Goal: Task Accomplishment & Management: Complete application form

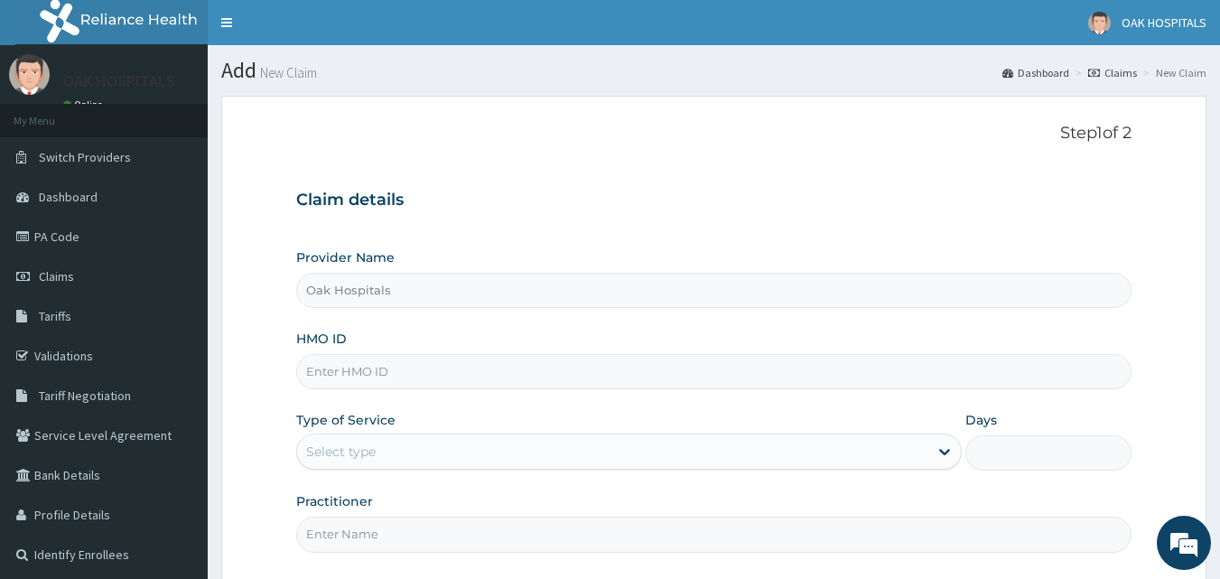
click at [359, 371] on input "HMO ID" at bounding box center [714, 371] width 836 height 35
type input "NBC/11357/B"
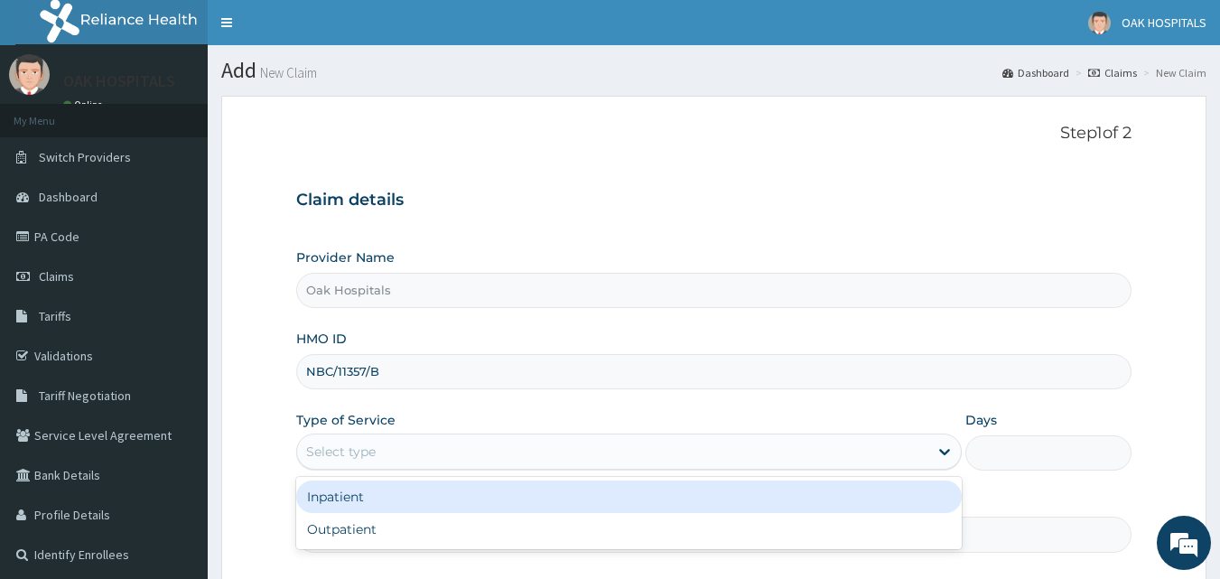
click at [590, 454] on div "Select type" at bounding box center [612, 451] width 631 height 29
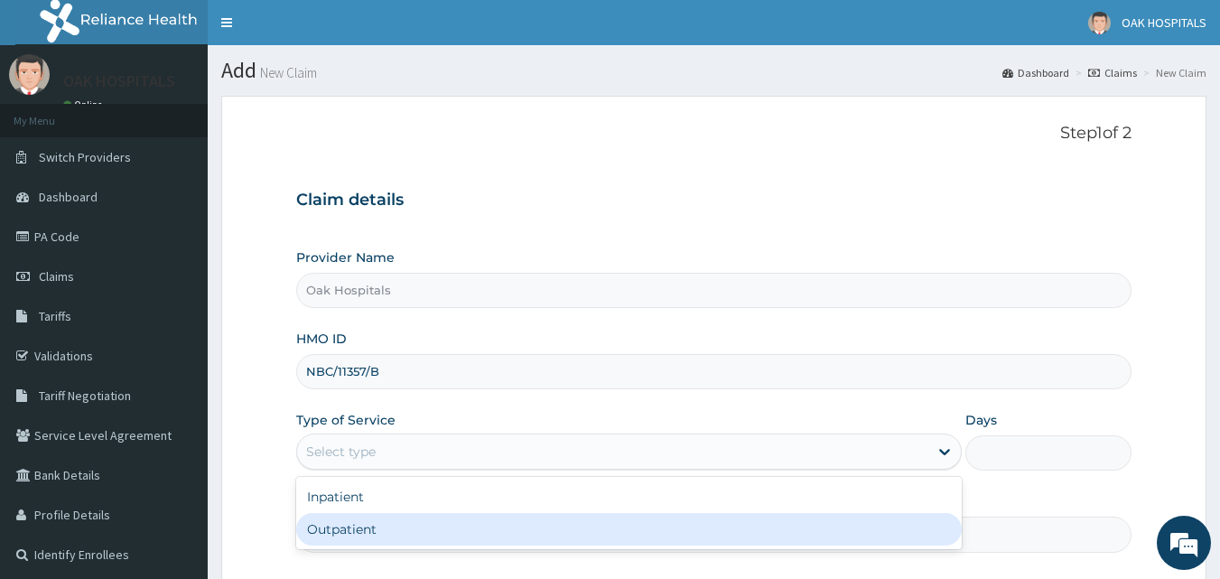
click at [449, 525] on div "Outpatient" at bounding box center [629, 529] width 666 height 33
type input "1"
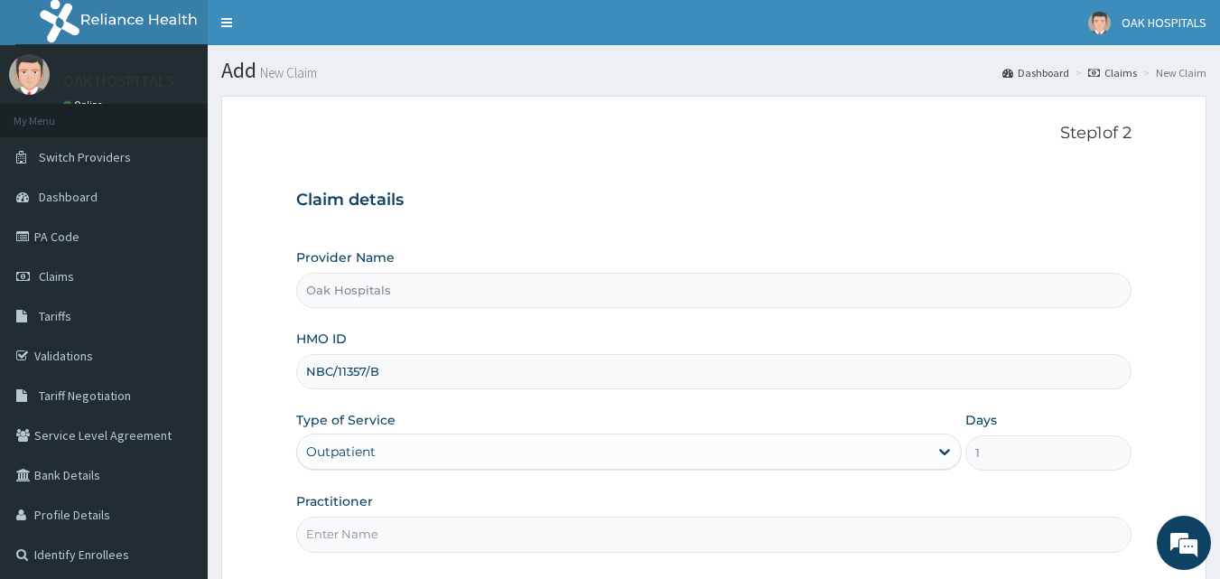
click at [440, 514] on div "Practitioner" at bounding box center [714, 522] width 836 height 60
click at [443, 537] on input "Practitioner" at bounding box center [714, 534] width 836 height 35
type input "[PERSON_NAME]"
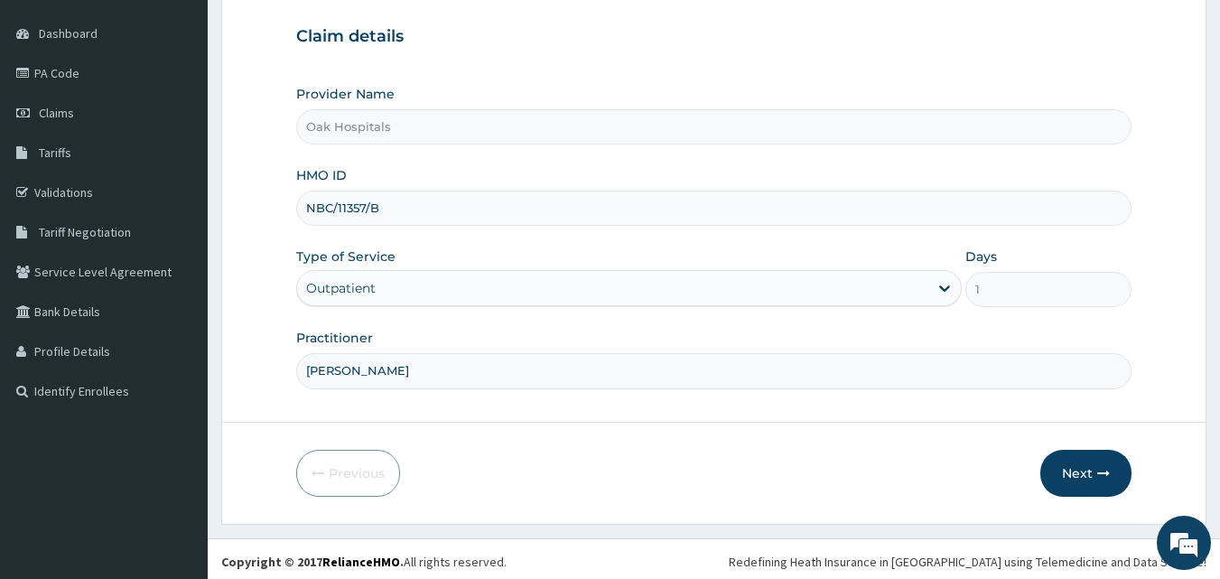
scroll to position [169, 0]
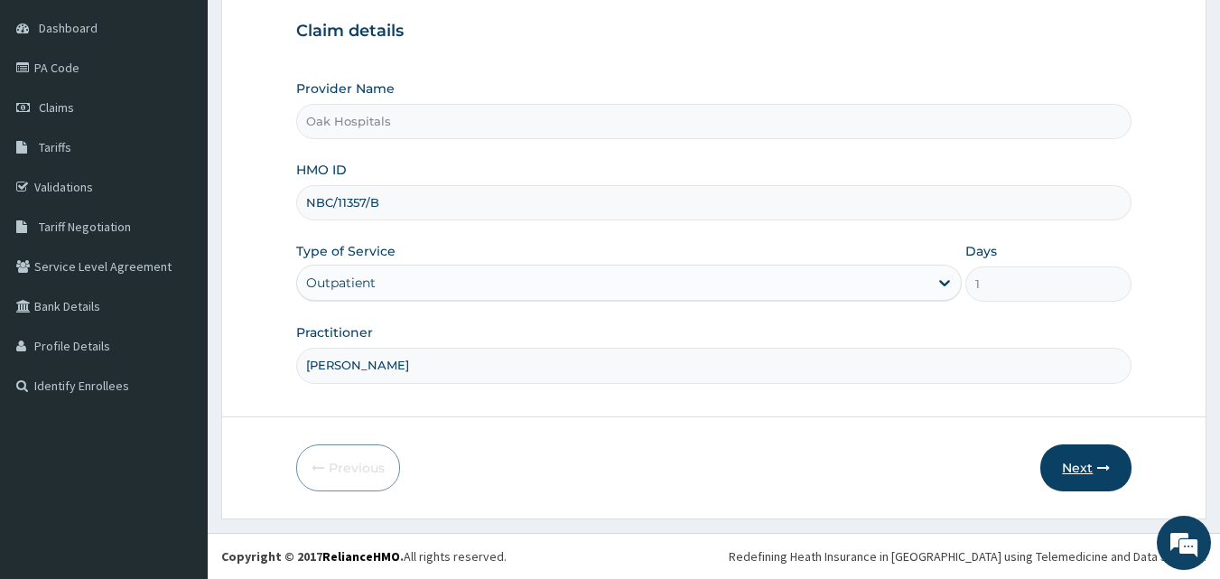
click at [1077, 461] on button "Next" at bounding box center [1085, 467] width 91 height 47
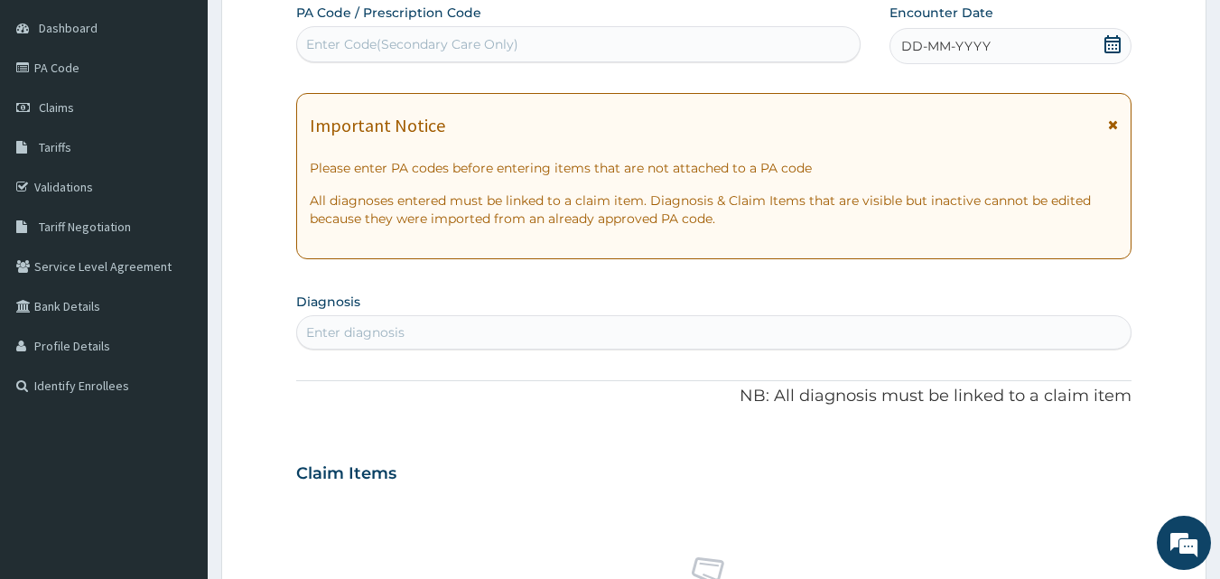
click at [959, 43] on span "DD-MM-YYYY" at bounding box center [945, 46] width 89 height 18
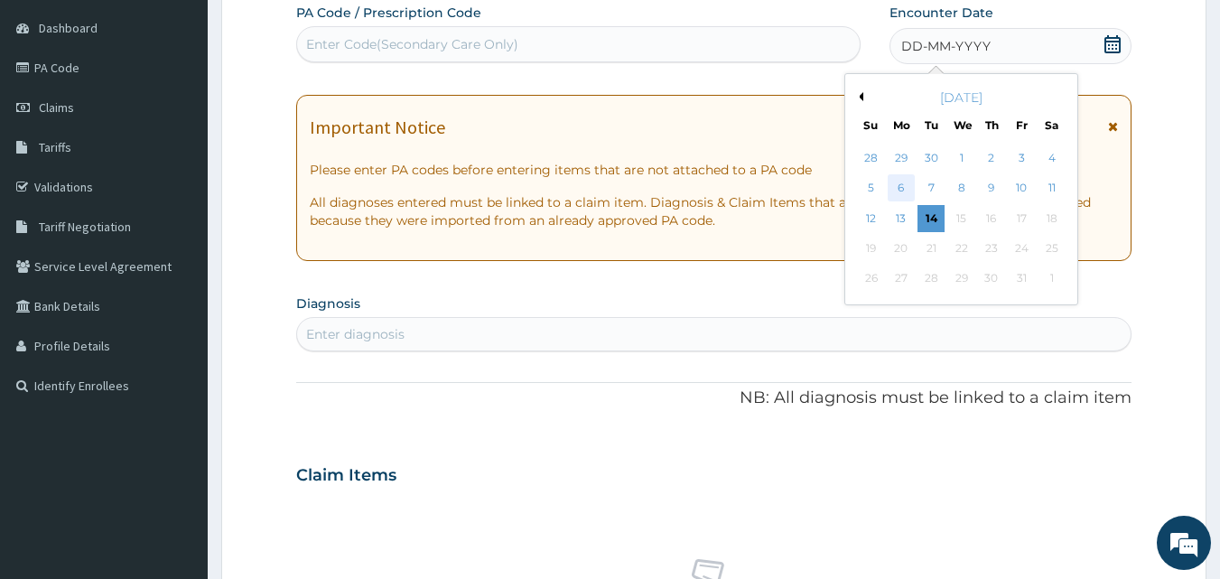
click at [902, 186] on div "6" at bounding box center [901, 188] width 27 height 27
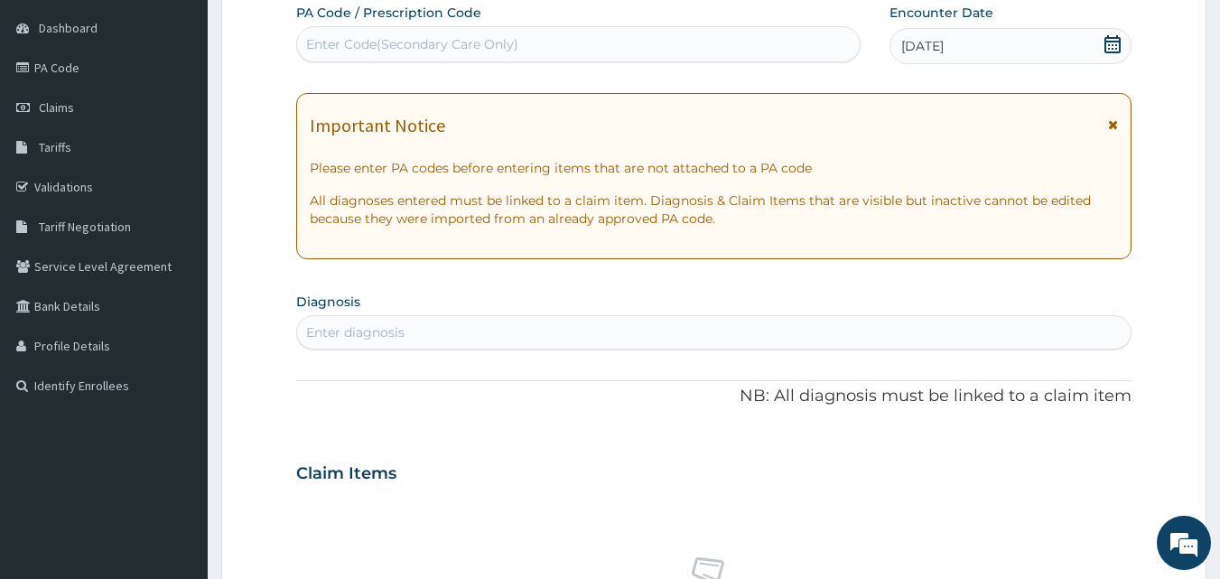
click at [654, 325] on div "Enter diagnosis" at bounding box center [714, 332] width 834 height 29
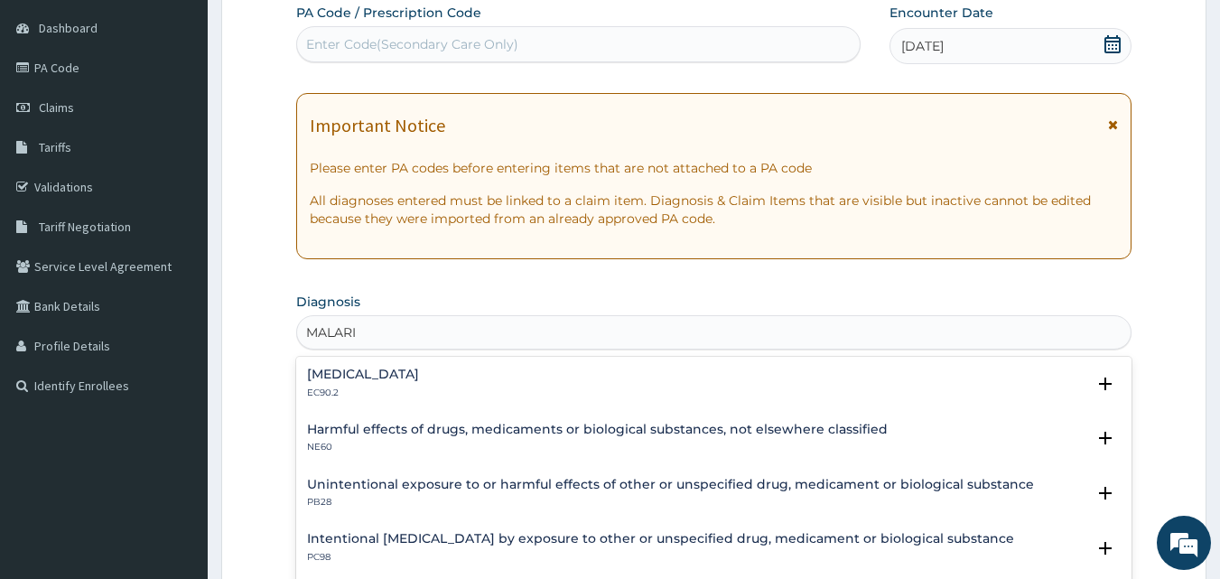
type input "[MEDICAL_DATA]"
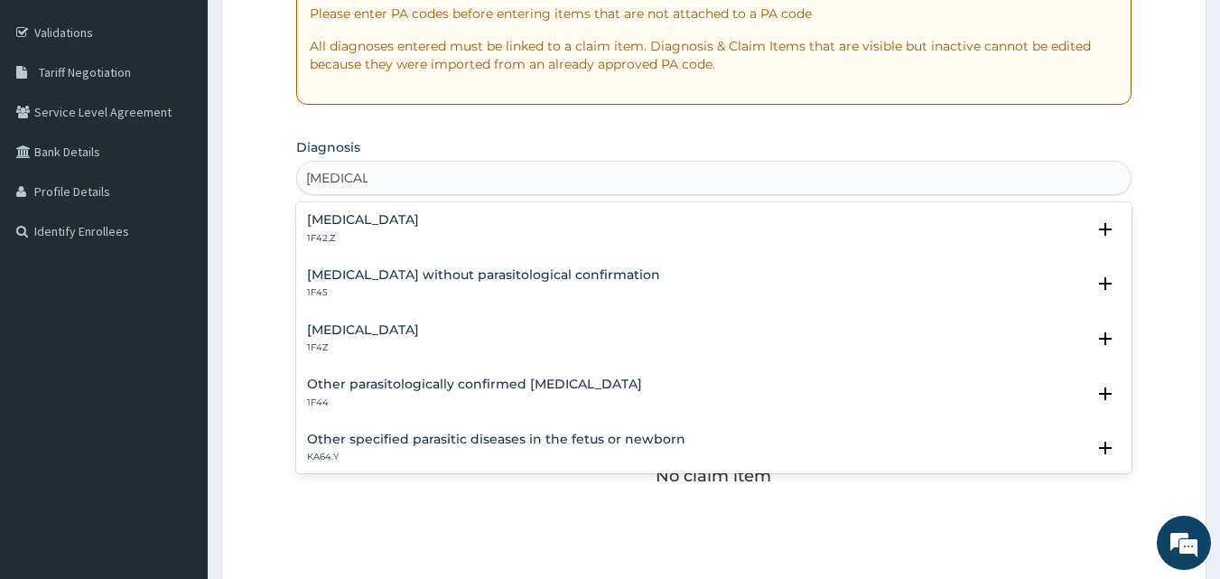
scroll to position [350, 0]
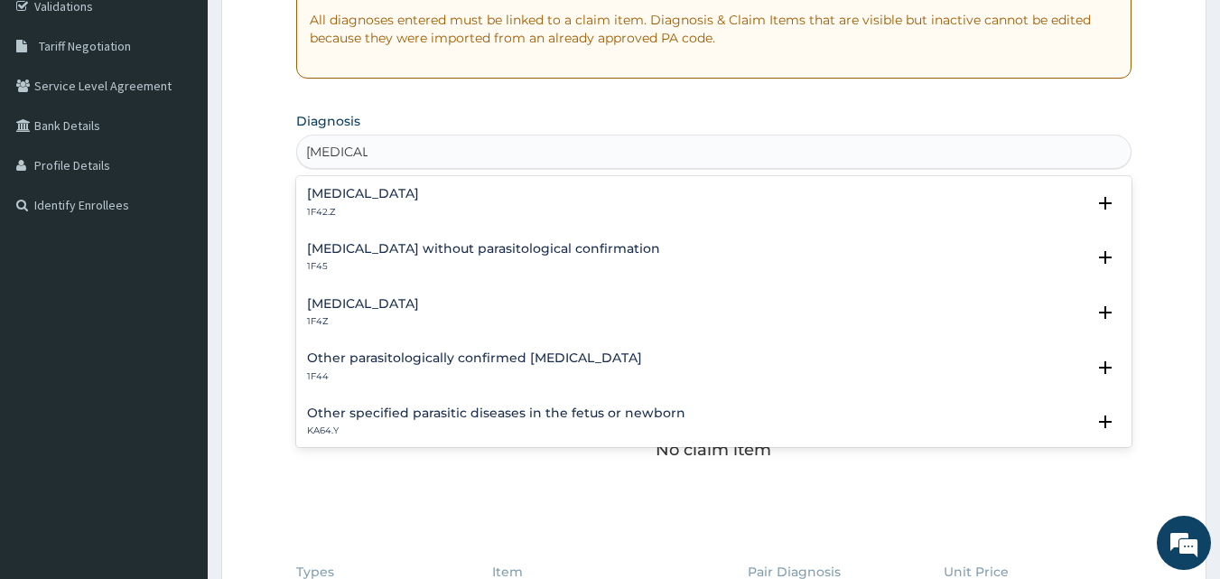
click at [419, 298] on h4 "[MEDICAL_DATA]" at bounding box center [363, 304] width 112 height 14
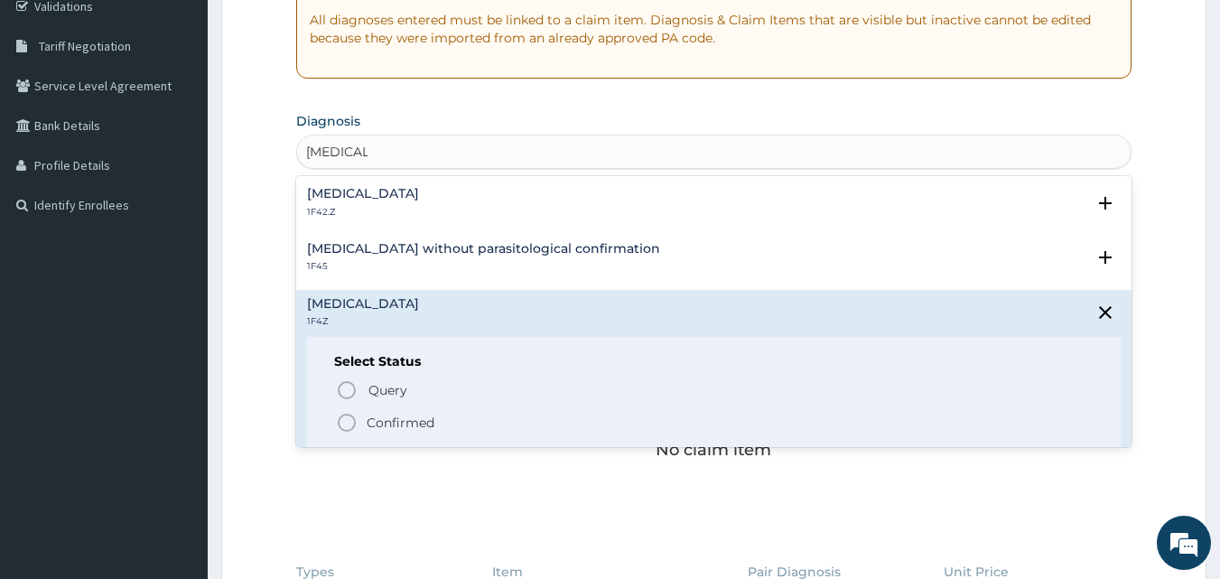
click at [412, 427] on p "Confirmed" at bounding box center [401, 423] width 68 height 18
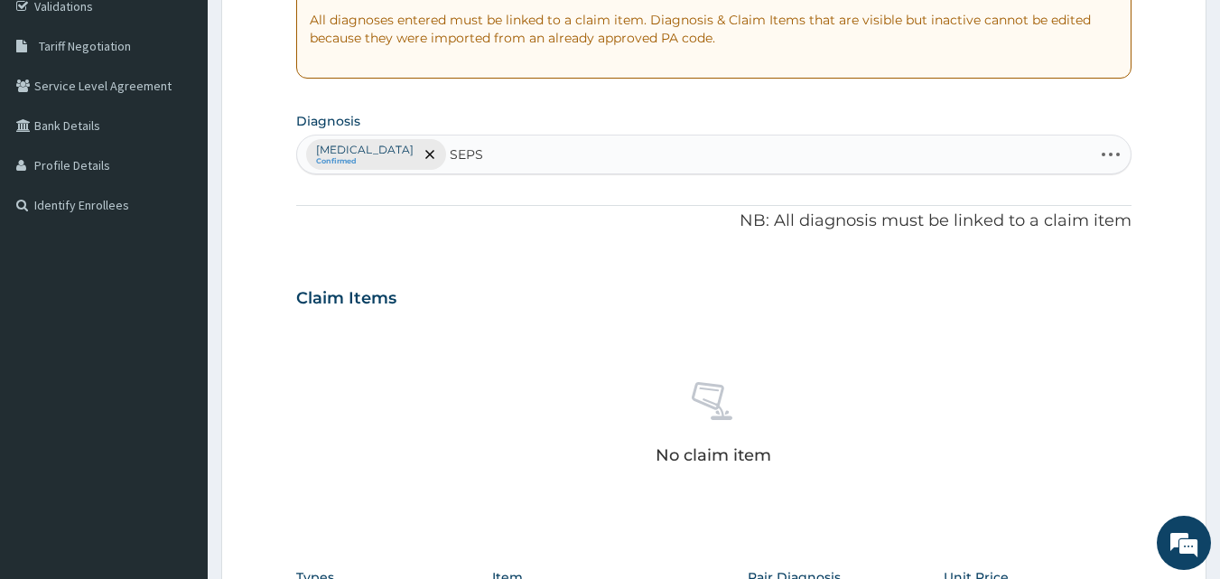
type input "SEPSI"
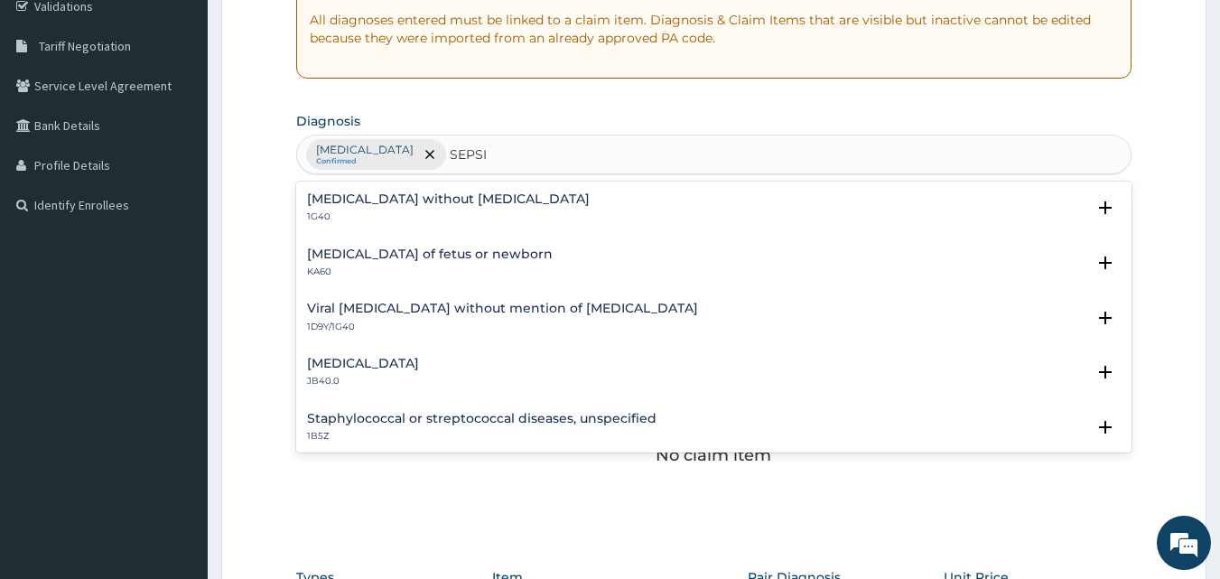
click at [481, 206] on h4 "[MEDICAL_DATA] without [MEDICAL_DATA]" at bounding box center [448, 199] width 283 height 14
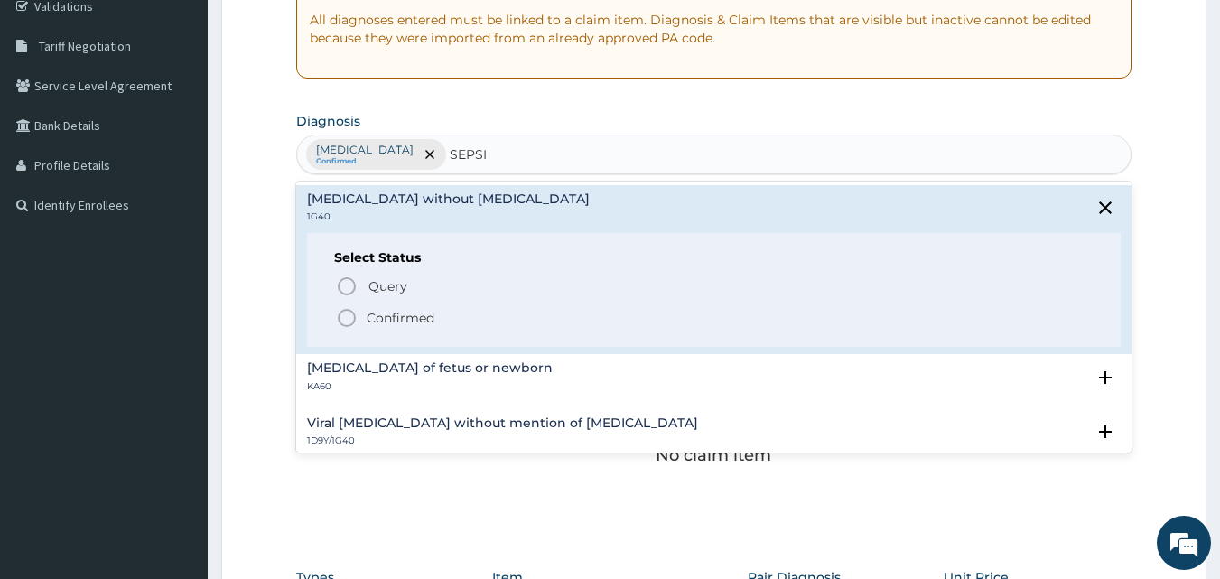
click at [396, 318] on p "Confirmed" at bounding box center [401, 318] width 68 height 18
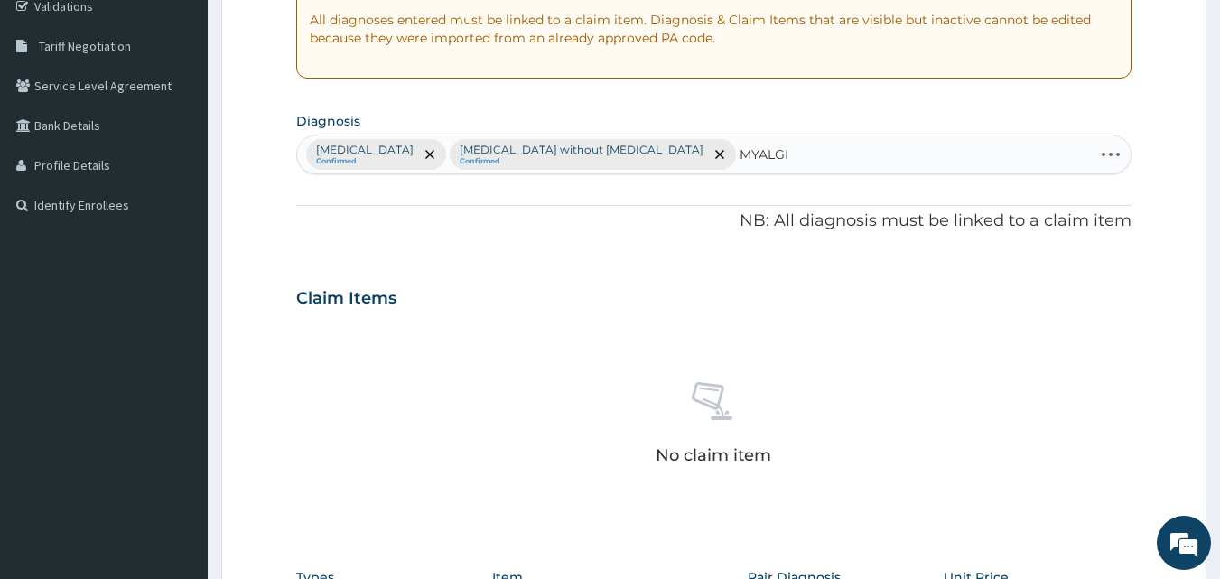
type input "MYALGIA"
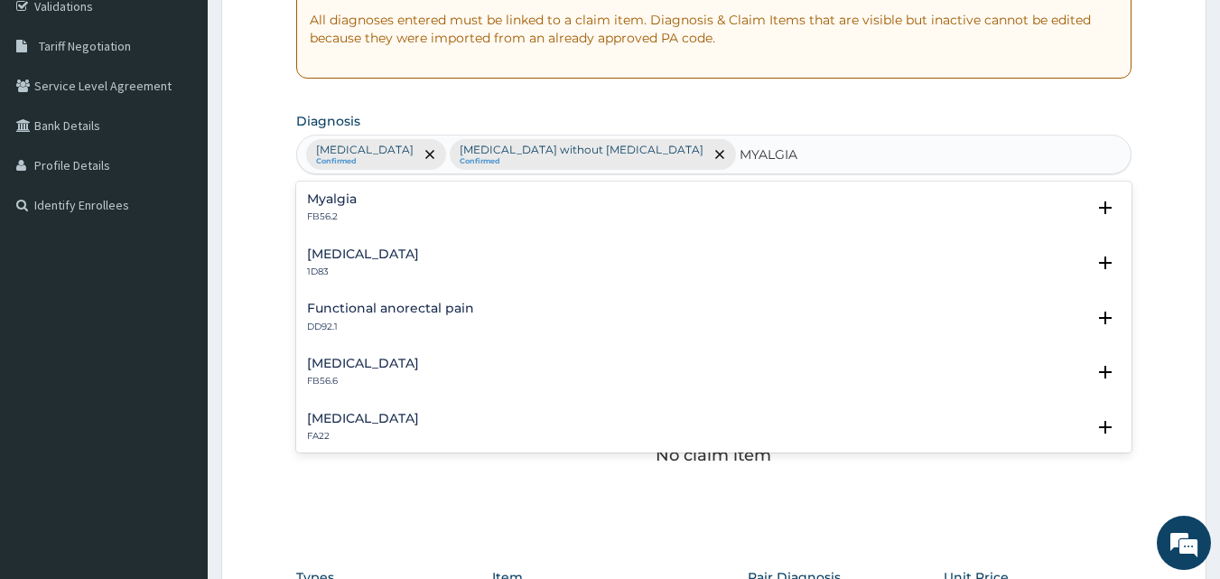
click at [359, 199] on div "Myalgia FB56.2" at bounding box center [714, 208] width 815 height 32
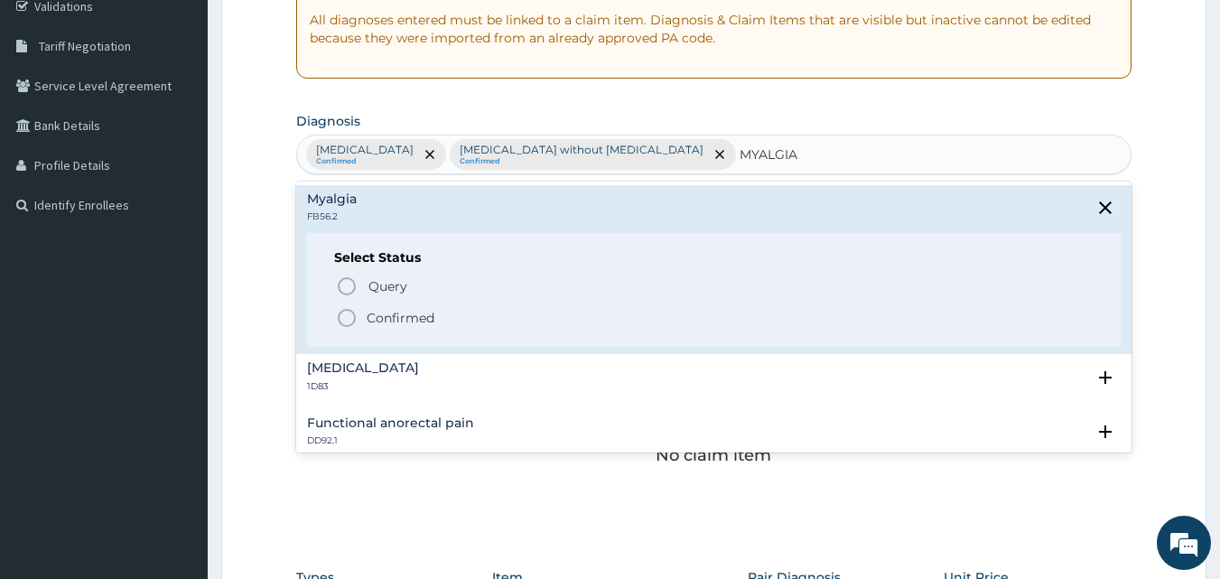
click at [377, 322] on p "Confirmed" at bounding box center [401, 318] width 68 height 18
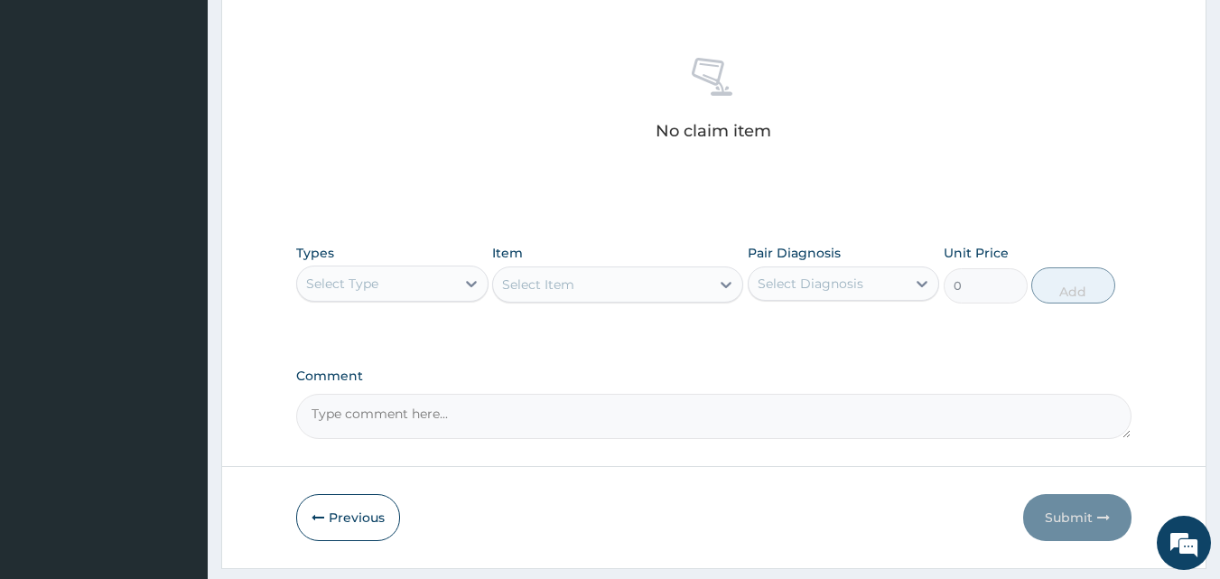
scroll to position [723, 0]
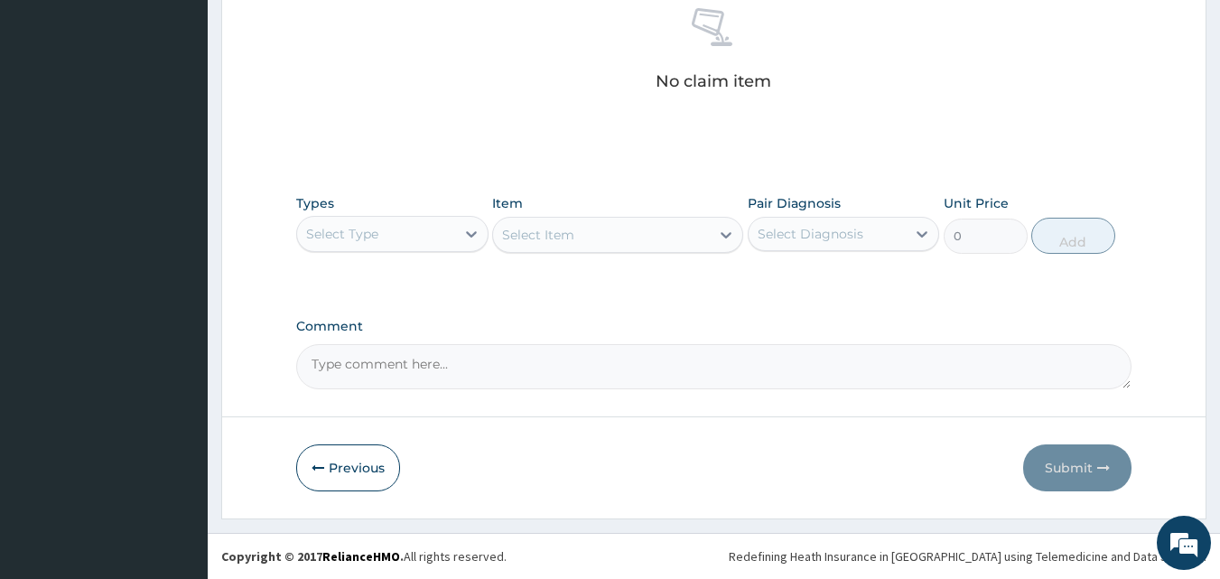
click at [409, 231] on div "Select Type" at bounding box center [376, 233] width 158 height 29
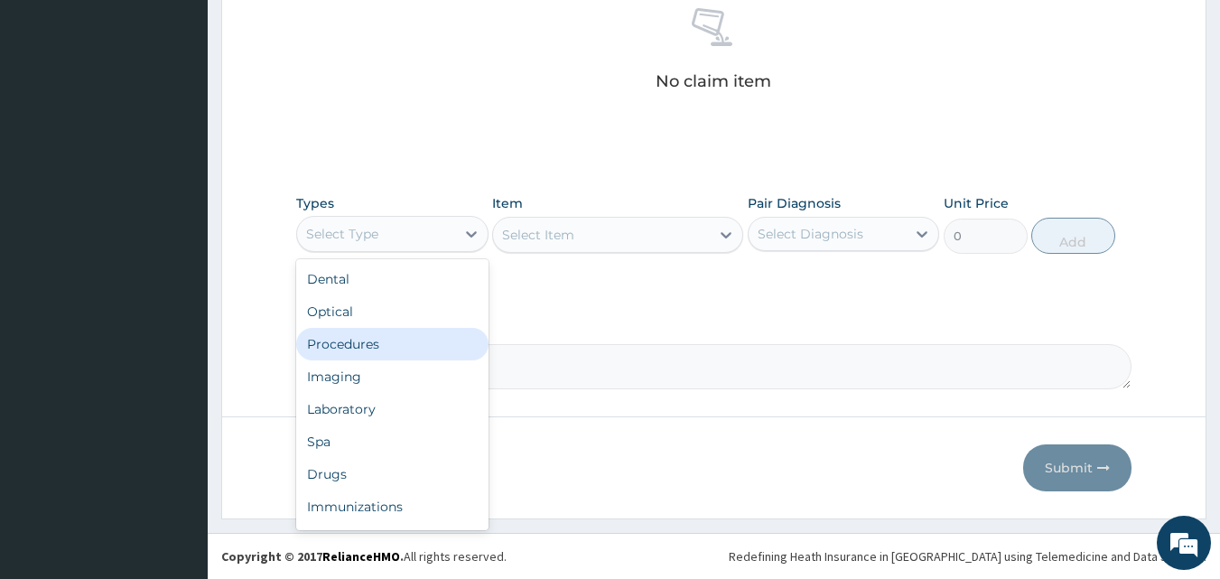
click at [419, 347] on div "Procedures" at bounding box center [392, 344] width 192 height 33
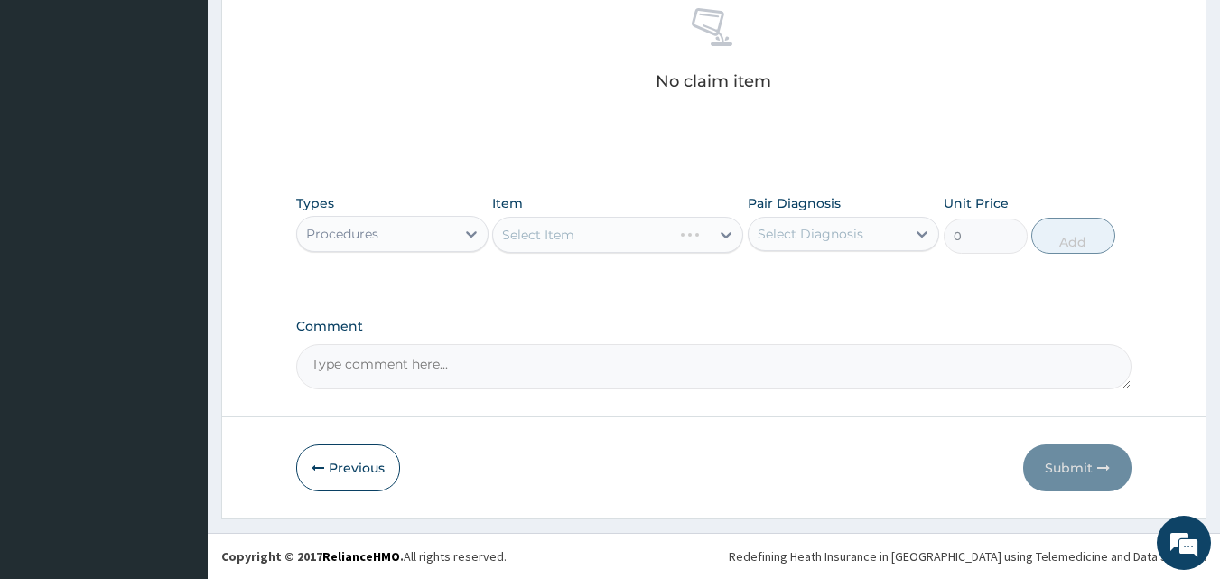
click at [774, 234] on div "Select Diagnosis" at bounding box center [811, 234] width 106 height 18
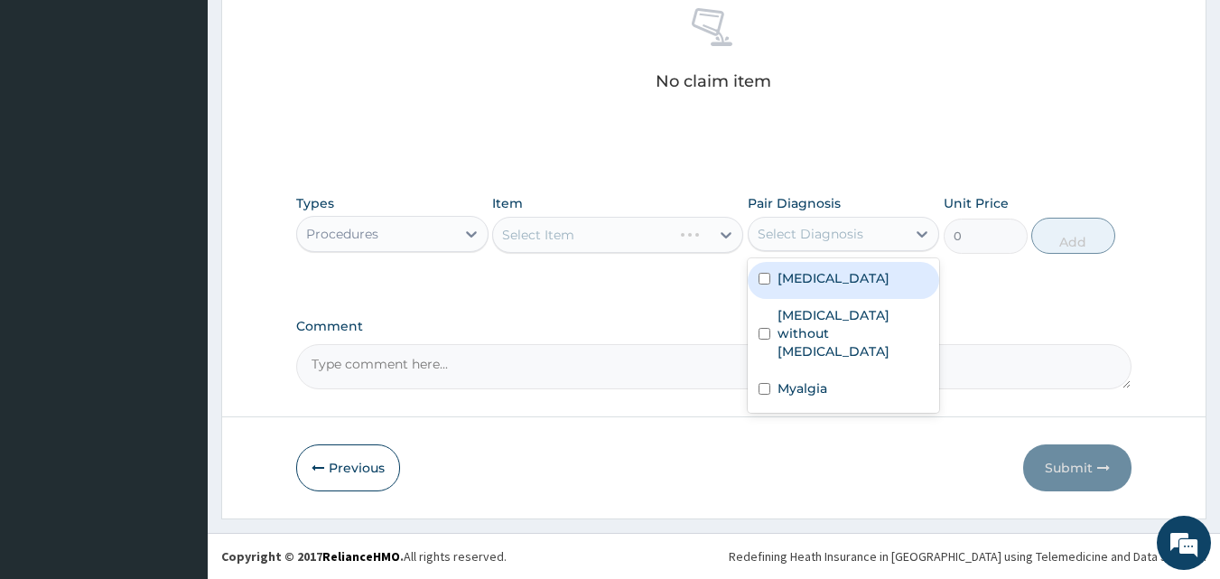
click at [804, 276] on label "[MEDICAL_DATA]" at bounding box center [834, 278] width 112 height 18
checkbox input "true"
click at [602, 239] on div "Select Item" at bounding box center [617, 235] width 251 height 36
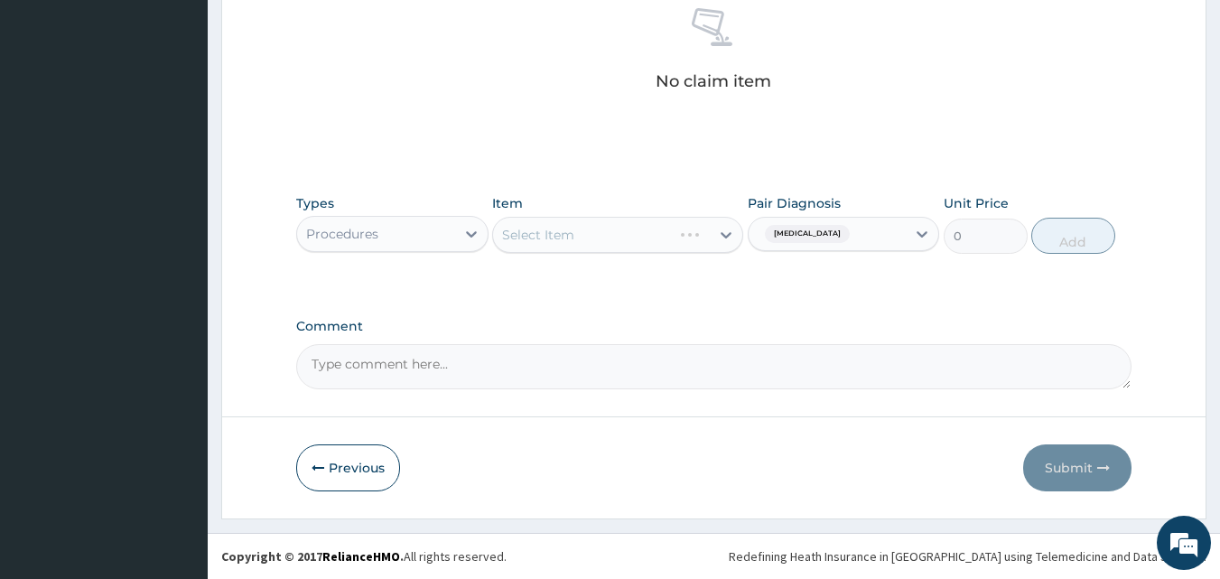
click at [602, 239] on div "Select Item" at bounding box center [617, 235] width 251 height 36
click at [601, 239] on div "Select Item" at bounding box center [601, 234] width 217 height 29
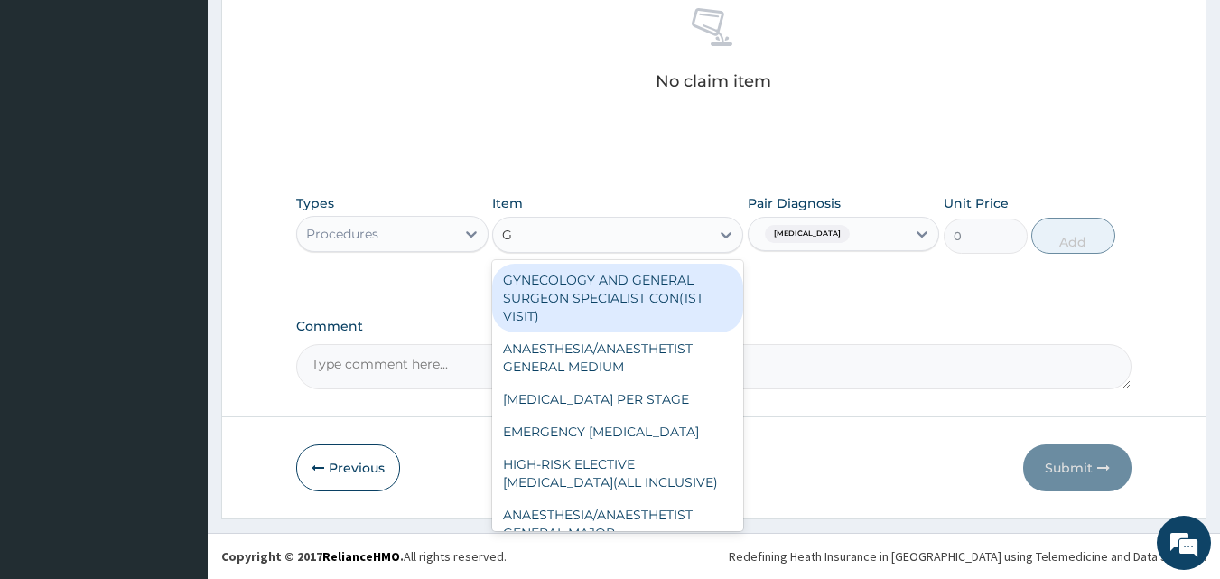
type input "GP"
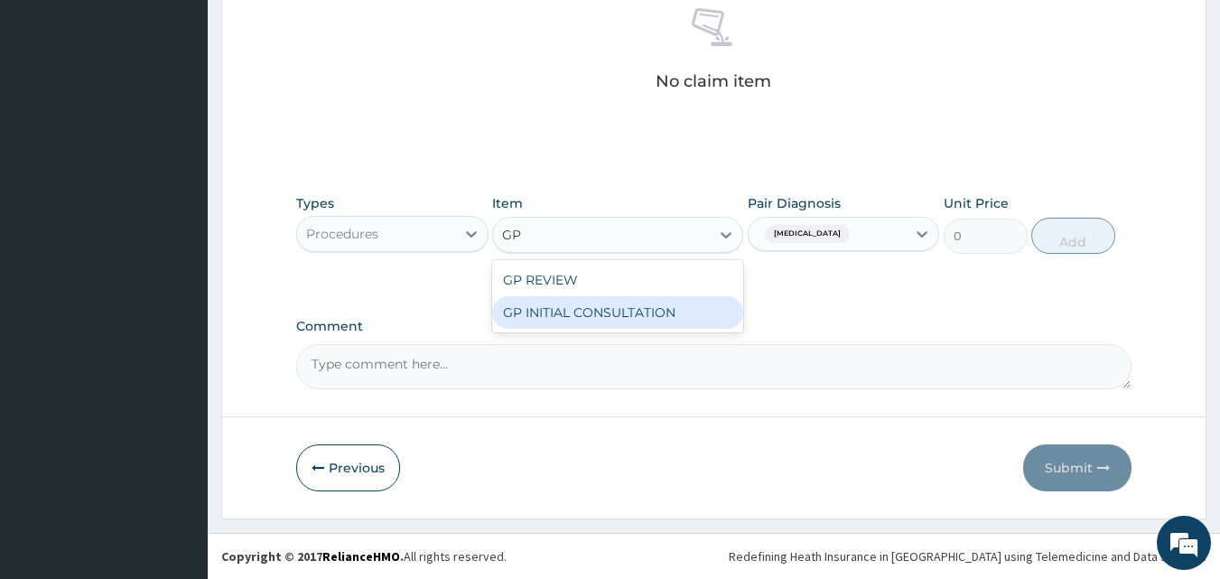
click at [607, 320] on div "GP INITIAL CONSULTATION" at bounding box center [617, 312] width 251 height 33
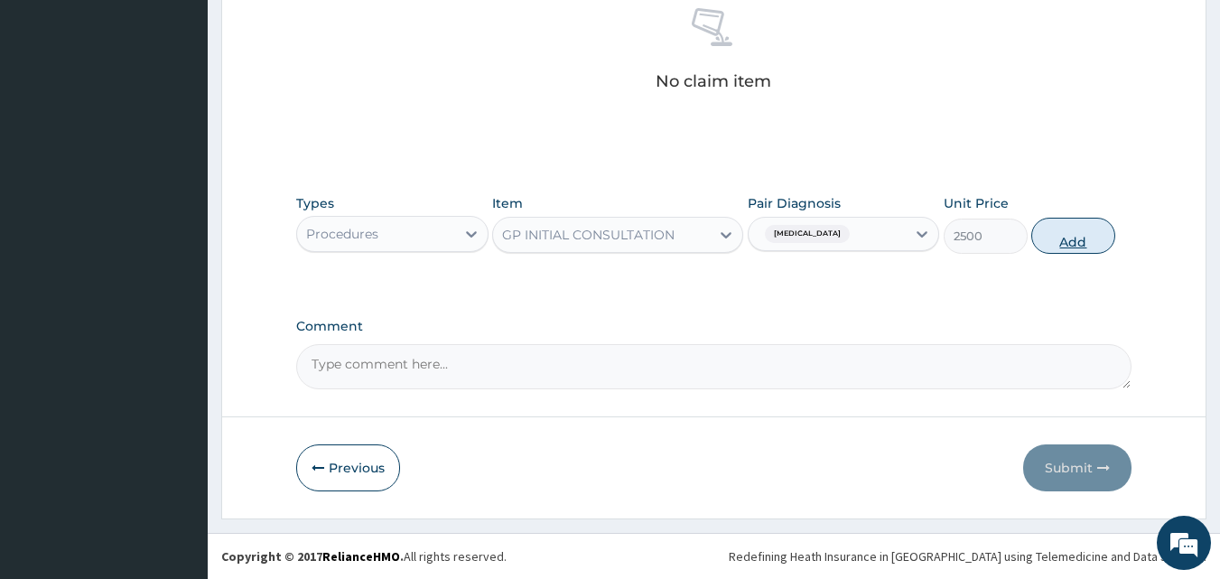
click at [1078, 241] on button "Add" at bounding box center [1073, 236] width 84 height 36
type input "0"
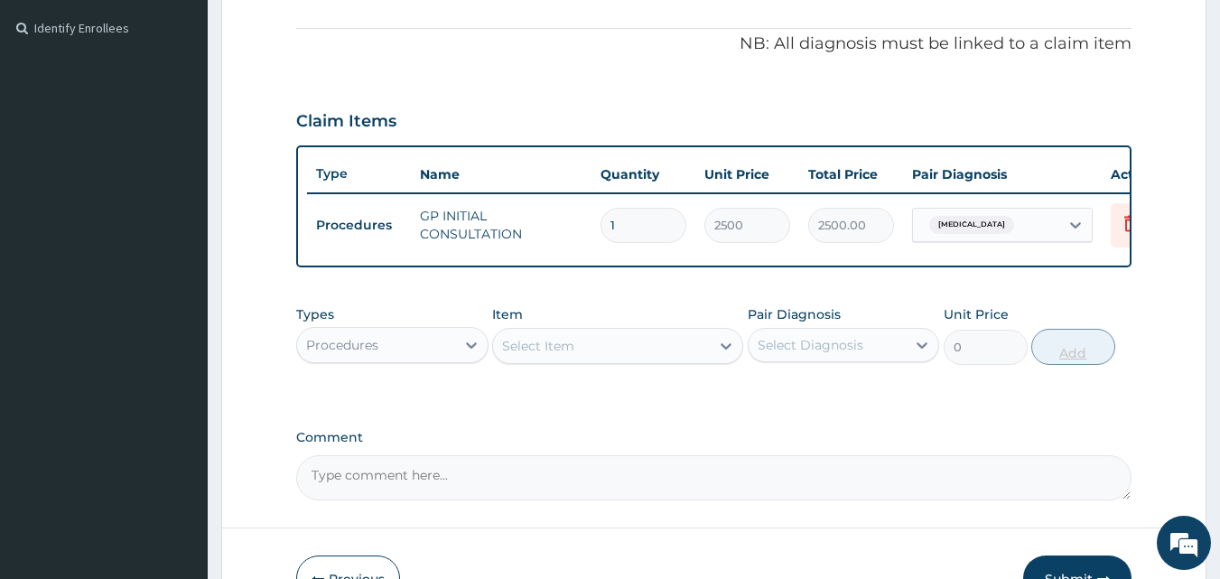
scroll to position [471, 0]
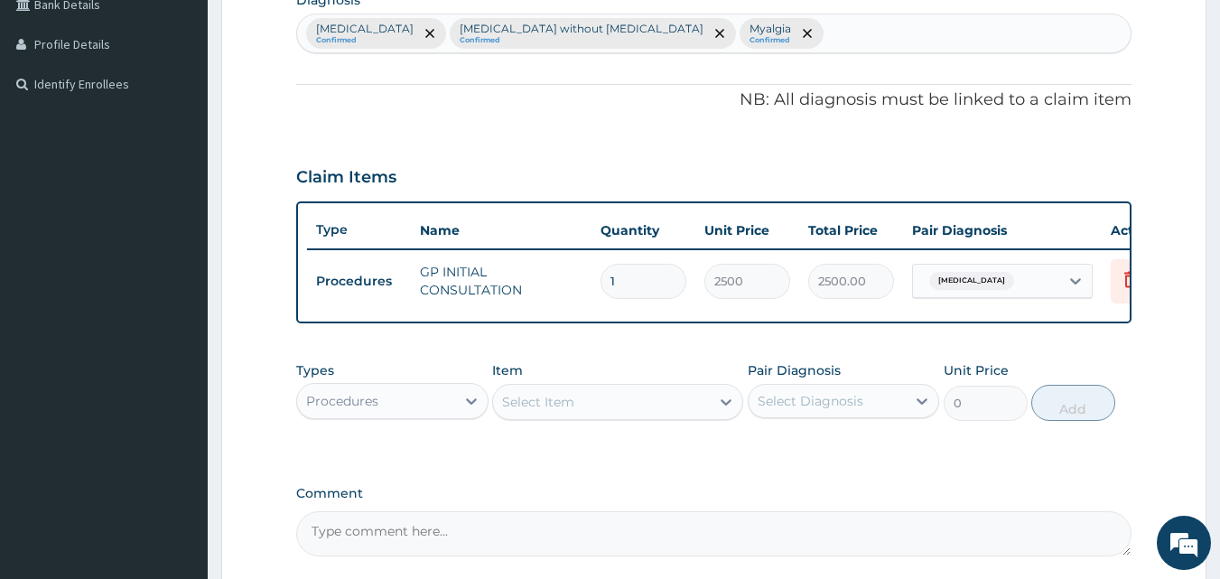
click at [400, 415] on div "Procedures" at bounding box center [376, 401] width 158 height 29
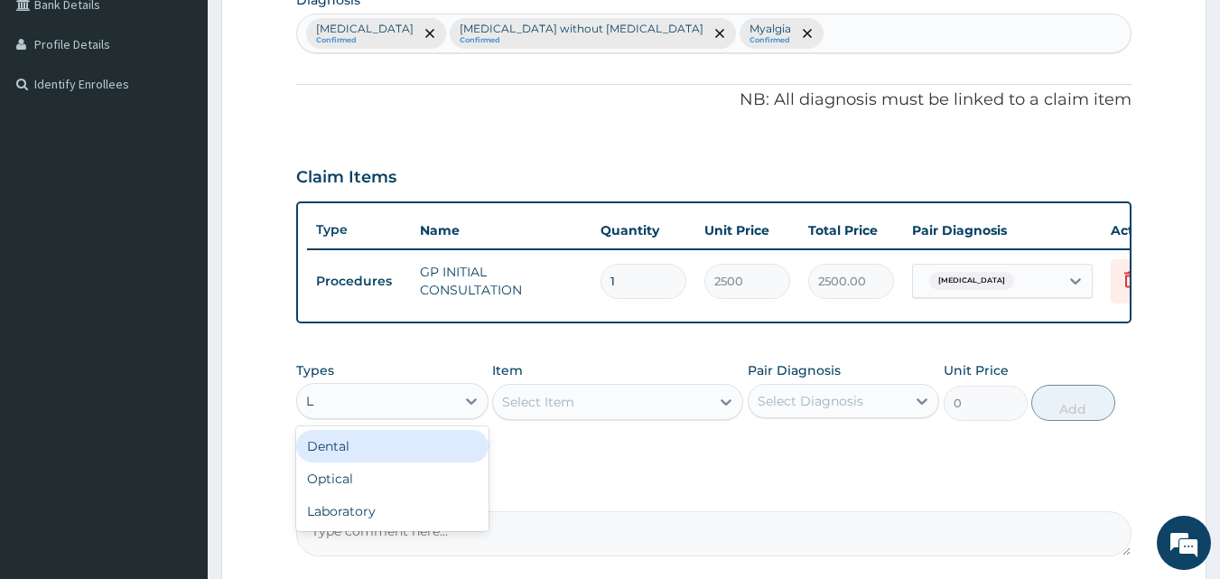
type input "LA"
click at [417, 450] on div "Laboratory" at bounding box center [392, 446] width 192 height 33
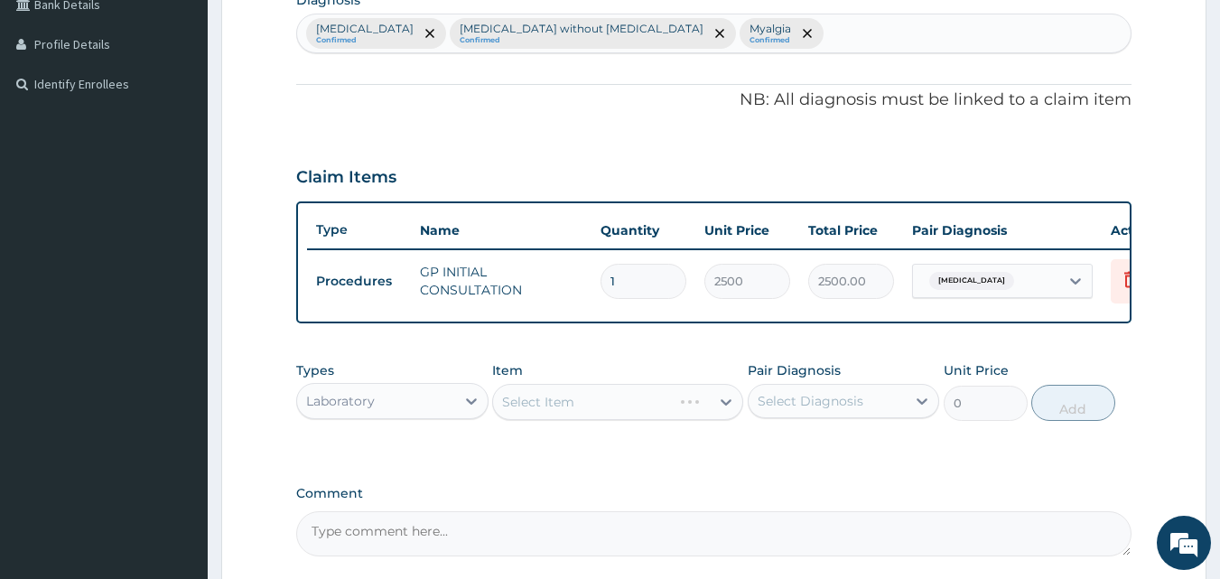
click at [794, 402] on div "Select Diagnosis" at bounding box center [828, 401] width 158 height 29
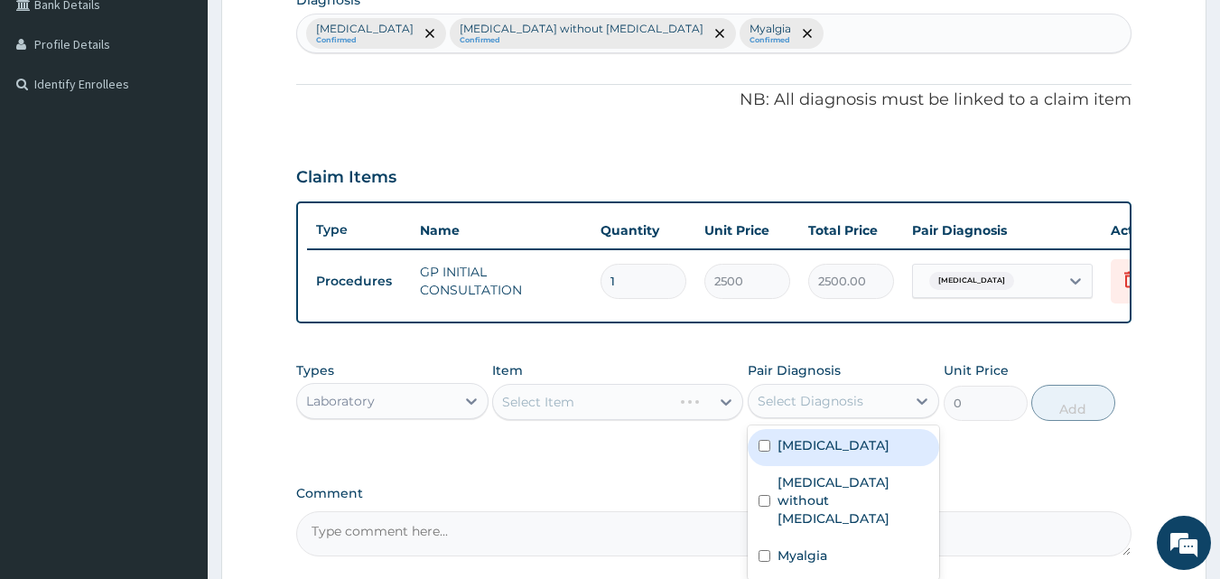
click at [785, 452] on label "[MEDICAL_DATA]" at bounding box center [834, 445] width 112 height 18
checkbox input "true"
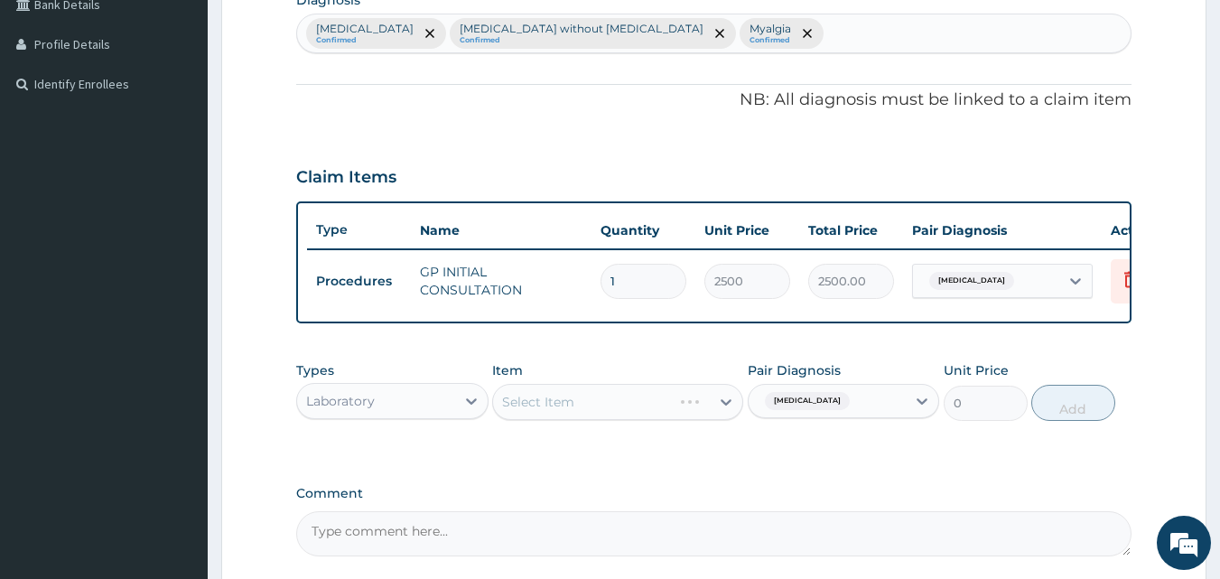
click at [640, 416] on div "Select Item" at bounding box center [617, 402] width 251 height 36
click at [629, 420] on div "Select Item" at bounding box center [617, 402] width 251 height 36
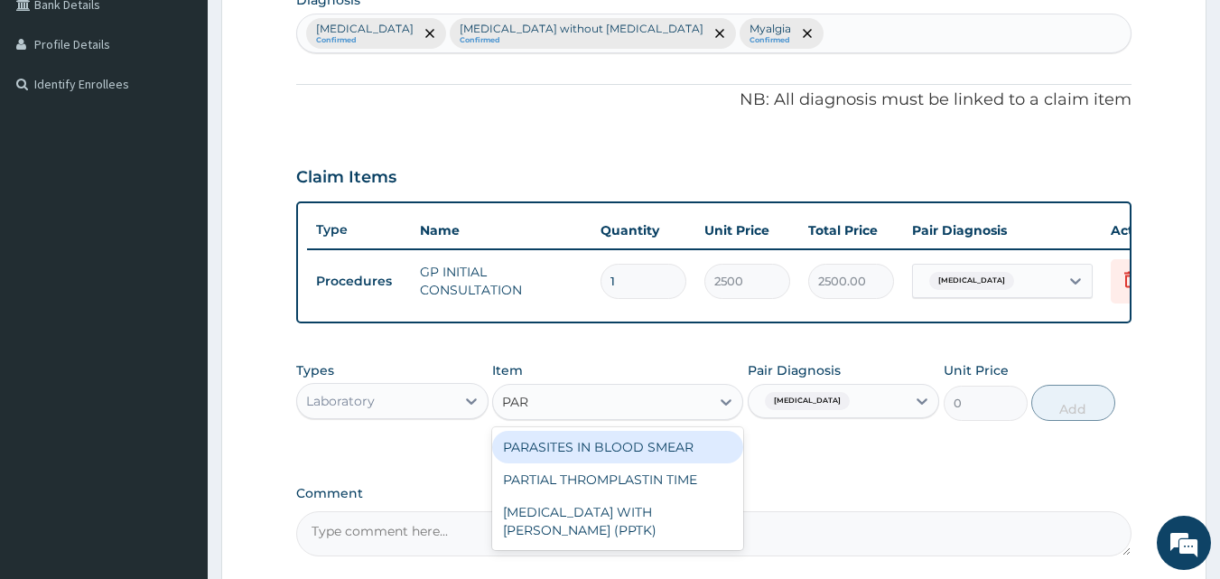
type input "PARA"
click at [634, 453] on div "PARASITES IN BLOOD SMEAR" at bounding box center [617, 447] width 251 height 33
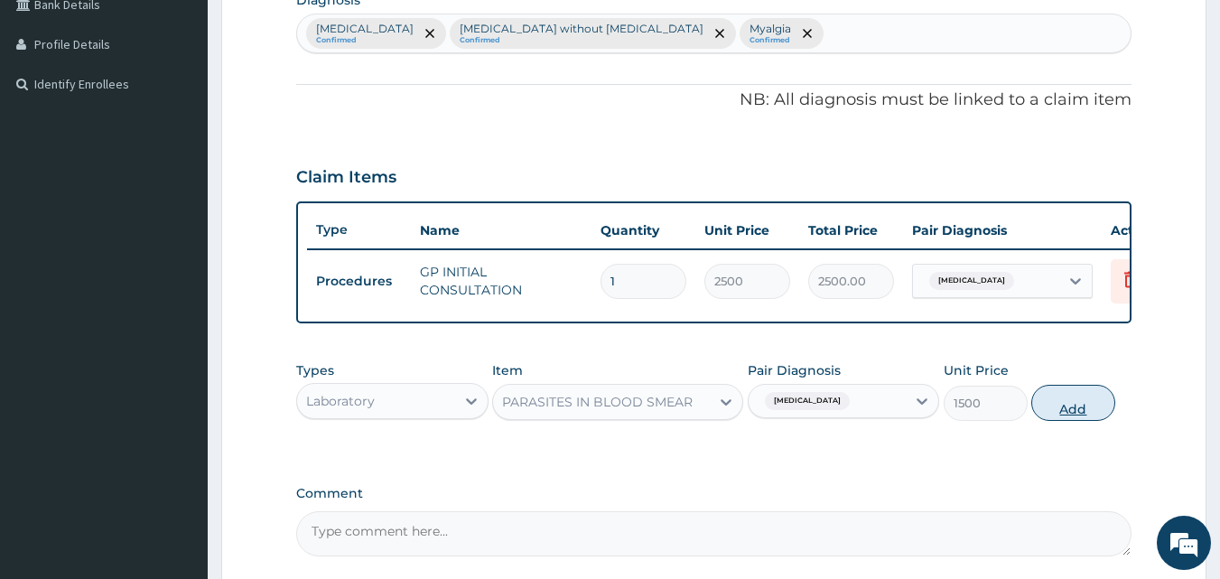
click at [1052, 415] on button "Add" at bounding box center [1073, 403] width 84 height 36
type input "0"
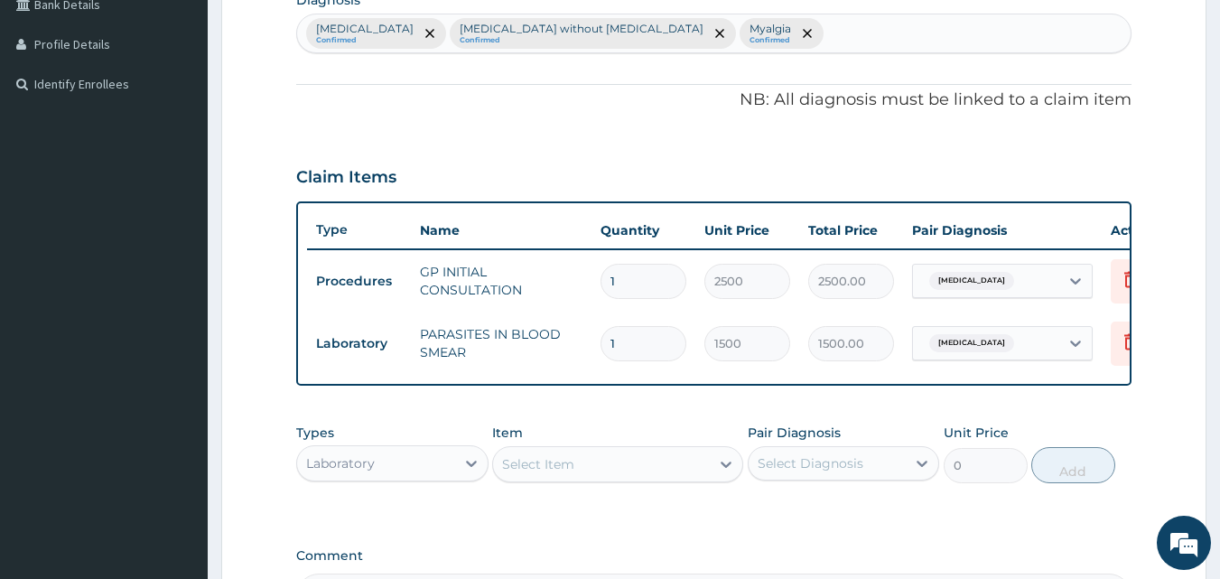
click at [432, 478] on div "Laboratory" at bounding box center [376, 463] width 158 height 29
click at [604, 479] on div "Select Item" at bounding box center [601, 464] width 217 height 29
type input "WBC"
click at [651, 522] on div "WBC-TOTAL &DIFF" at bounding box center [617, 509] width 251 height 33
type input "2000"
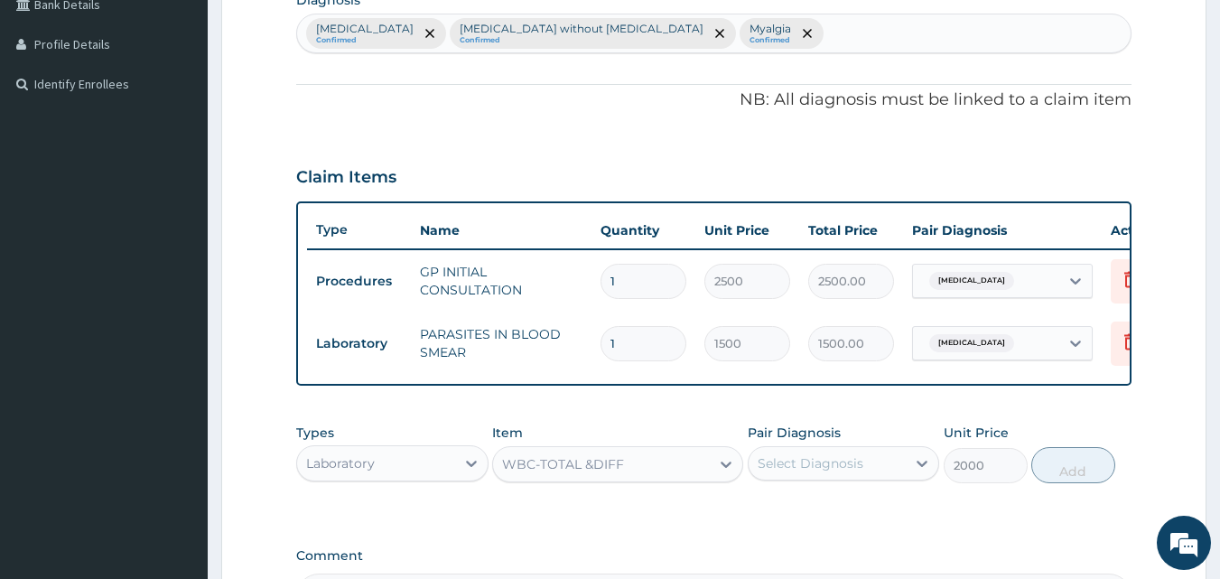
click at [791, 472] on div "Select Diagnosis" at bounding box center [811, 463] width 106 height 18
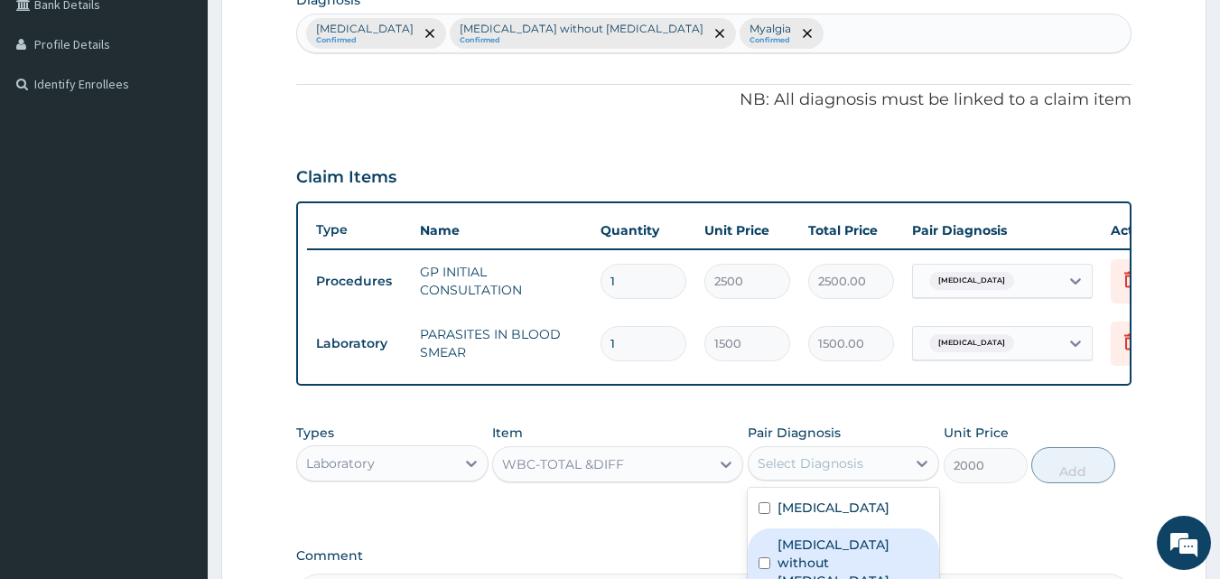
click at [813, 560] on label "[MEDICAL_DATA] without [MEDICAL_DATA]" at bounding box center [854, 563] width 152 height 54
checkbox input "true"
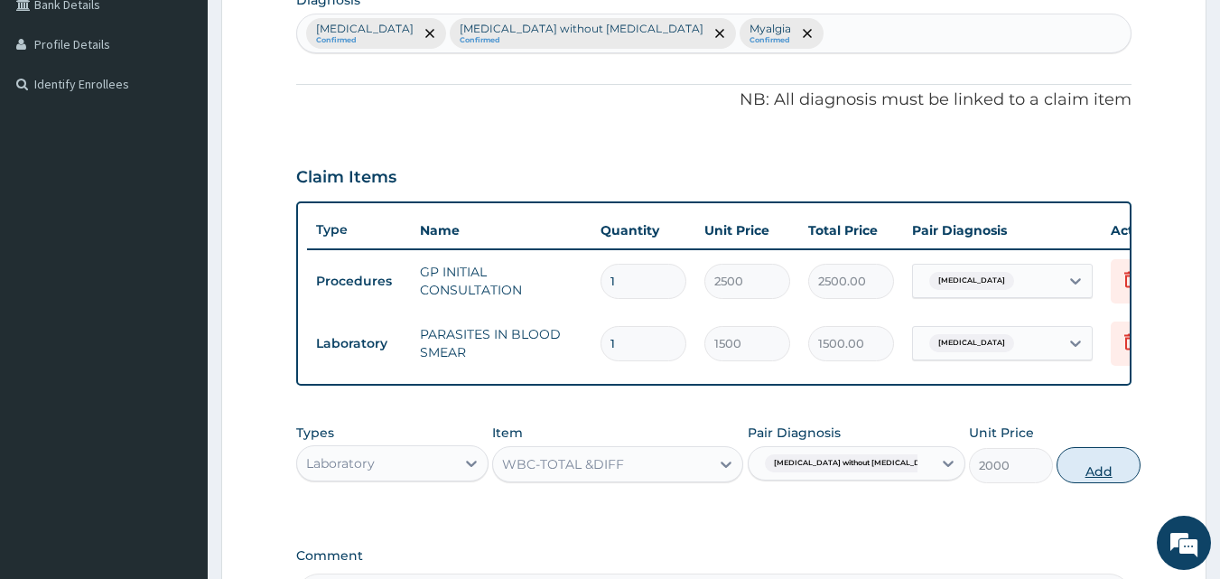
click at [1057, 467] on button "Add" at bounding box center [1099, 465] width 84 height 36
type input "0"
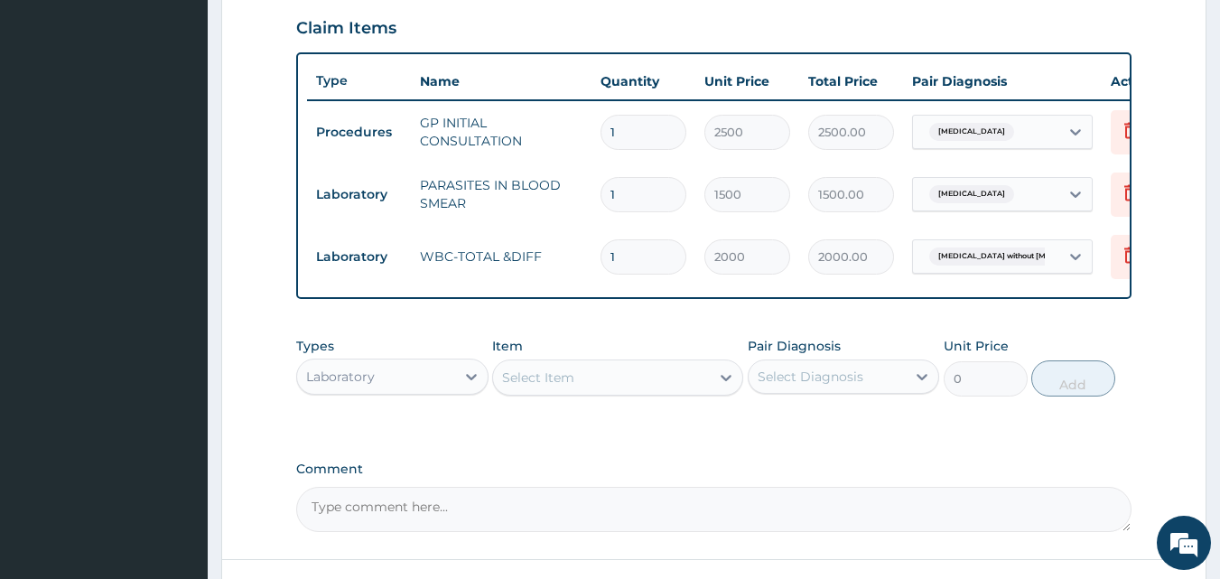
scroll to position [651, 0]
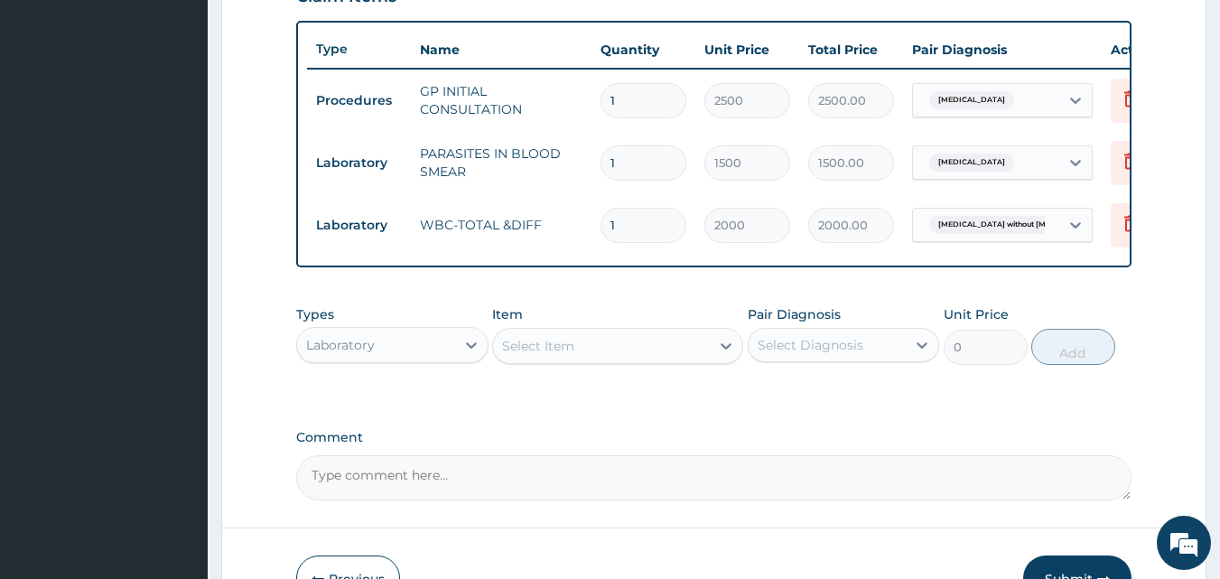
click at [434, 359] on div "Laboratory" at bounding box center [376, 345] width 158 height 29
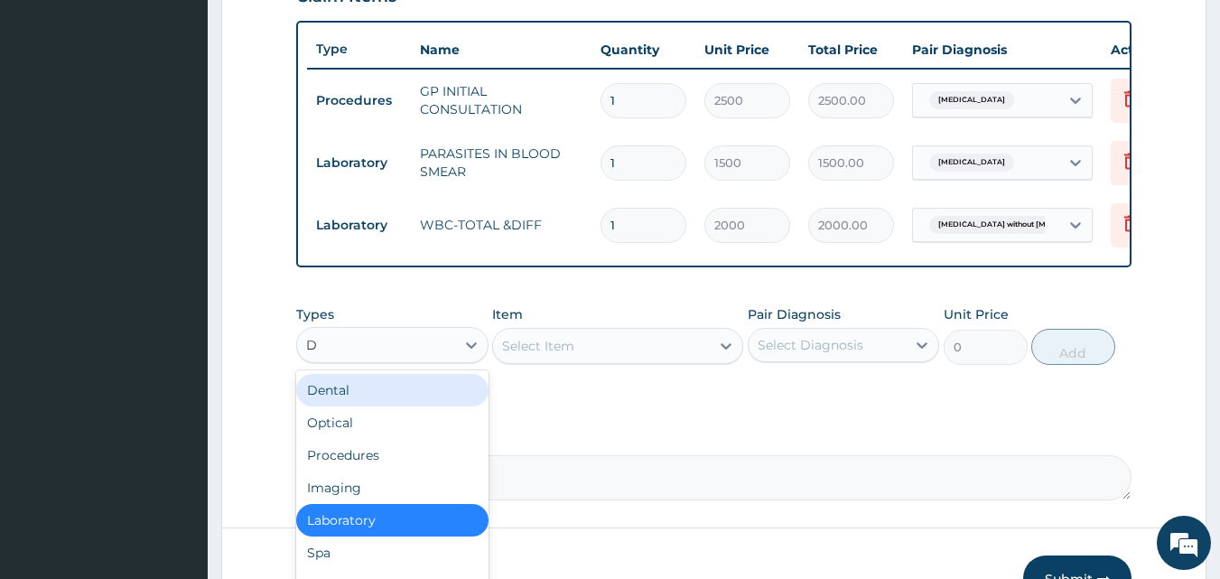
type input "DR"
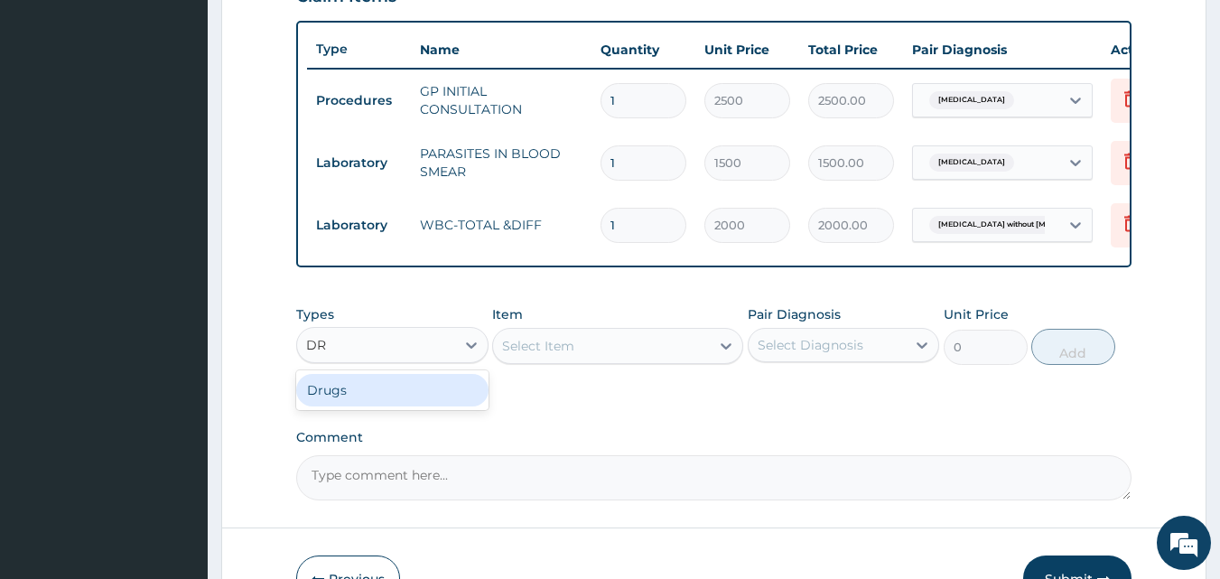
click at [430, 400] on div "Drugs" at bounding box center [392, 390] width 192 height 33
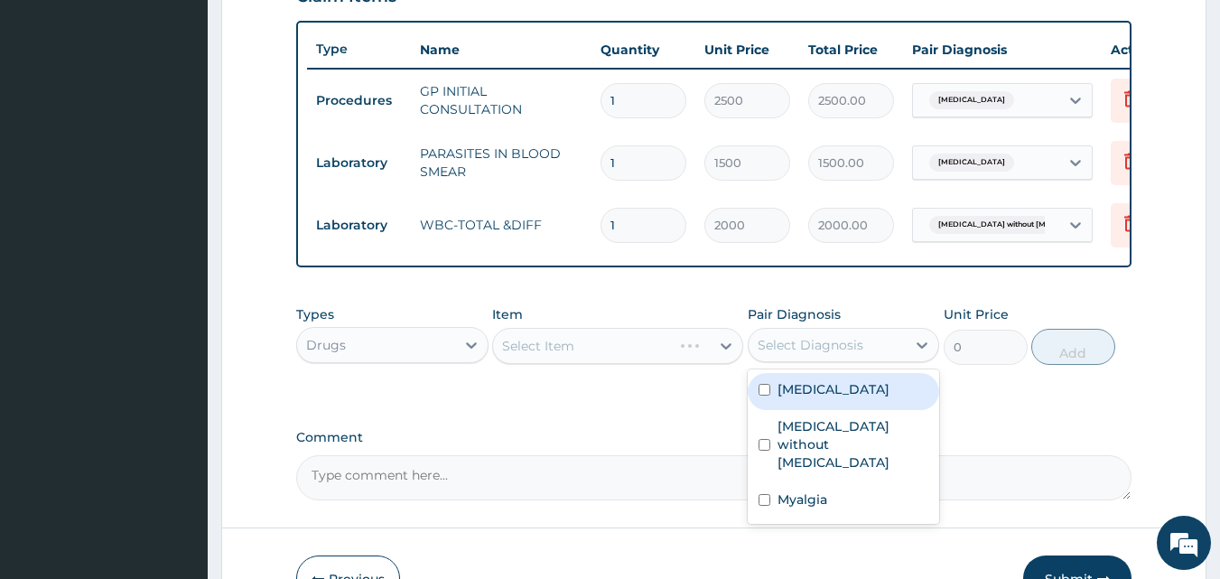
click at [788, 354] on div "Select Diagnosis" at bounding box center [811, 345] width 106 height 18
click at [811, 398] on label "[MEDICAL_DATA]" at bounding box center [834, 389] width 112 height 18
checkbox input "true"
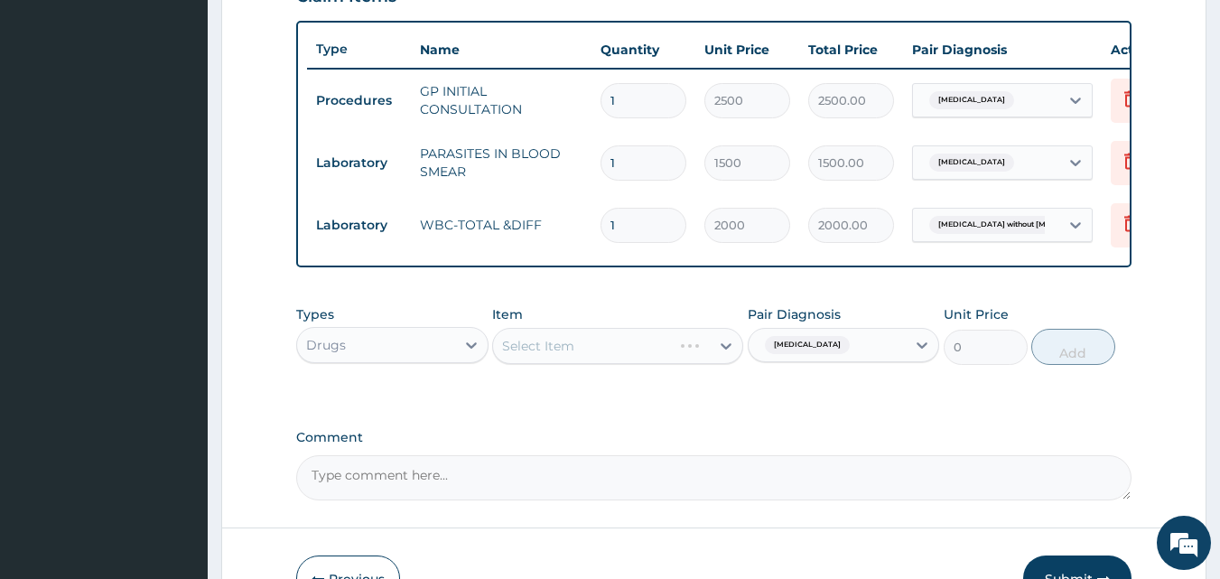
click at [662, 362] on div "Select Item" at bounding box center [617, 346] width 251 height 36
click at [639, 360] on div "Select Item" at bounding box center [617, 346] width 251 height 36
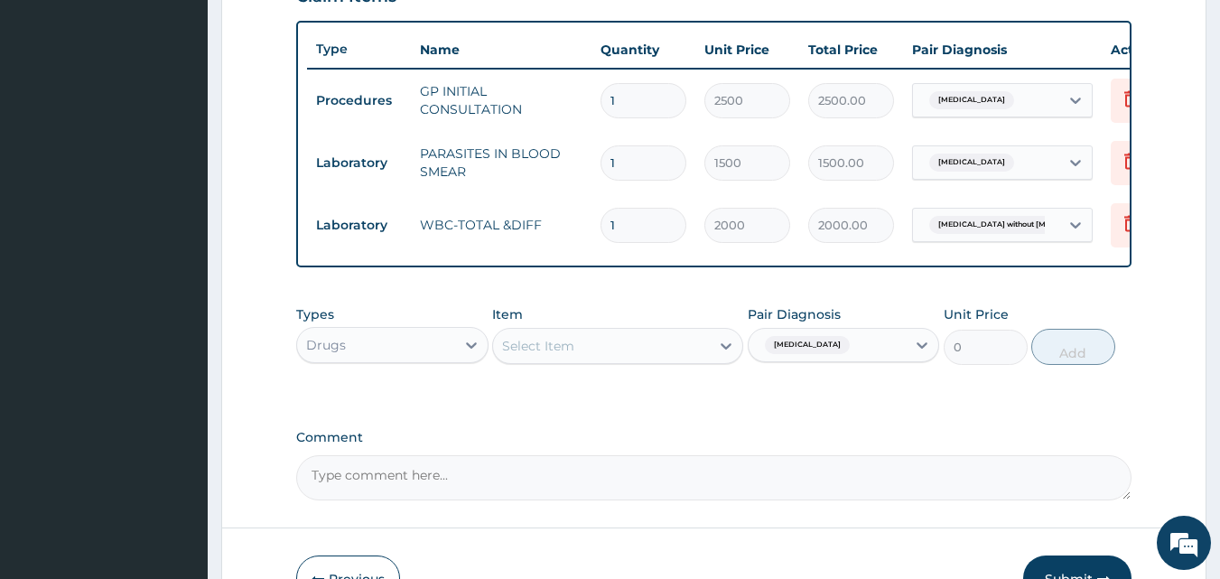
click at [639, 360] on div "Select Item" at bounding box center [601, 345] width 217 height 29
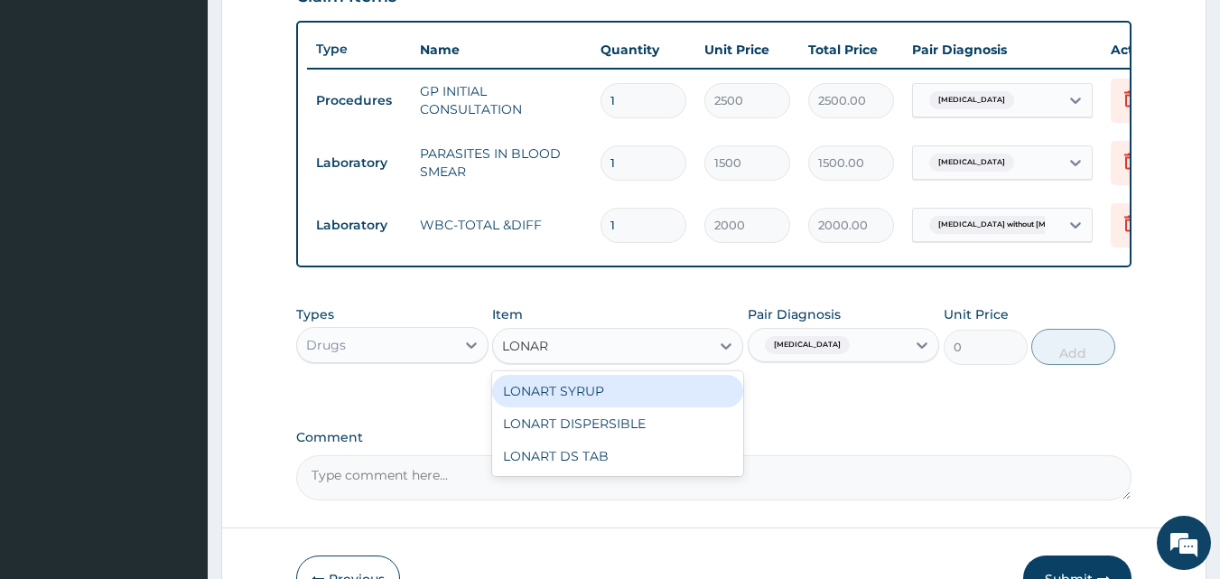
type input "LONART"
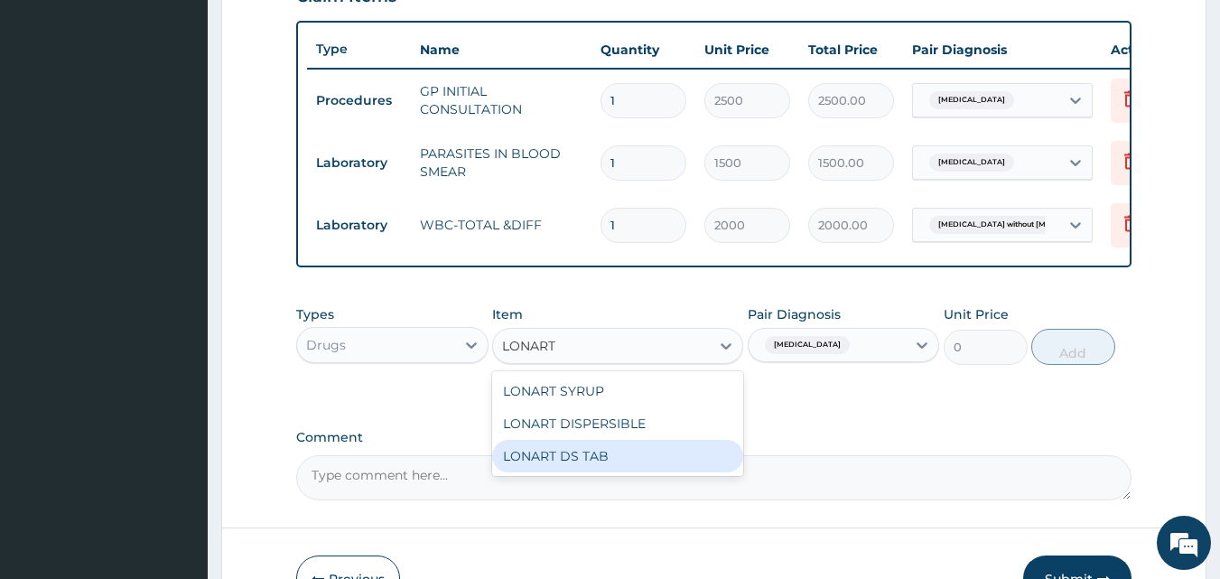
click at [641, 464] on div "LONART DS TAB" at bounding box center [617, 456] width 251 height 33
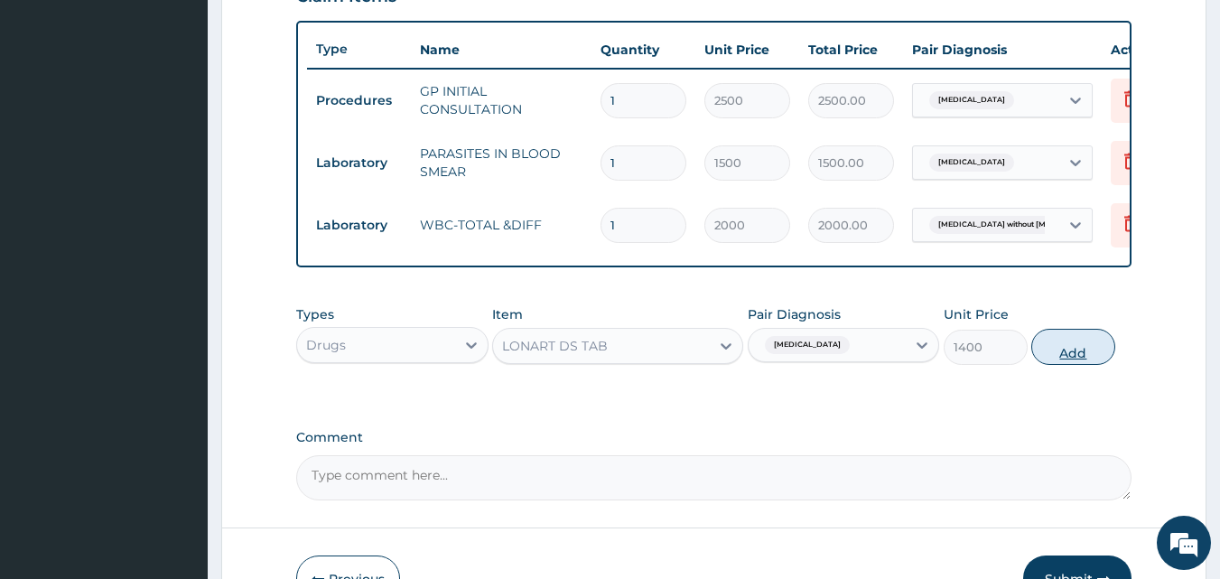
click at [1050, 362] on button "Add" at bounding box center [1073, 347] width 84 height 36
type input "0"
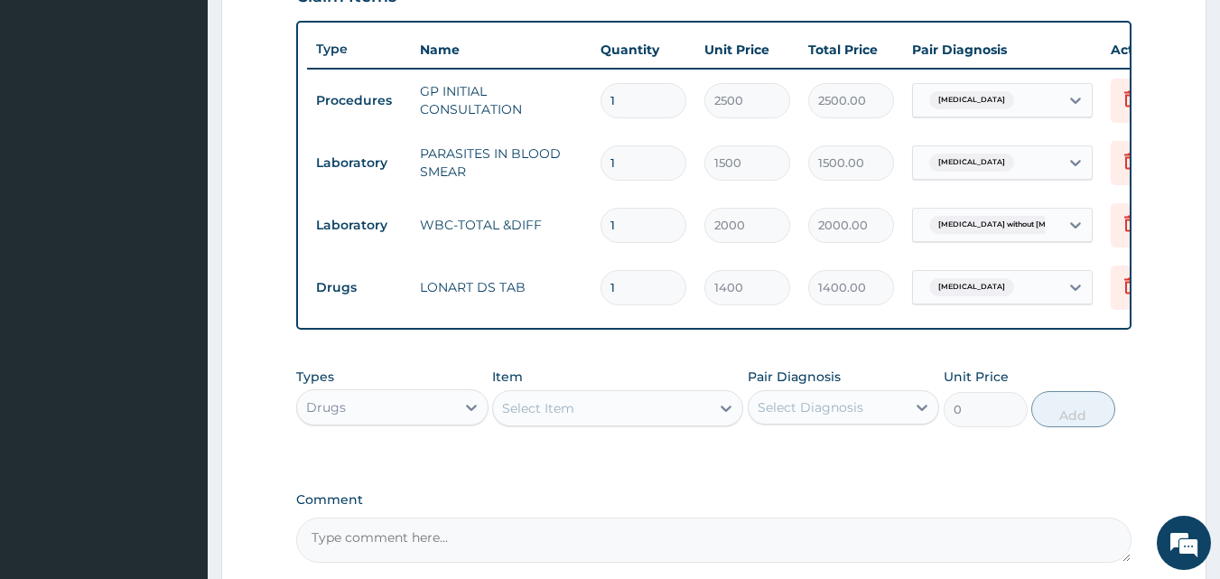
click at [634, 423] on div "Select Item" at bounding box center [601, 408] width 217 height 29
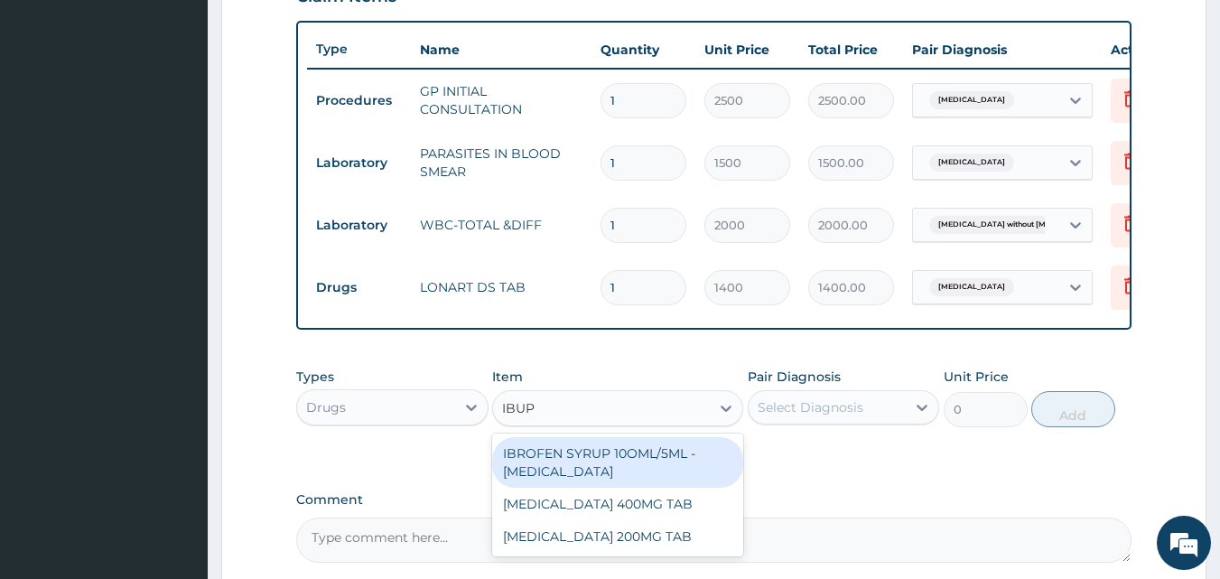
type input "IBUPR"
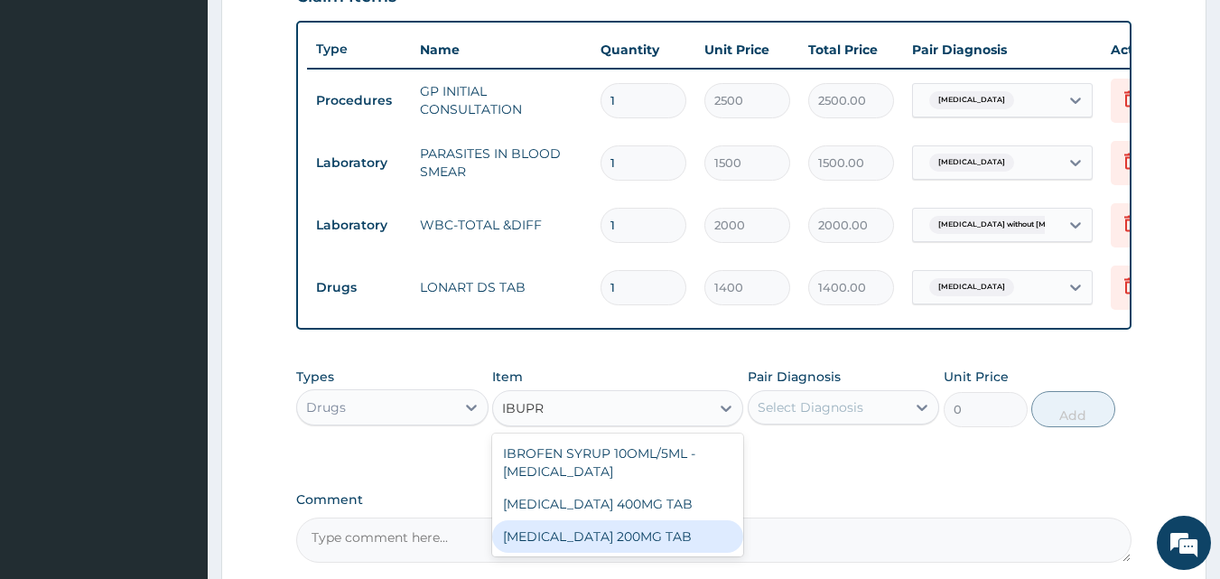
click at [694, 545] on div "[MEDICAL_DATA] 200MG TAB" at bounding box center [617, 536] width 251 height 33
type input "35"
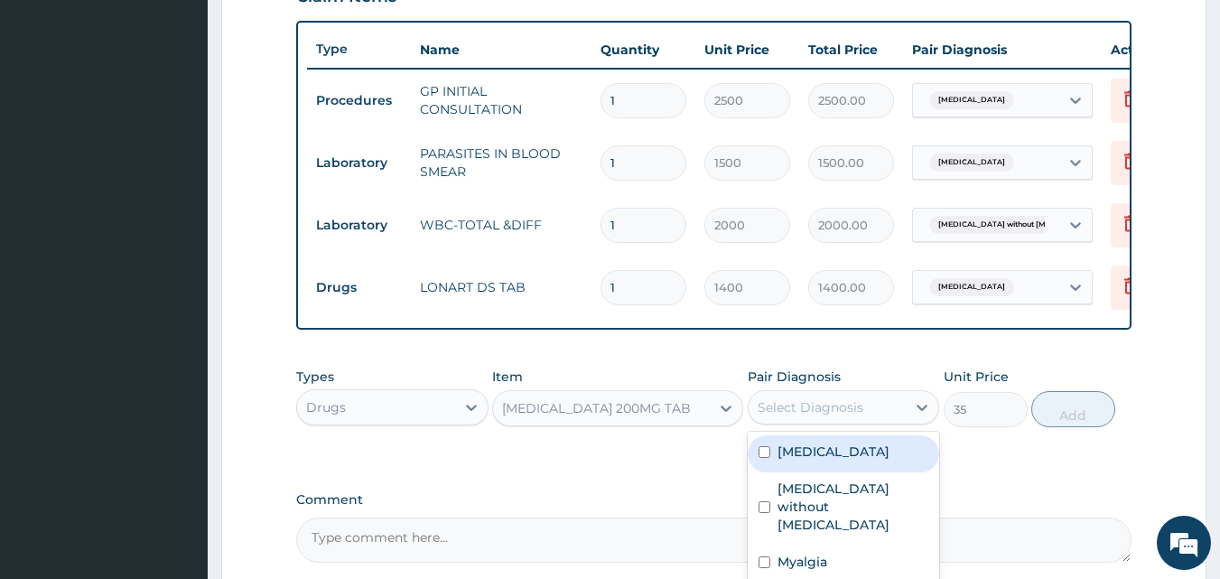
click at [824, 416] on div "Select Diagnosis" at bounding box center [811, 407] width 106 height 18
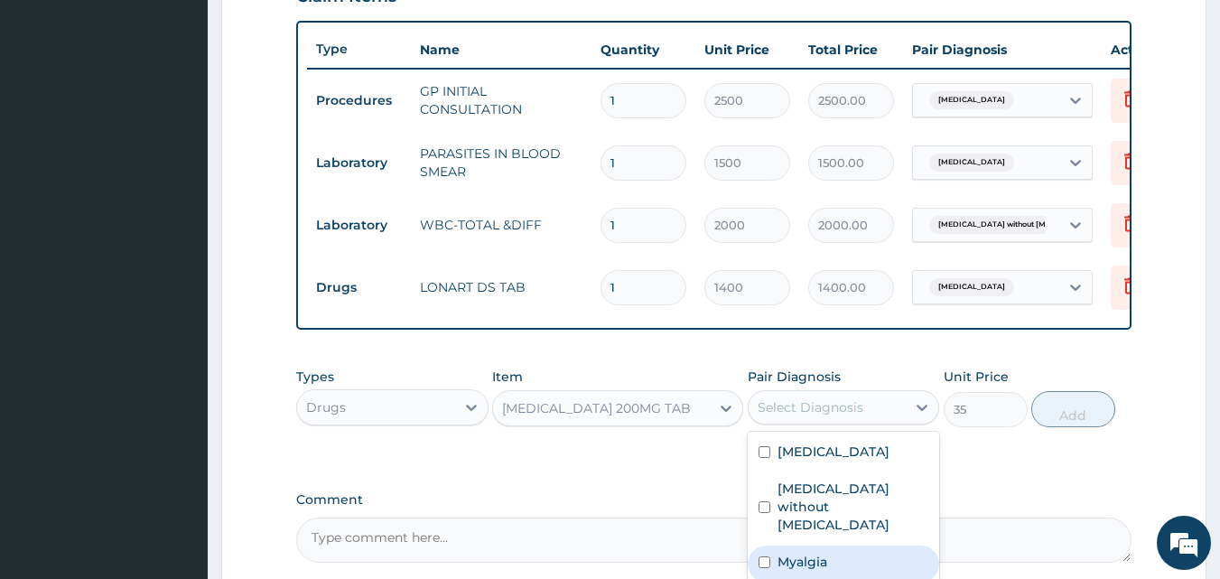
click at [803, 564] on label "Myalgia" at bounding box center [803, 562] width 50 height 18
checkbox input "true"
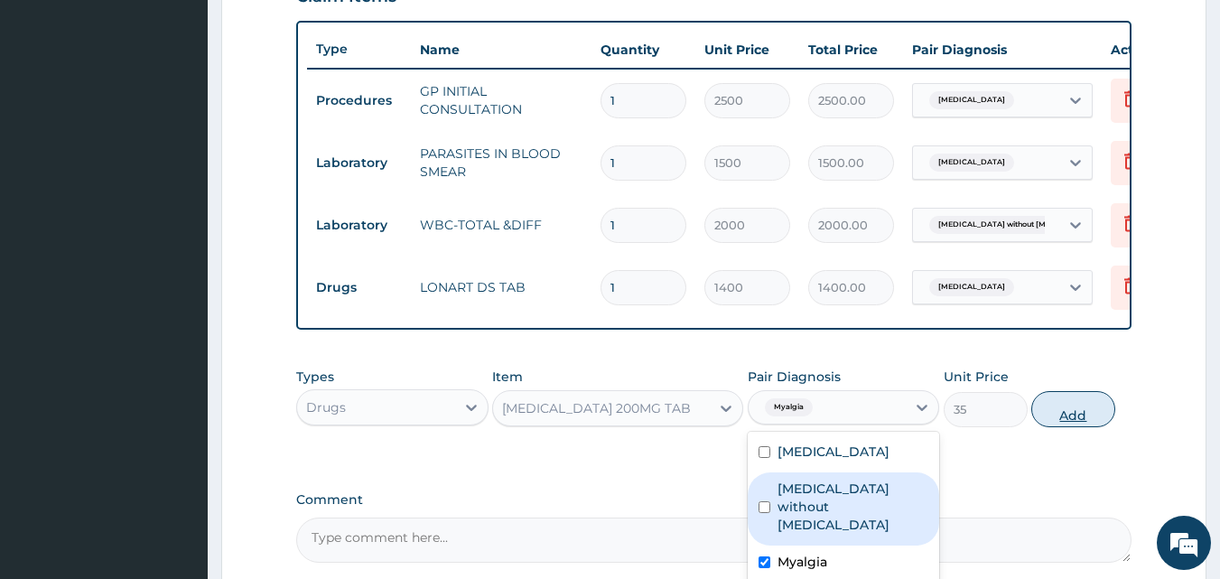
click at [1085, 416] on button "Add" at bounding box center [1073, 409] width 84 height 36
type input "0"
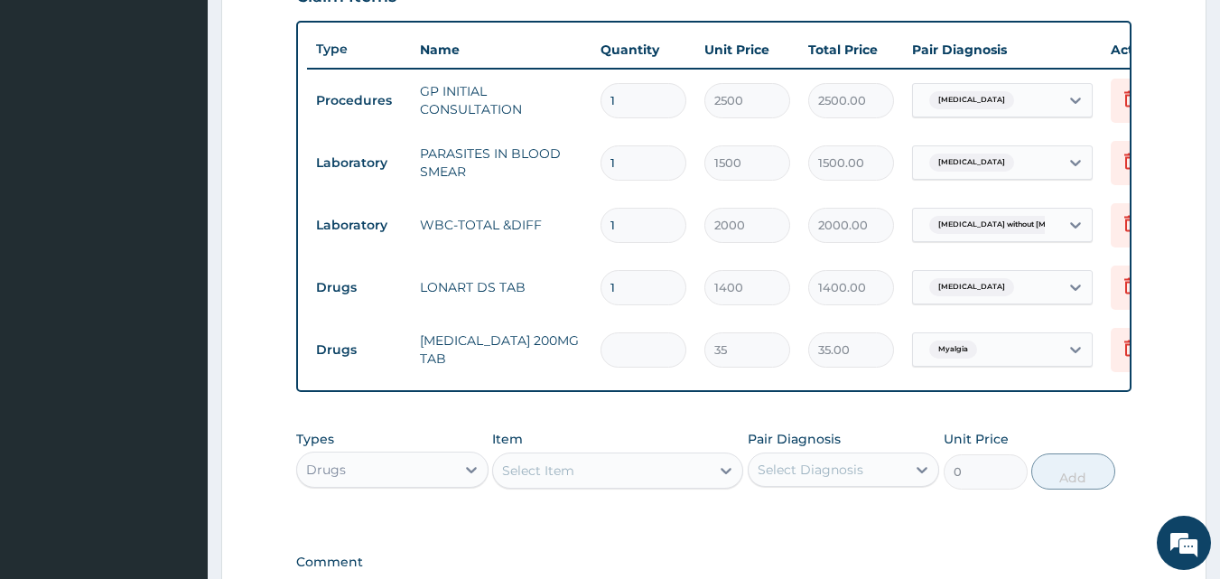
type input "0.00"
type input "9"
type input "315.00"
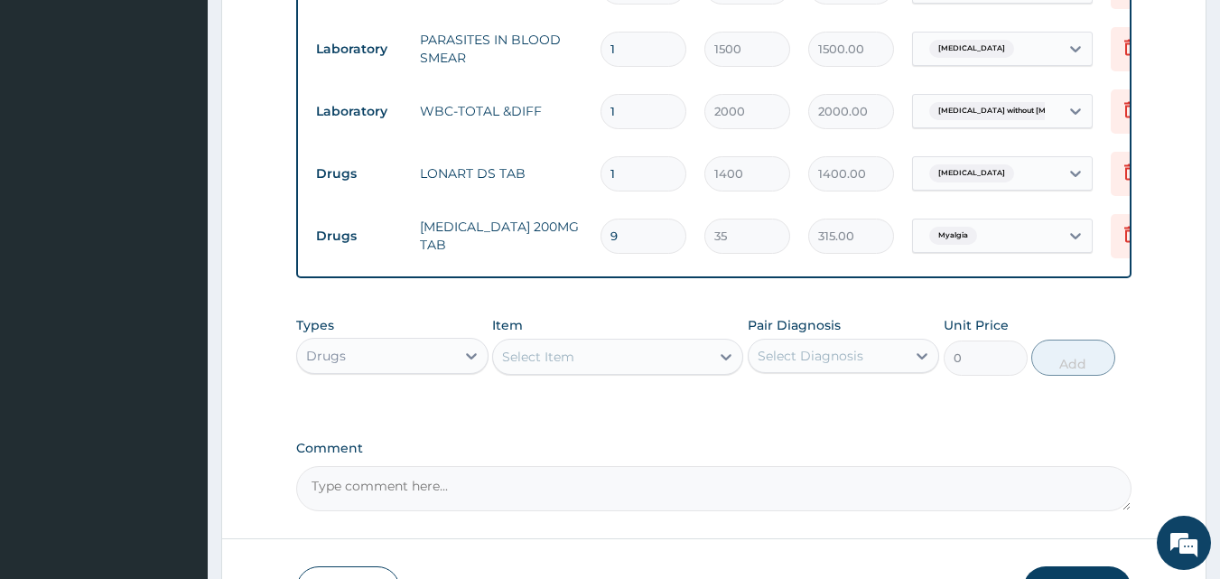
scroll to position [900, 0]
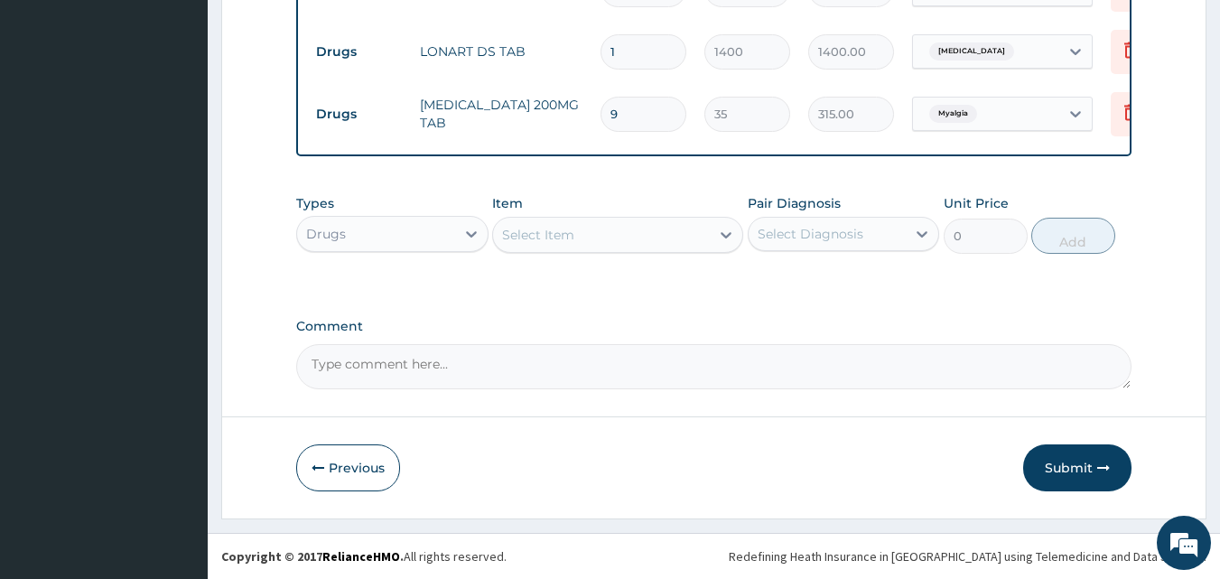
type input "9"
click at [1096, 472] on button "Submit" at bounding box center [1077, 467] width 108 height 47
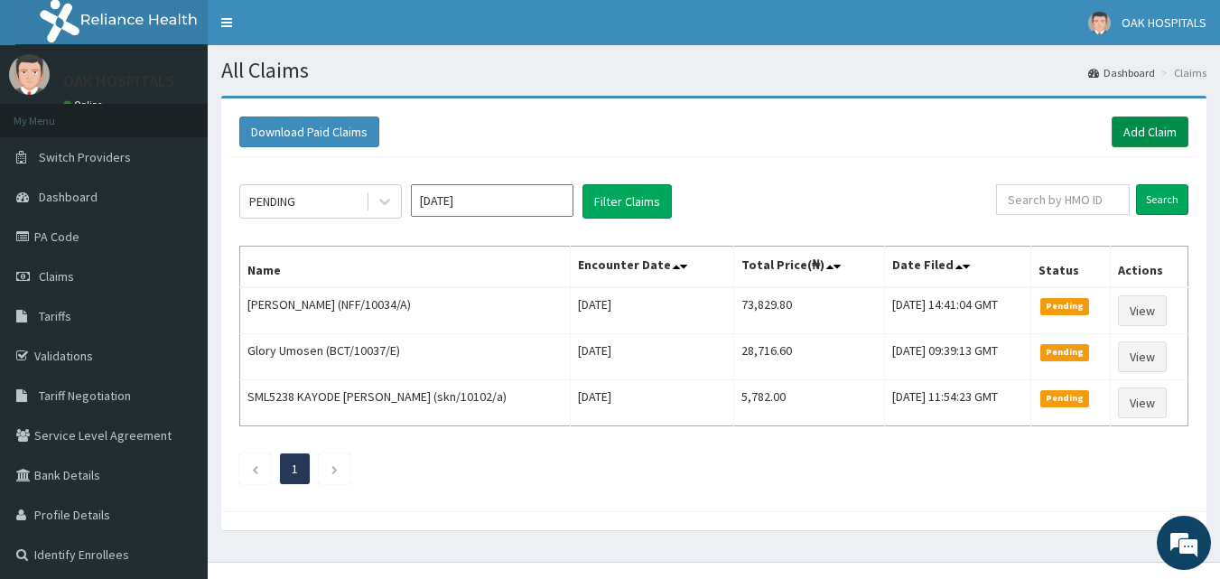
click at [1160, 132] on link "Add Claim" at bounding box center [1150, 132] width 77 height 31
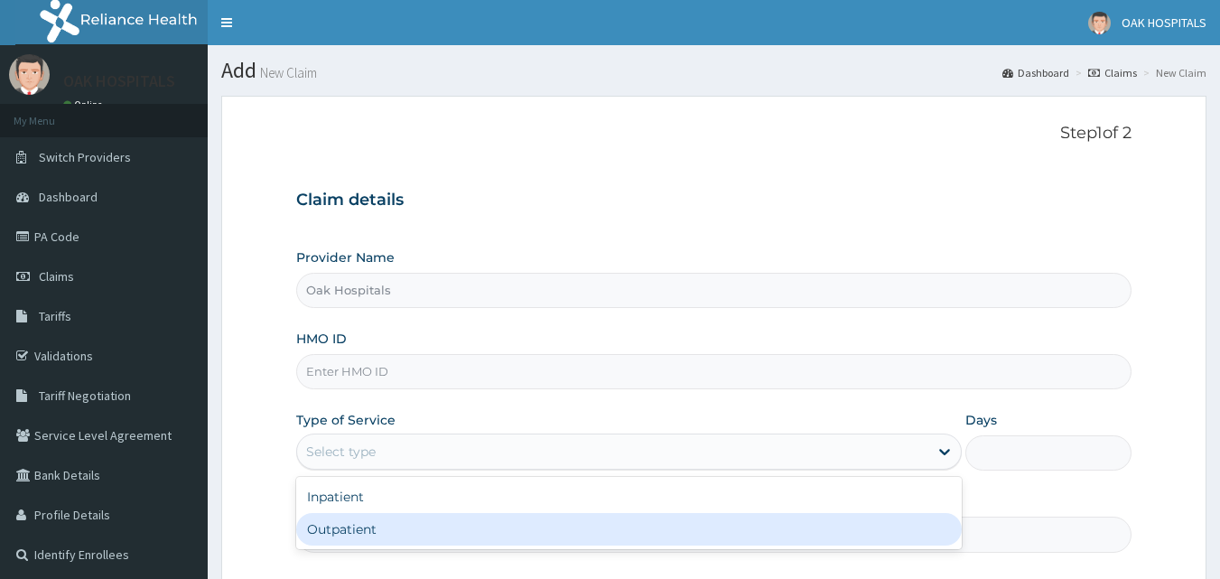
click at [456, 527] on div "Outpatient" at bounding box center [629, 529] width 666 height 33
type input "1"
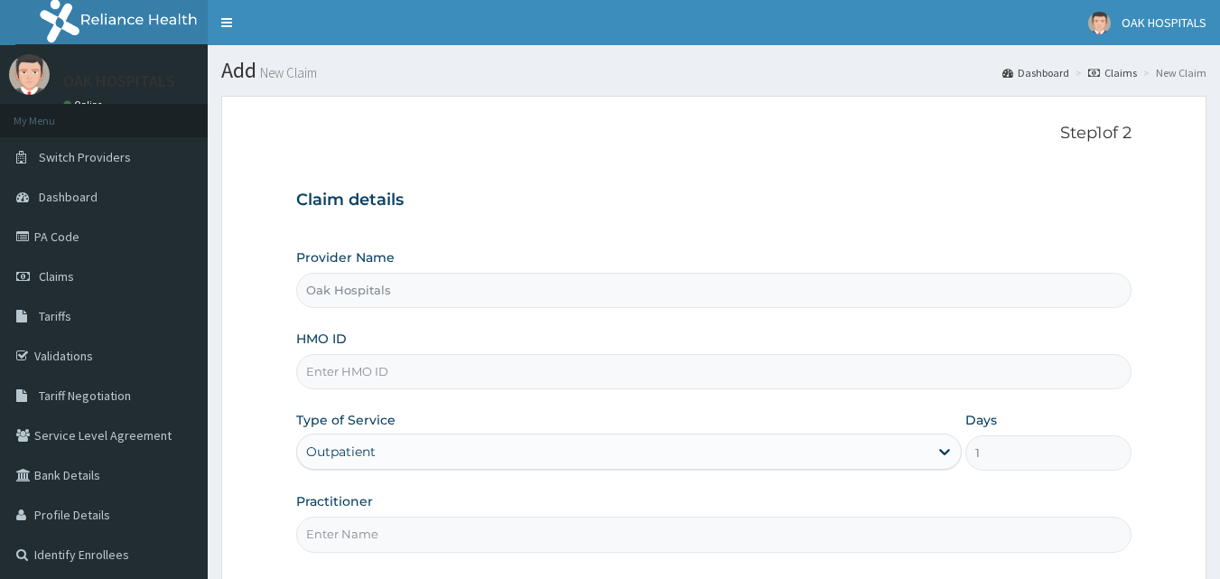
click at [412, 387] on input "HMO ID" at bounding box center [714, 371] width 836 height 35
type input "NBC/11357/C"
click at [460, 536] on input "Practitioner" at bounding box center [714, 534] width 836 height 35
type input "[PERSON_NAME]"
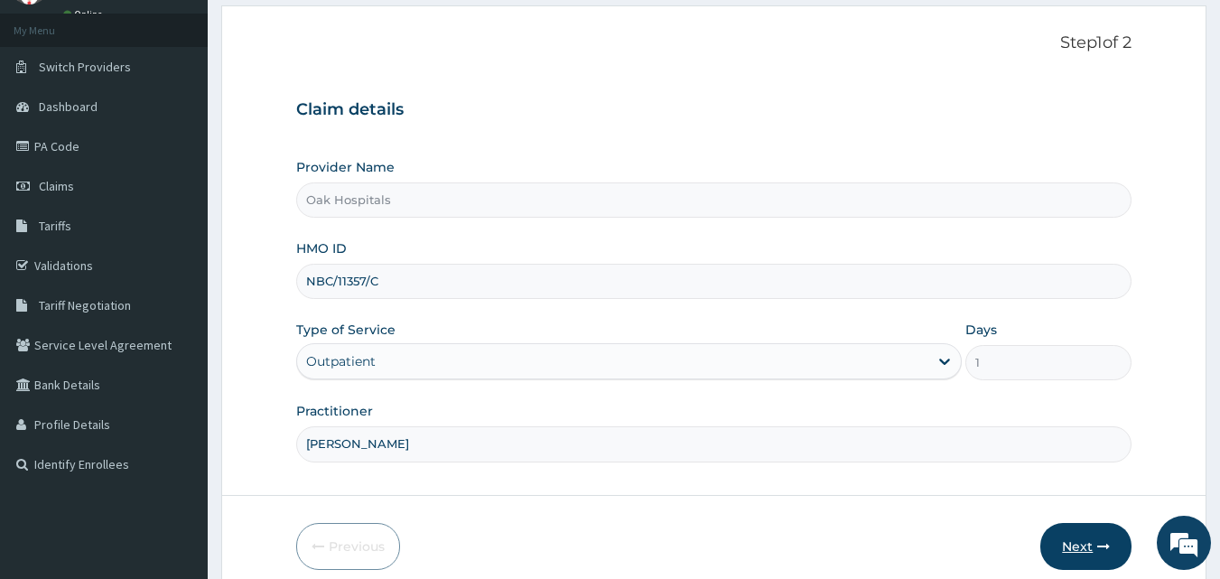
click at [1068, 531] on button "Next" at bounding box center [1085, 546] width 91 height 47
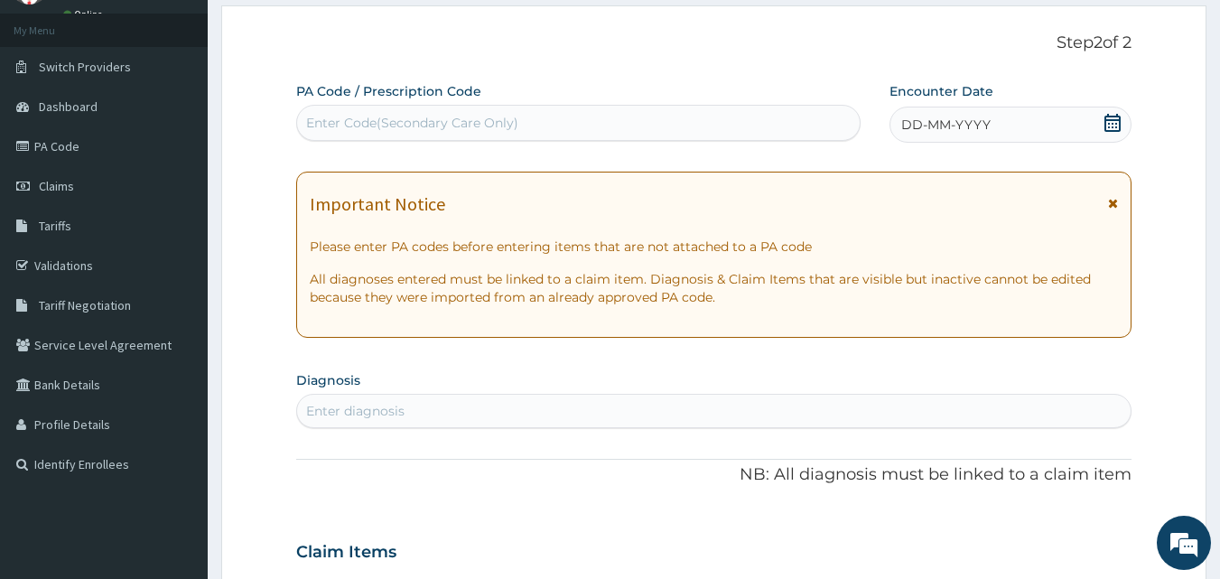
click at [986, 126] on span "DD-MM-YYYY" at bounding box center [945, 125] width 89 height 18
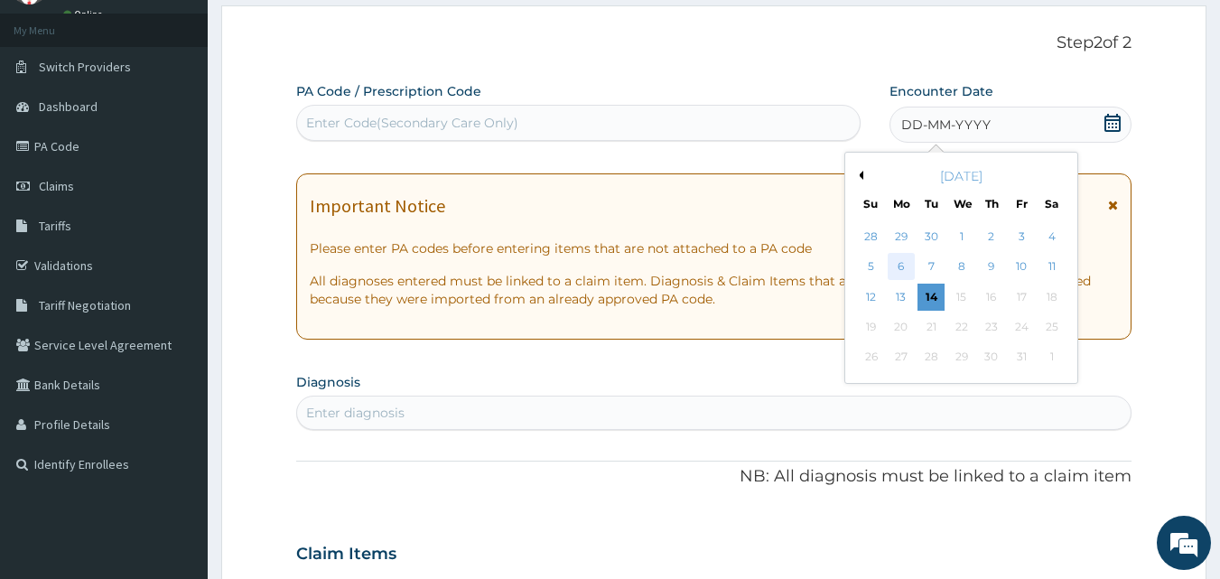
click at [898, 264] on div "6" at bounding box center [901, 267] width 27 height 27
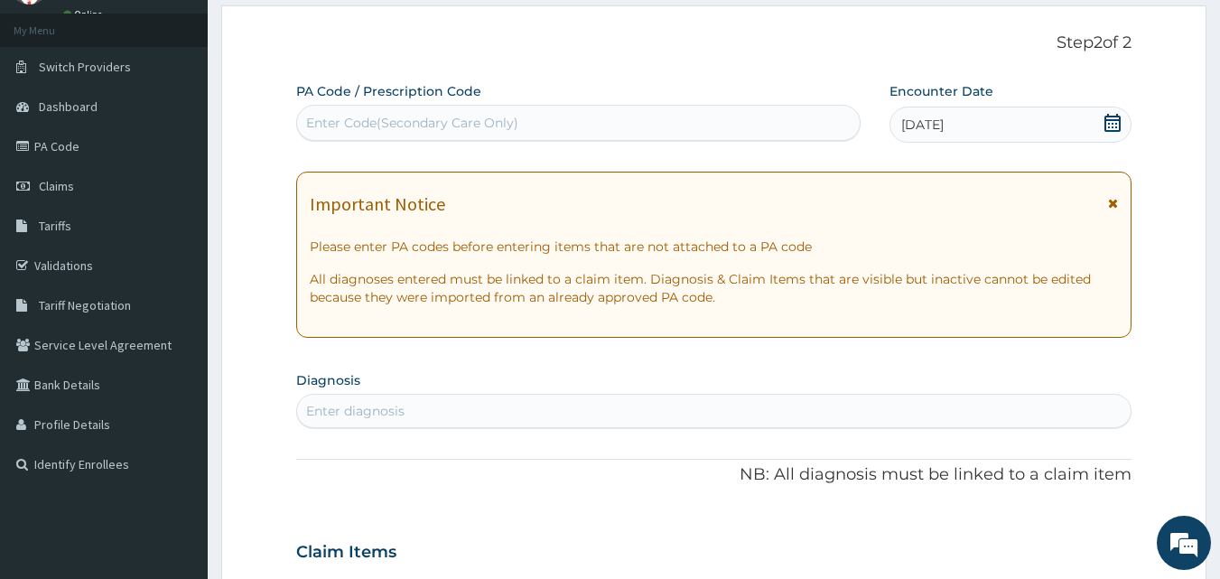
click at [618, 402] on div "Enter diagnosis" at bounding box center [714, 410] width 834 height 29
type input "[MEDICAL_DATA]"
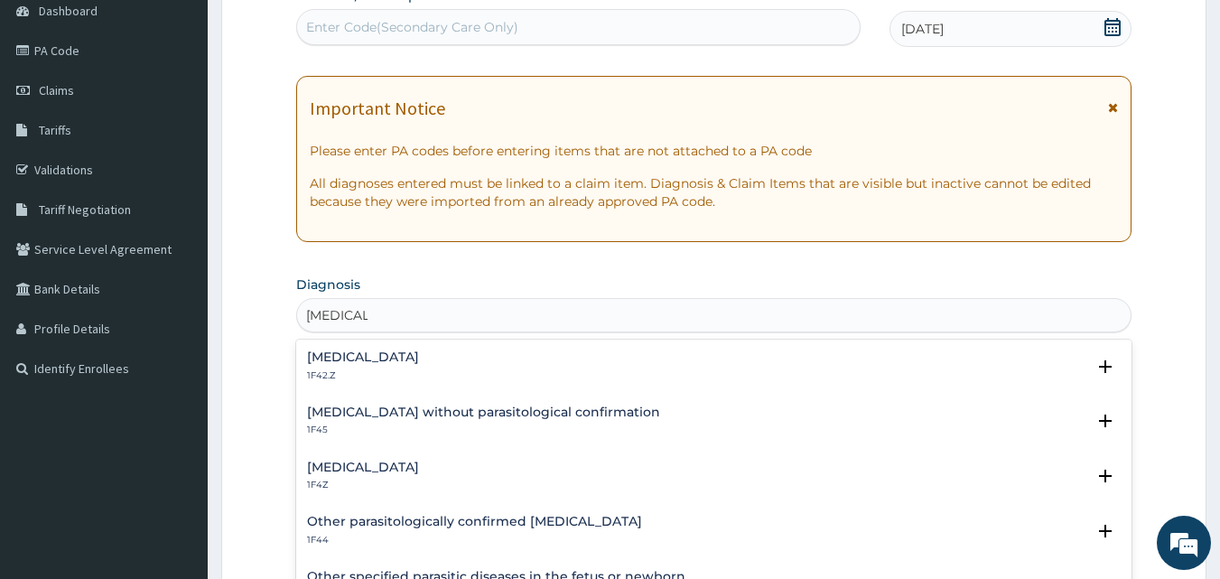
scroll to position [271, 0]
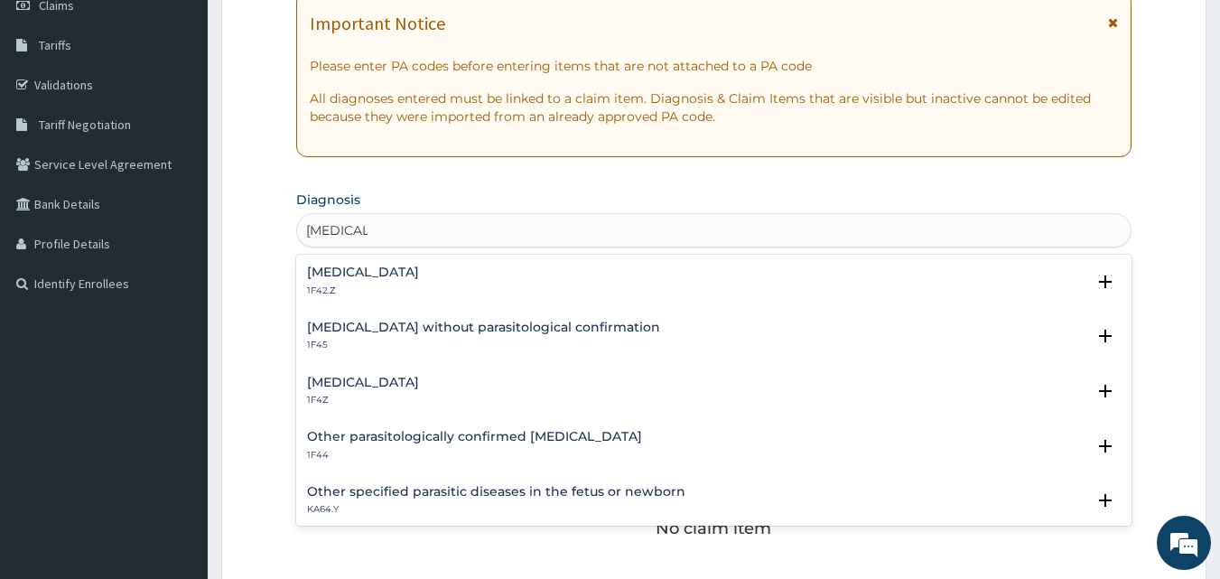
click at [493, 380] on div "Malaria, unspecified 1F4Z" at bounding box center [714, 392] width 815 height 32
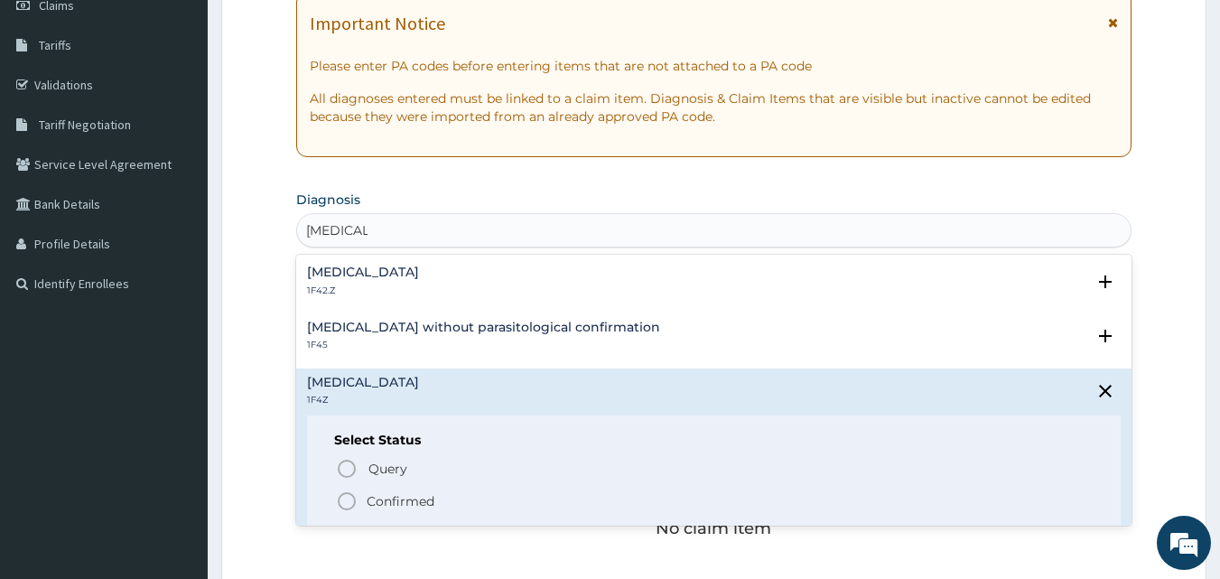
click at [407, 506] on p "Confirmed" at bounding box center [401, 501] width 68 height 18
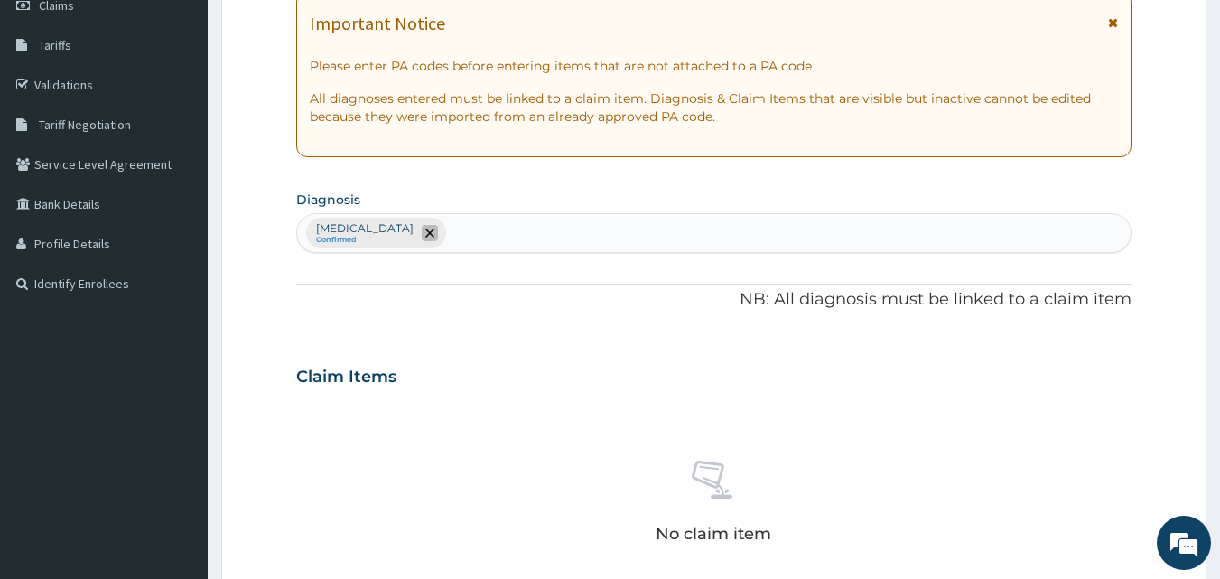
click at [434, 230] on icon "remove selection option" at bounding box center [429, 232] width 9 height 9
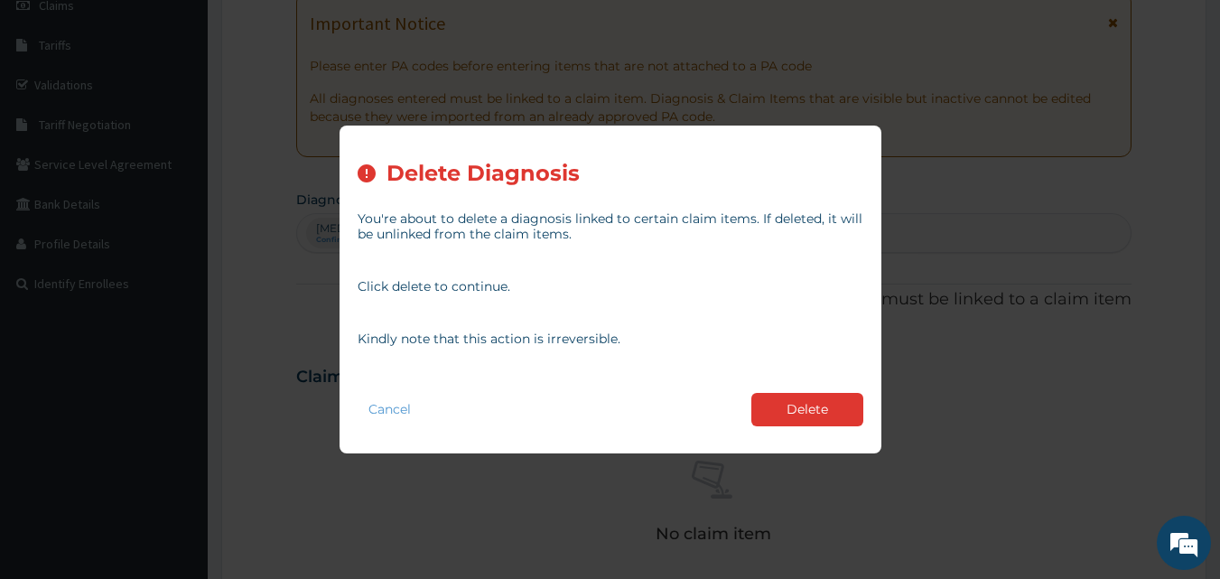
click at [833, 406] on button "Delete" at bounding box center [807, 409] width 112 height 33
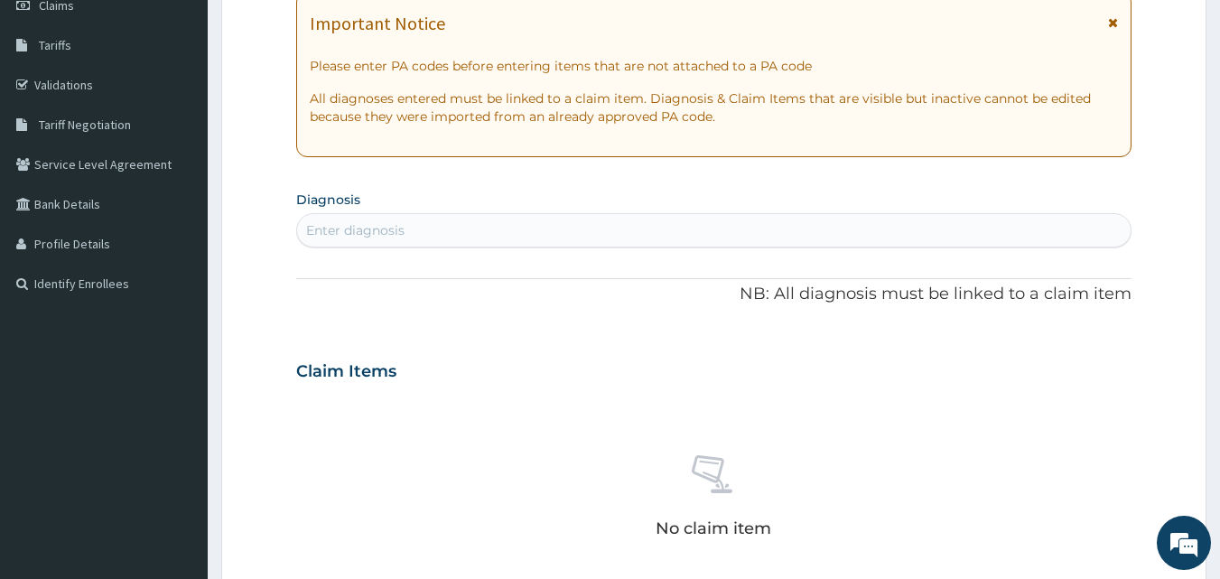
click at [534, 242] on div "Enter diagnosis" at bounding box center [714, 230] width 834 height 29
click at [521, 229] on div "Enter diagnosis" at bounding box center [714, 230] width 834 height 29
type input "MALARIA"
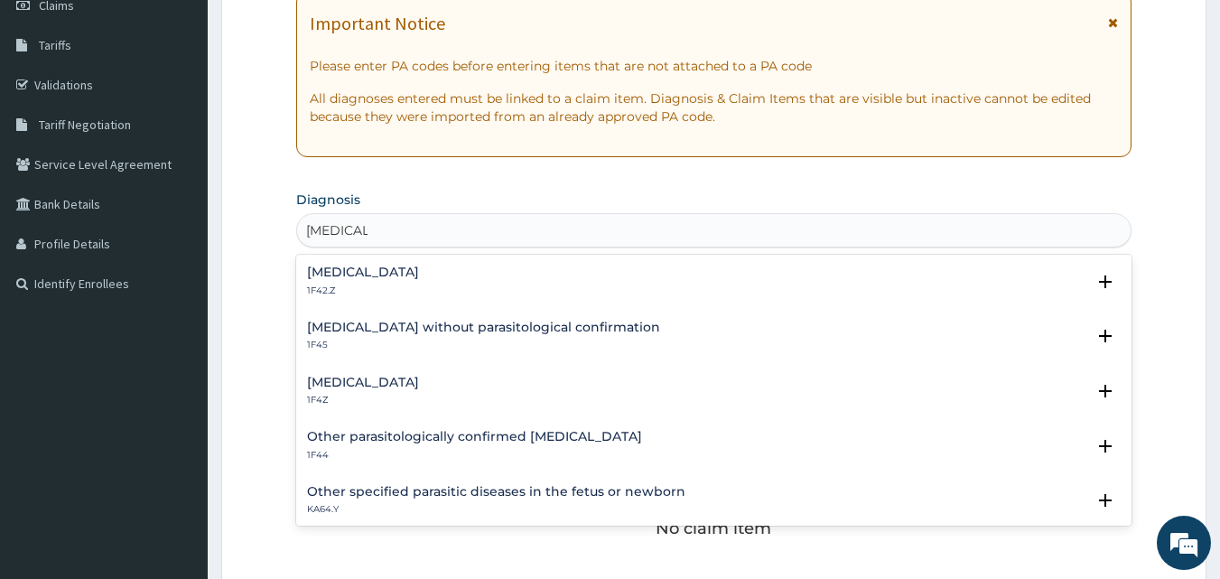
click at [351, 283] on div "Plasmodium malariae malaria without complication 1F42.Z" at bounding box center [363, 282] width 112 height 32
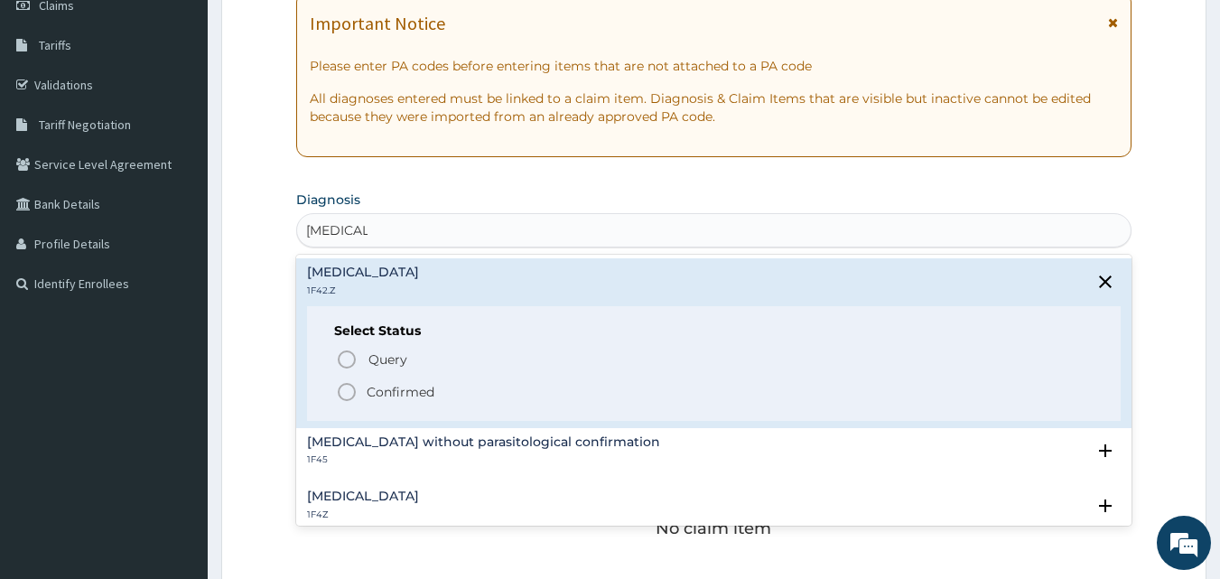
click at [399, 387] on p "Confirmed" at bounding box center [401, 392] width 68 height 18
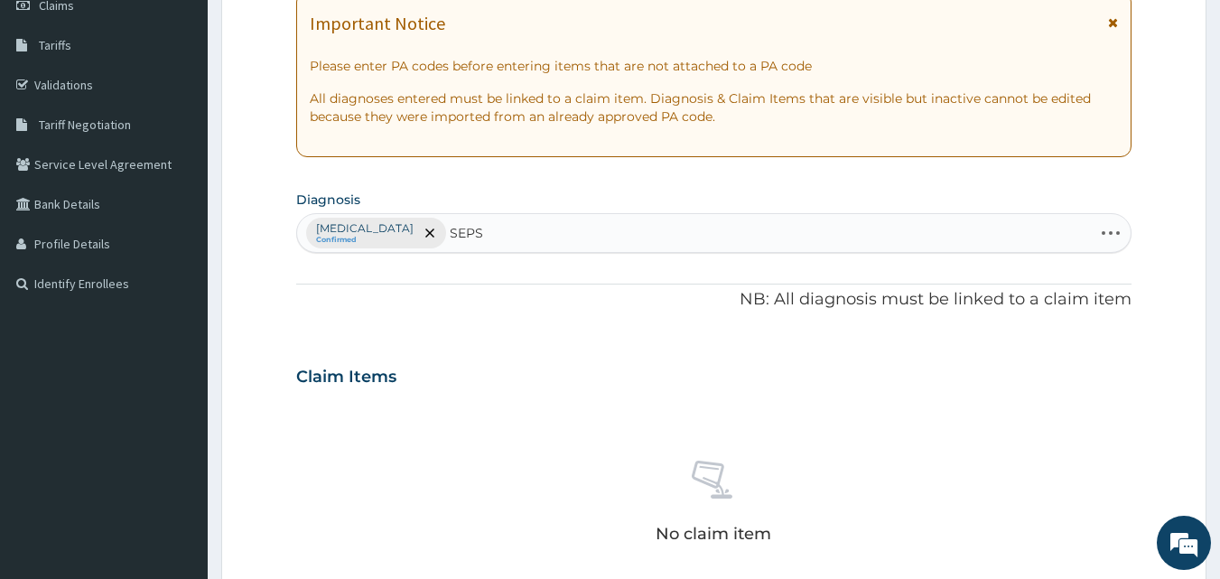
type input "SEPSI"
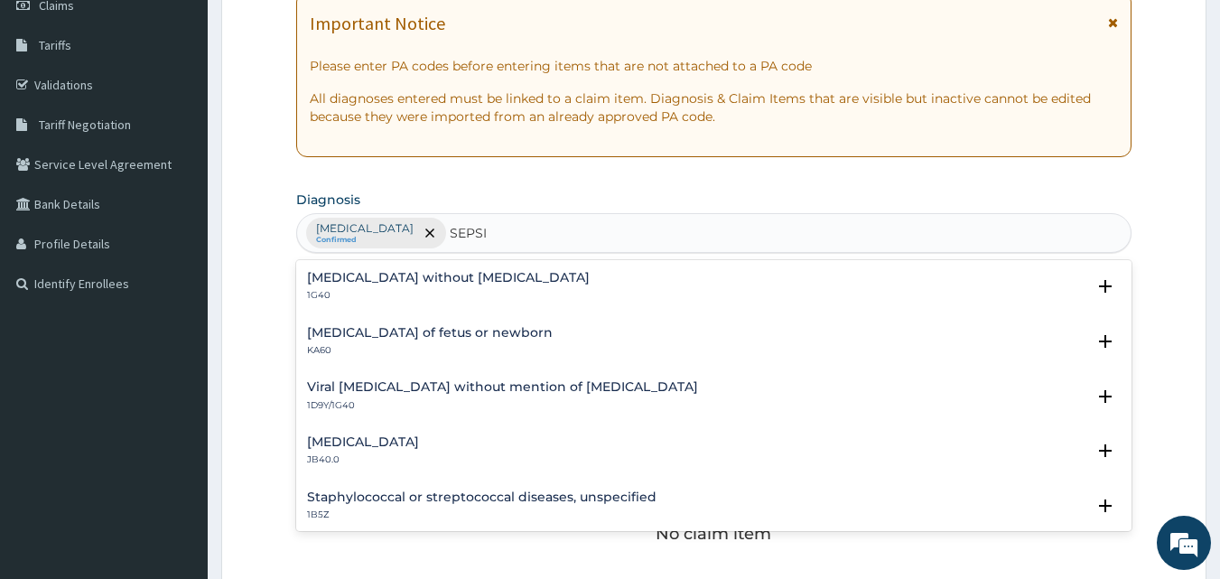
click at [375, 284] on h4 "Sepsis without septic shock" at bounding box center [448, 278] width 283 height 14
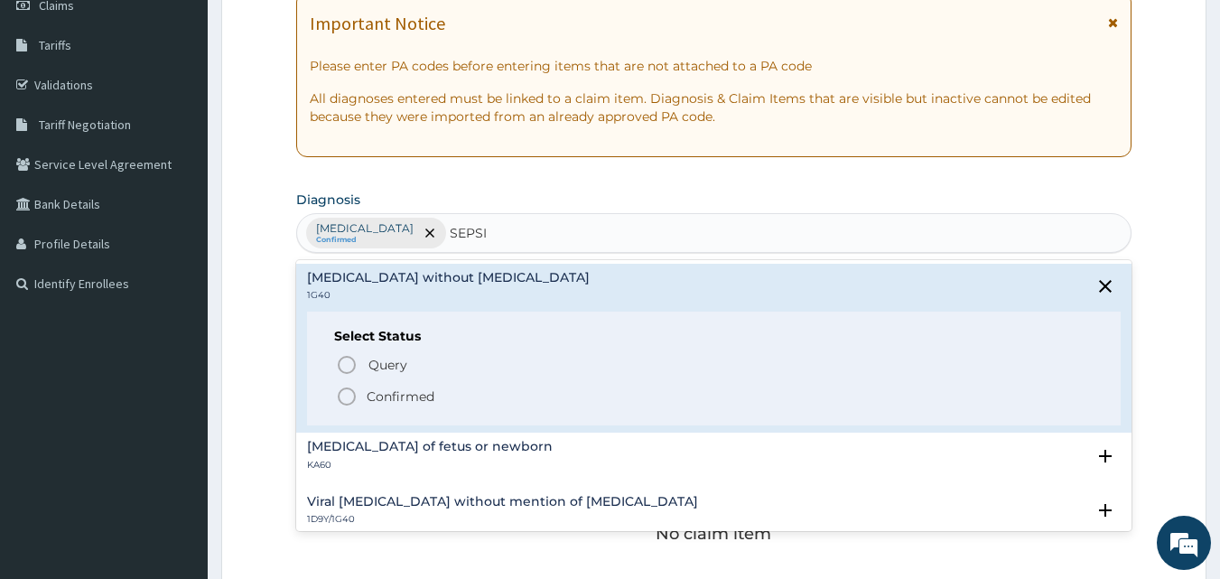
click at [402, 394] on p "Confirmed" at bounding box center [401, 396] width 68 height 18
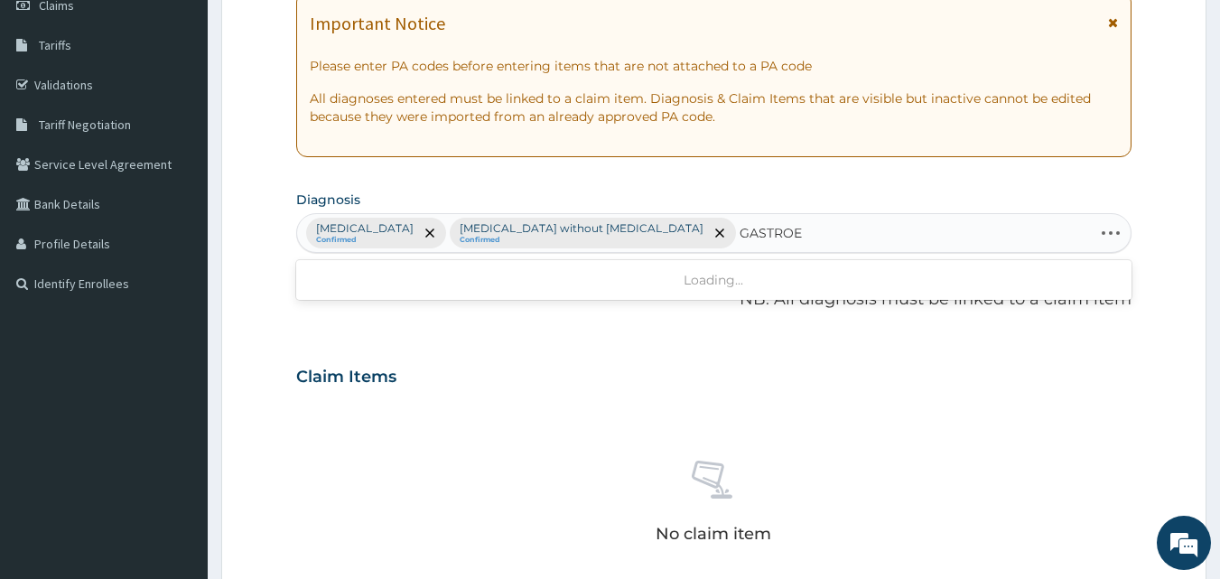
type input "GASTRO"
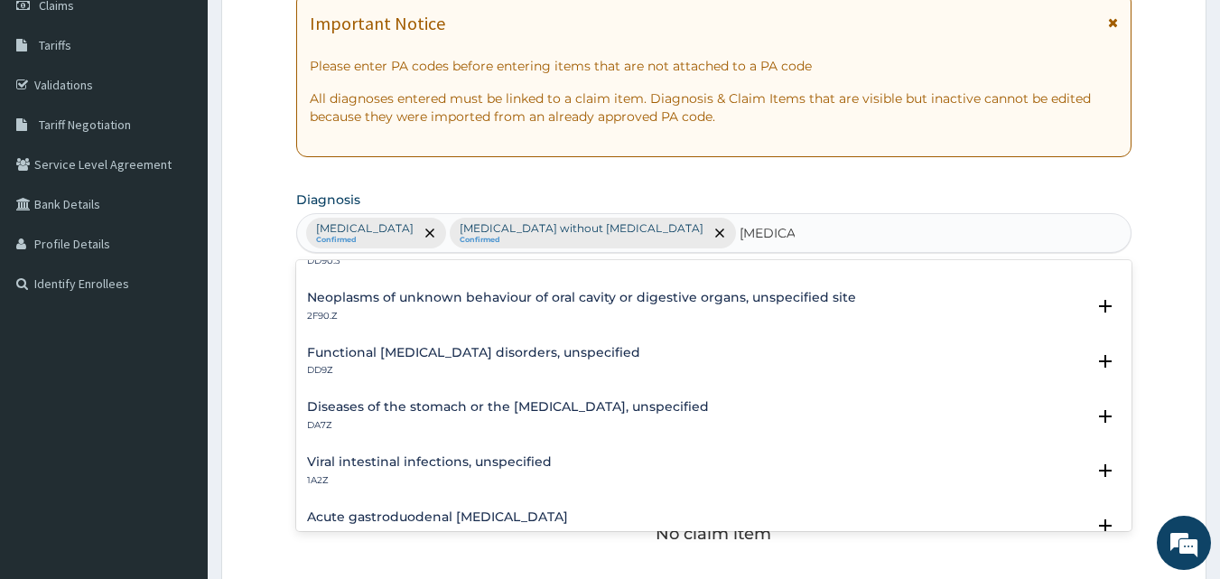
scroll to position [0, 0]
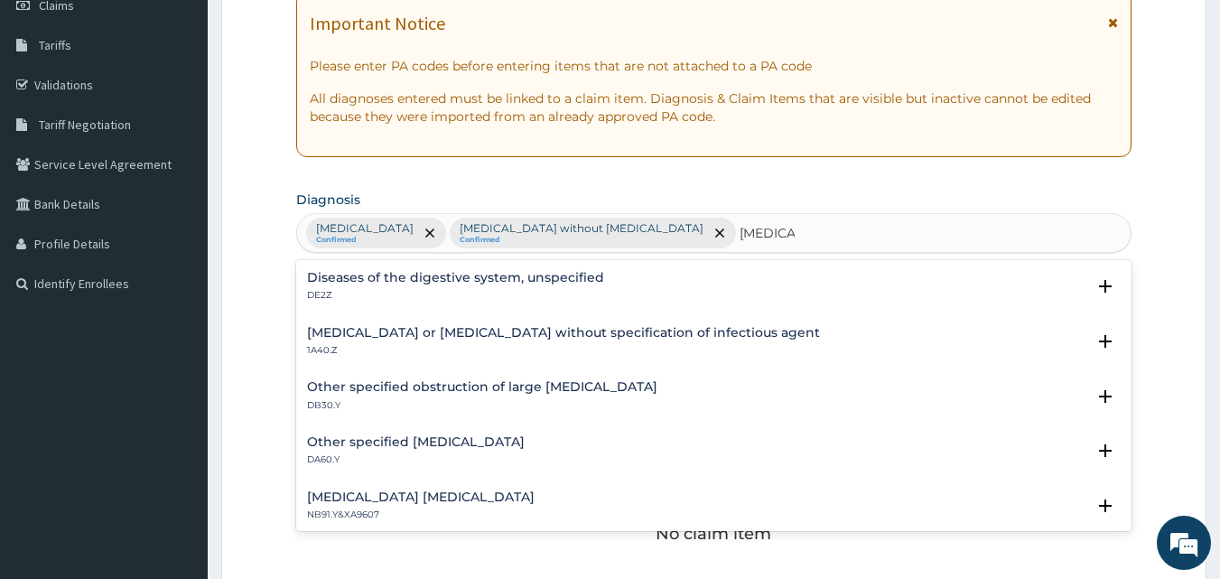
click at [446, 333] on h4 "[MEDICAL_DATA] or [MEDICAL_DATA] without specification of infectious agent" at bounding box center [563, 333] width 513 height 14
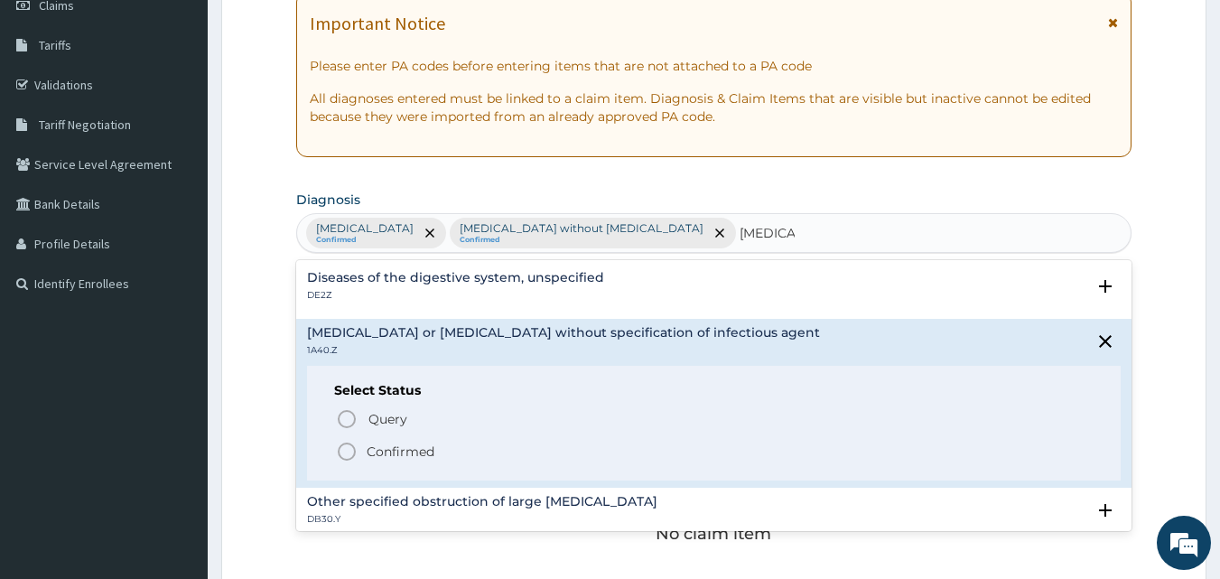
click at [388, 452] on p "Confirmed" at bounding box center [401, 452] width 68 height 18
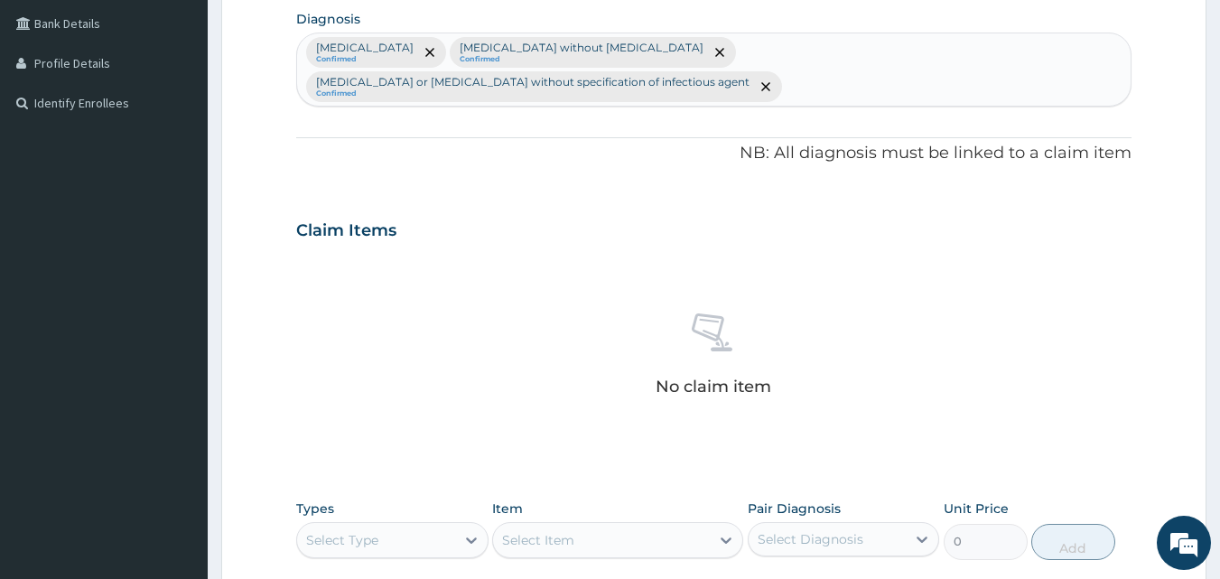
scroll to position [542, 0]
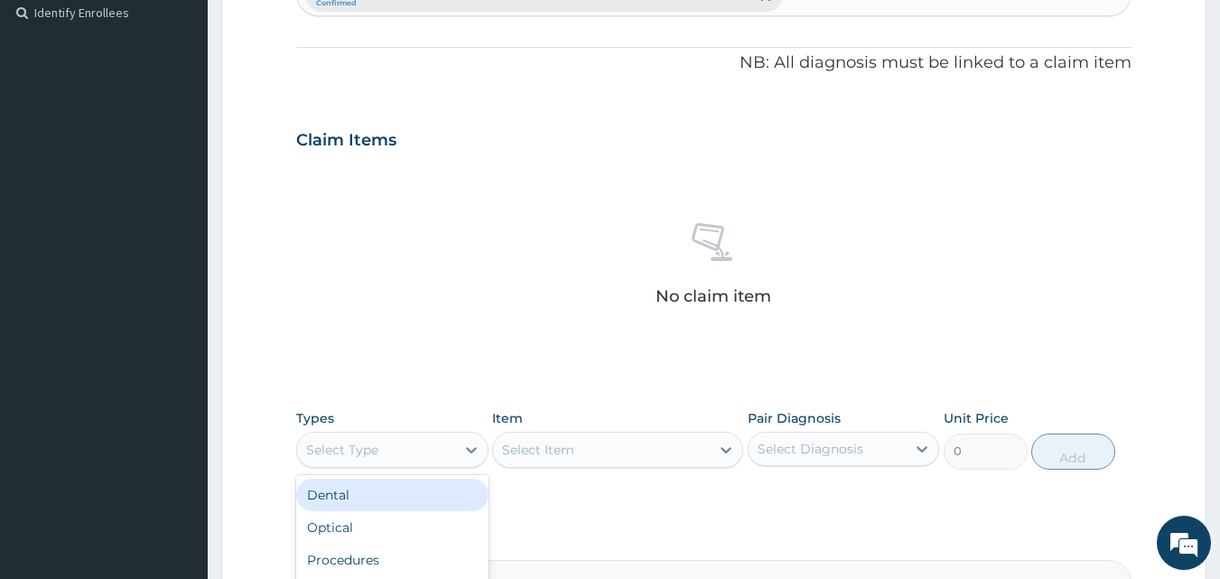
click at [434, 450] on div "Select Type" at bounding box center [376, 449] width 158 height 29
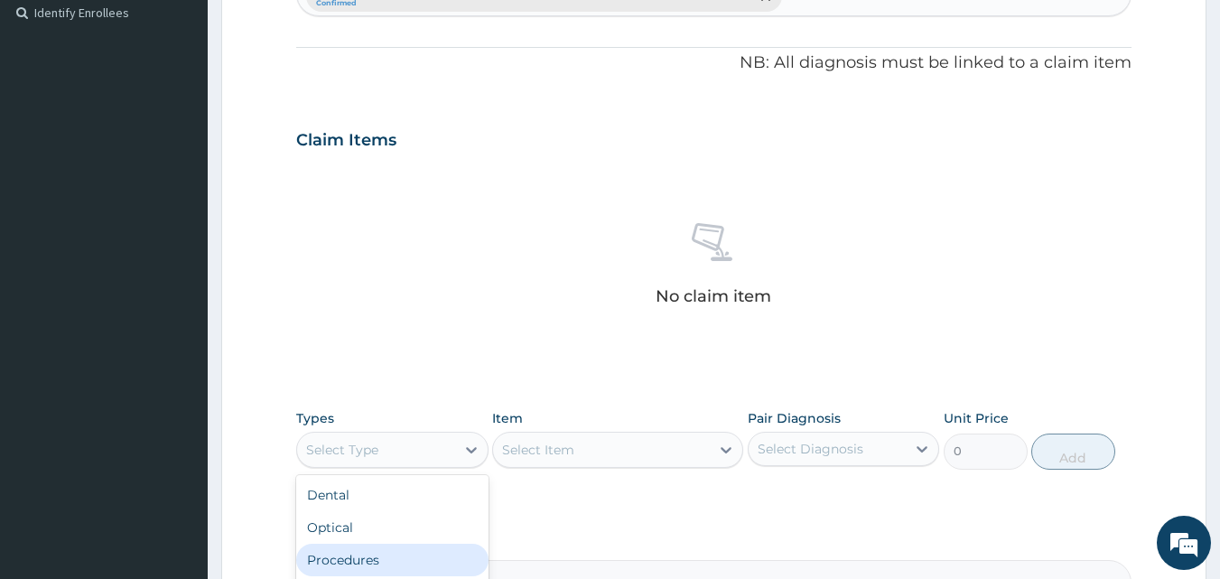
click at [448, 558] on div "Procedures" at bounding box center [392, 560] width 192 height 33
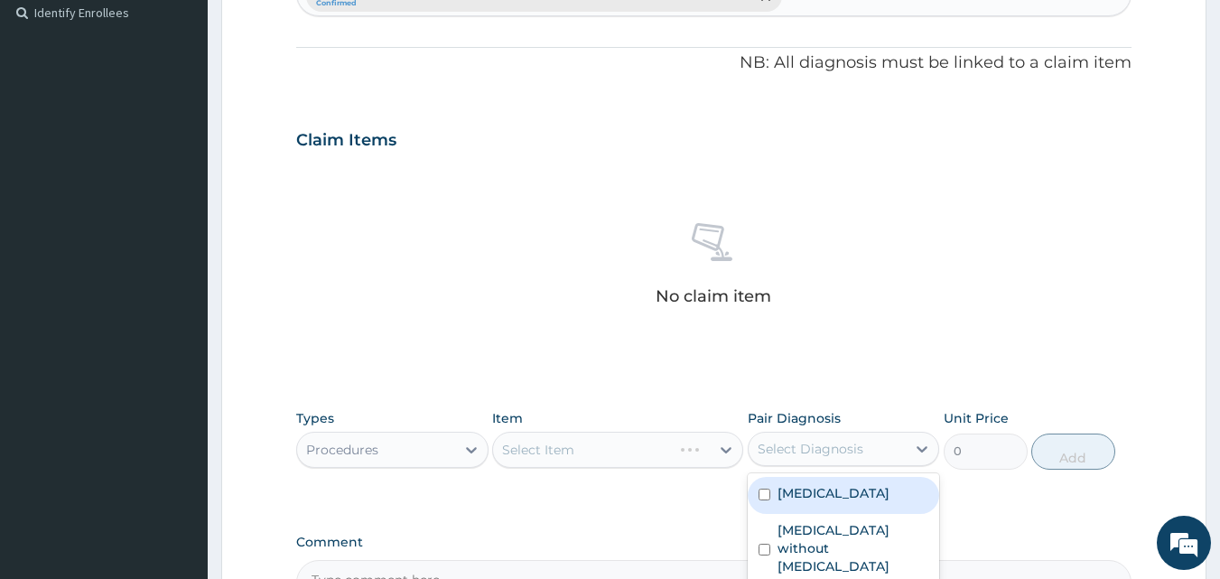
click at [769, 447] on div "Select Diagnosis" at bounding box center [811, 449] width 106 height 18
click at [812, 489] on label "[MEDICAL_DATA]" at bounding box center [834, 493] width 112 height 18
checkbox input "true"
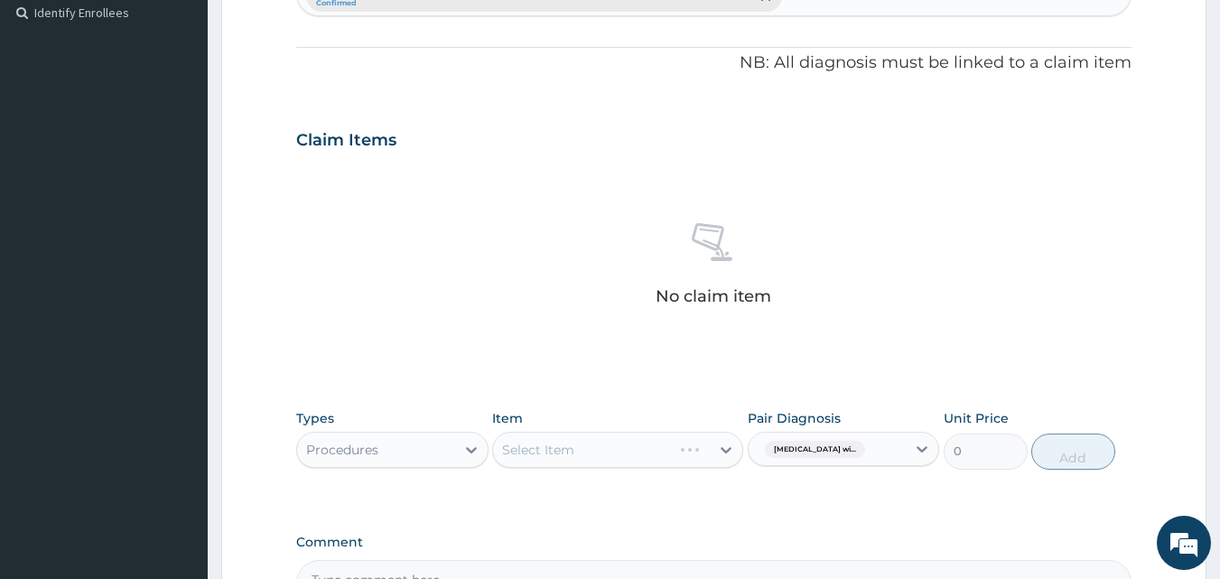
click at [647, 445] on div "Select Item" at bounding box center [617, 450] width 251 height 36
click at [647, 445] on div "Select Item" at bounding box center [601, 449] width 217 height 29
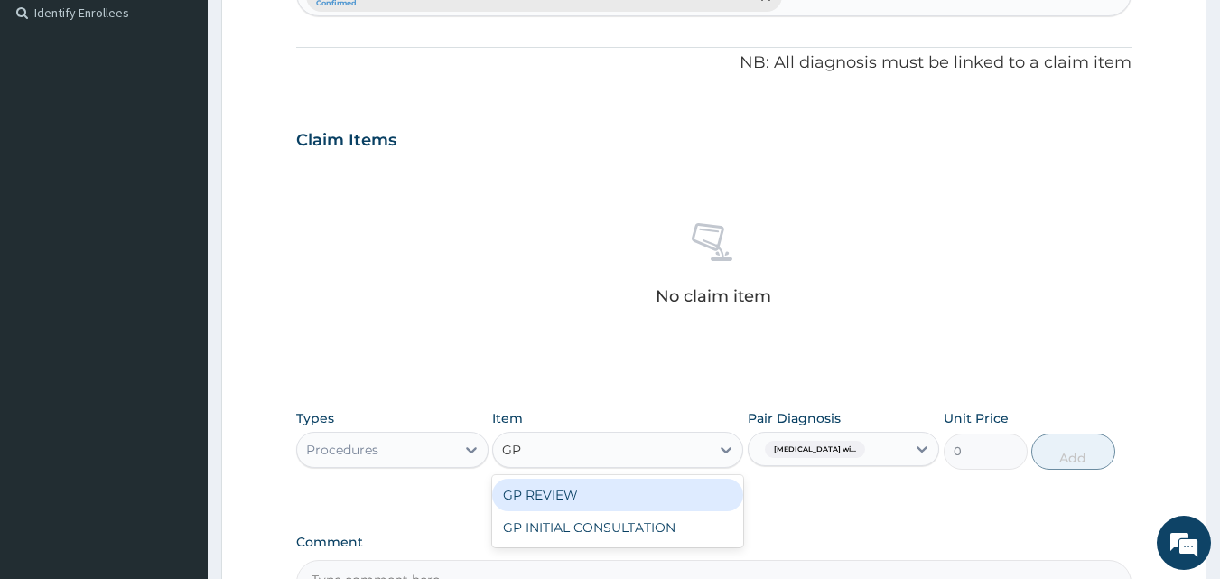
type input "GP"
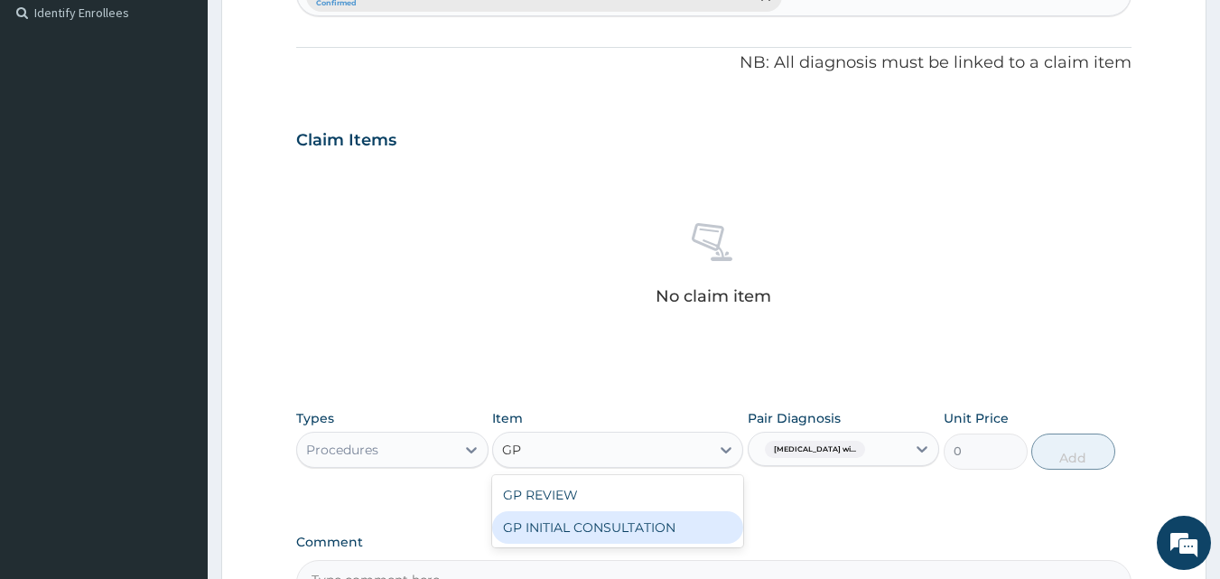
click at [641, 533] on div "GP INITIAL CONSULTATION" at bounding box center [617, 527] width 251 height 33
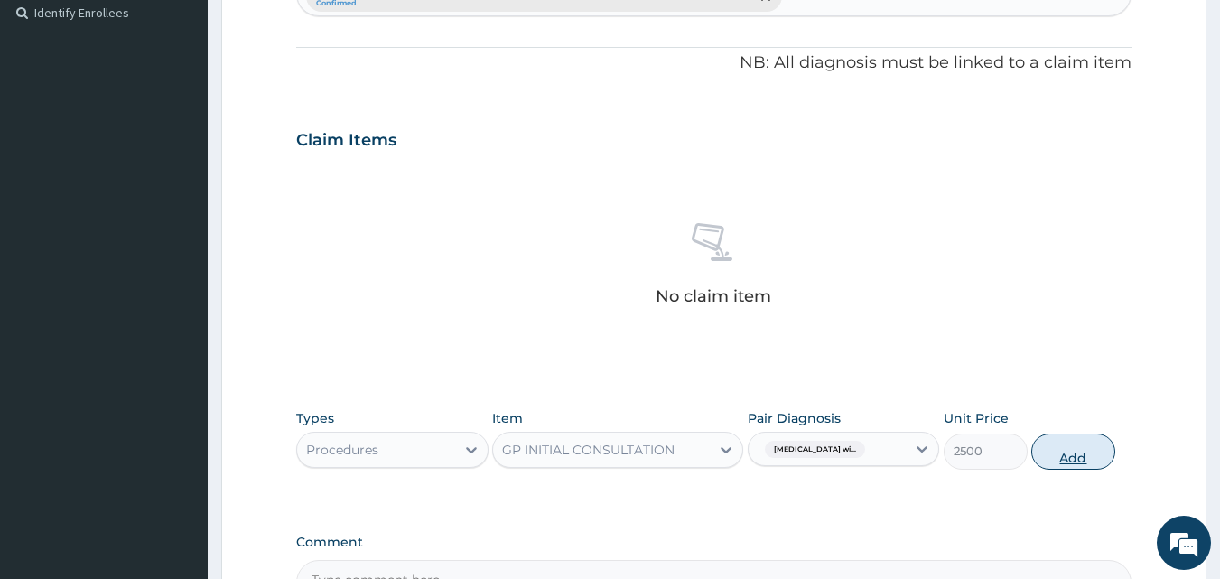
click at [1084, 453] on button "Add" at bounding box center [1073, 452] width 84 height 36
type input "0"
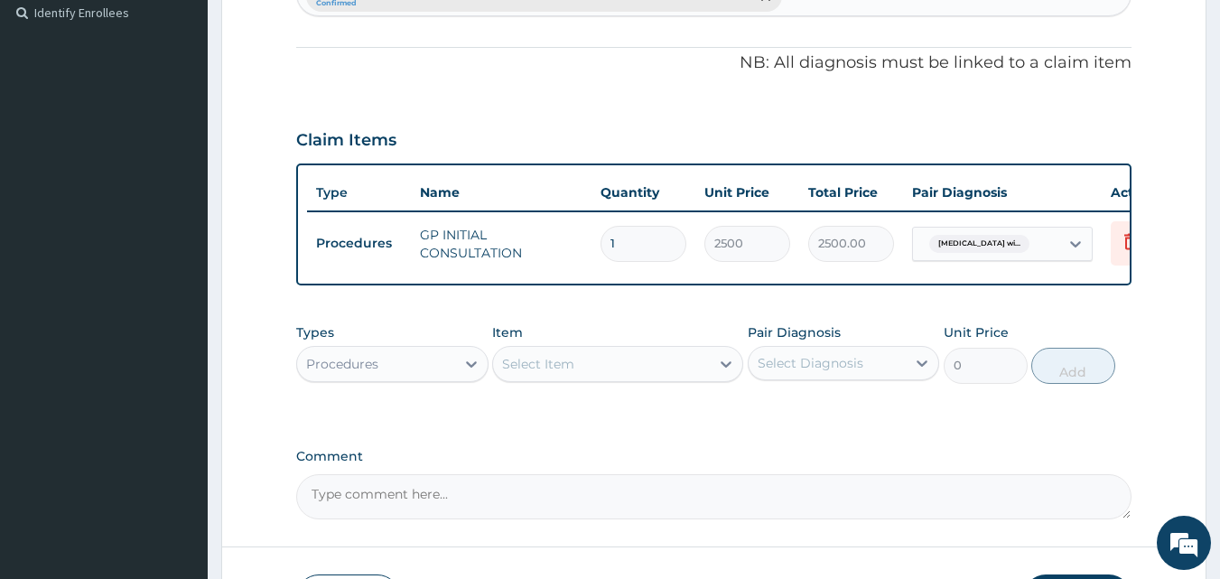
click at [393, 368] on div "Procedures" at bounding box center [376, 364] width 158 height 29
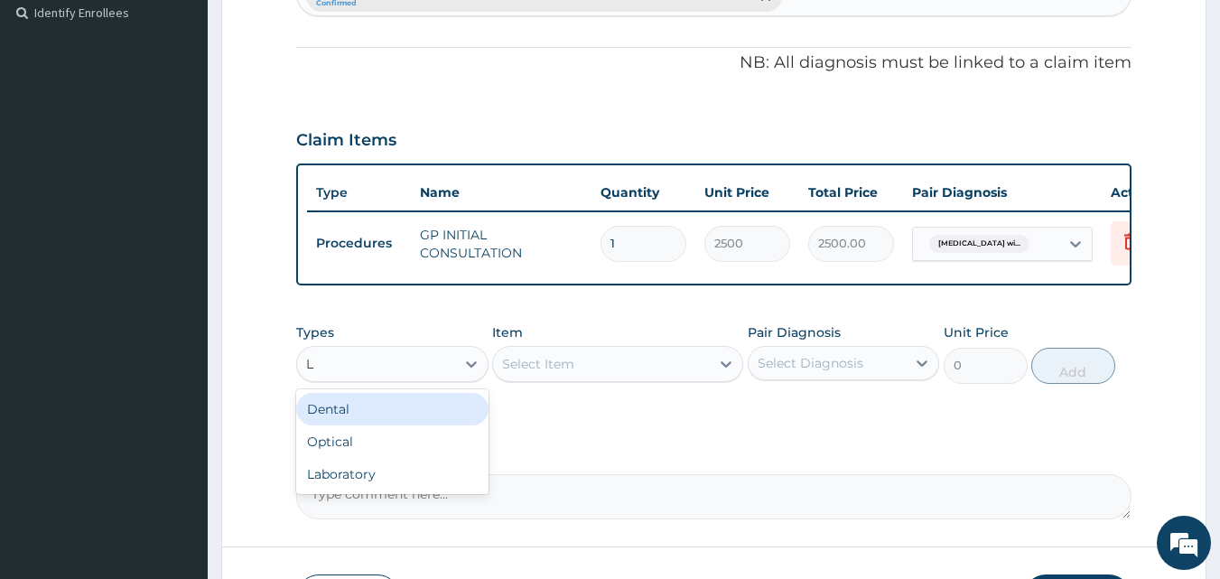
type input "LA"
click at [437, 421] on div "Laboratory" at bounding box center [392, 409] width 192 height 33
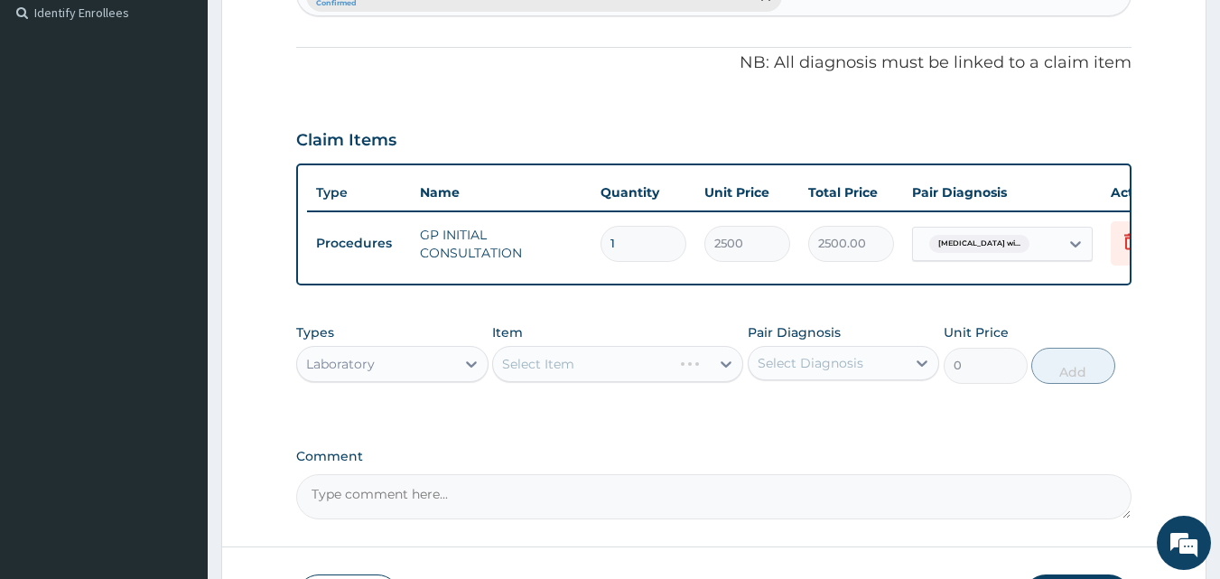
click at [811, 372] on div "Select Diagnosis" at bounding box center [811, 363] width 106 height 18
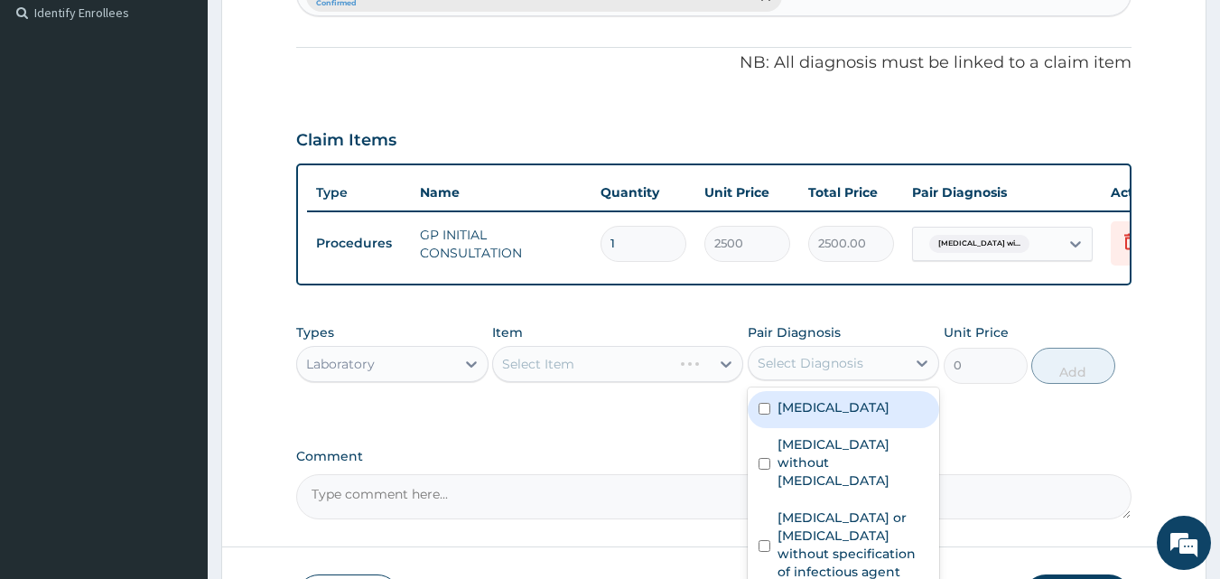
click at [832, 416] on label "Plasmodium malariae malaria without complication" at bounding box center [834, 407] width 112 height 18
checkbox input "true"
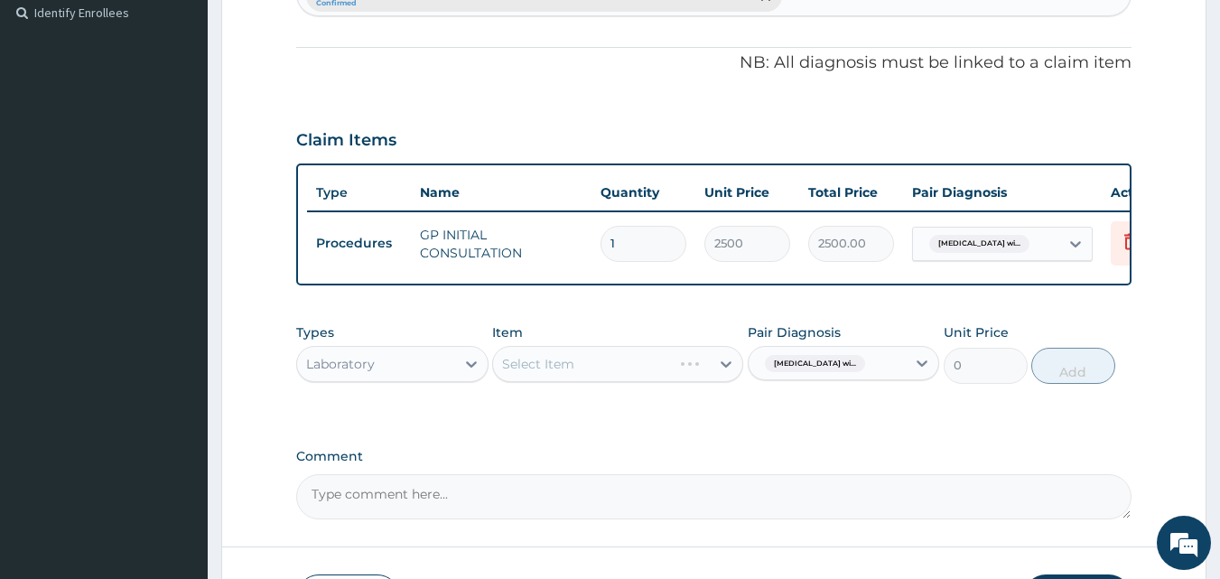
click at [639, 377] on div "Select Item" at bounding box center [617, 364] width 251 height 36
click at [639, 377] on div "Select Item" at bounding box center [601, 364] width 217 height 29
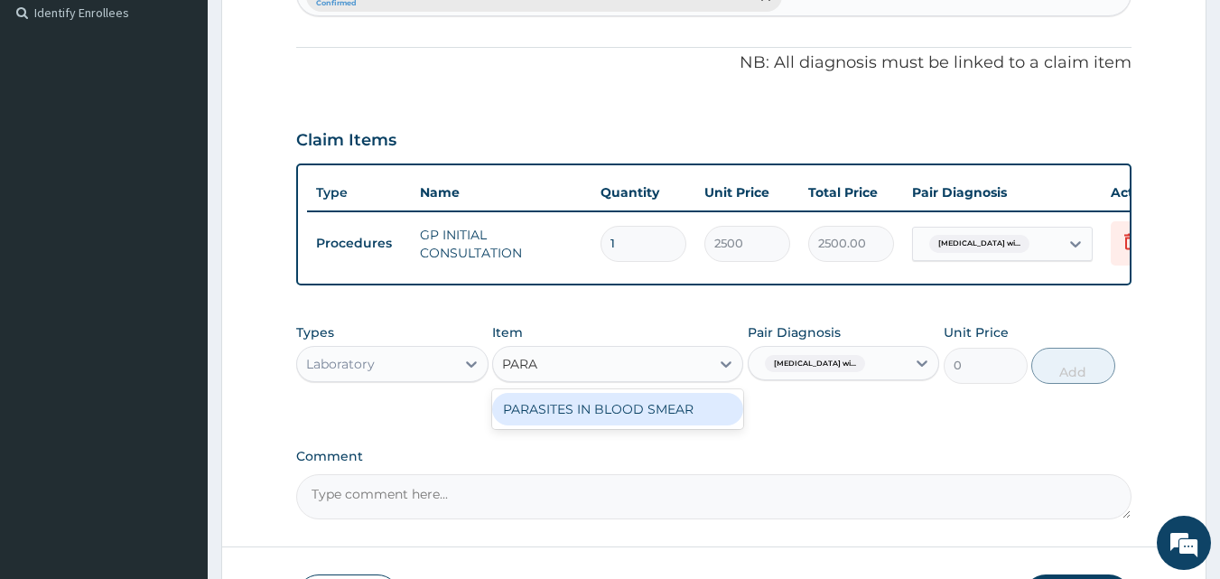
type input "PARAS"
click at [666, 416] on div "PARASITES IN BLOOD SMEAR" at bounding box center [617, 409] width 251 height 33
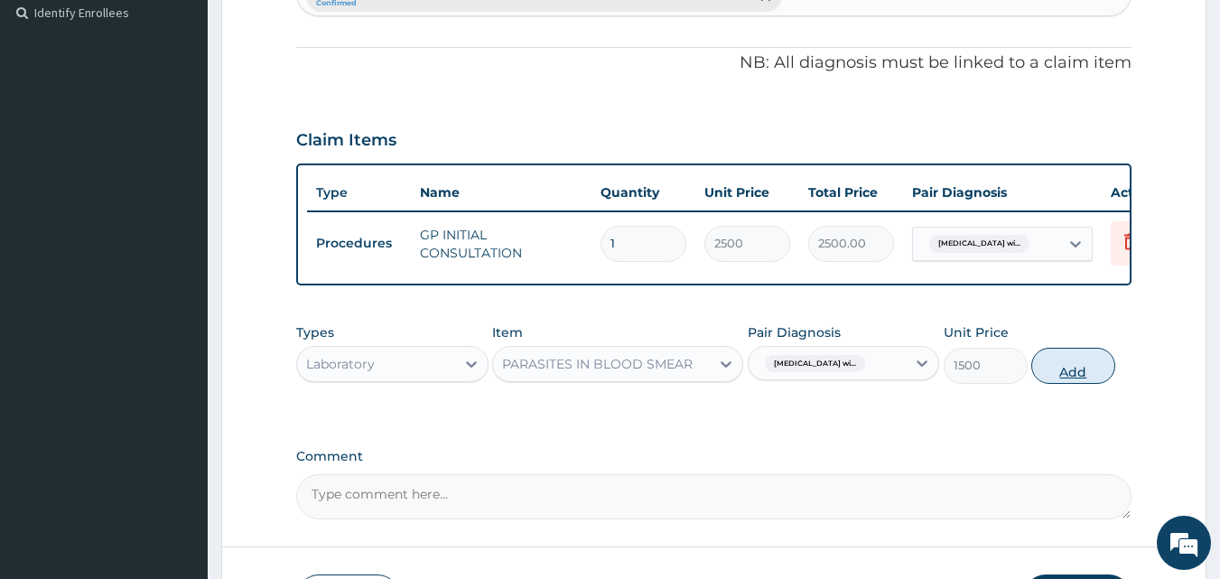
click at [1069, 373] on button "Add" at bounding box center [1073, 366] width 84 height 36
type input "0"
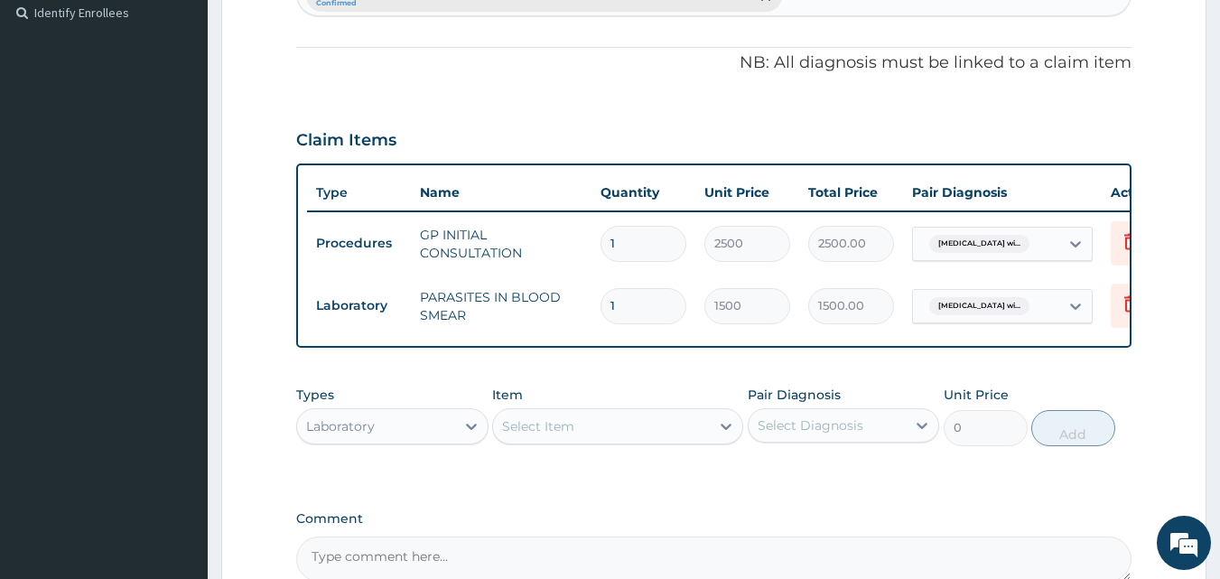
click at [577, 441] on div "Select Item" at bounding box center [601, 426] width 217 height 29
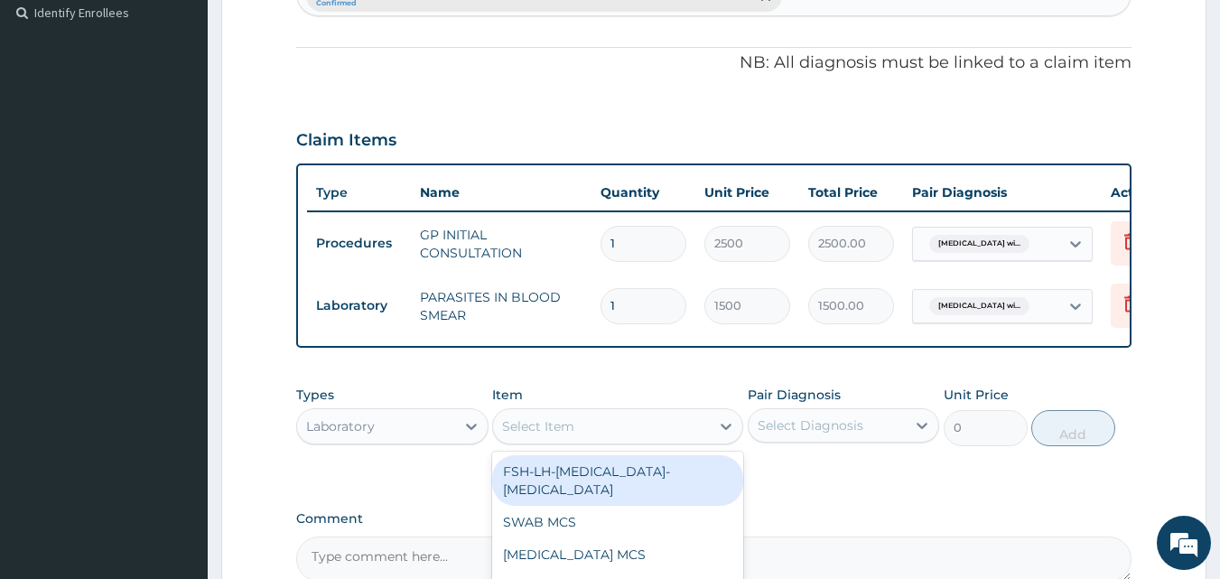
type input "E"
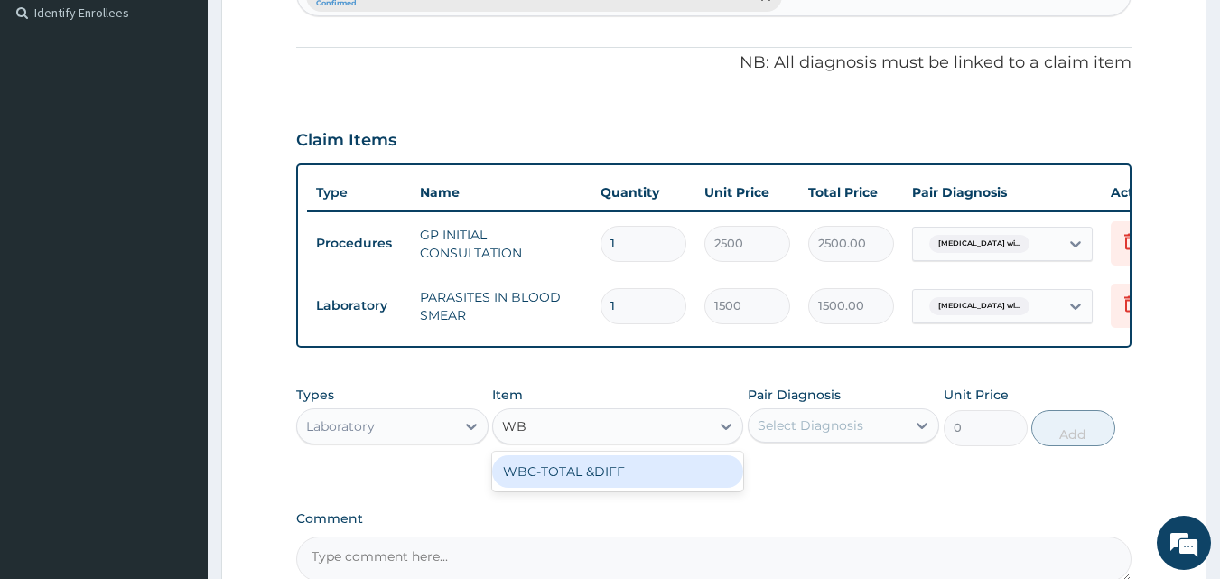
type input "WBC"
click at [606, 488] on div "WBC-TOTAL &DIFF" at bounding box center [617, 471] width 251 height 33
type input "2000"
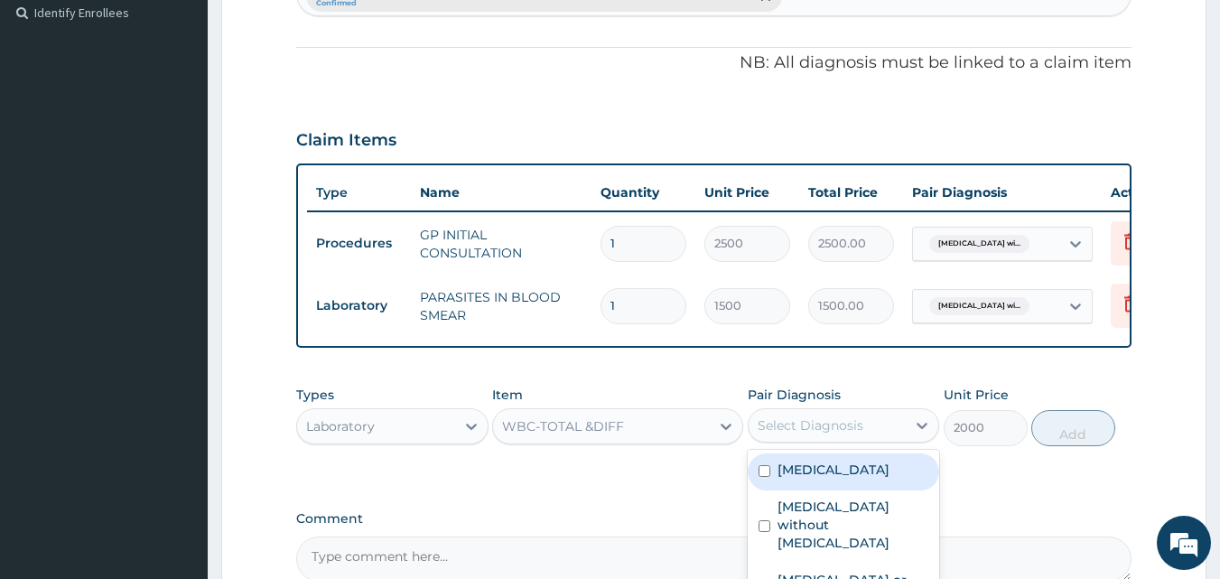
click at [835, 434] on div "Select Diagnosis" at bounding box center [811, 425] width 106 height 18
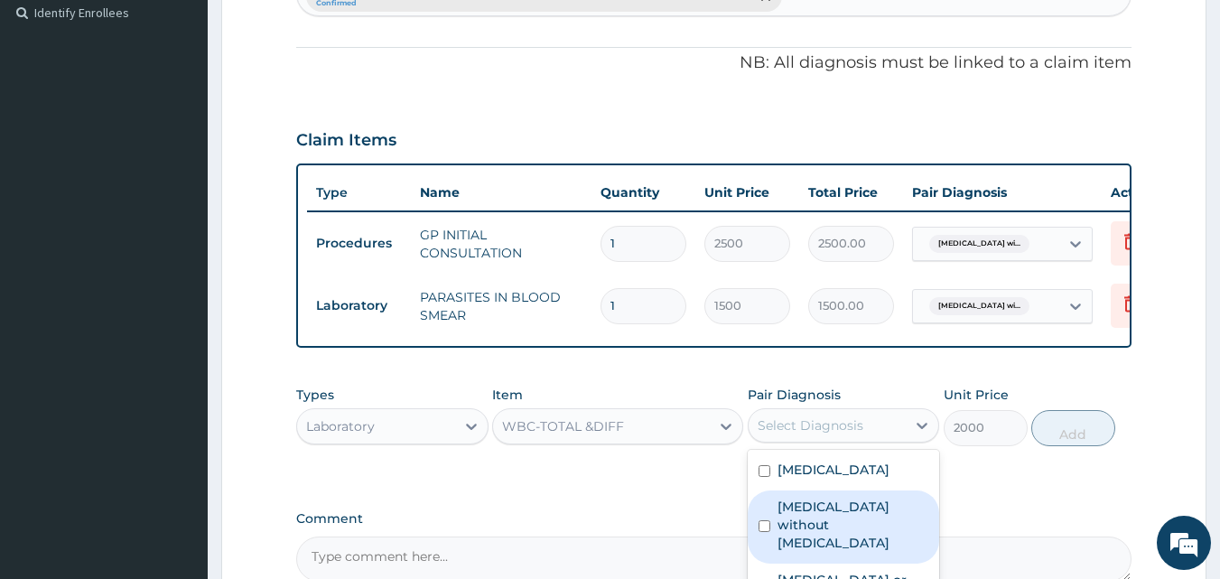
click at [788, 552] on label "Sepsis without septic shock" at bounding box center [854, 525] width 152 height 54
checkbox input "true"
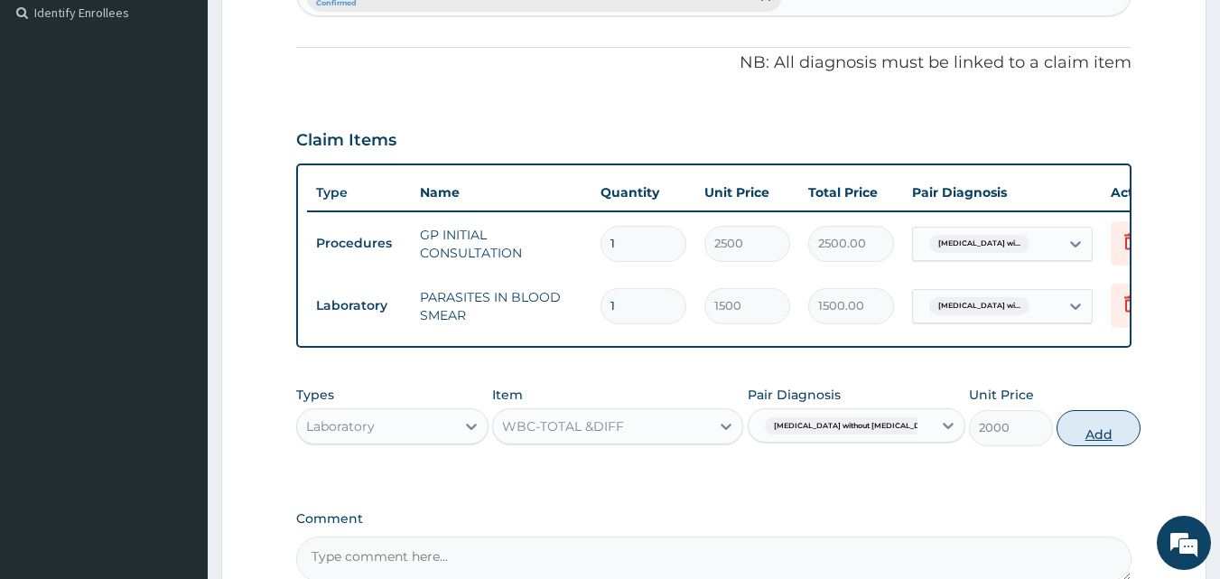
click at [1060, 441] on button "Add" at bounding box center [1099, 428] width 84 height 36
type input "0"
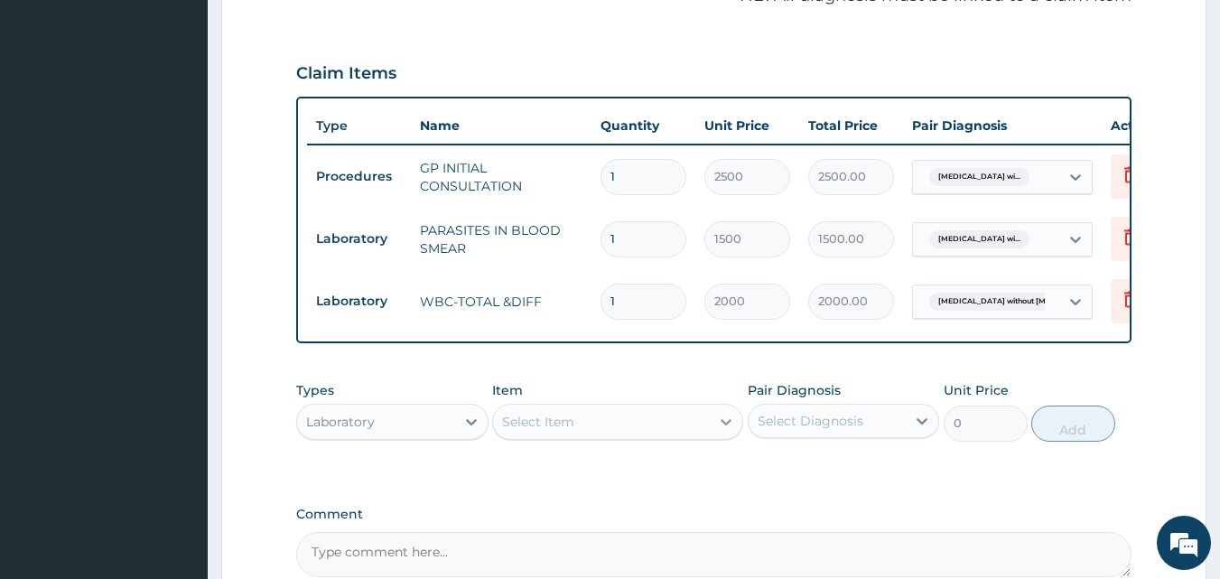
scroll to position [632, 0]
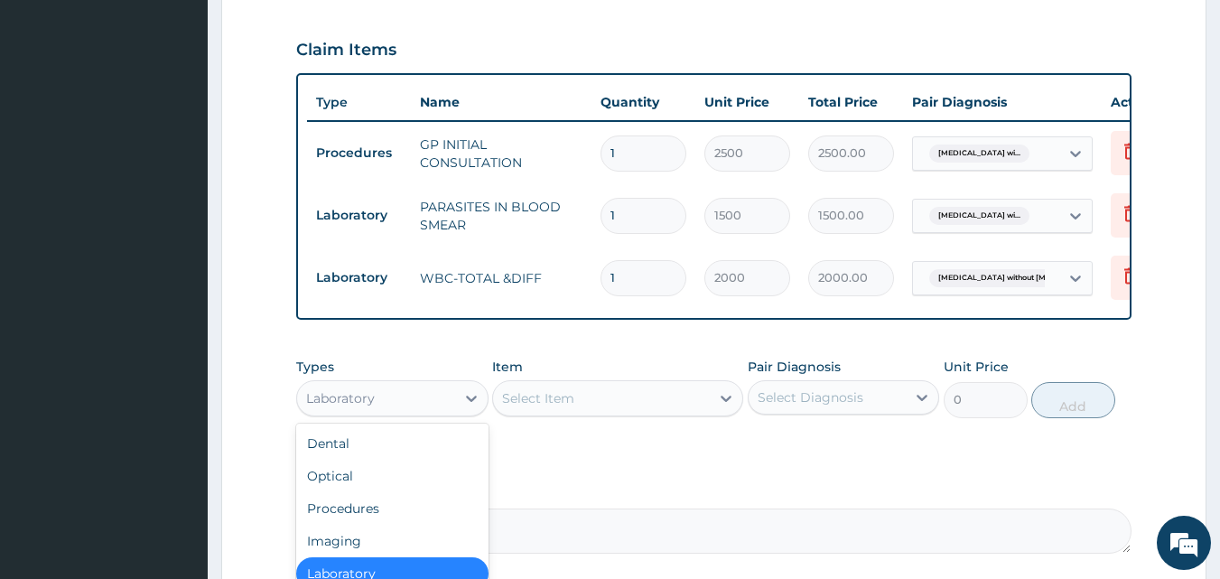
click at [408, 413] on div "Laboratory" at bounding box center [376, 398] width 158 height 29
type input "DR"
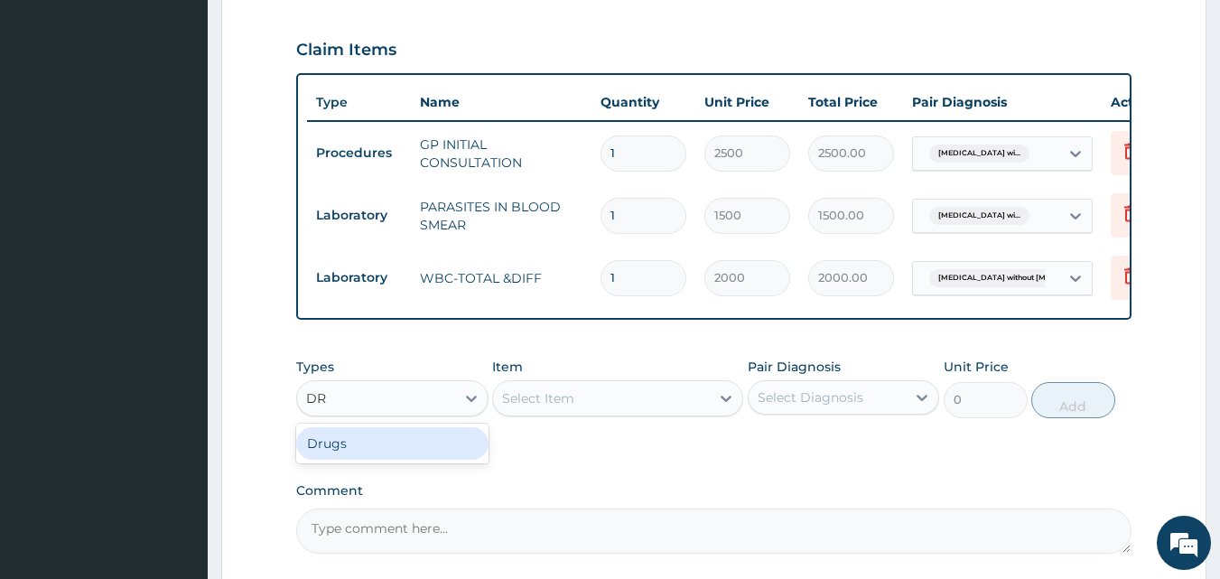
click at [446, 456] on div "Drugs" at bounding box center [392, 443] width 192 height 33
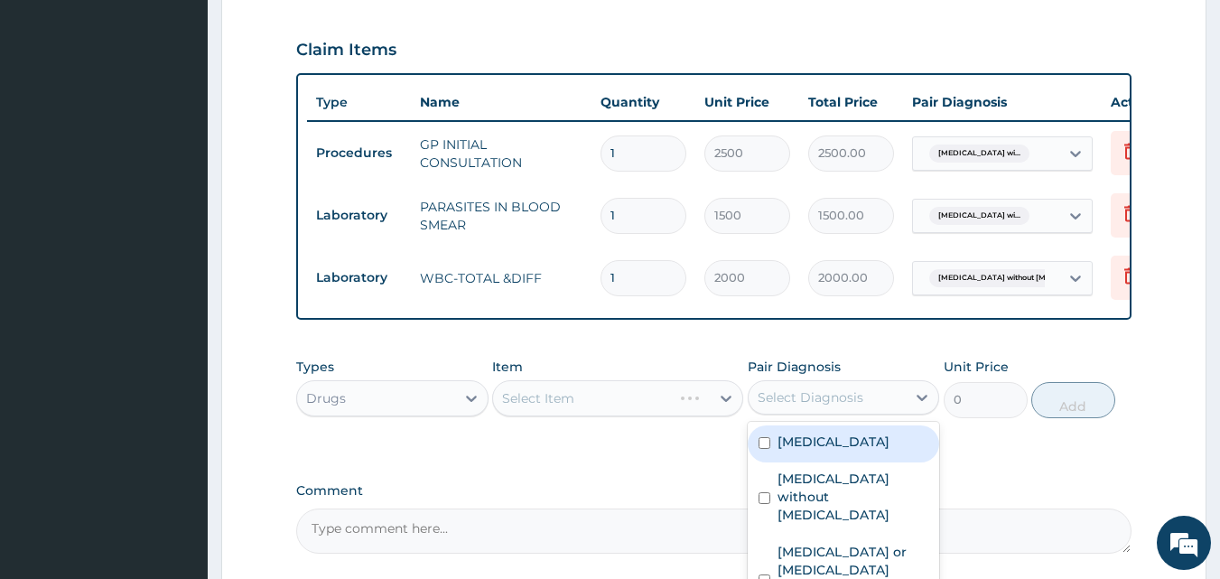
click at [781, 412] on div "Select Diagnosis" at bounding box center [828, 397] width 158 height 29
click at [797, 451] on label "Plasmodium malariae malaria without complication" at bounding box center [834, 442] width 112 height 18
checkbox input "true"
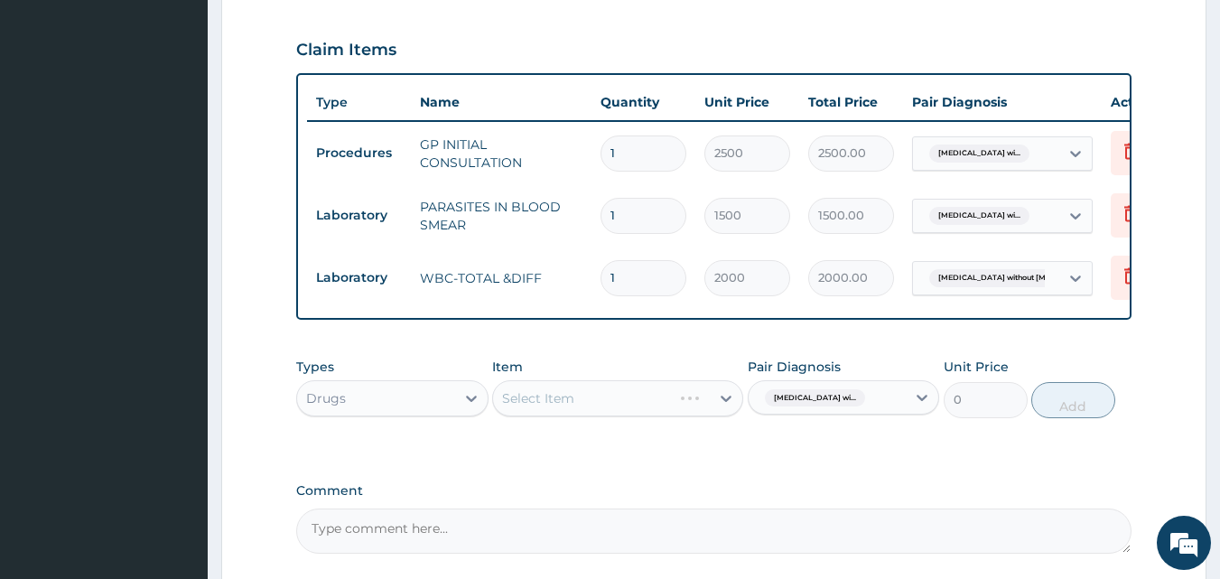
click at [635, 416] on div "Select Item" at bounding box center [617, 398] width 251 height 36
click at [622, 411] on div "Select Item" at bounding box center [601, 398] width 217 height 29
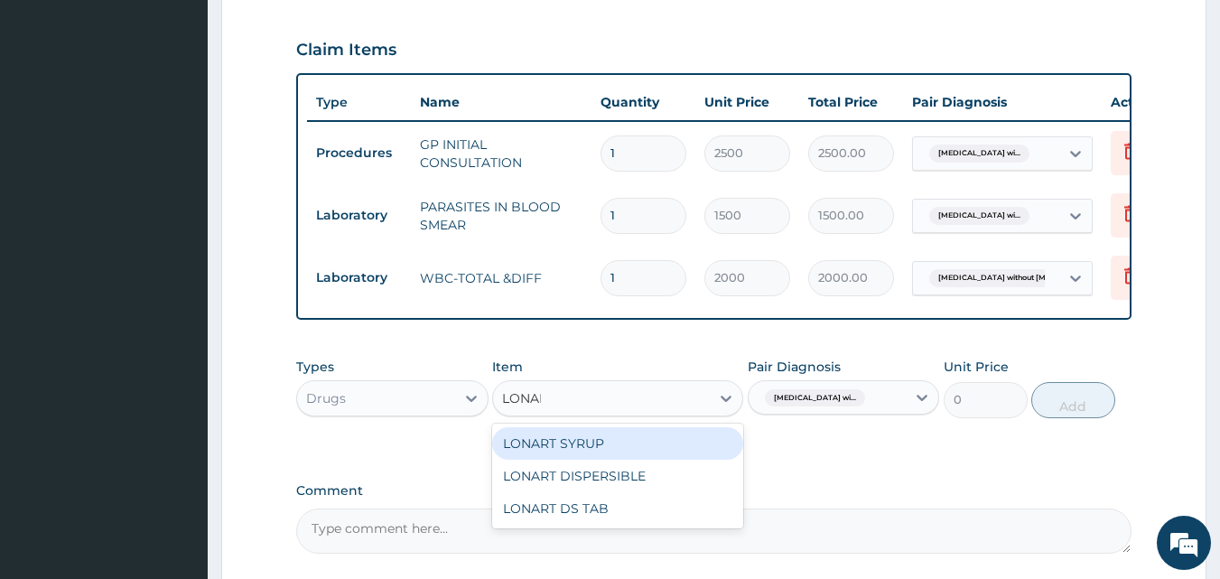
type input "LONART"
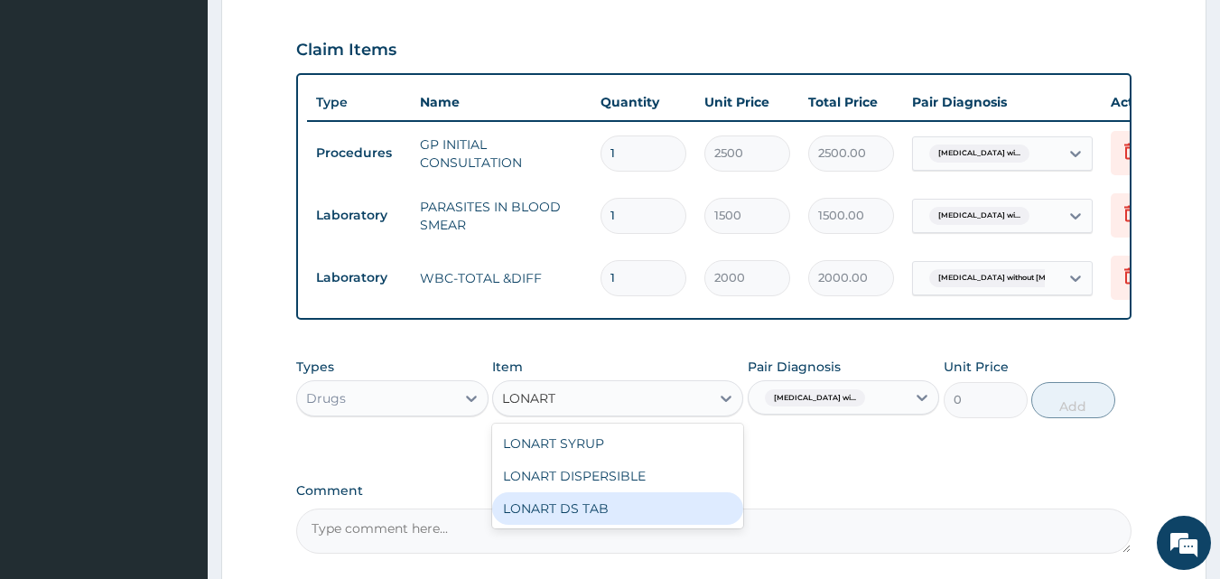
click at [652, 525] on div "LONART DS TAB" at bounding box center [617, 508] width 251 height 33
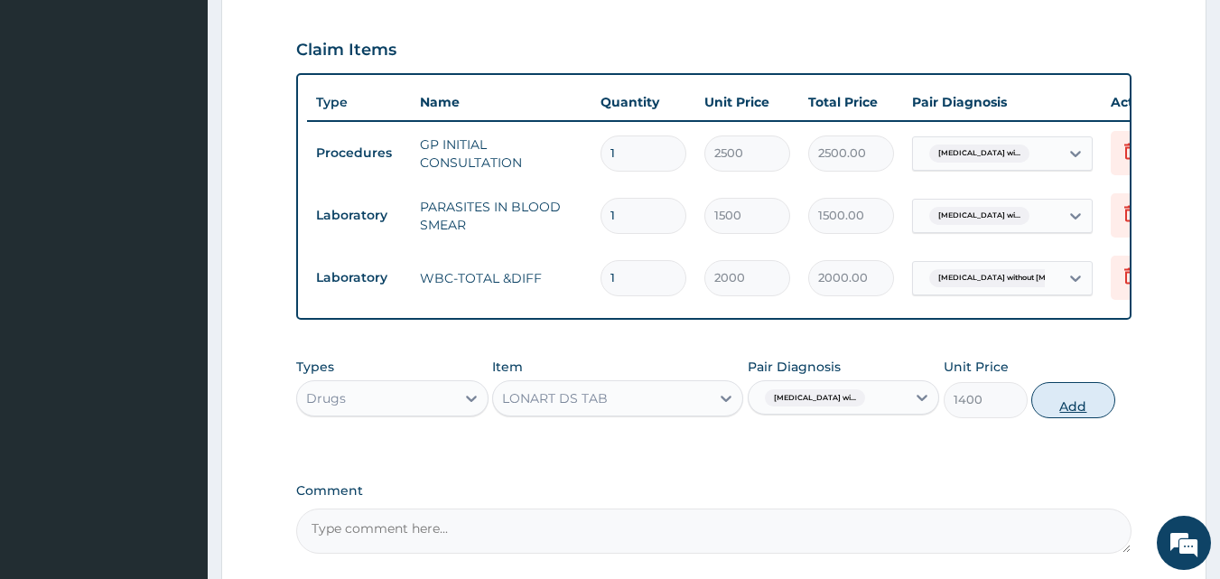
click at [1070, 406] on button "Add" at bounding box center [1073, 400] width 84 height 36
type input "0"
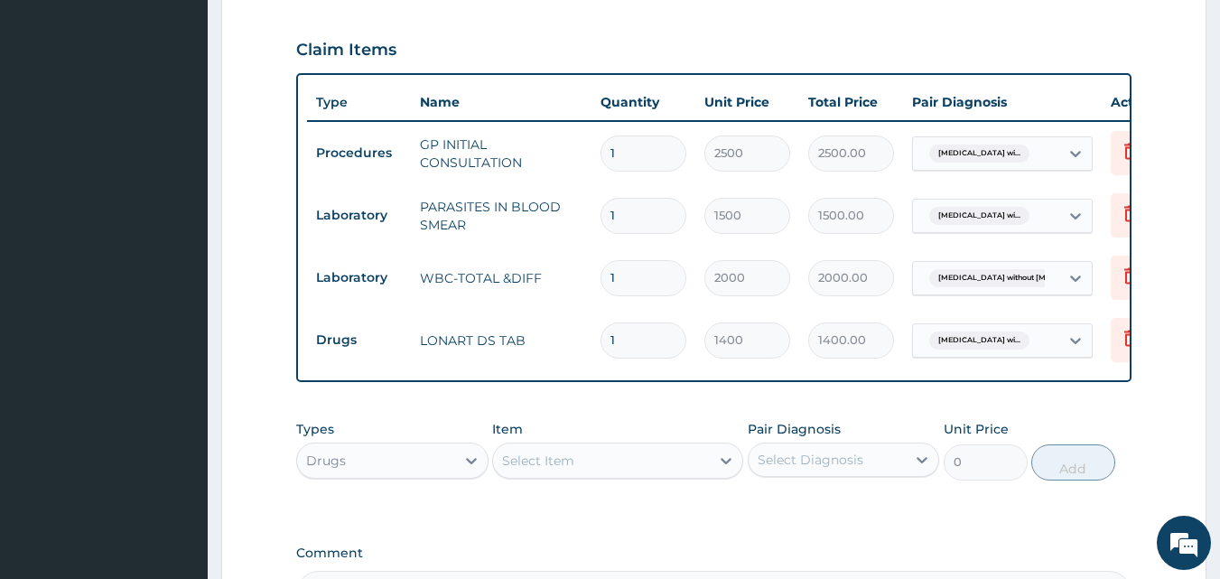
click at [679, 470] on div "Select Item" at bounding box center [601, 460] width 217 height 29
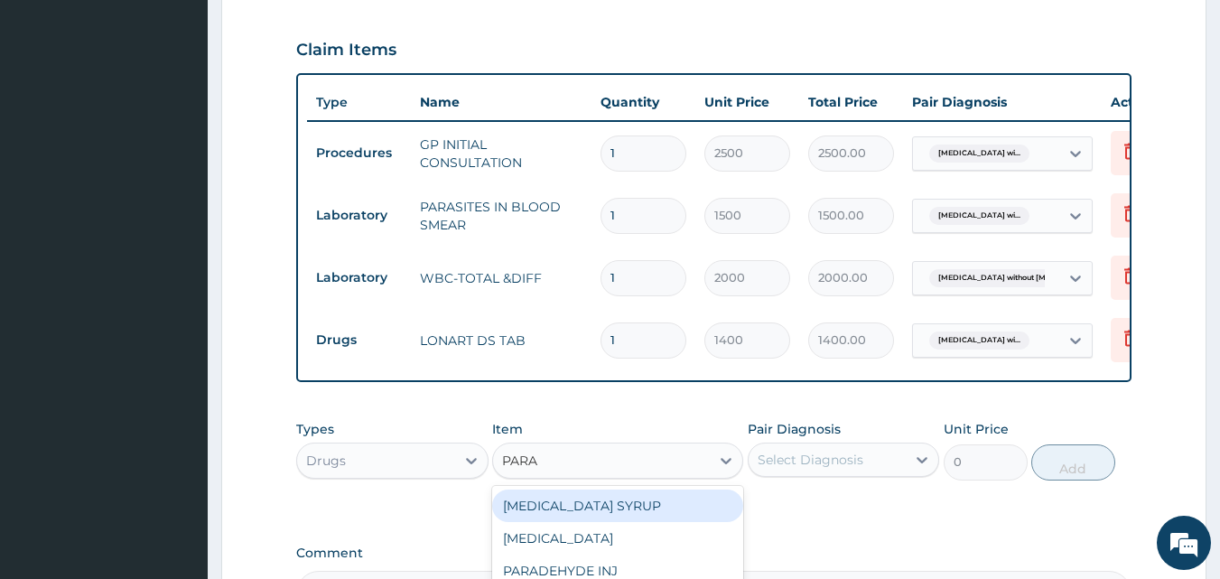
type input "PARAC"
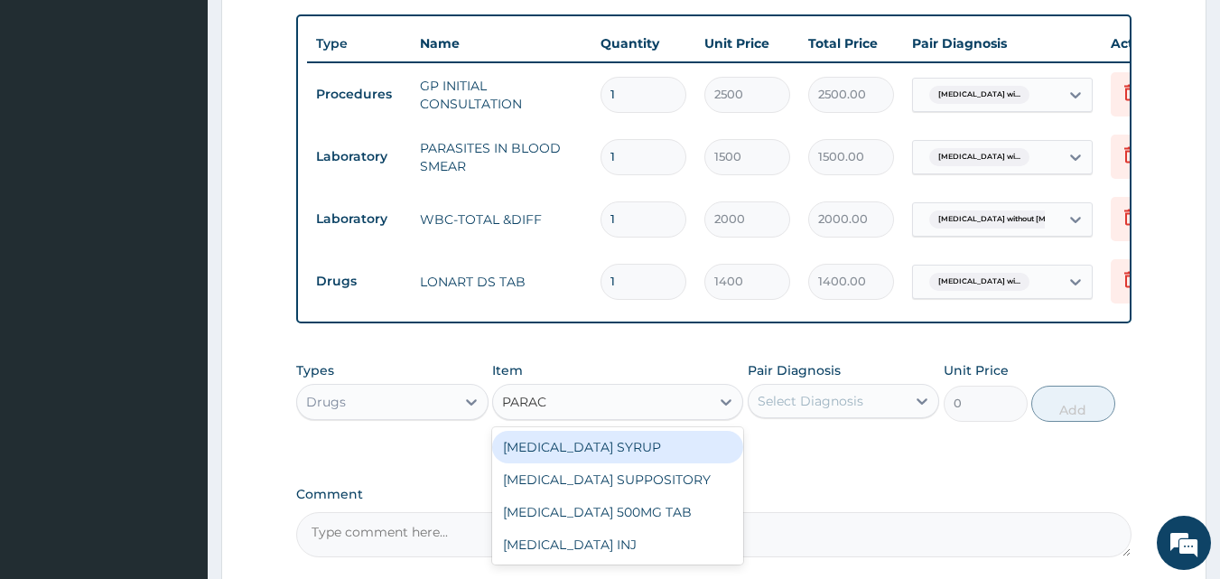
scroll to position [723, 0]
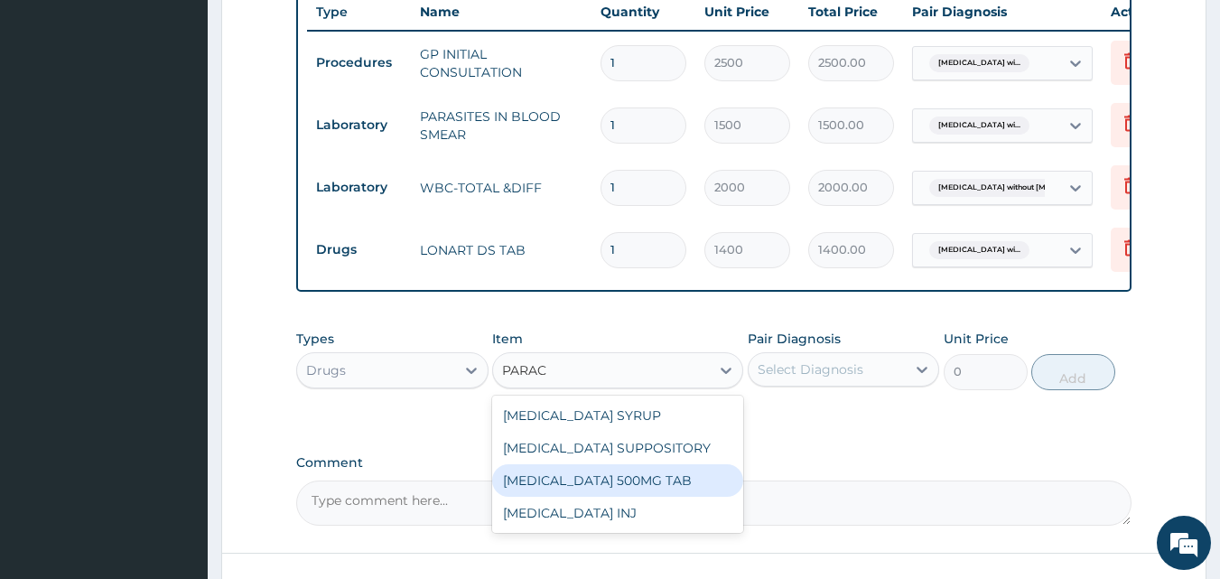
click at [679, 489] on div "PARACETAMOL 500MG TAB" at bounding box center [617, 480] width 251 height 33
type input "14"
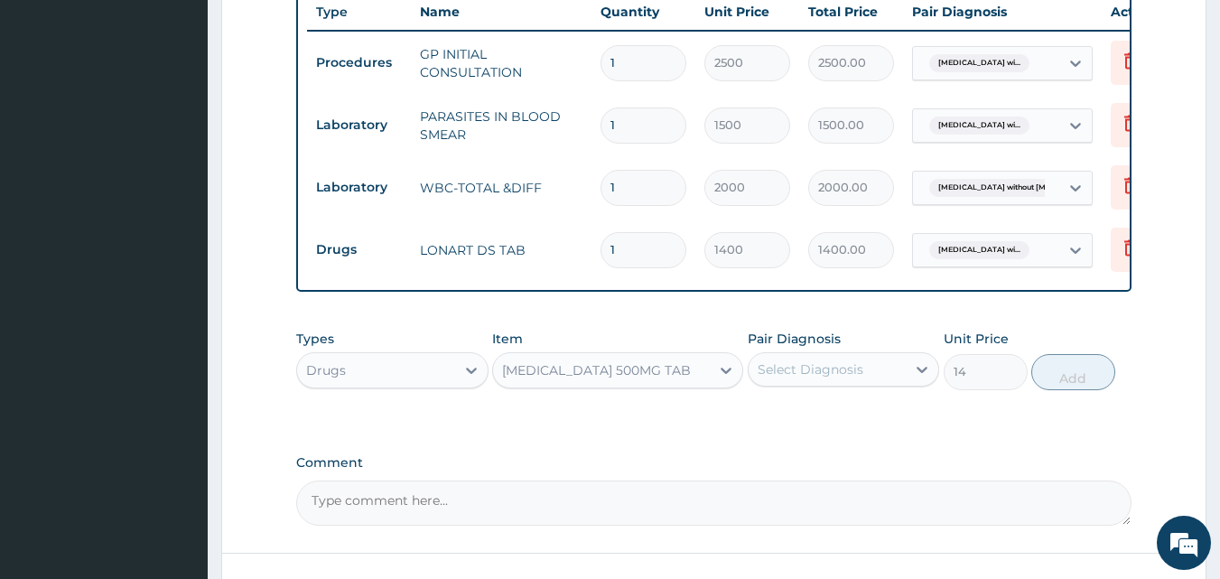
click at [866, 381] on div "Select Diagnosis" at bounding box center [828, 369] width 158 height 29
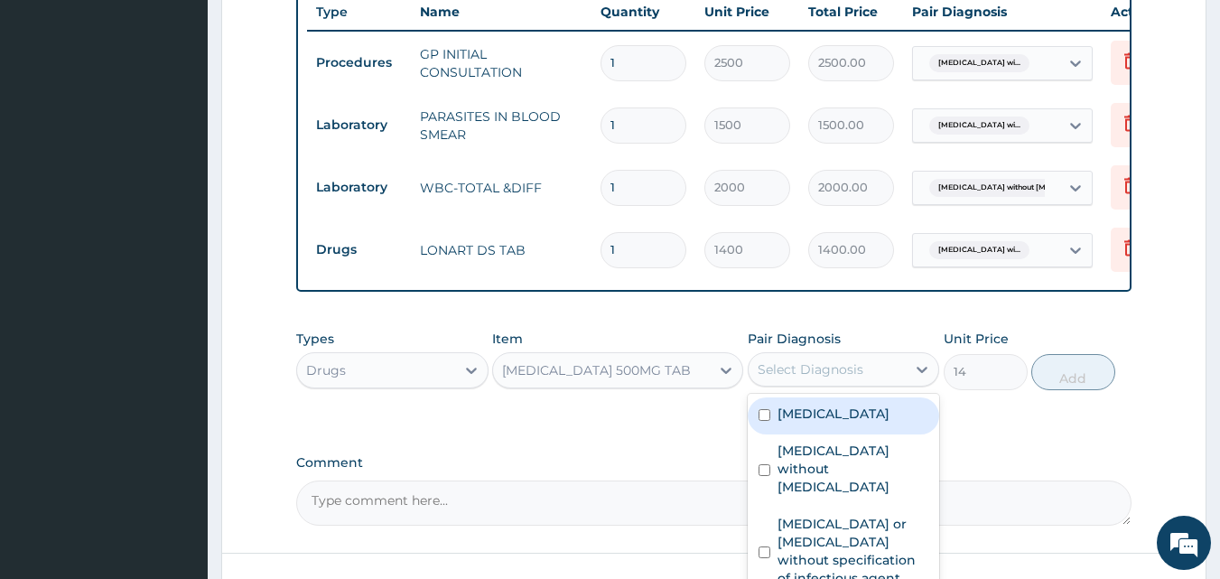
click at [886, 423] on label "Plasmodium malariae malaria without complication" at bounding box center [834, 414] width 112 height 18
checkbox input "true"
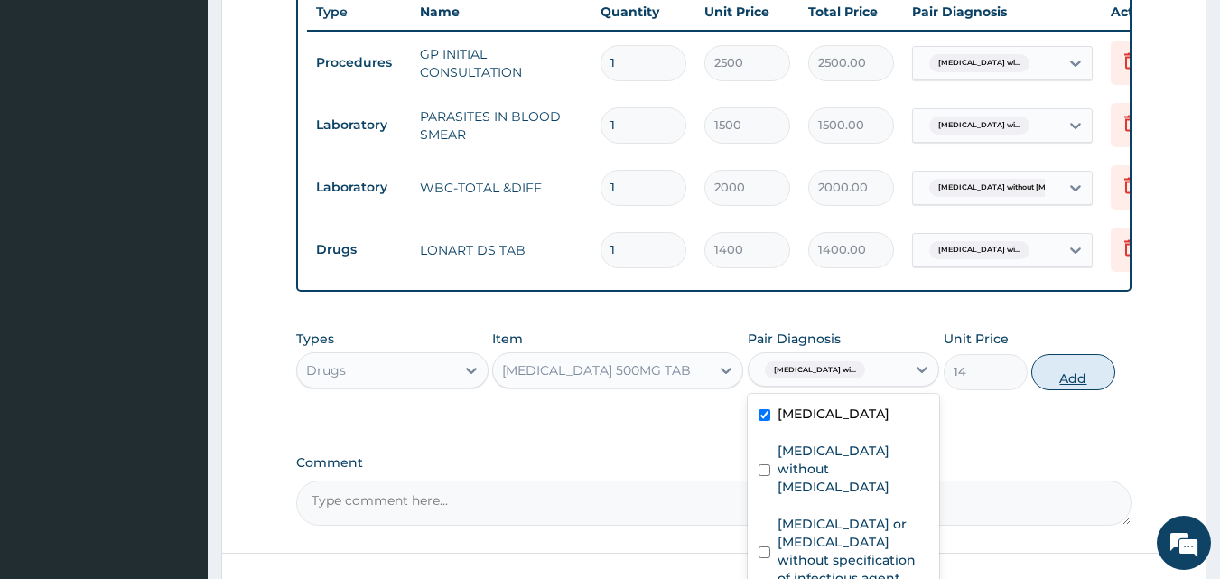
click at [1076, 385] on button "Add" at bounding box center [1073, 372] width 84 height 36
type input "0"
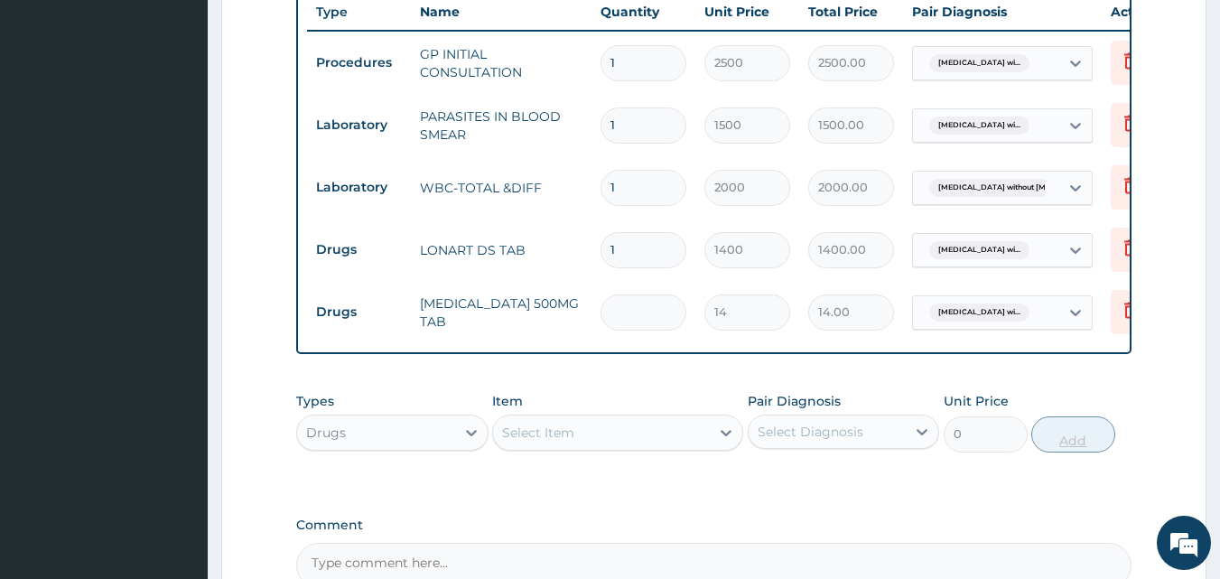
type input "0.00"
type input "6"
type input "84.00"
type input "6"
click at [604, 443] on div "Select Item" at bounding box center [601, 432] width 217 height 29
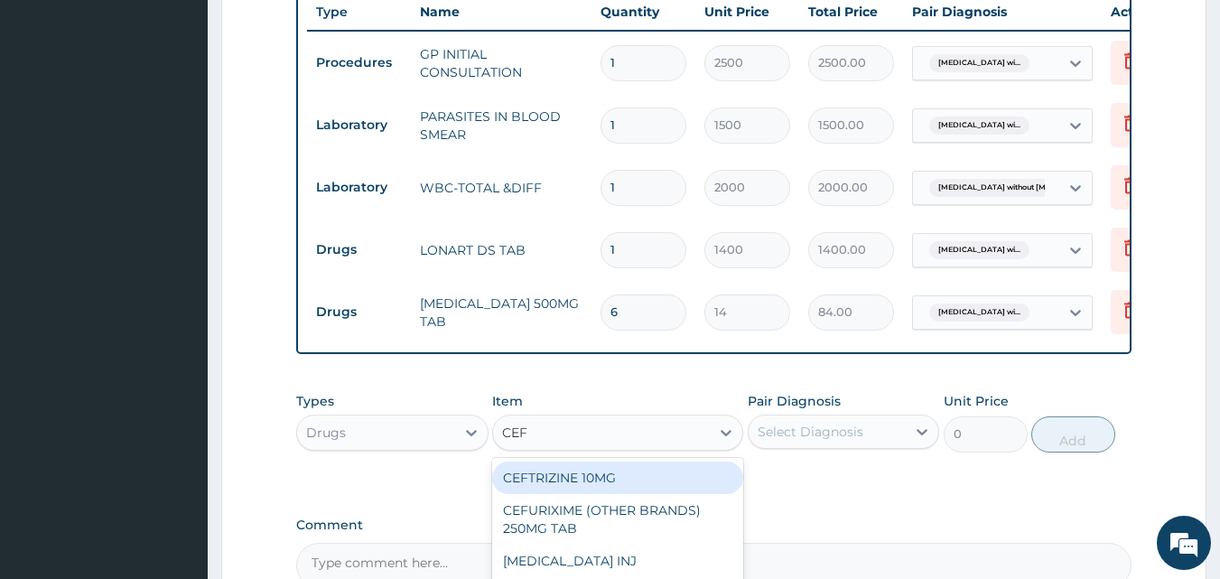
type input "CEFI"
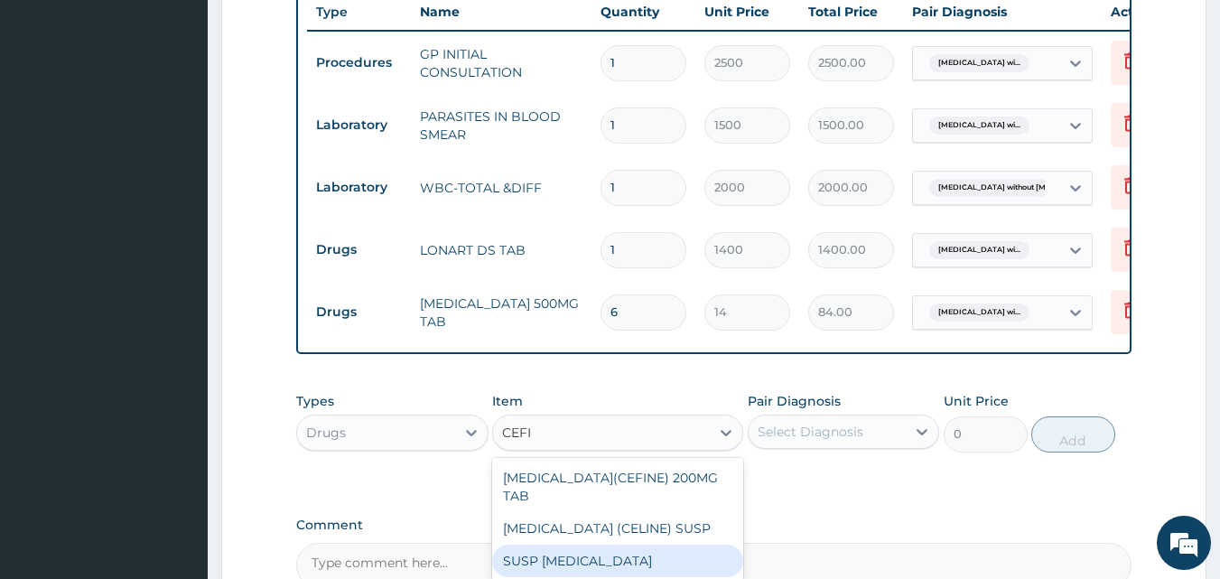
click at [611, 551] on div "SUSP CEFIXIME" at bounding box center [617, 561] width 251 height 33
type input "4500"
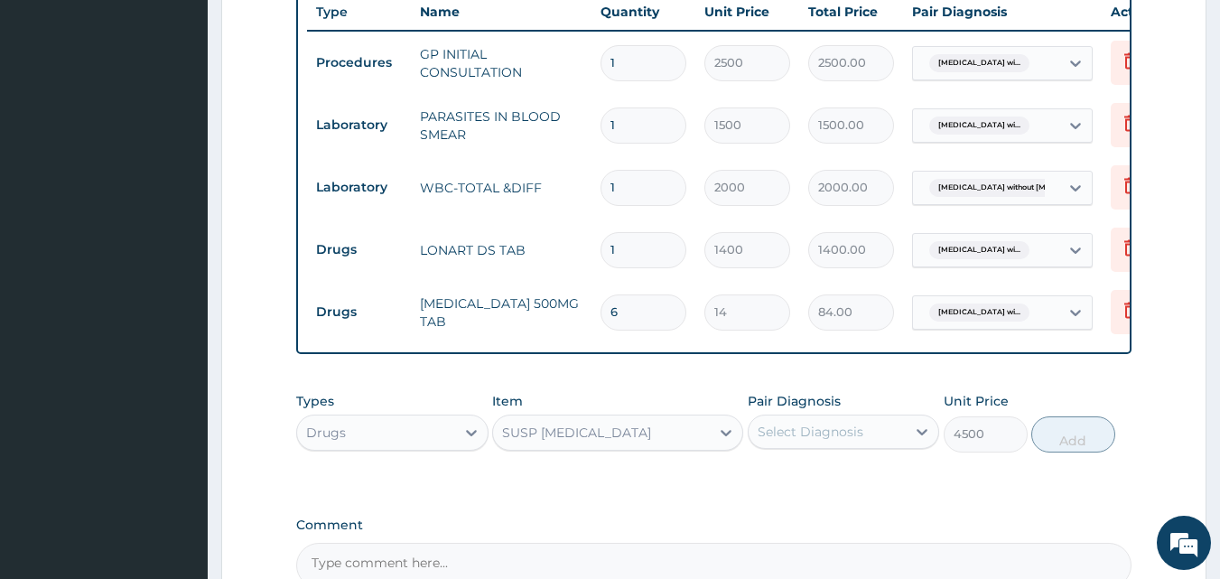
click at [816, 441] on div "Select Diagnosis" at bounding box center [811, 432] width 106 height 18
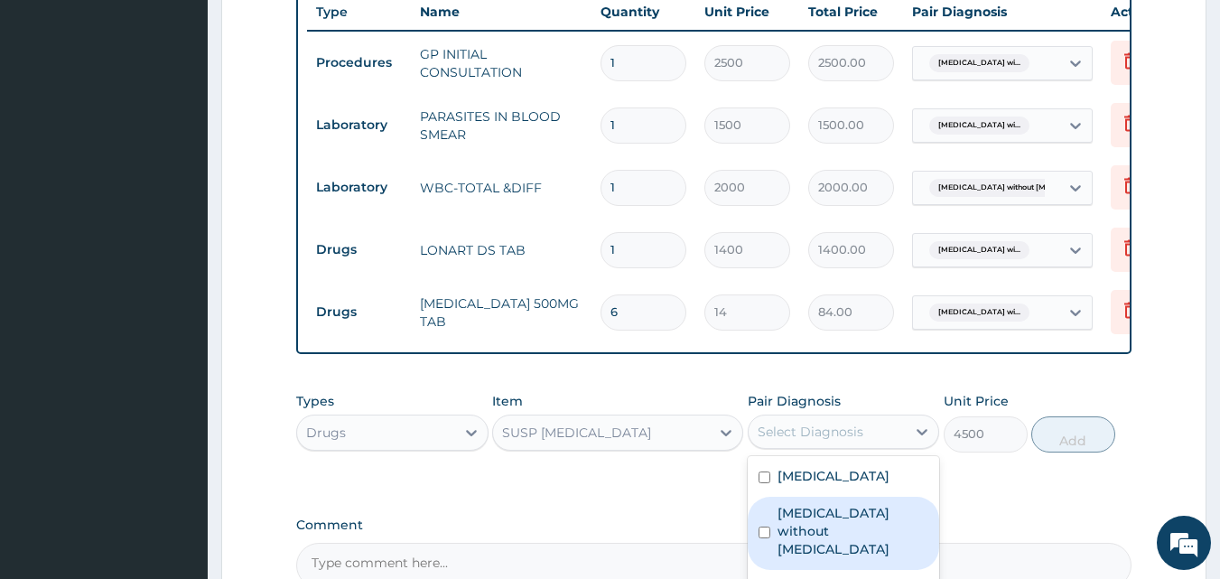
click at [859, 558] on label "Sepsis without septic shock" at bounding box center [854, 531] width 152 height 54
checkbox input "true"
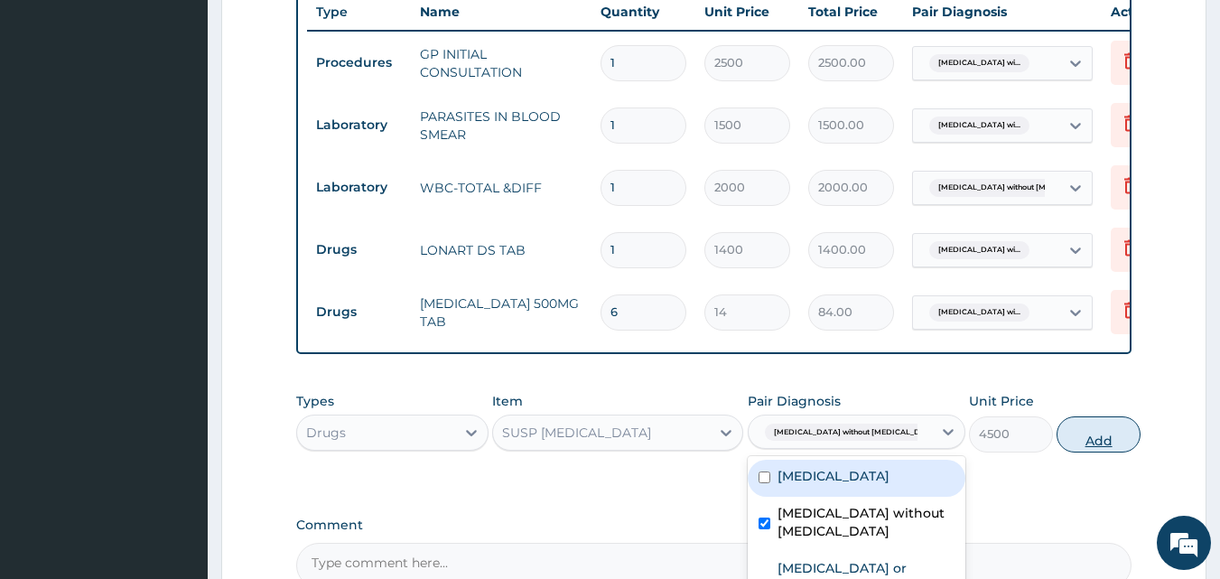
click at [1087, 442] on button "Add" at bounding box center [1099, 434] width 84 height 36
type input "0"
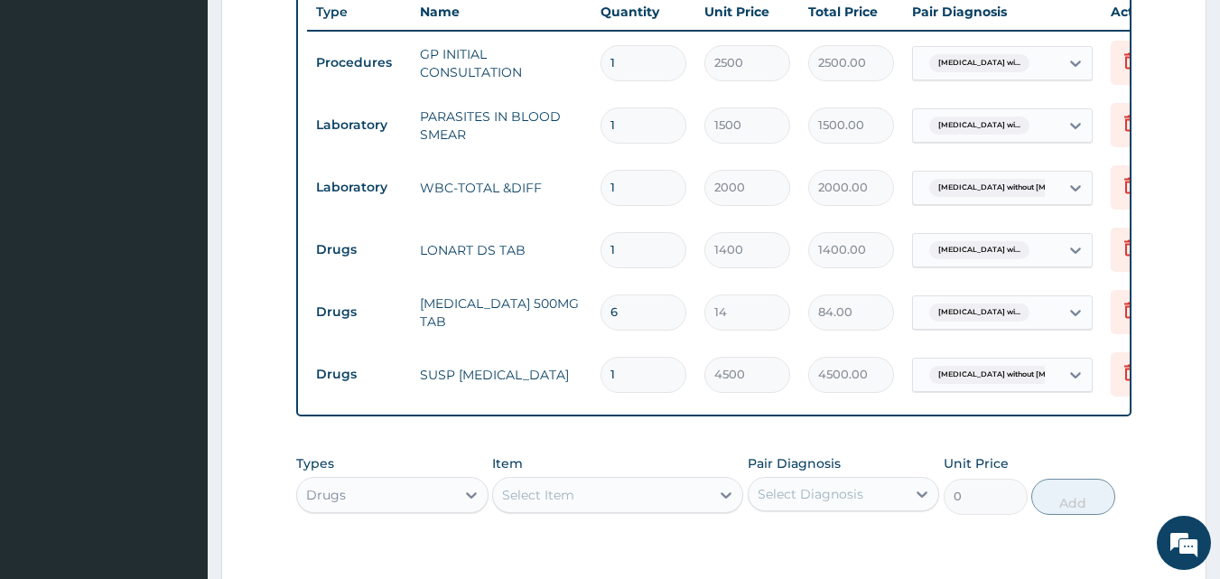
click at [700, 509] on div "Select Item" at bounding box center [601, 494] width 217 height 29
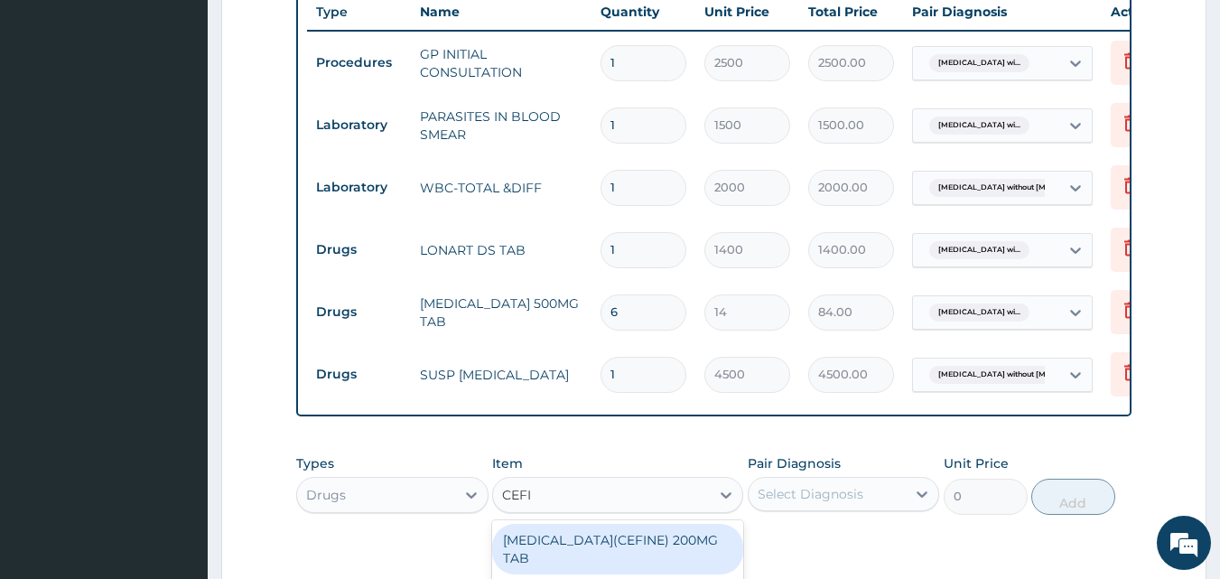
type input "CEFIX"
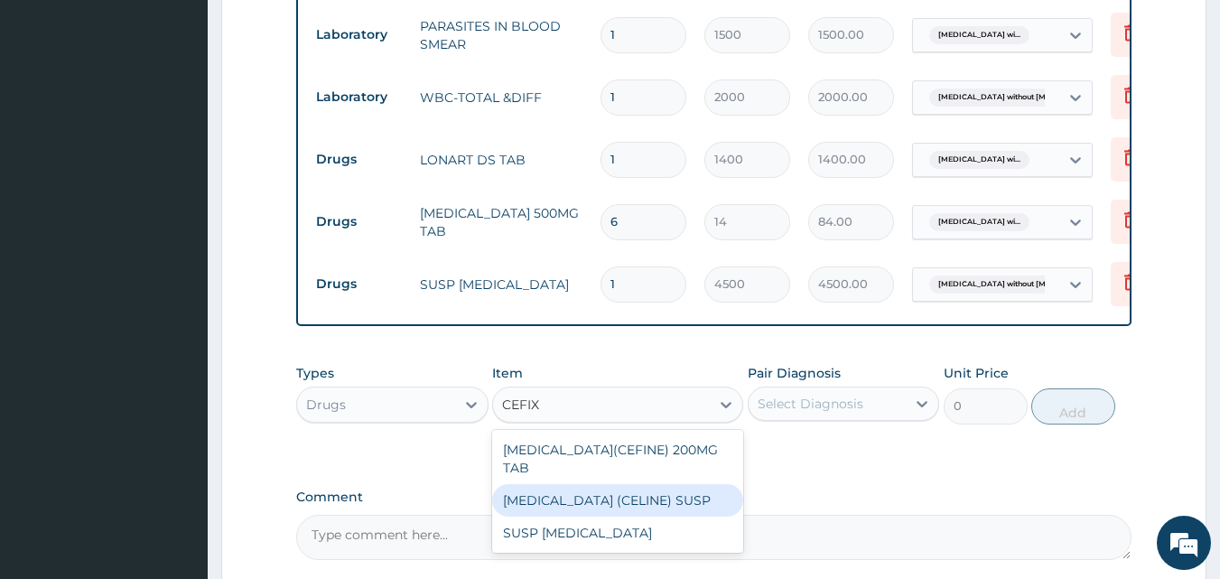
click at [678, 494] on div "CEFIXIME (CELINE) SUSP" at bounding box center [617, 500] width 251 height 33
type input "2450"
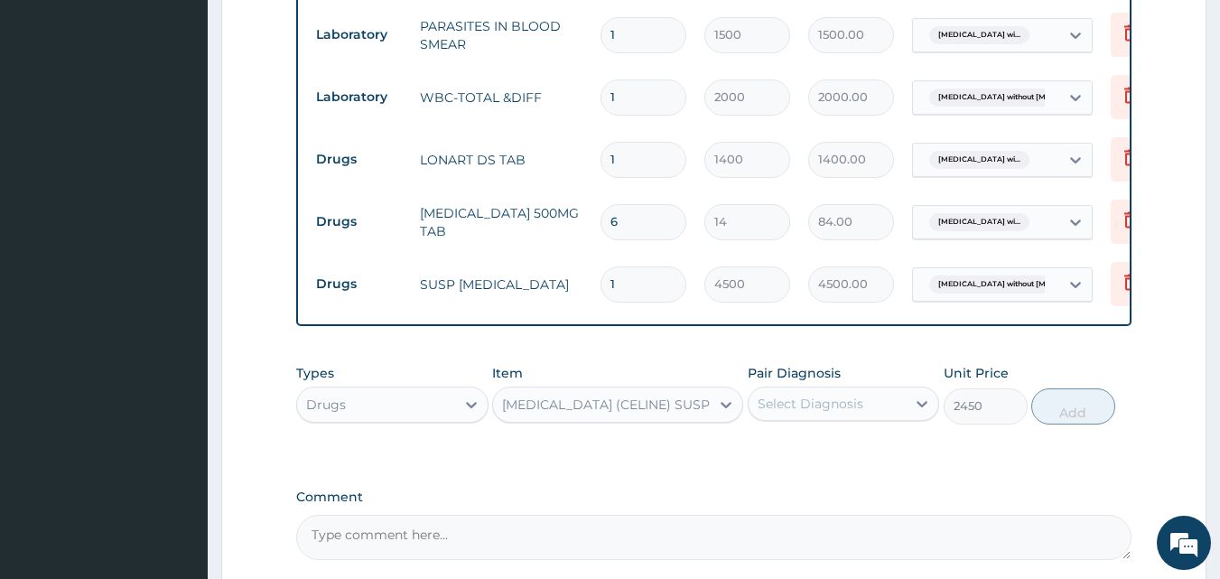
click at [599, 414] on div "CEFIXIME (CELINE) SUSP" at bounding box center [606, 405] width 208 height 18
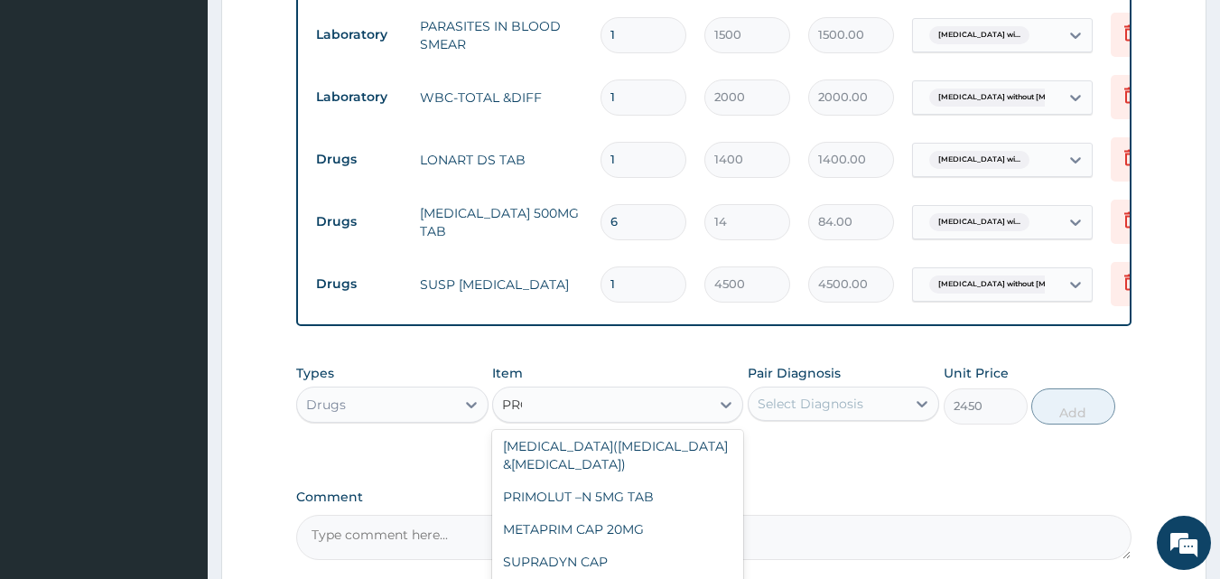
scroll to position [383, 0]
type input "PROM"
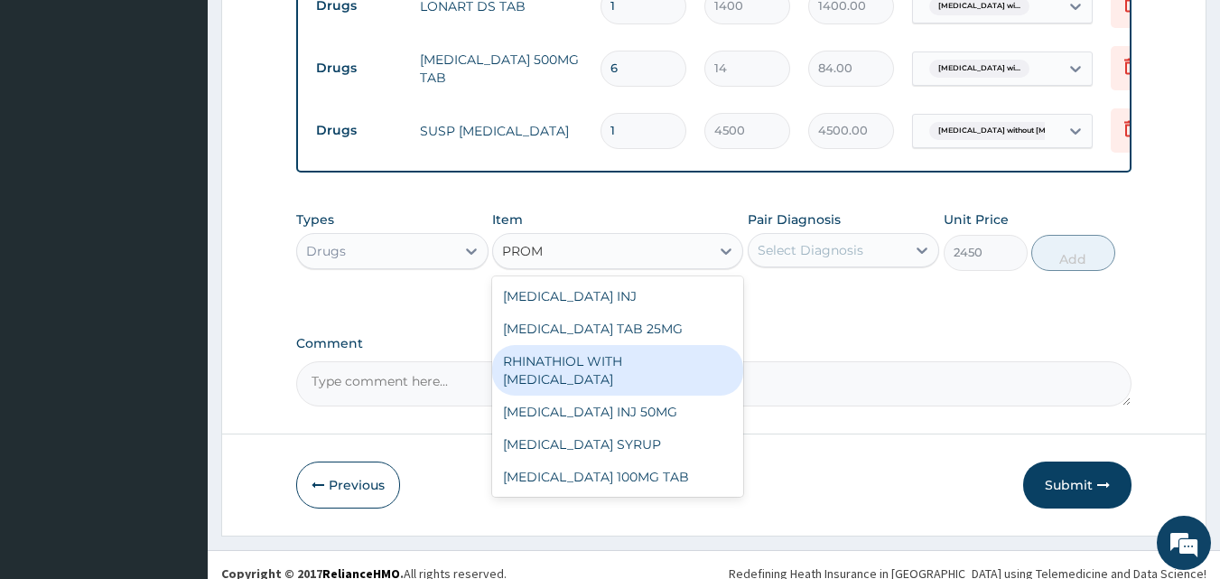
scroll to position [993, 0]
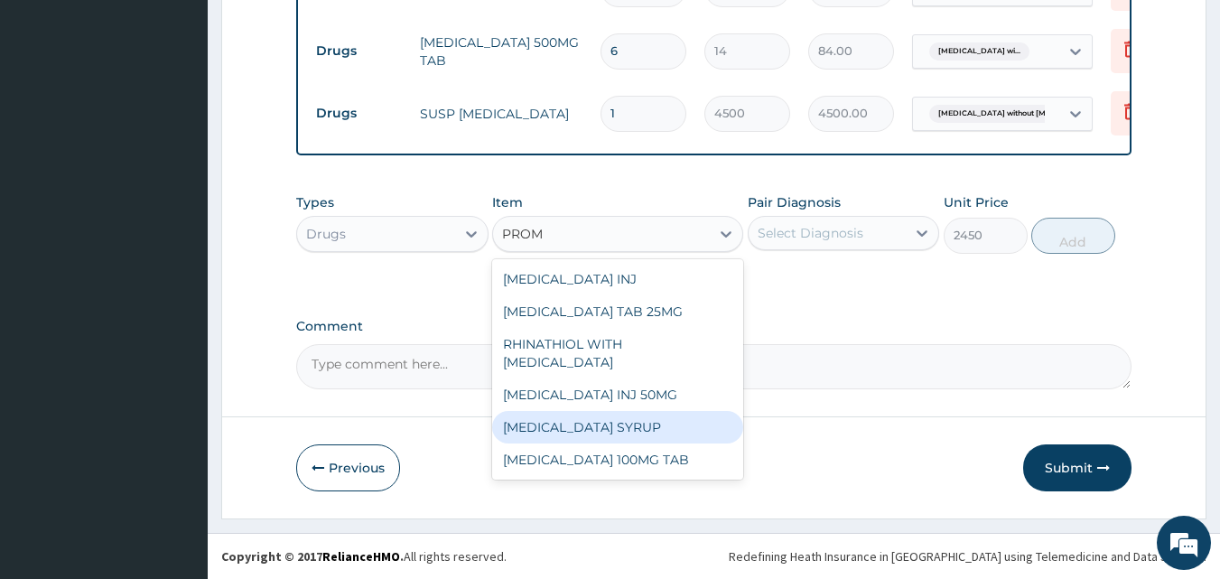
click at [571, 430] on div "PROMETHAZINE SYRUP" at bounding box center [617, 427] width 251 height 33
type input "560"
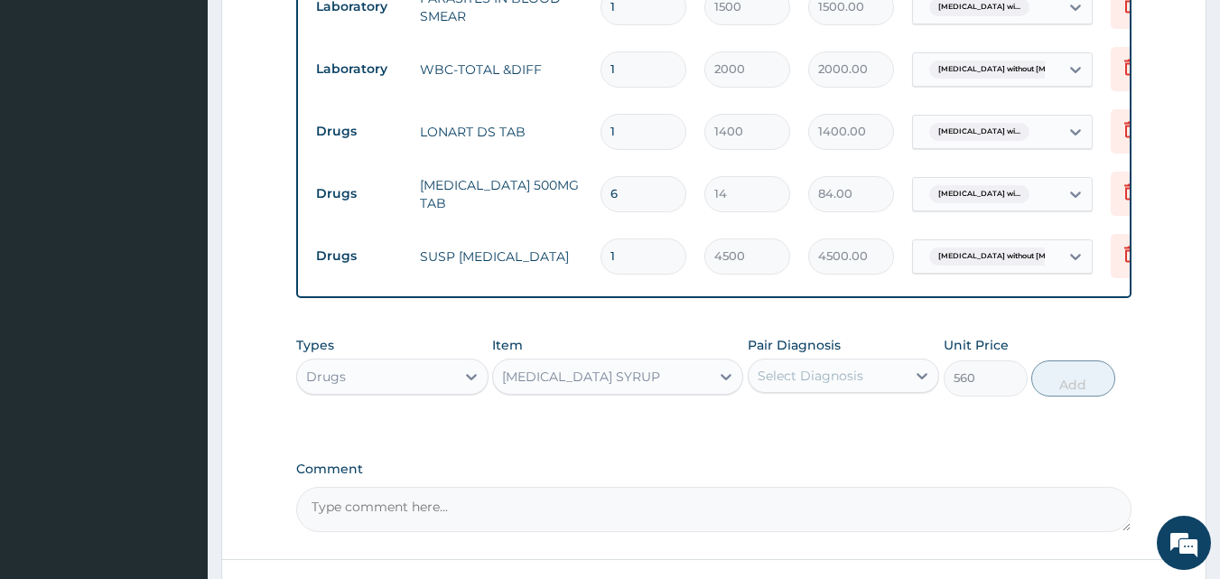
scroll to position [813, 0]
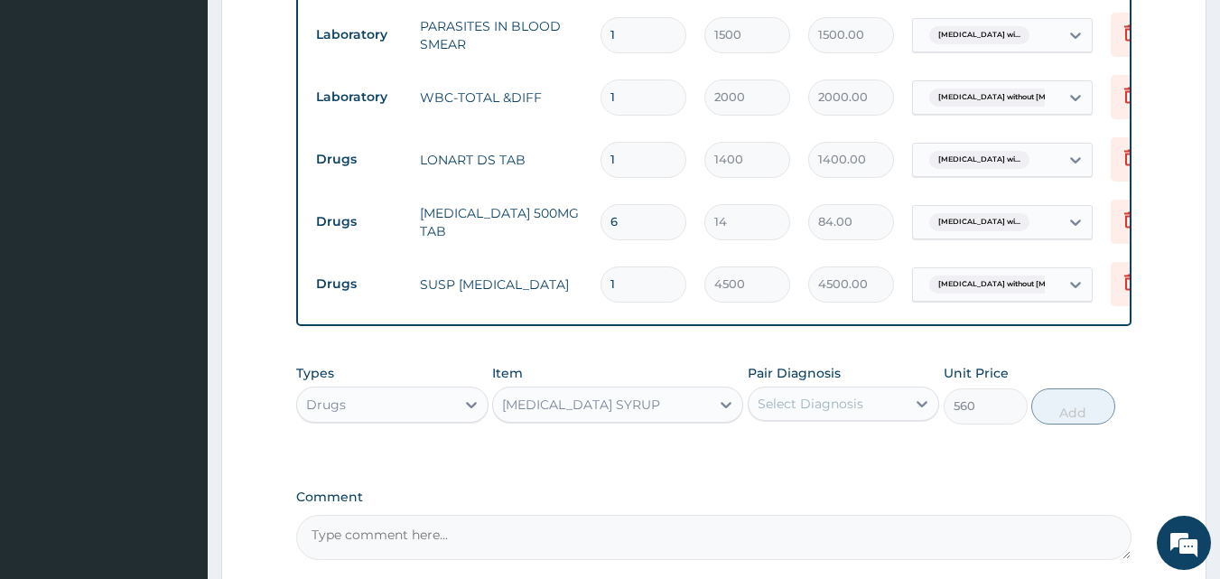
click at [802, 413] on div "Select Diagnosis" at bounding box center [811, 404] width 106 height 18
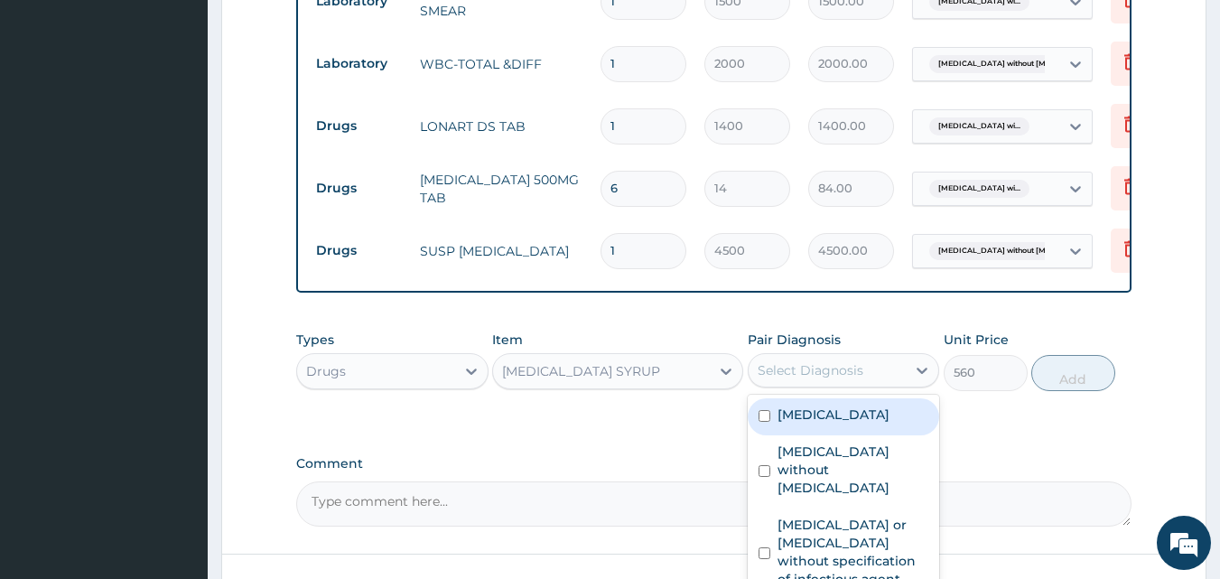
scroll to position [903, 0]
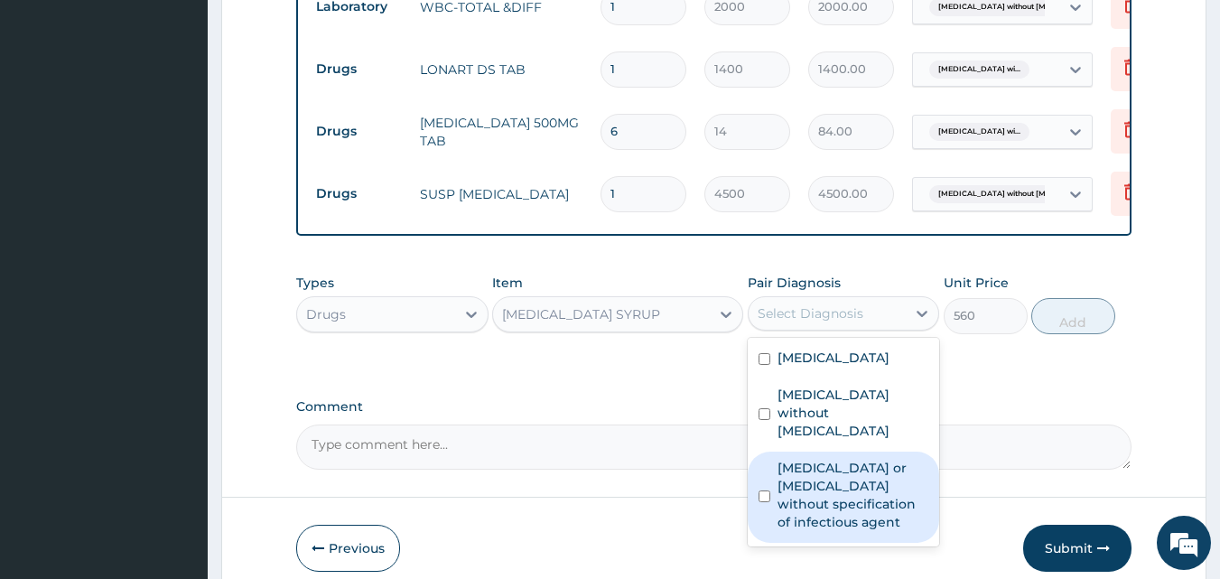
click at [844, 509] on label "Infectious gastroenteritis or colitis without specification of infectious agent" at bounding box center [854, 495] width 152 height 72
checkbox input "true"
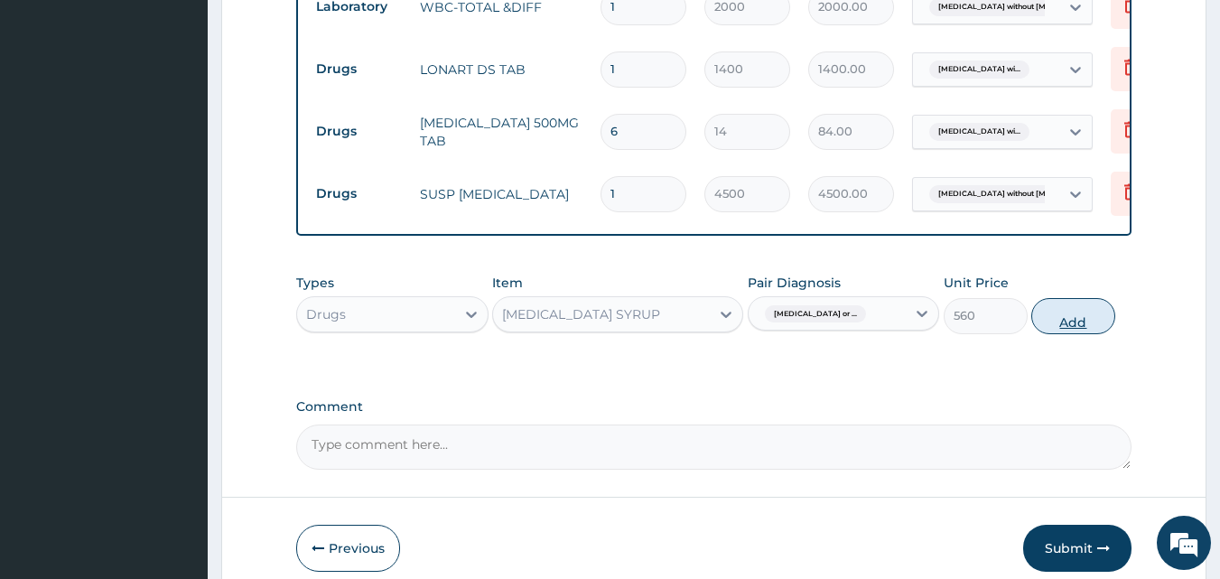
click at [1075, 334] on button "Add" at bounding box center [1073, 316] width 84 height 36
type input "0"
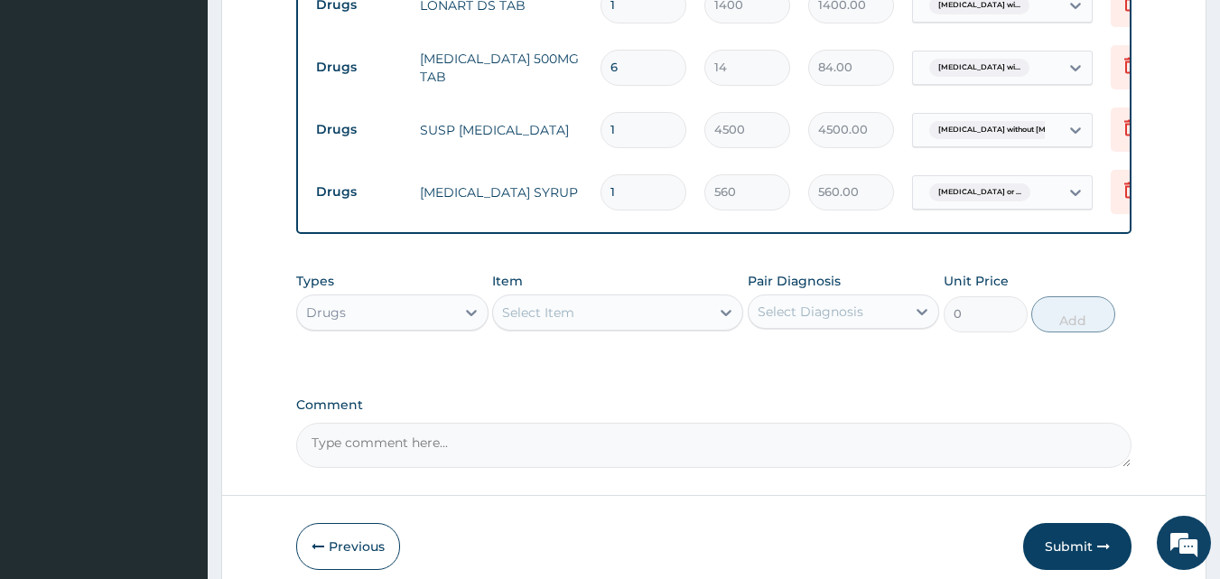
scroll to position [993, 0]
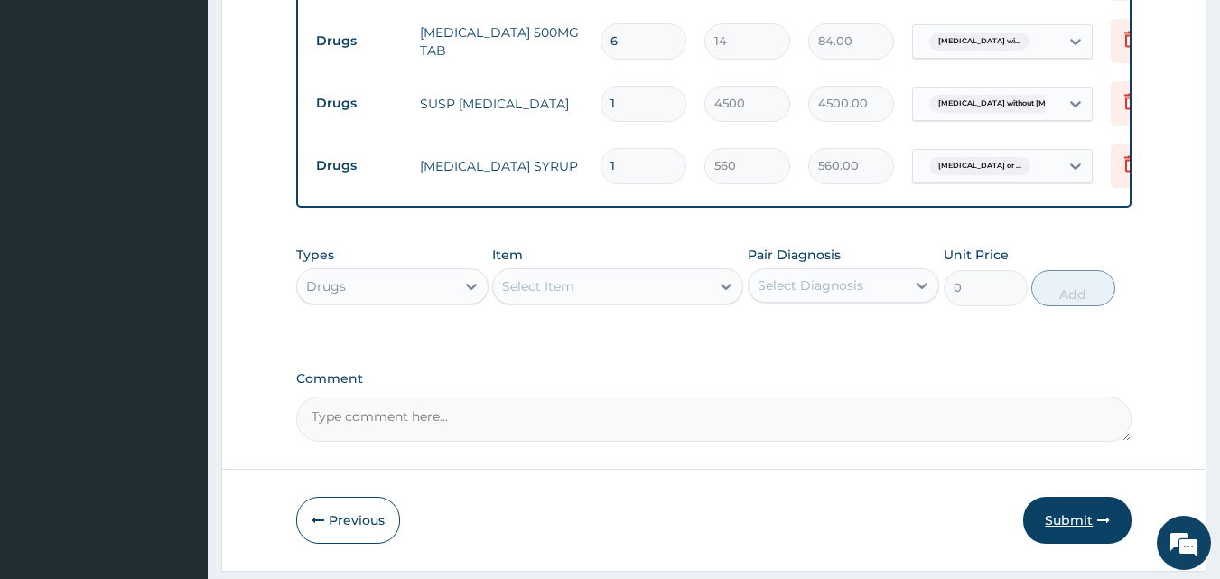
click at [1067, 537] on button "Submit" at bounding box center [1077, 520] width 108 height 47
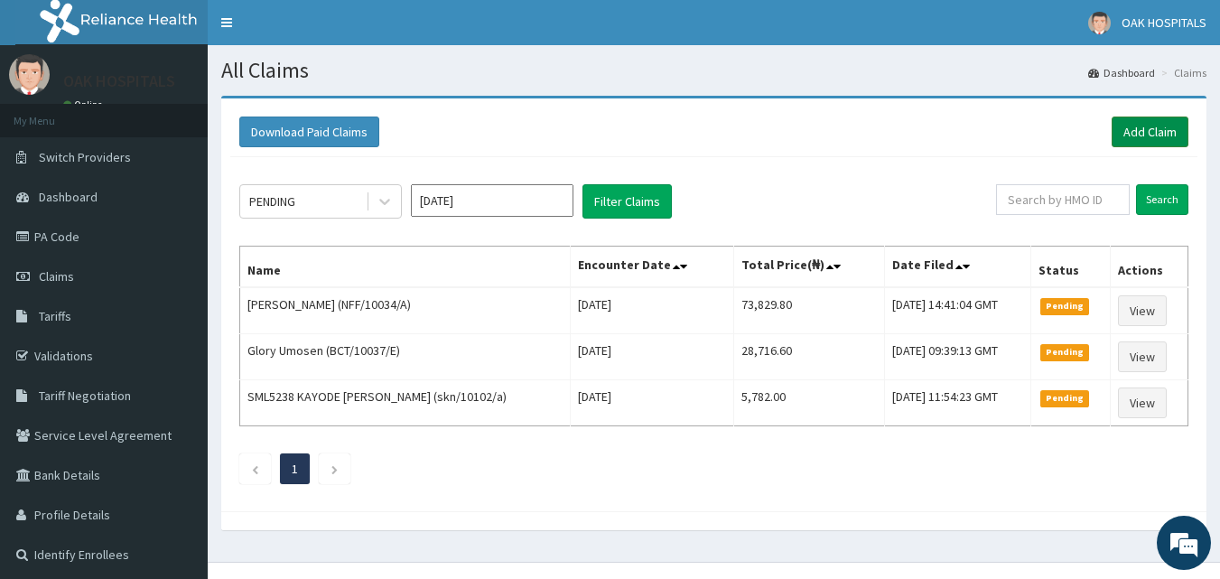
click at [1176, 123] on link "Add Claim" at bounding box center [1150, 132] width 77 height 31
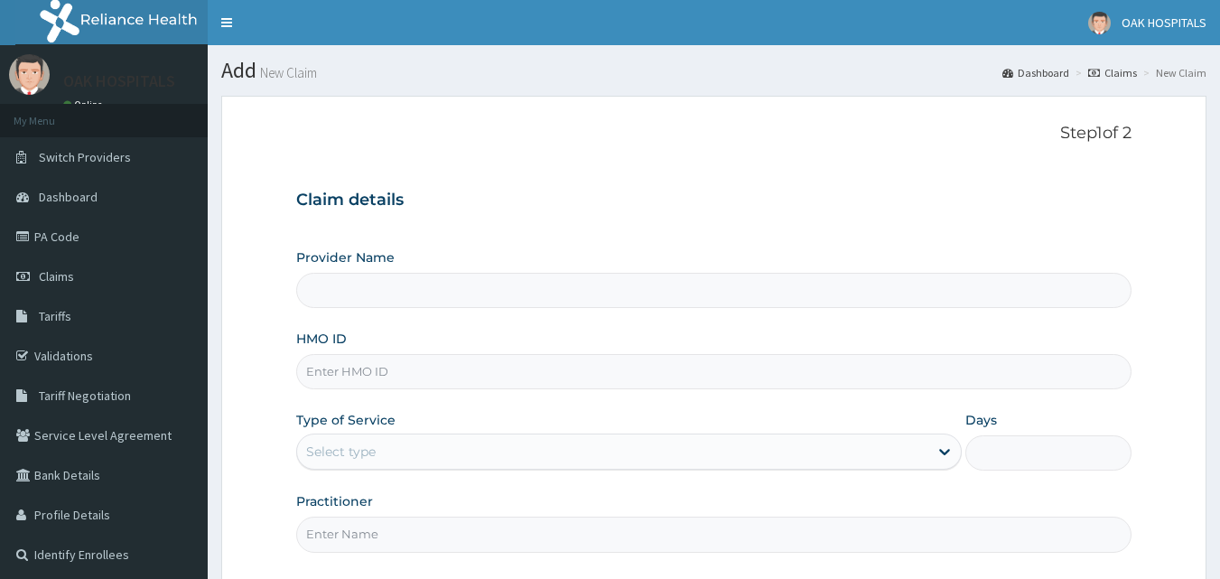
click at [741, 445] on div "Select type" at bounding box center [612, 451] width 631 height 29
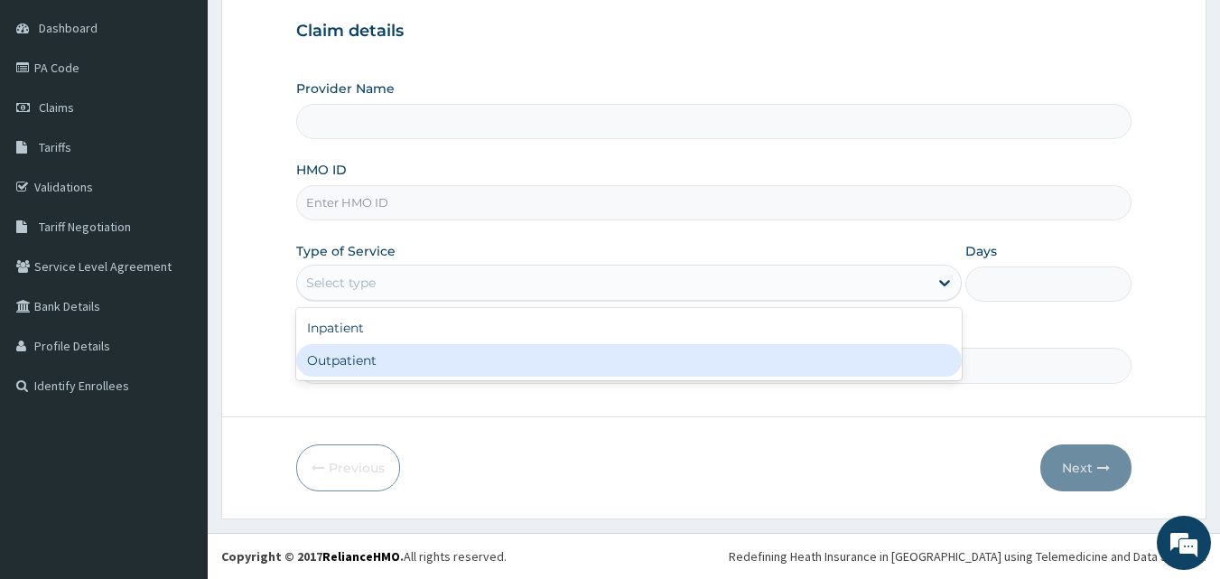
click at [745, 356] on div "Outpatient" at bounding box center [629, 360] width 666 height 33
type input "1"
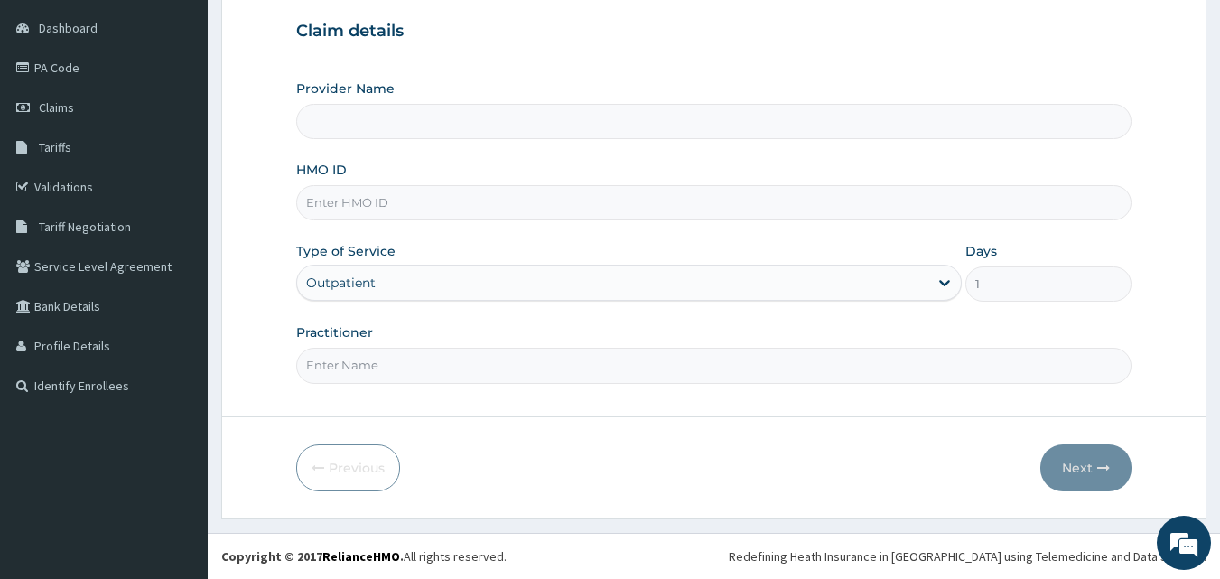
click at [745, 356] on input "Practitioner" at bounding box center [714, 365] width 836 height 35
type input "[PERSON_NAME]"
click at [465, 209] on input "HMO ID" at bounding box center [714, 202] width 836 height 35
type input "Oak Hospitals"
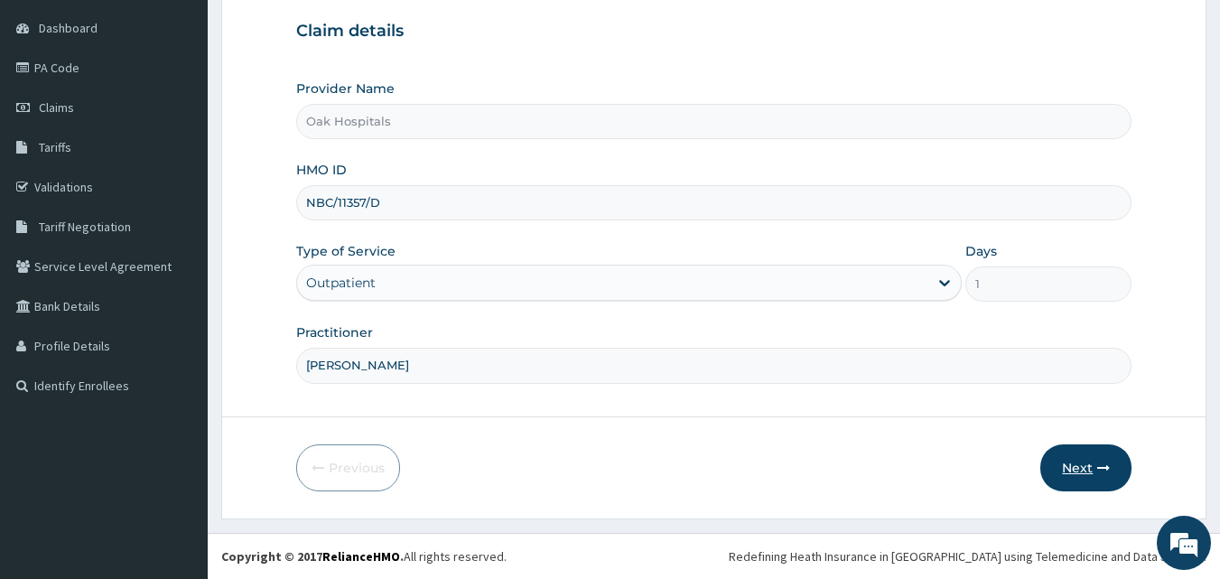
type input "NBC/11357/D"
click at [1101, 458] on button "Next" at bounding box center [1085, 467] width 91 height 47
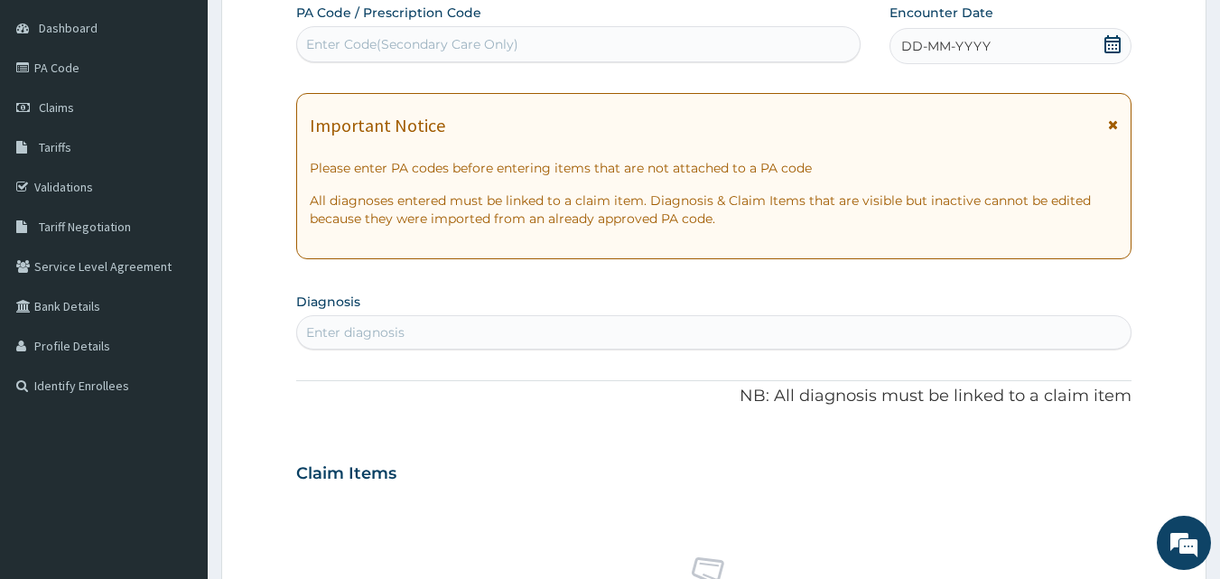
click at [984, 43] on span "DD-MM-YYYY" at bounding box center [945, 46] width 89 height 18
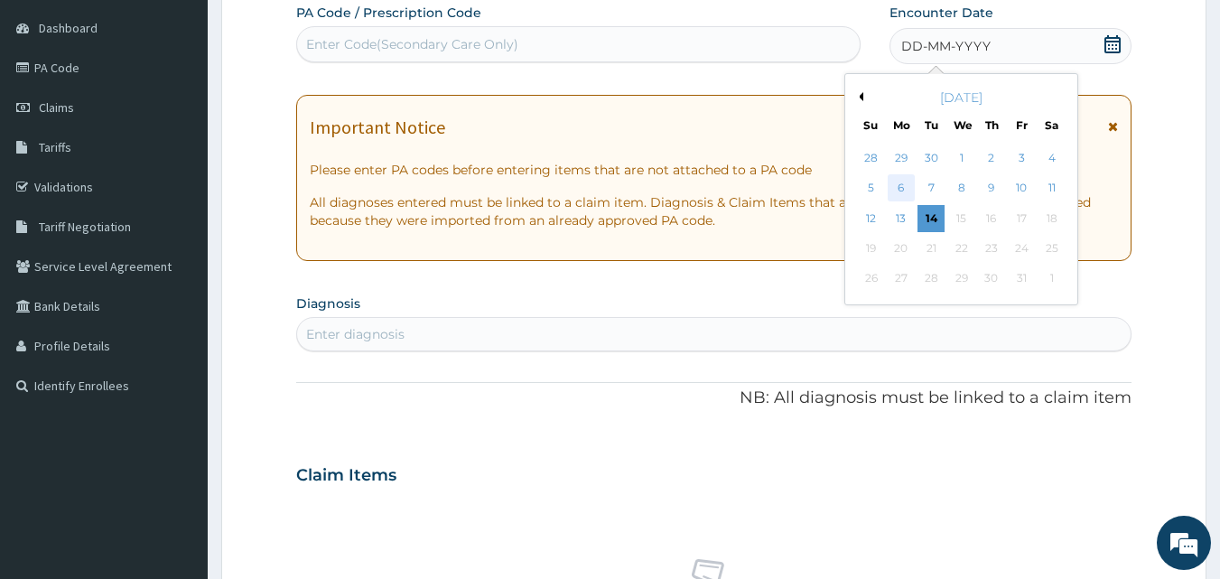
click at [903, 191] on div "6" at bounding box center [901, 188] width 27 height 27
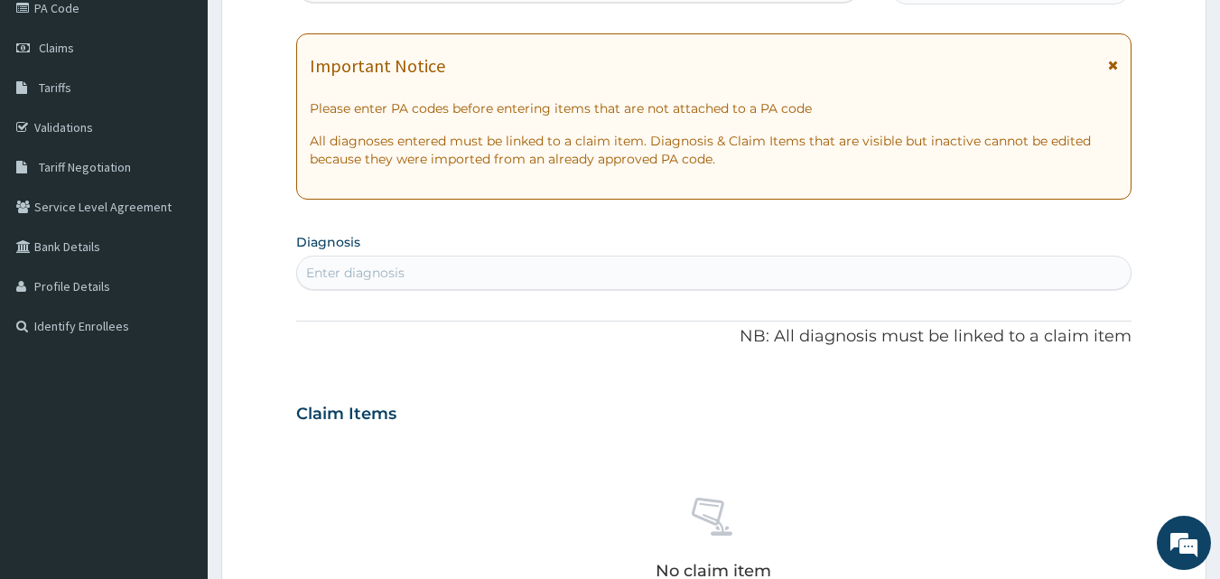
scroll to position [259, 0]
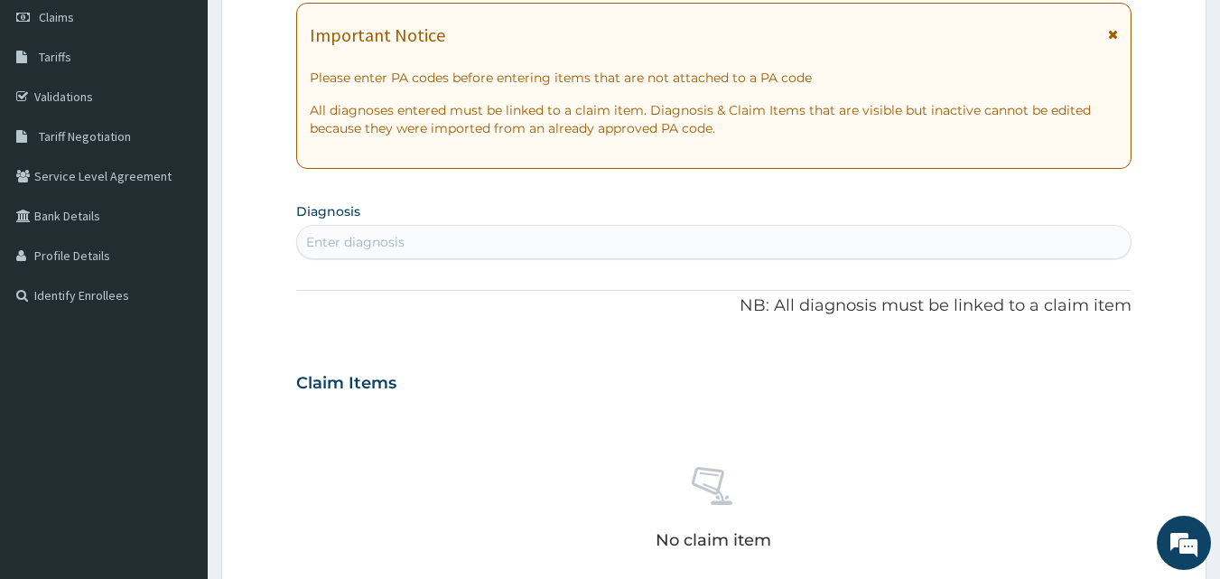
click at [754, 237] on div "Enter diagnosis" at bounding box center [714, 242] width 834 height 29
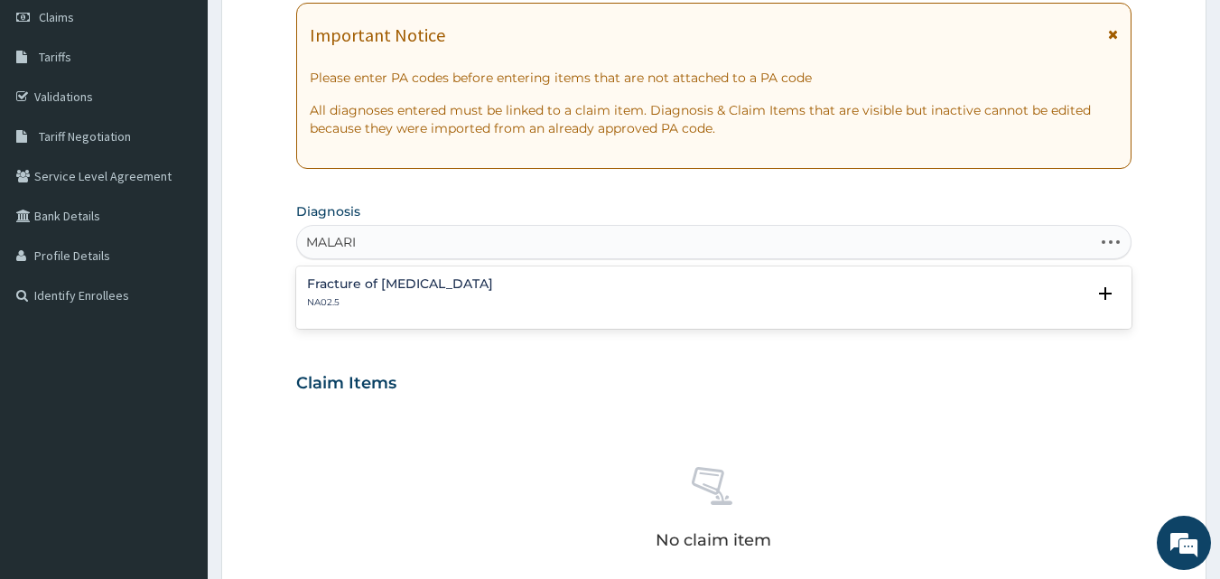
type input "[MEDICAL_DATA]"
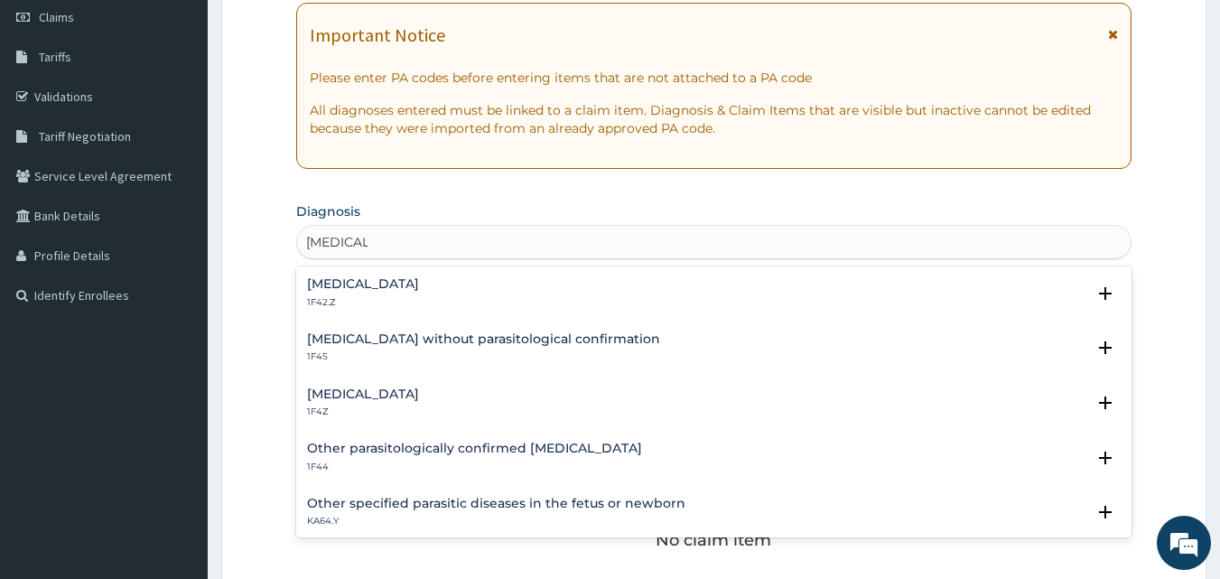
click at [458, 391] on div "Malaria, unspecified 1F4Z" at bounding box center [714, 403] width 815 height 32
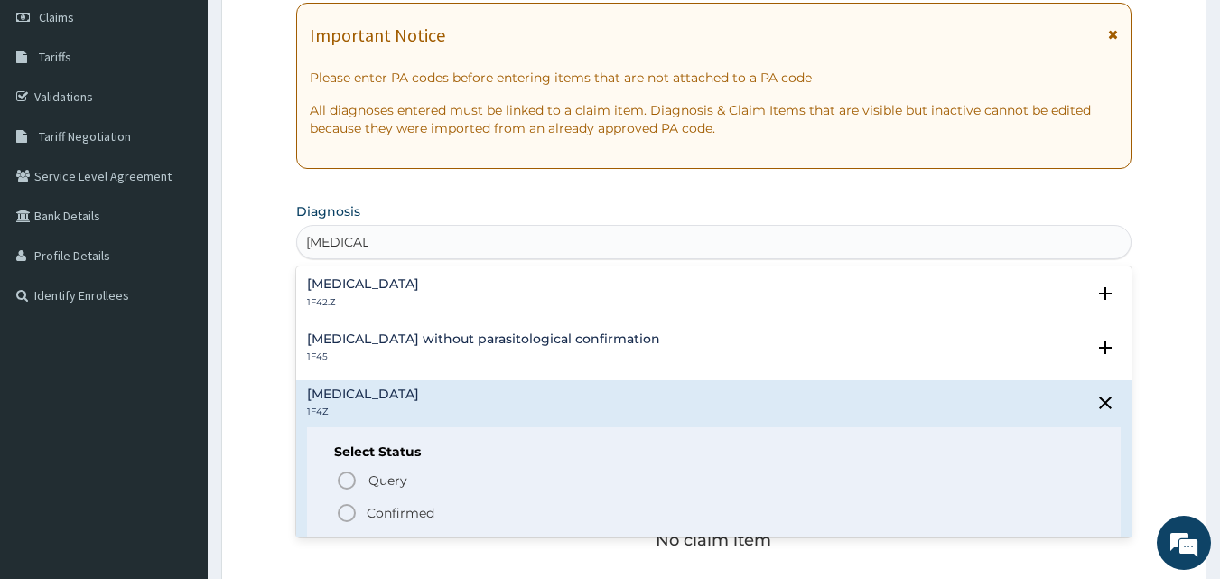
click at [414, 515] on p "Confirmed" at bounding box center [401, 513] width 68 height 18
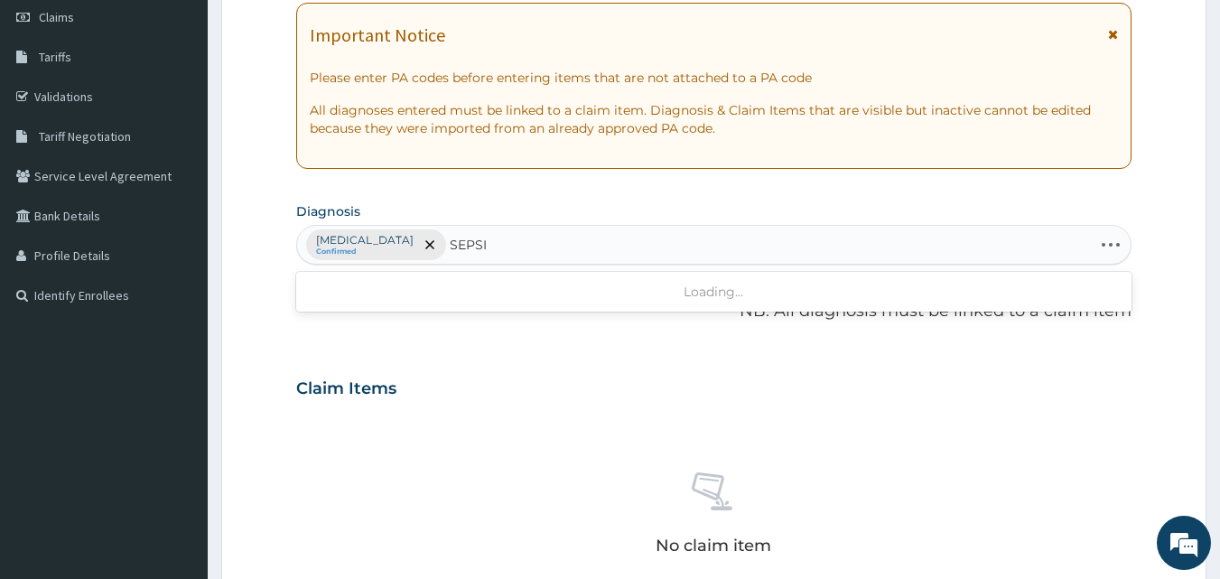
type input "[MEDICAL_DATA]"
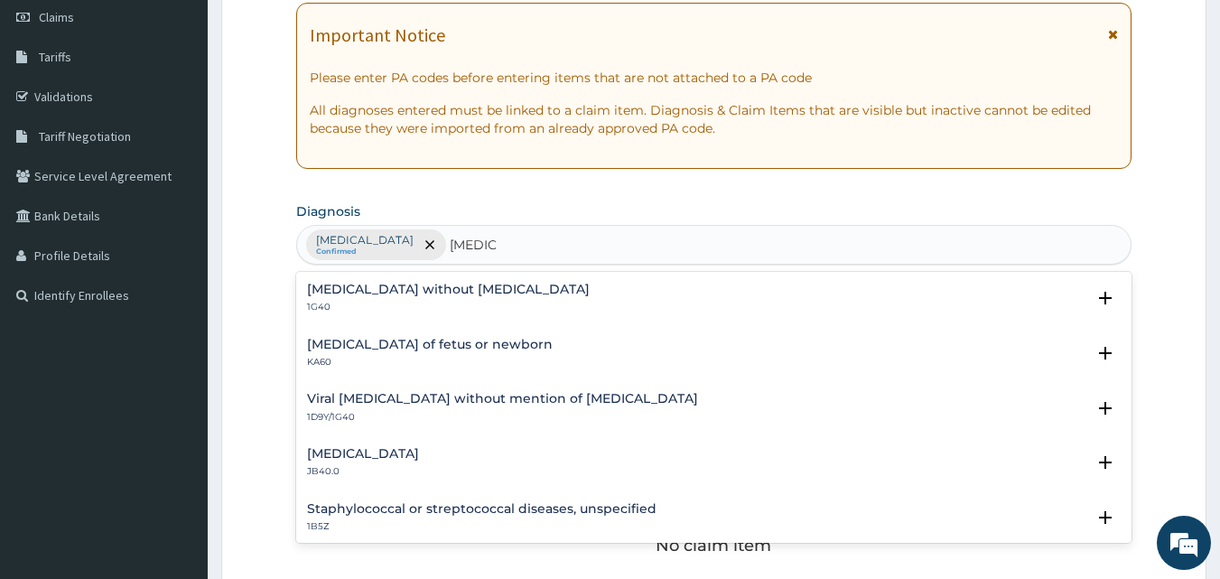
click at [403, 293] on h4 "[MEDICAL_DATA] without [MEDICAL_DATA]" at bounding box center [448, 290] width 283 height 14
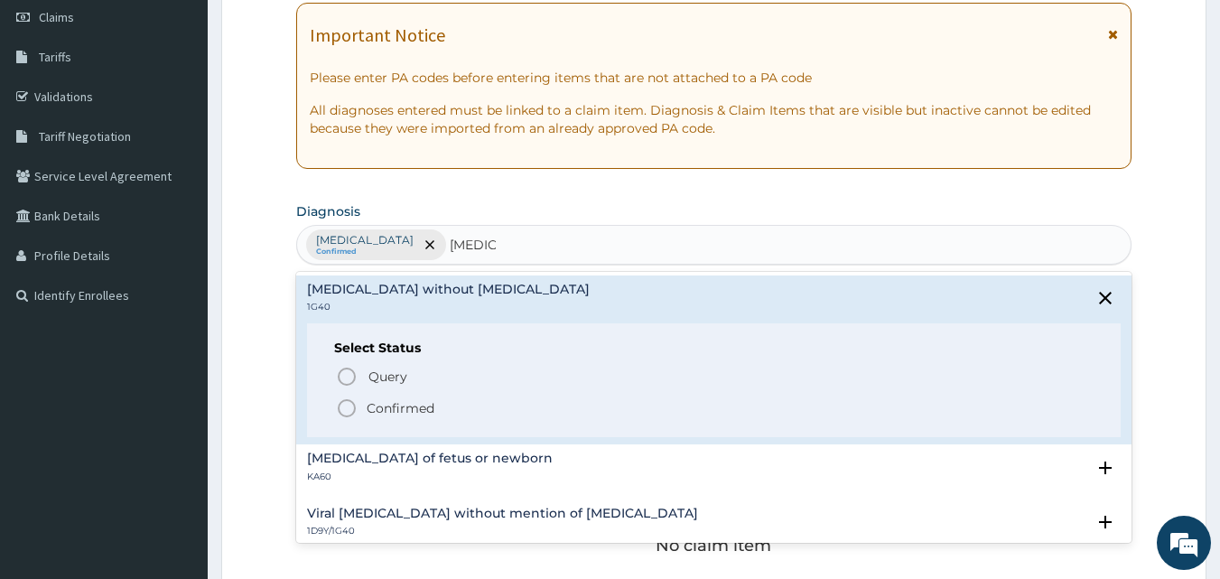
click at [422, 406] on p "Confirmed" at bounding box center [401, 408] width 68 height 18
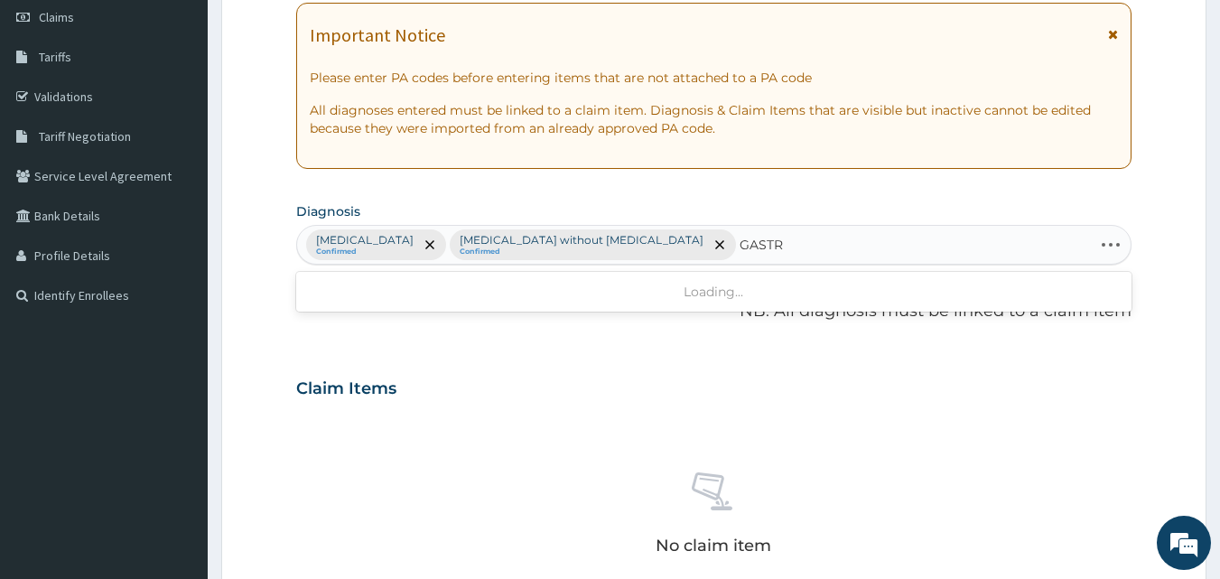
type input "GASTRO"
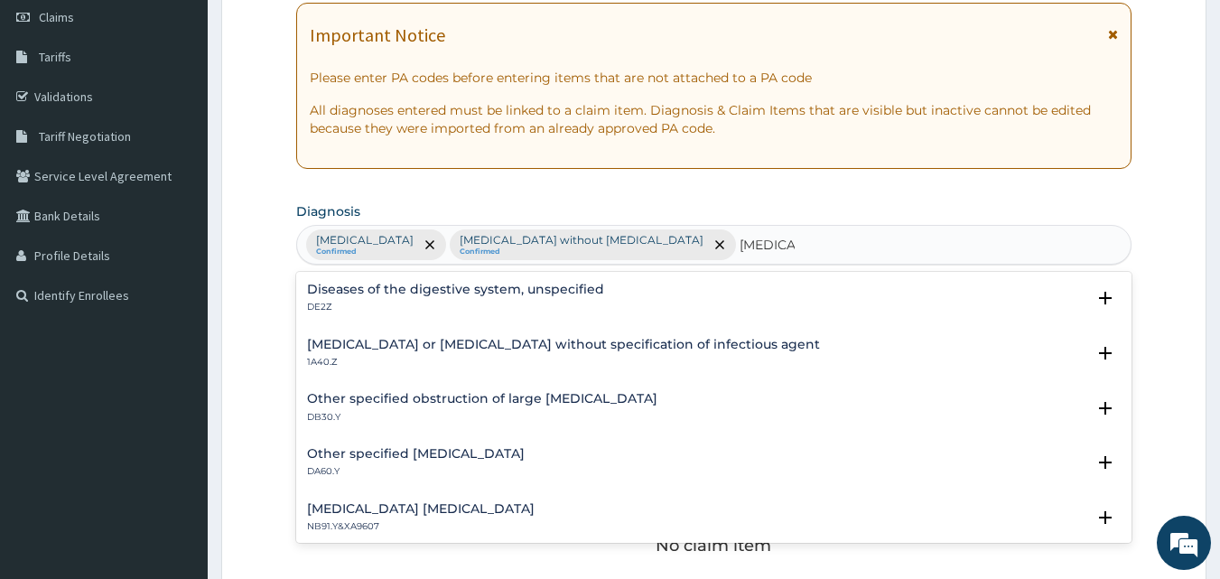
click at [457, 361] on p "1A40.Z" at bounding box center [563, 362] width 513 height 13
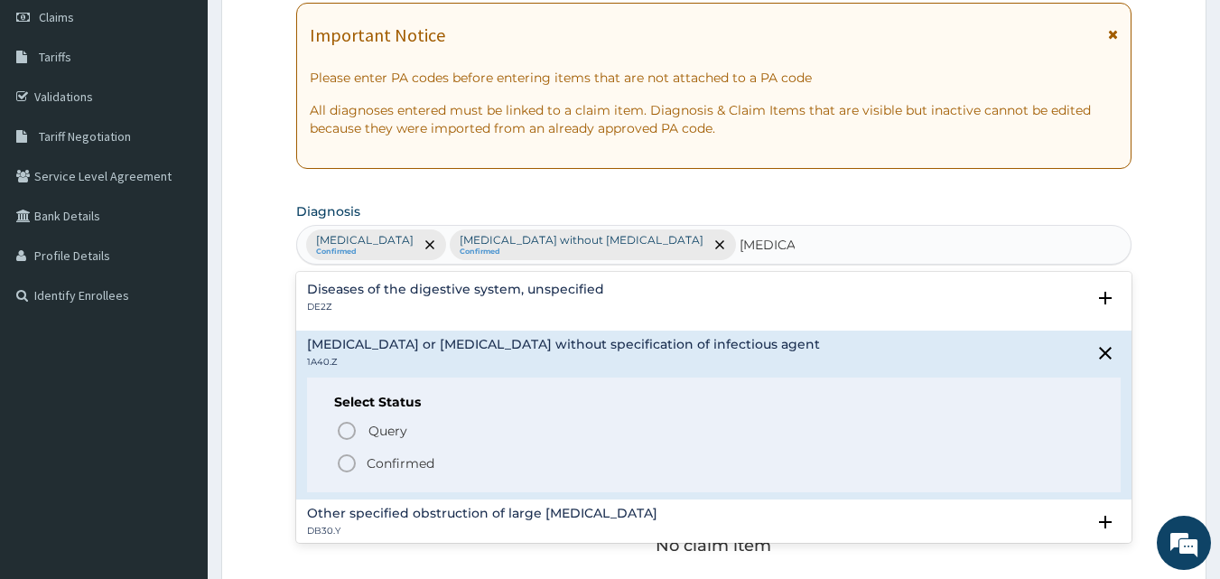
click at [391, 463] on p "Confirmed" at bounding box center [401, 463] width 68 height 18
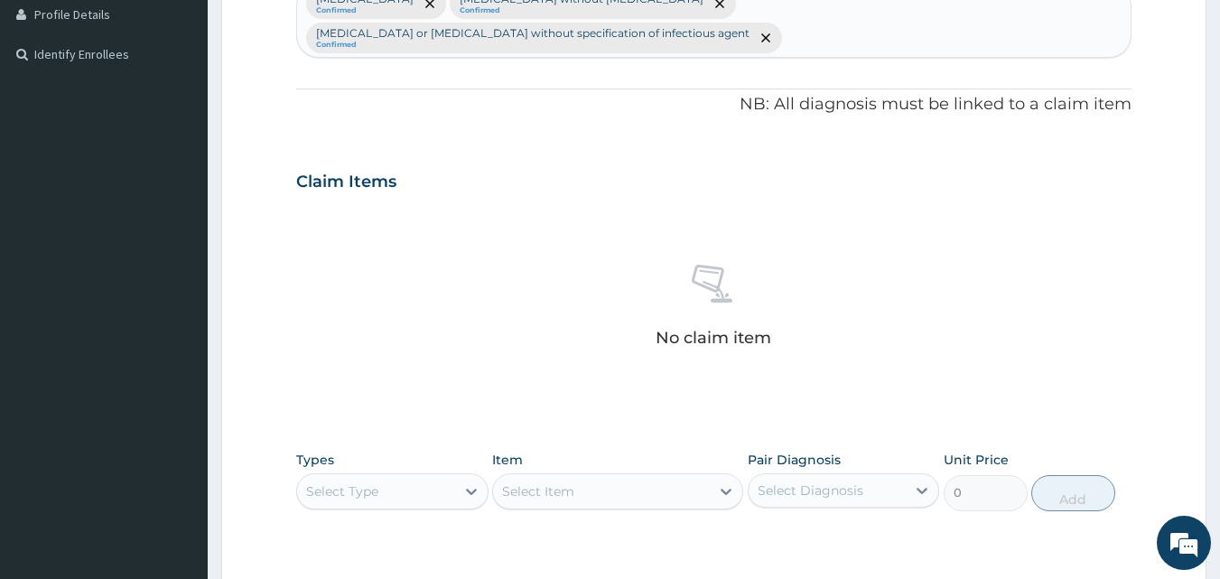
scroll to position [530, 0]
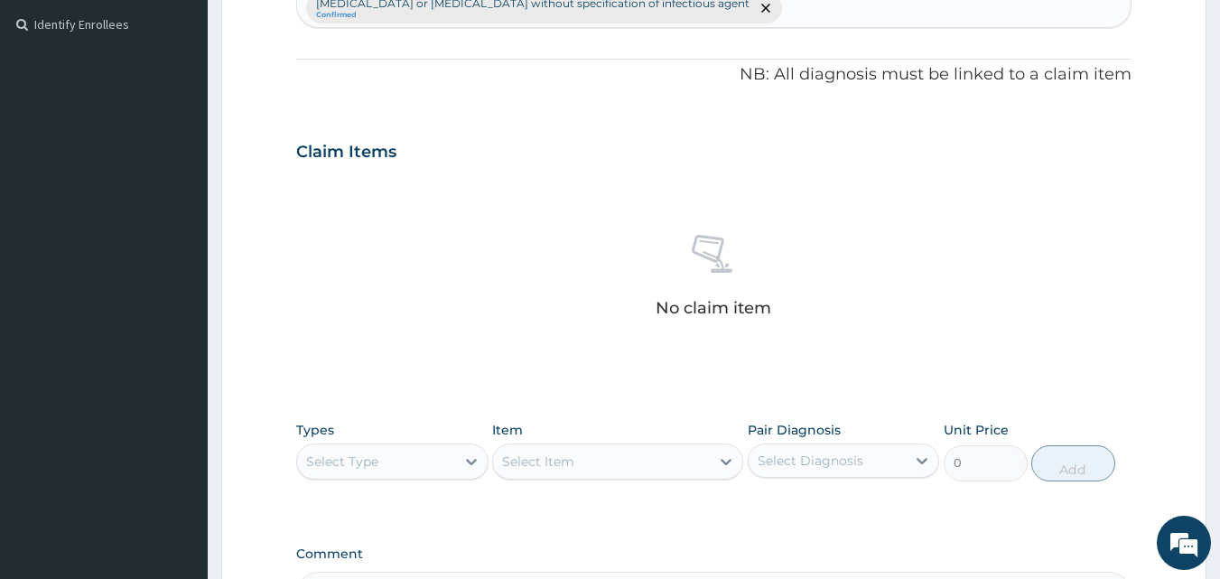
click at [378, 447] on div "Select Type" at bounding box center [376, 461] width 158 height 29
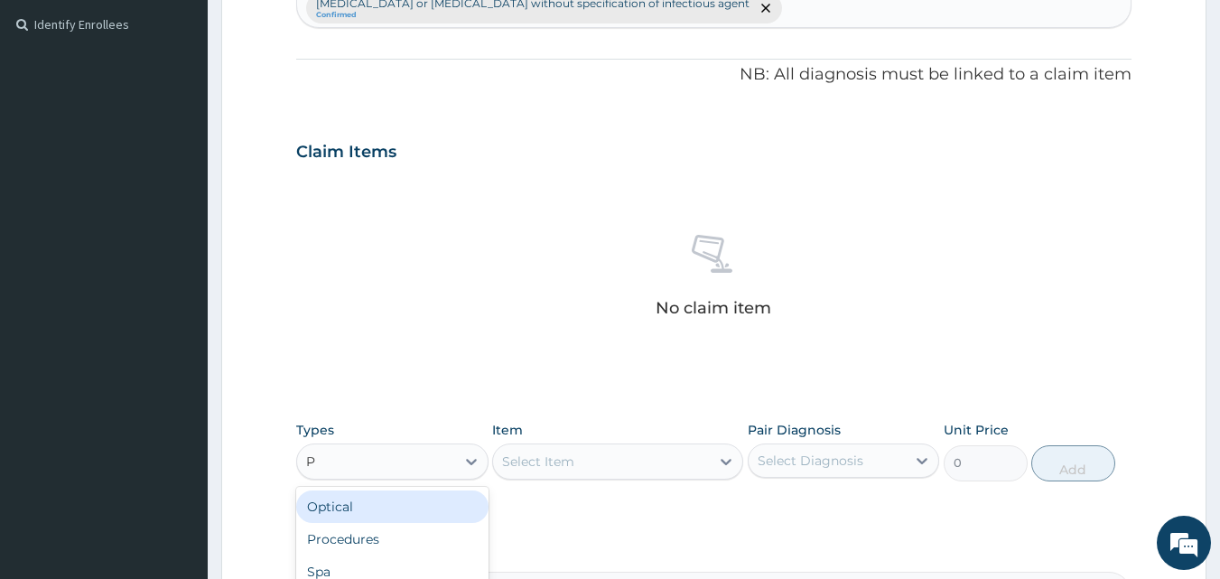
type input "PR"
click at [436, 490] on div "Procedures" at bounding box center [392, 506] width 192 height 33
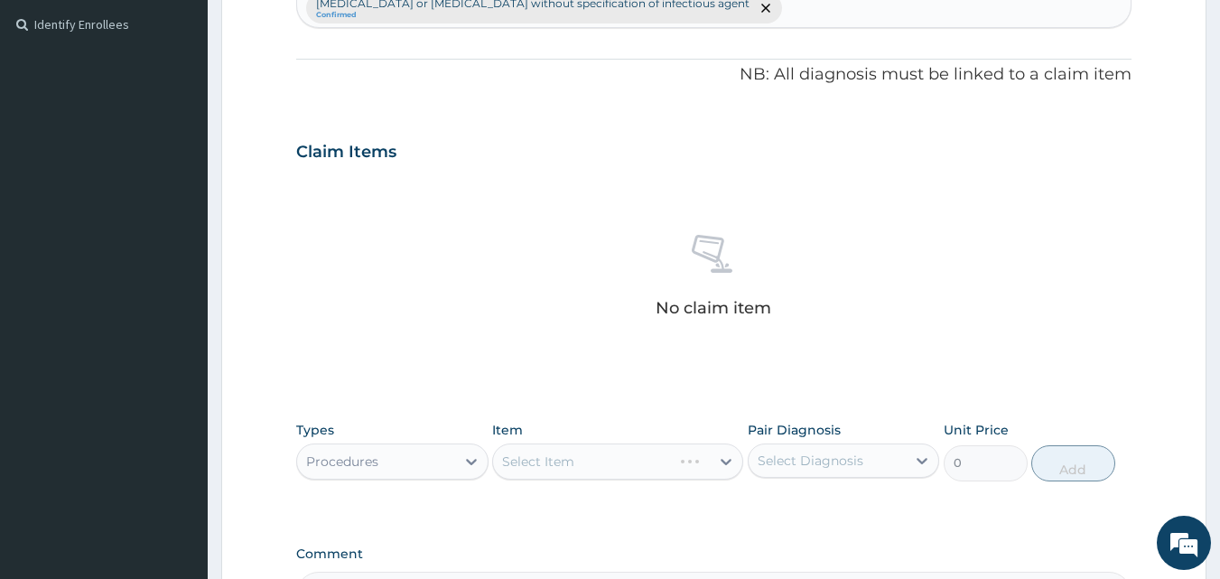
click at [778, 452] on div "Select Diagnosis" at bounding box center [811, 461] width 106 height 18
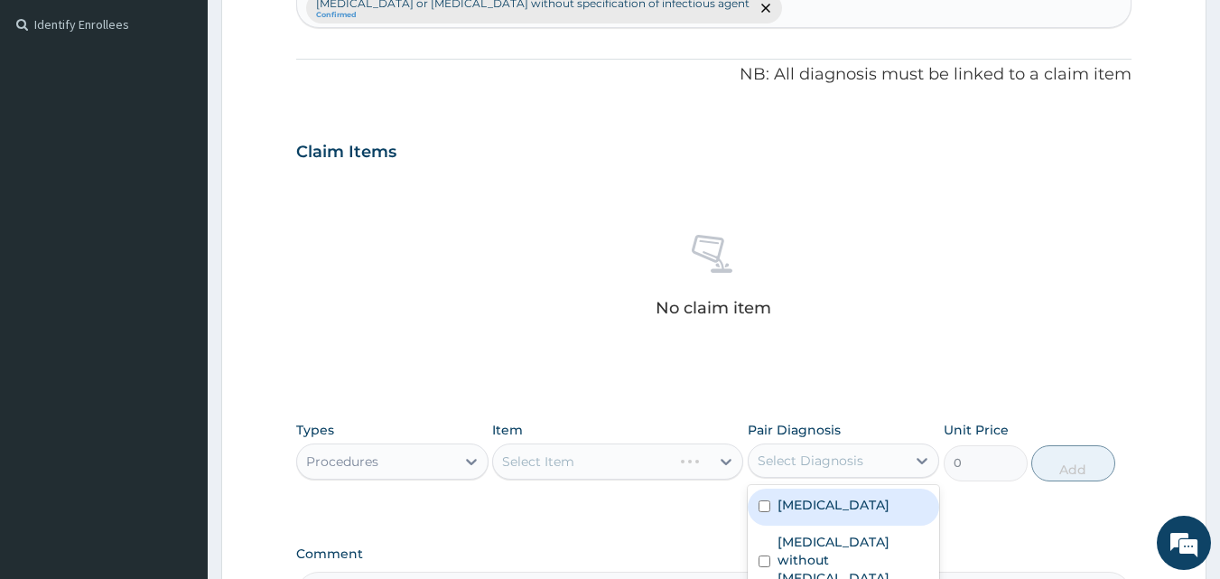
click at [817, 496] on label "[MEDICAL_DATA]" at bounding box center [834, 505] width 112 height 18
checkbox input "true"
click at [635, 443] on div "Select Item" at bounding box center [617, 461] width 251 height 36
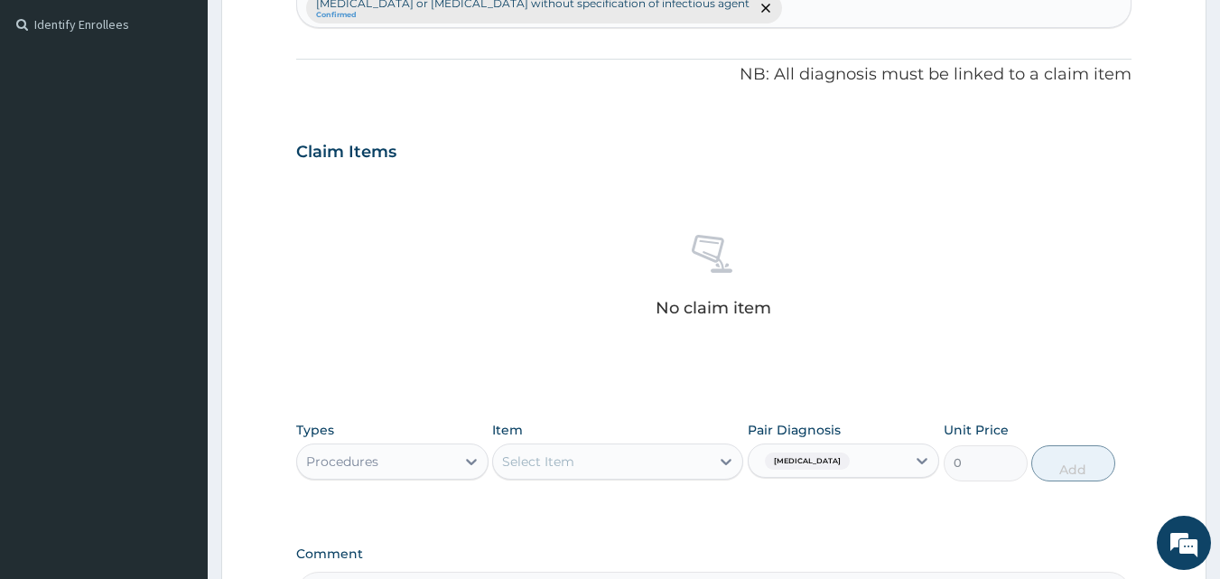
click at [635, 447] on div "Select Item" at bounding box center [601, 461] width 217 height 29
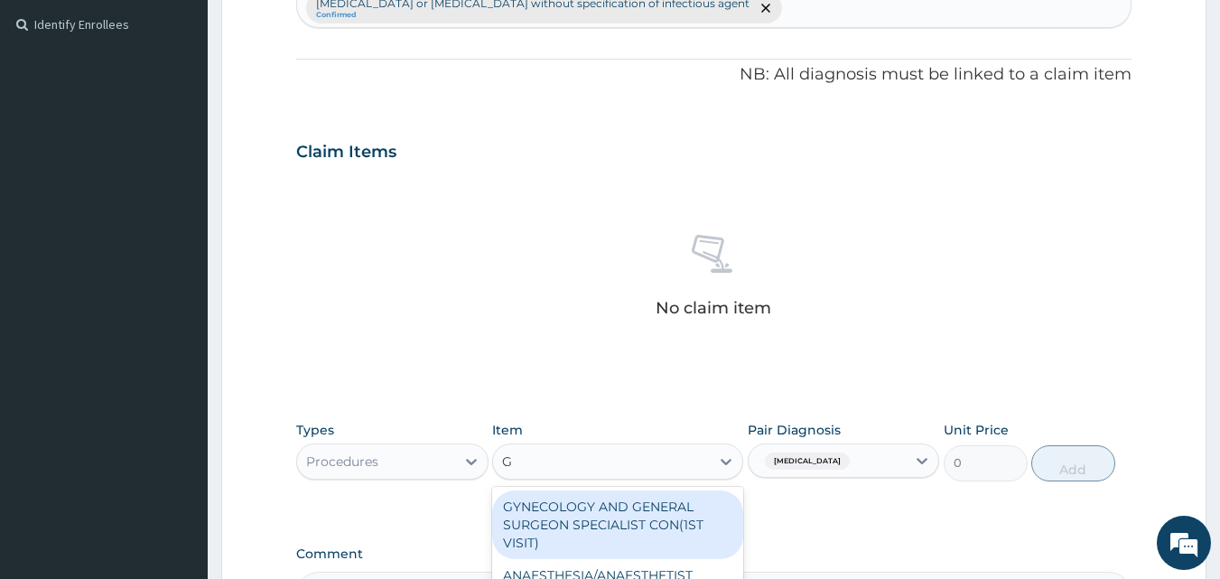
type input "GP"
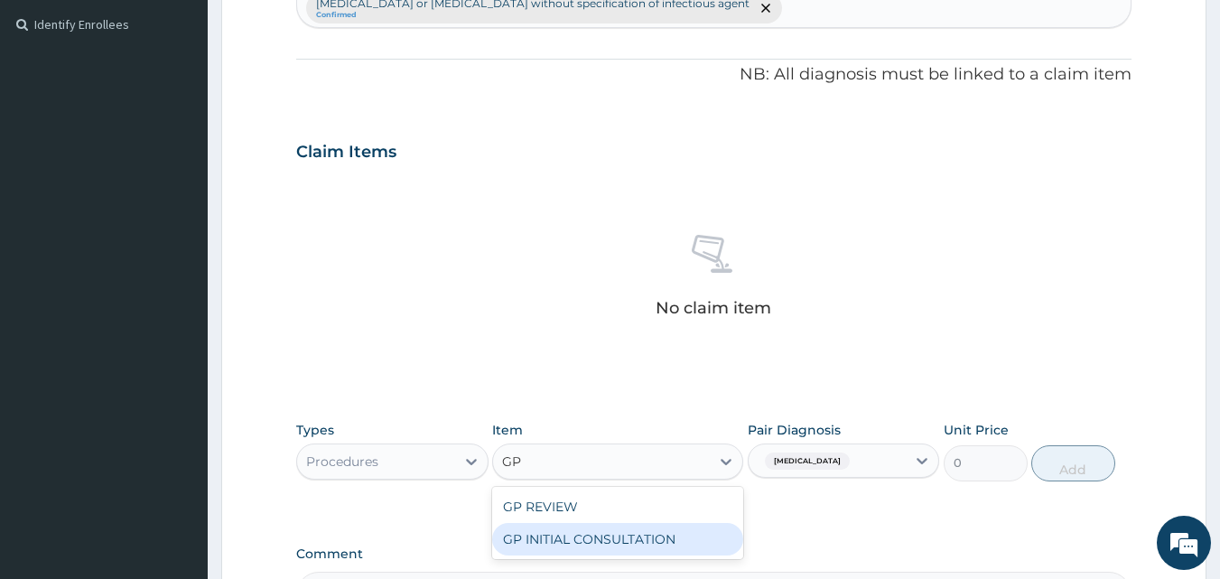
click at [649, 523] on div "GP INITIAL CONSULTATION" at bounding box center [617, 539] width 251 height 33
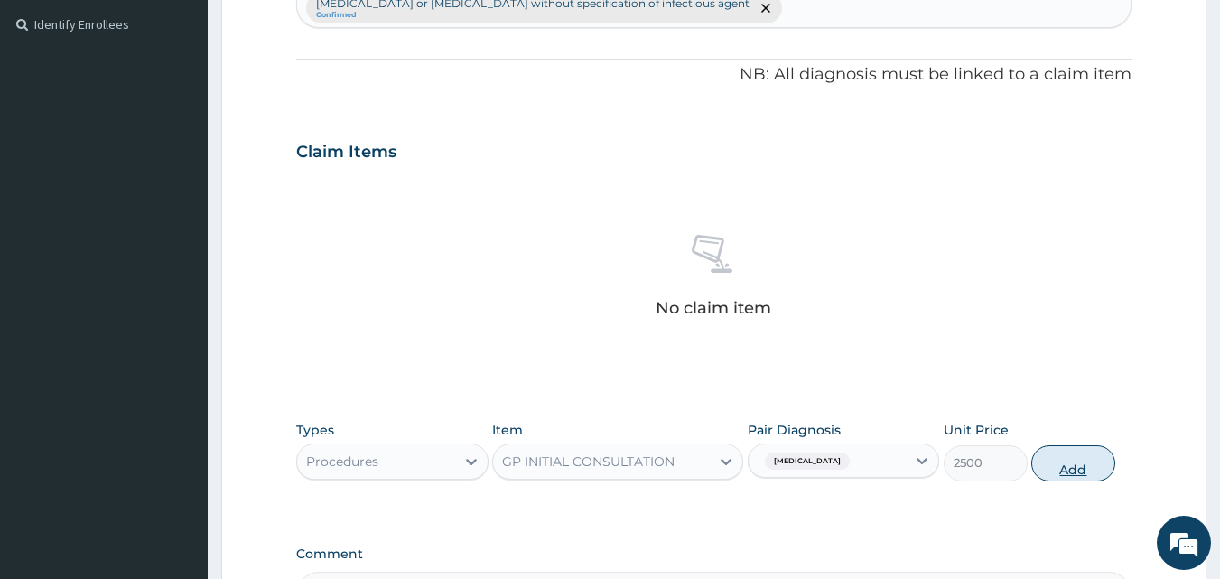
click at [1069, 445] on button "Add" at bounding box center [1073, 463] width 84 height 36
type input "0"
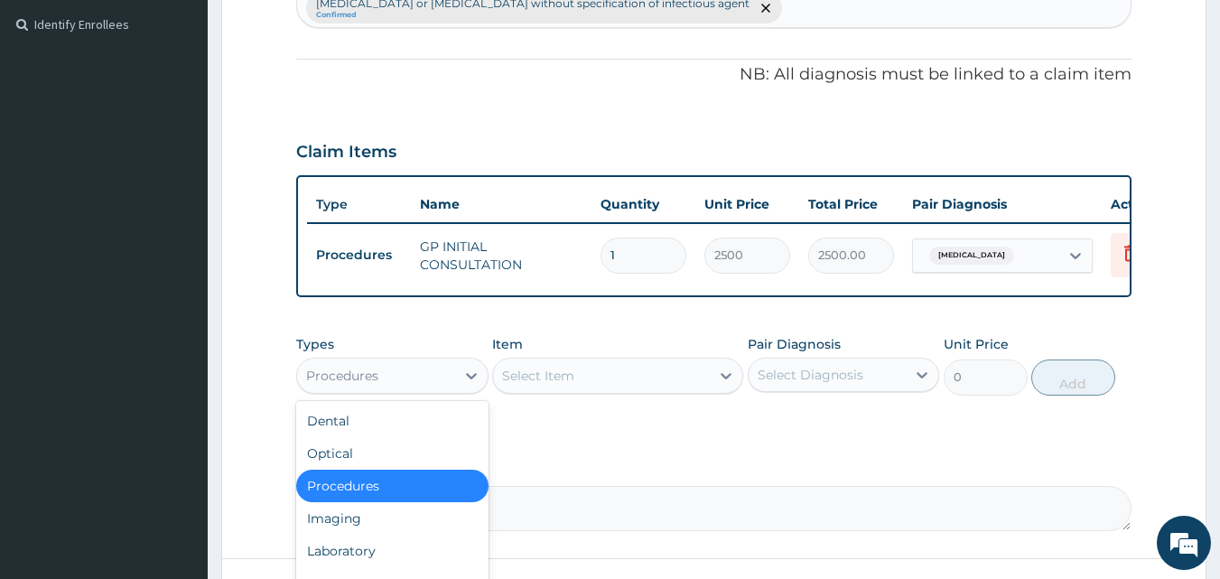
click at [439, 364] on div "Procedures" at bounding box center [376, 375] width 158 height 29
type input "L"
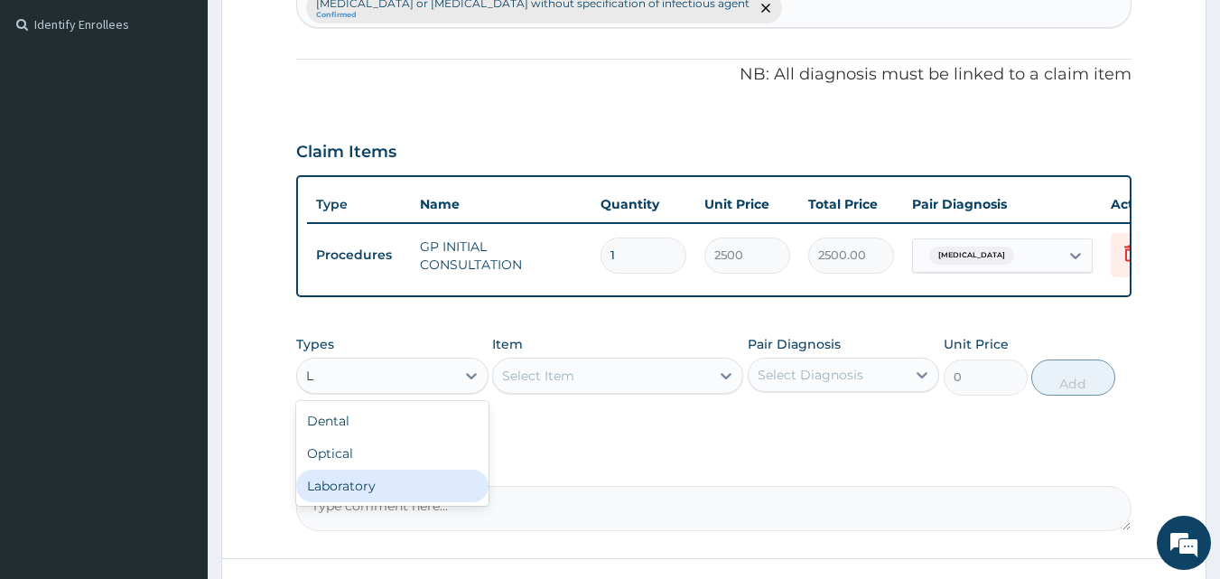
click at [447, 470] on div "Laboratory" at bounding box center [392, 486] width 192 height 33
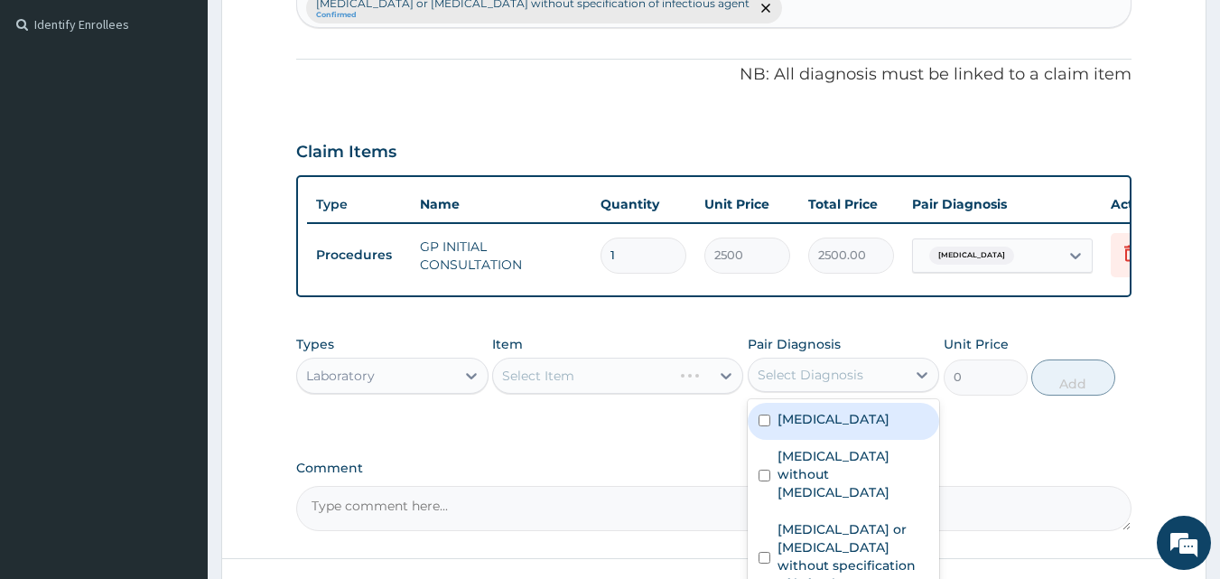
drag, startPoint x: 769, startPoint y: 361, endPoint x: 783, endPoint y: 396, distance: 38.1
click at [783, 392] on div "option Malaria, unspecified, selected. option Malaria, unspecified focused, 1 o…" at bounding box center [844, 375] width 192 height 34
click at [783, 410] on label "[MEDICAL_DATA]" at bounding box center [834, 419] width 112 height 18
checkbox input "true"
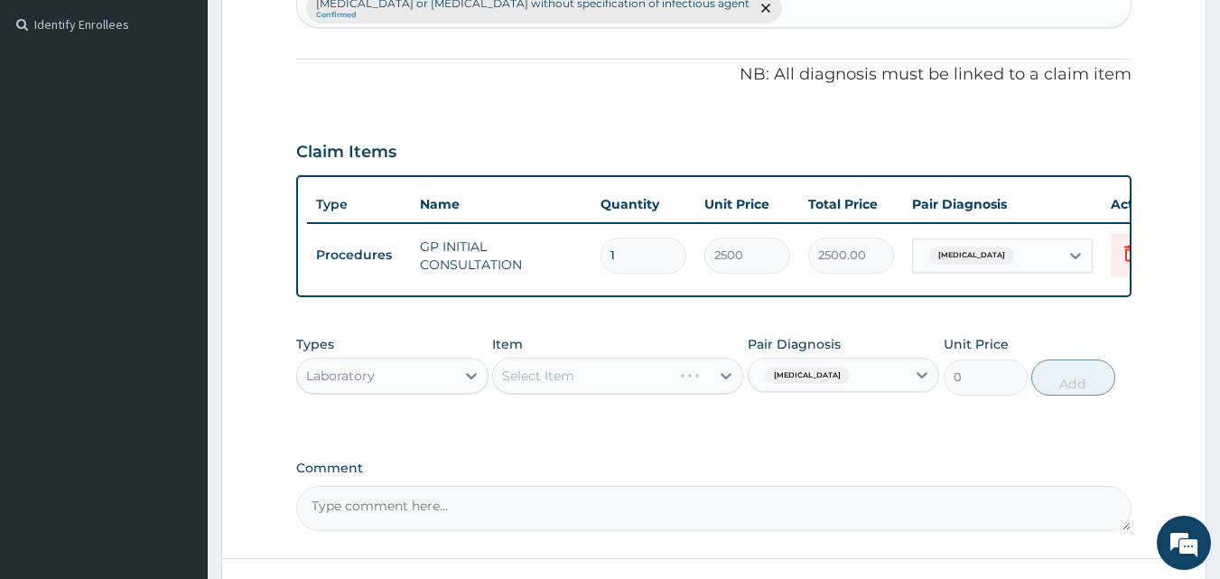
click at [672, 358] on div "Select Item" at bounding box center [617, 376] width 251 height 36
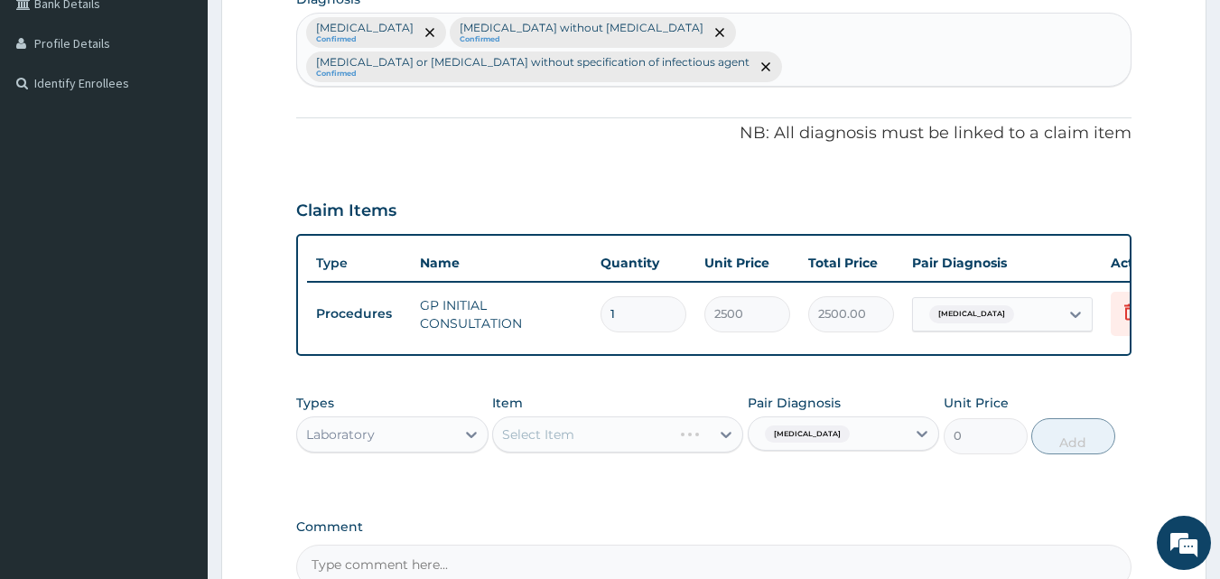
scroll to position [440, 0]
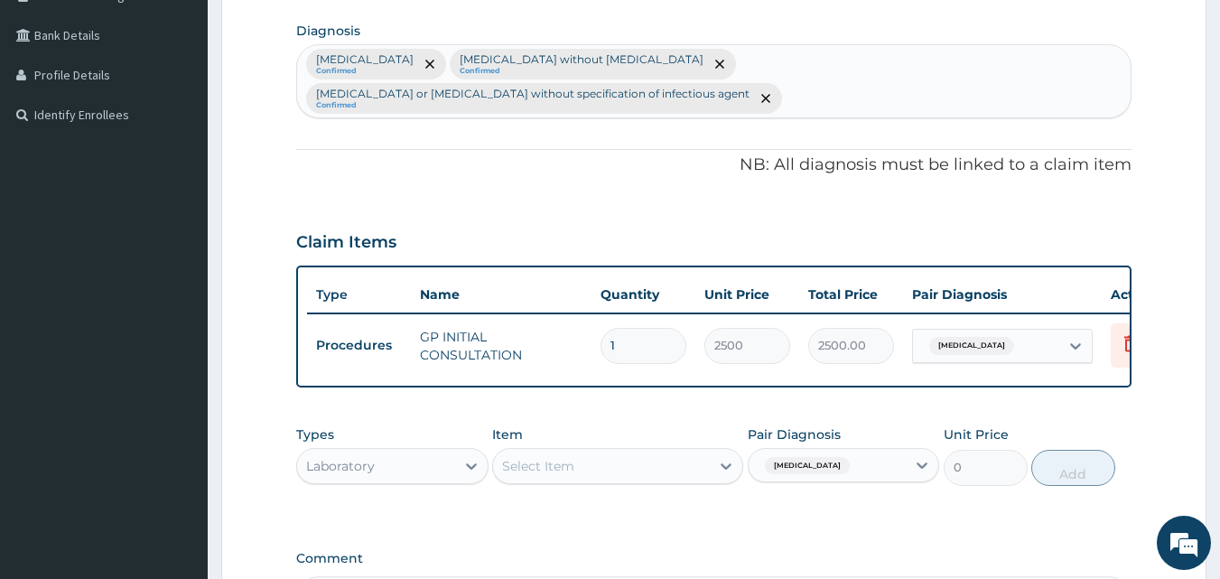
click at [685, 452] on div "Select Item" at bounding box center [601, 466] width 217 height 29
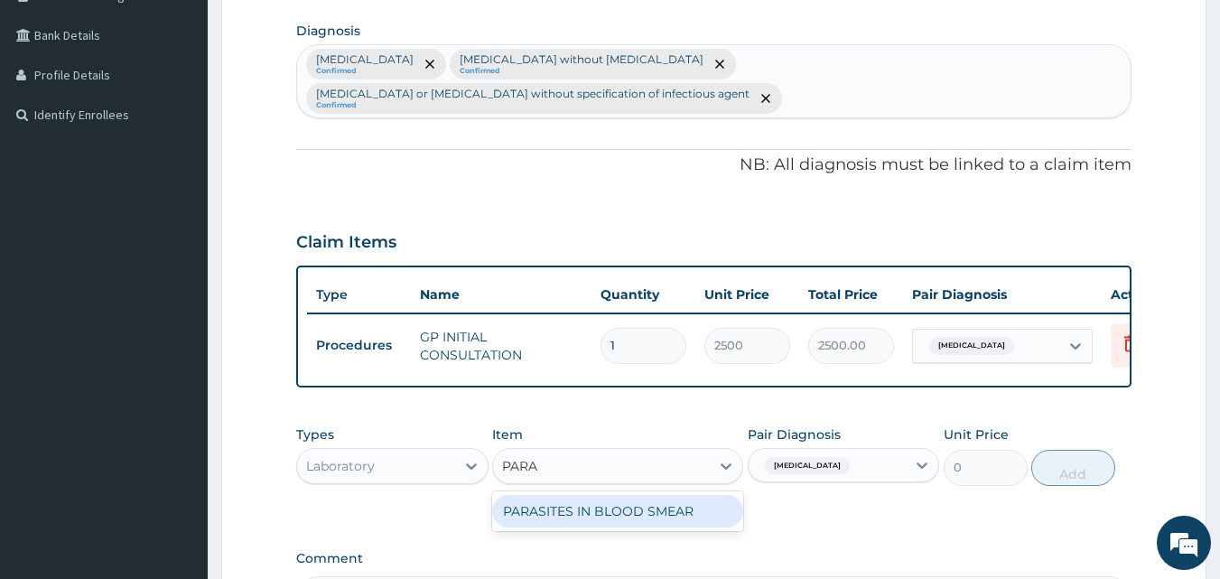
type input "PARAS"
click at [717, 495] on div "PARASITES IN BLOOD SMEAR" at bounding box center [617, 511] width 251 height 33
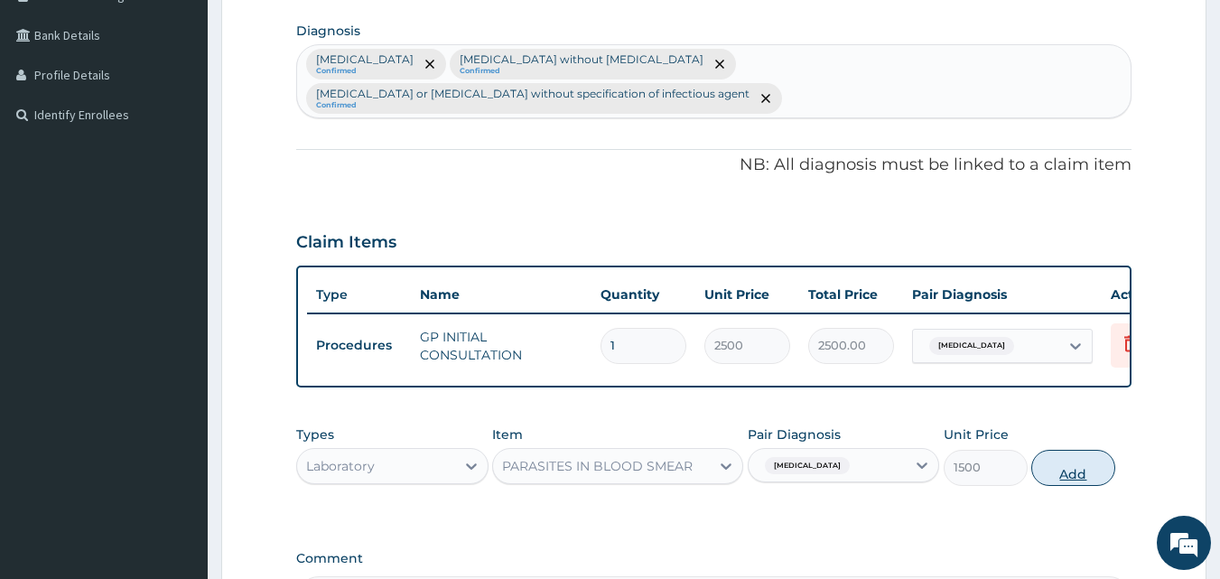
click at [1064, 450] on button "Add" at bounding box center [1073, 468] width 84 height 36
type input "0"
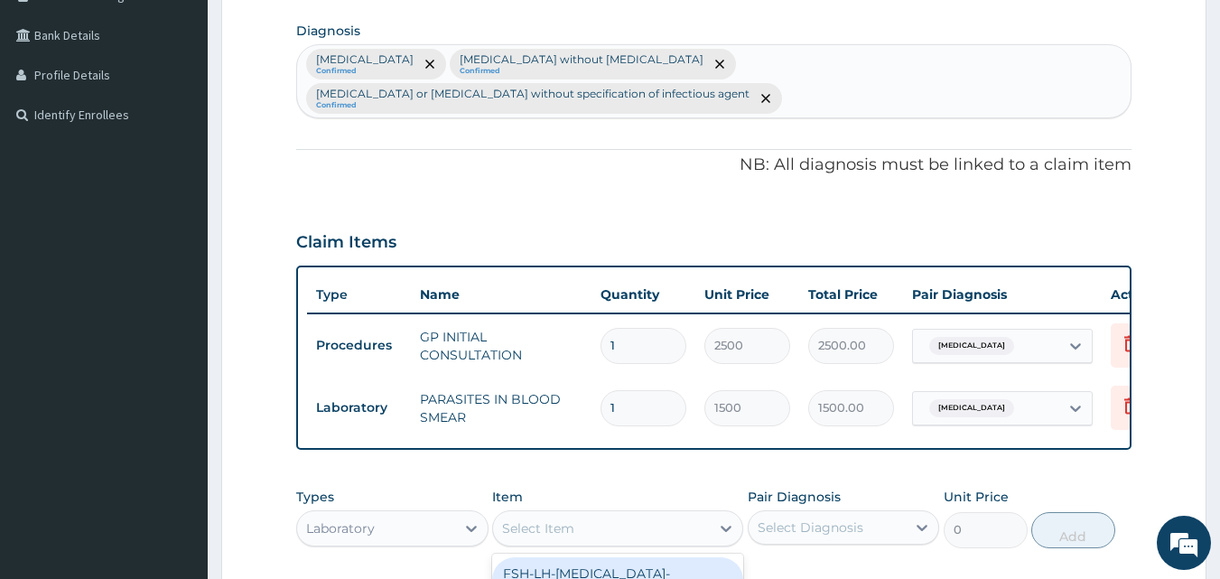
click at [642, 514] on div "Select Item" at bounding box center [601, 528] width 217 height 29
type input "WBC"
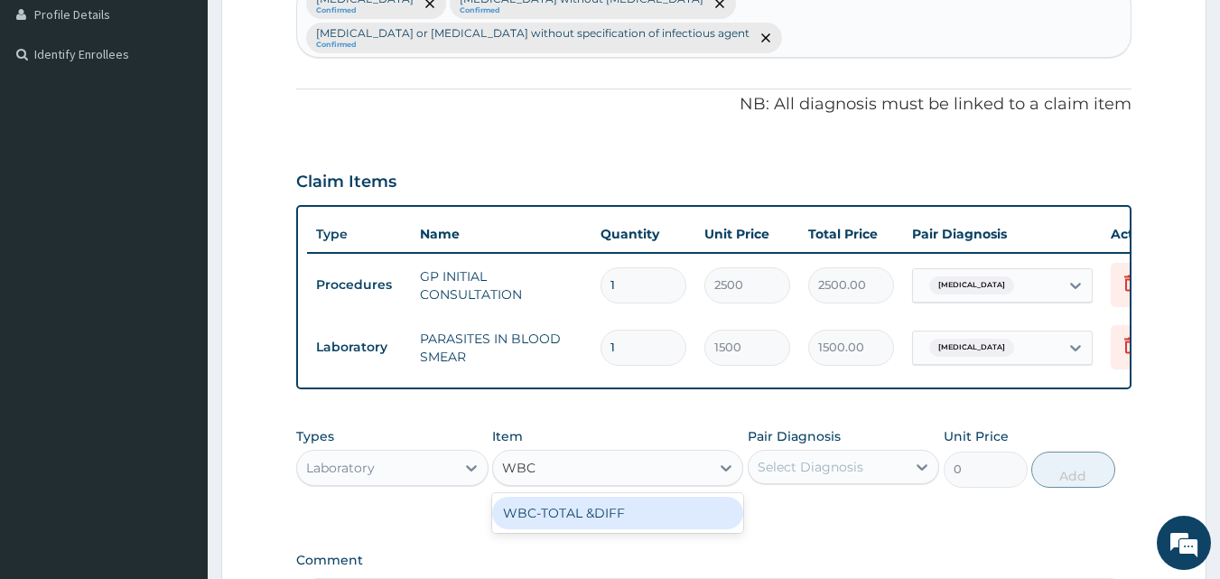
scroll to position [530, 0]
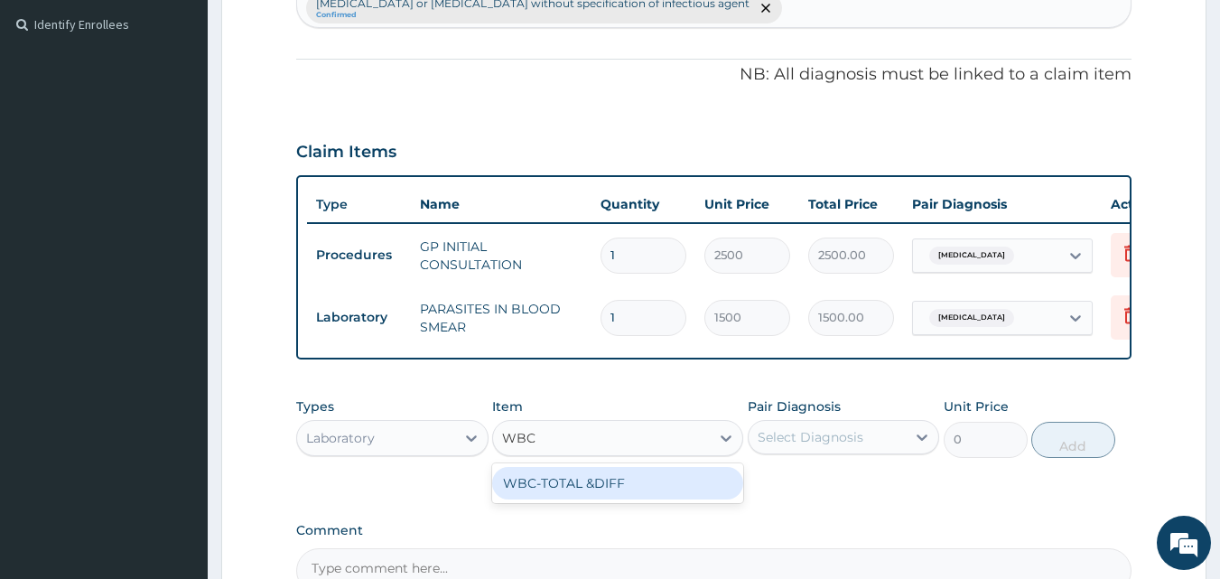
click at [592, 467] on div "WBC-TOTAL &DIFF" at bounding box center [617, 483] width 251 height 33
type input "2000"
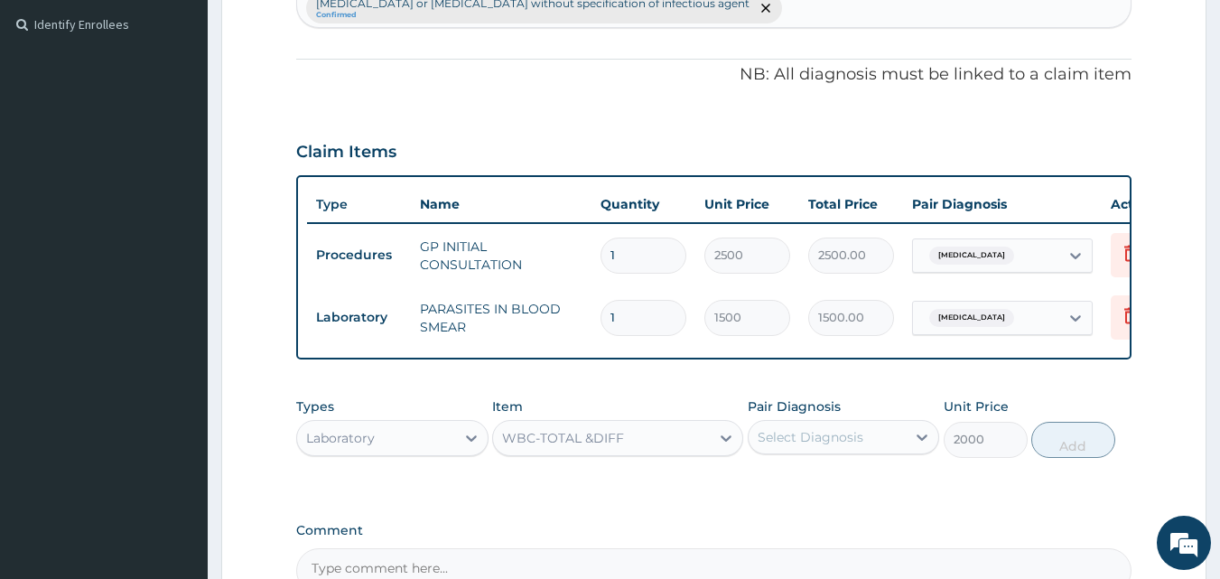
click at [828, 428] on div "Select Diagnosis" at bounding box center [811, 437] width 106 height 18
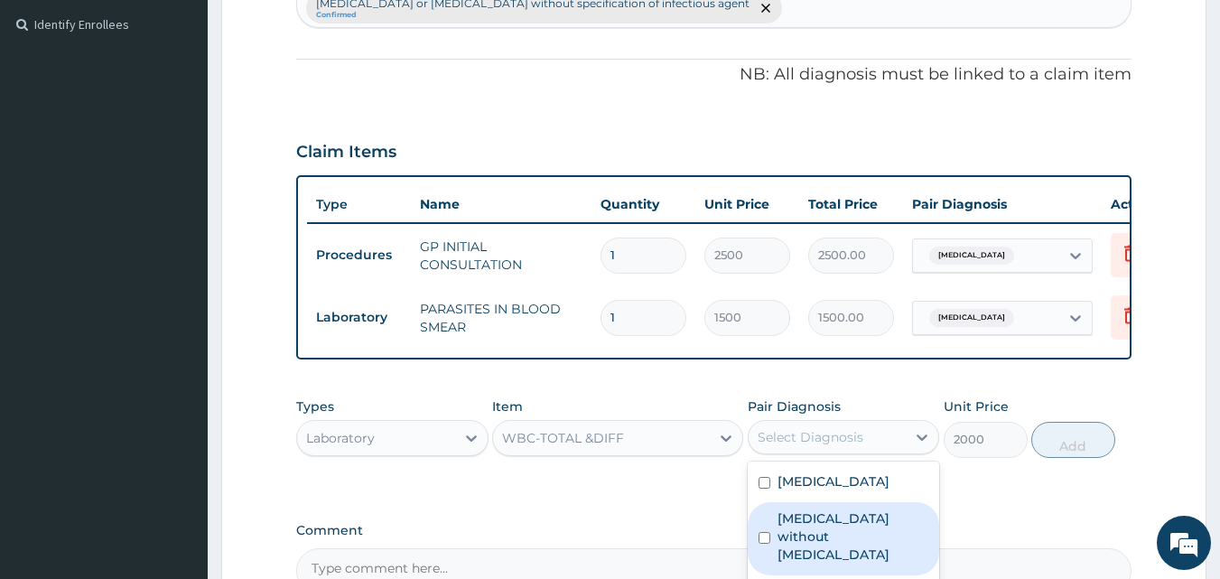
click at [793, 509] on label "[MEDICAL_DATA] without [MEDICAL_DATA]" at bounding box center [854, 536] width 152 height 54
checkbox input "true"
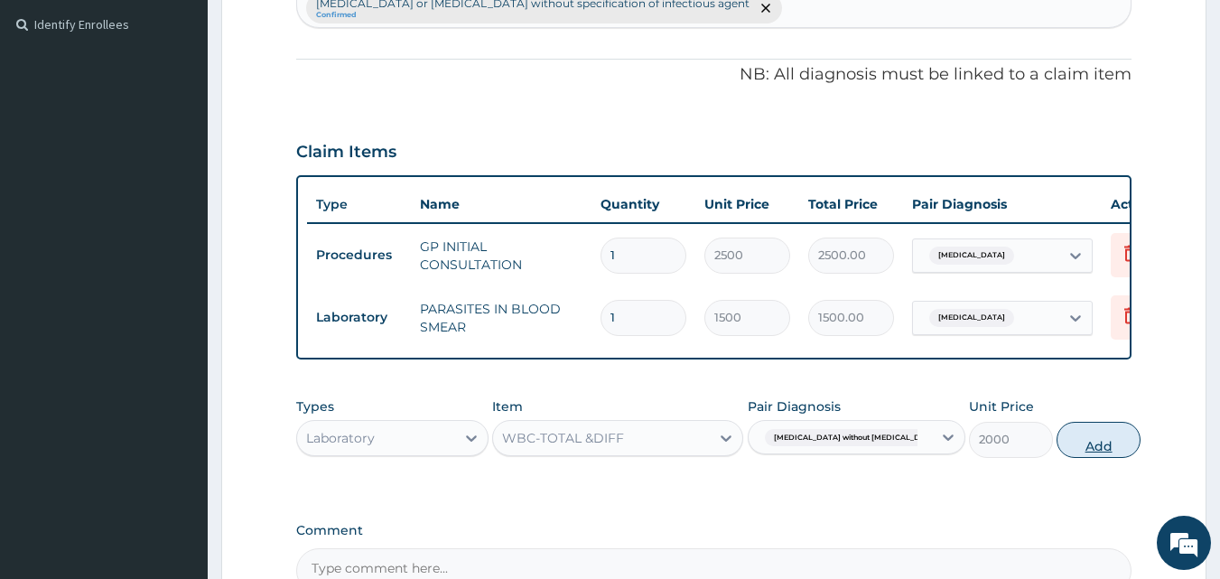
click at [1068, 422] on button "Add" at bounding box center [1099, 440] width 84 height 36
type input "0"
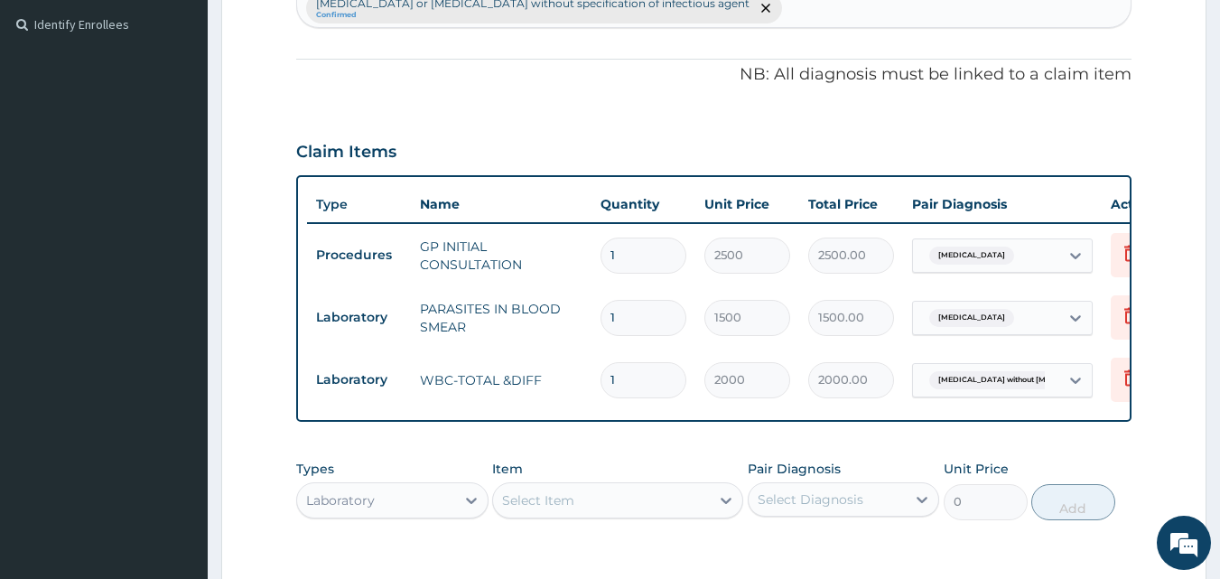
click at [420, 486] on div "Laboratory" at bounding box center [376, 500] width 158 height 29
type input "DRU"
click at [449, 535] on div "Drugs" at bounding box center [392, 545] width 192 height 33
click at [824, 490] on div "Select Diagnosis" at bounding box center [811, 499] width 106 height 18
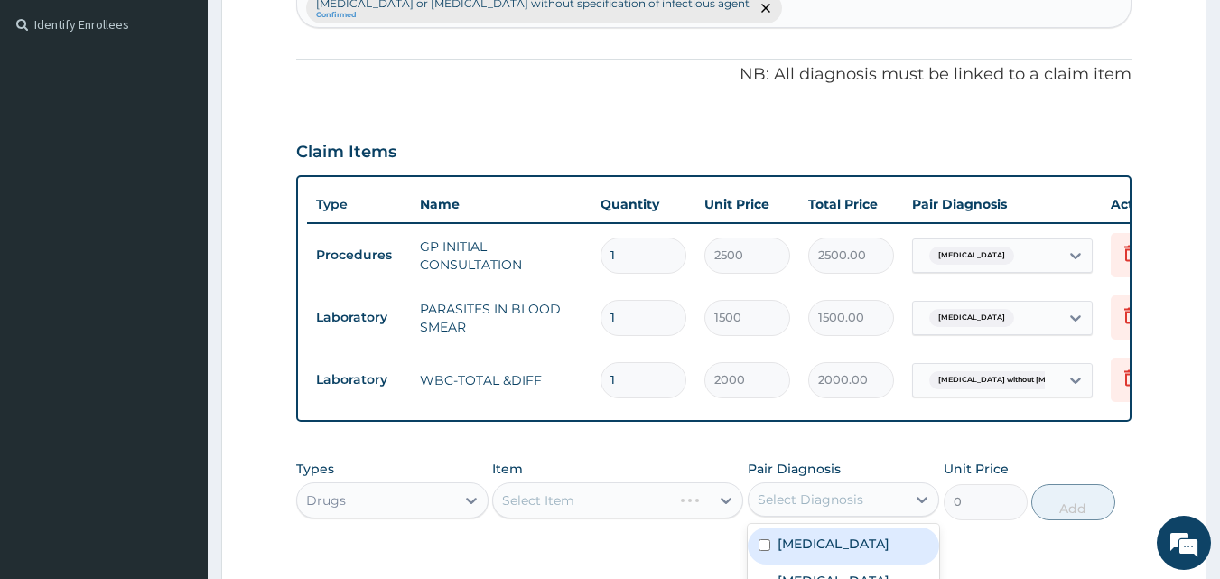
click at [834, 535] on label "[MEDICAL_DATA]" at bounding box center [834, 544] width 112 height 18
checkbox input "true"
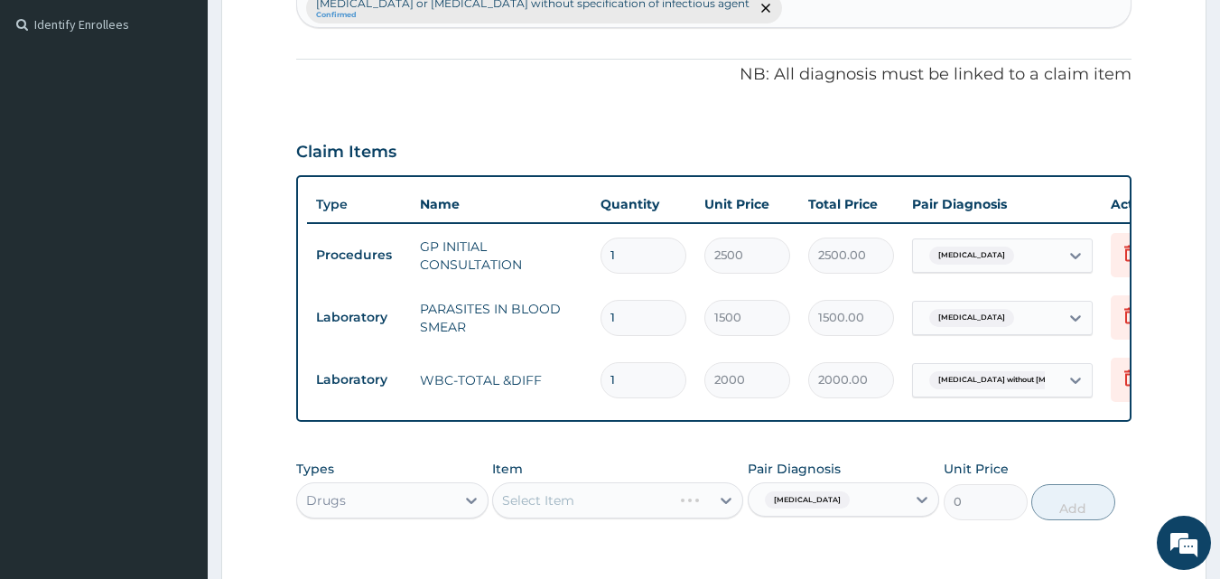
click at [624, 489] on div "Select Item" at bounding box center [617, 500] width 251 height 36
click at [624, 489] on div "Select Item" at bounding box center [601, 500] width 217 height 29
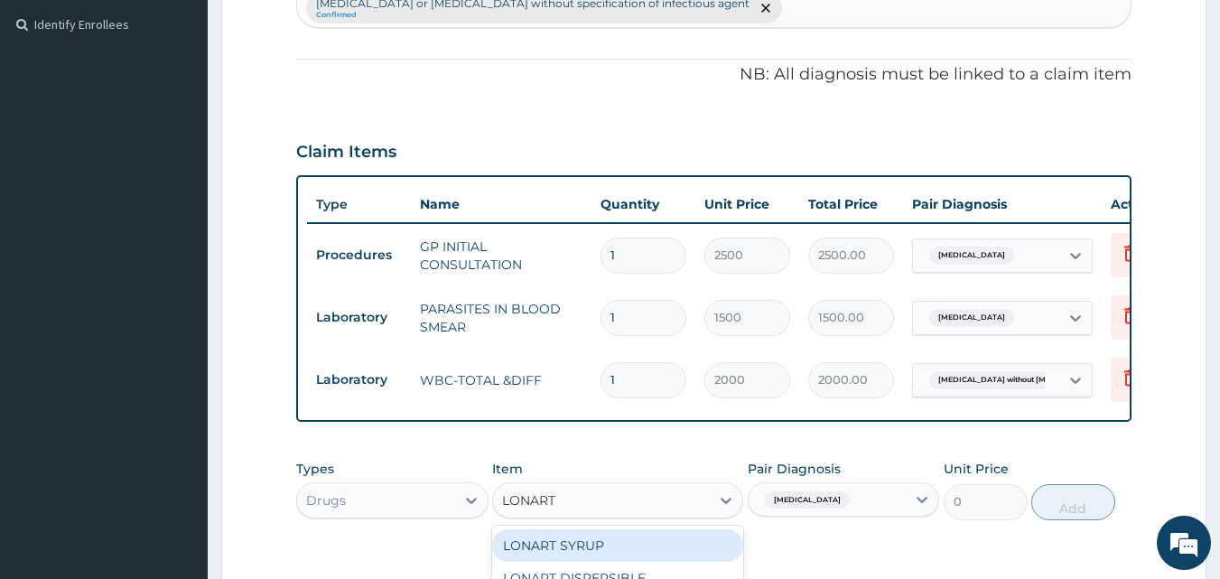
type input "LONART"
click at [627, 529] on div "LONART SYRUP" at bounding box center [617, 545] width 251 height 33
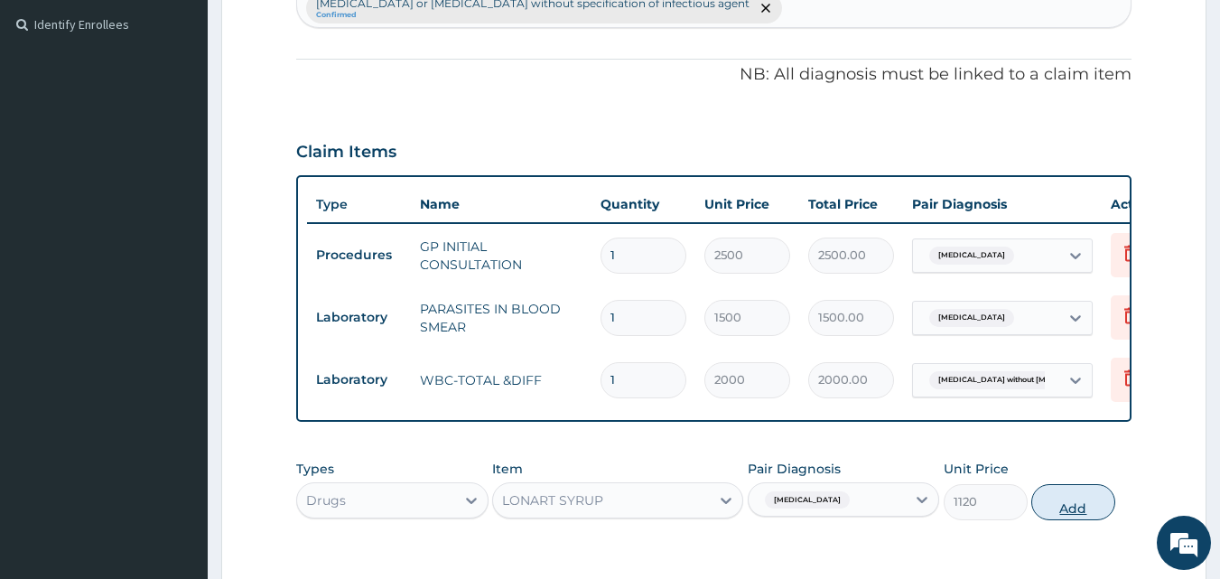
click at [1058, 487] on button "Add" at bounding box center [1073, 502] width 84 height 36
type input "0"
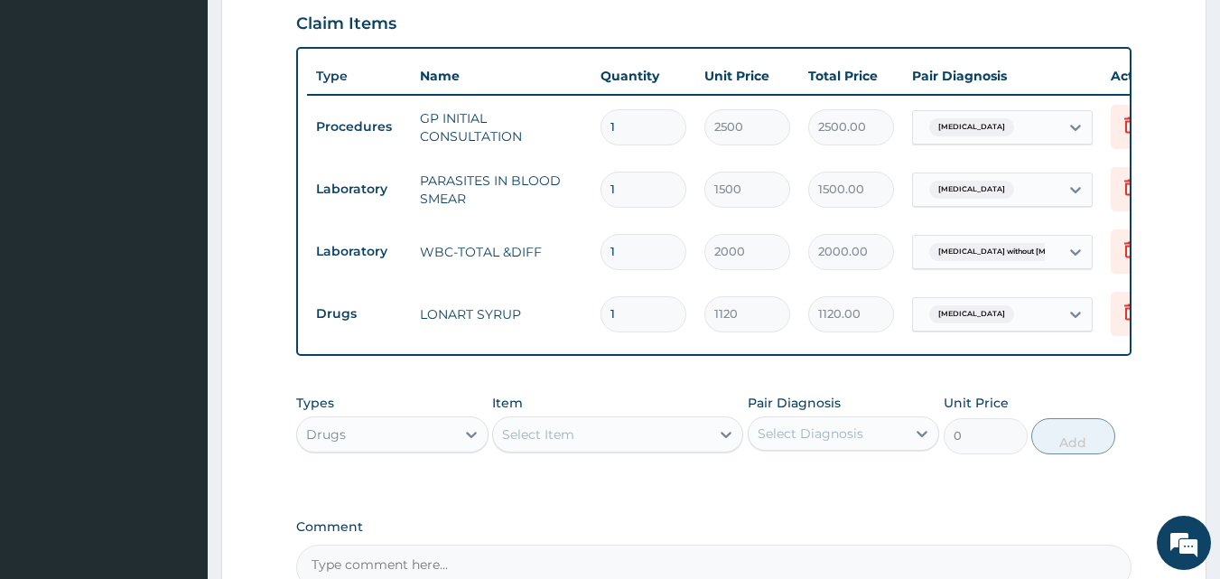
scroll to position [711, 0]
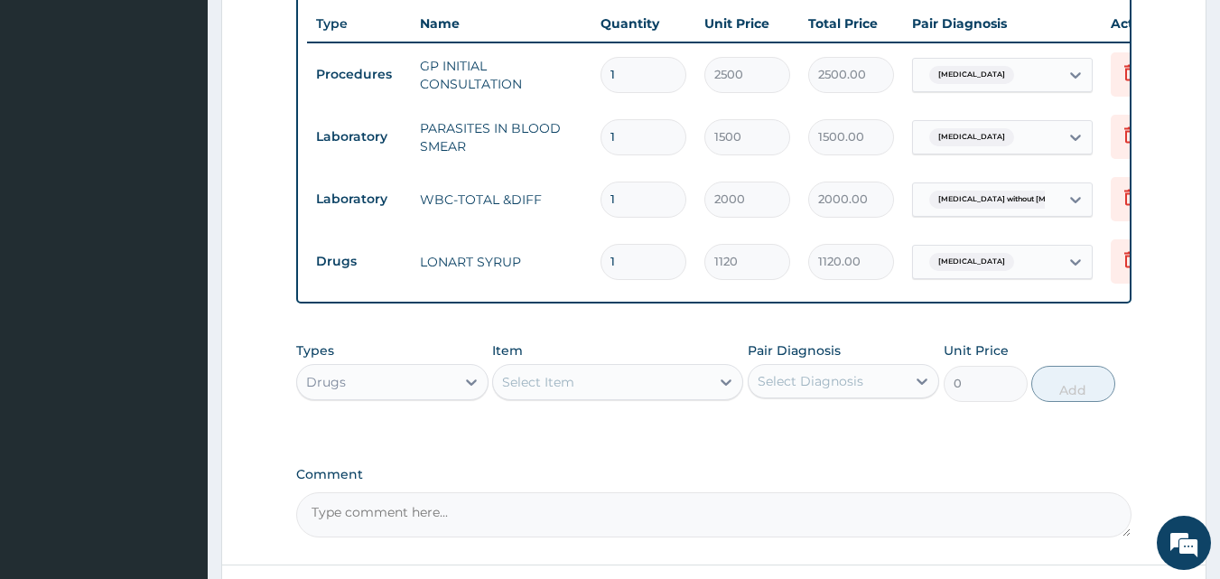
click at [627, 368] on div "Select Item" at bounding box center [601, 382] width 217 height 29
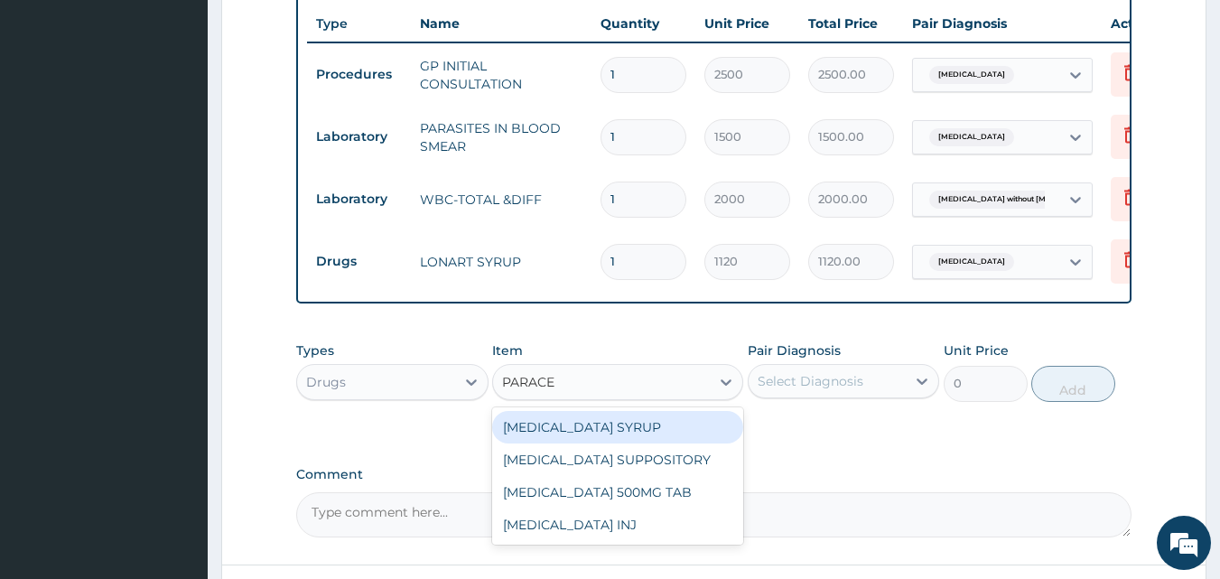
type input "PARACET"
click at [639, 411] on div "PARACETAMOL SYRUP" at bounding box center [617, 427] width 251 height 33
type input "560"
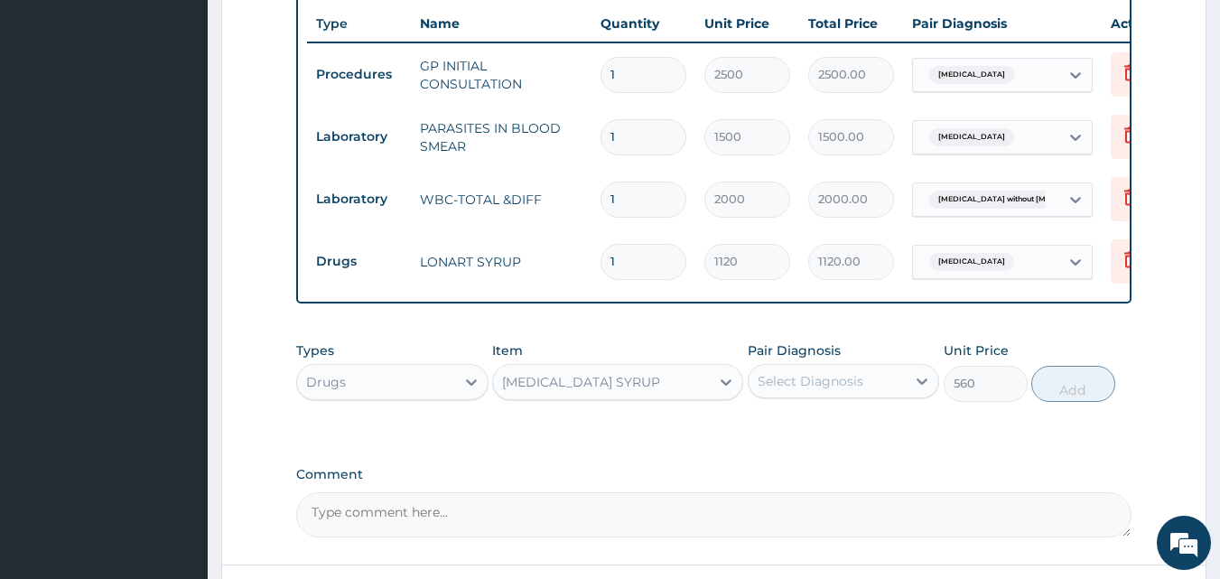
click at [809, 370] on div "Select Diagnosis" at bounding box center [828, 381] width 158 height 29
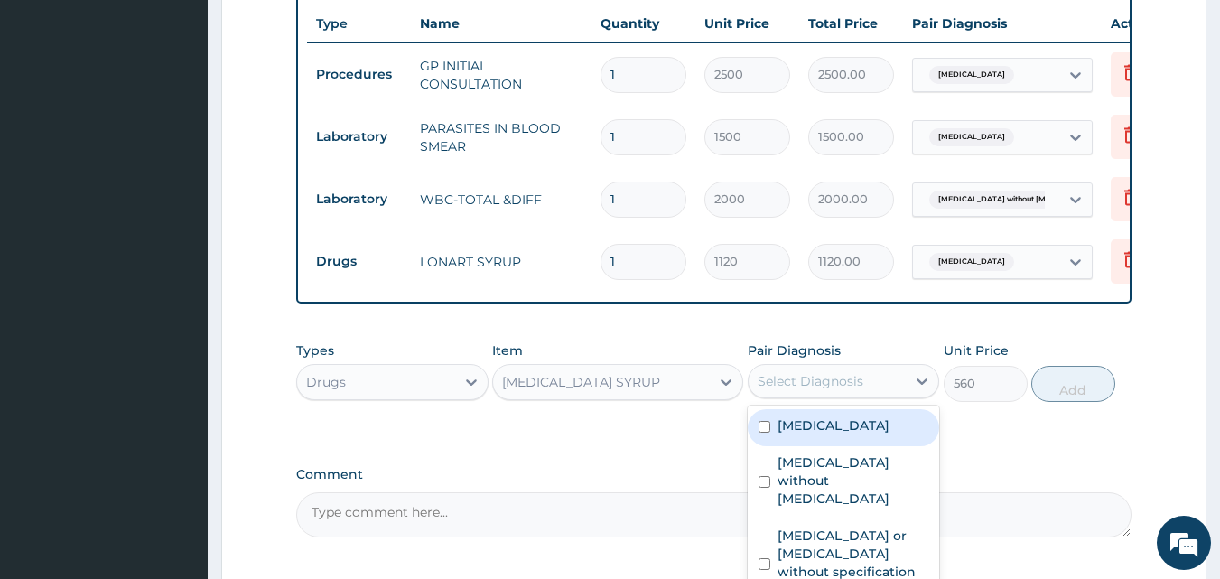
click at [824, 416] on label "Malaria, unspecified" at bounding box center [834, 425] width 112 height 18
checkbox input "true"
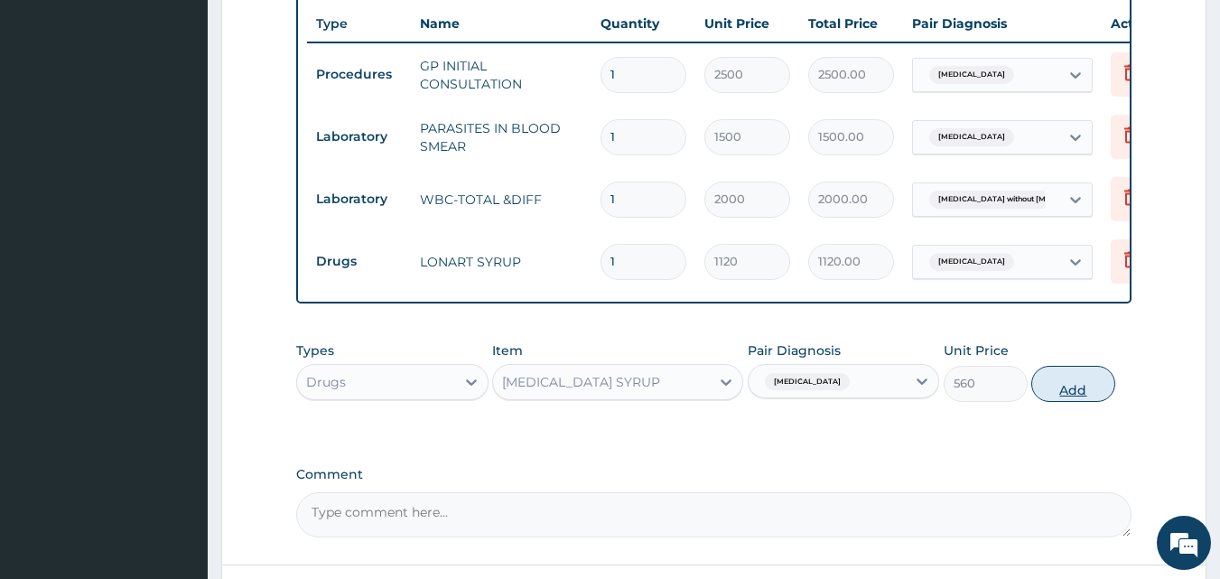
click at [1056, 366] on button "Add" at bounding box center [1073, 384] width 84 height 36
type input "0"
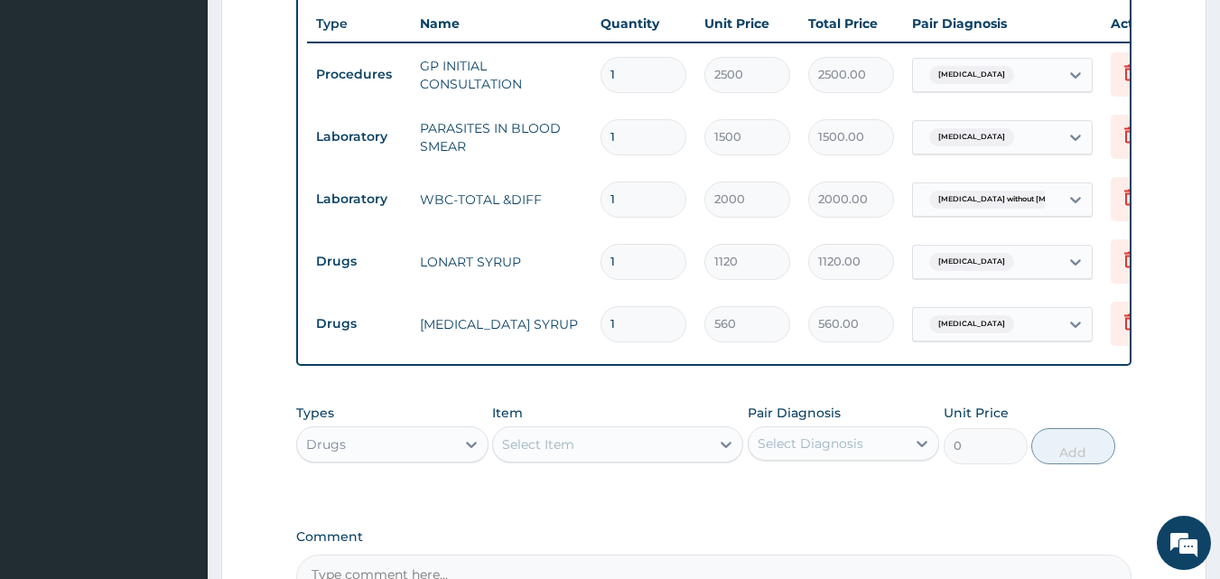
click at [572, 436] on div "Select Item" at bounding box center [601, 444] width 217 height 29
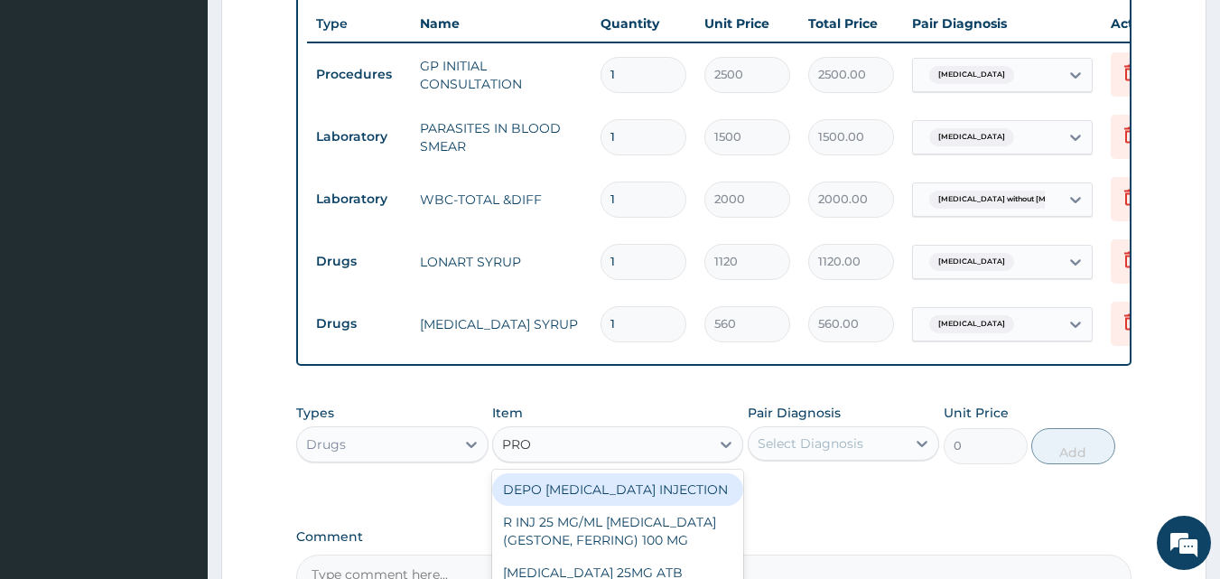
type input "PROM"
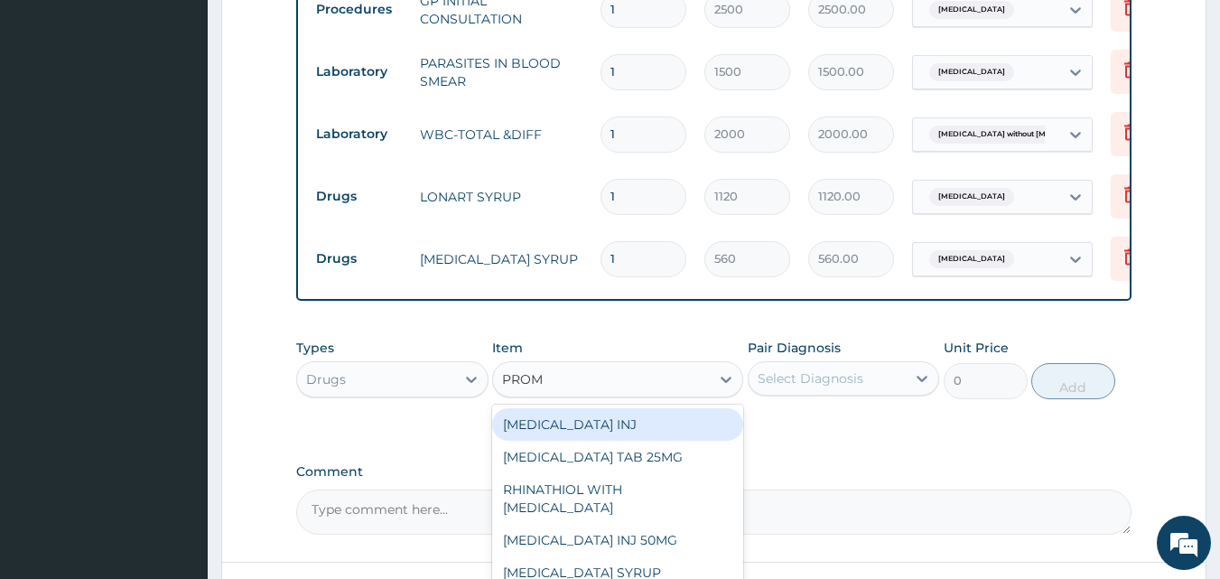
scroll to position [801, 0]
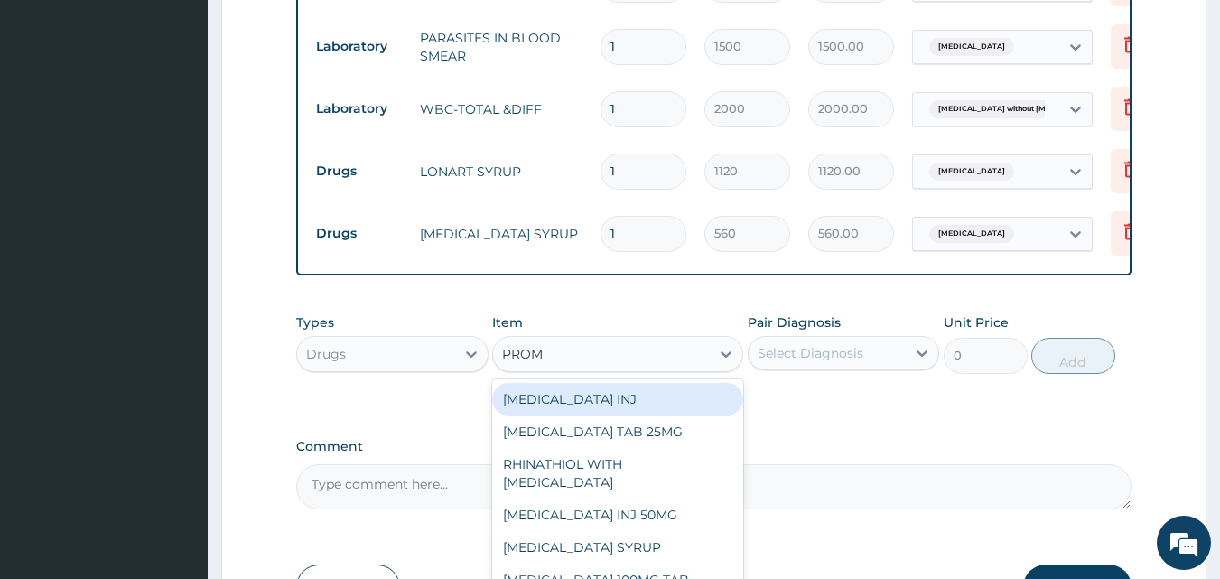
click at [687, 383] on div "PROMETHAZINE INJ" at bounding box center [617, 399] width 251 height 33
type input "350"
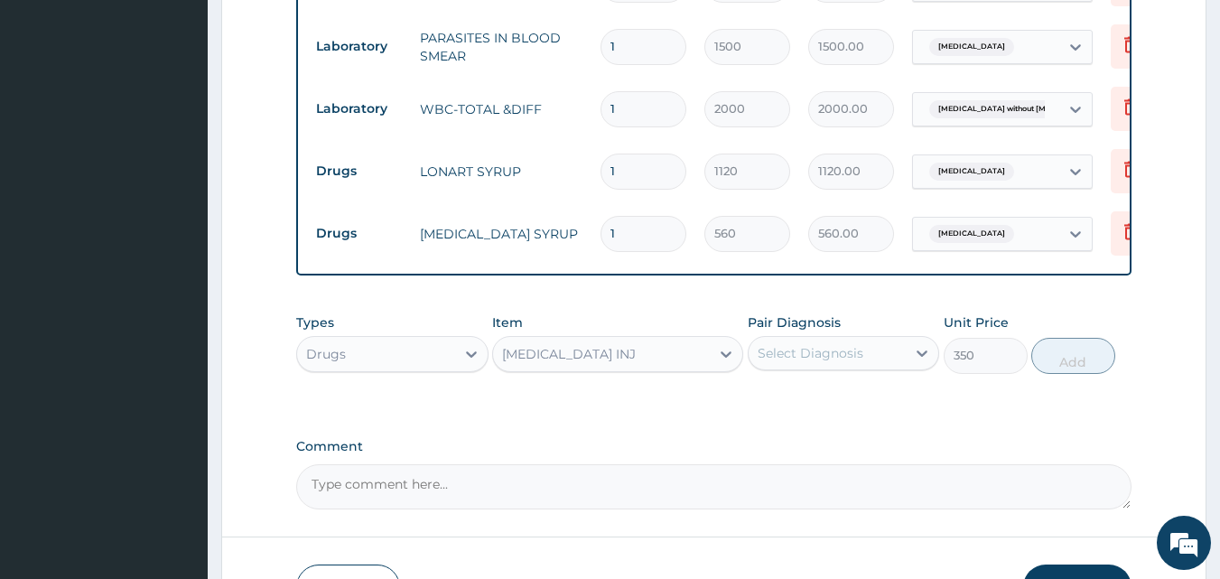
click at [633, 340] on div "PROMETHAZINE INJ" at bounding box center [601, 354] width 217 height 29
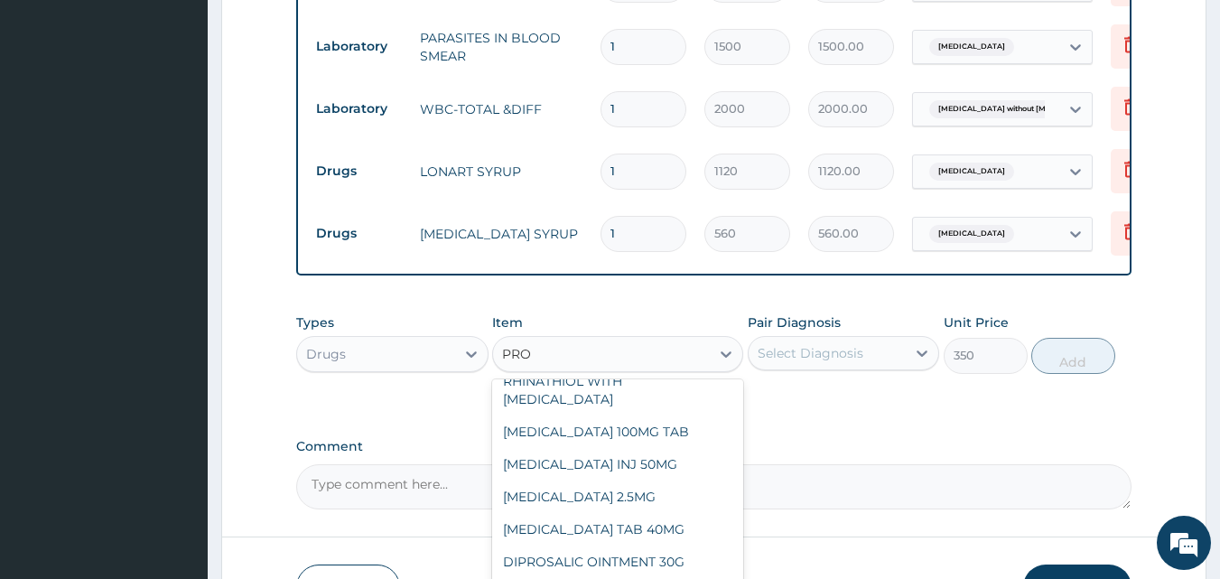
scroll to position [368, 0]
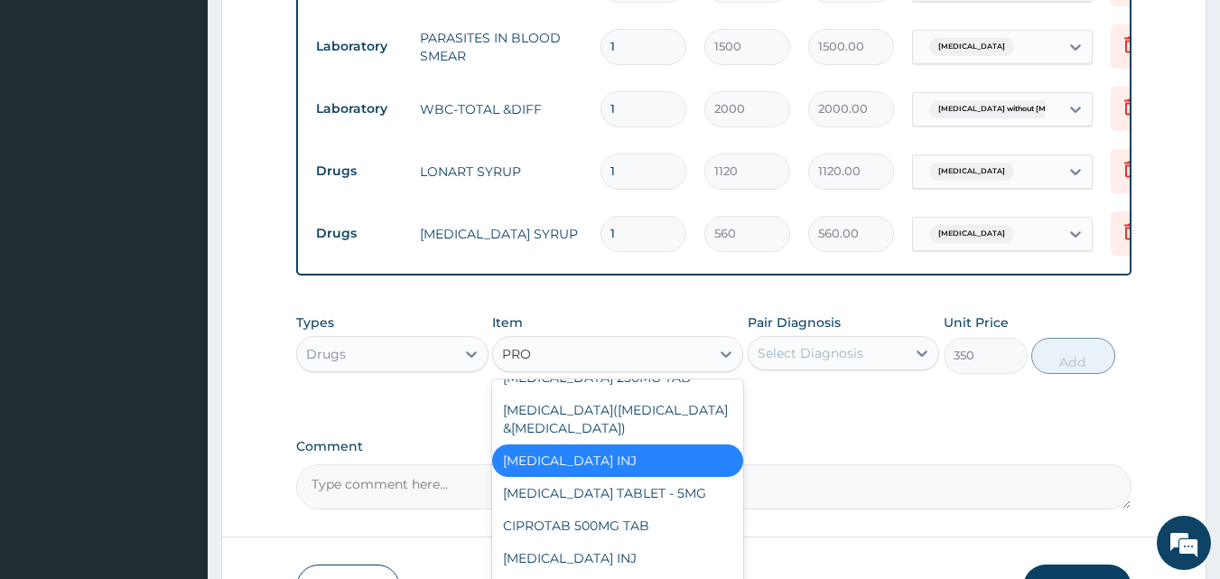
type input "PROM"
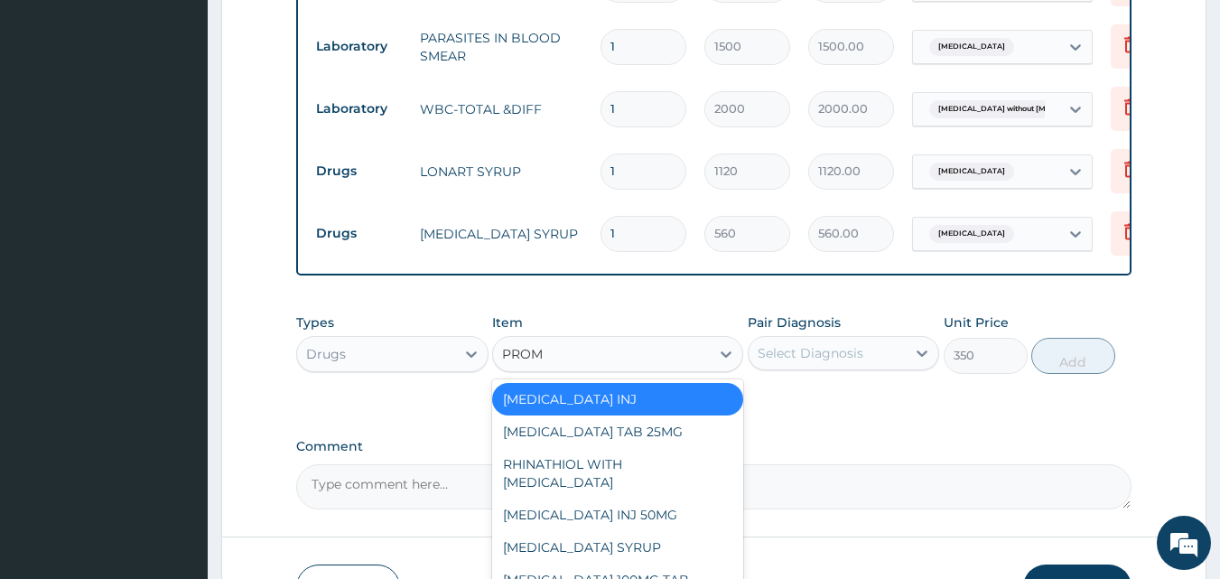
scroll to position [0, 0]
click at [666, 531] on div "PROMETHAZINE SYRUP" at bounding box center [617, 547] width 251 height 33
type input "560"
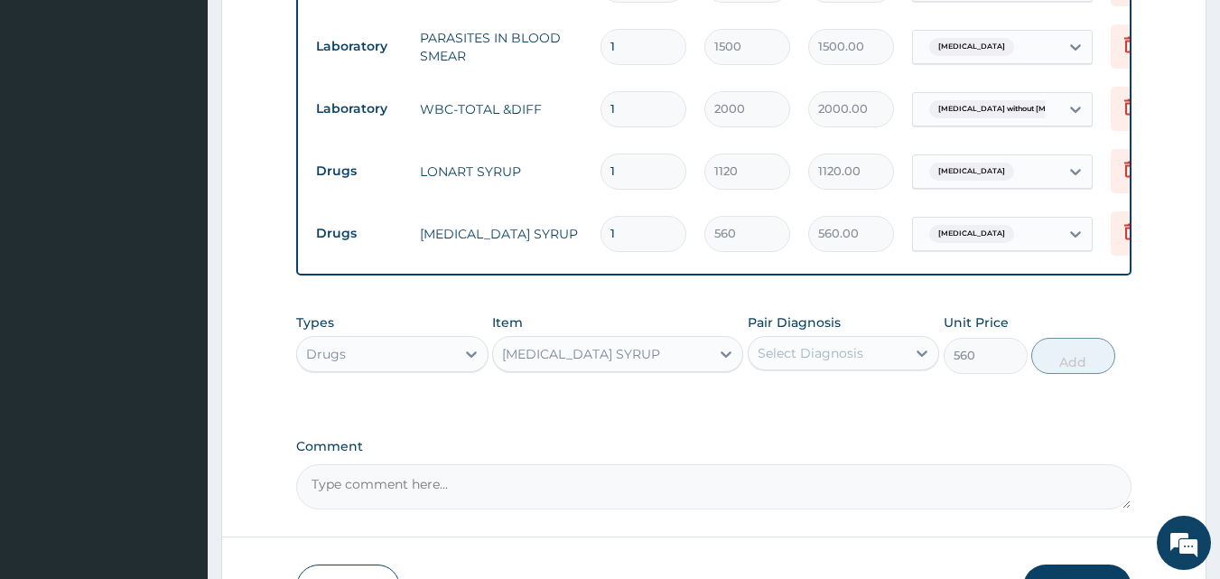
click at [809, 344] on div "Select Diagnosis" at bounding box center [811, 353] width 106 height 18
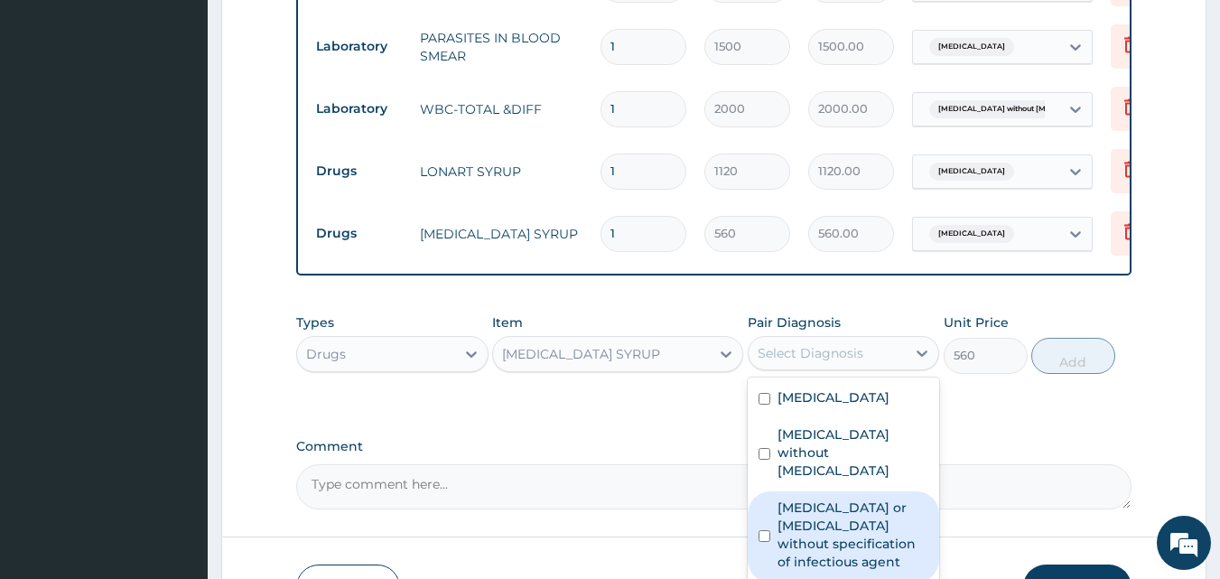
click at [790, 499] on label "Infectious gastroenteritis or colitis without specification of infectious agent" at bounding box center [854, 535] width 152 height 72
checkbox input "true"
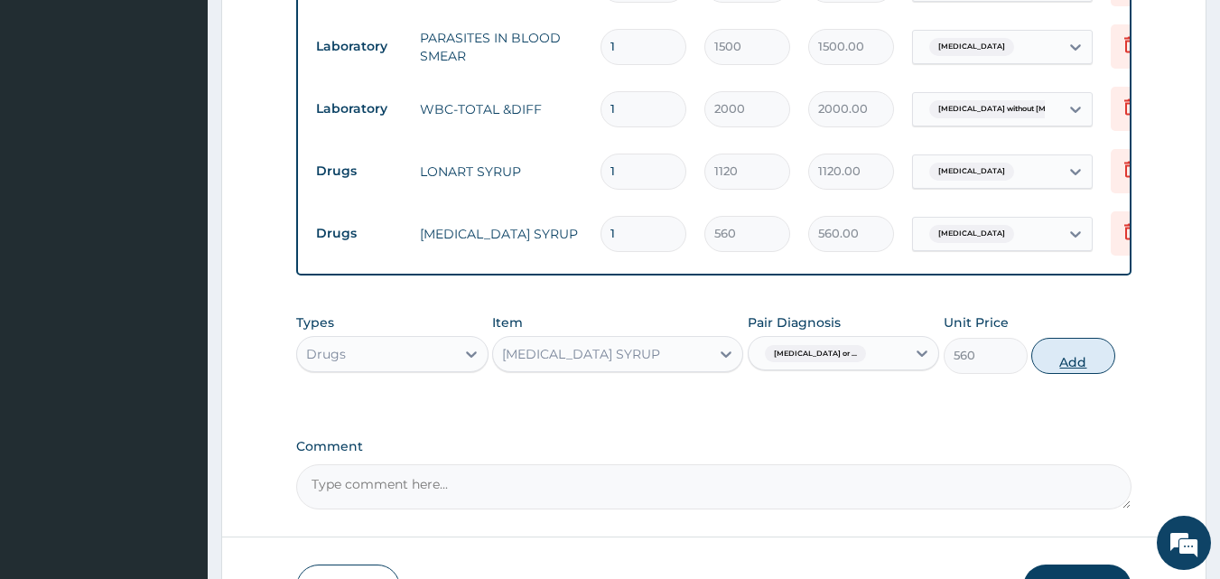
click at [1080, 338] on button "Add" at bounding box center [1073, 356] width 84 height 36
type input "0"
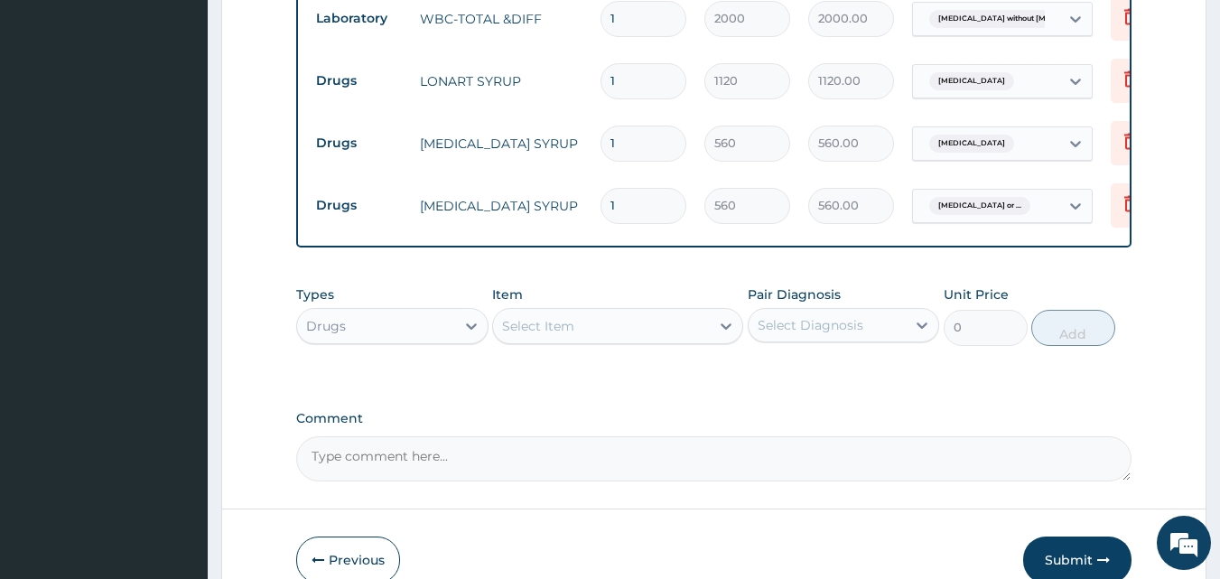
scroll to position [963, 0]
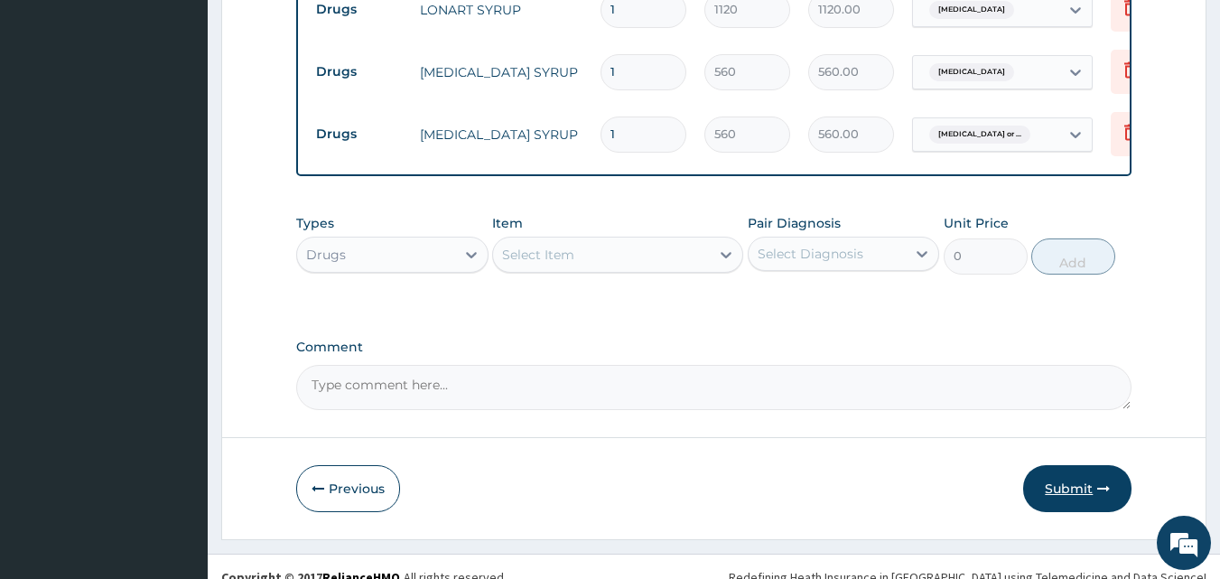
click at [1058, 468] on button "Submit" at bounding box center [1077, 488] width 108 height 47
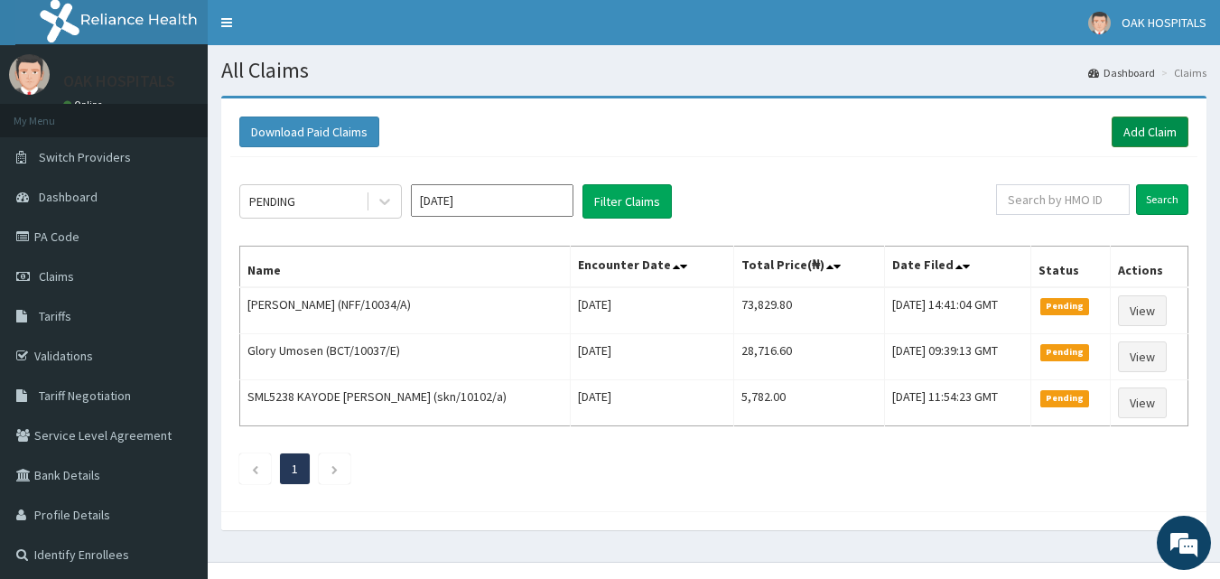
click at [1126, 137] on link "Add Claim" at bounding box center [1150, 132] width 77 height 31
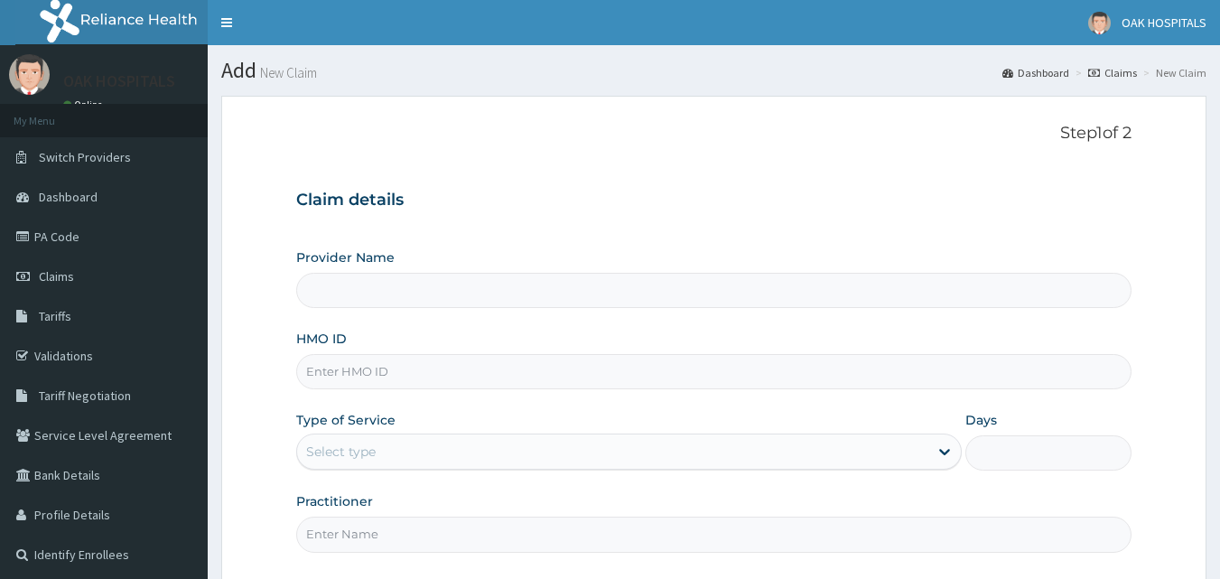
scroll to position [169, 0]
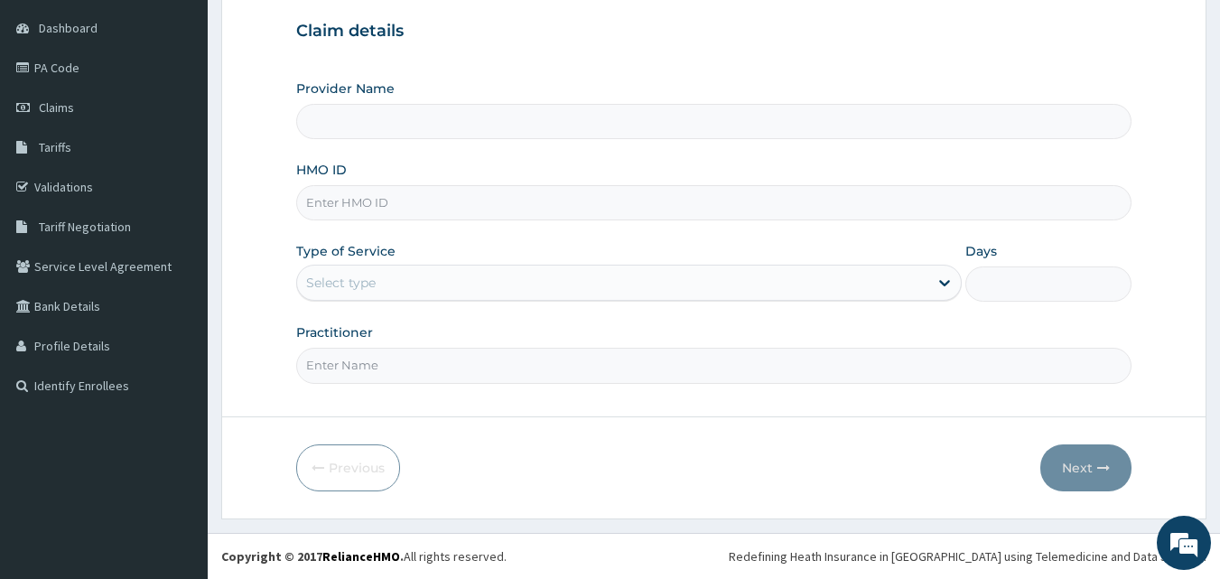
click at [580, 369] on input "Practitioner" at bounding box center [714, 365] width 836 height 35
type input "[PERSON_NAME]"
click at [413, 291] on div "Select type" at bounding box center [612, 282] width 631 height 29
click at [413, 199] on input "HMO ID" at bounding box center [714, 202] width 836 height 35
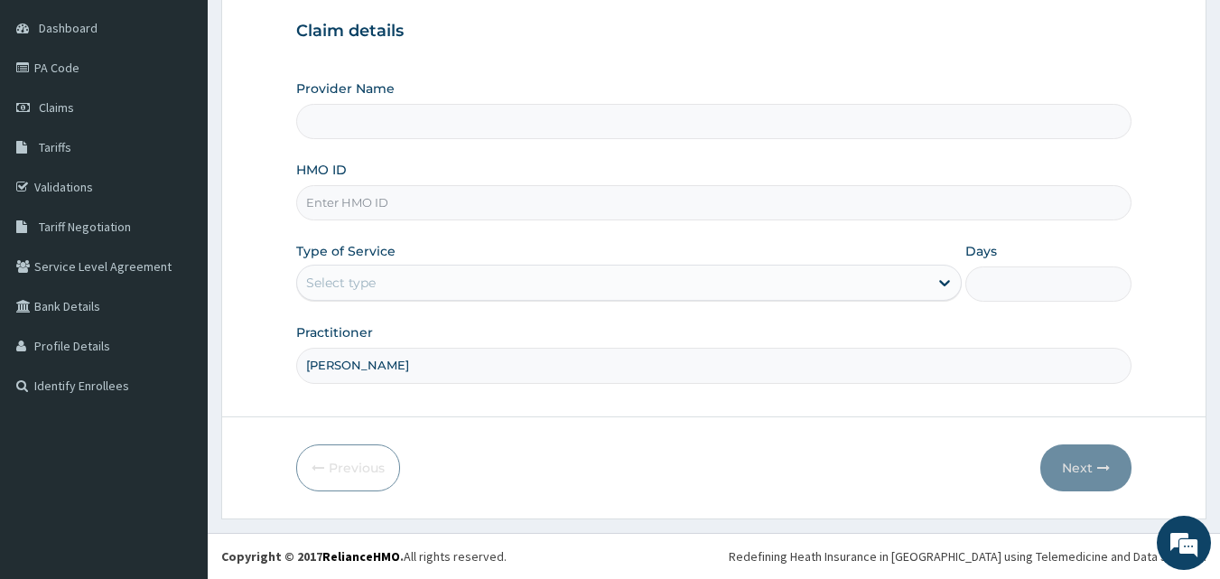
type input "Oak Hospitals"
type input "N"
click at [413, 199] on input "ITX/10178/A" at bounding box center [714, 202] width 836 height 35
type input "ITX/10178/A"
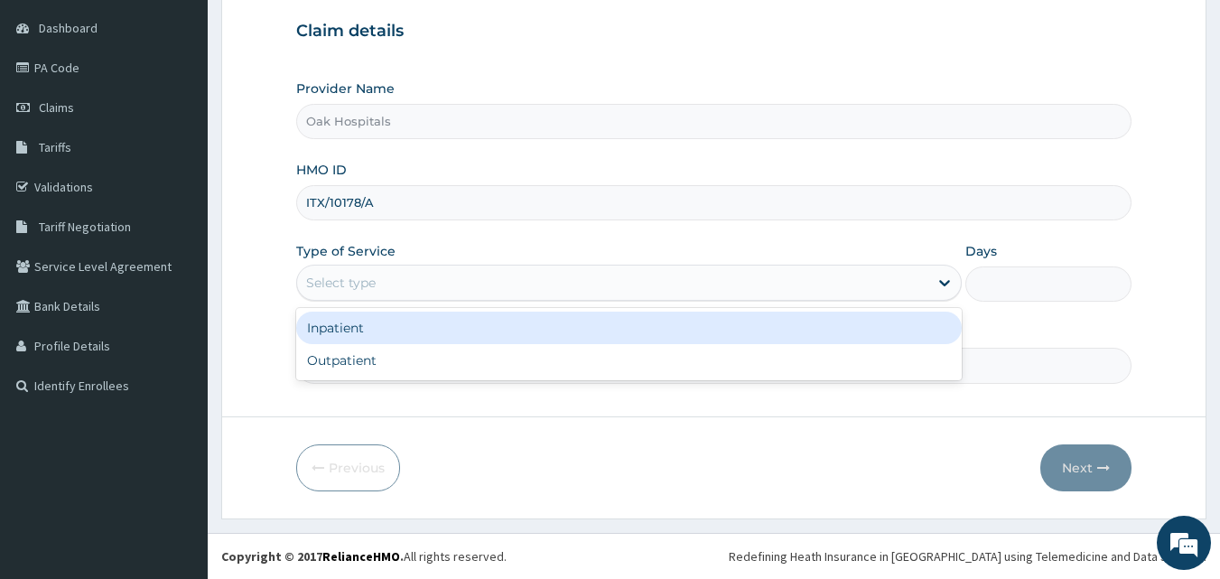
click at [455, 281] on div "Select type" at bounding box center [612, 282] width 631 height 29
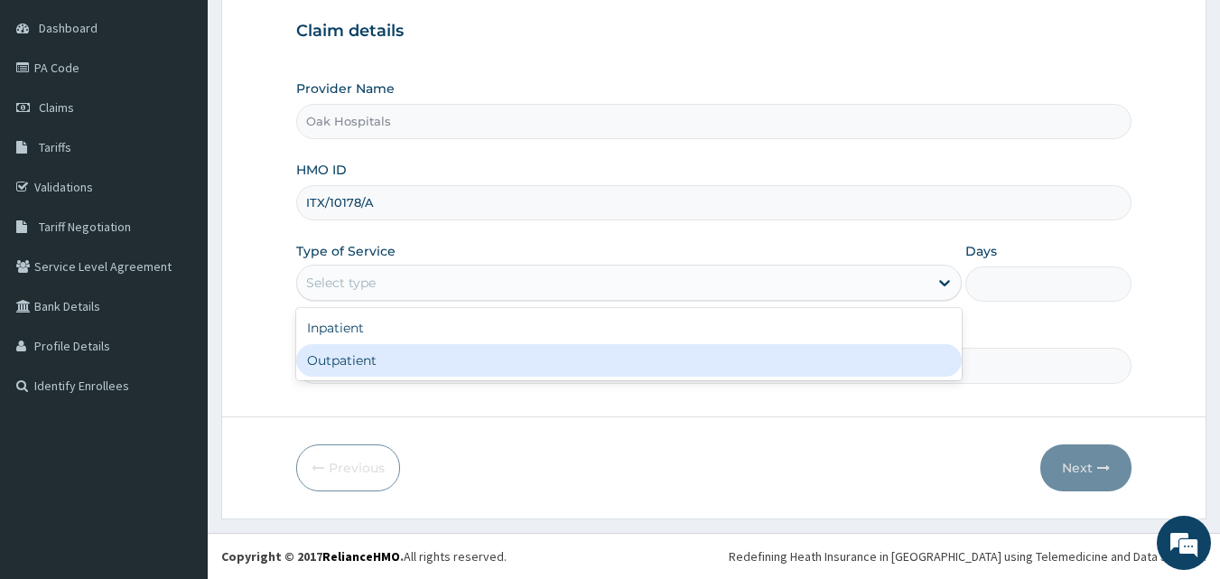
click at [451, 359] on div "Outpatient" at bounding box center [629, 360] width 666 height 33
type input "1"
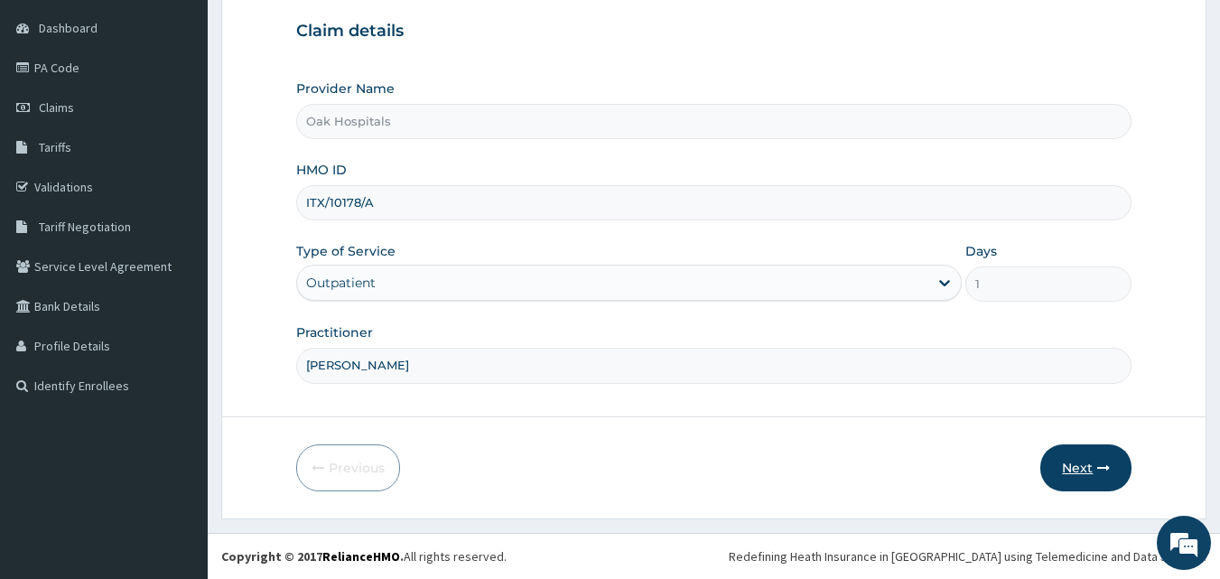
click at [1073, 474] on button "Next" at bounding box center [1085, 467] width 91 height 47
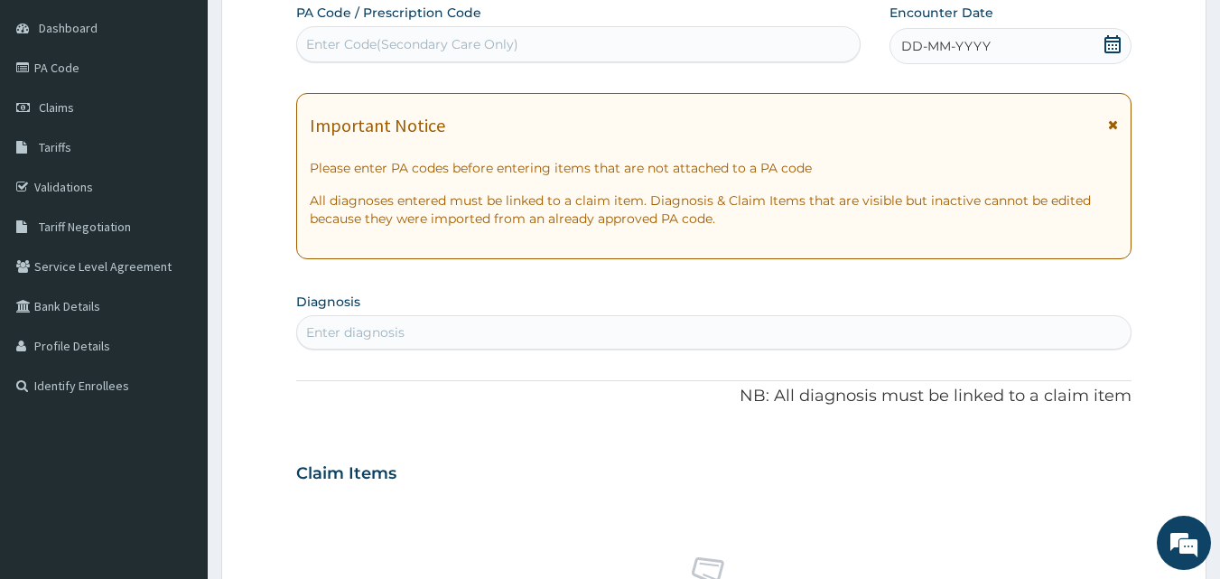
click at [739, 49] on div "Enter Code(Secondary Care Only)" at bounding box center [579, 44] width 564 height 29
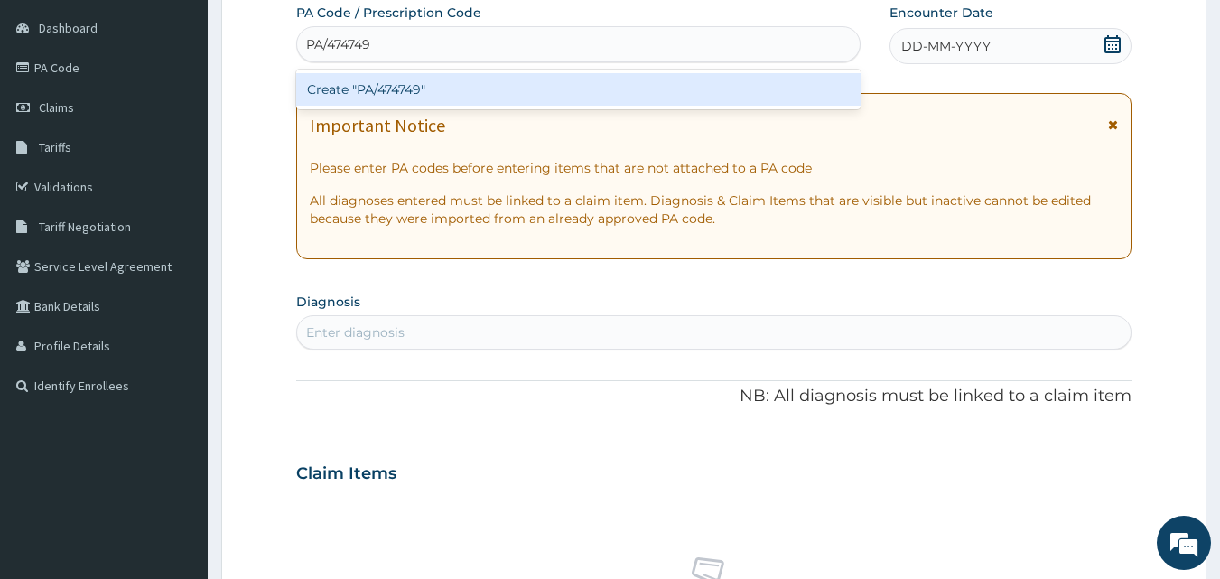
type input "PA/474749"
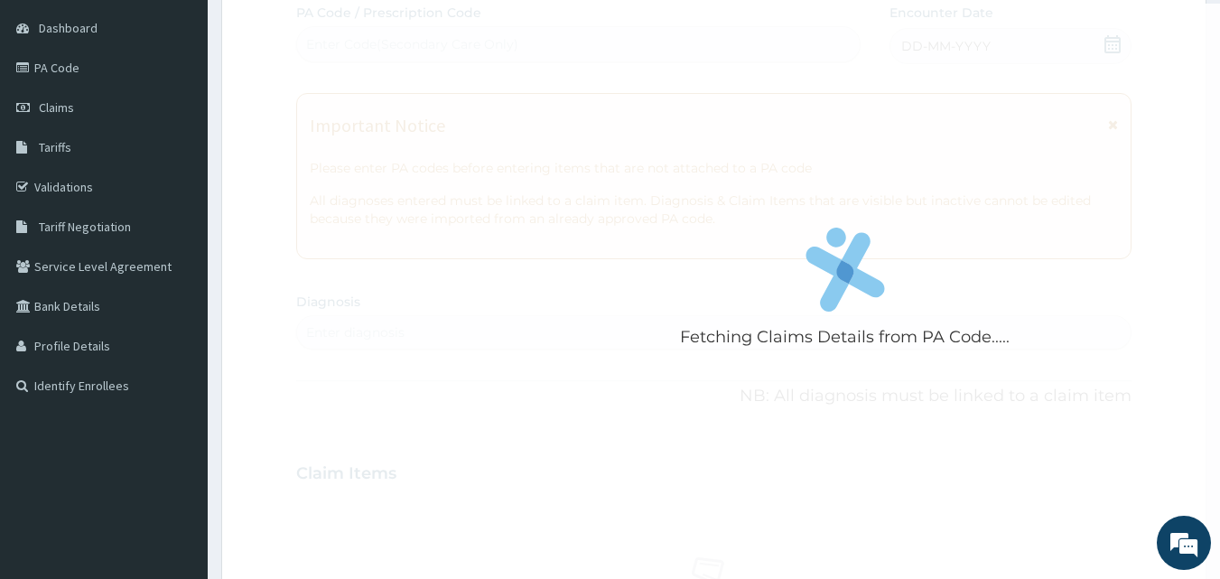
click at [918, 47] on div "Fetching Claims Details from PA Code..... PA Code / Prescription Code Enter Cod…" at bounding box center [714, 471] width 836 height 935
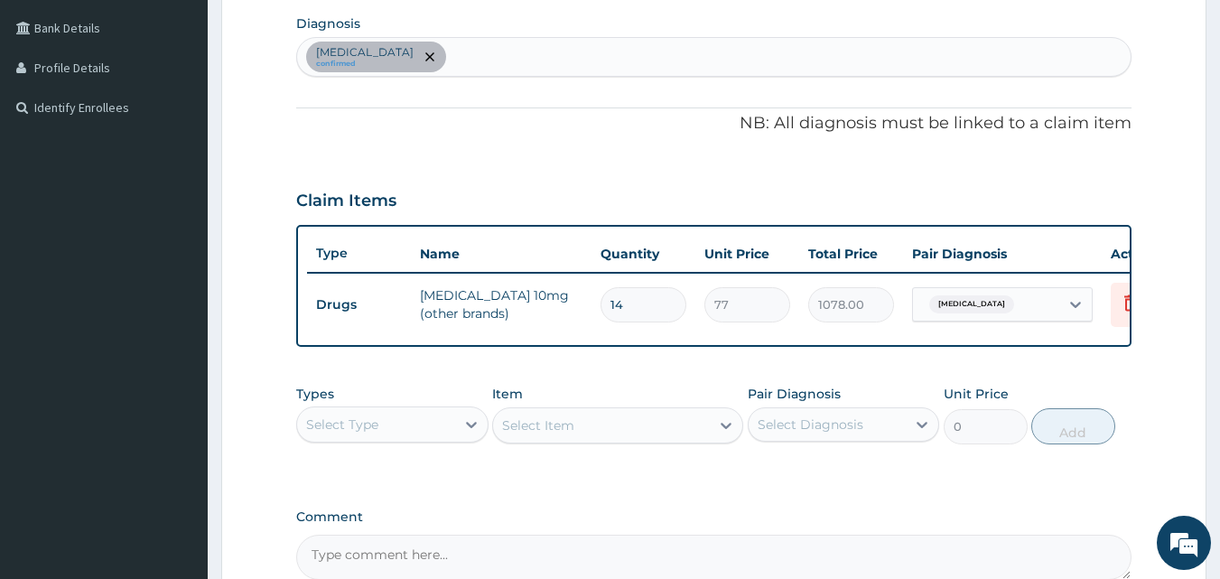
scroll to position [462, 0]
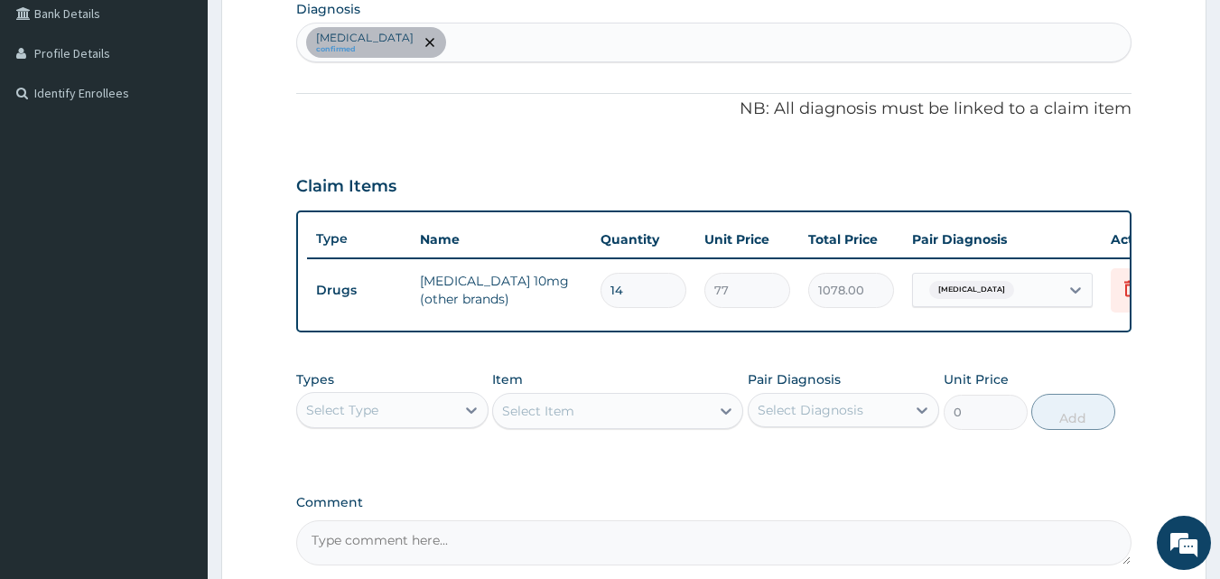
click at [807, 38] on div "[MEDICAL_DATA] confirmed" at bounding box center [714, 42] width 834 height 38
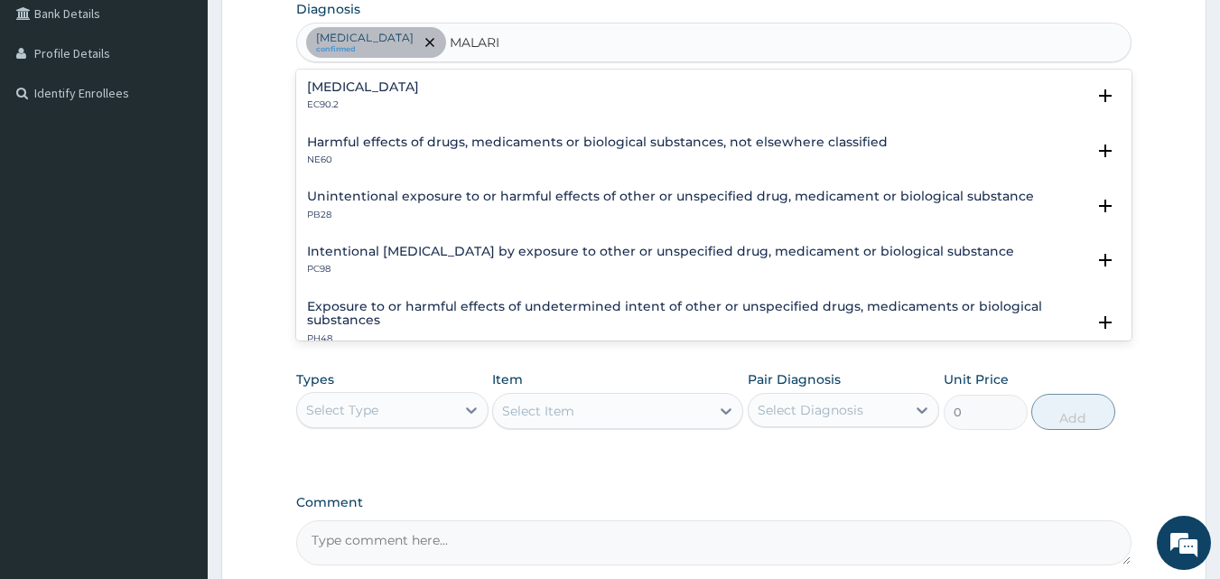
type input "[MEDICAL_DATA]"
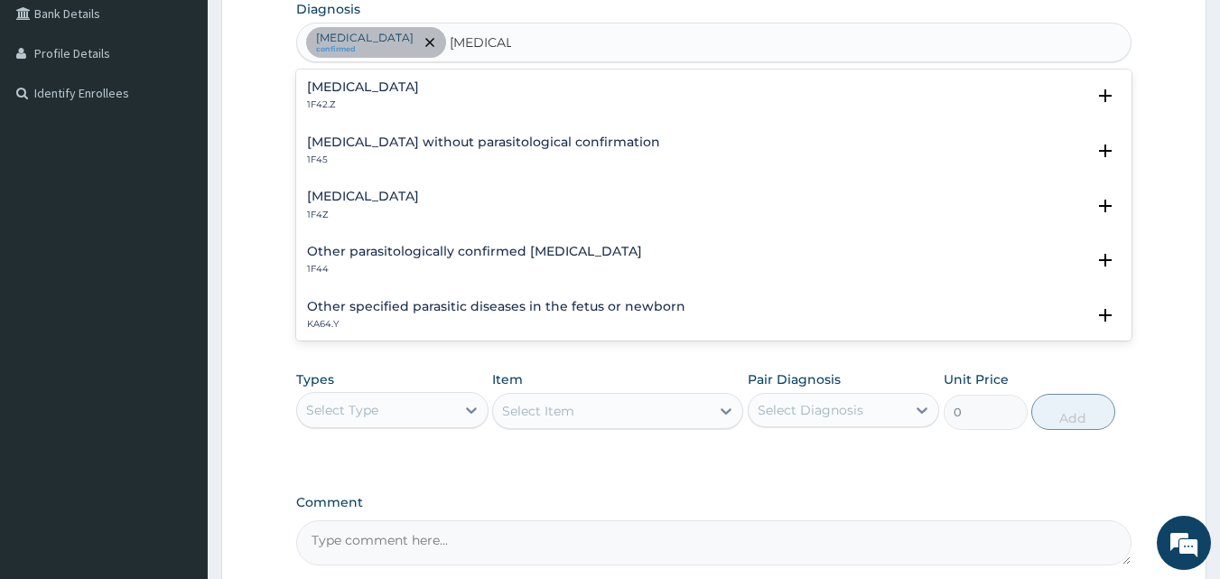
click at [369, 199] on h4 "[MEDICAL_DATA]" at bounding box center [363, 197] width 112 height 14
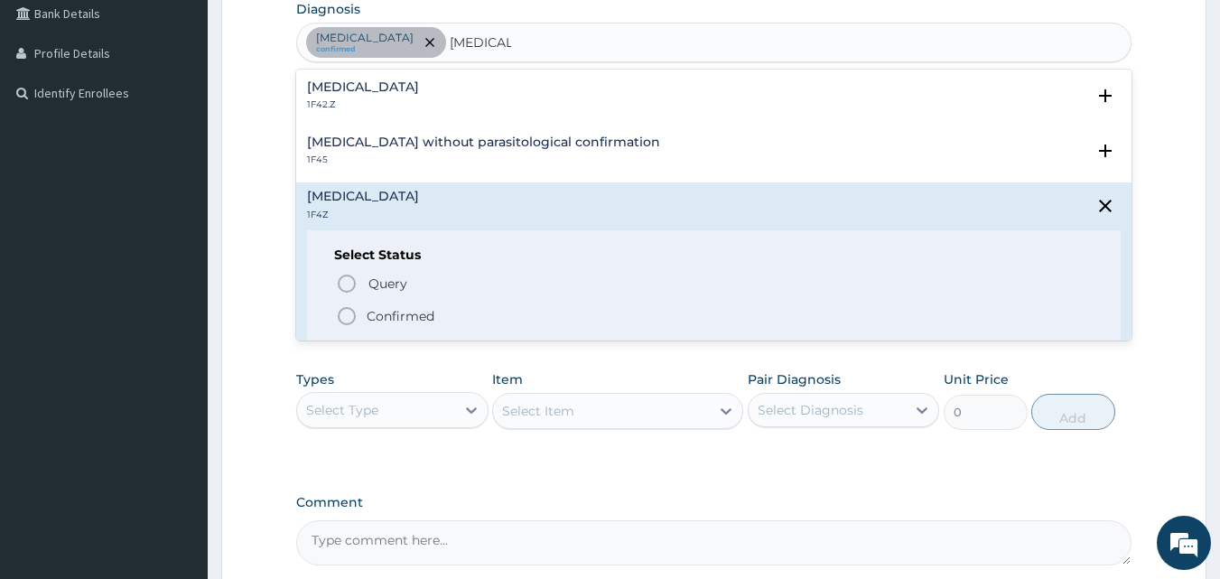
click at [407, 313] on p "Confirmed" at bounding box center [401, 316] width 68 height 18
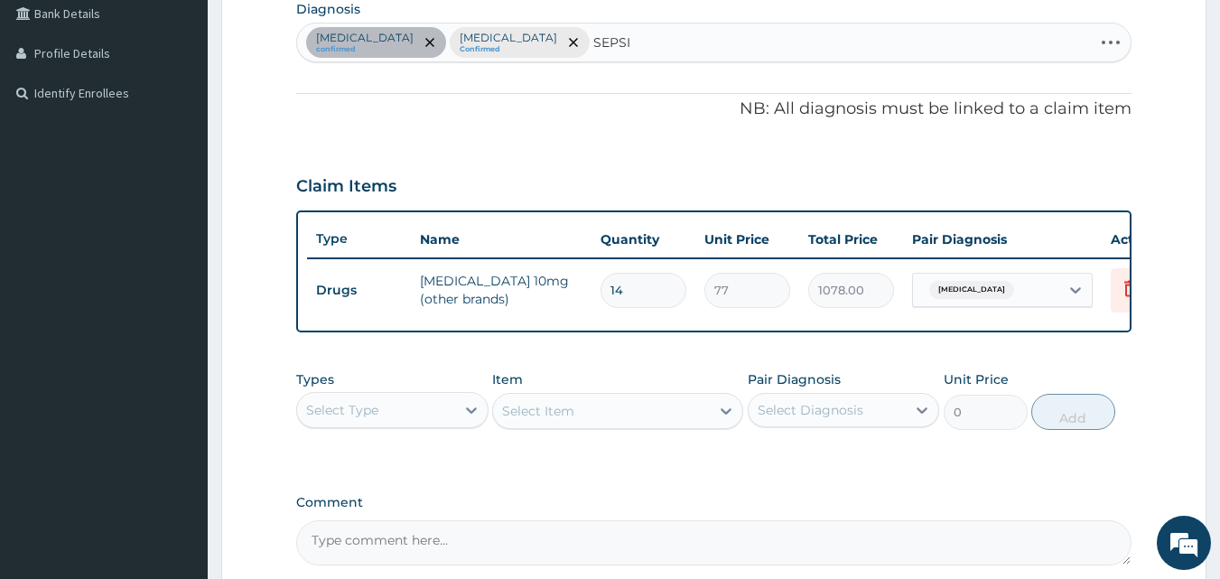
type input "[MEDICAL_DATA]"
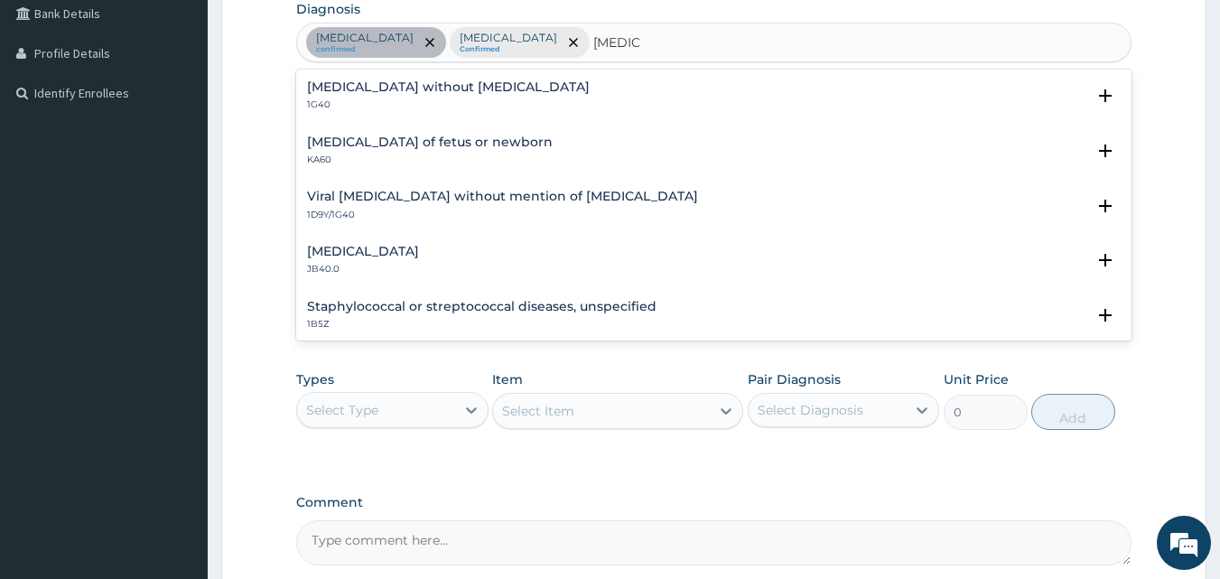
click at [431, 92] on h4 "[MEDICAL_DATA] without [MEDICAL_DATA]" at bounding box center [448, 87] width 283 height 14
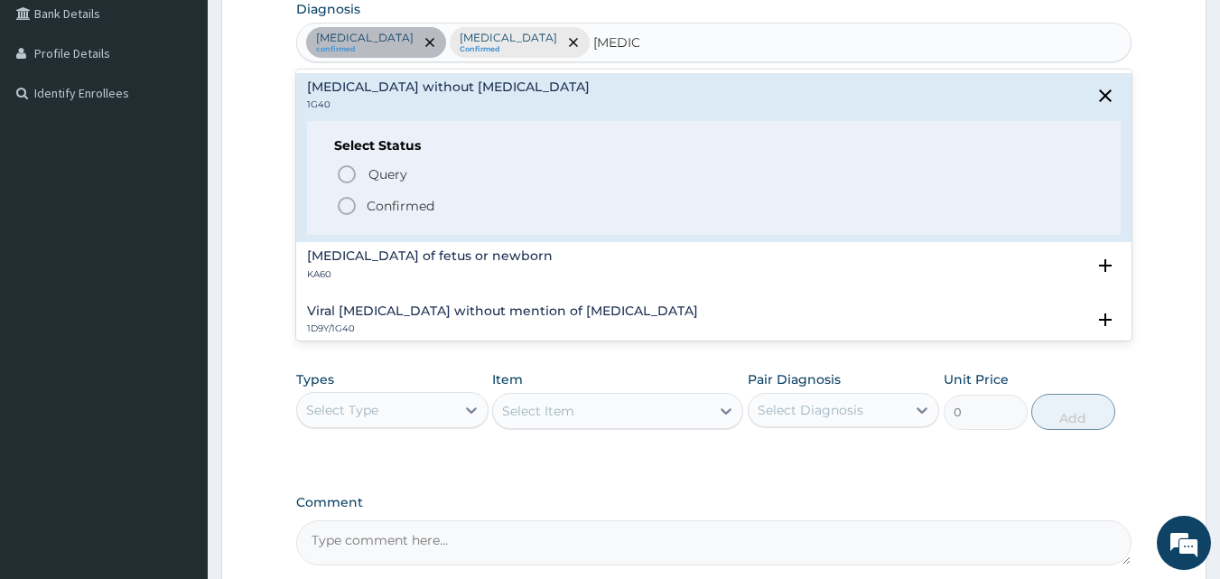
click at [387, 204] on p "Confirmed" at bounding box center [401, 206] width 68 height 18
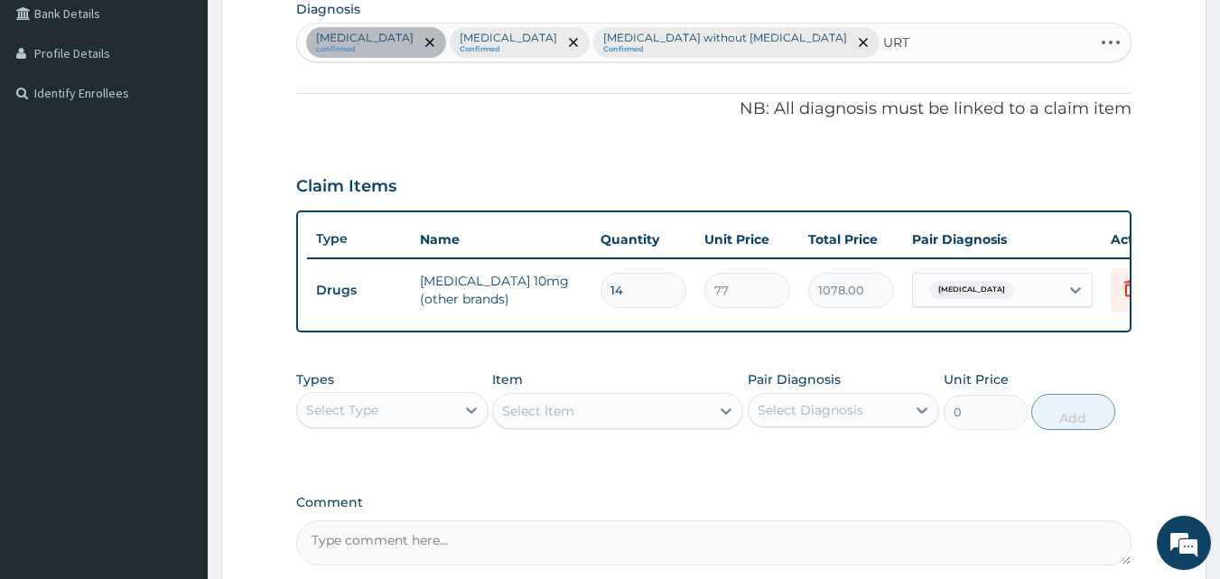
type input "URTI"
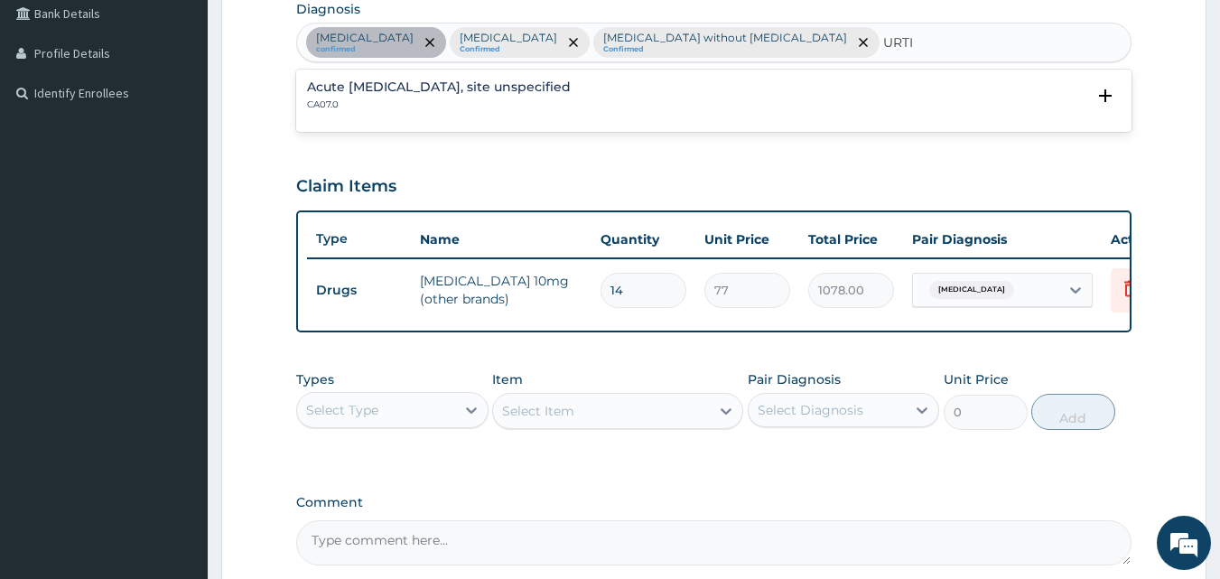
click at [536, 108] on p "CA07.0" at bounding box center [439, 104] width 264 height 13
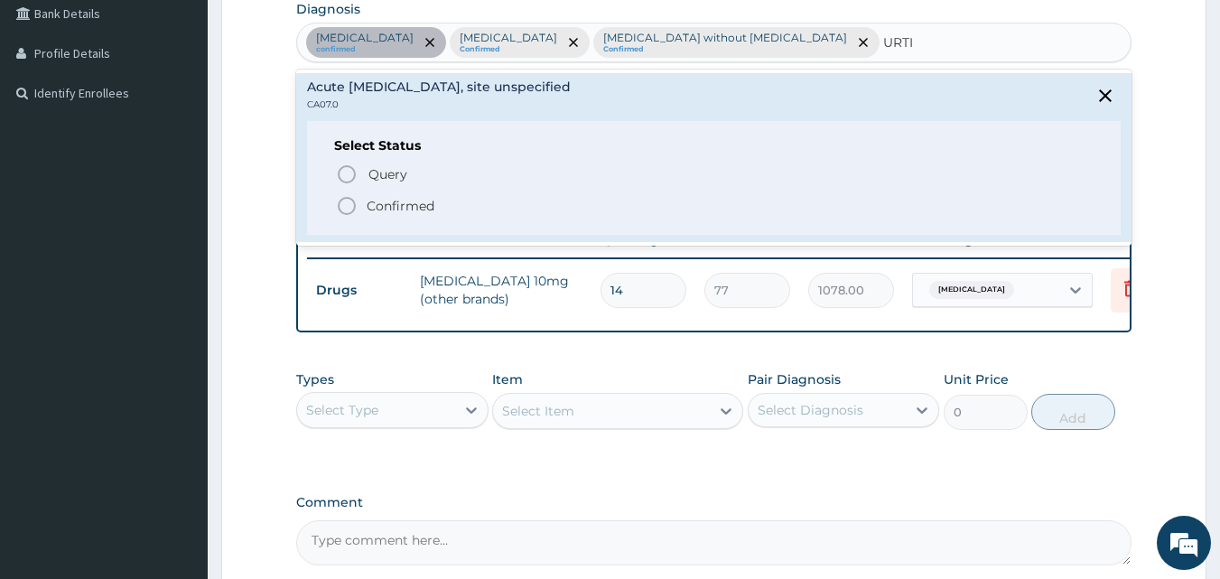
click at [424, 207] on p "Confirmed" at bounding box center [401, 206] width 68 height 18
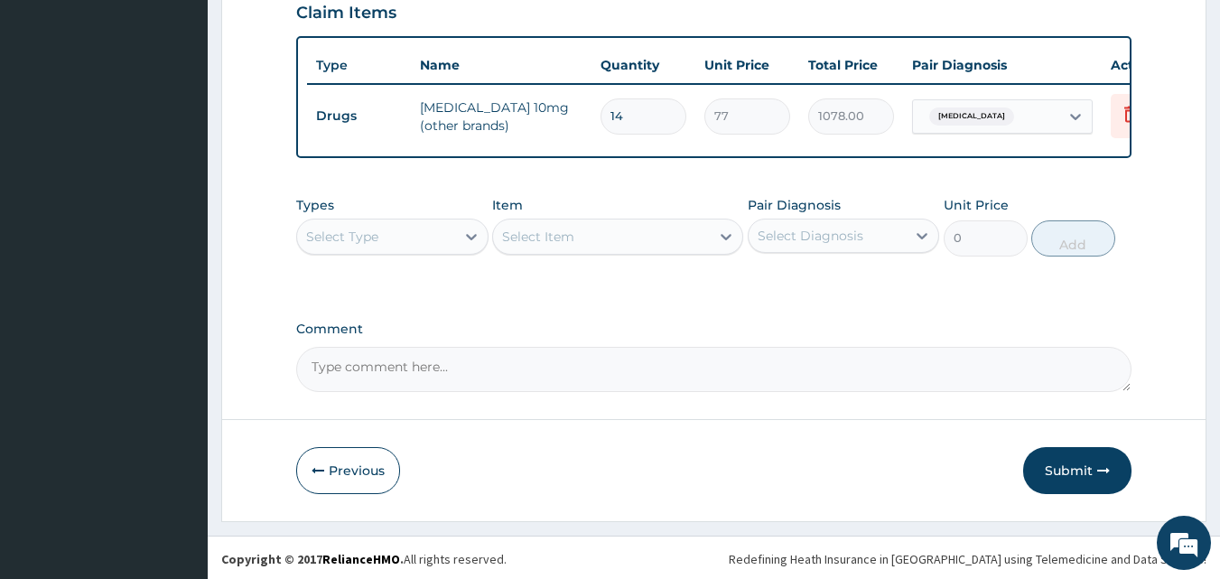
scroll to position [685, 0]
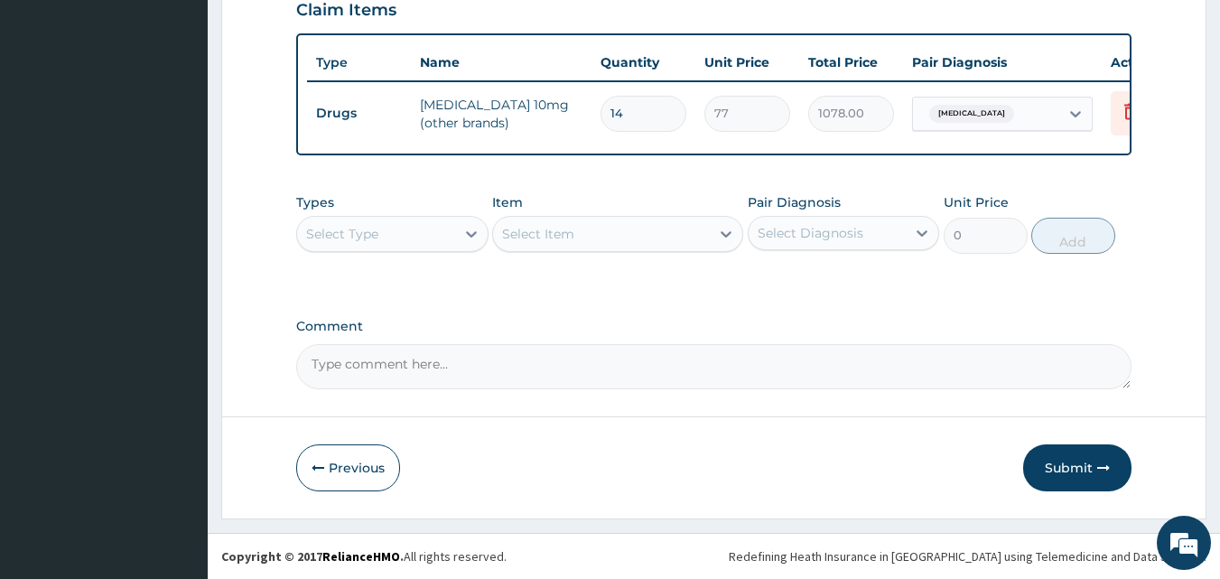
click at [450, 234] on div "Select Type" at bounding box center [376, 233] width 158 height 29
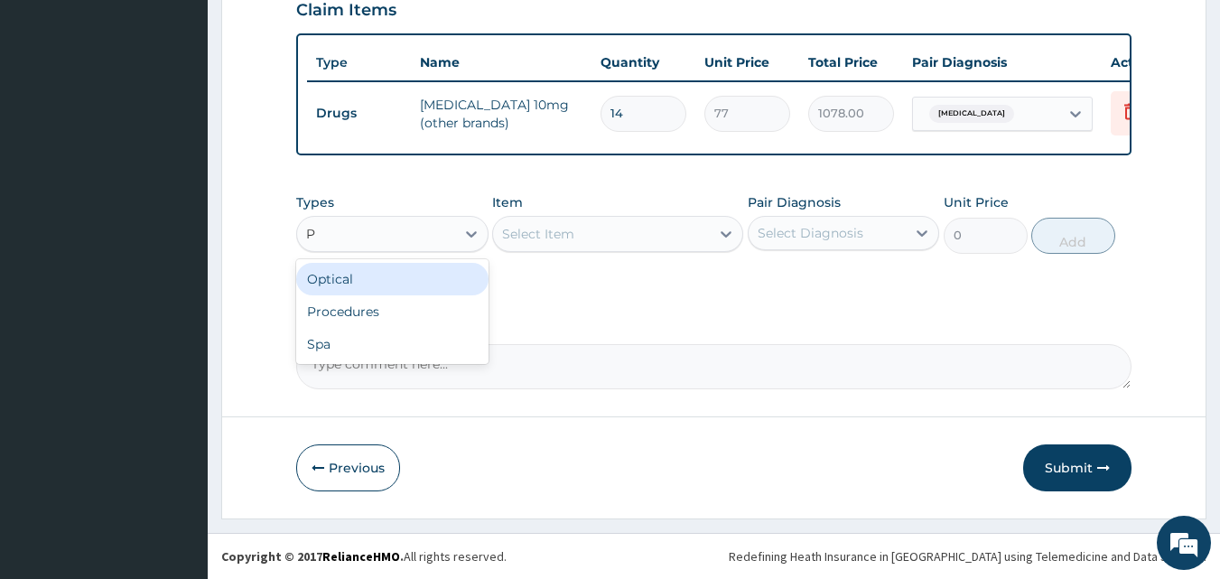
type input "PR"
click at [449, 277] on div "Procedures" at bounding box center [392, 279] width 192 height 33
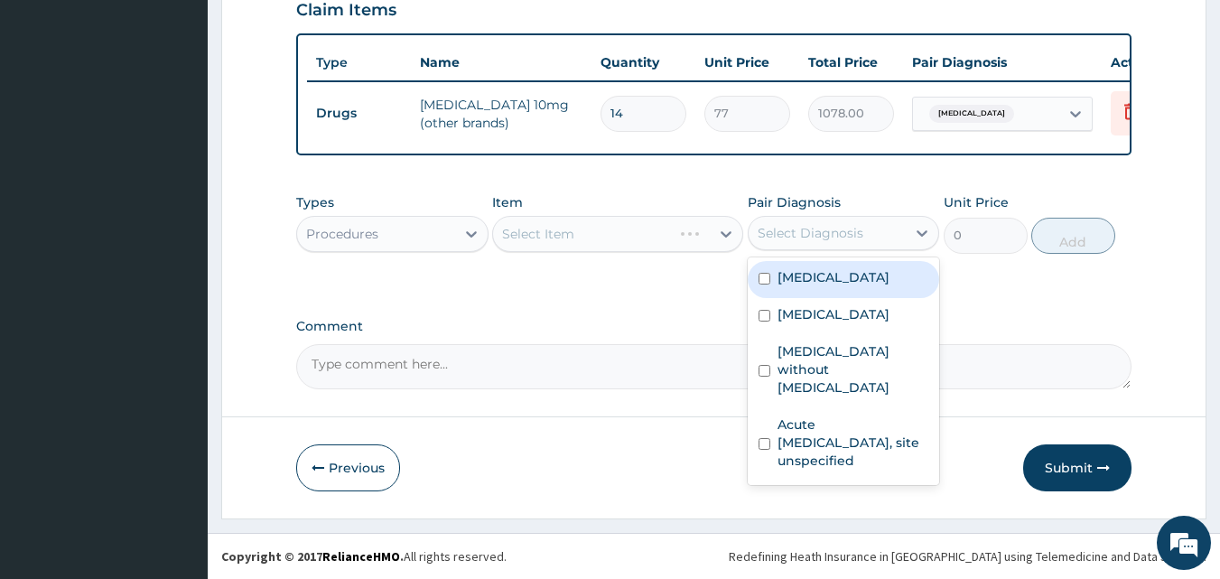
click at [816, 232] on div "Select Diagnosis" at bounding box center [811, 233] width 106 height 18
click at [825, 272] on label "[MEDICAL_DATA]" at bounding box center [834, 277] width 112 height 18
checkbox input "true"
click at [661, 235] on div "Select Item" at bounding box center [617, 234] width 251 height 36
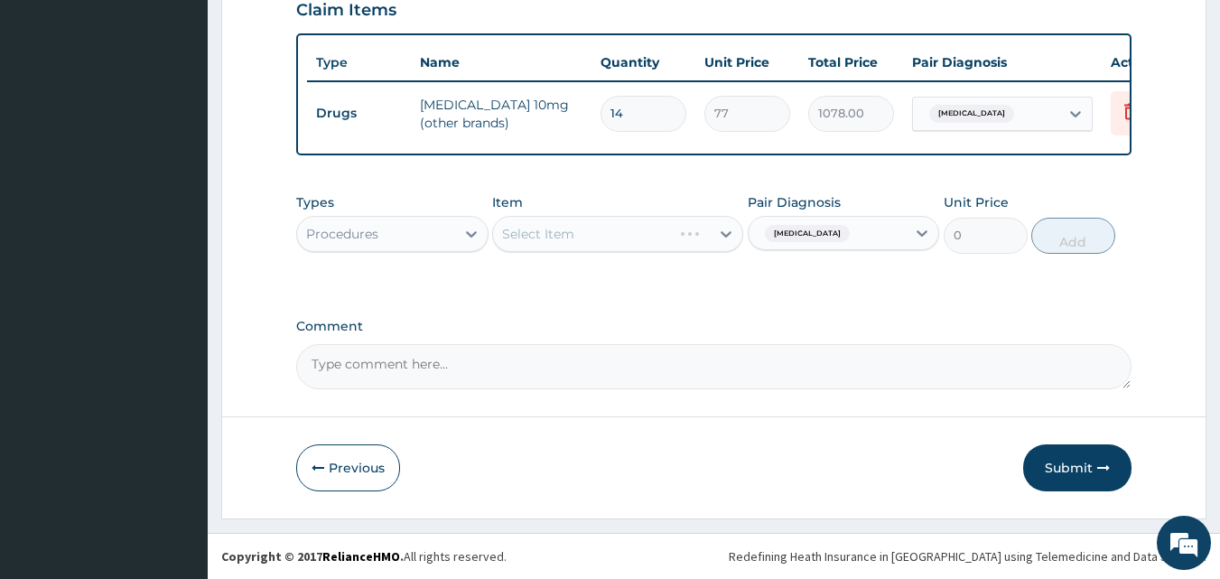
scroll to position [505, 0]
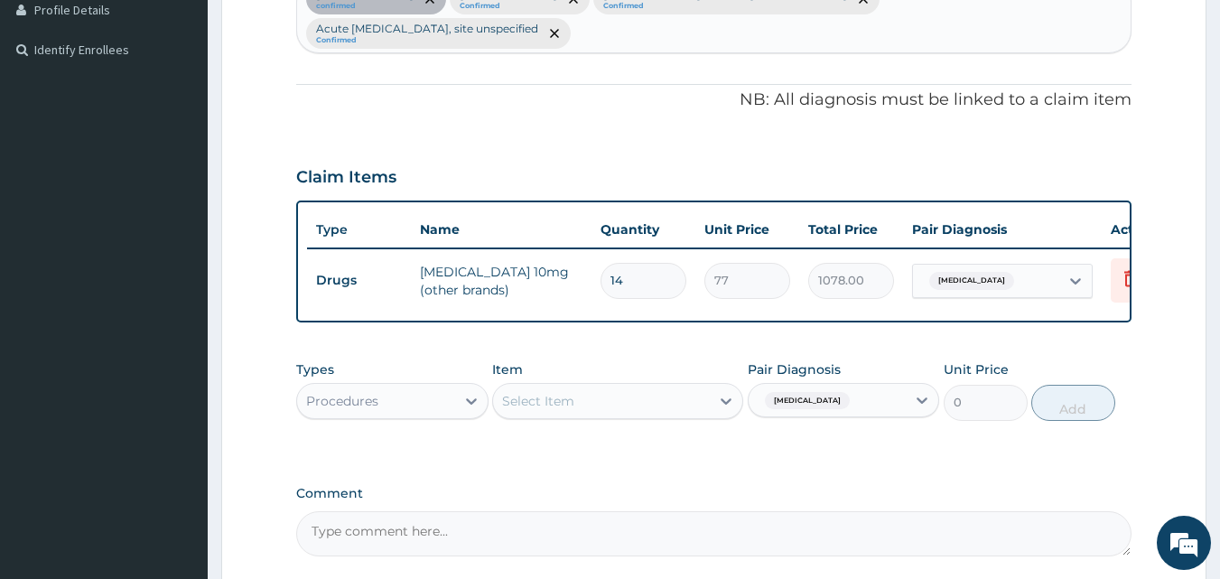
click at [646, 412] on div "Select Item" at bounding box center [601, 401] width 217 height 29
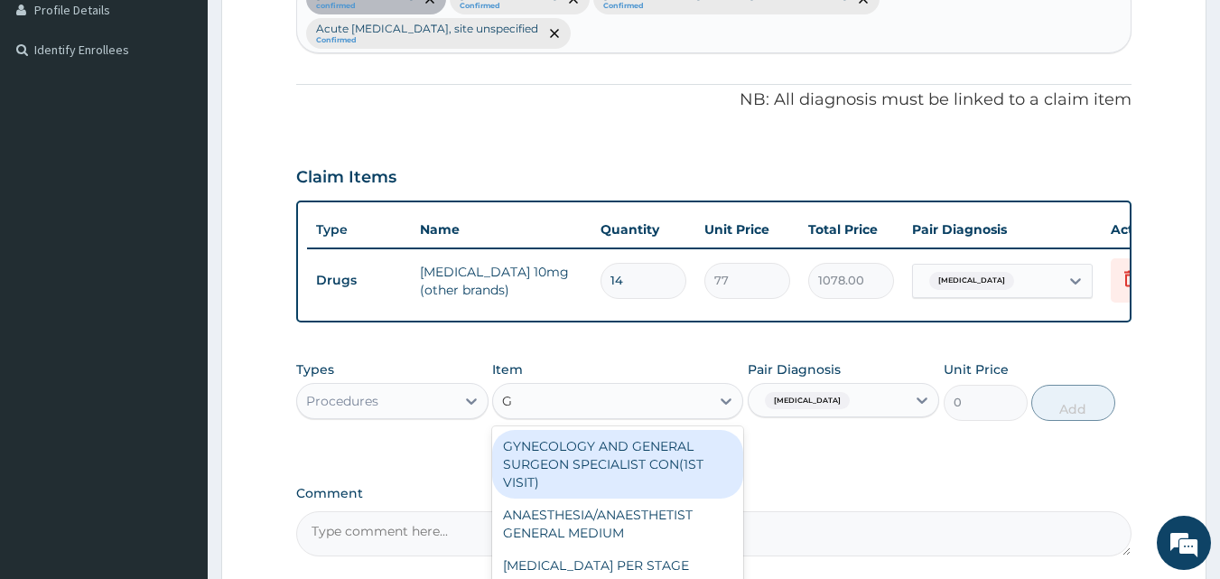
type input "GP"
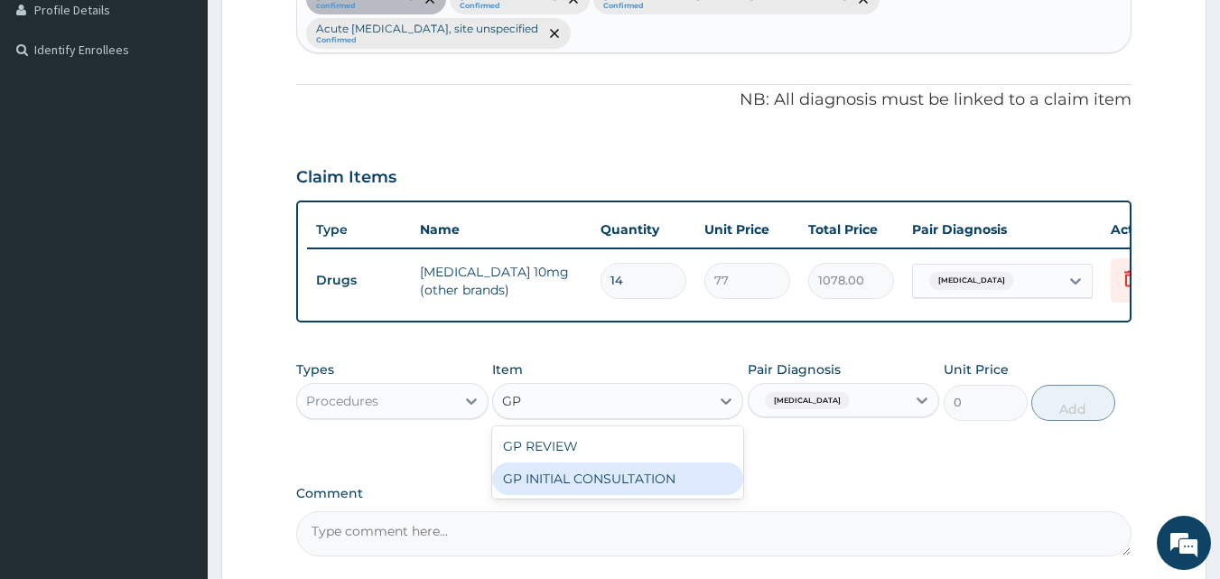
click at [643, 490] on div "GP INITIAL CONSULTATION" at bounding box center [617, 478] width 251 height 33
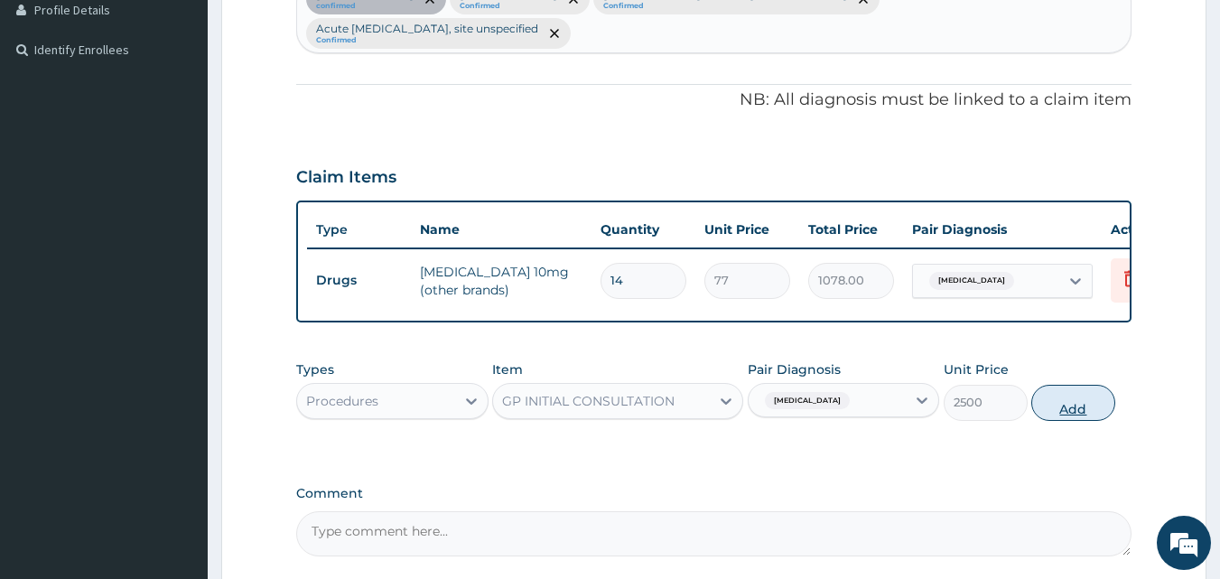
click at [1060, 409] on button "Add" at bounding box center [1073, 403] width 84 height 36
type input "0"
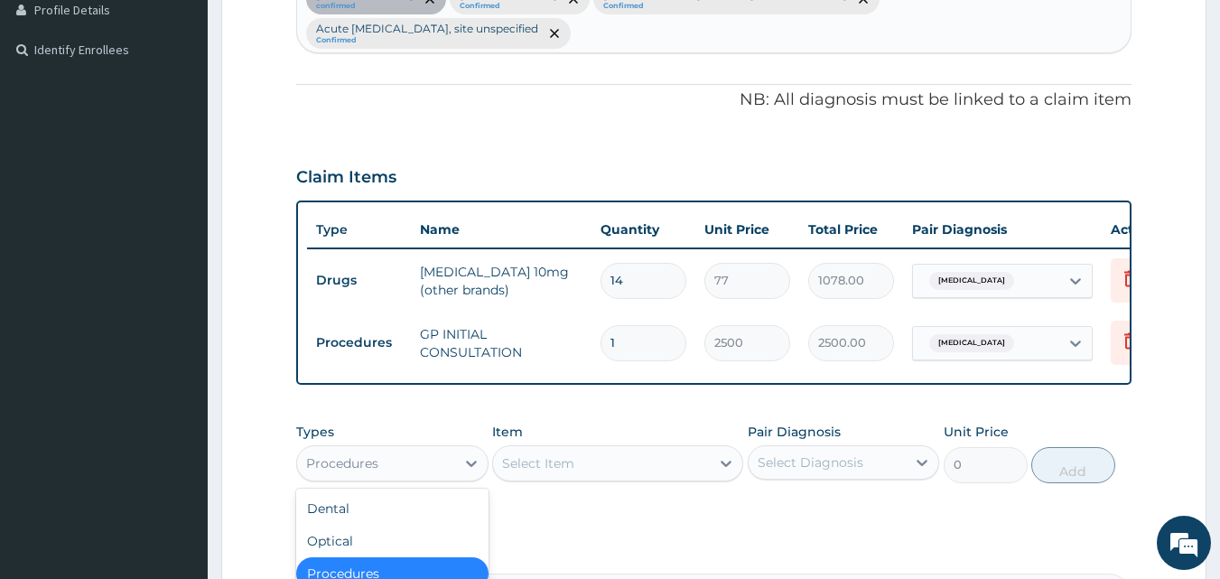
click at [415, 475] on div "Procedures" at bounding box center [376, 463] width 158 height 29
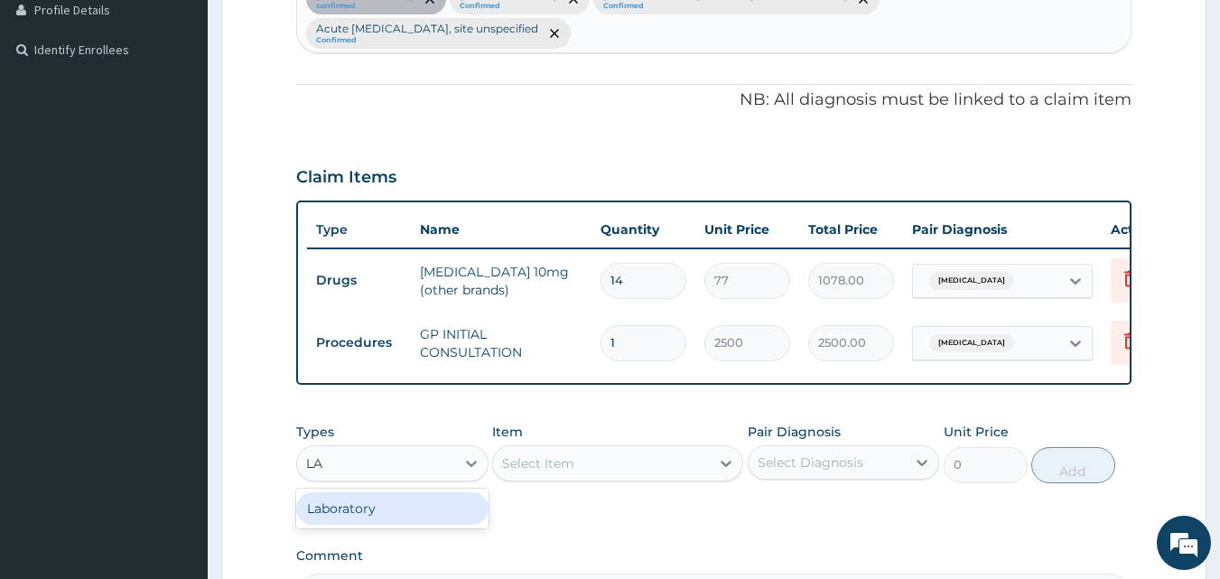
type input "LAB"
click at [417, 517] on div "Laboratory" at bounding box center [392, 508] width 192 height 33
click at [790, 471] on div "Select Diagnosis" at bounding box center [811, 462] width 106 height 18
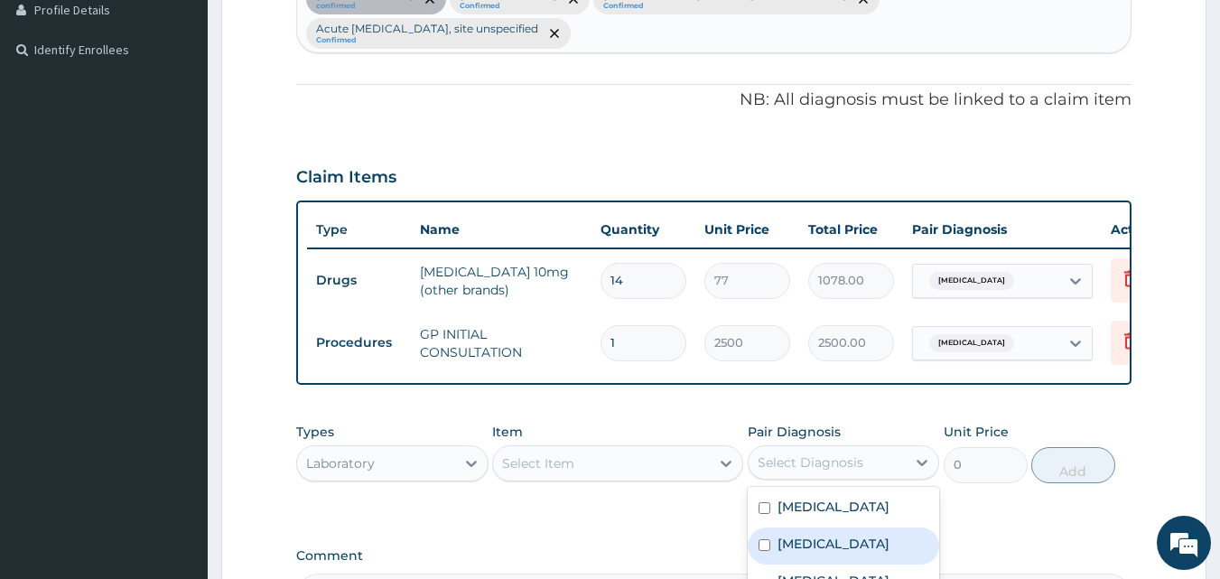
click at [819, 553] on label "[MEDICAL_DATA]" at bounding box center [834, 544] width 112 height 18
checkbox input "true"
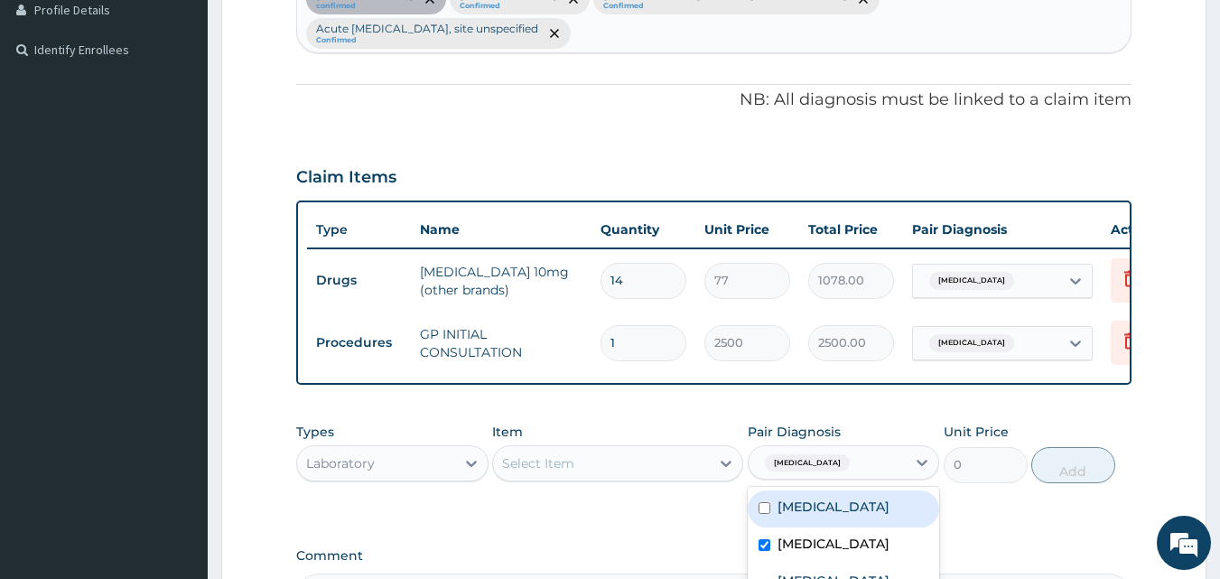
click at [641, 478] on div "Select Item" at bounding box center [601, 463] width 217 height 29
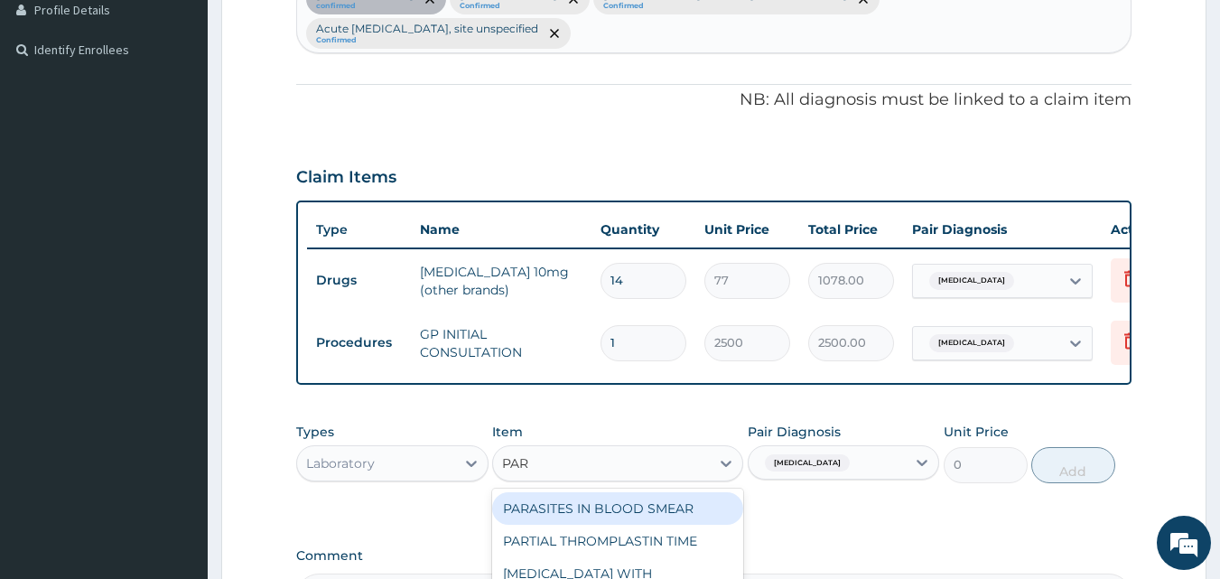
type input "PARA"
click at [653, 518] on div "PARASITES IN BLOOD SMEAR" at bounding box center [617, 508] width 251 height 33
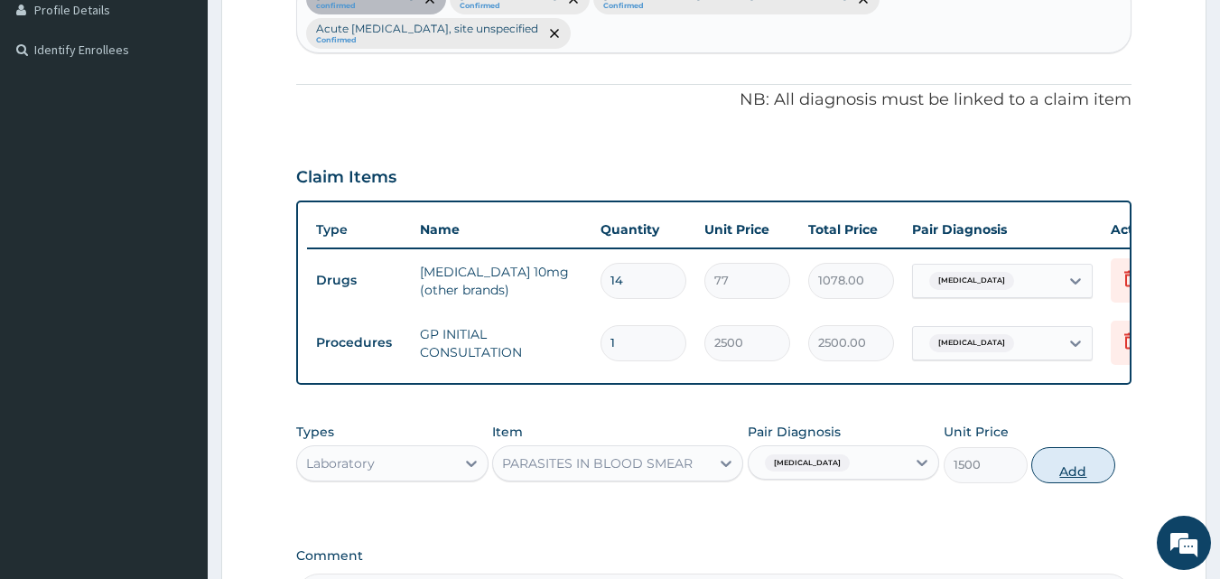
click at [1040, 481] on button "Add" at bounding box center [1073, 465] width 84 height 36
type input "0"
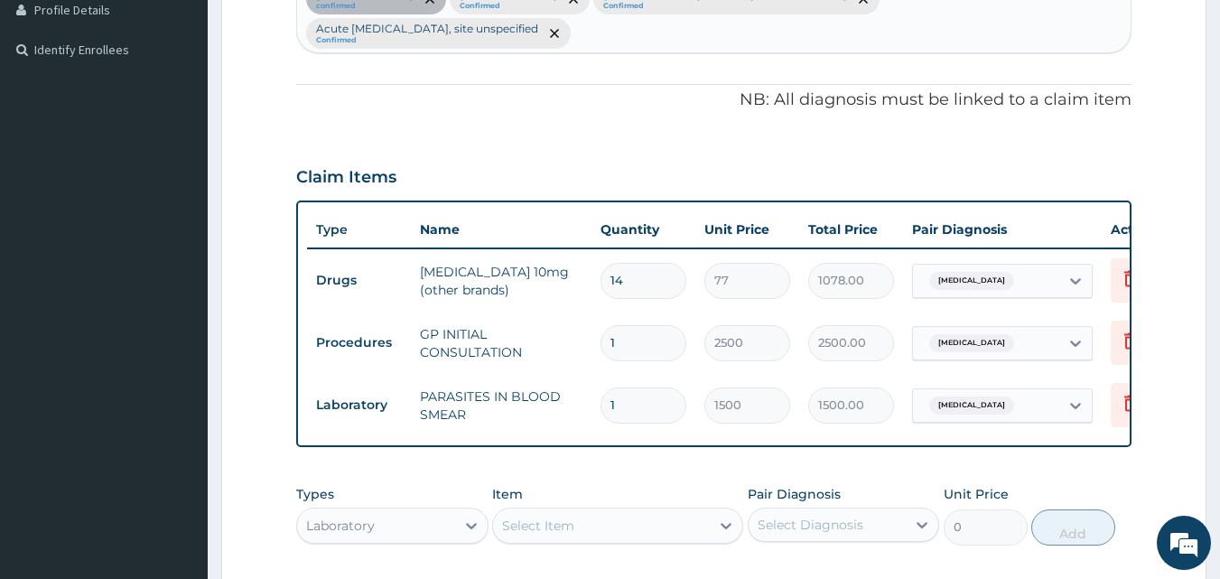
scroll to position [595, 0]
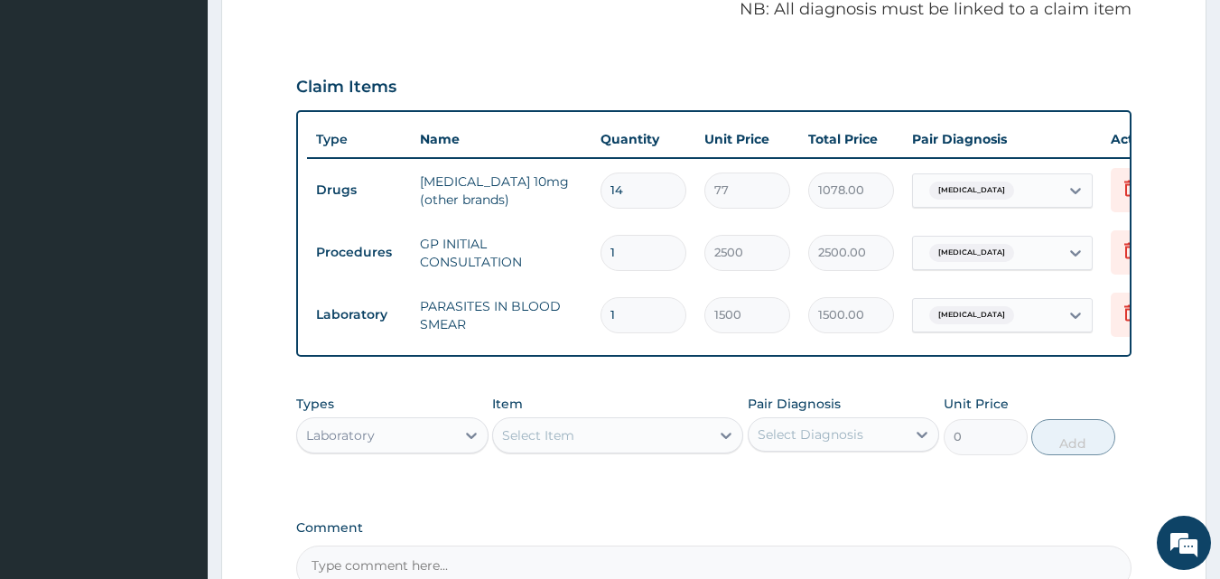
click at [675, 450] on div "Select Item" at bounding box center [601, 435] width 217 height 29
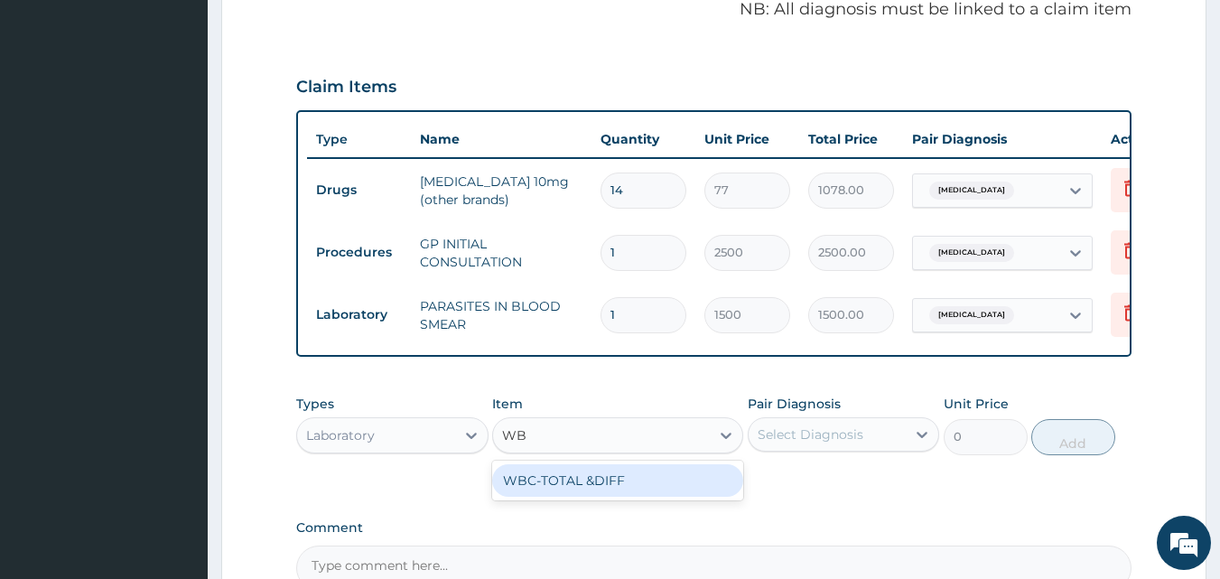
type input "WBC"
click at [684, 497] on div "WBC-TOTAL &DIFF" at bounding box center [617, 480] width 251 height 33
type input "2000"
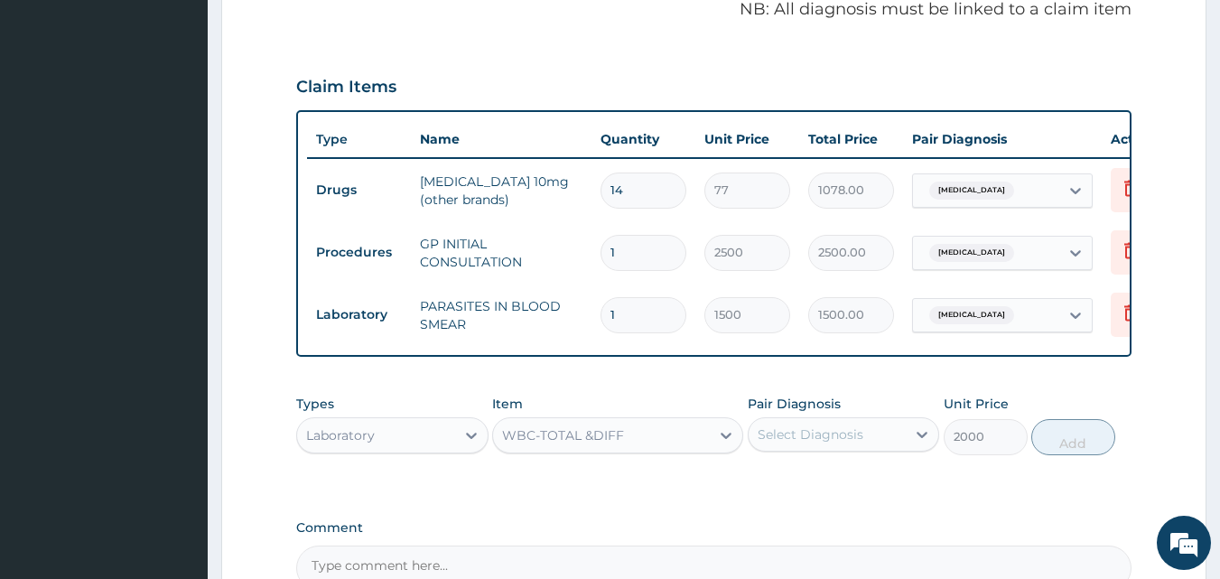
click at [790, 443] on div "Select Diagnosis" at bounding box center [811, 434] width 106 height 18
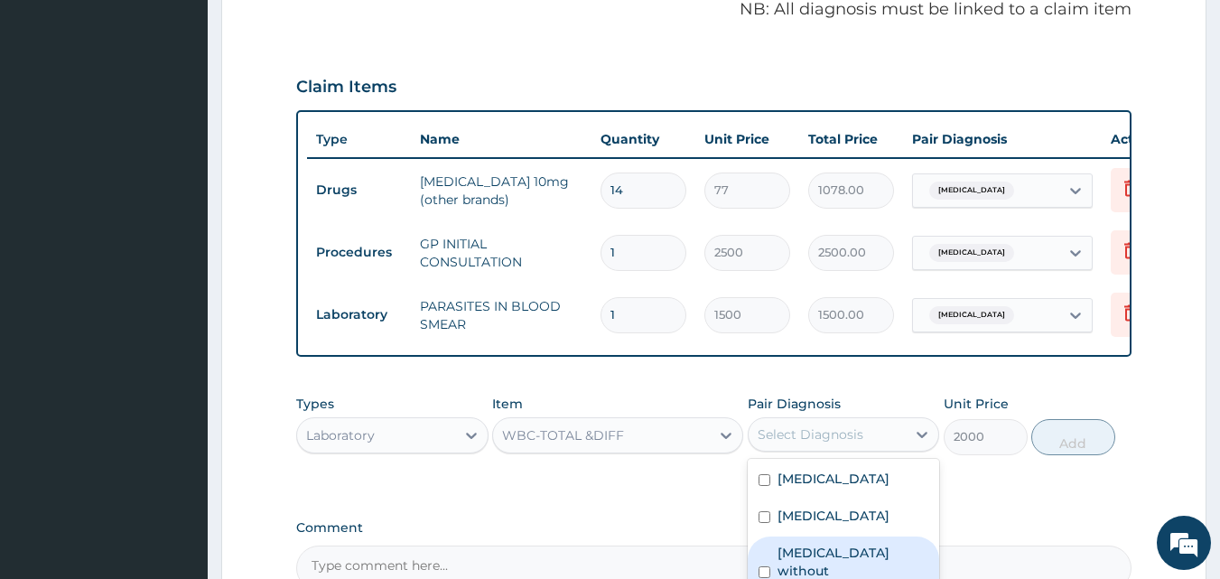
click at [828, 569] on label "[MEDICAL_DATA] without [MEDICAL_DATA]" at bounding box center [854, 571] width 152 height 54
checkbox input "true"
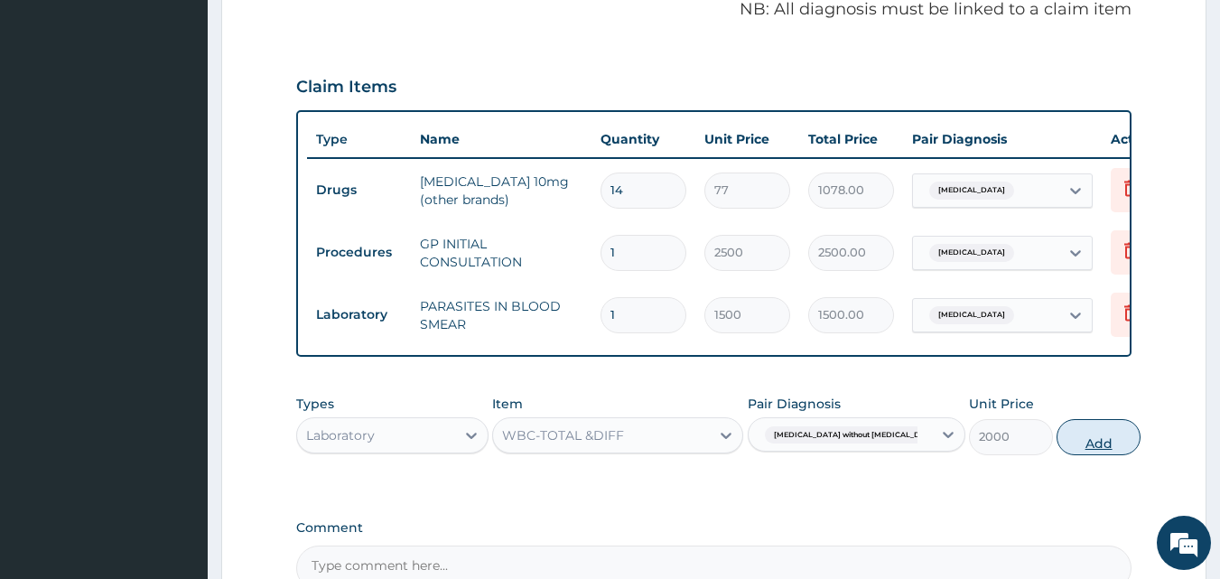
click at [1057, 453] on button "Add" at bounding box center [1099, 437] width 84 height 36
type input "0"
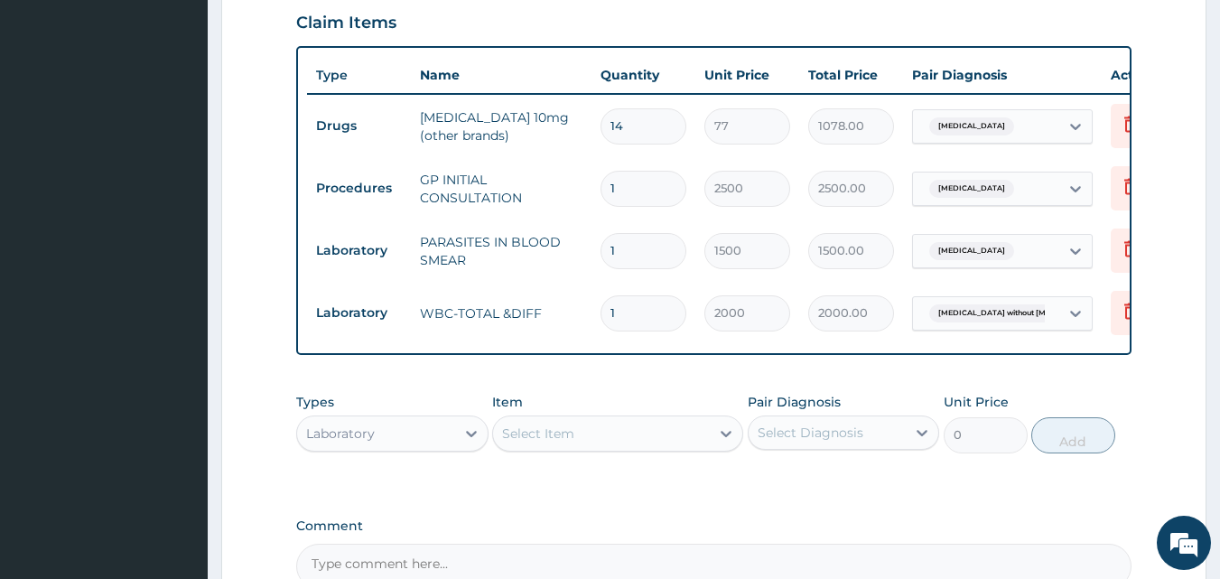
scroll to position [685, 0]
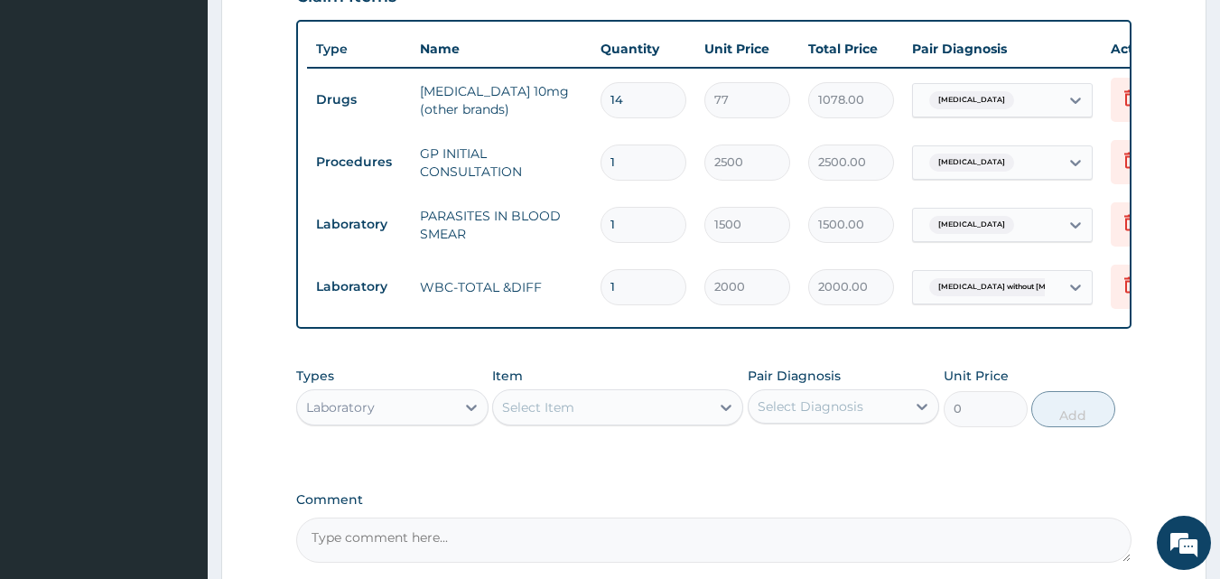
click at [422, 425] on div "Laboratory" at bounding box center [392, 407] width 192 height 36
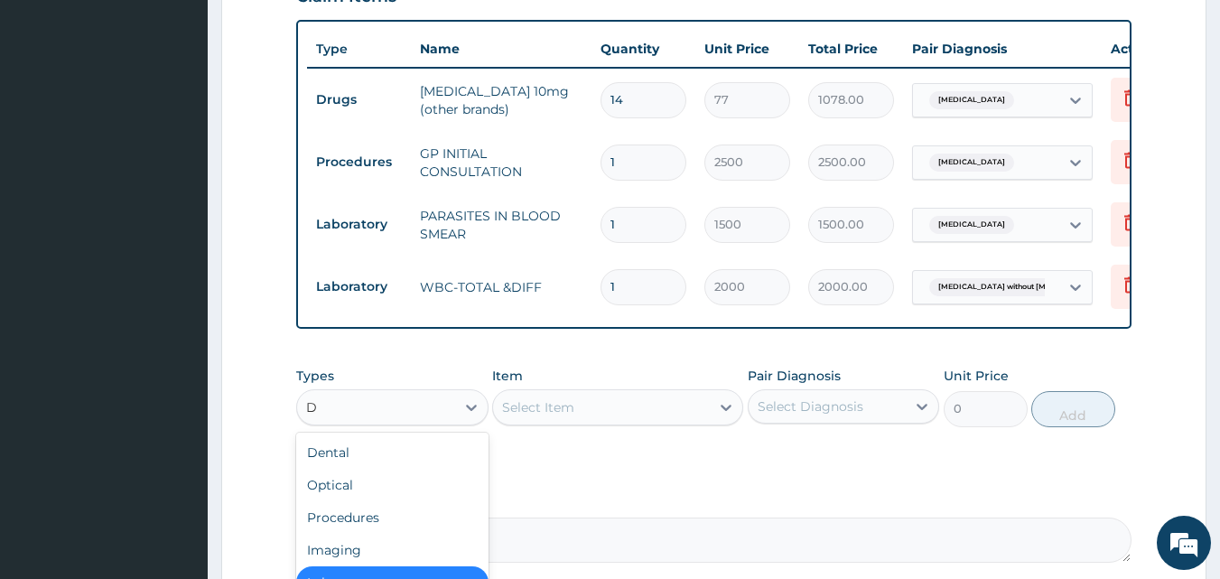
type input "DR"
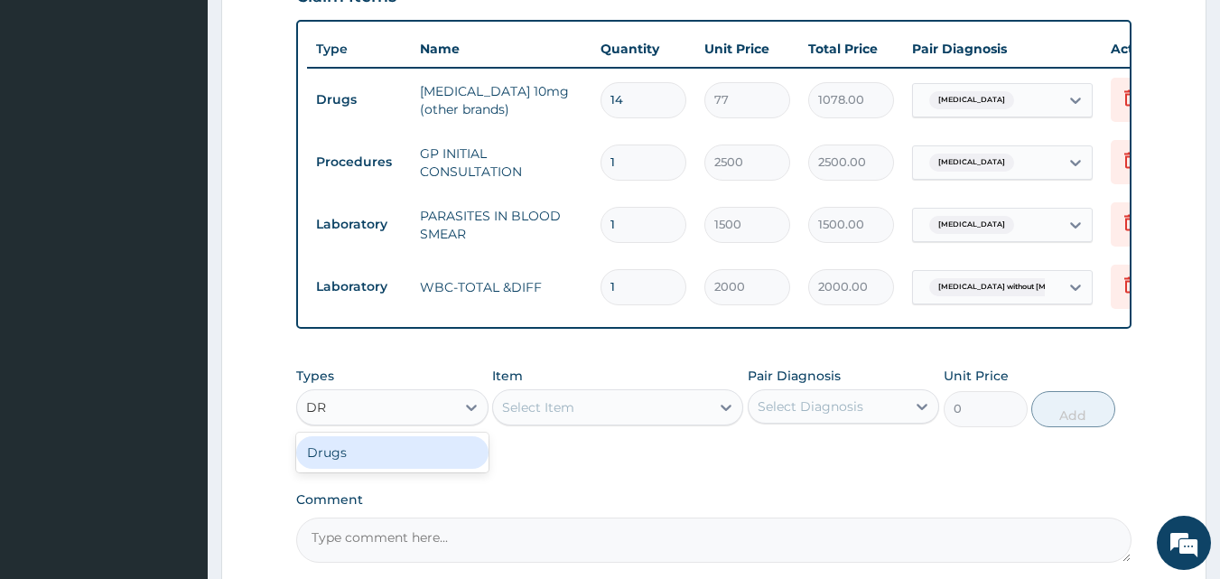
click at [443, 469] on div "Drugs" at bounding box center [392, 452] width 192 height 33
click at [602, 417] on div "Select Item" at bounding box center [617, 407] width 251 height 36
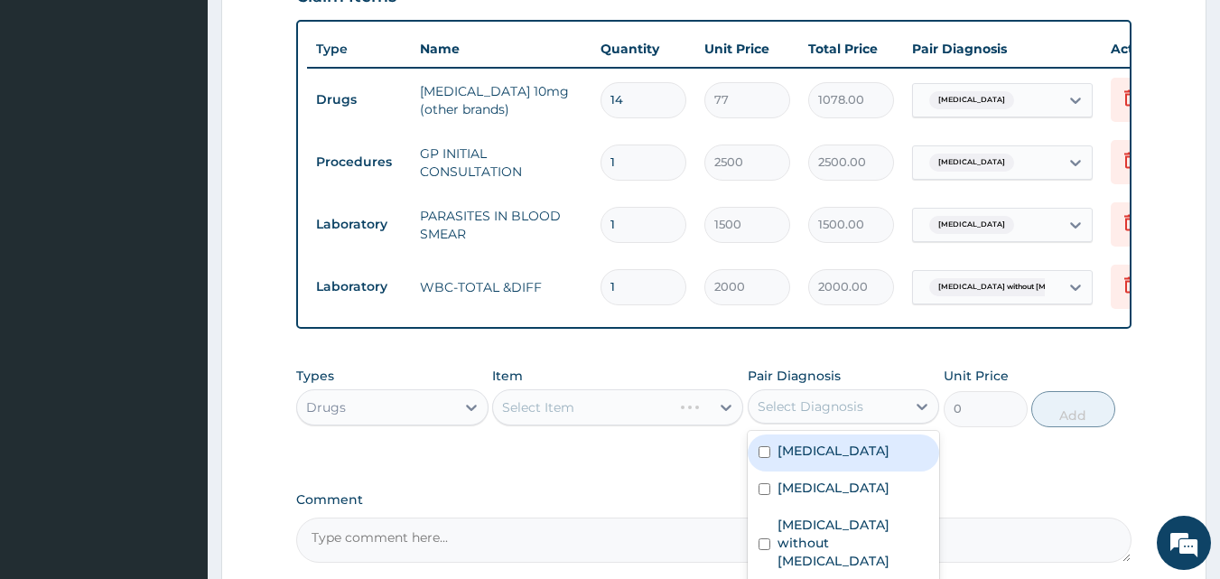
click at [791, 415] on div "Select Diagnosis" at bounding box center [811, 406] width 106 height 18
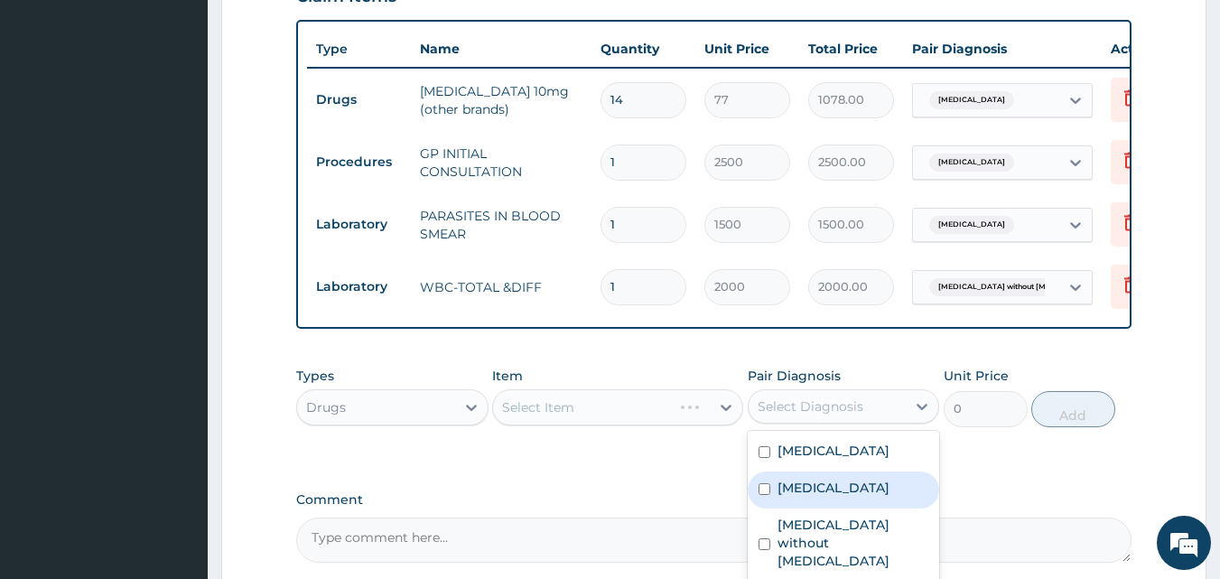
click at [787, 497] on label "Malaria, unspecified" at bounding box center [834, 488] width 112 height 18
checkbox input "true"
click at [634, 424] on div "Select Item" at bounding box center [617, 407] width 251 height 36
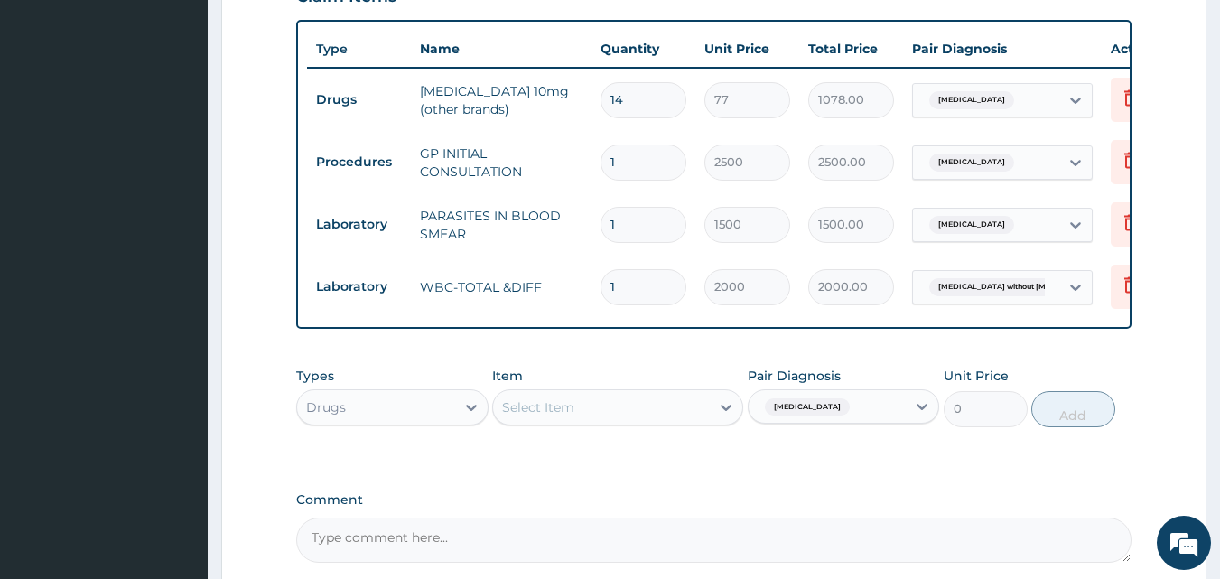
click at [634, 424] on div "Select Item" at bounding box center [617, 407] width 251 height 36
click at [634, 422] on div "Select Item" at bounding box center [601, 407] width 217 height 29
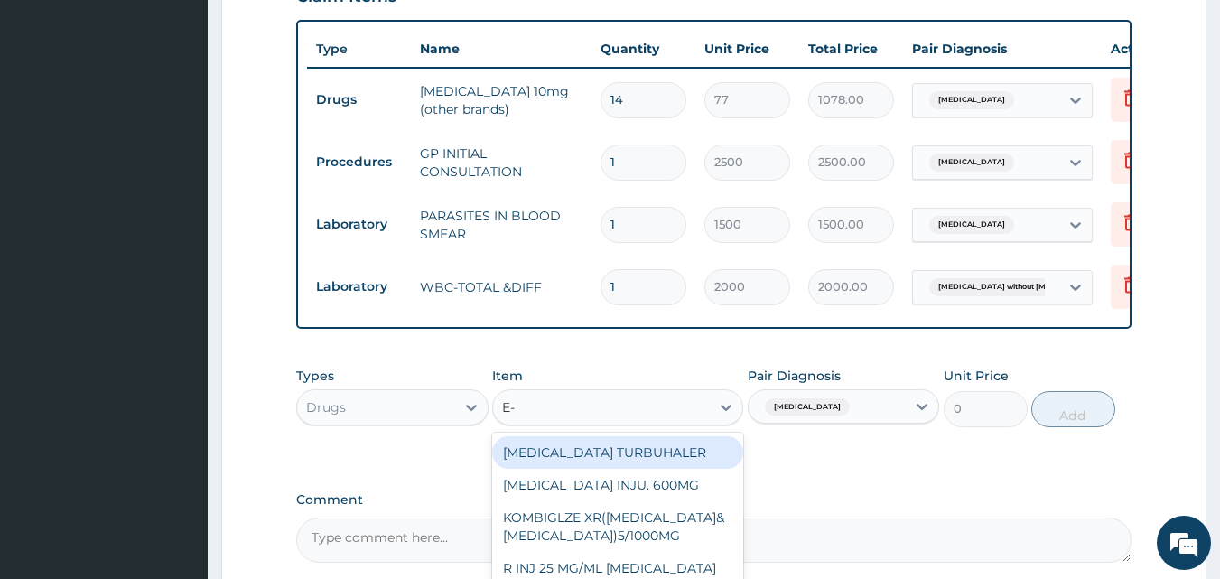
type input "E-M"
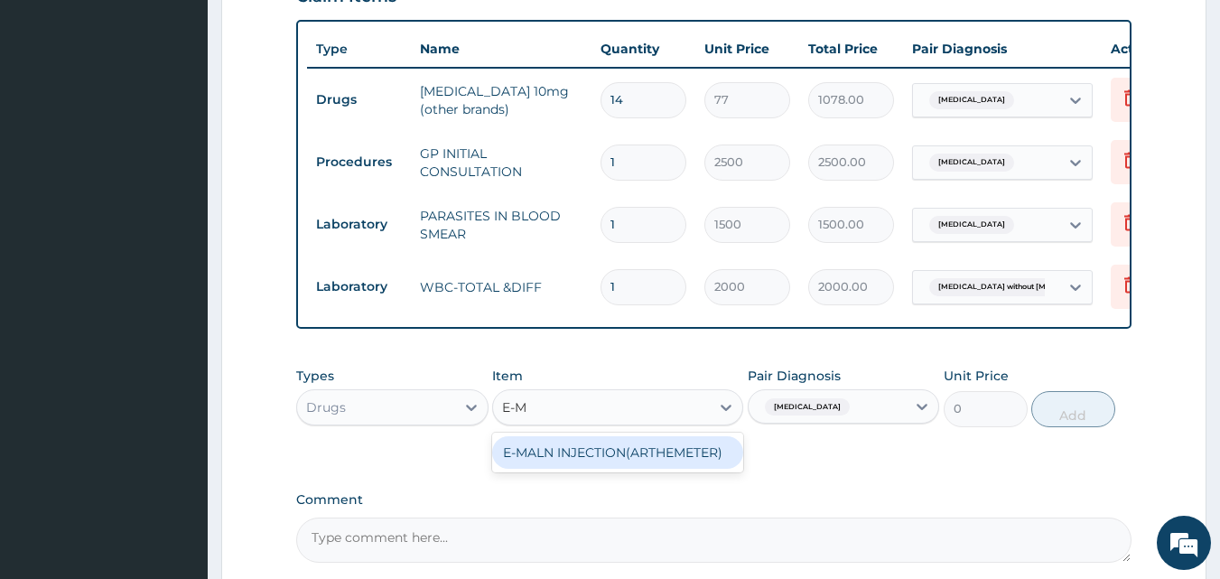
click at [653, 467] on div "E-MALN INJECTION(ARTHEMETER)" at bounding box center [617, 452] width 251 height 33
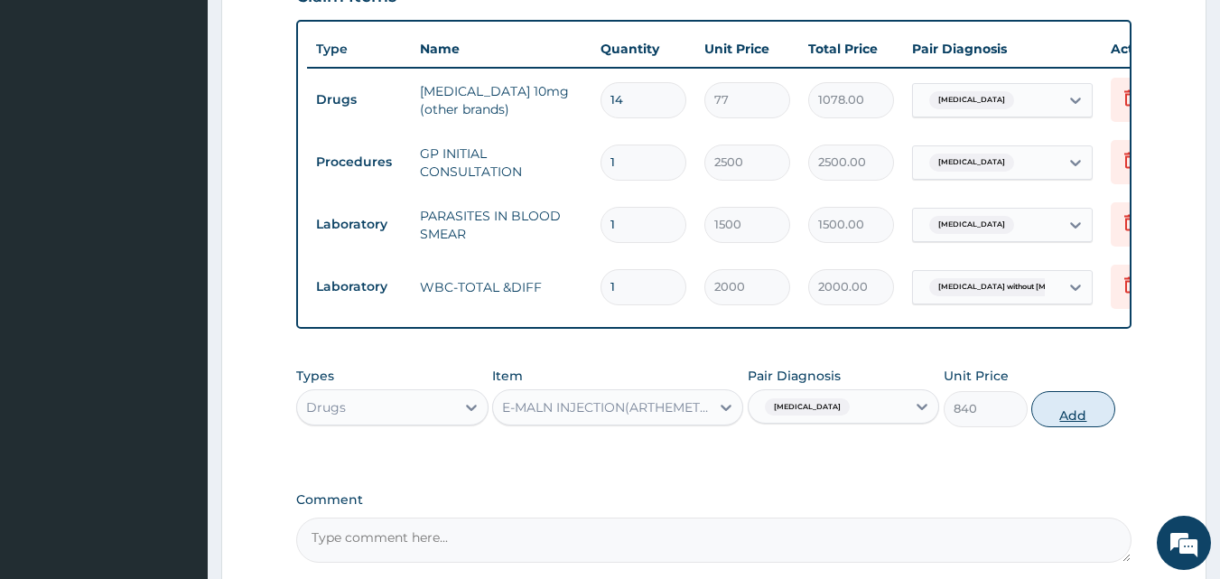
click at [1042, 427] on button "Add" at bounding box center [1073, 409] width 84 height 36
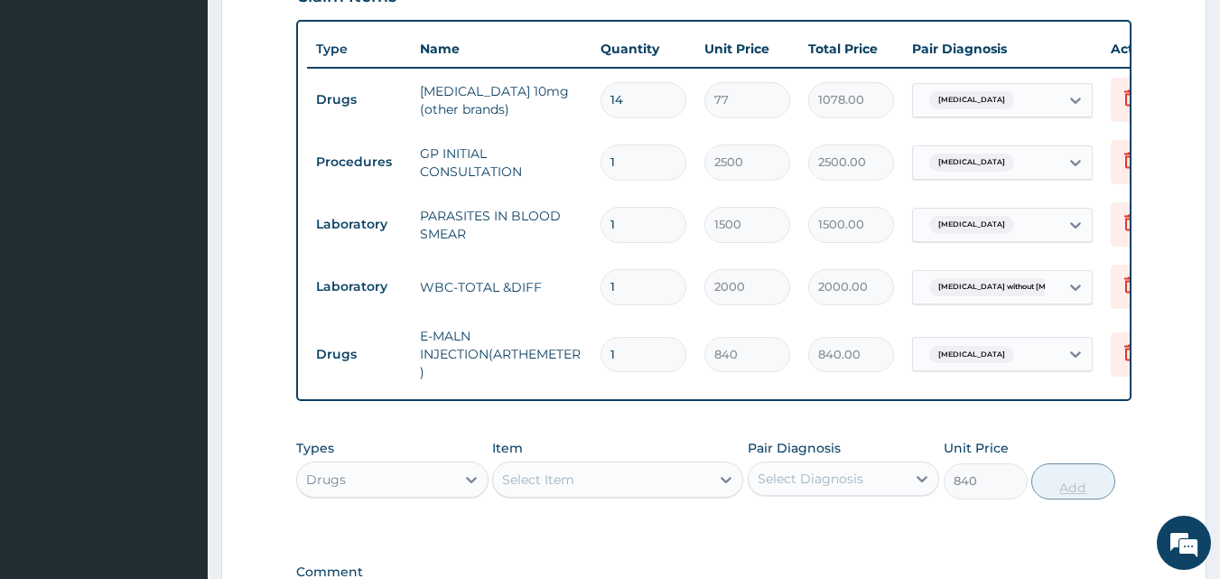
type input "0"
type input "0.00"
type input "2"
type input "1680.00"
type input "0.00"
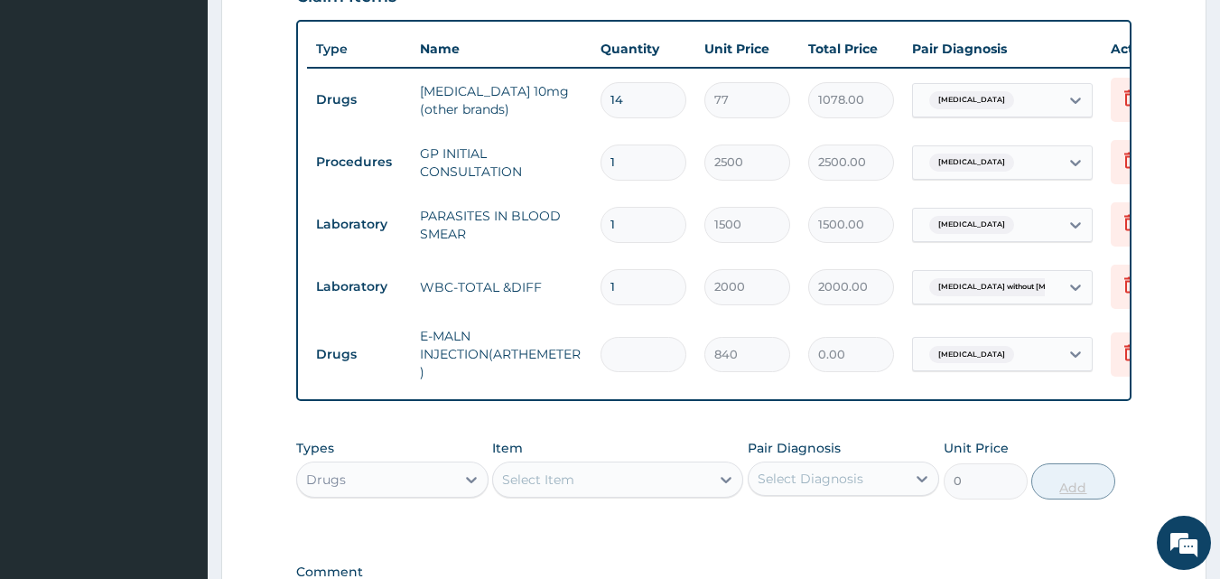
type input "1"
type input "840.00"
click at [623, 494] on div "Select Item" at bounding box center [601, 479] width 217 height 29
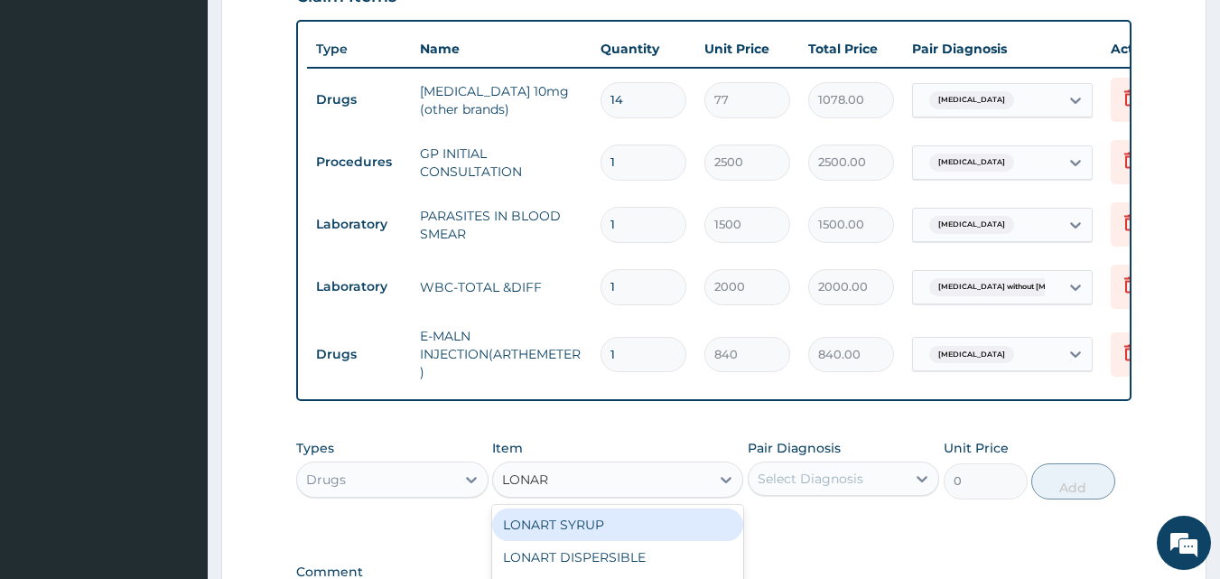
type input "LONART"
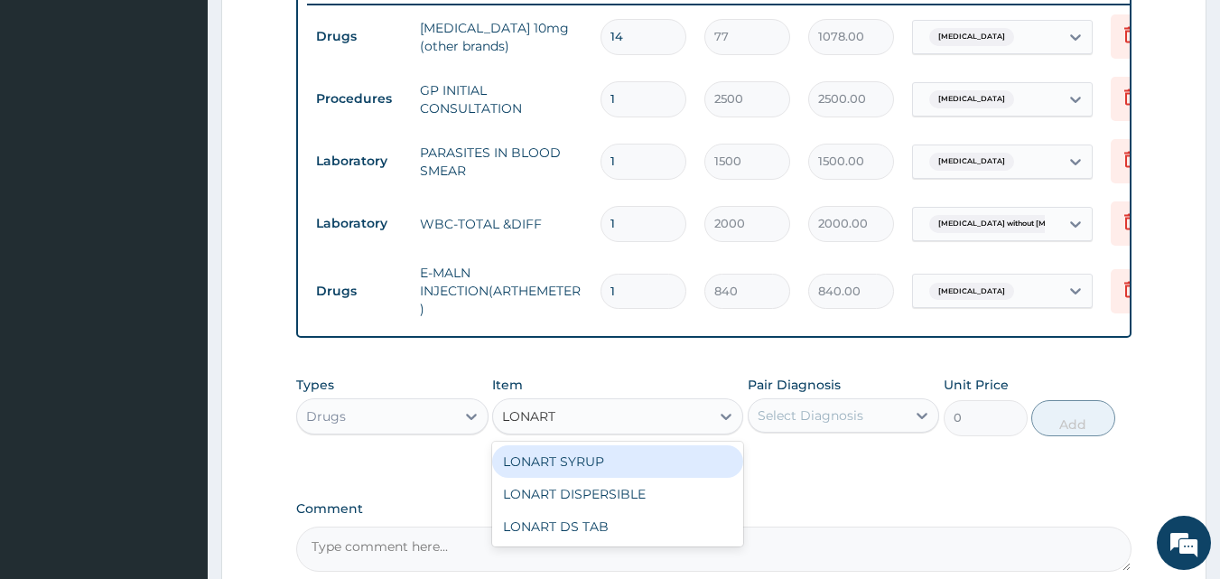
scroll to position [776, 0]
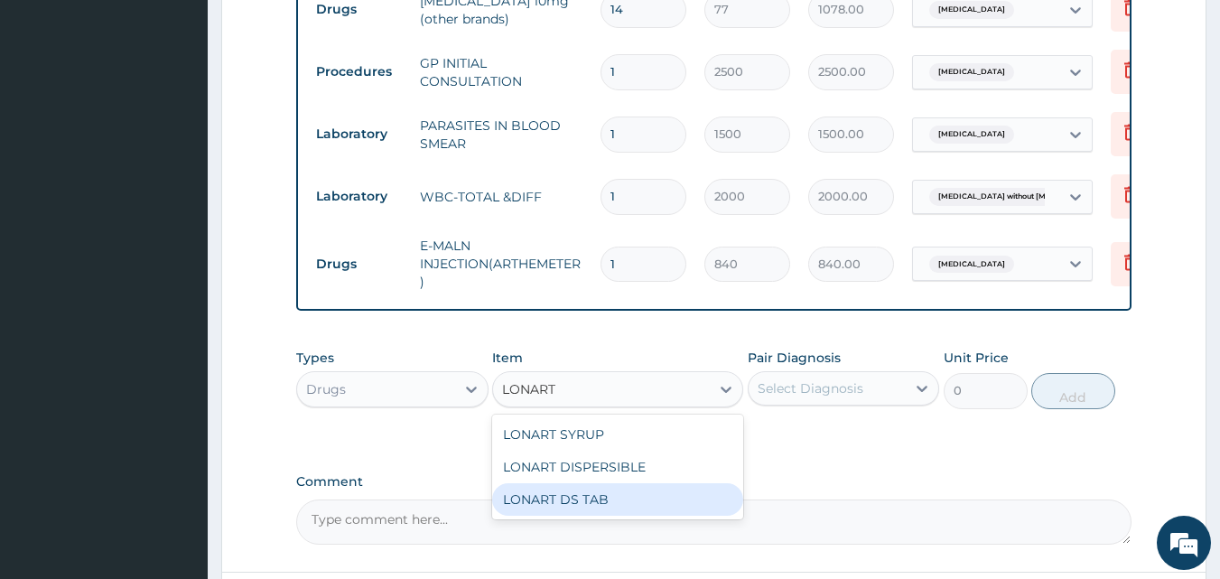
click at [626, 516] on div "LONART DS TAB" at bounding box center [617, 499] width 251 height 33
type input "1400"
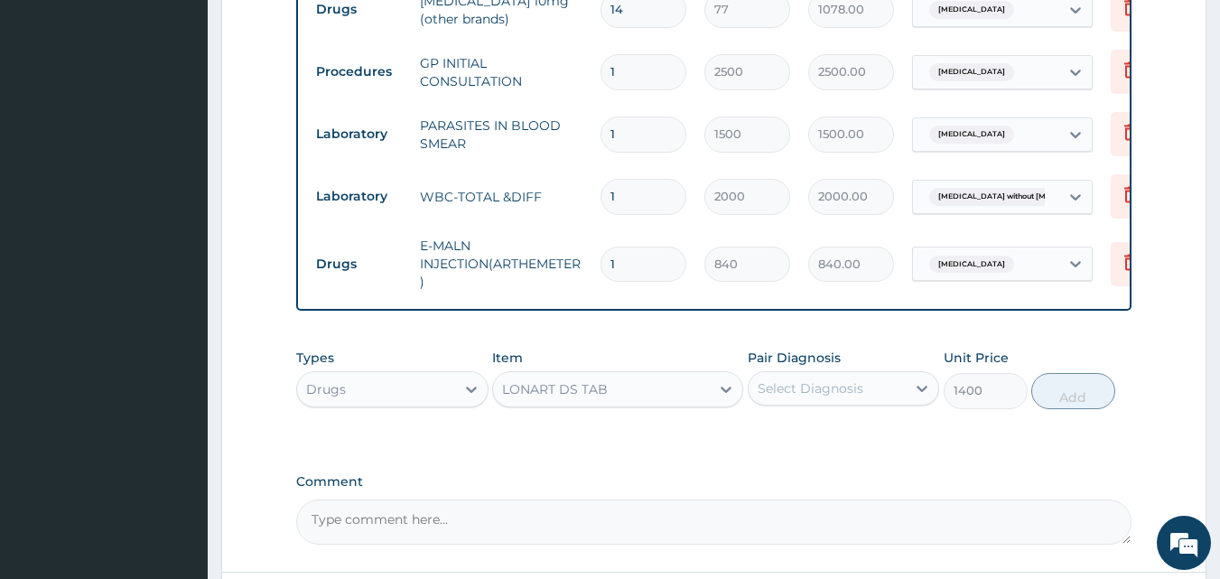
click at [853, 395] on div "Select Diagnosis" at bounding box center [811, 388] width 106 height 18
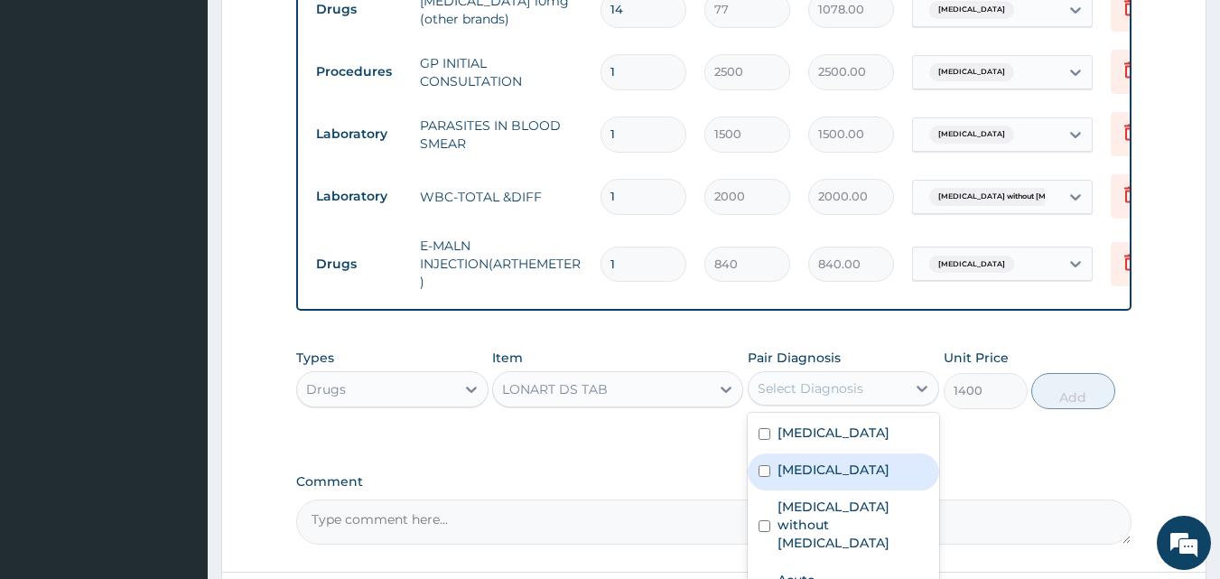
click at [817, 479] on label "Malaria, unspecified" at bounding box center [834, 470] width 112 height 18
checkbox input "true"
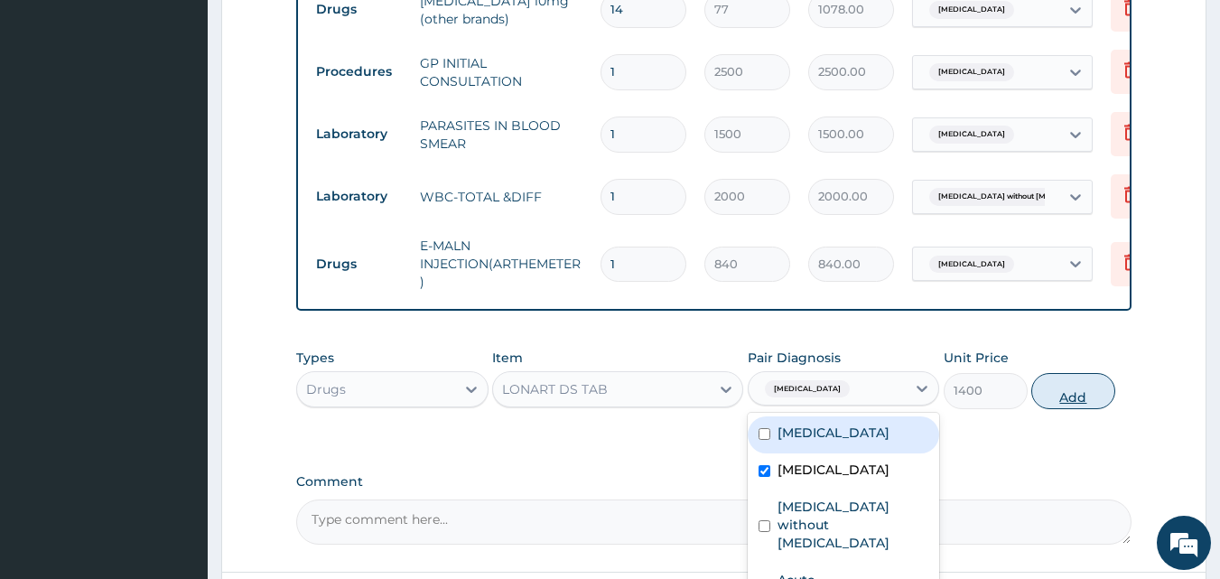
click at [1055, 396] on button "Add" at bounding box center [1073, 391] width 84 height 36
type input "0"
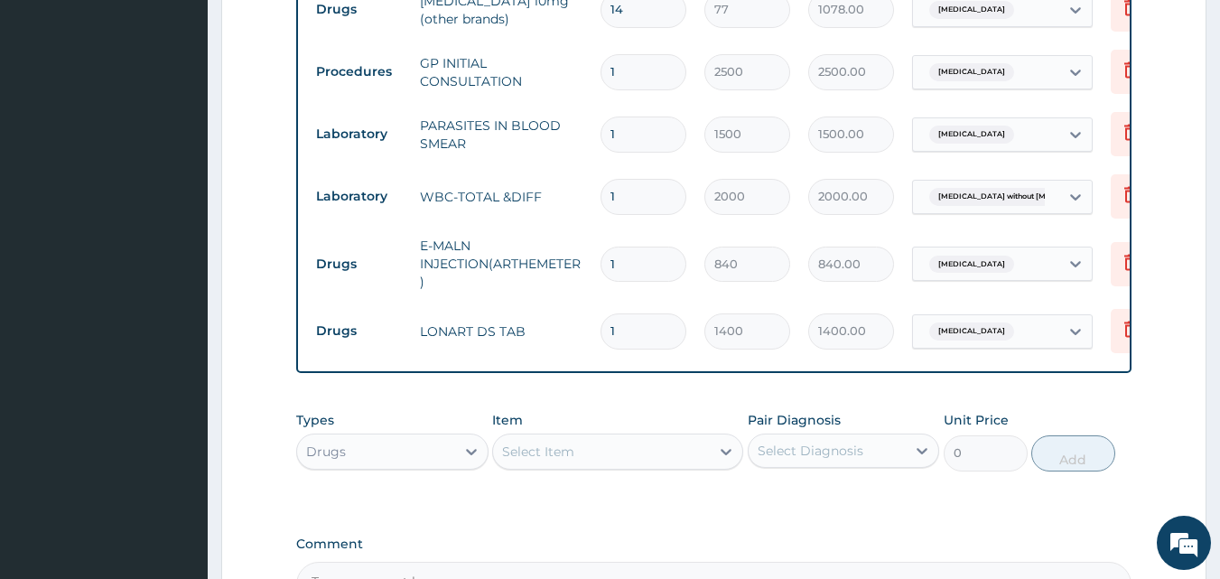
click at [608, 466] on div "Select Item" at bounding box center [601, 451] width 217 height 29
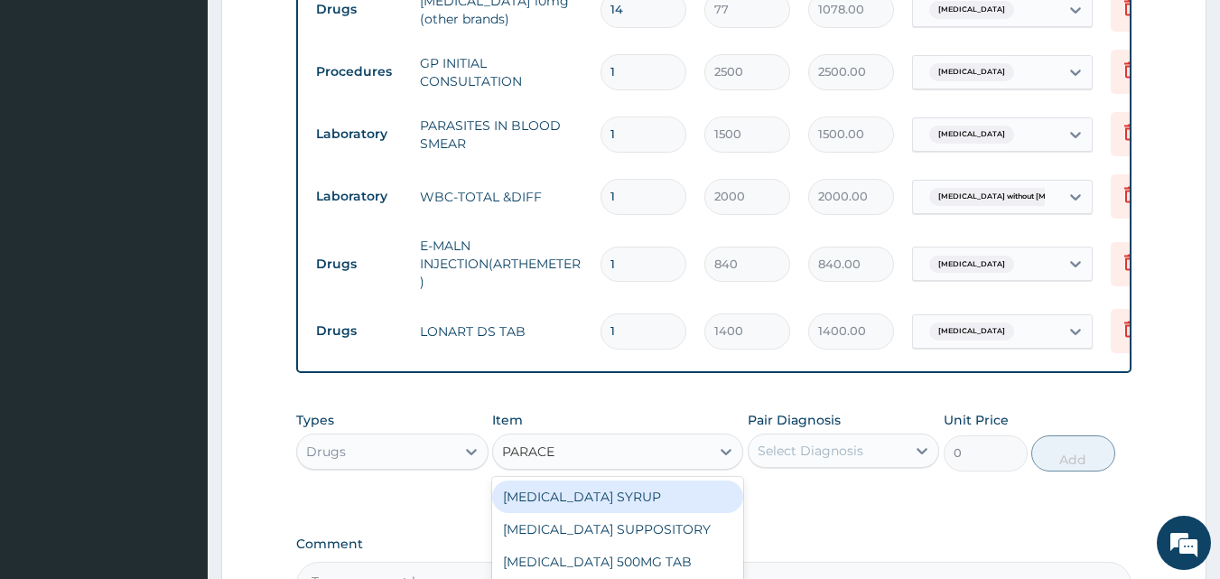
type input "PARACET"
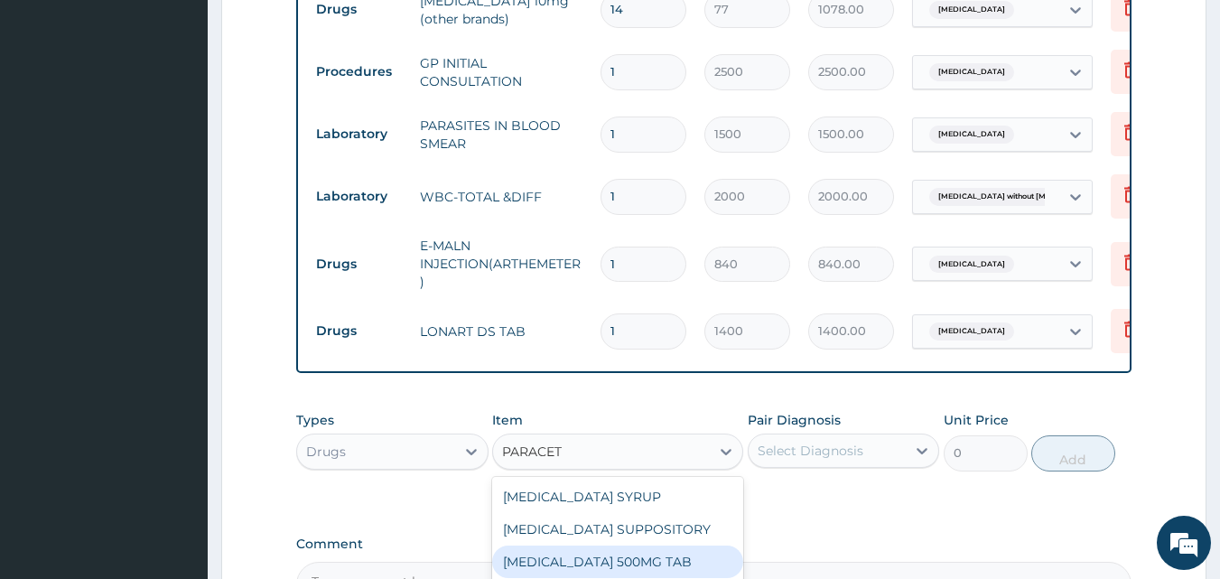
click at [667, 564] on div "PARACETAMOL 500MG TAB" at bounding box center [617, 561] width 251 height 33
type input "14"
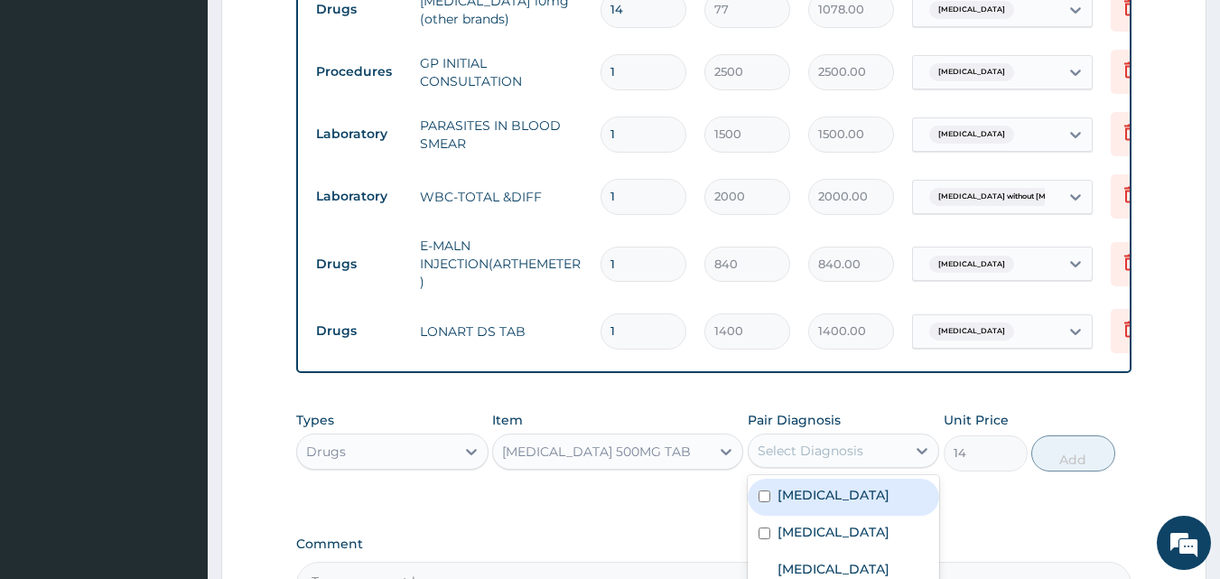
click at [780, 460] on div "Select Diagnosis" at bounding box center [811, 451] width 106 height 18
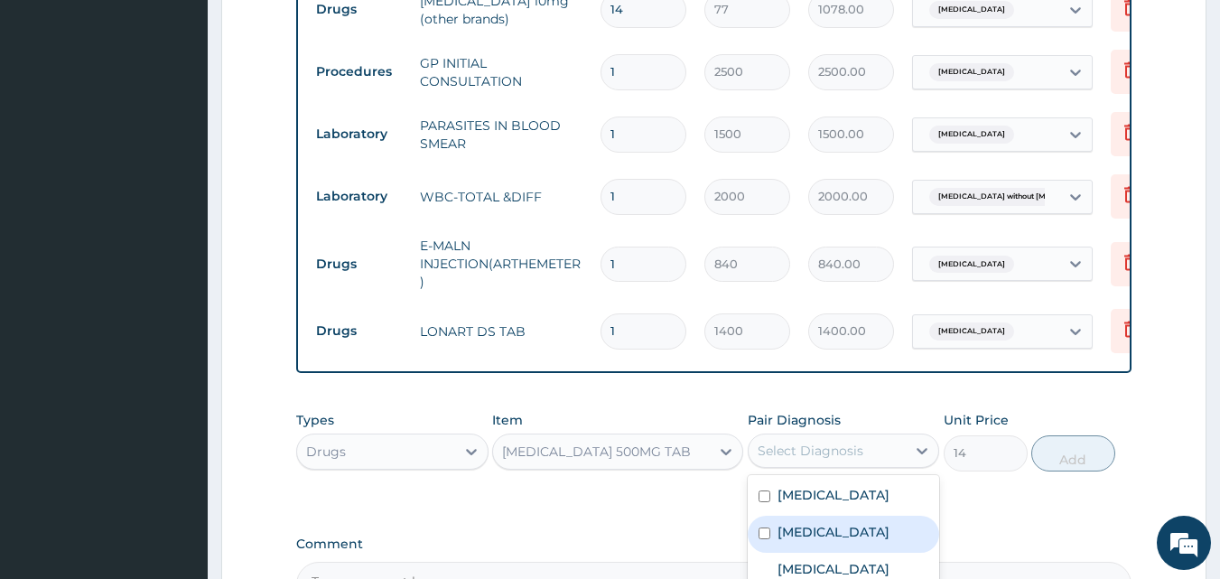
click at [806, 540] on label "Malaria, unspecified" at bounding box center [834, 532] width 112 height 18
checkbox input "true"
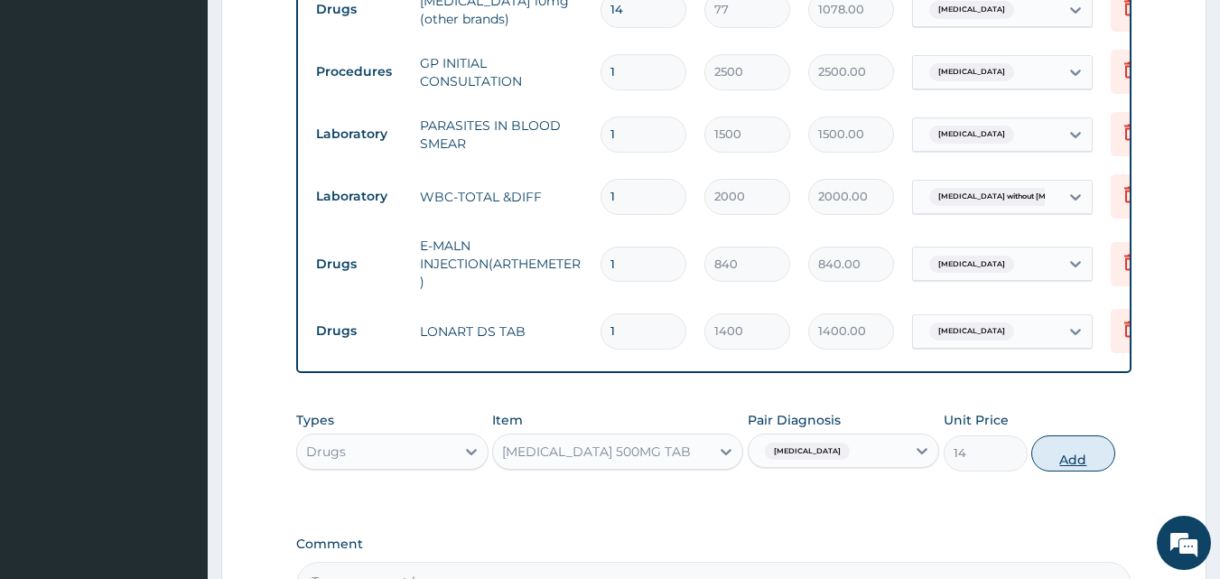
click at [1069, 468] on button "Add" at bounding box center [1073, 453] width 84 height 36
type input "0"
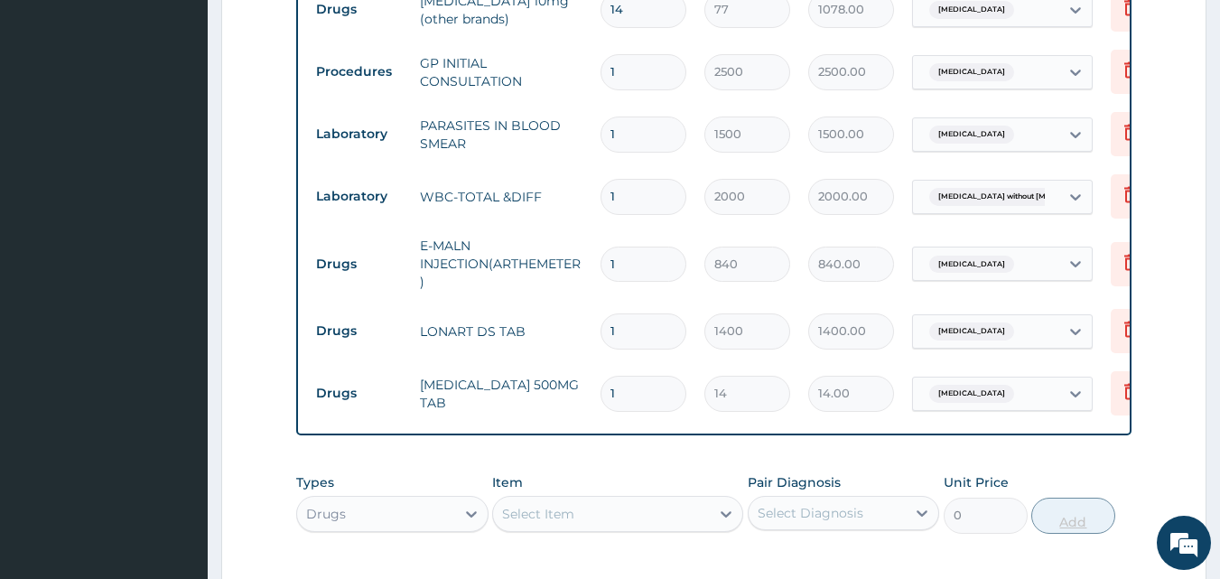
type input "18"
type input "252.00"
type input "18"
click at [561, 523] on div "Select Item" at bounding box center [538, 514] width 72 height 18
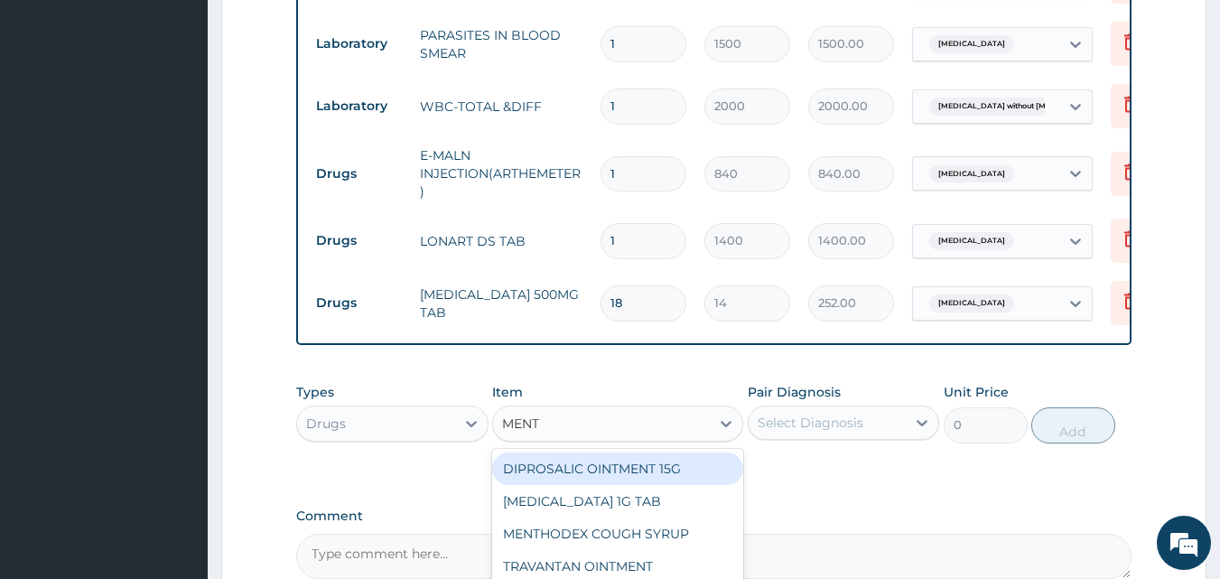
type input "MENTH"
click at [624, 480] on div "MENTHODEX COUGH SYRUP" at bounding box center [617, 468] width 251 height 33
type input "1050"
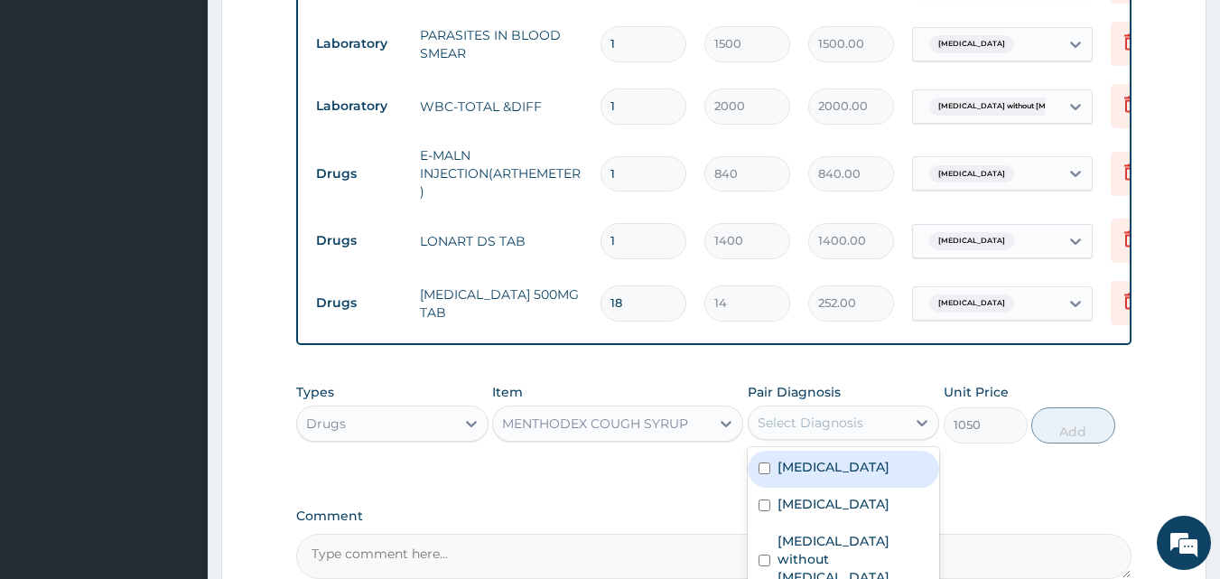
click at [795, 432] on div "Select Diagnosis" at bounding box center [811, 423] width 106 height 18
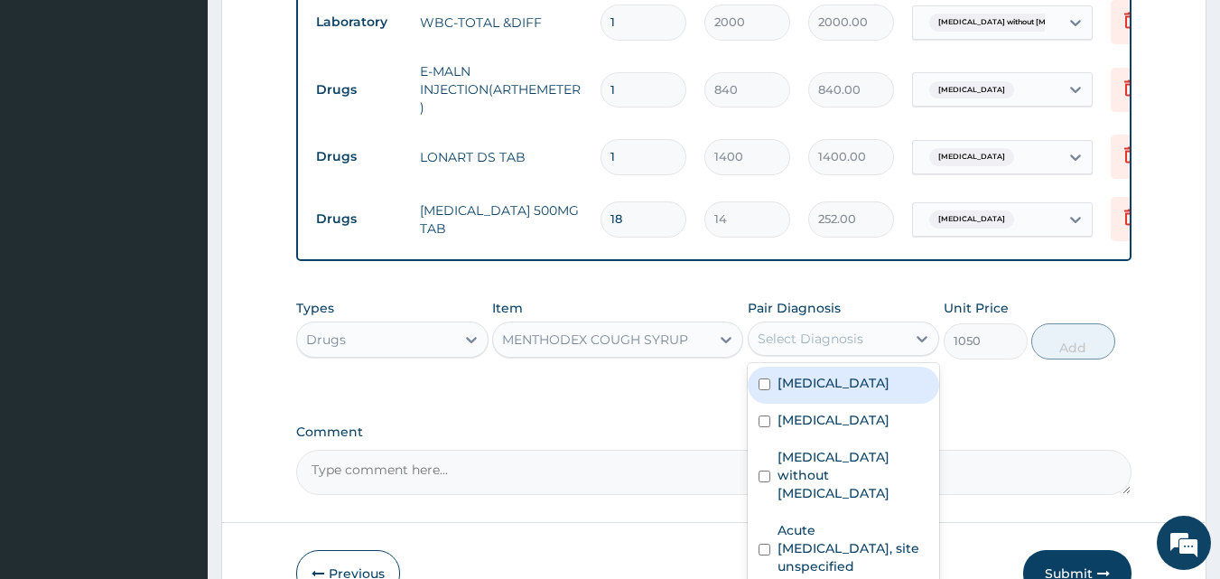
scroll to position [1047, 0]
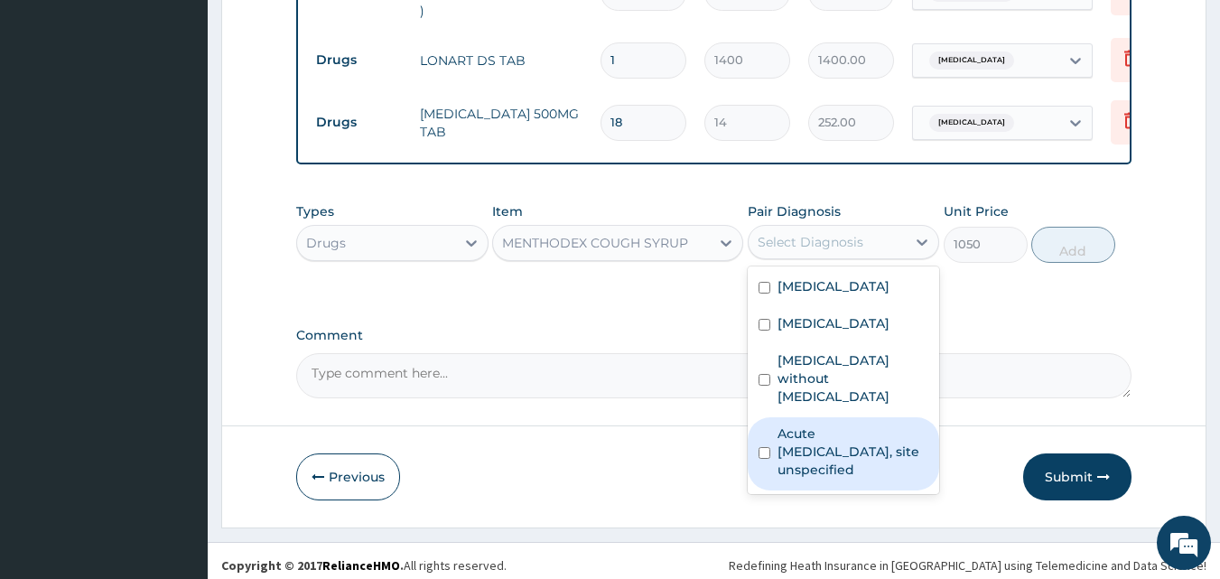
click at [812, 433] on label "Acute upper respiratory infection, site unspecified" at bounding box center [854, 451] width 152 height 54
checkbox input "true"
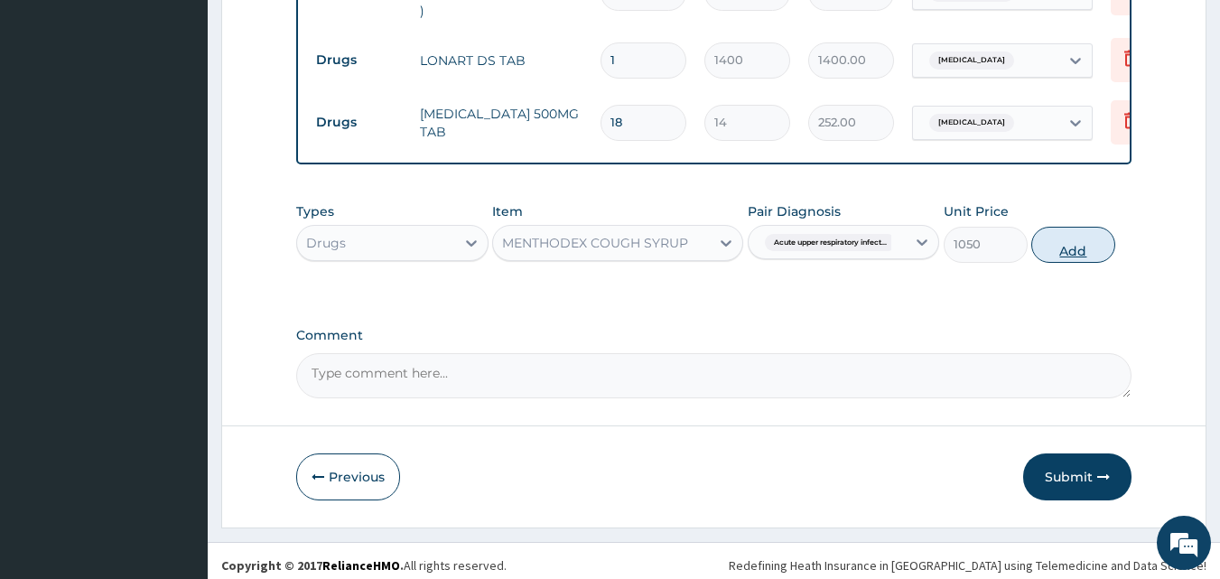
click at [1069, 256] on button "Add" at bounding box center [1073, 245] width 84 height 36
type input "0"
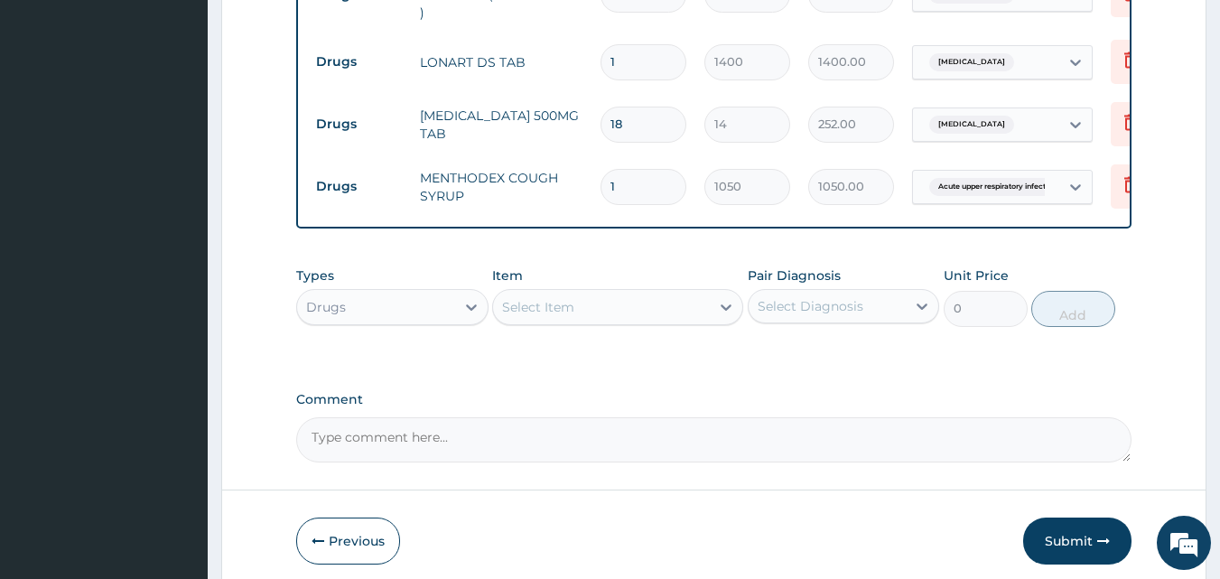
scroll to position [1132, 0]
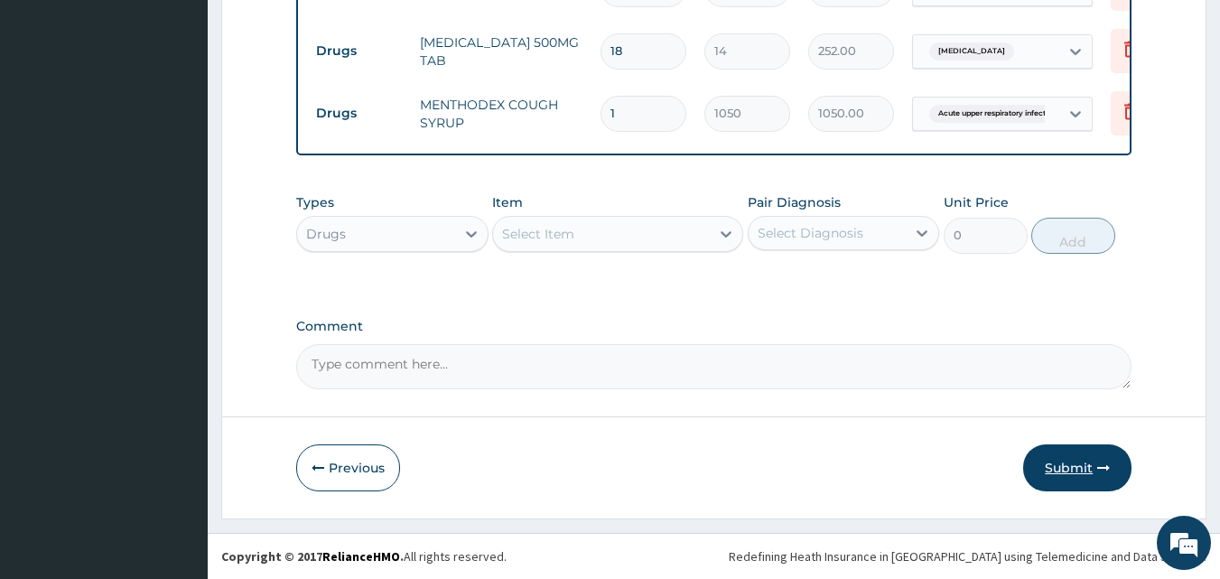
click at [1074, 460] on button "Submit" at bounding box center [1077, 467] width 108 height 47
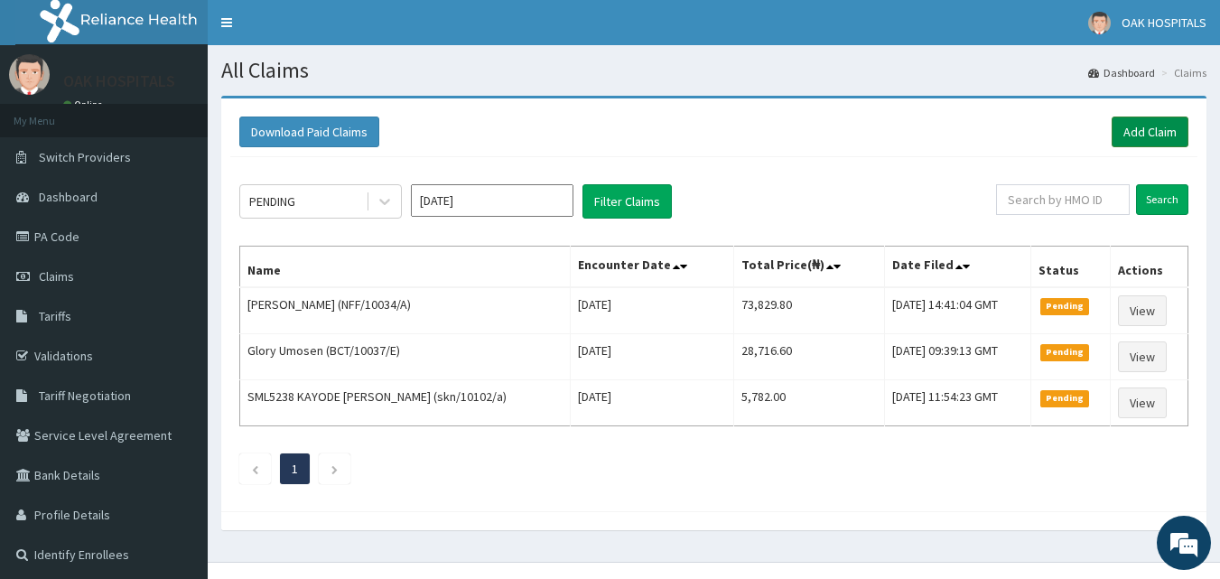
click at [1149, 135] on link "Add Claim" at bounding box center [1150, 132] width 77 height 31
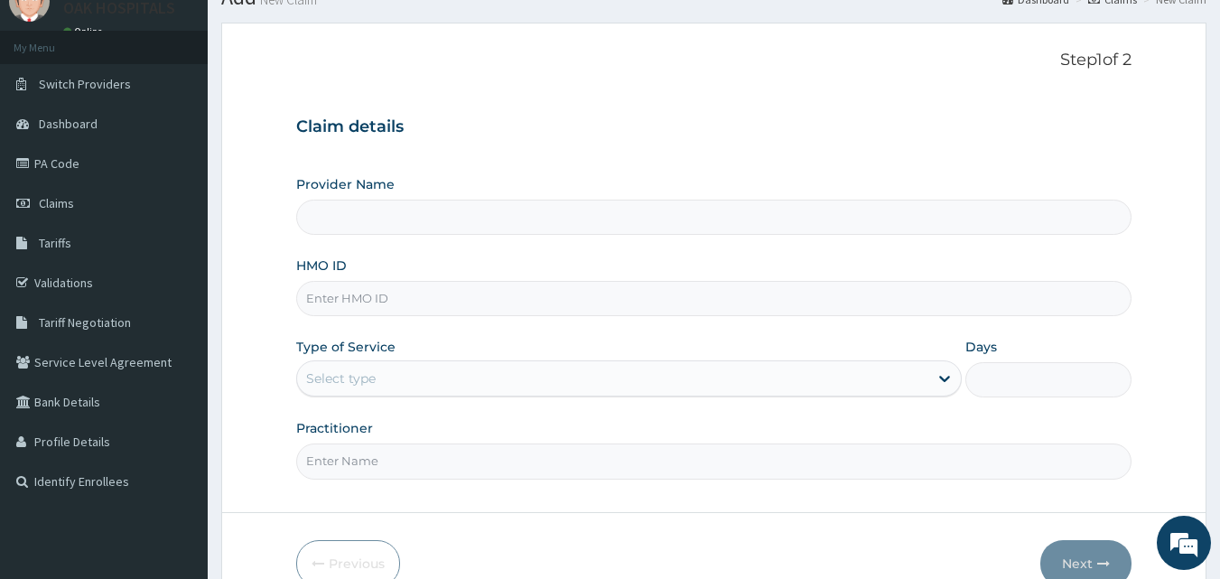
scroll to position [169, 0]
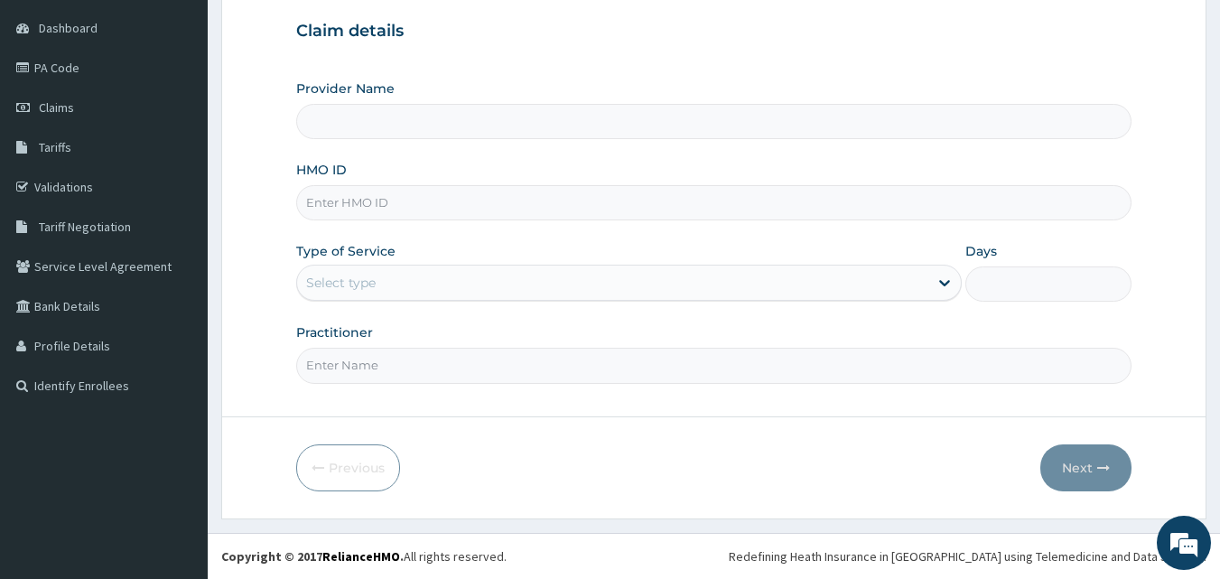
type input "Oak Hospitals"
click at [47, 148] on span "Tariffs" at bounding box center [55, 147] width 33 height 16
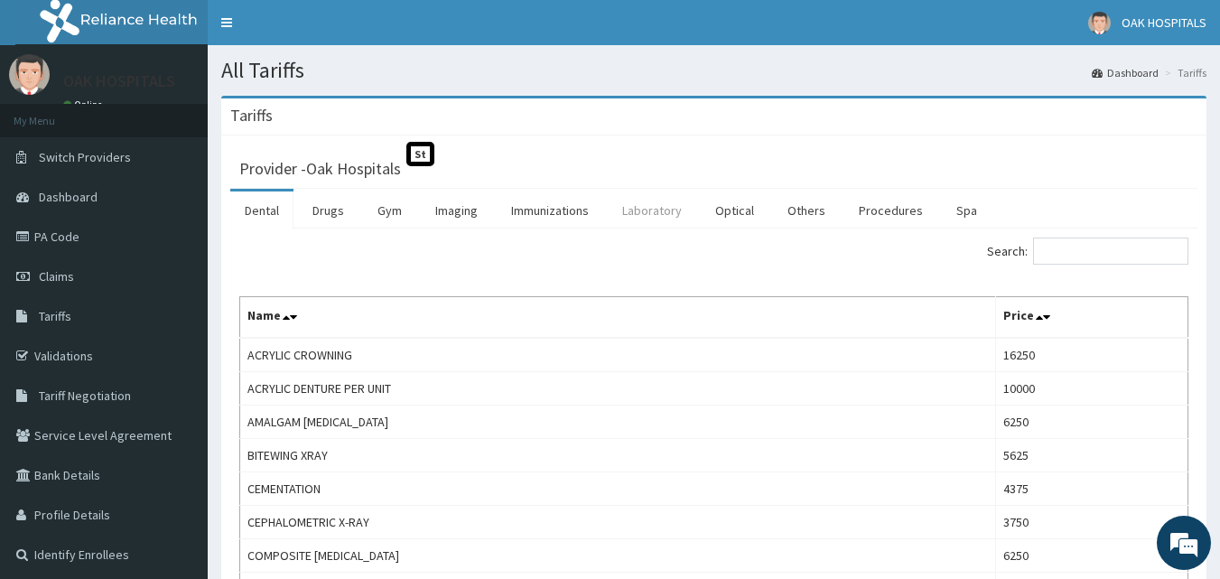
click at [657, 210] on link "Laboratory" at bounding box center [652, 210] width 89 height 38
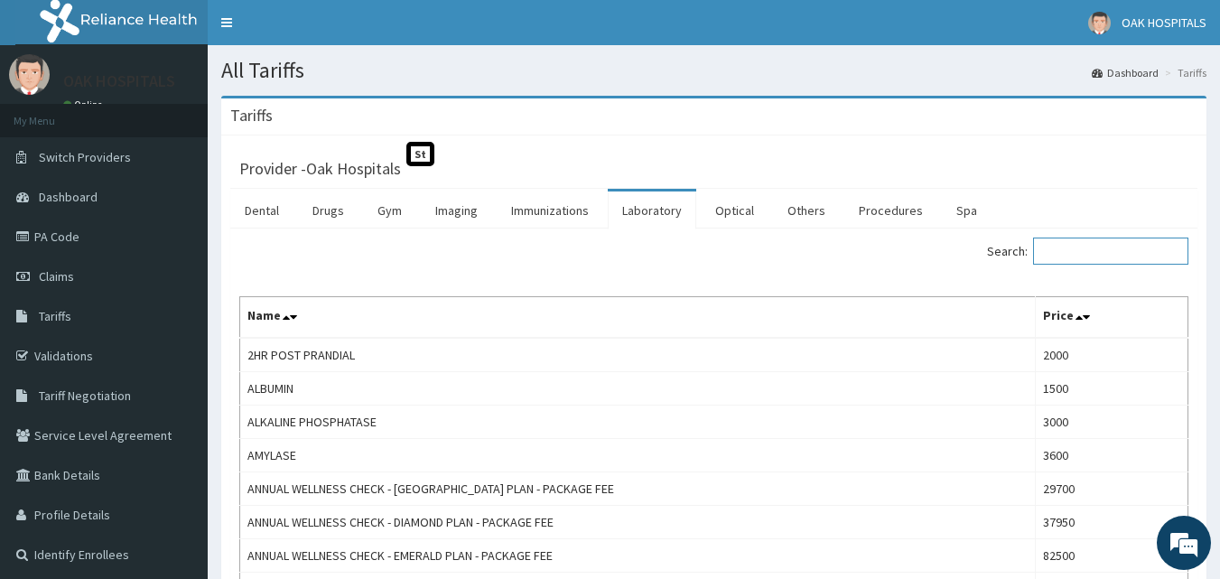
click at [1128, 261] on input "Search:" at bounding box center [1110, 251] width 155 height 27
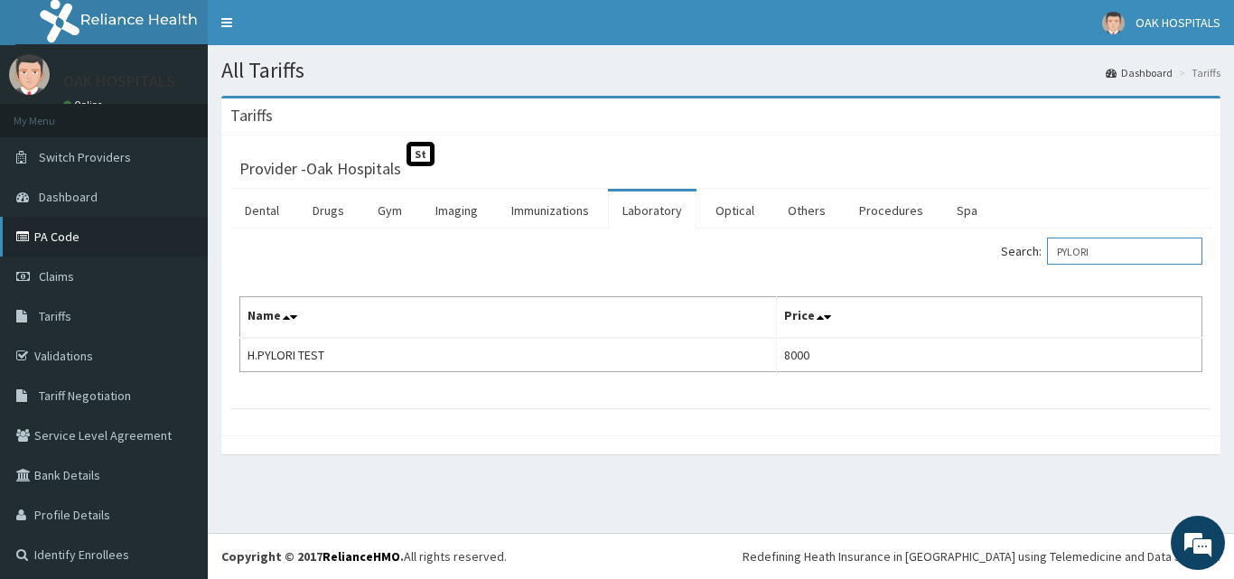
type input "PYLORI"
click at [83, 234] on link "PA Code" at bounding box center [104, 237] width 208 height 40
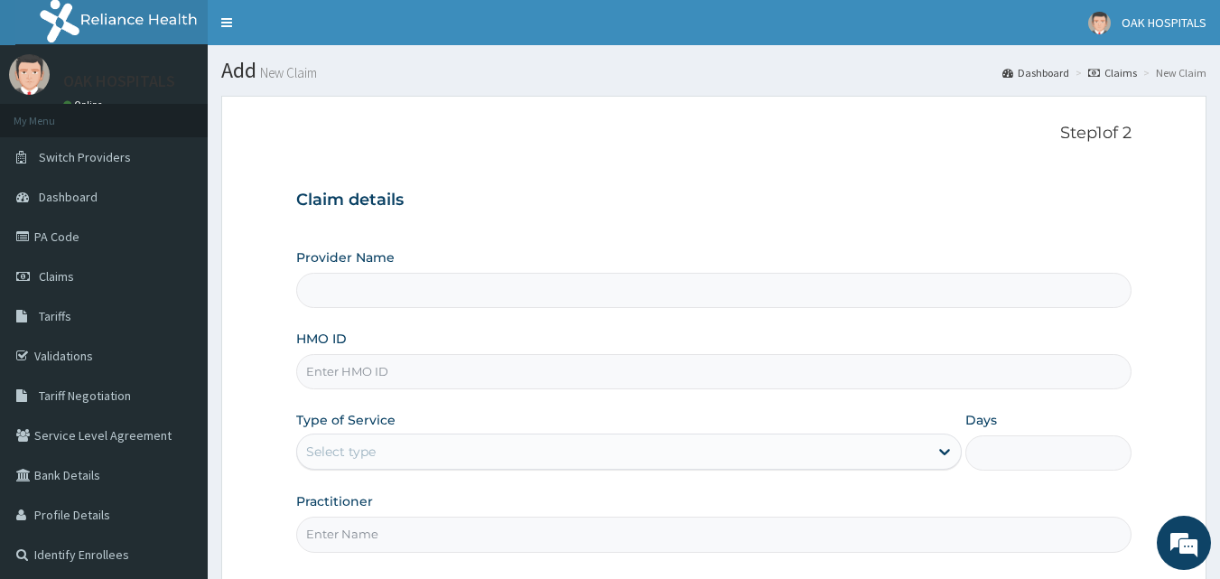
type input "Oak Hospitals"
click at [355, 378] on input "HMO ID" at bounding box center [714, 371] width 836 height 35
type input "SH/GEC/0067"
click at [344, 445] on div "Select type" at bounding box center [341, 452] width 70 height 18
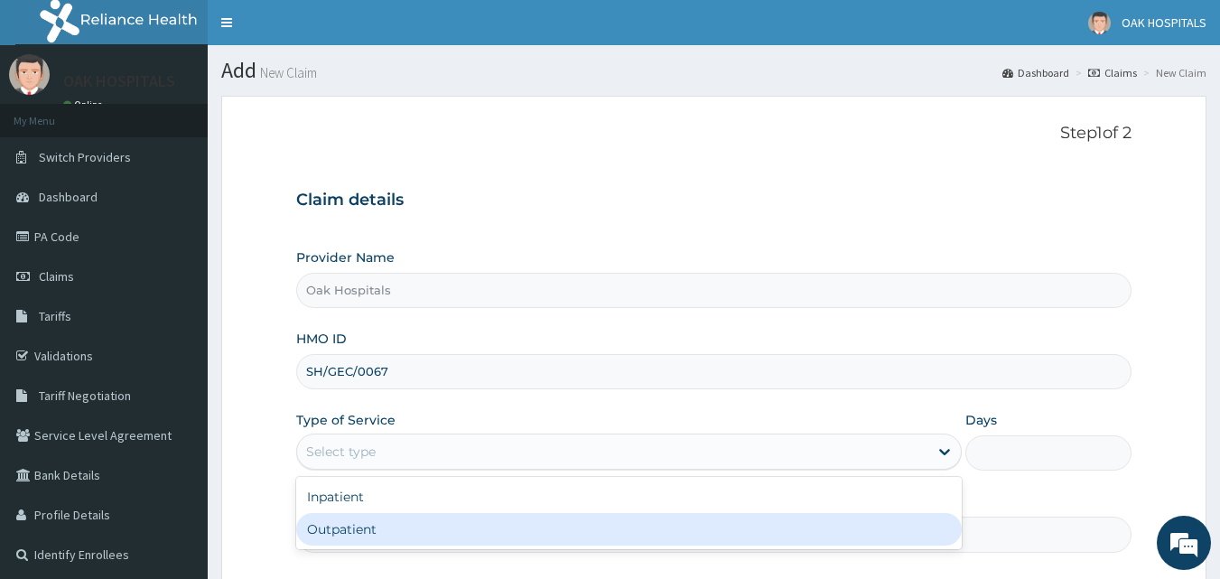
click at [354, 527] on div "Outpatient" at bounding box center [629, 529] width 666 height 33
type input "1"
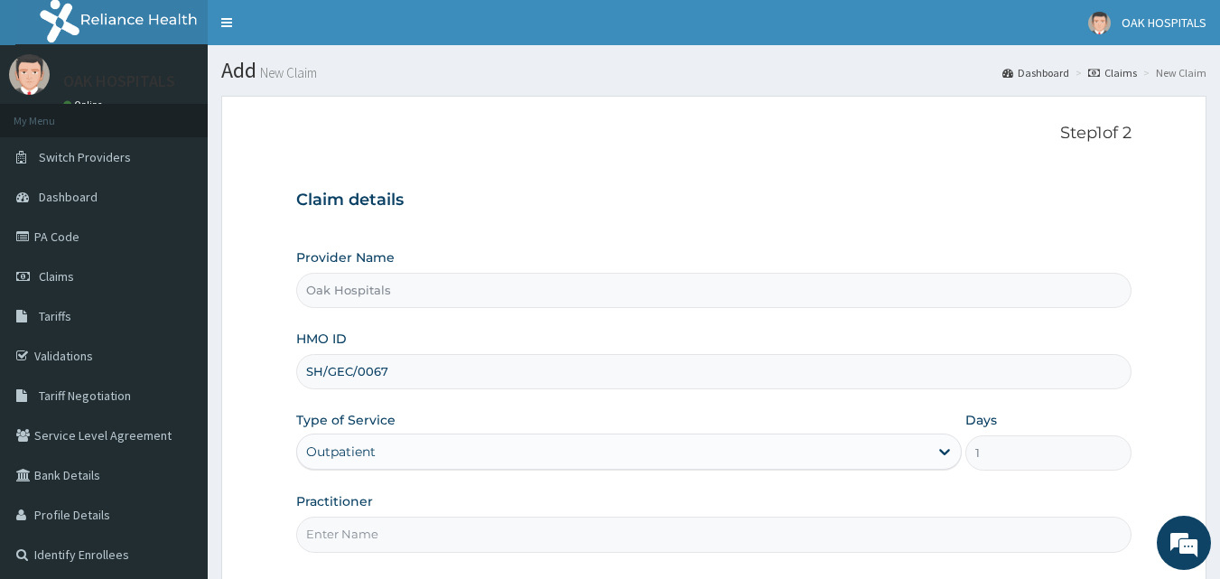
click at [348, 542] on input "Practitioner" at bounding box center [714, 534] width 836 height 35
type input "[PERSON_NAME]"
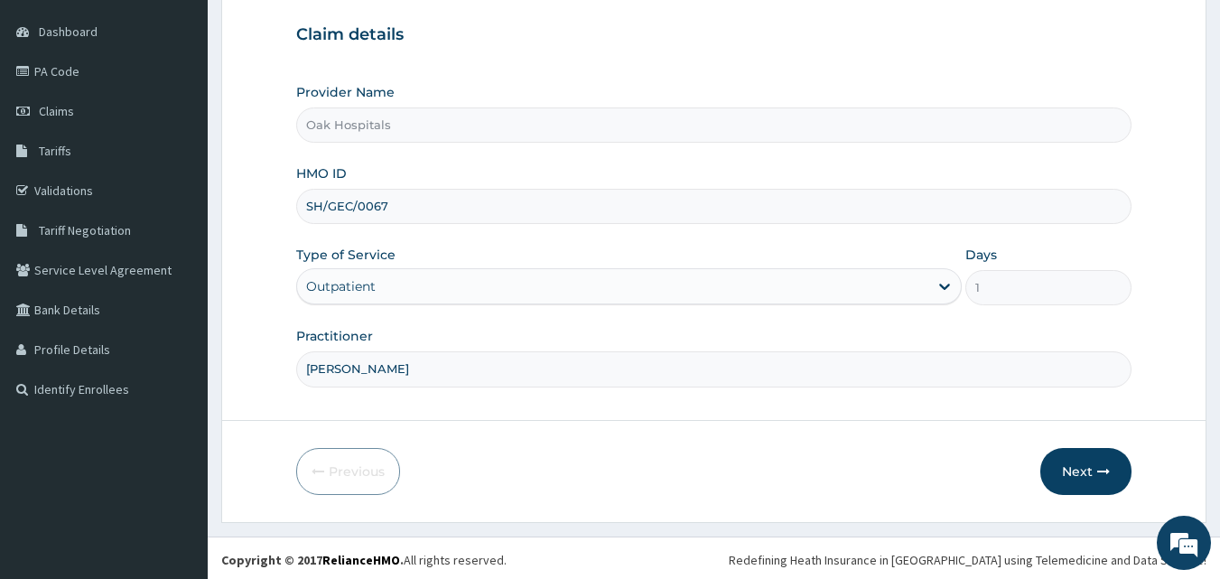
scroll to position [169, 0]
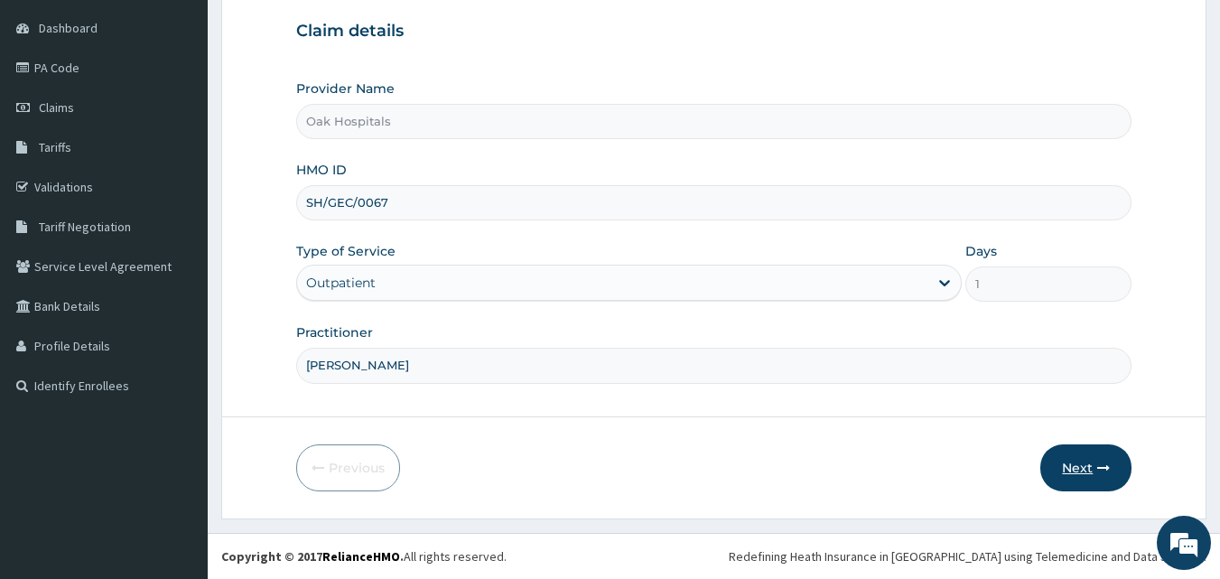
click at [1077, 457] on button "Next" at bounding box center [1085, 467] width 91 height 47
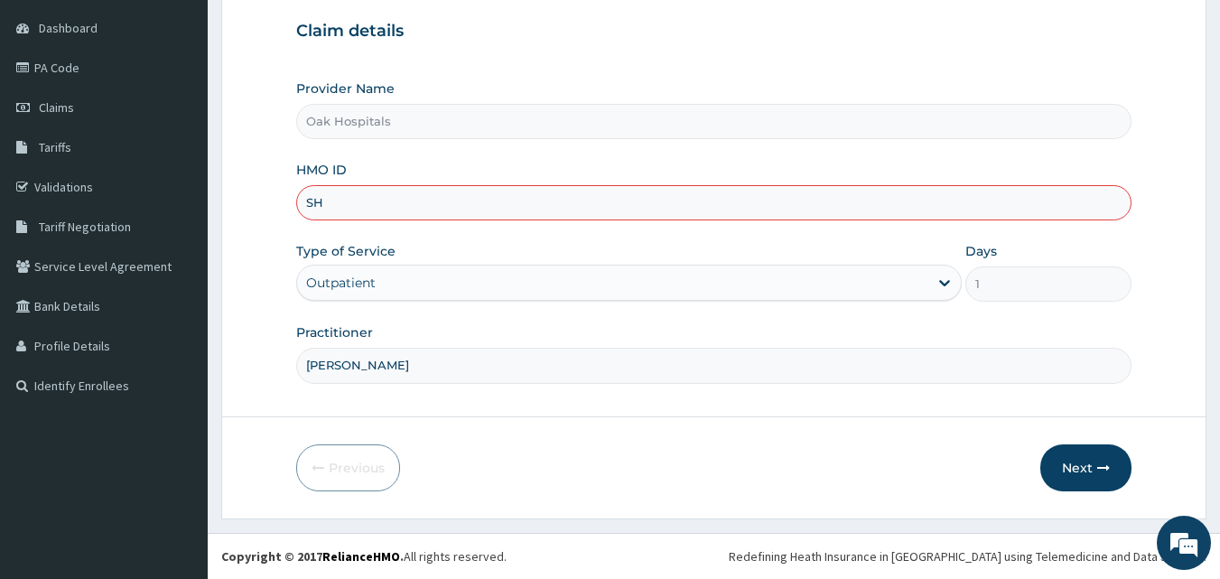
type input "S"
click at [24, 67] on icon at bounding box center [25, 67] width 18 height 13
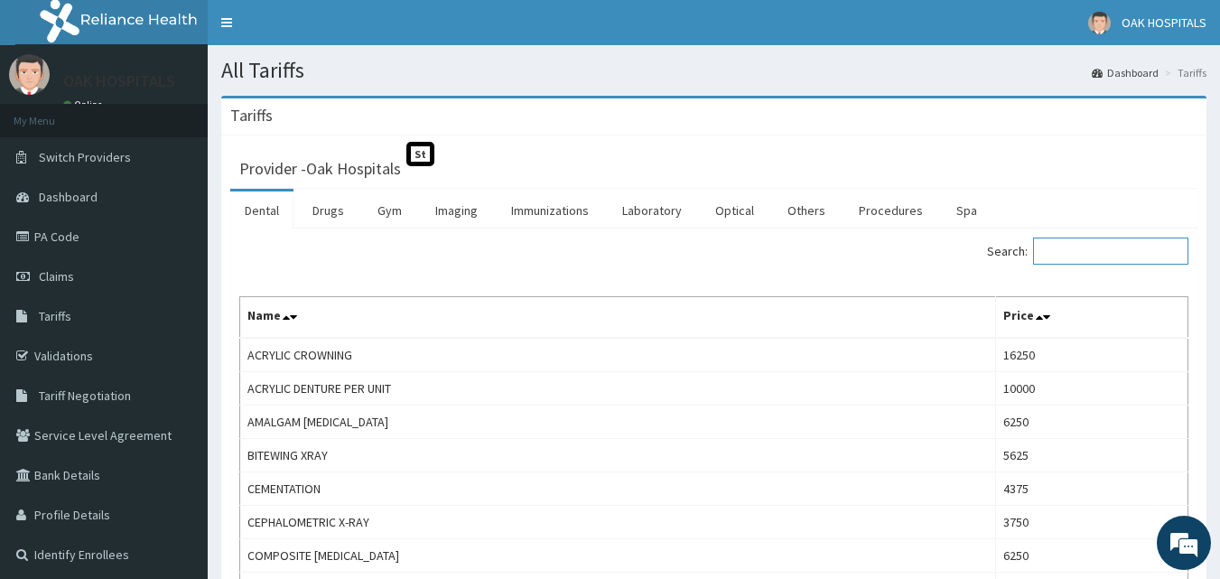
drag, startPoint x: 1017, startPoint y: 225, endPoint x: 1099, endPoint y: 251, distance: 86.3
click at [1099, 251] on input "Search:" at bounding box center [1110, 251] width 155 height 27
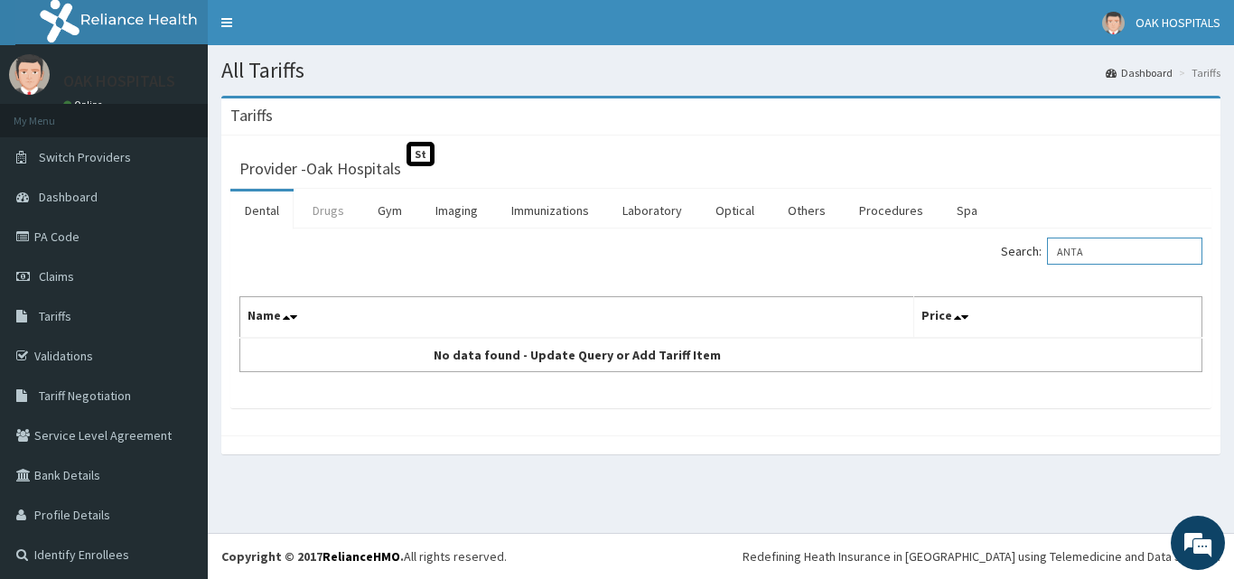
type input "ANTA"
click at [319, 214] on link "Drugs" at bounding box center [328, 210] width 61 height 38
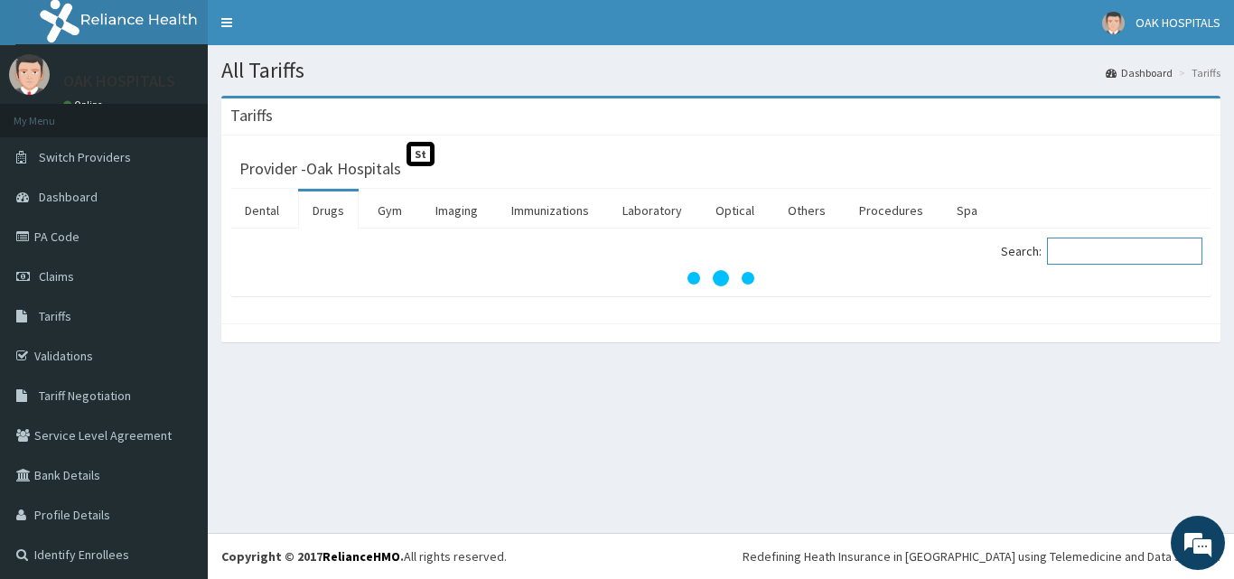
click at [1133, 256] on input "Search:" at bounding box center [1124, 251] width 155 height 27
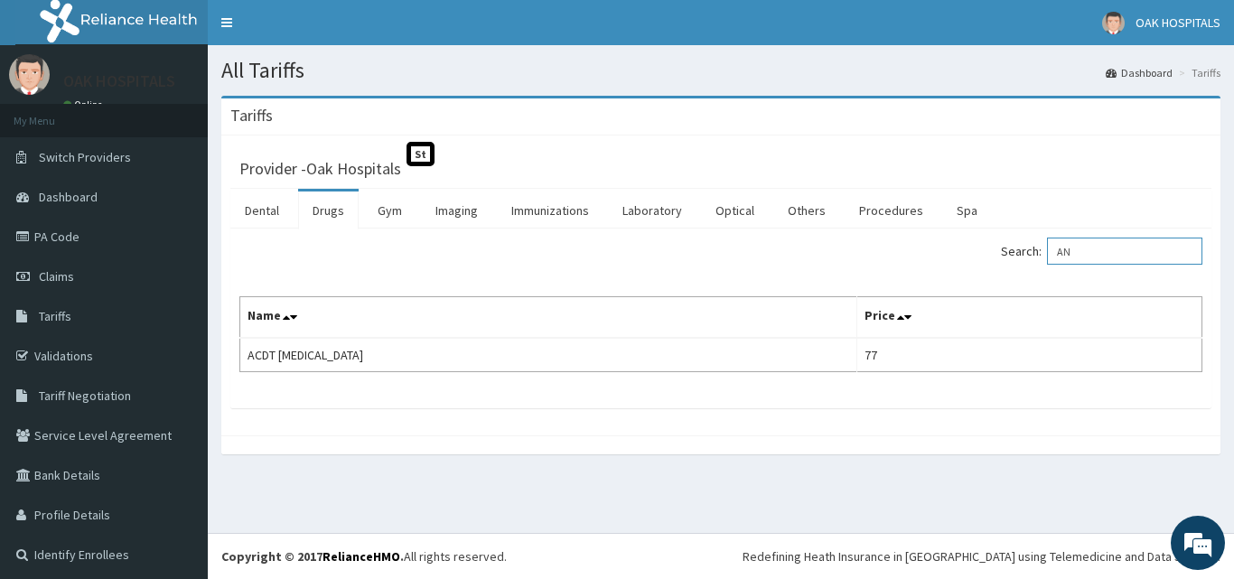
type input "A"
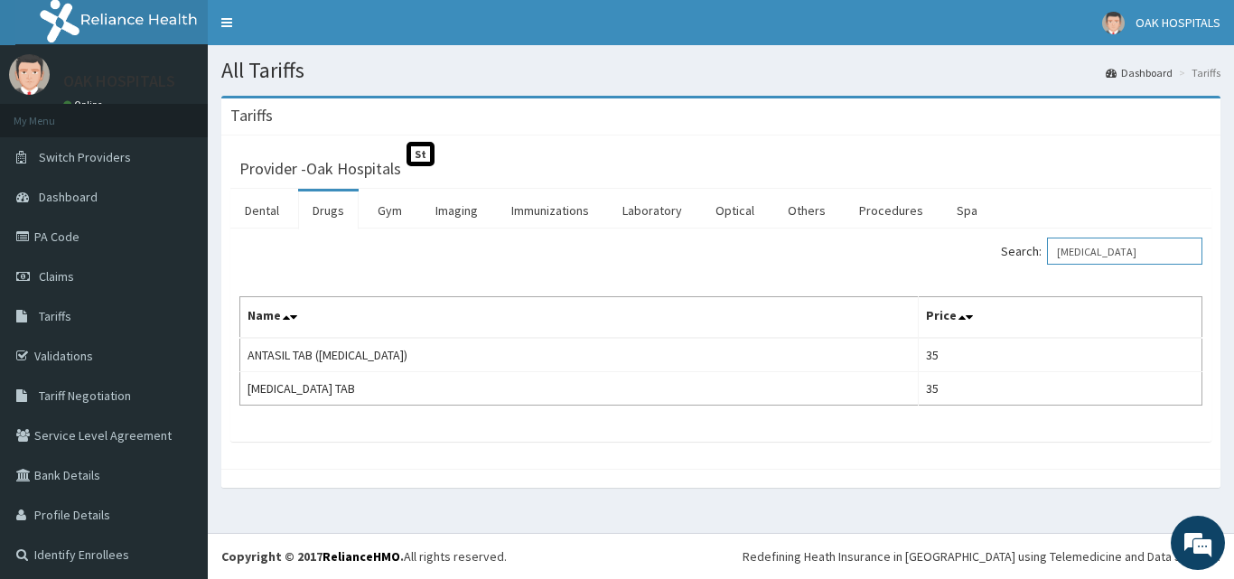
type input "GELUSIL"
click at [74, 273] on link "Claims" at bounding box center [104, 276] width 208 height 40
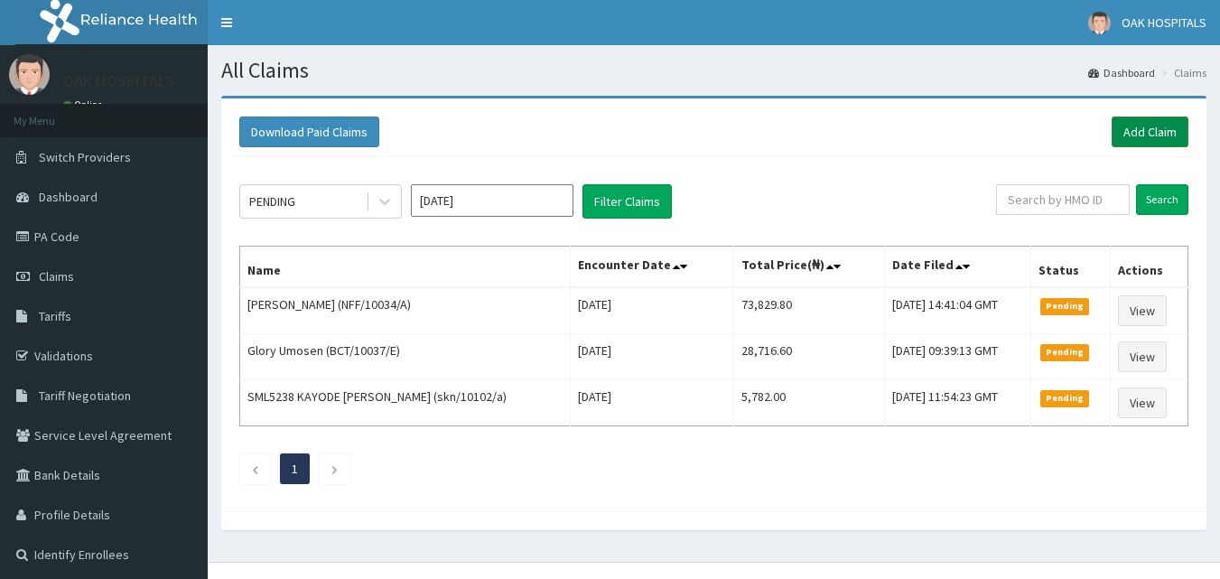
click at [1125, 135] on link "Add Claim" at bounding box center [1150, 132] width 77 height 31
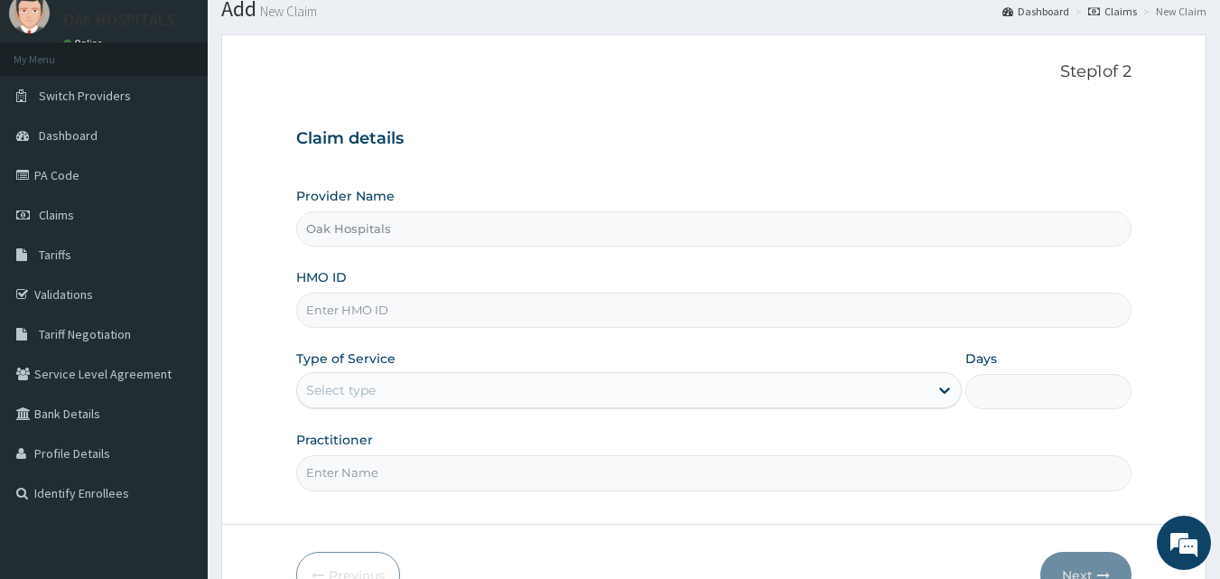
scroll to position [169, 0]
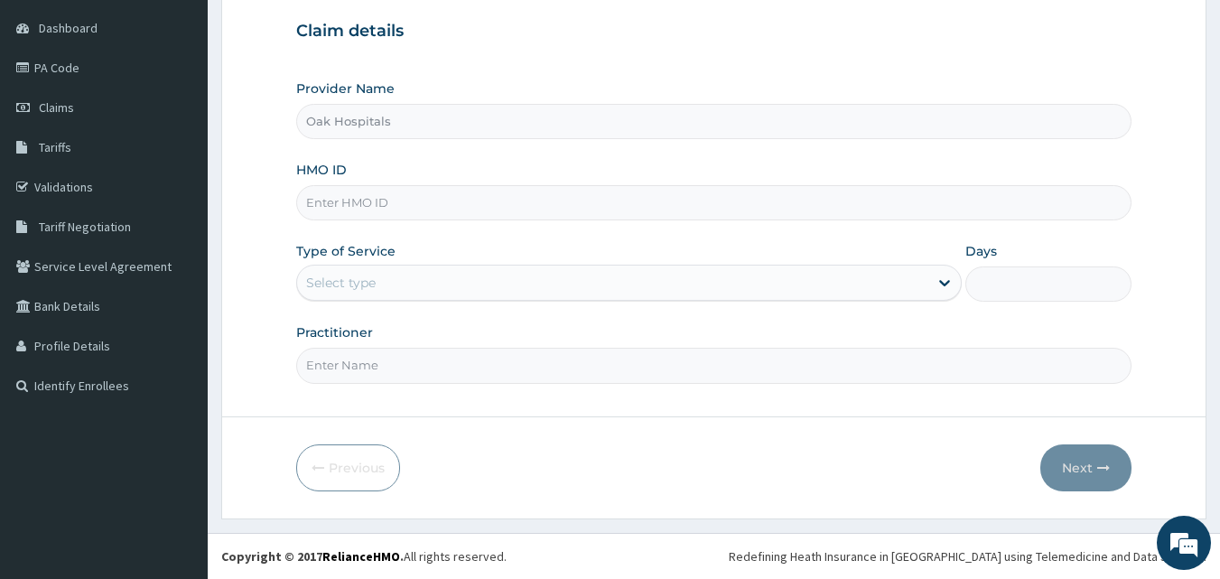
click at [531, 361] on input "Practitioner" at bounding box center [714, 365] width 836 height 35
type input "[PERSON_NAME]"
click at [409, 279] on div "Select type" at bounding box center [612, 282] width 631 height 29
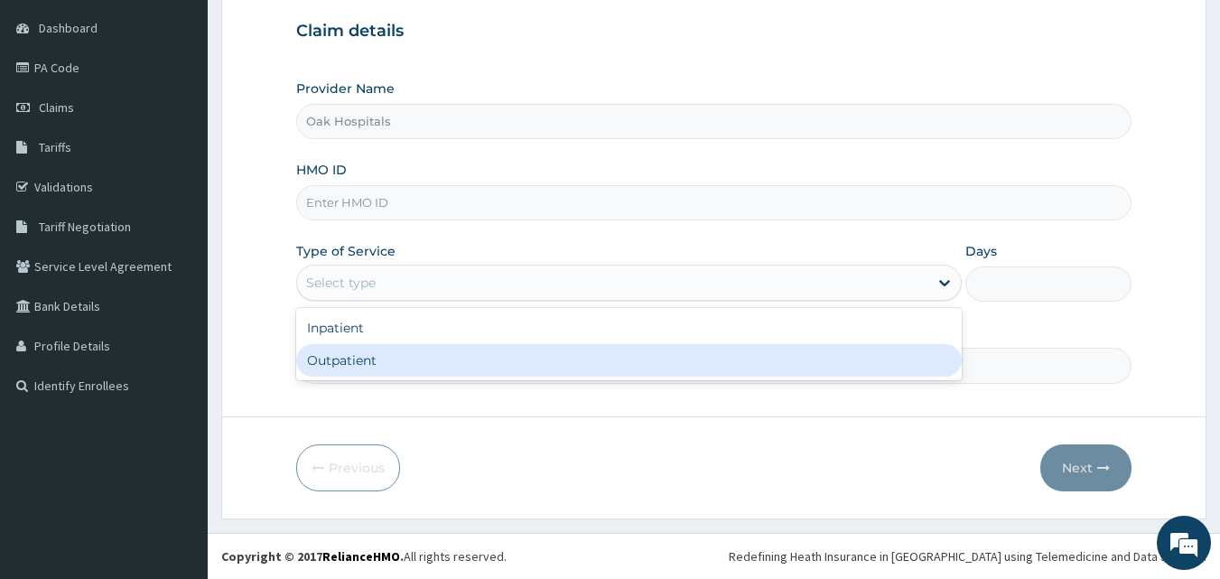
click at [425, 364] on div "Outpatient" at bounding box center [629, 360] width 666 height 33
type input "1"
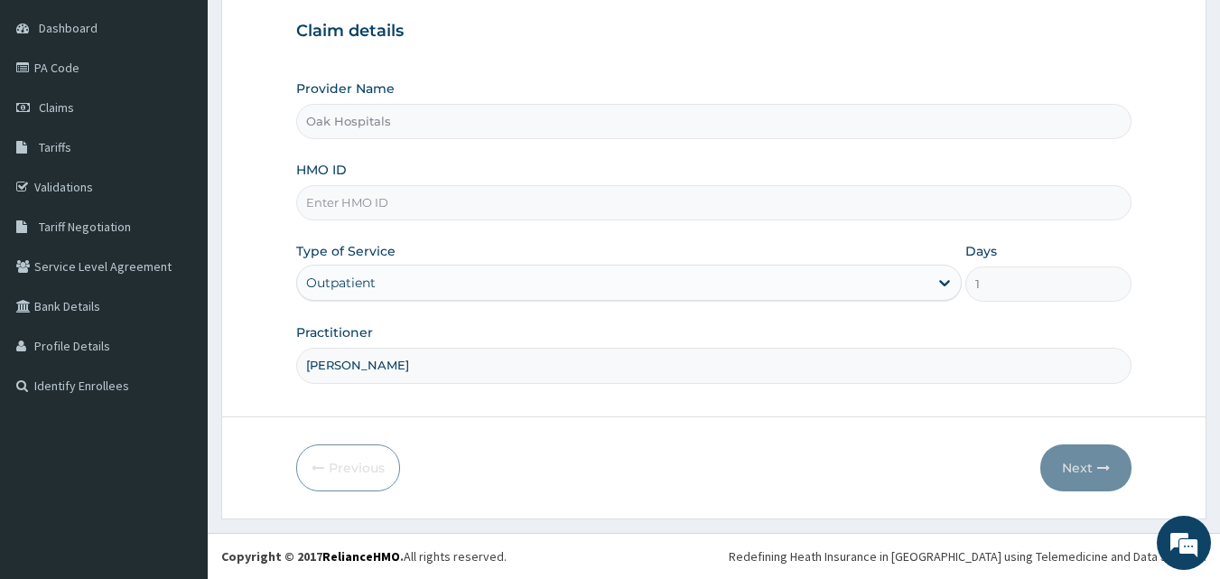
click at [388, 202] on input "HMO ID" at bounding box center [714, 202] width 836 height 35
type input "JBN/10279/B"
click at [556, 234] on div "Provider Name Oak Hospitals HMO ID JBN/10279/B Type of Service Outpatient Days …" at bounding box center [714, 230] width 836 height 303
click at [1060, 466] on button "Next" at bounding box center [1085, 467] width 91 height 47
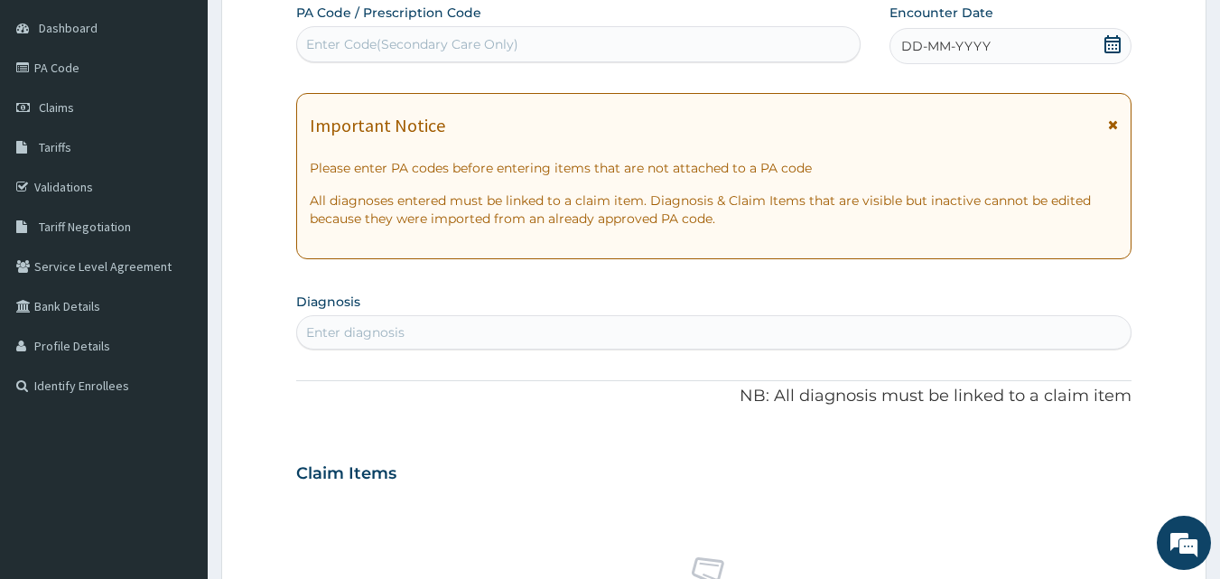
click at [950, 51] on span "DD-MM-YYYY" at bounding box center [945, 46] width 89 height 18
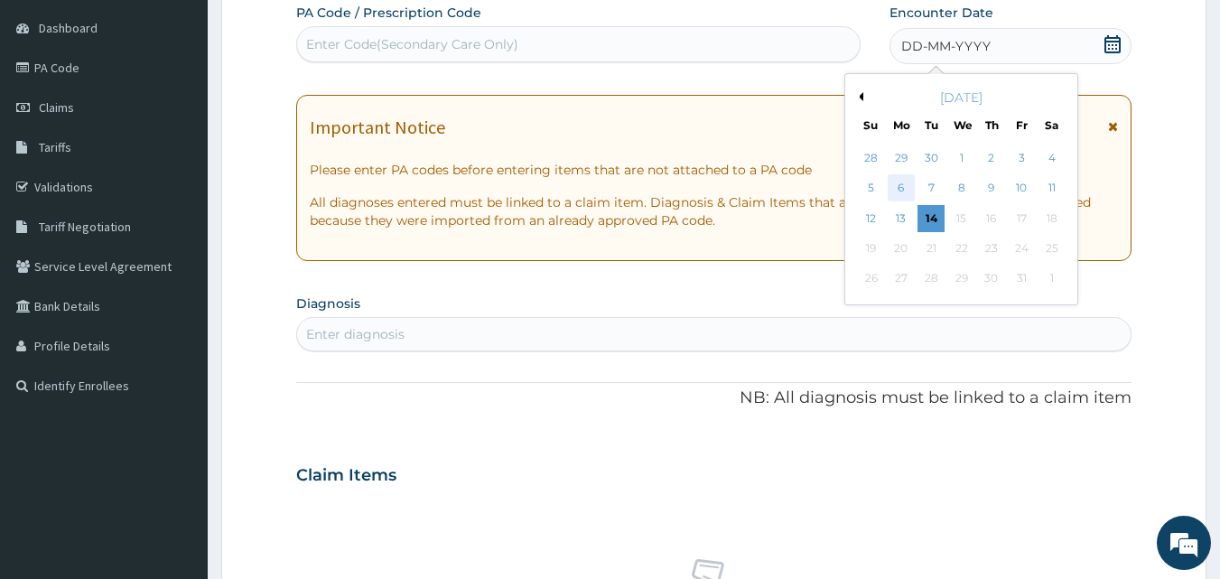
click at [897, 180] on div "6" at bounding box center [901, 188] width 27 height 27
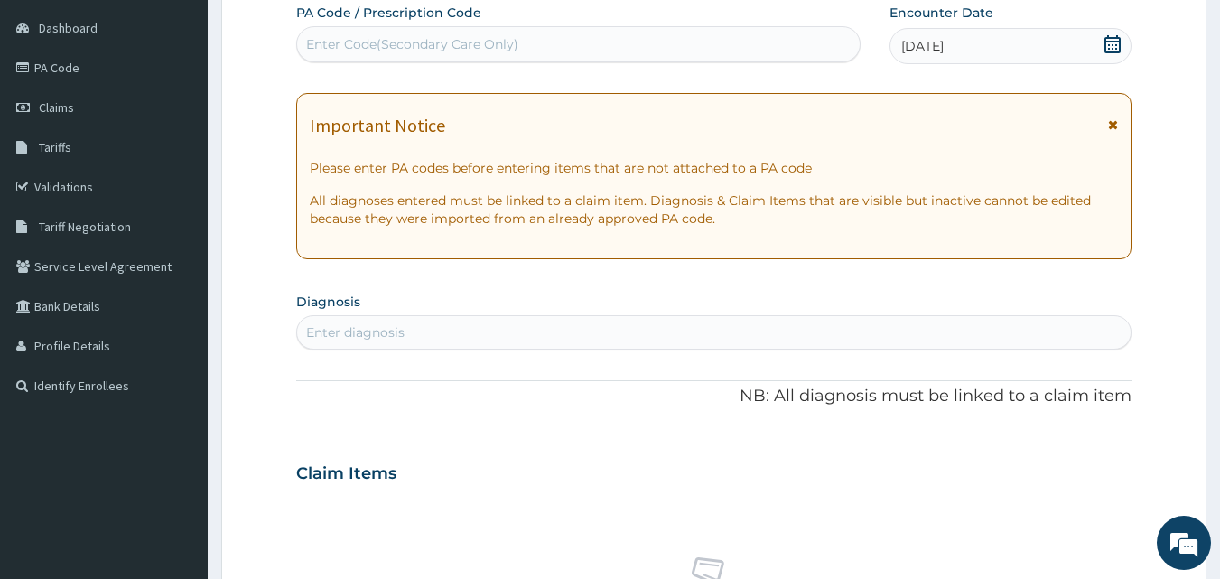
click at [456, 328] on div "Enter diagnosis" at bounding box center [714, 332] width 834 height 29
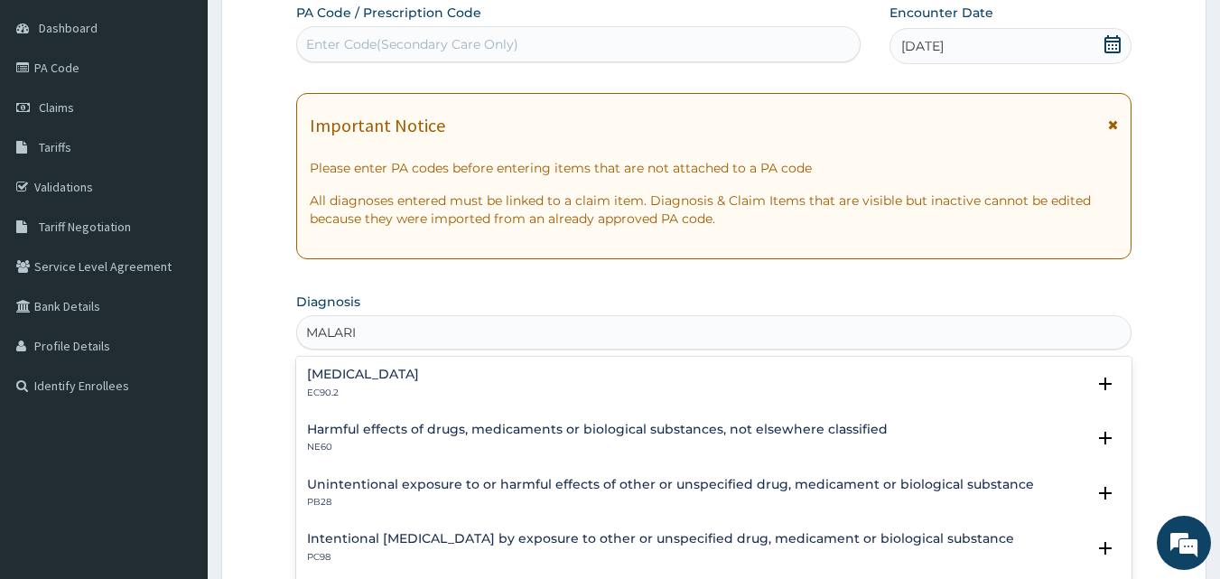
type input "[MEDICAL_DATA]"
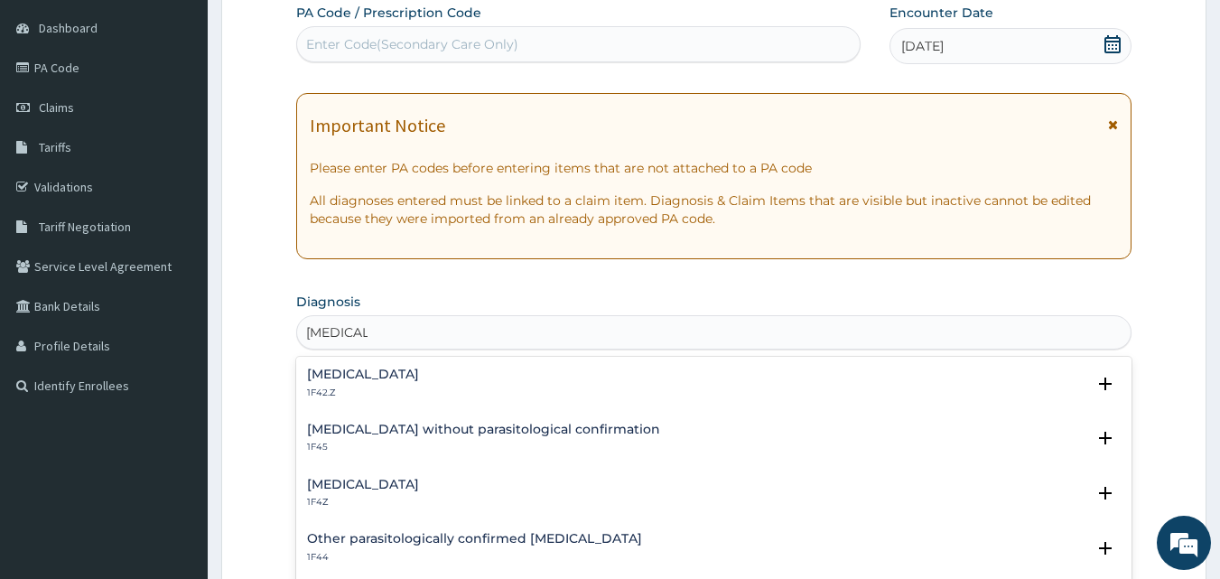
click at [380, 480] on h4 "[MEDICAL_DATA]" at bounding box center [363, 485] width 112 height 14
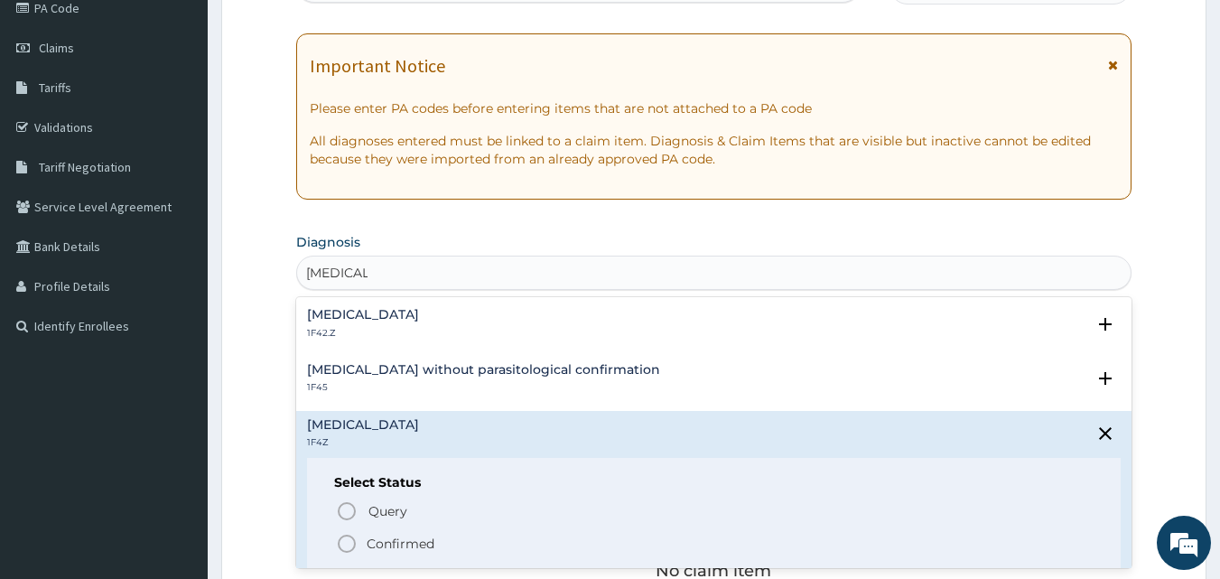
scroll to position [259, 0]
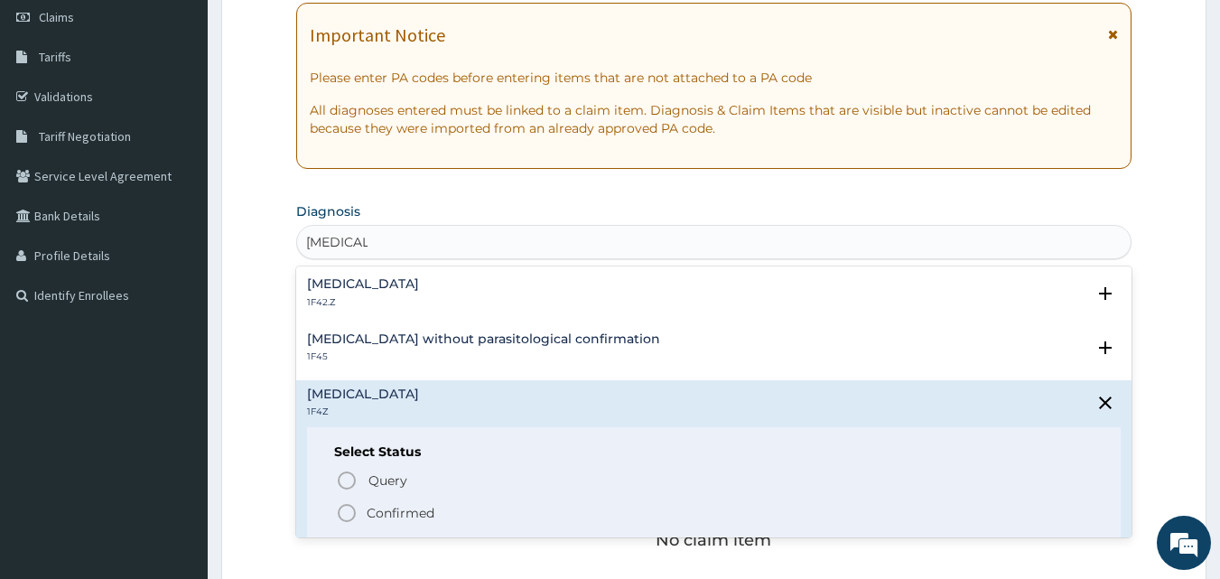
click at [434, 514] on p "Confirmed" at bounding box center [401, 513] width 68 height 18
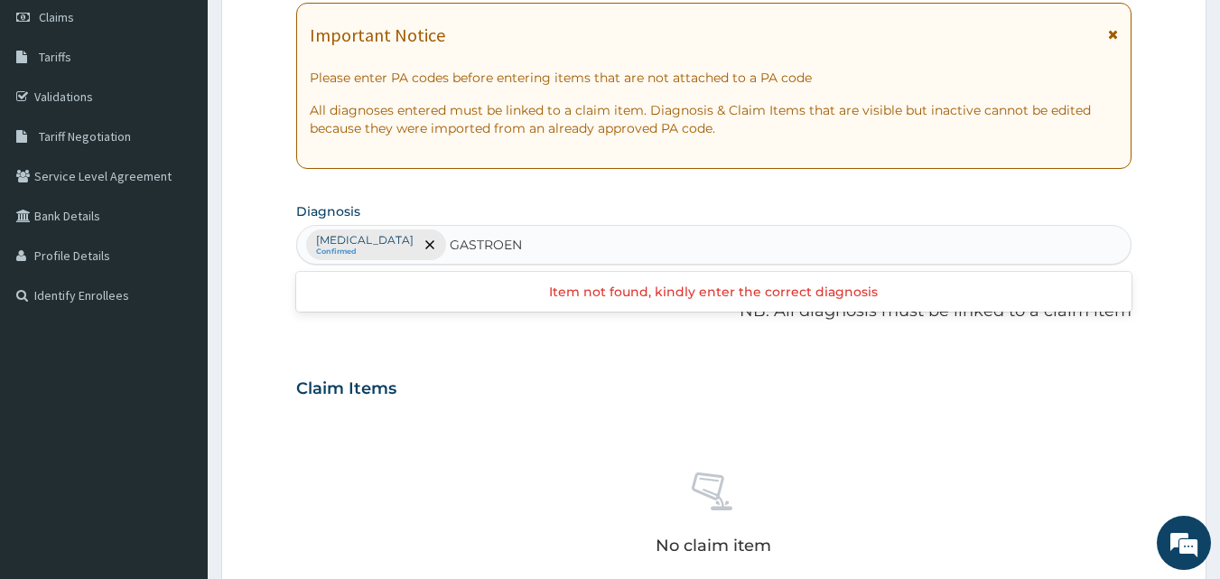
type input "GASTROE"
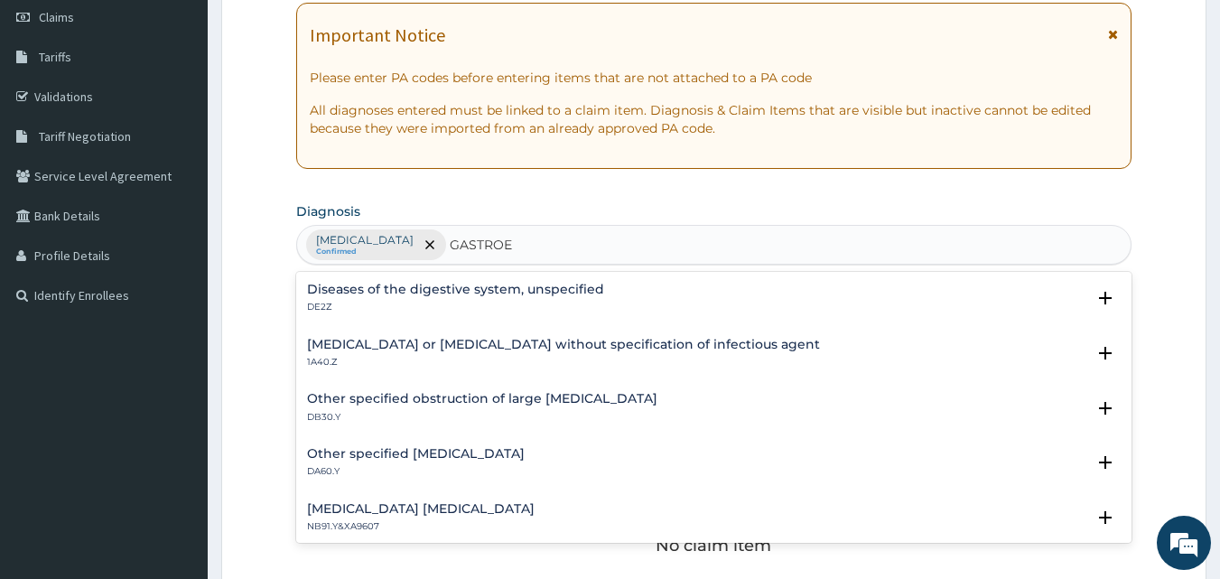
click at [526, 345] on h4 "Infectious gastroenteritis or colitis without specification of infectious agent" at bounding box center [563, 345] width 513 height 14
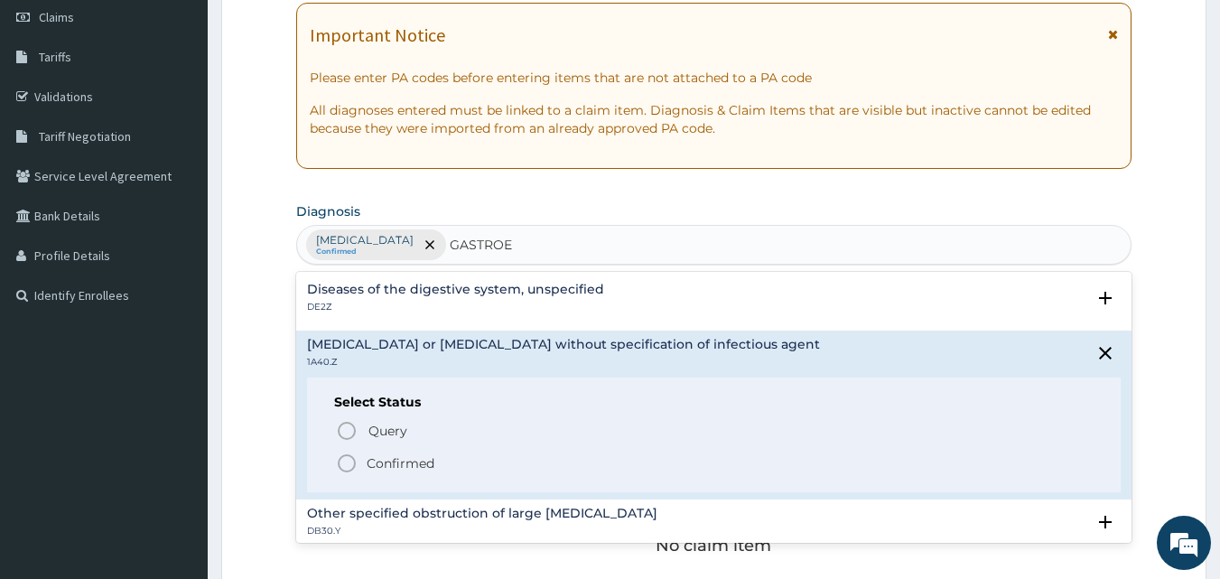
click at [374, 462] on p "Confirmed" at bounding box center [401, 463] width 68 height 18
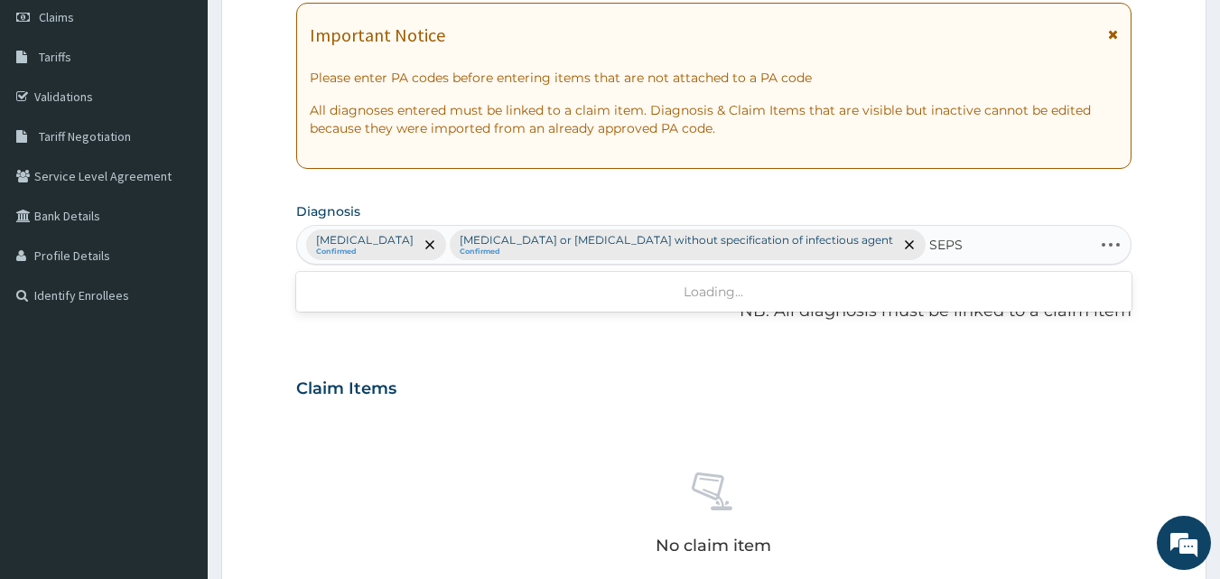
type input "SEPSI"
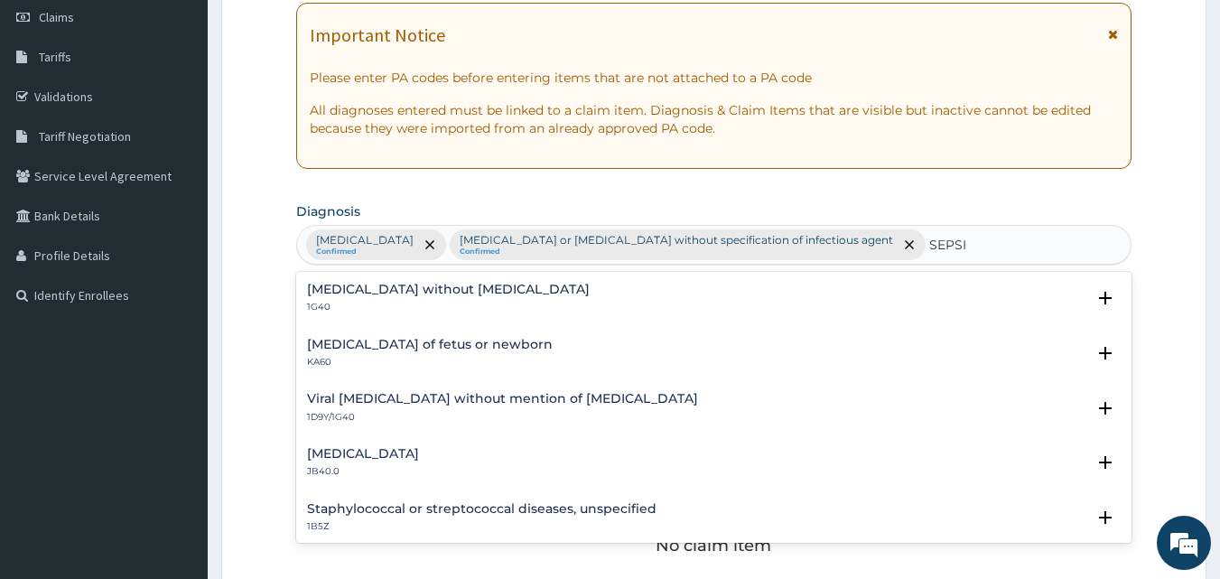
click at [478, 287] on h4 "Sepsis without septic shock" at bounding box center [448, 290] width 283 height 14
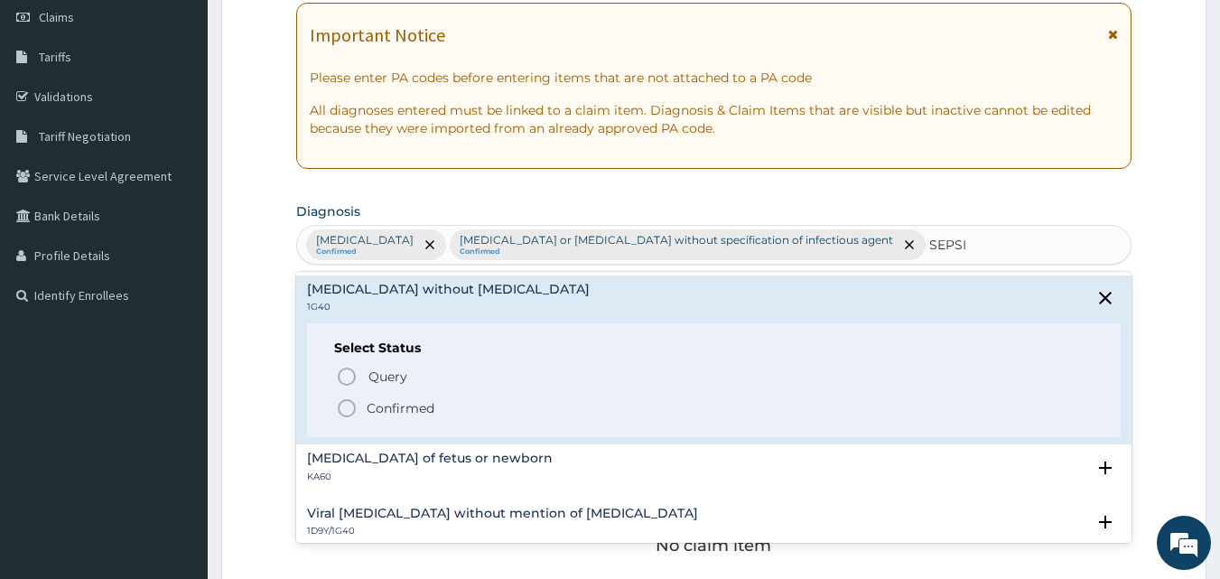
click at [396, 408] on p "Confirmed" at bounding box center [401, 408] width 68 height 18
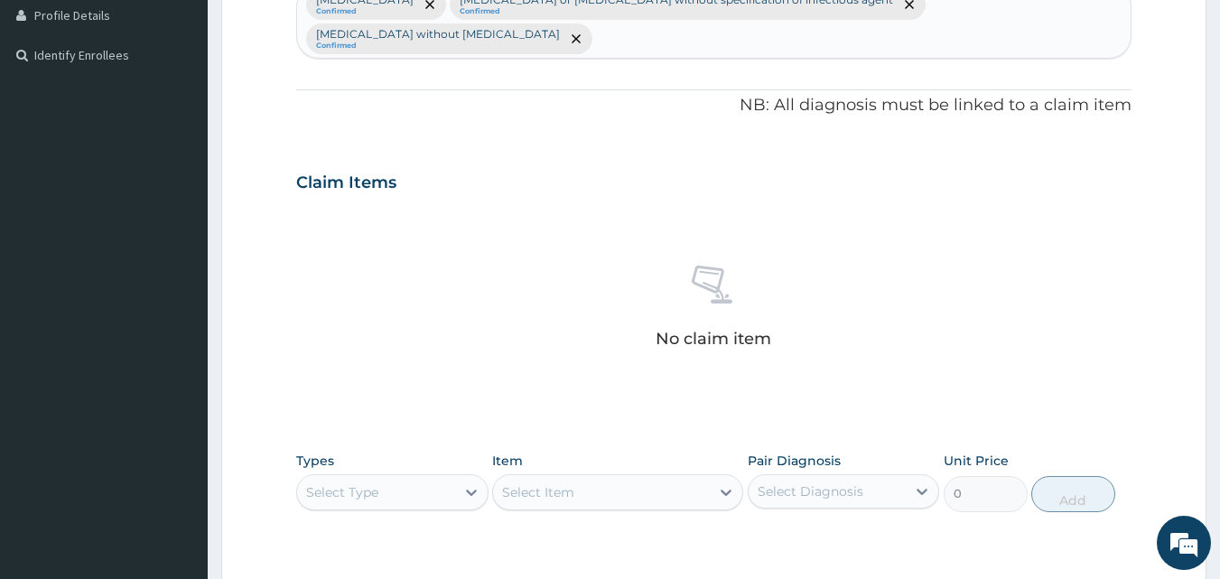
scroll to position [530, 0]
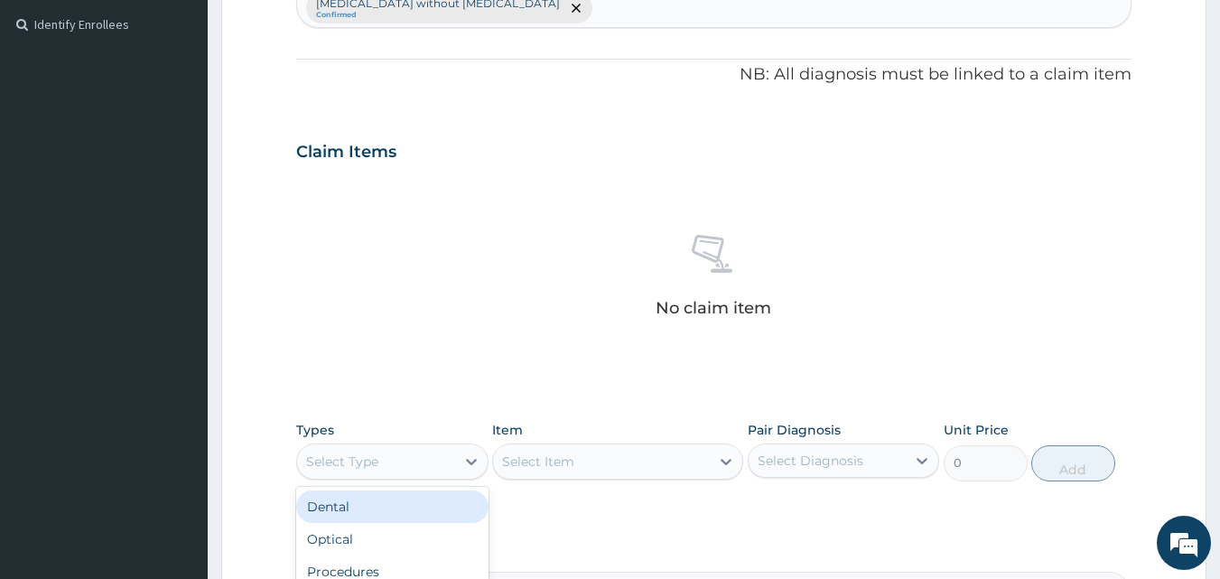
click at [394, 447] on div "Select Type" at bounding box center [376, 461] width 158 height 29
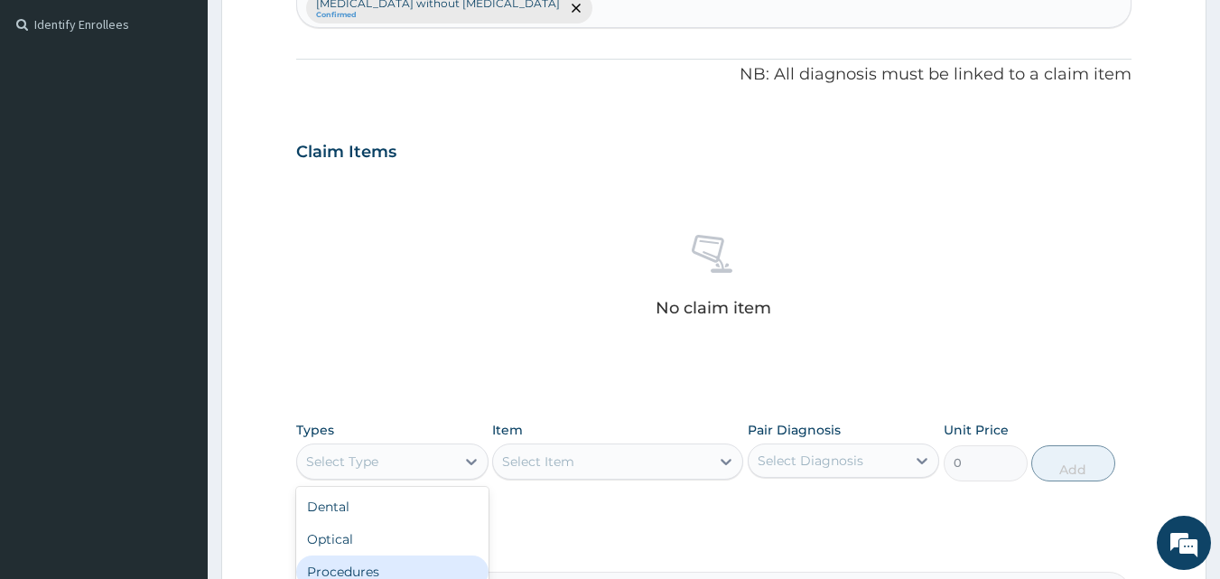
click at [437, 555] on div "Procedures" at bounding box center [392, 571] width 192 height 33
click at [621, 443] on div "Select Item" at bounding box center [617, 461] width 251 height 36
click at [807, 452] on div "Select Diagnosis" at bounding box center [811, 461] width 106 height 18
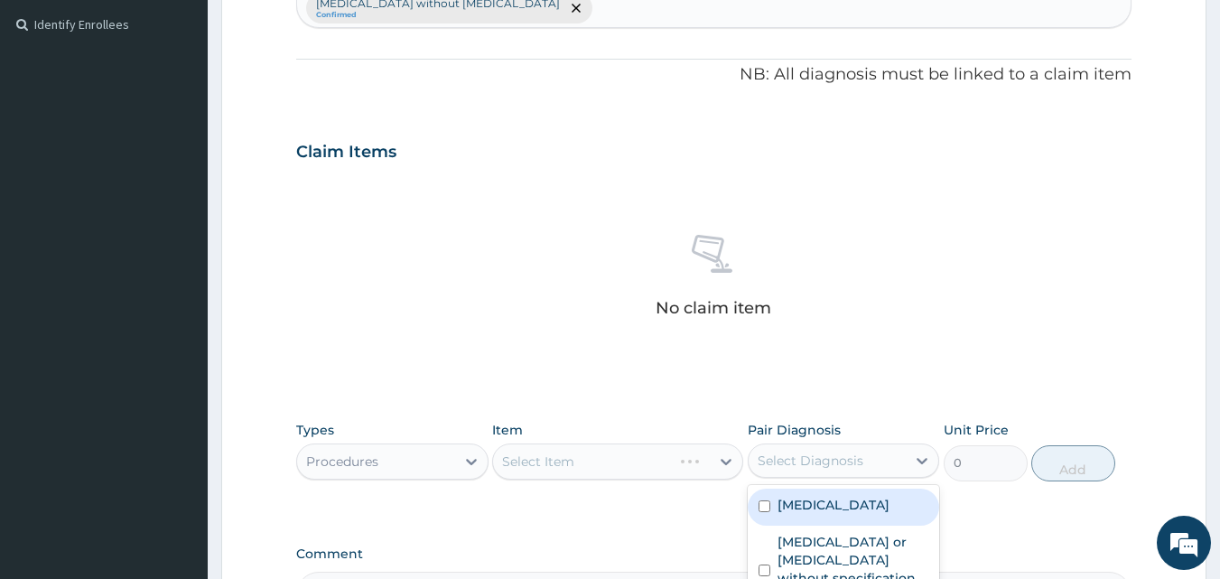
click at [826, 496] on label "[MEDICAL_DATA]" at bounding box center [834, 505] width 112 height 18
checkbox input "true"
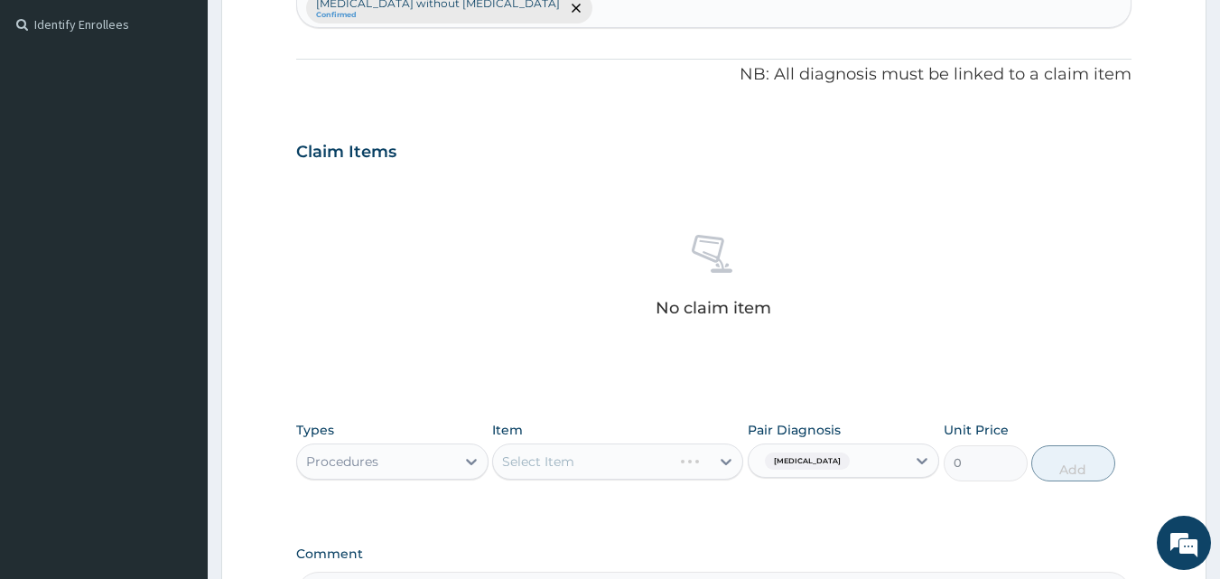
click at [635, 443] on div "Select Item" at bounding box center [617, 461] width 251 height 36
click at [609, 443] on div "Select Item" at bounding box center [617, 461] width 251 height 36
click at [586, 443] on div "Select Item" at bounding box center [617, 461] width 251 height 36
click at [615, 447] on div "Select Item" at bounding box center [601, 461] width 217 height 29
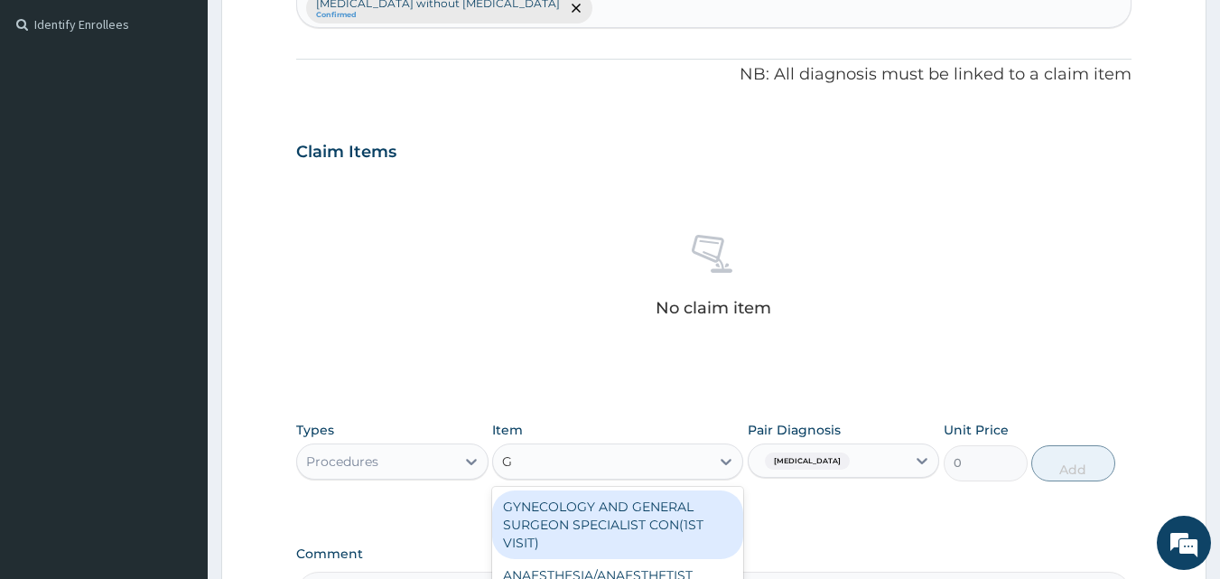
type input "GP"
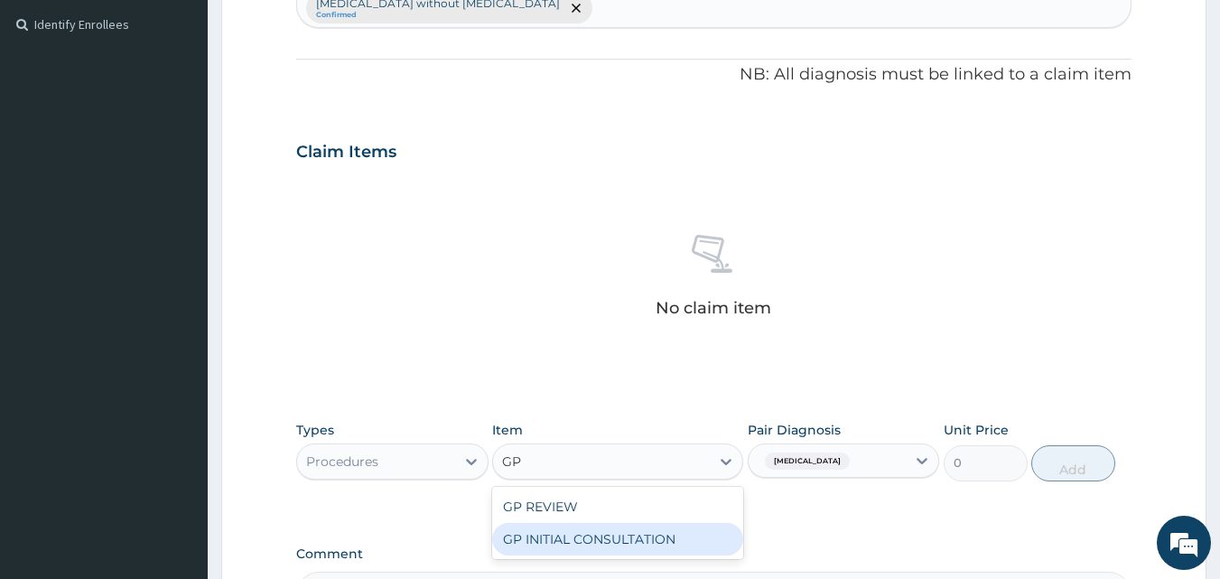
click at [626, 523] on div "GP INITIAL CONSULTATION" at bounding box center [617, 539] width 251 height 33
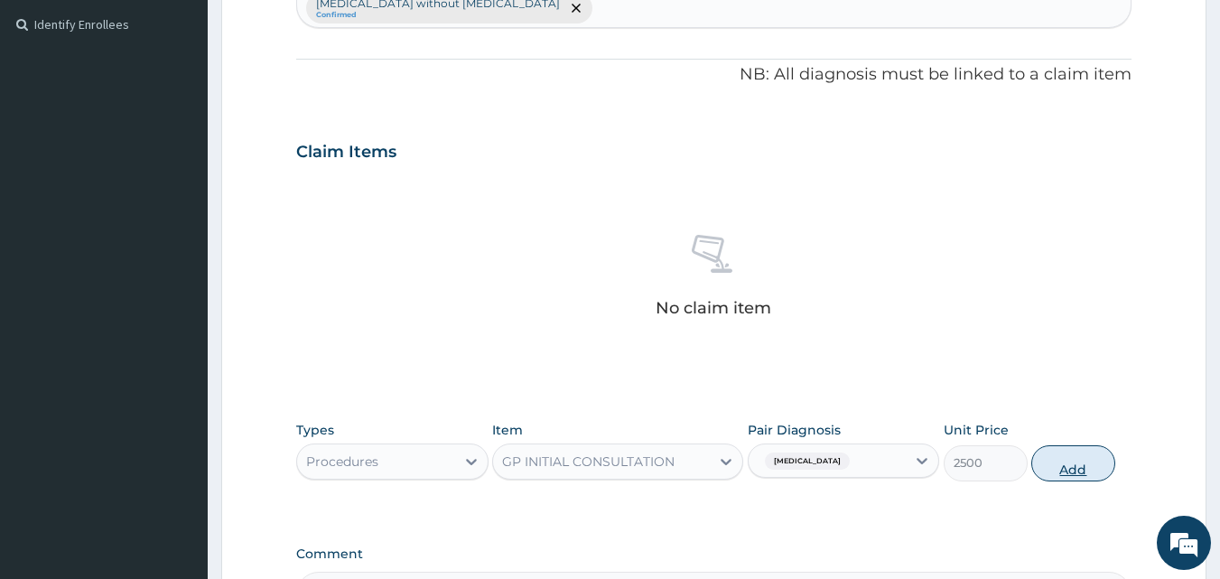
click at [1095, 445] on button "Add" at bounding box center [1073, 463] width 84 height 36
type input "0"
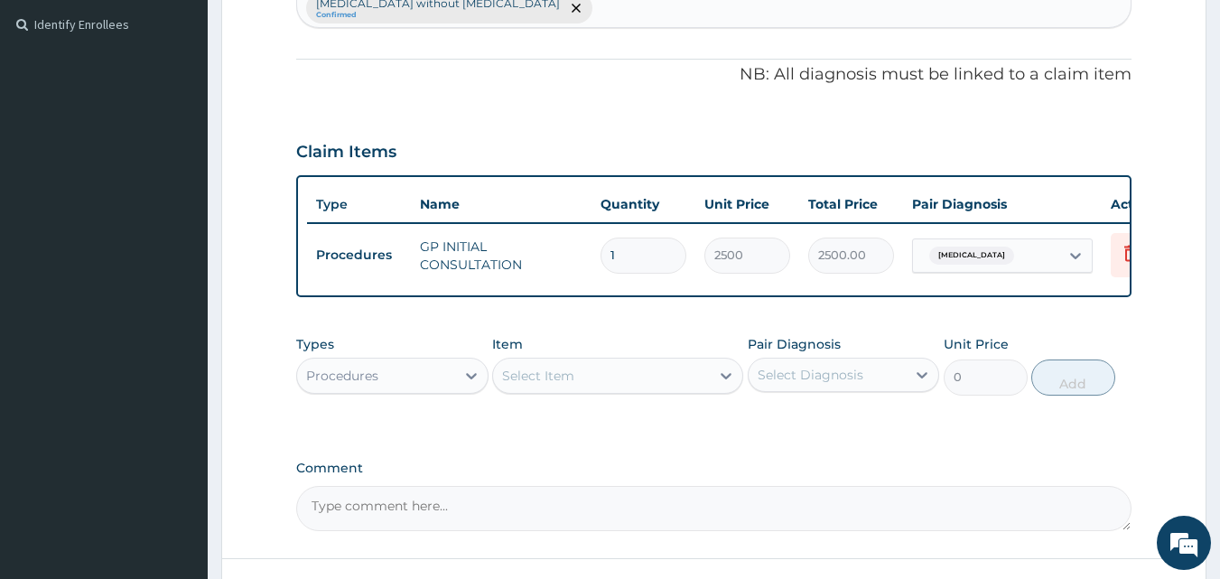
click at [428, 361] on div "Procedures" at bounding box center [376, 375] width 158 height 29
type input "LAB"
click at [442, 405] on div "Laboratory" at bounding box center [392, 421] width 192 height 33
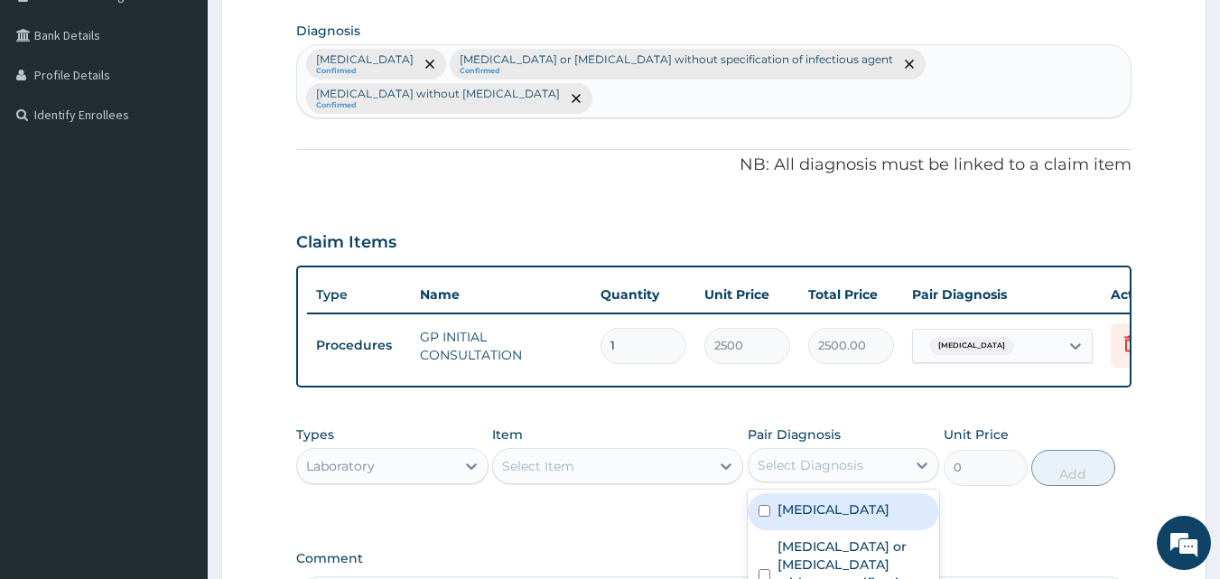
click at [806, 456] on div "Select Diagnosis" at bounding box center [811, 465] width 106 height 18
click at [838, 500] on label "Malaria, unspecified" at bounding box center [834, 509] width 112 height 18
checkbox input "true"
click at [606, 452] on div "Select Item" at bounding box center [601, 466] width 217 height 29
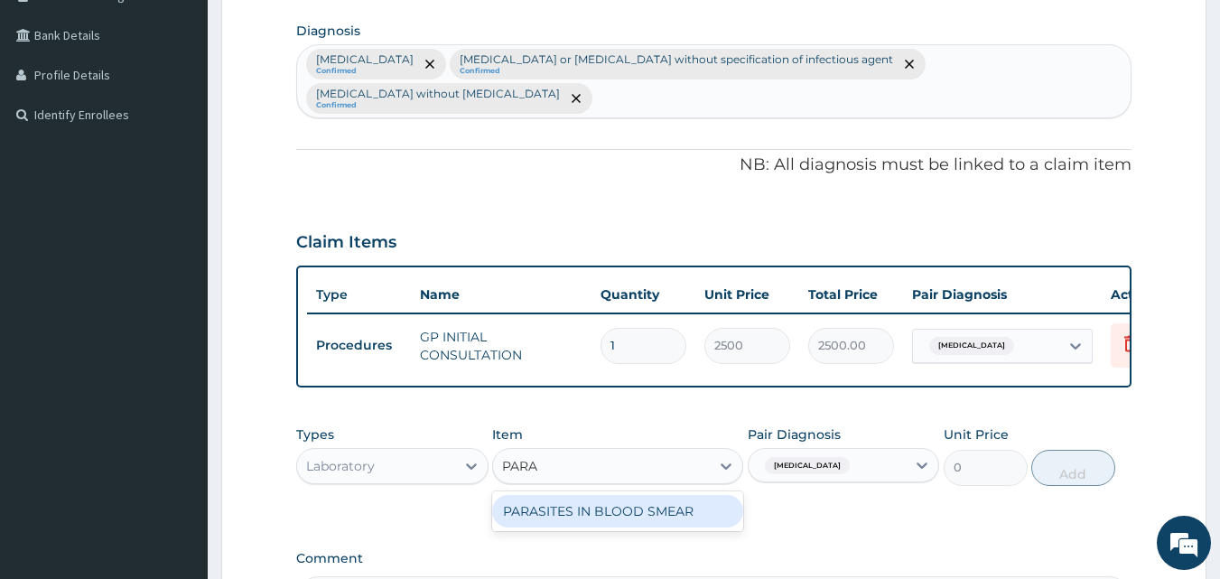
type input "PARAS"
click at [644, 495] on div "PARASITES IN BLOOD SMEAR" at bounding box center [617, 511] width 251 height 33
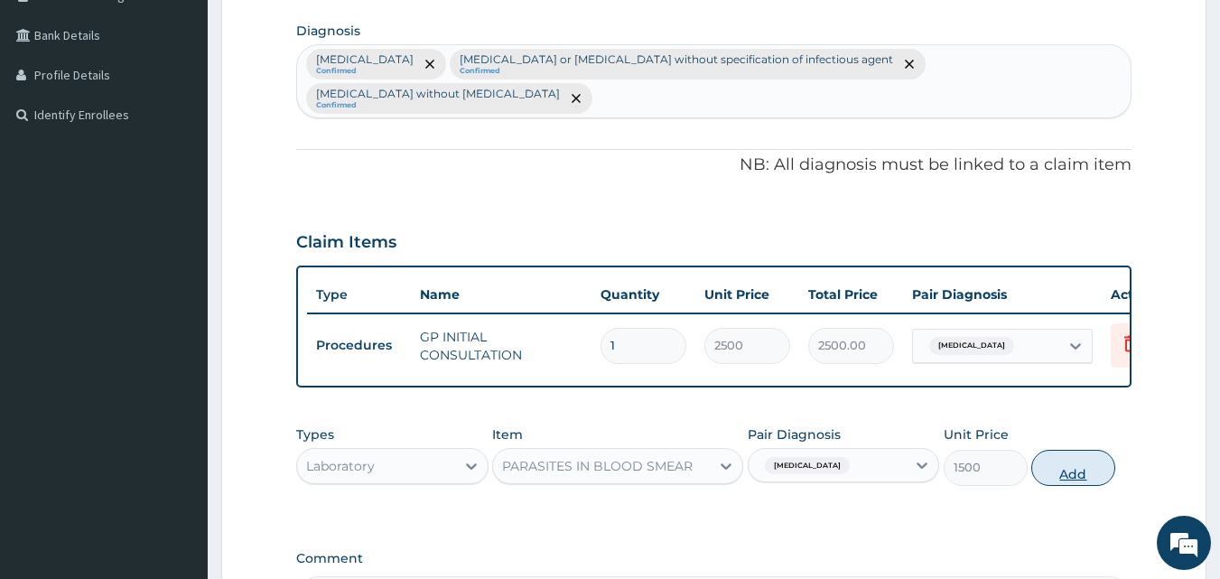
click at [1052, 454] on button "Add" at bounding box center [1073, 468] width 84 height 36
type input "0"
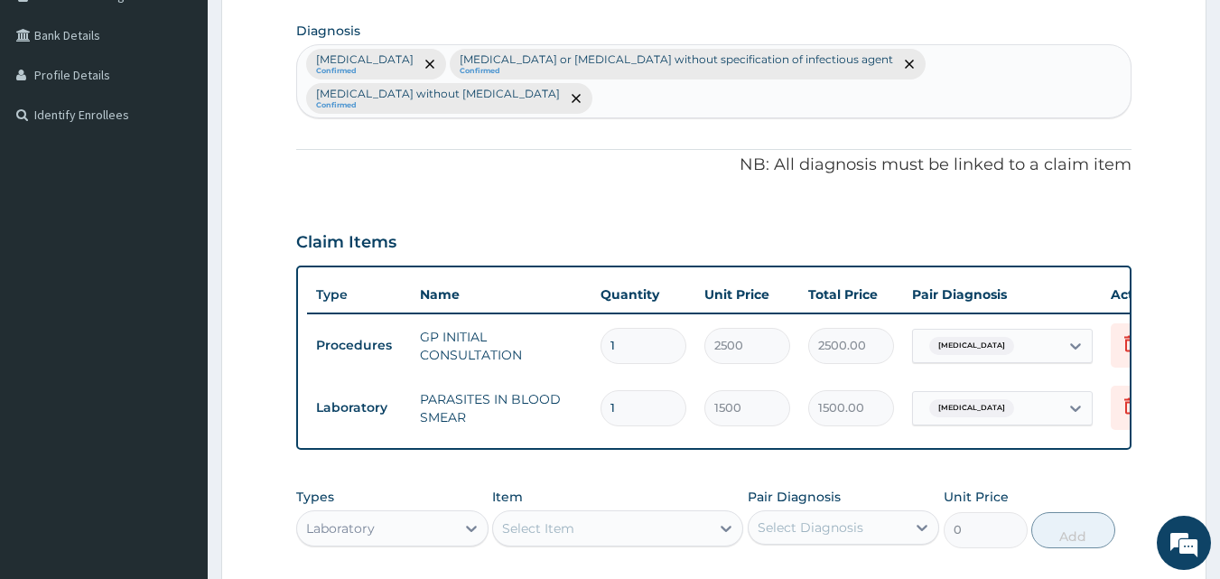
click at [620, 514] on div "Select Item" at bounding box center [601, 528] width 217 height 29
type input "WBC"
click at [655, 557] on div "WBC-TOTAL &DIFF" at bounding box center [617, 573] width 251 height 33
type input "2000"
click at [813, 518] on div "Select Diagnosis" at bounding box center [811, 527] width 106 height 18
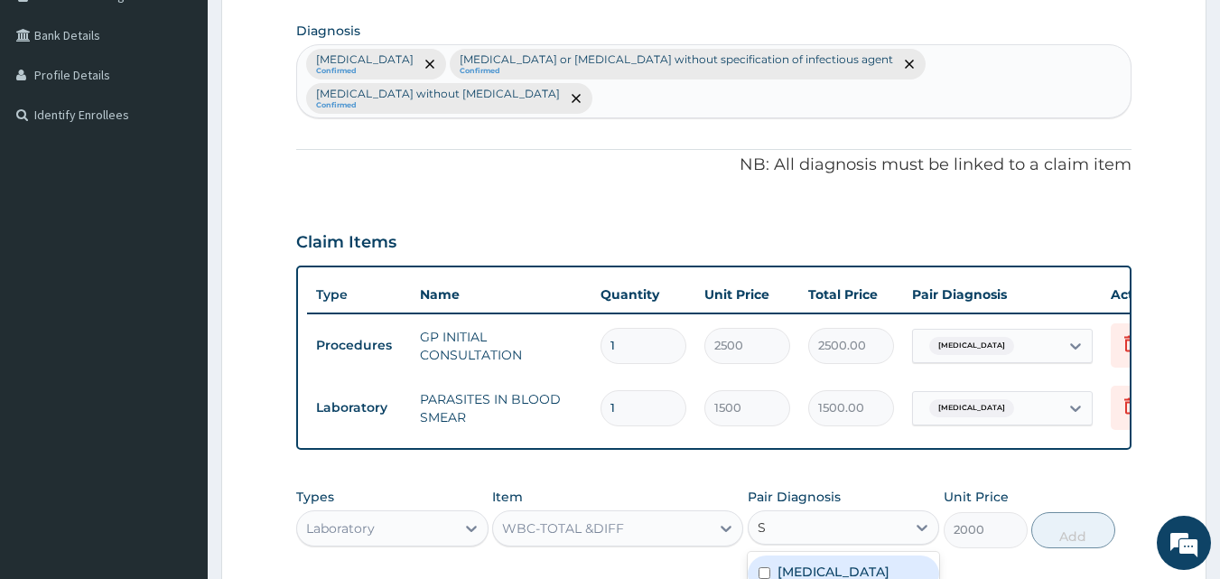
type input "SE"
click at [852, 563] on label "Sepsis without septic shock" at bounding box center [854, 590] width 152 height 54
checkbox input "true"
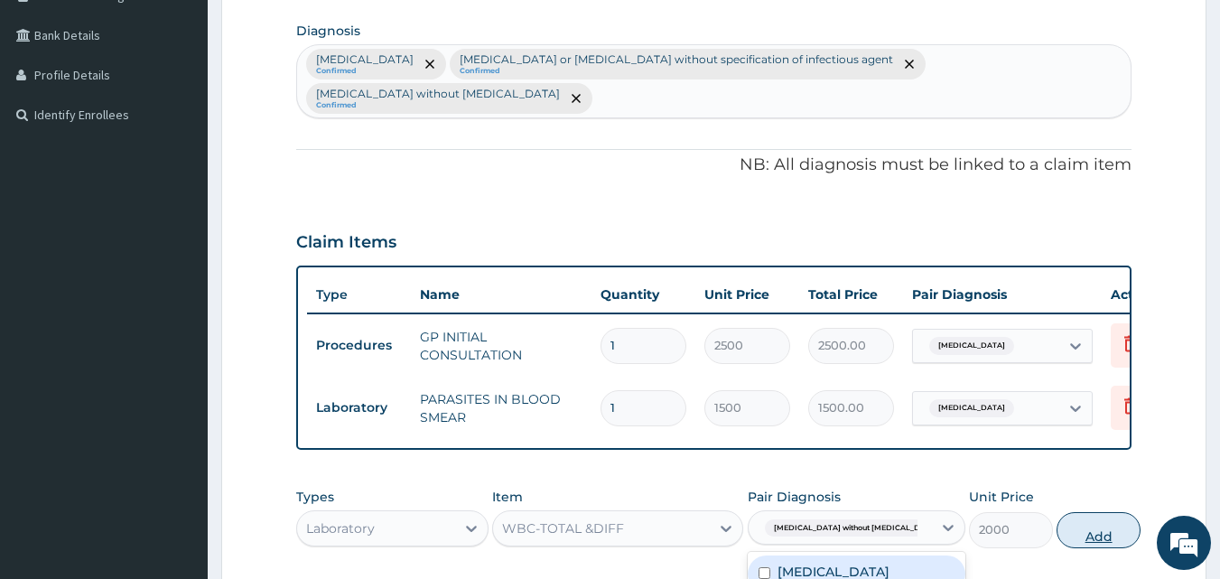
click at [1075, 512] on button "Add" at bounding box center [1099, 530] width 84 height 36
type input "0"
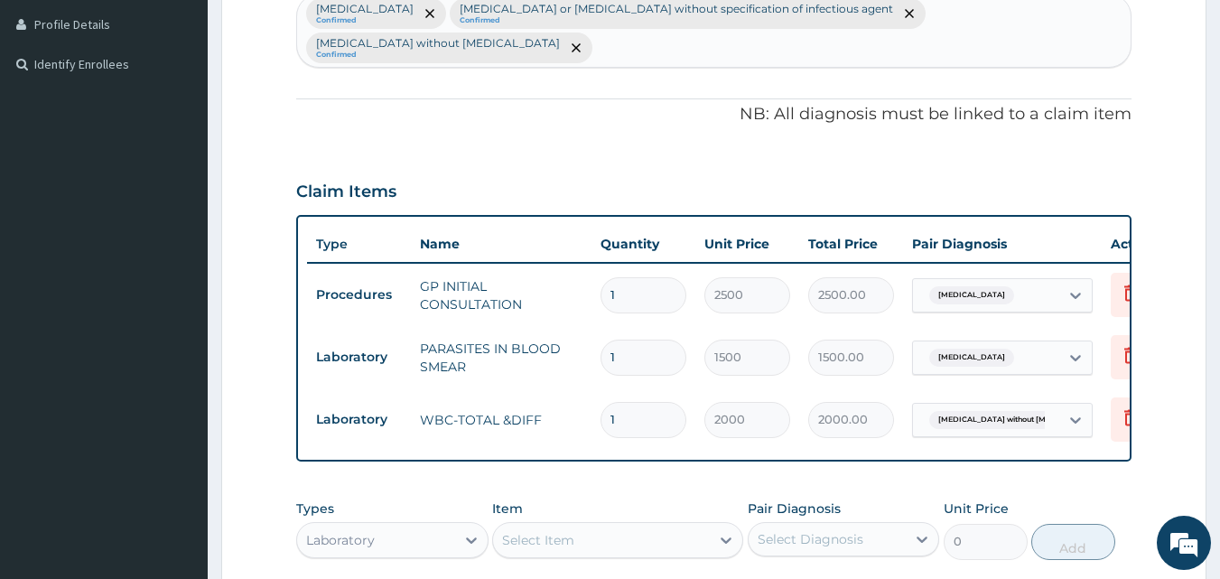
scroll to position [530, 0]
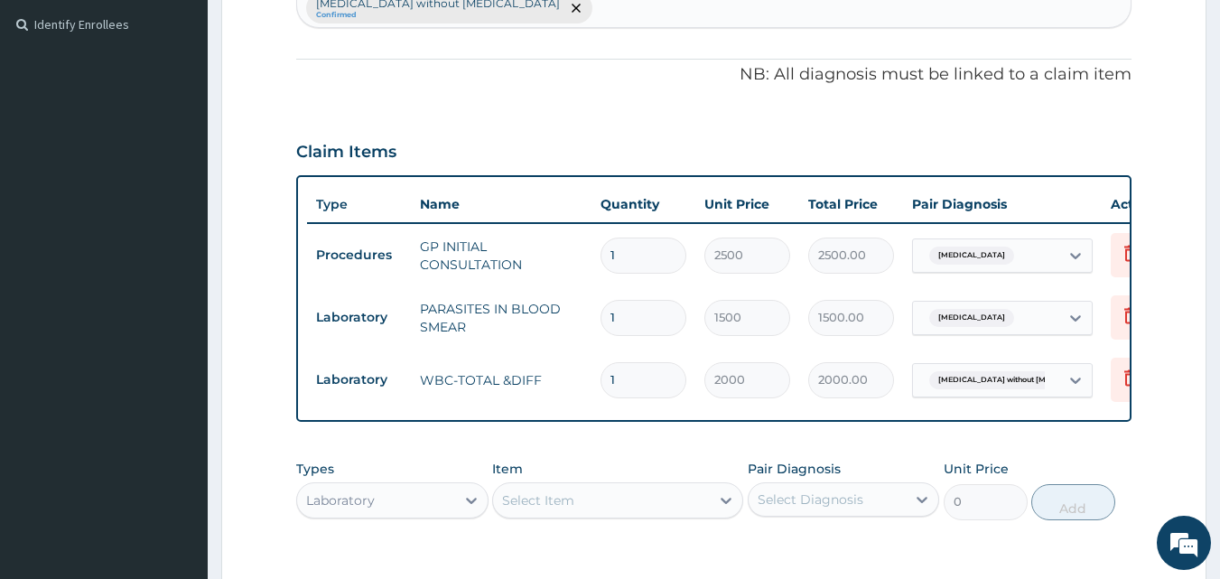
click at [414, 486] on div "Laboratory" at bounding box center [376, 500] width 158 height 29
type input "DRU"
click at [427, 529] on div "Drugs" at bounding box center [392, 545] width 192 height 33
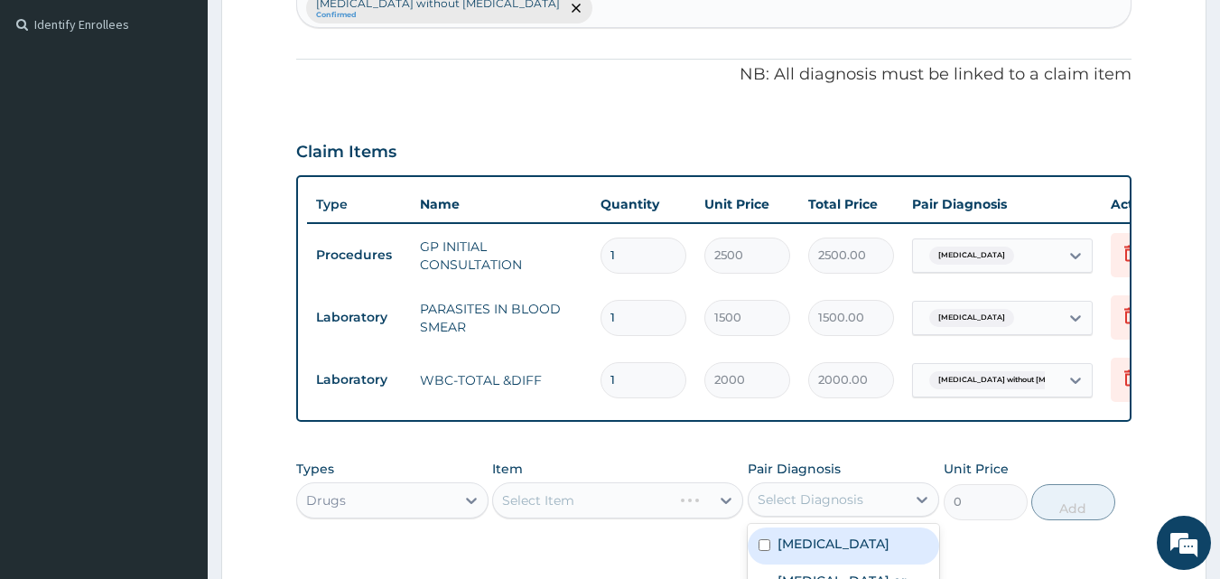
click at [779, 490] on div "Select Diagnosis" at bounding box center [811, 499] width 106 height 18
click at [826, 535] on label "Malaria, unspecified" at bounding box center [834, 544] width 112 height 18
checkbox input "true"
click at [528, 489] on div "Select Item" at bounding box center [617, 500] width 251 height 36
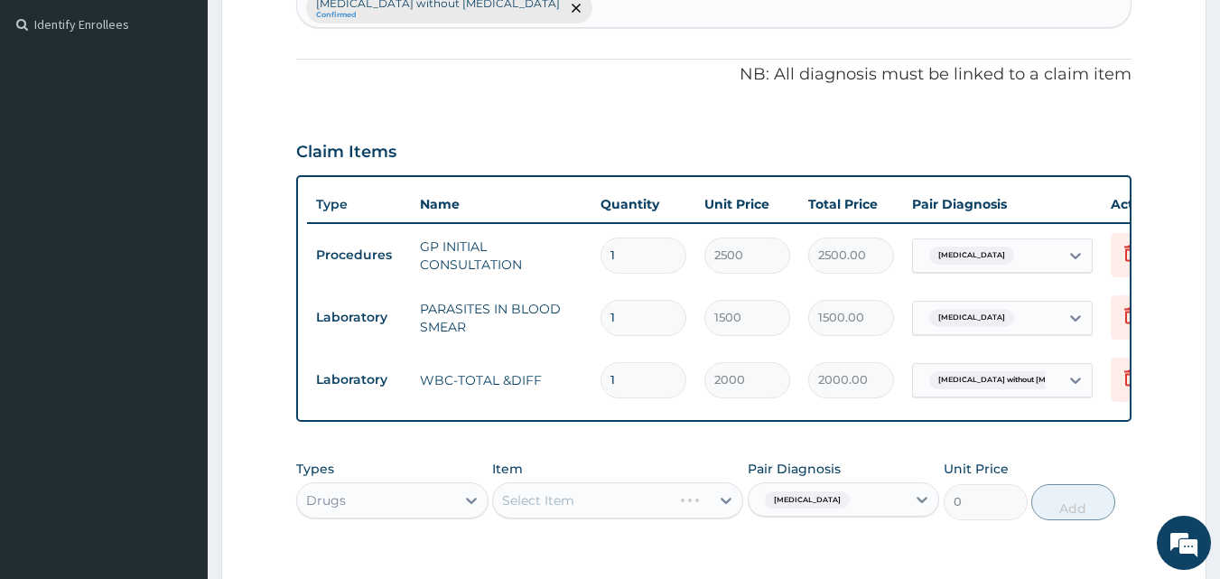
click at [562, 484] on div "Select Item" at bounding box center [617, 500] width 251 height 36
click at [590, 486] on div "Select Item" at bounding box center [601, 500] width 217 height 29
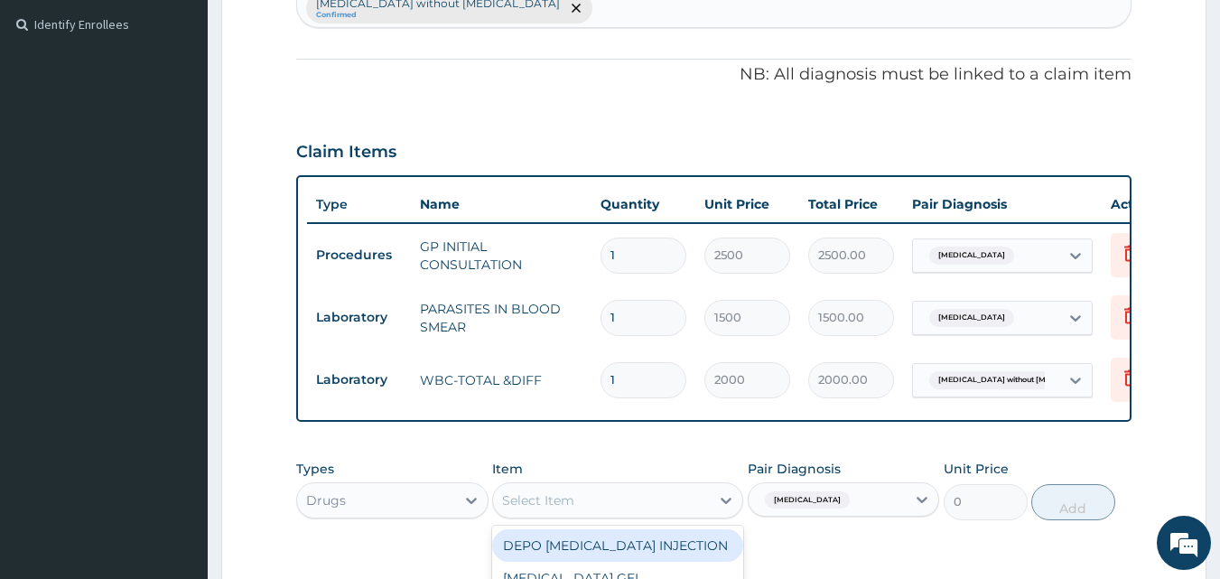
click at [590, 486] on div "Select Item" at bounding box center [601, 500] width 217 height 29
type input "LONART"
click at [634, 529] on div "LONART SYRUP" at bounding box center [617, 545] width 251 height 33
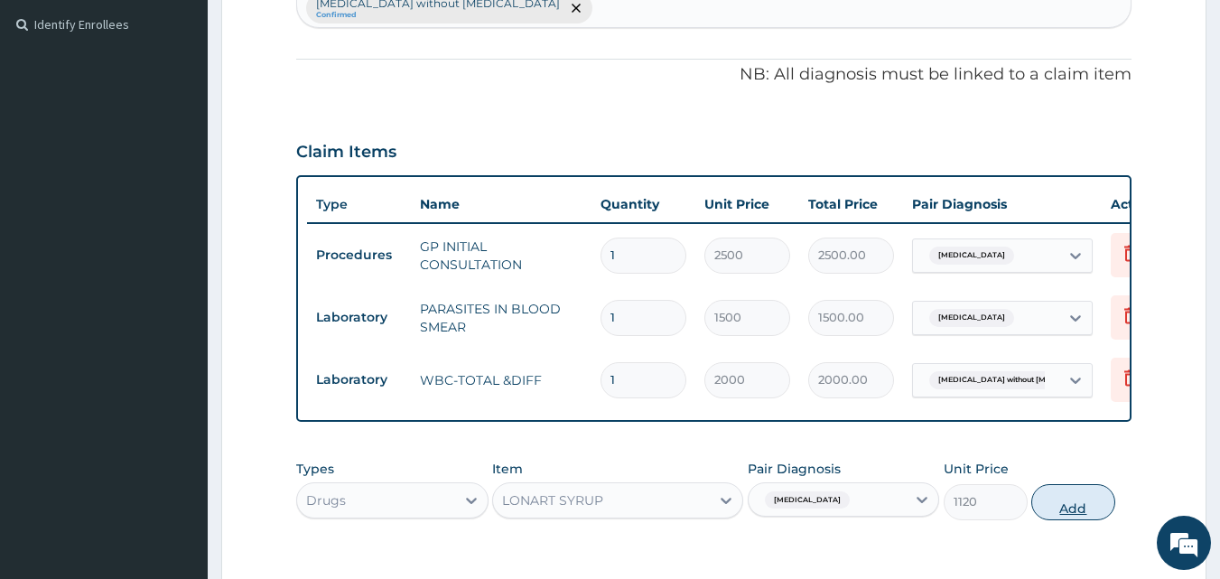
click at [1066, 484] on button "Add" at bounding box center [1073, 502] width 84 height 36
type input "0"
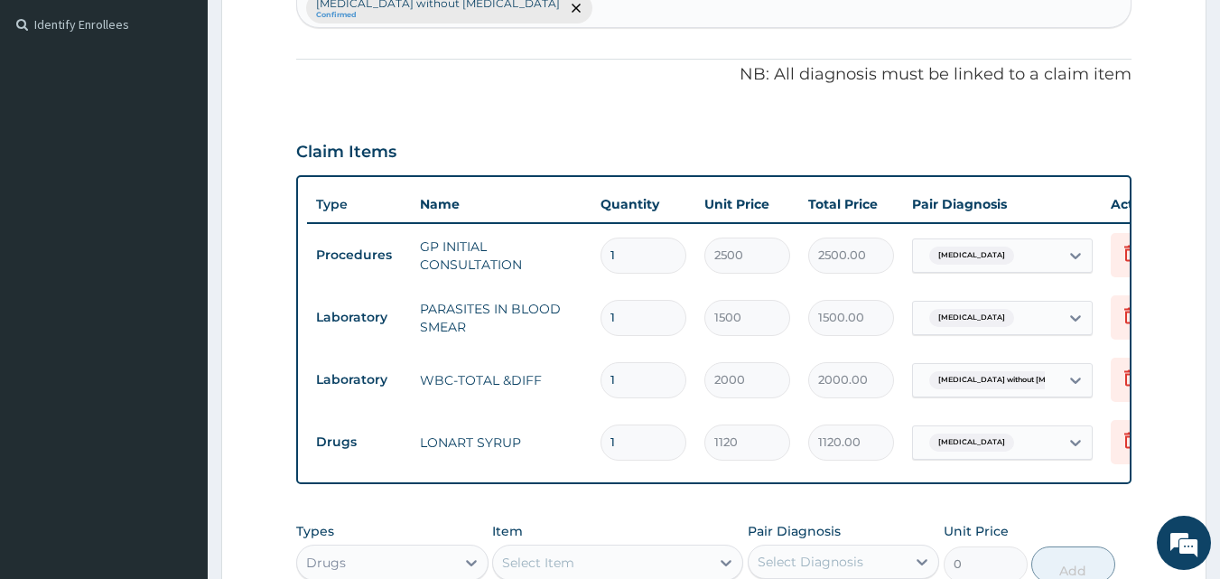
scroll to position [620, 0]
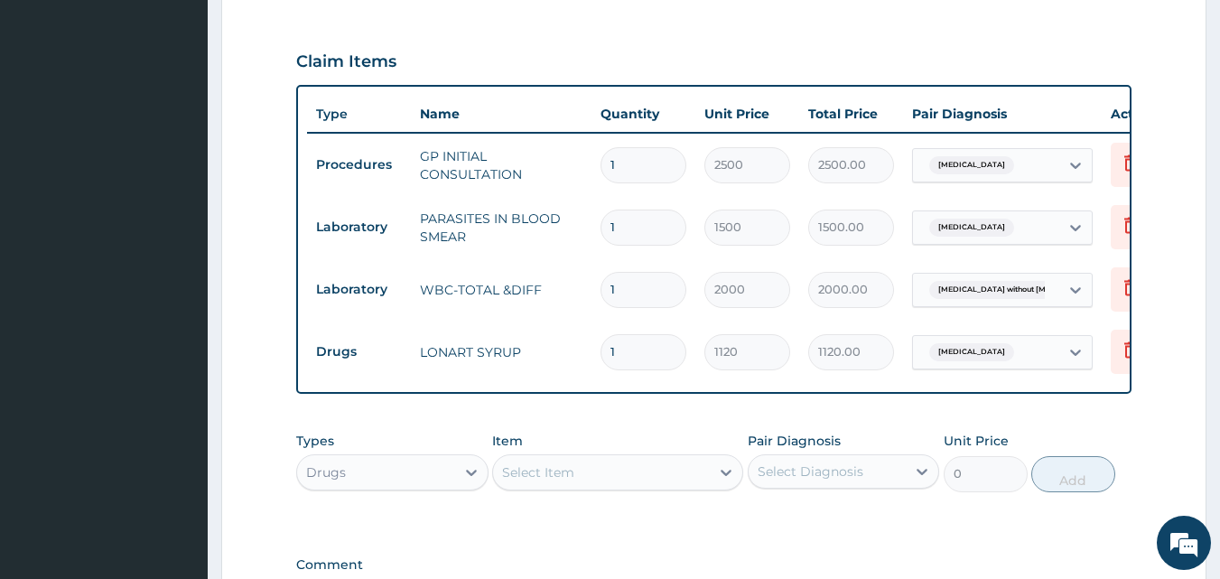
click at [568, 463] on div "Select Item" at bounding box center [538, 472] width 72 height 18
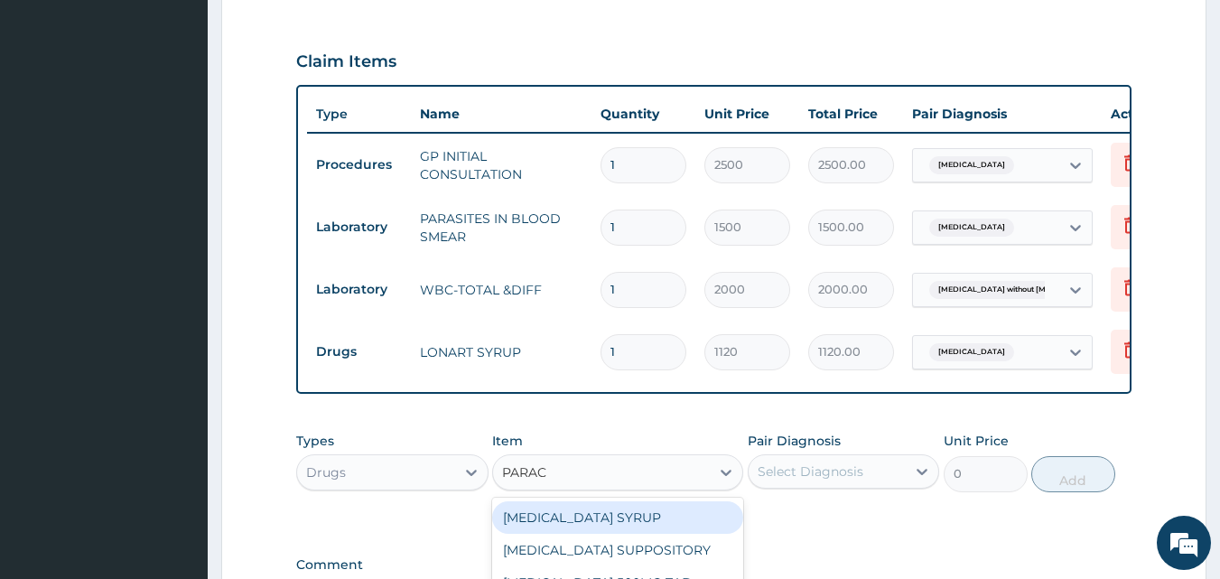
type input "PARACE"
click at [643, 501] on div "PARACETAMOL SYRUP" at bounding box center [617, 517] width 251 height 33
type input "560"
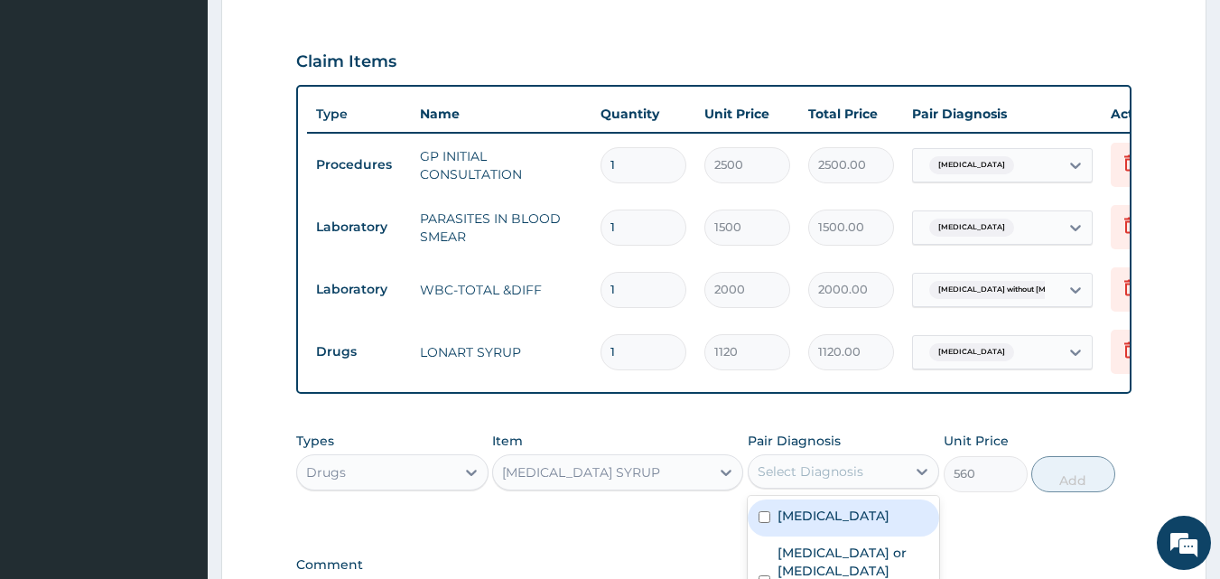
click at [855, 462] on div "Select Diagnosis" at bounding box center [811, 471] width 106 height 18
click at [797, 506] on div "Malaria, unspecified" at bounding box center [844, 517] width 192 height 37
checkbox input "true"
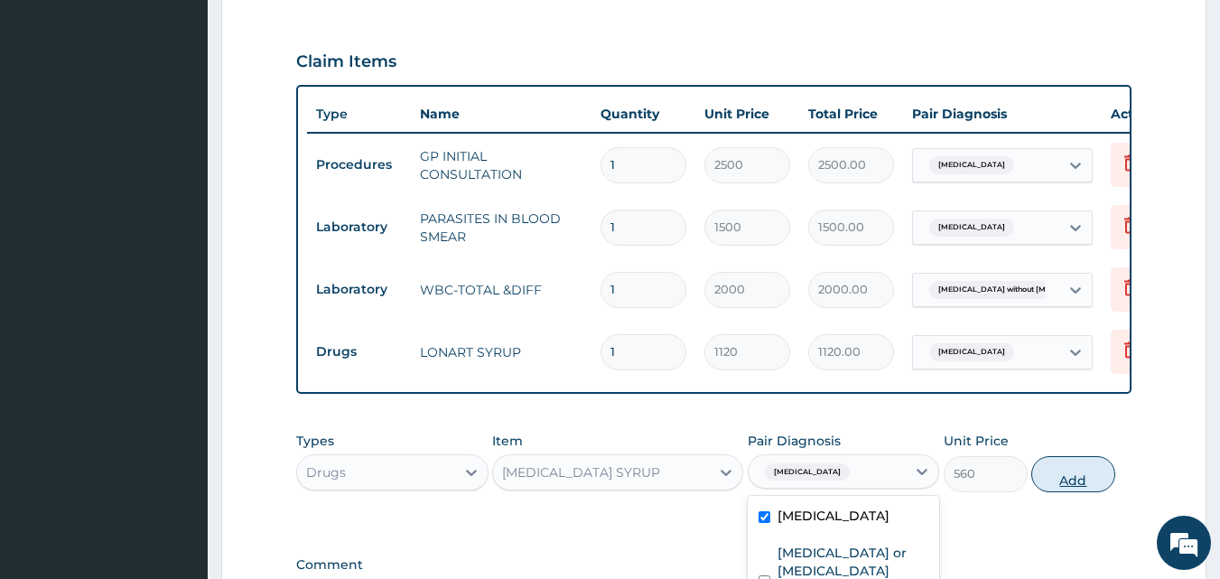
click at [1062, 456] on button "Add" at bounding box center [1073, 474] width 84 height 36
type input "0"
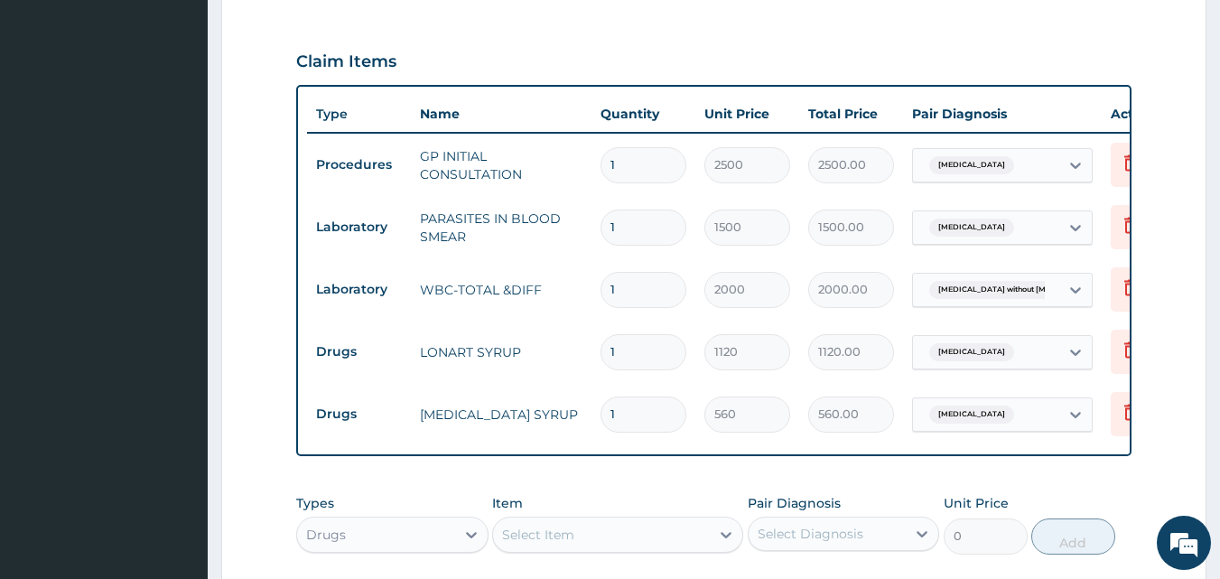
scroll to position [711, 0]
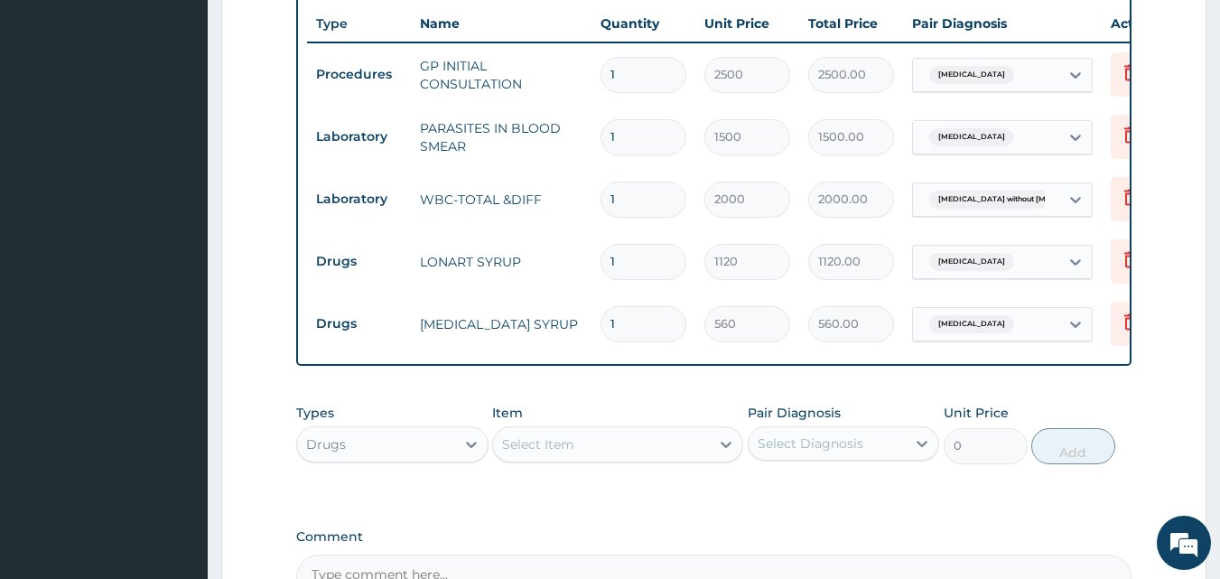
click at [635, 430] on div "Select Item" at bounding box center [601, 444] width 217 height 29
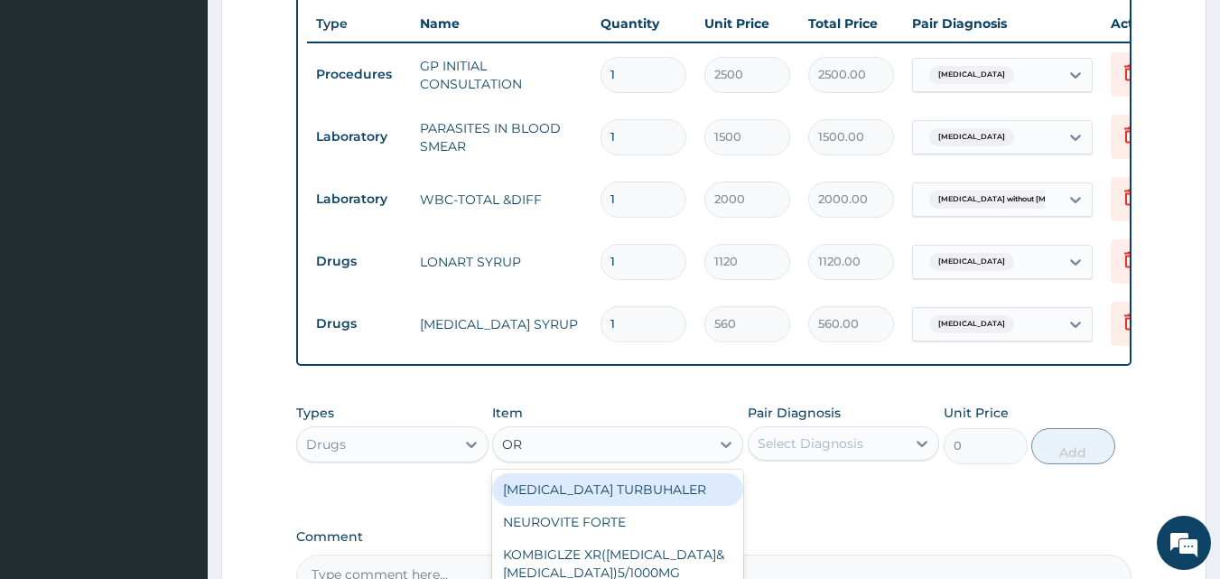
type input "ORS"
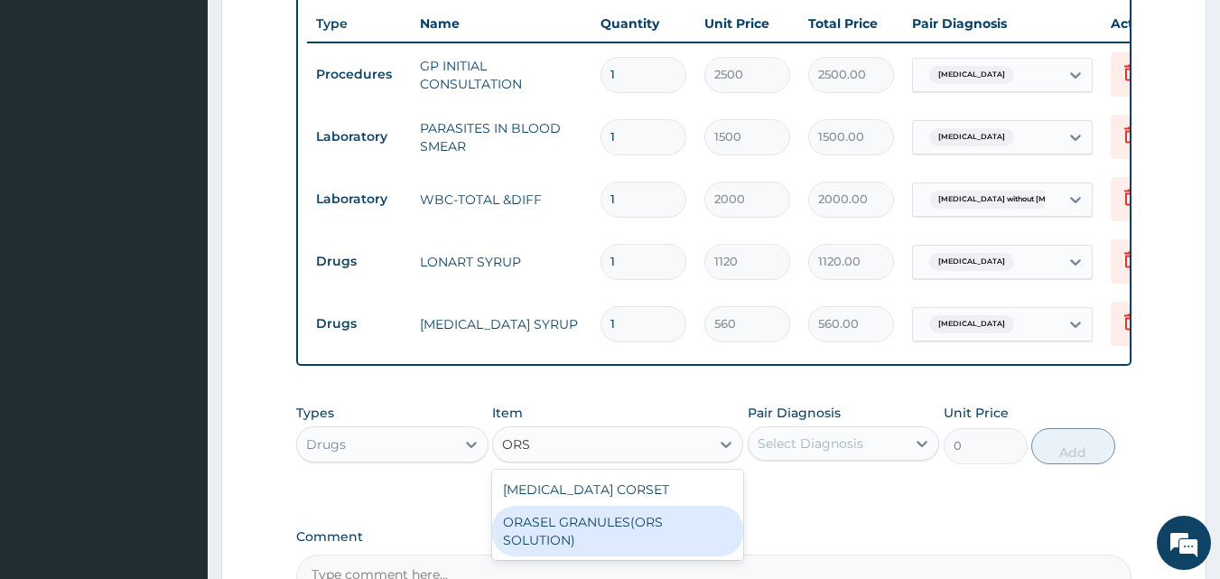
click at [679, 509] on div "ORASEL GRANULES(ORS SOLUTION)" at bounding box center [617, 531] width 251 height 51
type input "168"
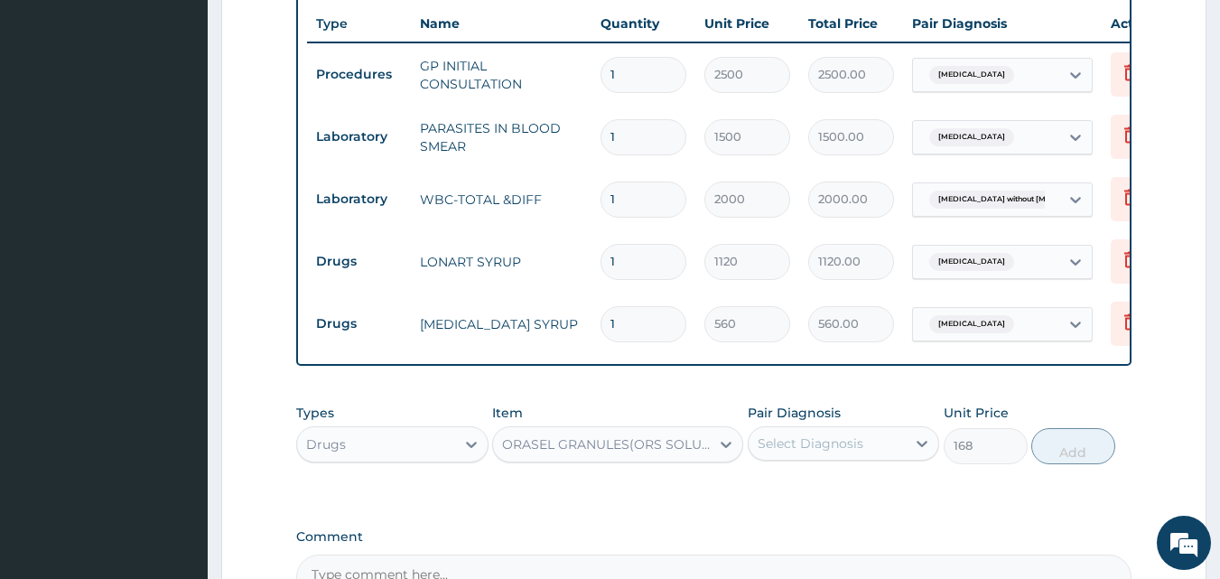
click at [836, 434] on div "Select Diagnosis" at bounding box center [811, 443] width 106 height 18
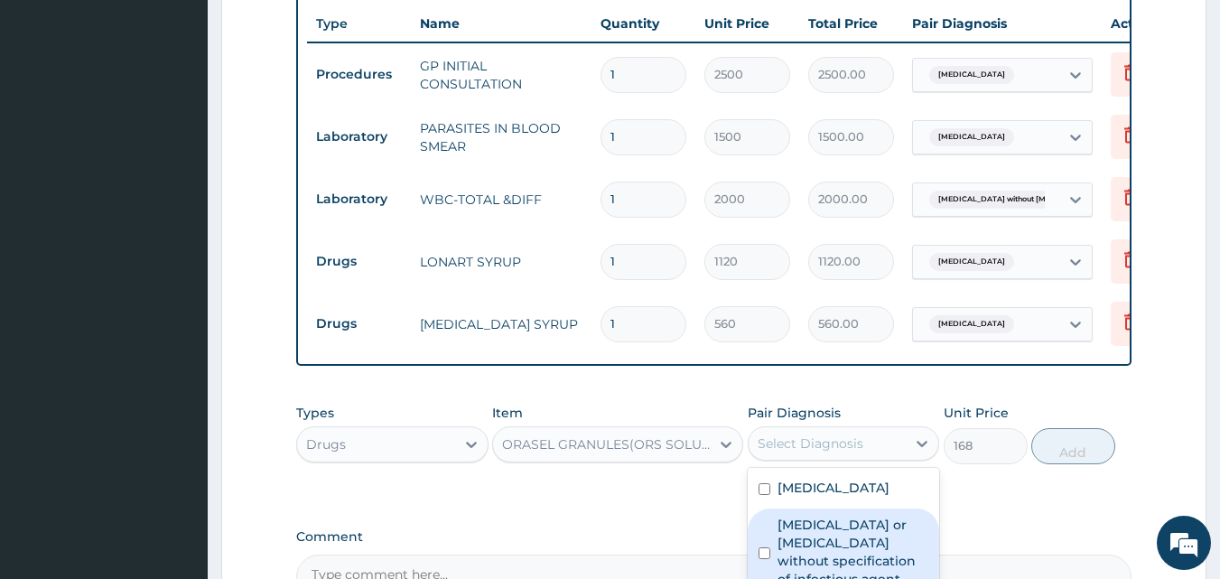
click at [822, 530] on label "Infectious gastroenteritis or colitis without specification of infectious agent" at bounding box center [854, 552] width 152 height 72
checkbox input "true"
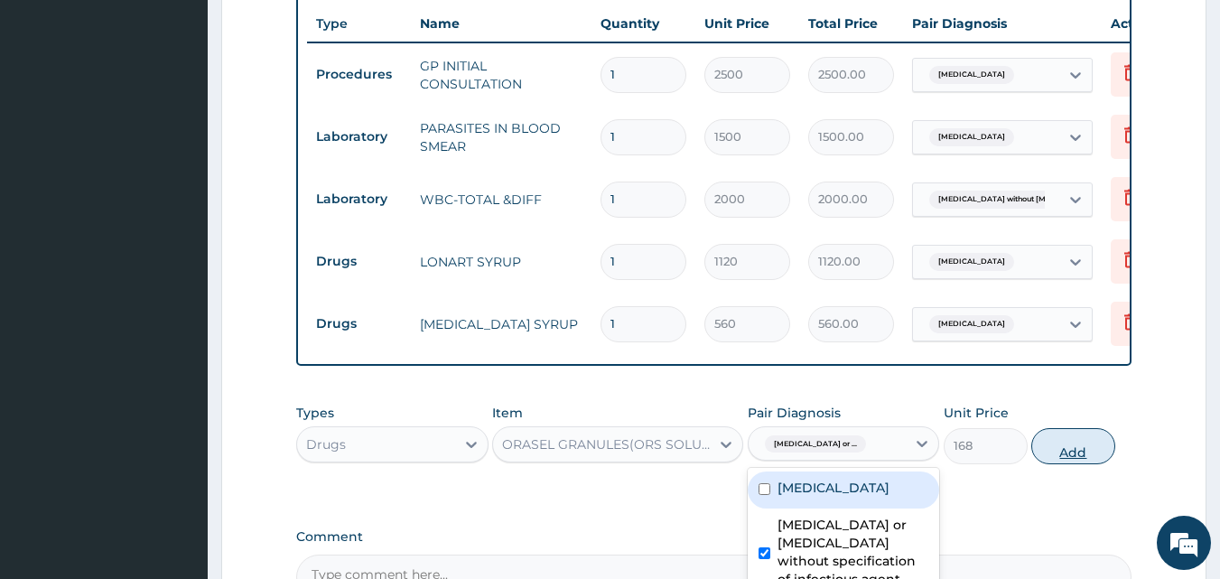
click at [1054, 429] on button "Add" at bounding box center [1073, 446] width 84 height 36
type input "0"
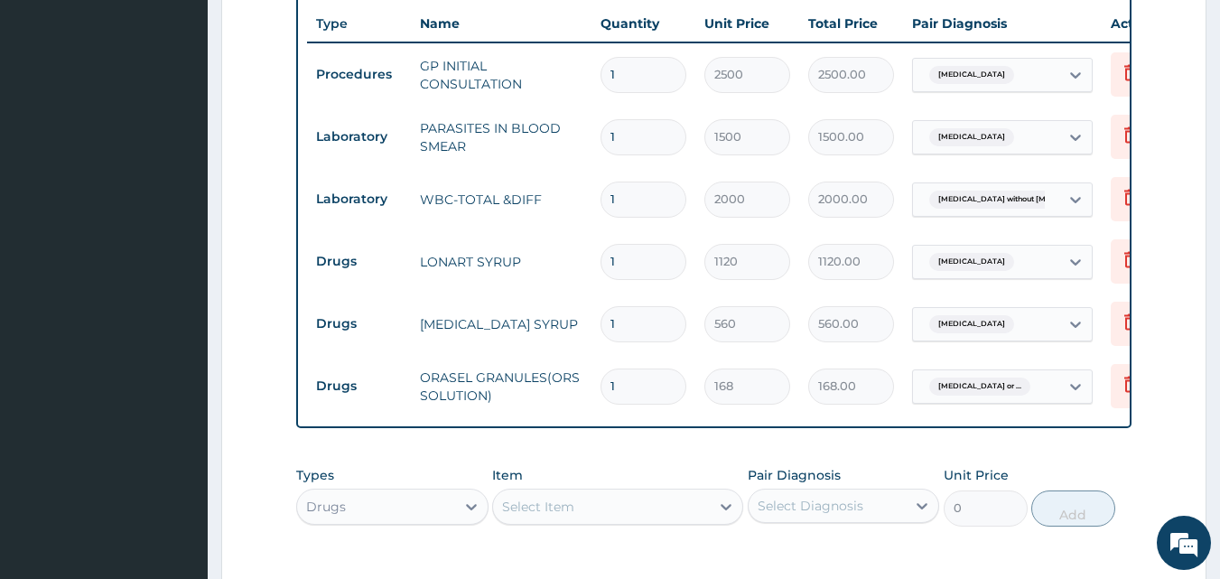
click at [788, 426] on div "PA Code / Prescription Code Enter Code(Secondary Care Only) Encounter Date 06-1…" at bounding box center [714, 61] width 836 height 1199
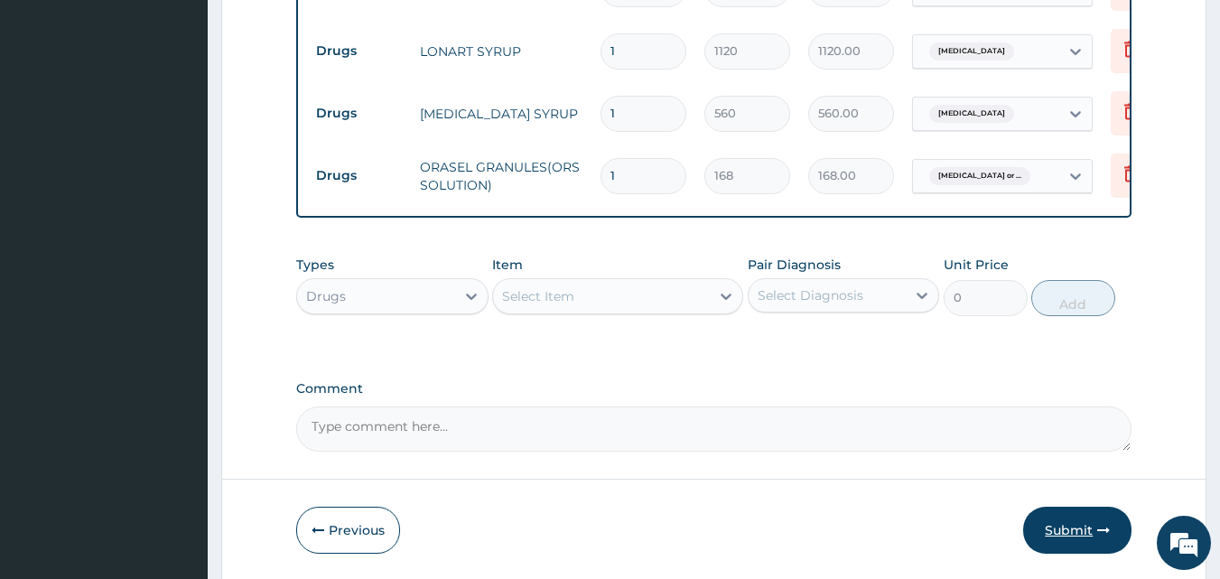
scroll to position [963, 0]
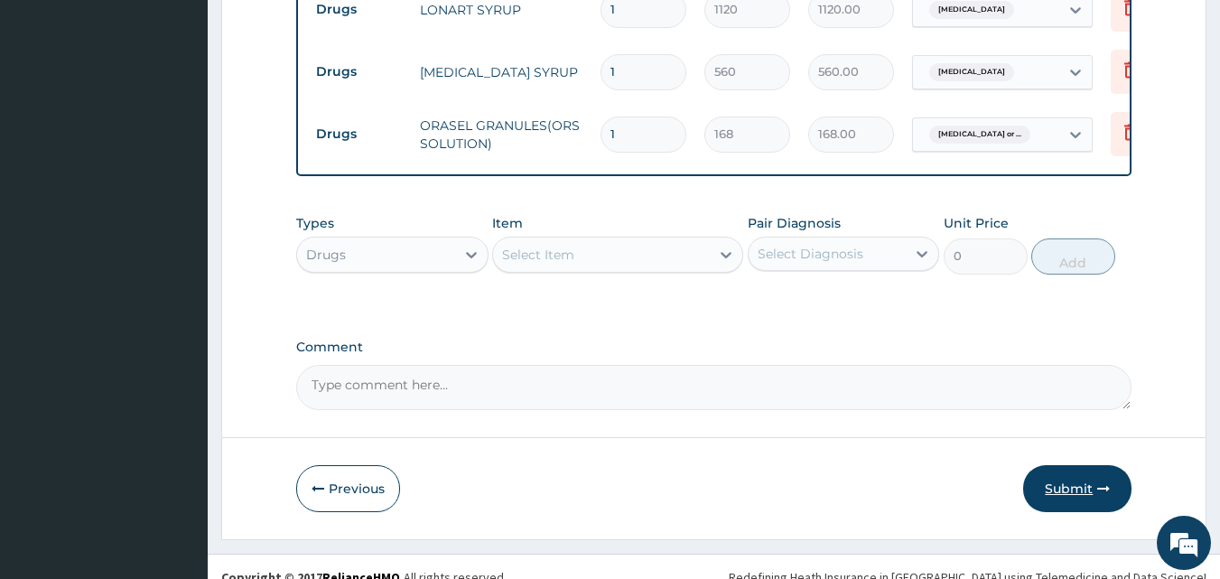
click at [1064, 465] on button "Submit" at bounding box center [1077, 488] width 108 height 47
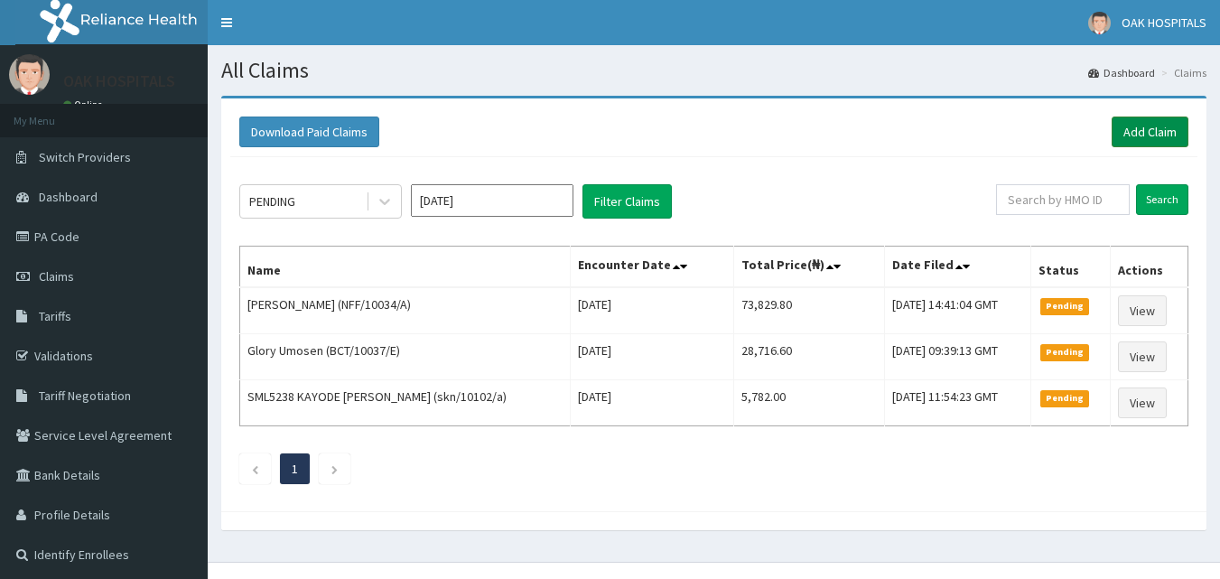
click at [1149, 126] on link "Add Claim" at bounding box center [1150, 132] width 77 height 31
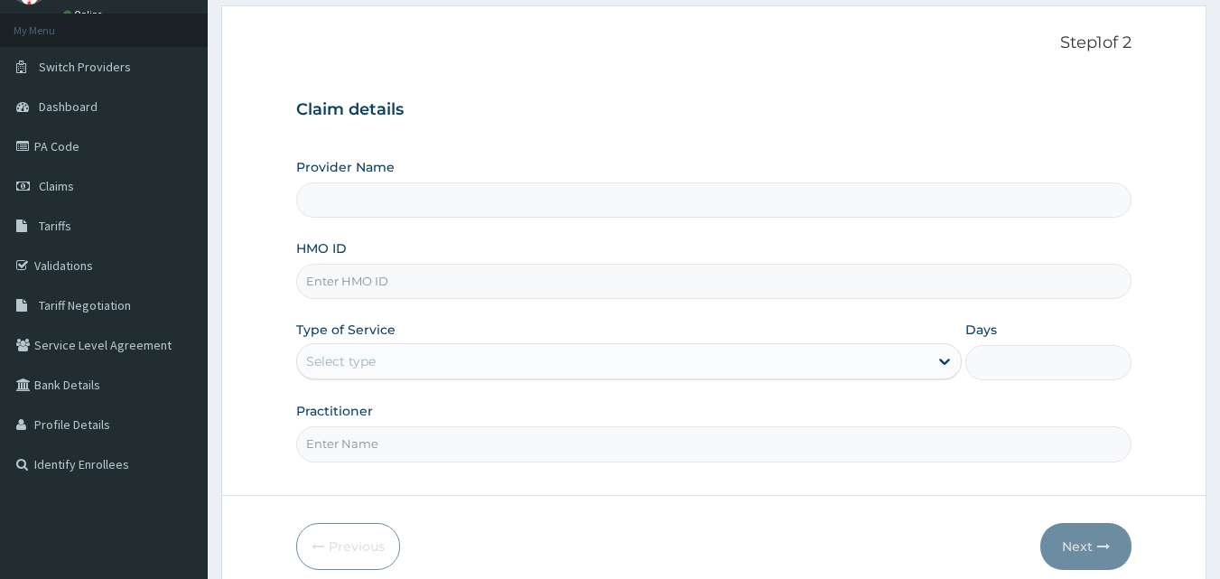
click at [357, 360] on div "Select type" at bounding box center [341, 361] width 70 height 18
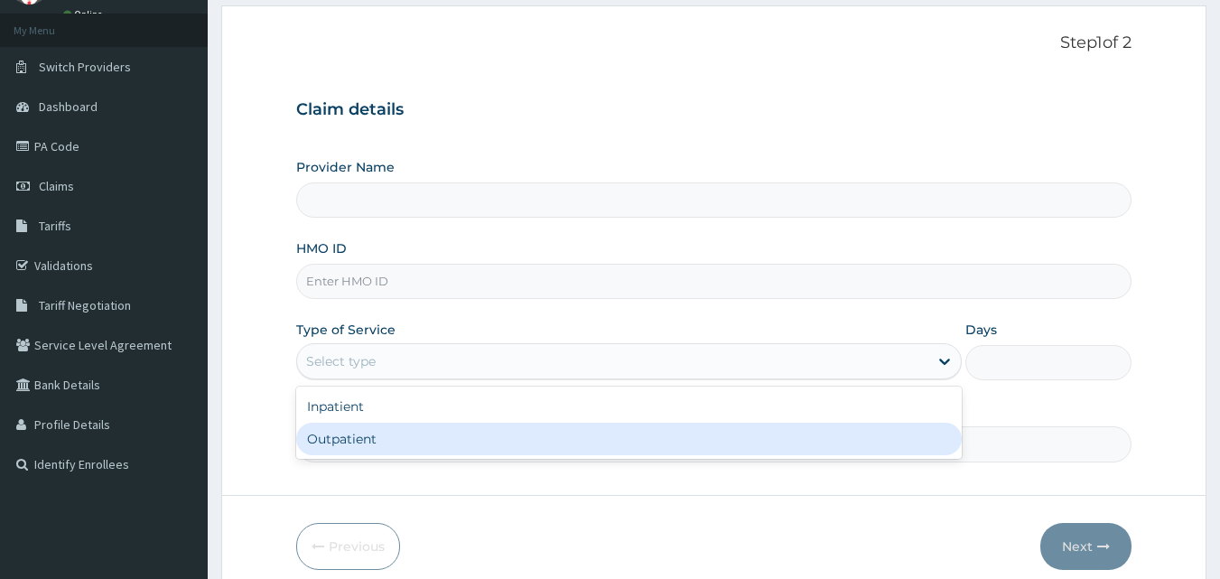
click at [373, 434] on div "Outpatient" at bounding box center [629, 439] width 666 height 33
click at [373, 434] on input "Practitioner" at bounding box center [714, 443] width 836 height 35
type input "Oak Hospitals"
type input "1"
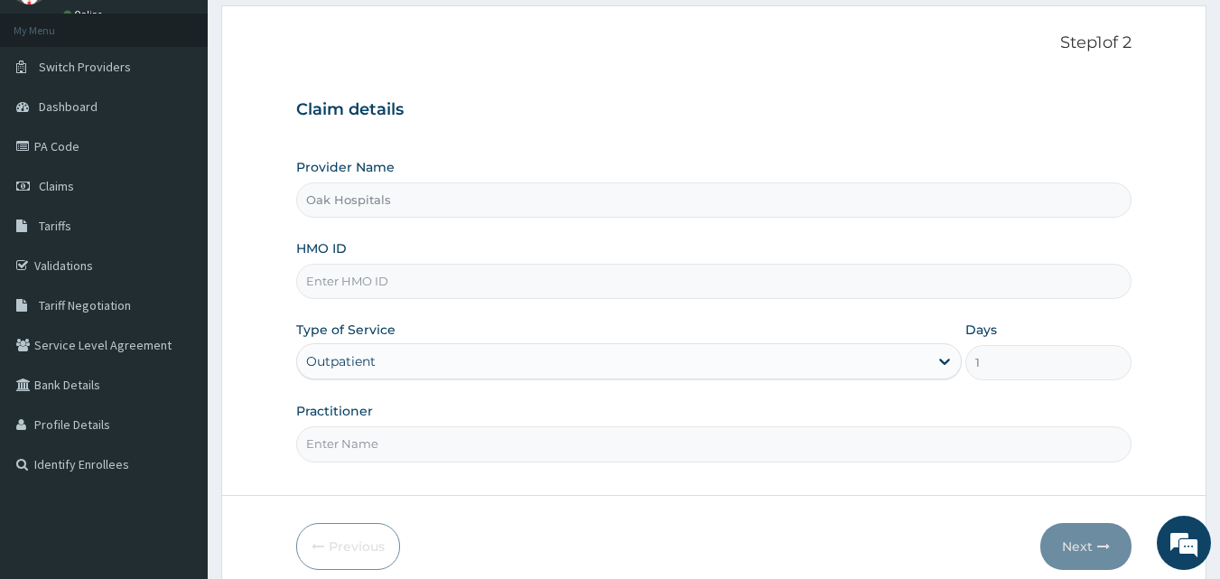
type input "DR JAMES"
click at [356, 270] on input "HMO ID" at bounding box center [714, 281] width 836 height 35
type input "TAN/10038/B"
click at [1075, 547] on button "Next" at bounding box center [1085, 546] width 91 height 47
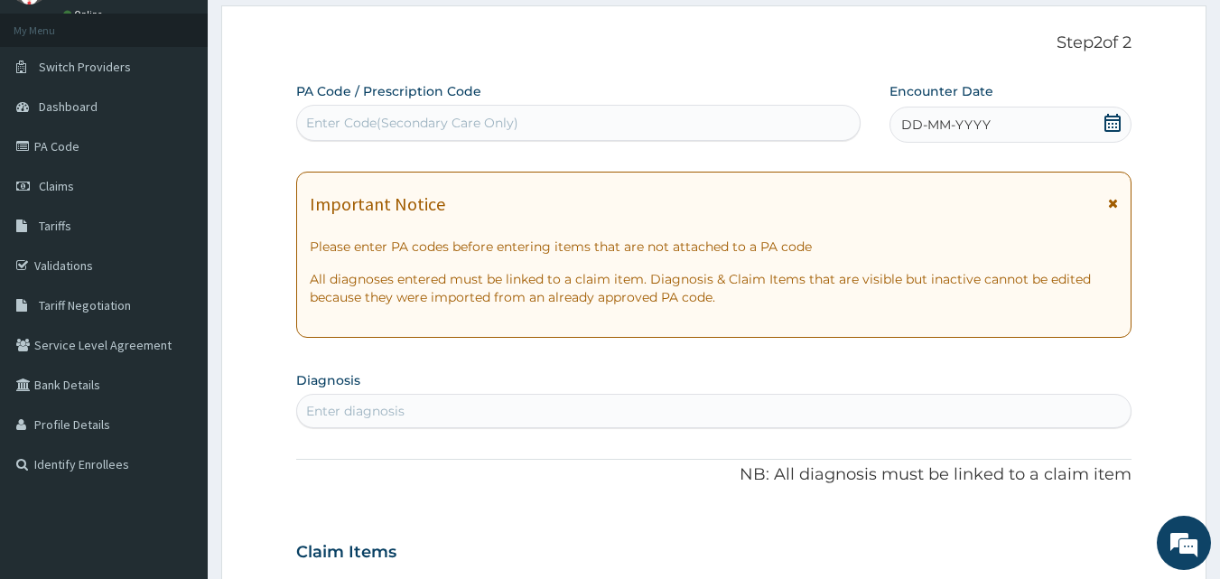
click at [988, 129] on span "DD-MM-YYYY" at bounding box center [945, 125] width 89 height 18
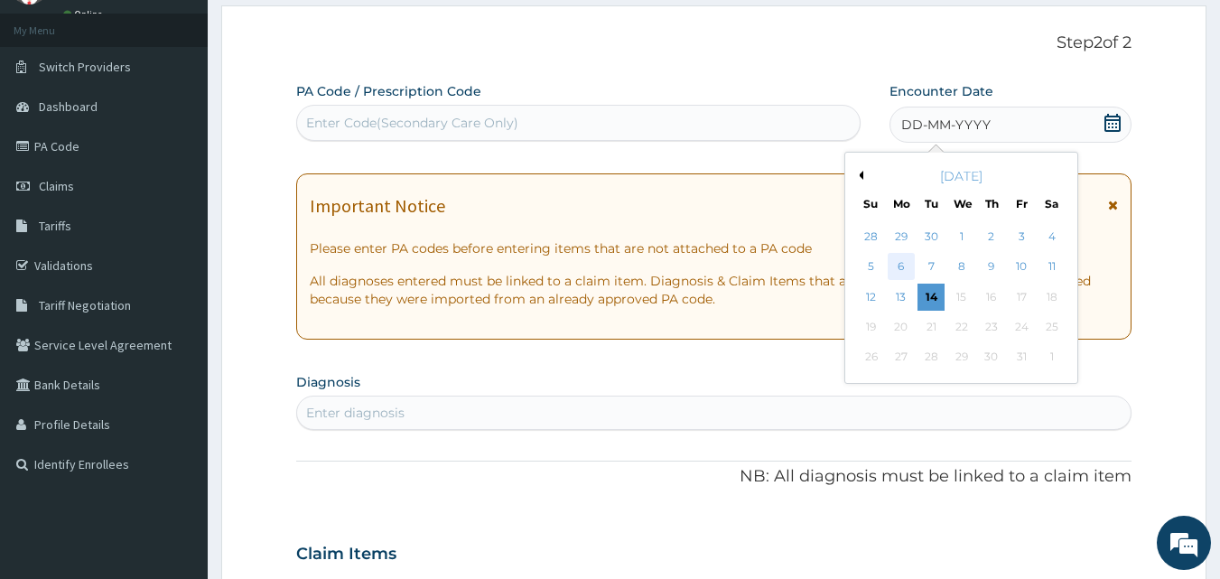
click at [900, 264] on div "6" at bounding box center [901, 267] width 27 height 27
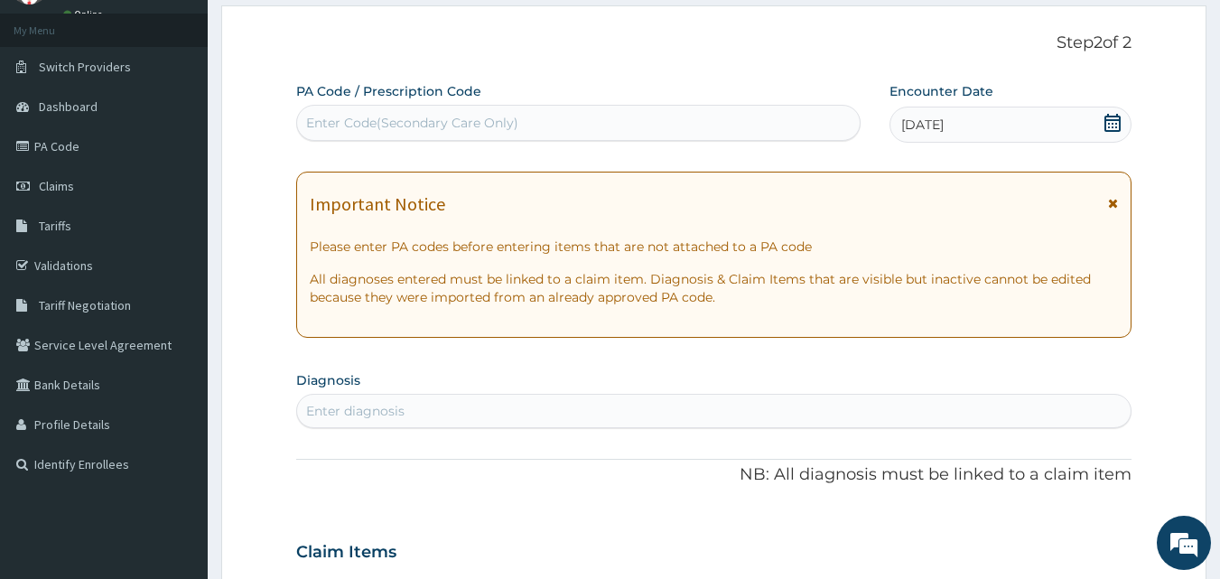
click at [363, 406] on div "Enter diagnosis" at bounding box center [355, 411] width 98 height 18
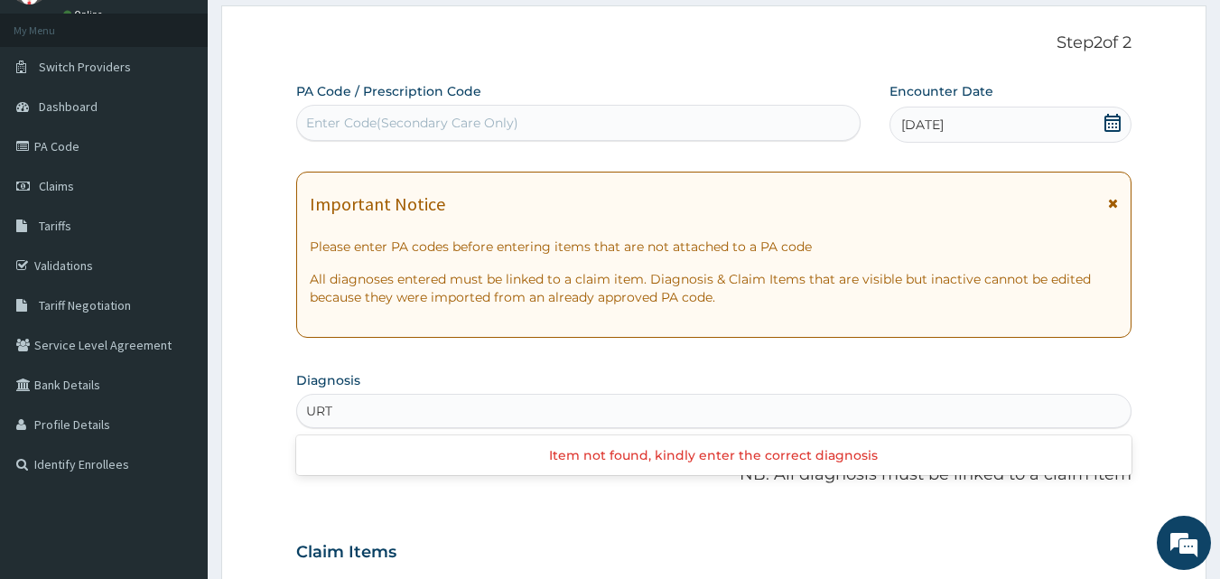
type input "URTI"
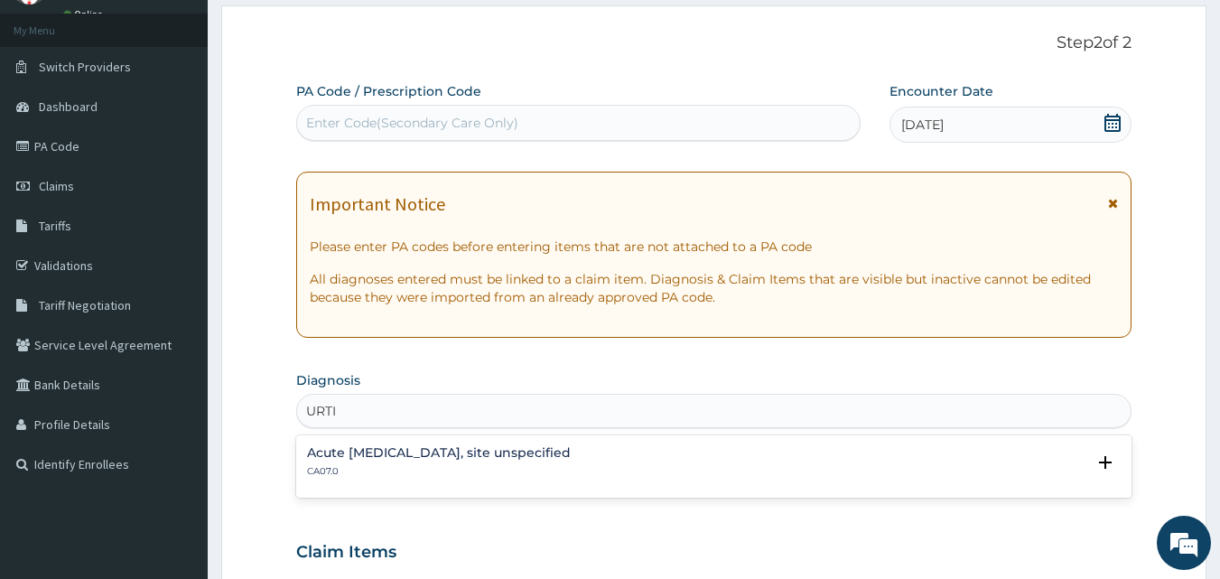
click at [351, 474] on p "CA07.0" at bounding box center [439, 471] width 264 height 13
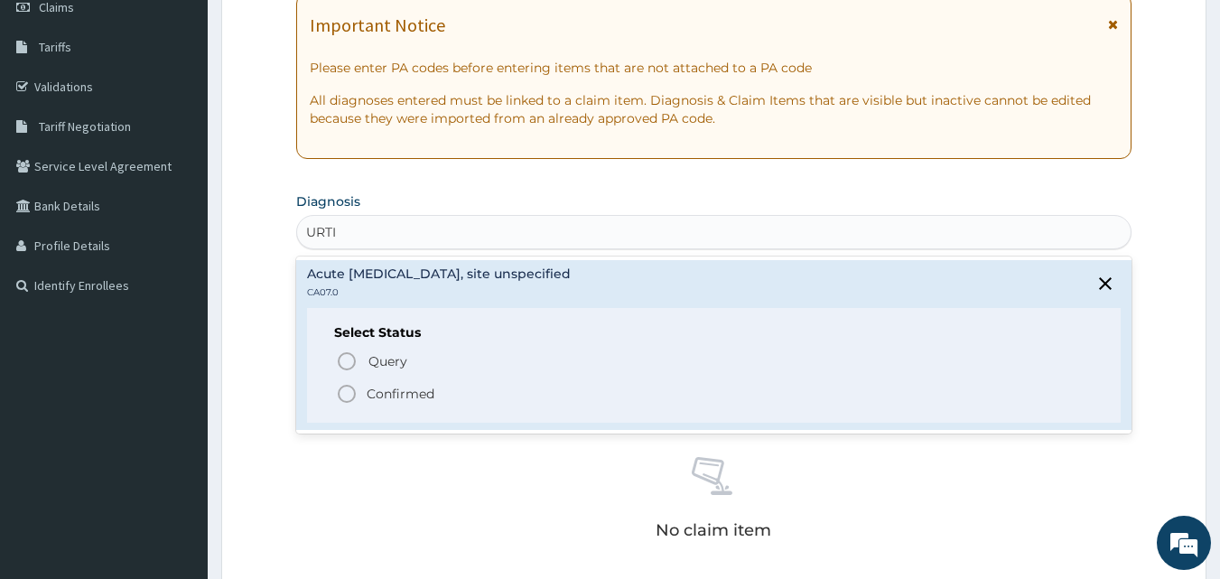
scroll to position [271, 0]
click at [348, 391] on icon "status option filled" at bounding box center [347, 392] width 22 height 22
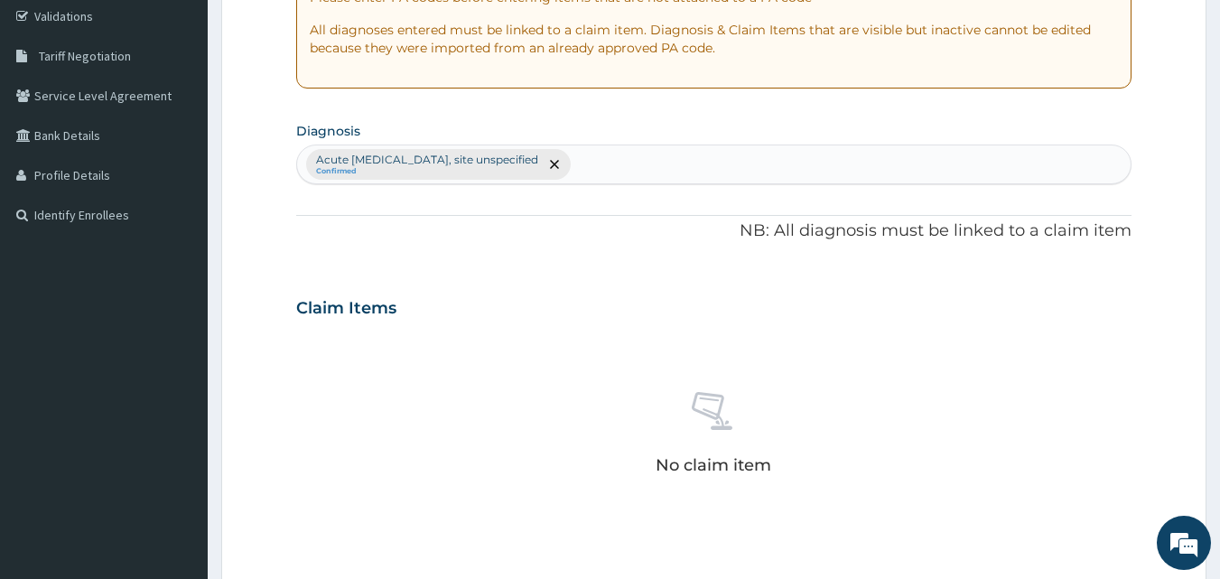
scroll to position [452, 0]
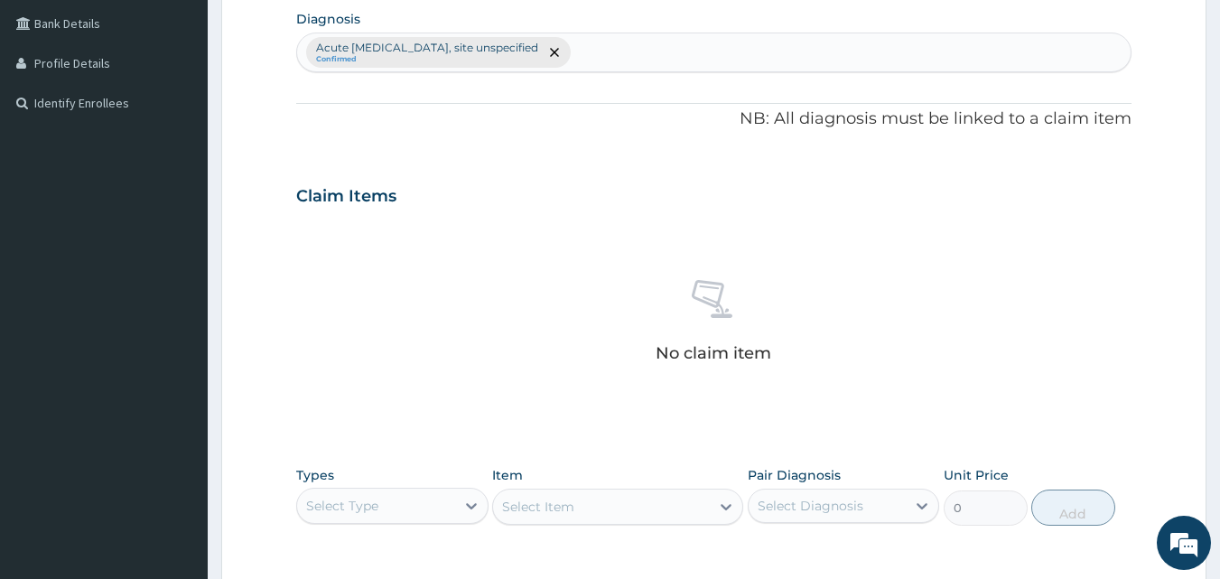
click at [377, 503] on div "Select Type" at bounding box center [342, 506] width 72 height 18
type input "["
type input "PR"
click at [407, 547] on div "Procedures" at bounding box center [392, 551] width 192 height 33
click at [779, 504] on div "Select Diagnosis" at bounding box center [811, 506] width 106 height 18
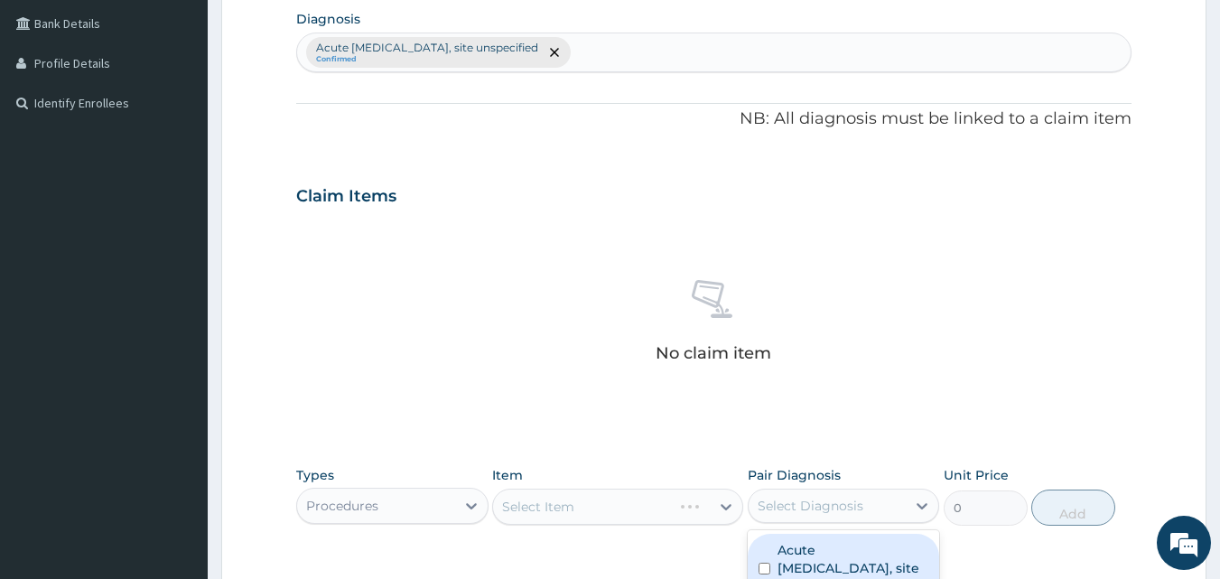
click at [811, 545] on label "Acute upper respiratory infection, site unspecified" at bounding box center [854, 568] width 152 height 54
checkbox input "true"
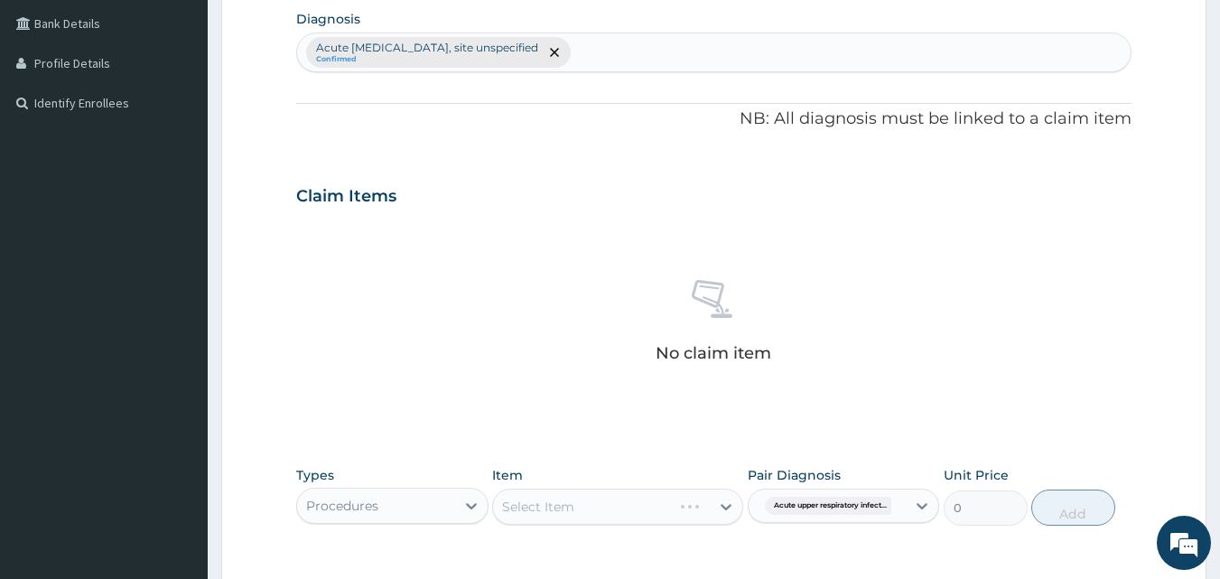
click at [628, 507] on div "Select Item" at bounding box center [617, 507] width 251 height 36
click at [628, 507] on div "Select Item" at bounding box center [601, 506] width 217 height 29
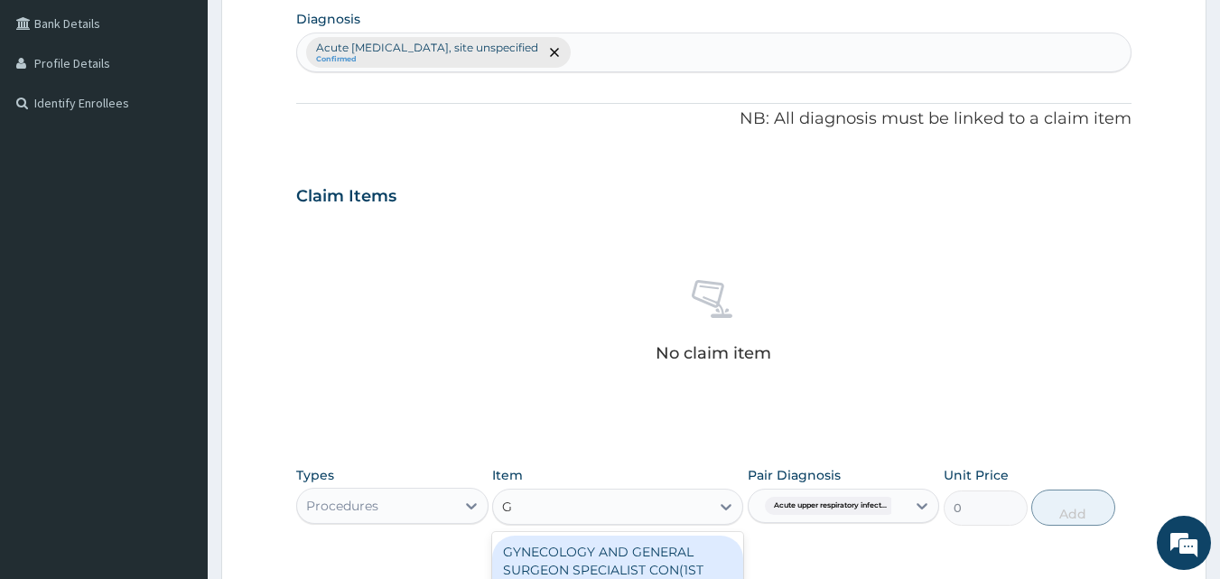
type input "GP"
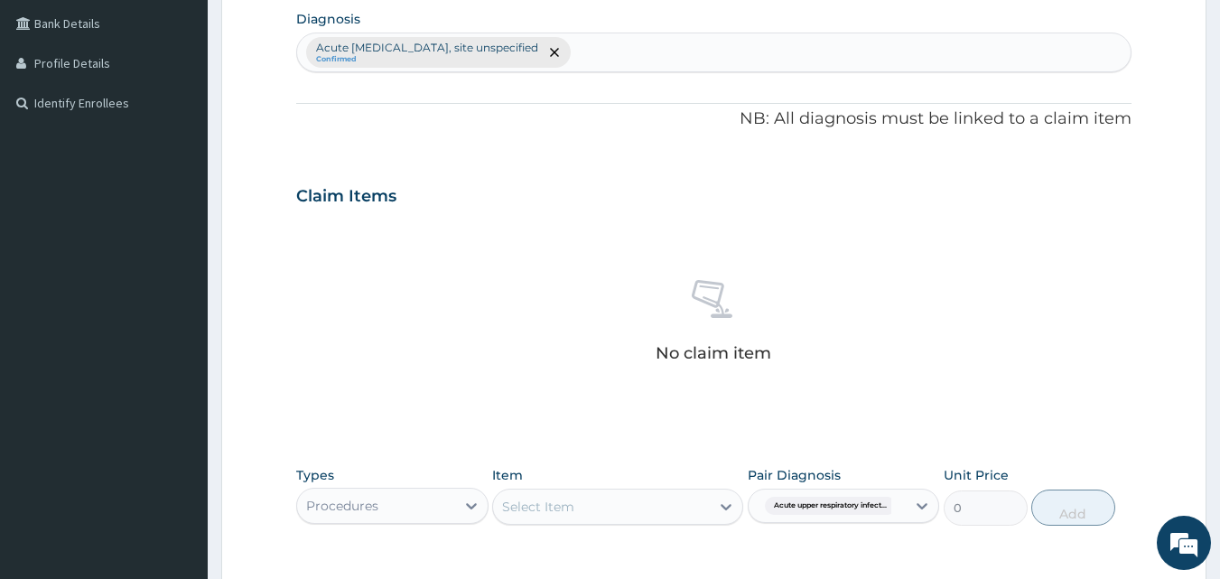
click at [628, 507] on div "Select Item" at bounding box center [601, 506] width 217 height 29
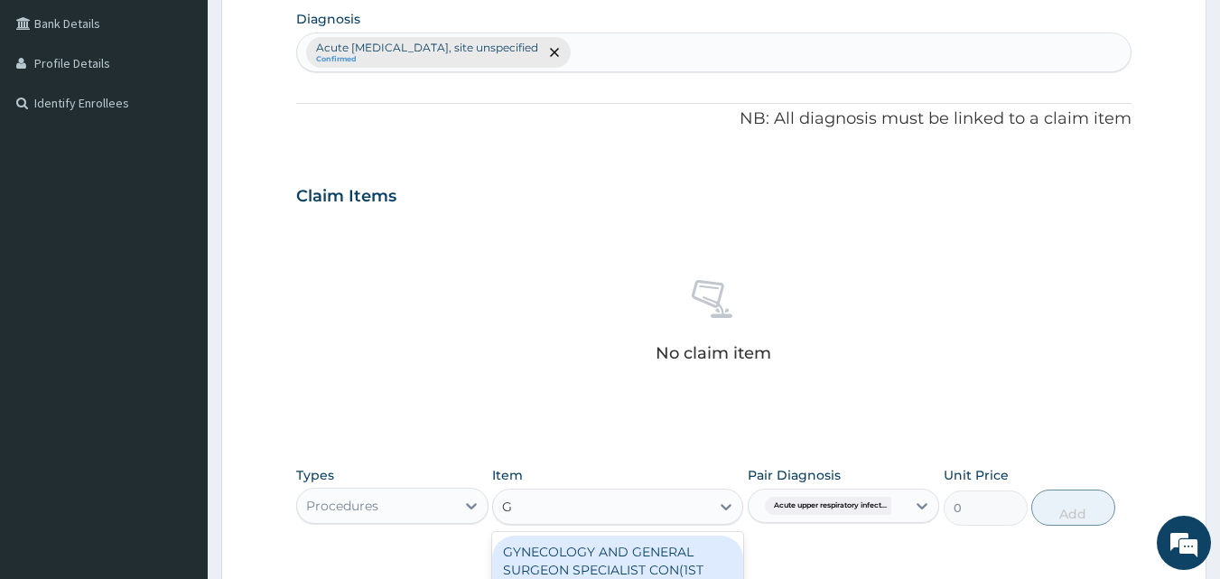
type input "GP"
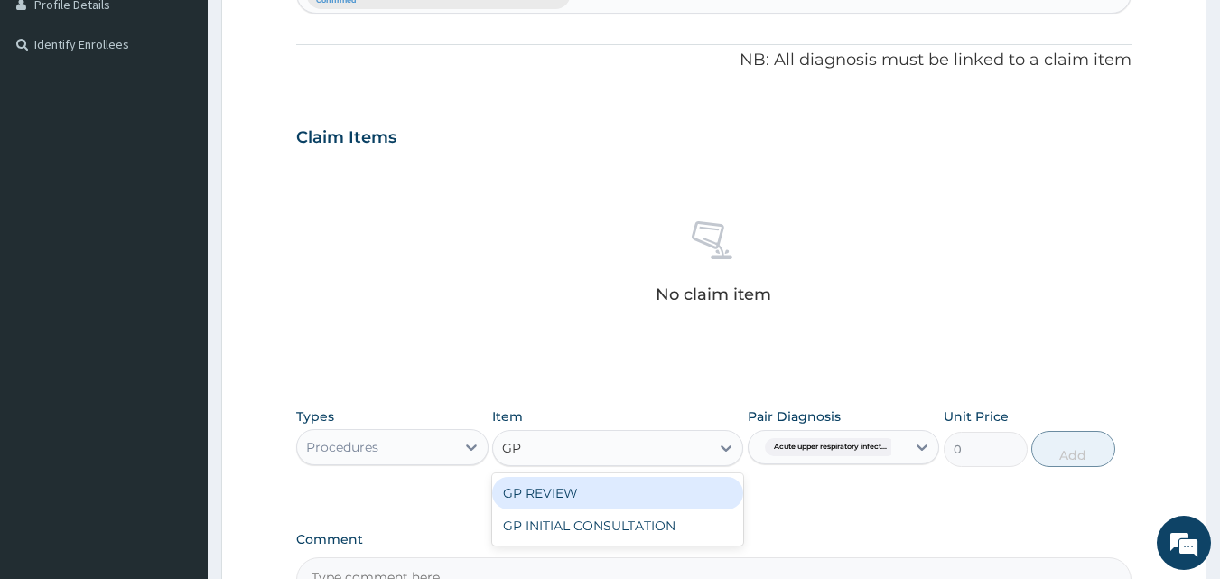
scroll to position [542, 0]
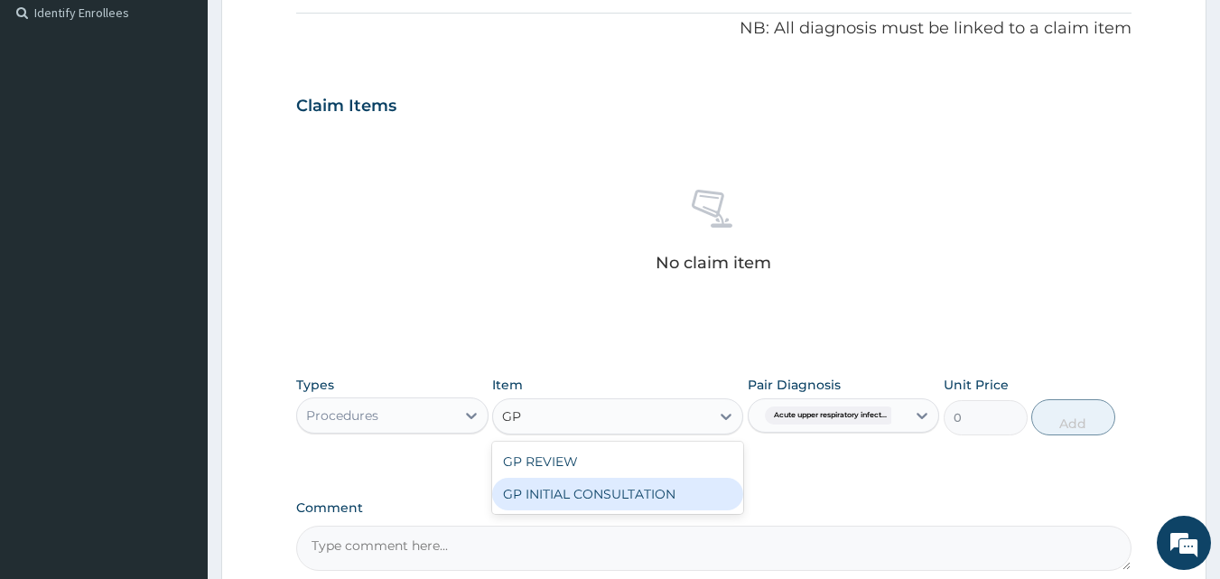
click at [569, 494] on div "GP INITIAL CONSULTATION" at bounding box center [617, 494] width 251 height 33
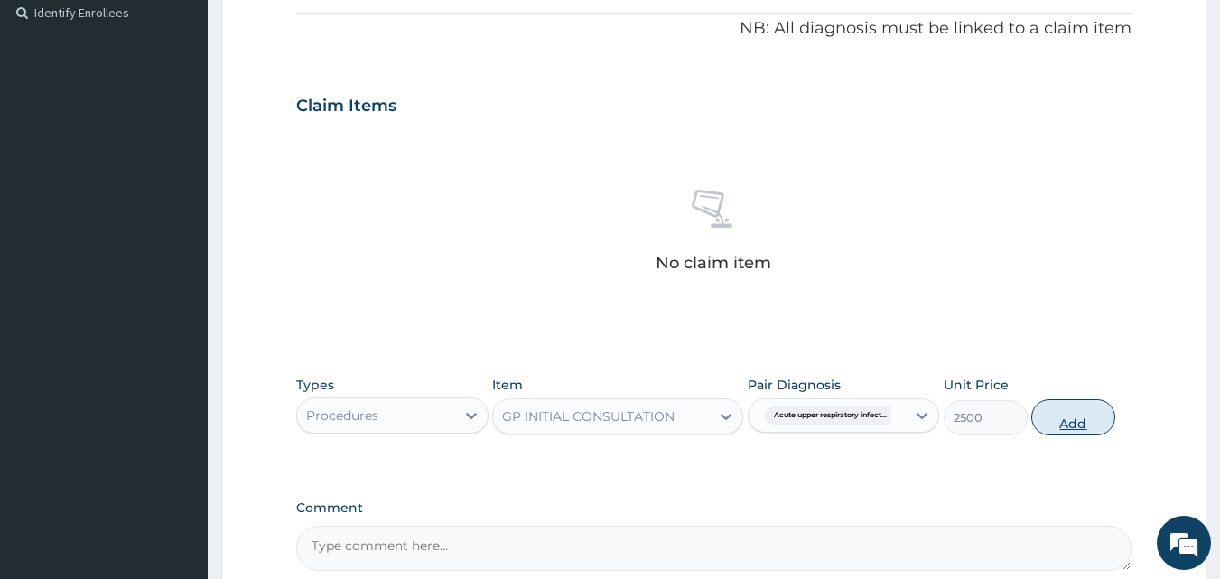
click at [1046, 418] on button "Add" at bounding box center [1073, 417] width 84 height 36
type input "0"
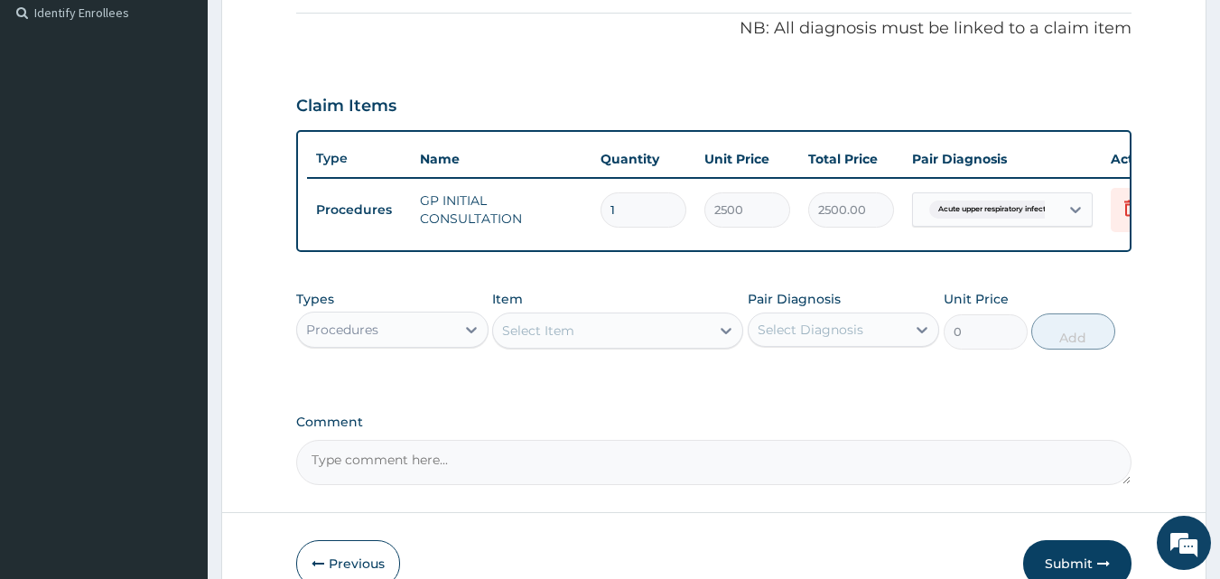
click at [417, 344] on div "Procedures" at bounding box center [376, 329] width 158 height 29
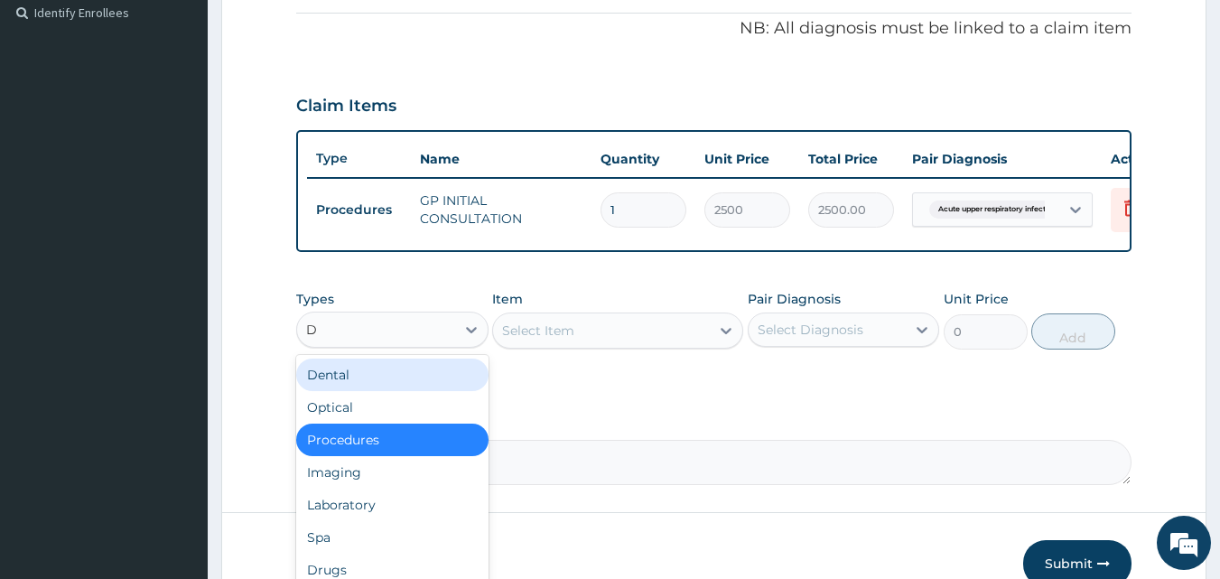
type input "DR"
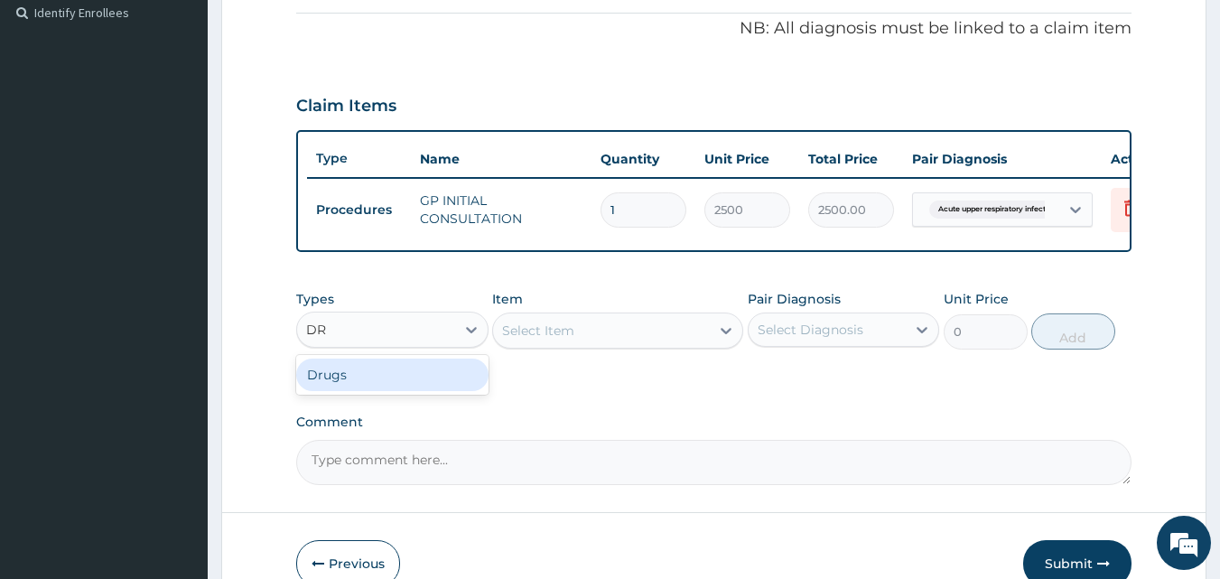
click at [442, 391] on div "Drugs" at bounding box center [392, 375] width 192 height 33
click at [578, 345] on div "Select Item" at bounding box center [601, 330] width 217 height 29
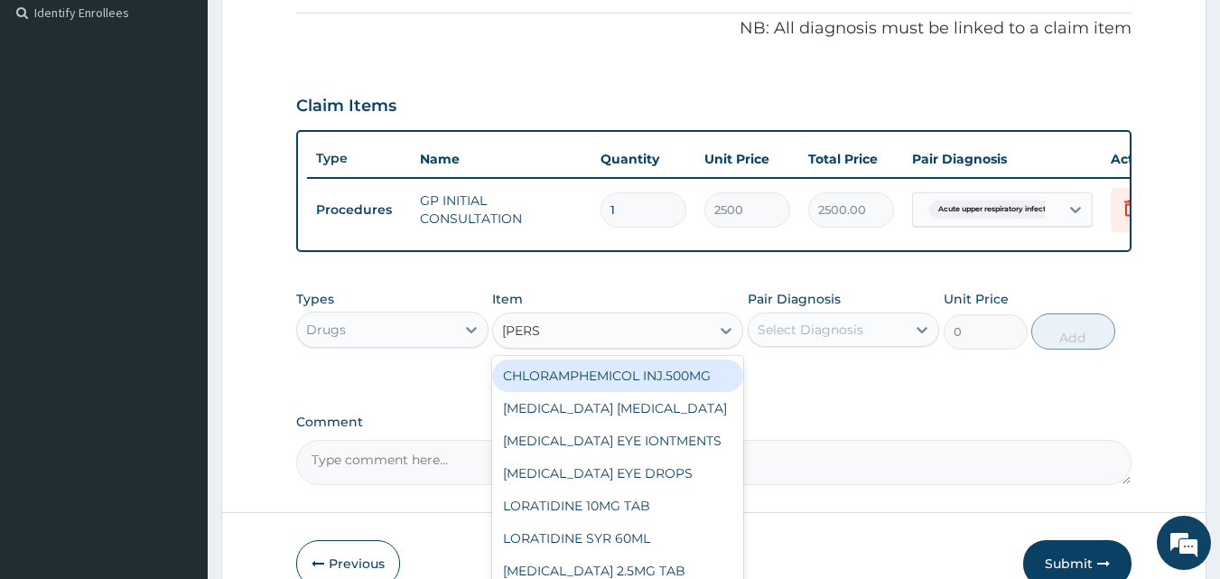
type input "LORAT"
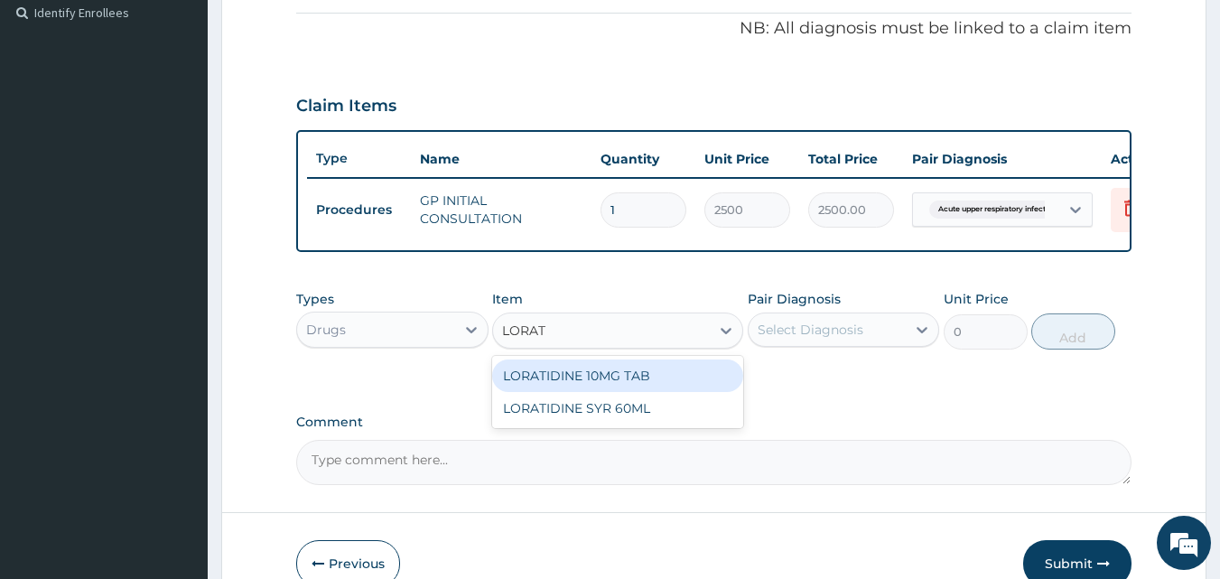
click at [613, 387] on div "LORATIDINE 10MG TAB" at bounding box center [617, 375] width 251 height 33
type input "70"
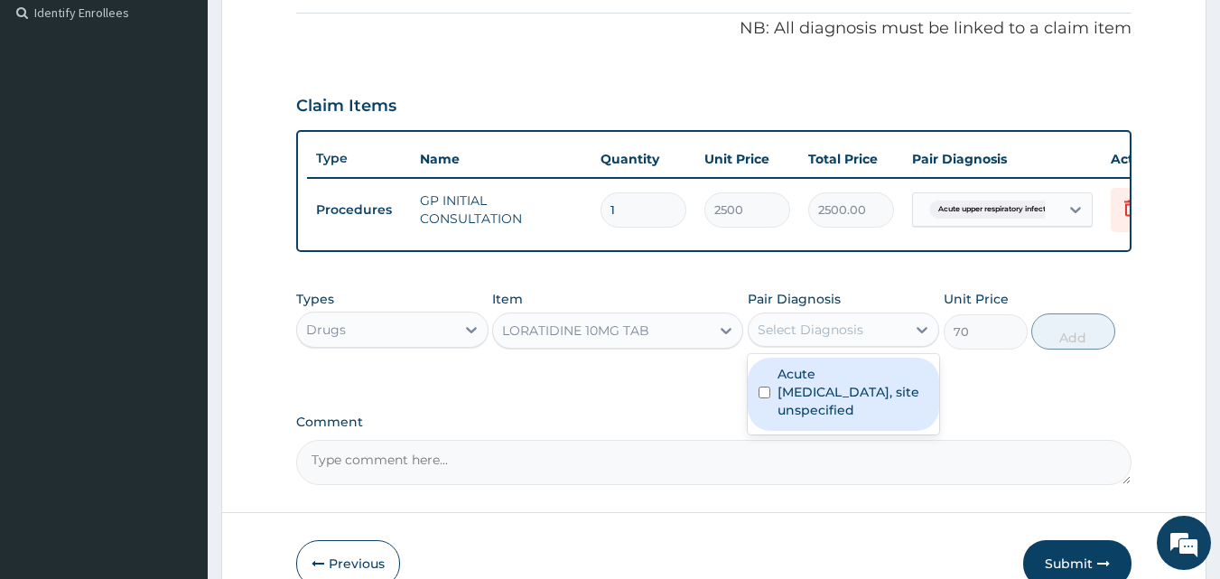
click at [816, 339] on div "Select Diagnosis" at bounding box center [811, 330] width 106 height 18
click at [851, 390] on label "Acute upper respiratory infection, site unspecified" at bounding box center [854, 392] width 152 height 54
checkbox input "true"
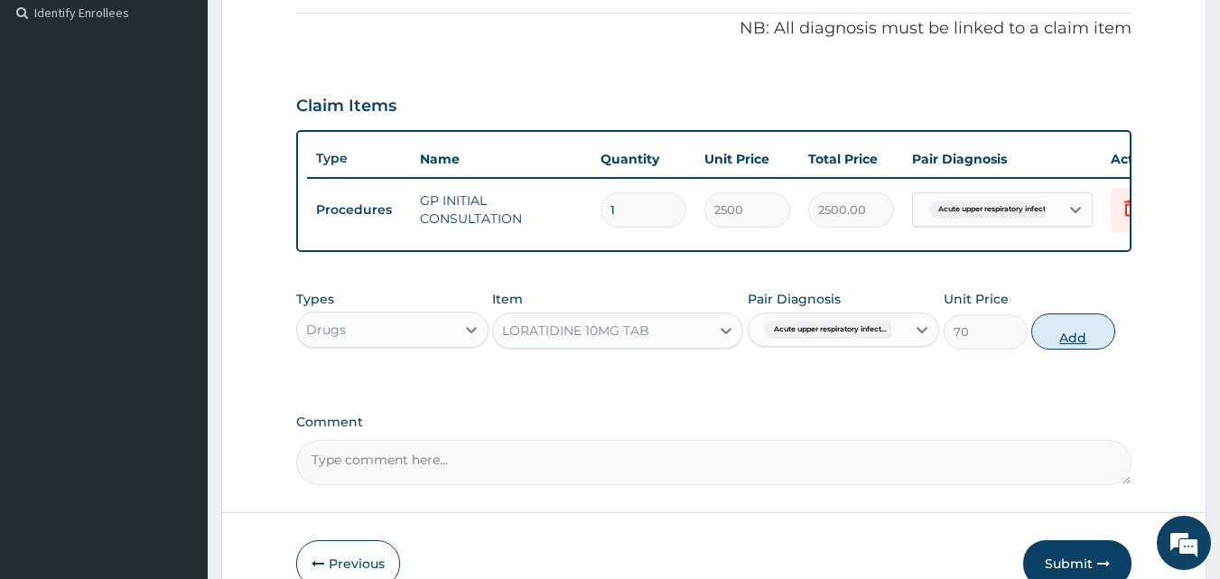
click at [1086, 333] on button "Add" at bounding box center [1073, 331] width 84 height 36
type input "0"
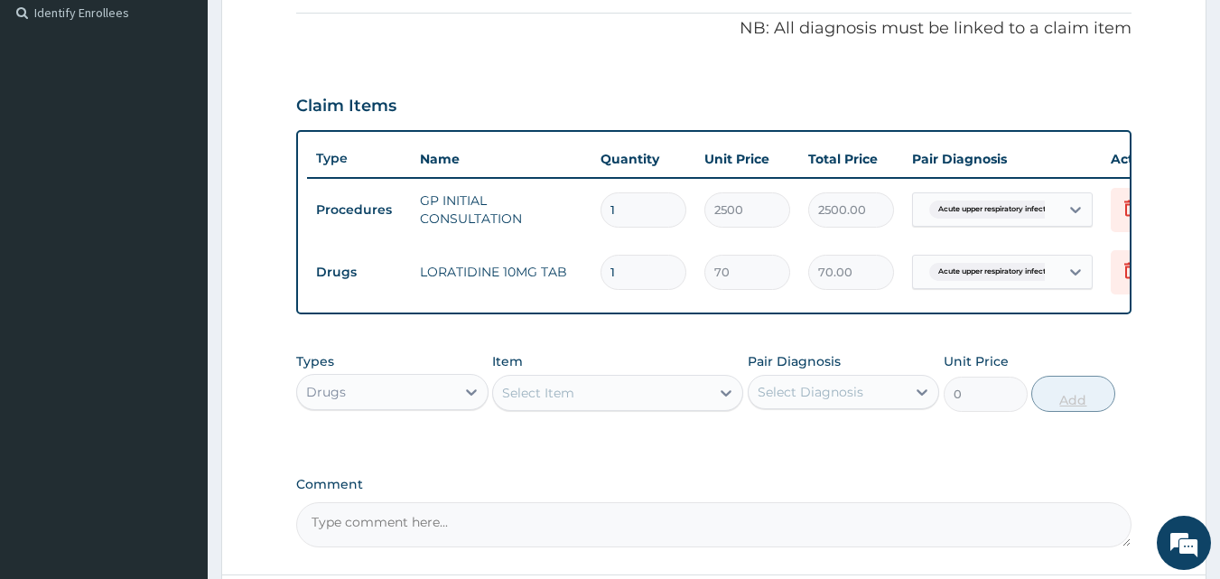
type input "0.00"
type input "5"
type input "350.00"
type input "5"
click at [1068, 336] on div "PA Code / Prescription Code Enter Code(Secondary Care Only) Encounter Date 06-1…" at bounding box center [714, 89] width 836 height 917
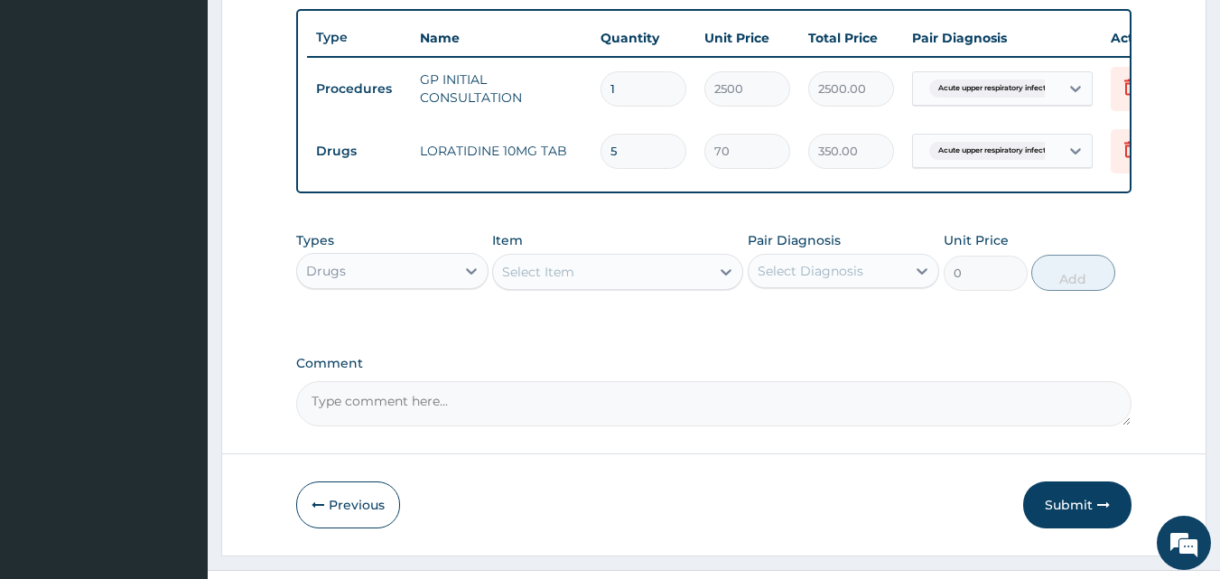
scroll to position [713, 0]
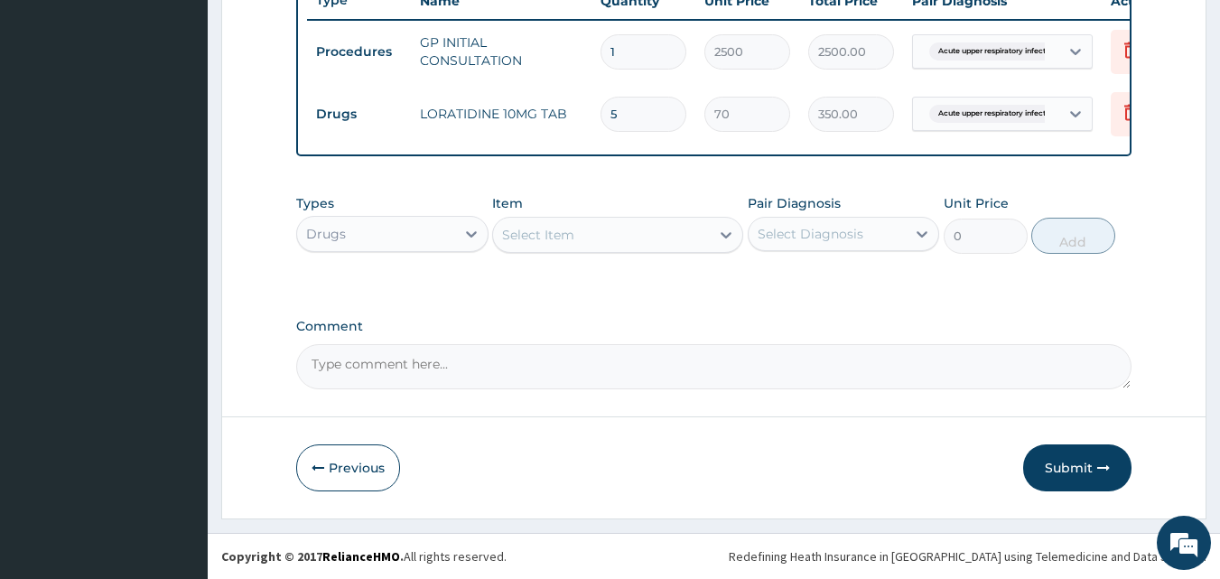
click at [1055, 472] on button "Submit" at bounding box center [1077, 467] width 108 height 47
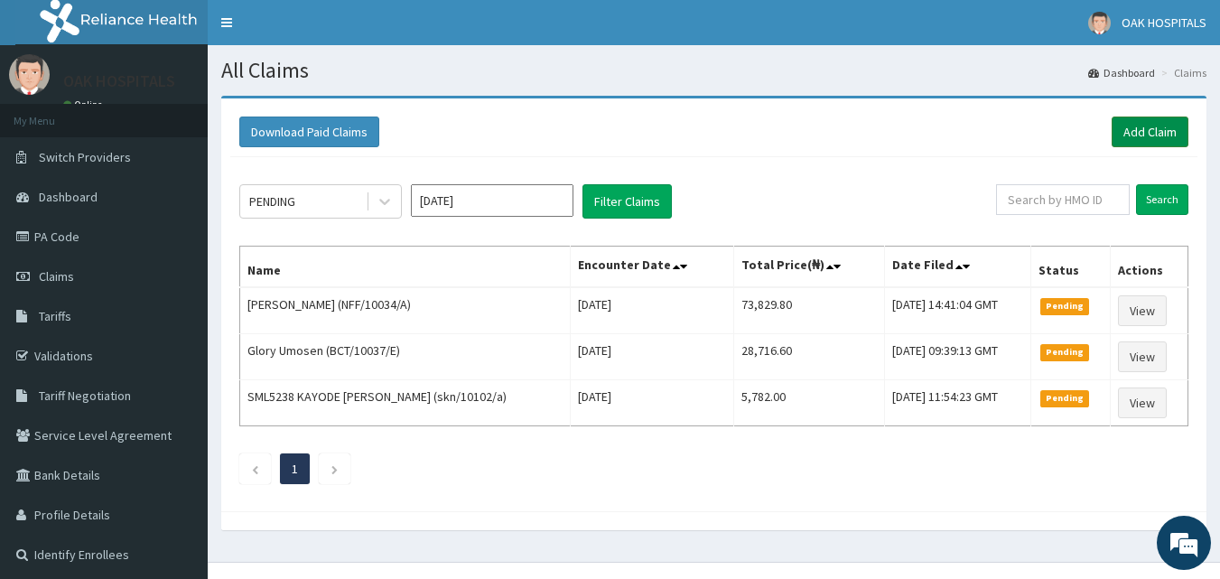
click at [1134, 126] on link "Add Claim" at bounding box center [1150, 132] width 77 height 31
click at [1127, 133] on link "Add Claim" at bounding box center [1150, 132] width 77 height 31
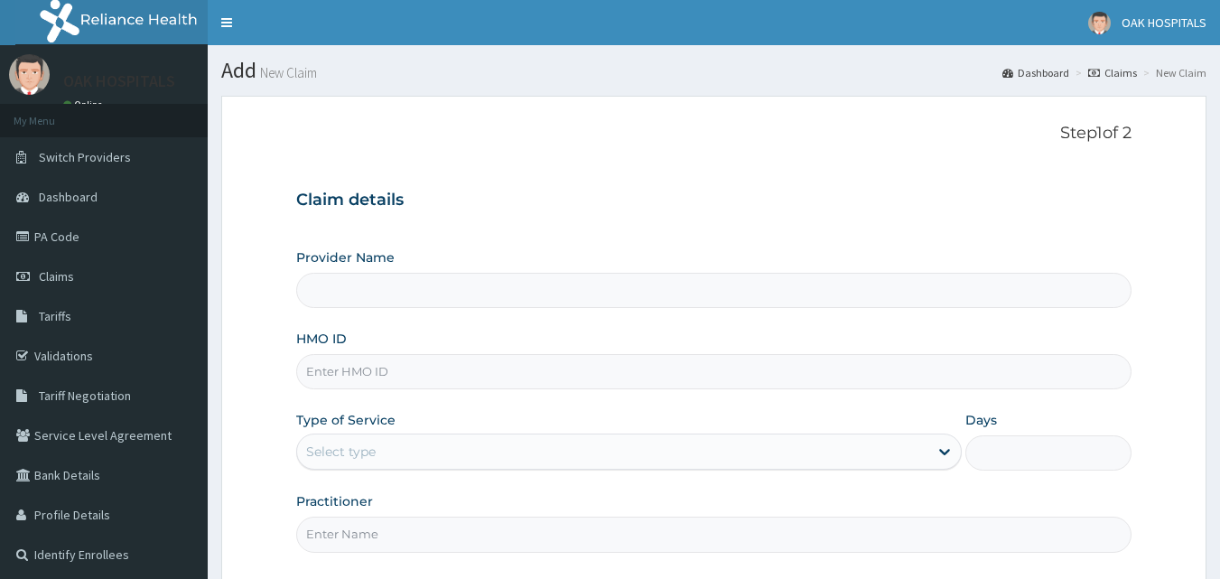
type input "Oak Hospitals"
click at [471, 395] on div "Provider Name Oak Hospitals HMO ID Type of Service Select type Days Practitioner" at bounding box center [714, 399] width 836 height 303
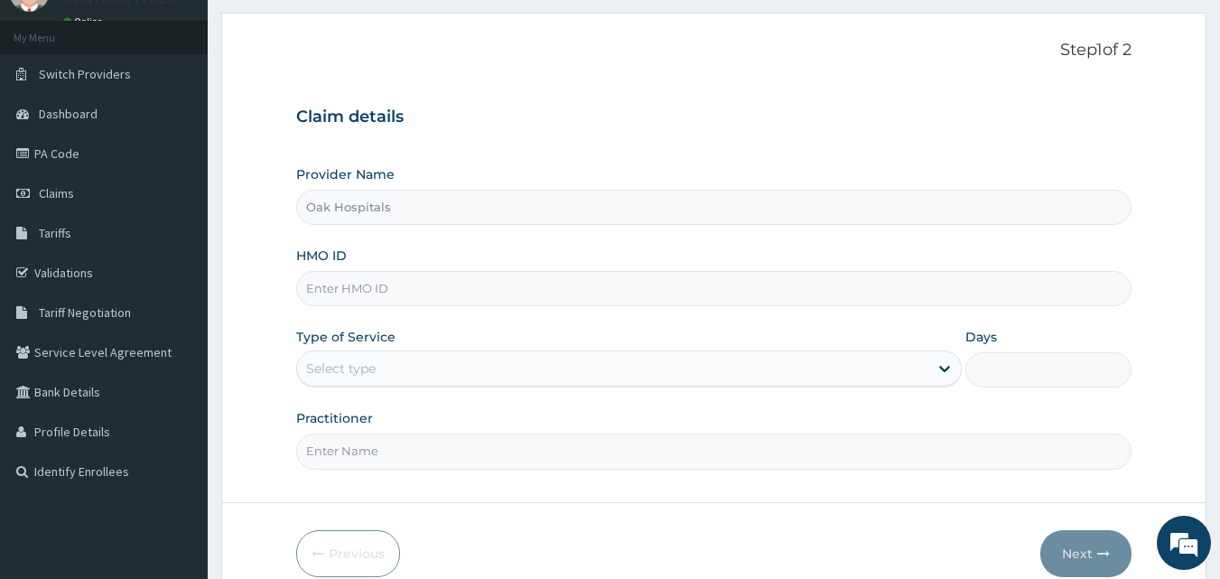
scroll to position [169, 0]
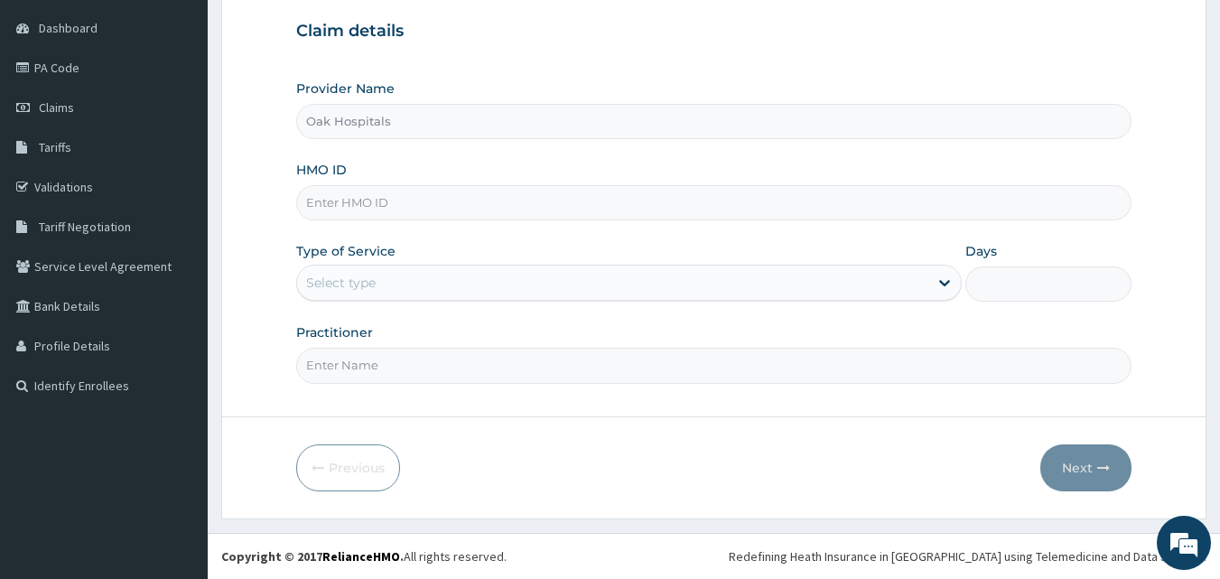
click at [433, 353] on input "Practitioner" at bounding box center [714, 365] width 836 height 35
type input "[PERSON_NAME]"
click at [435, 284] on div "Select type" at bounding box center [612, 282] width 631 height 29
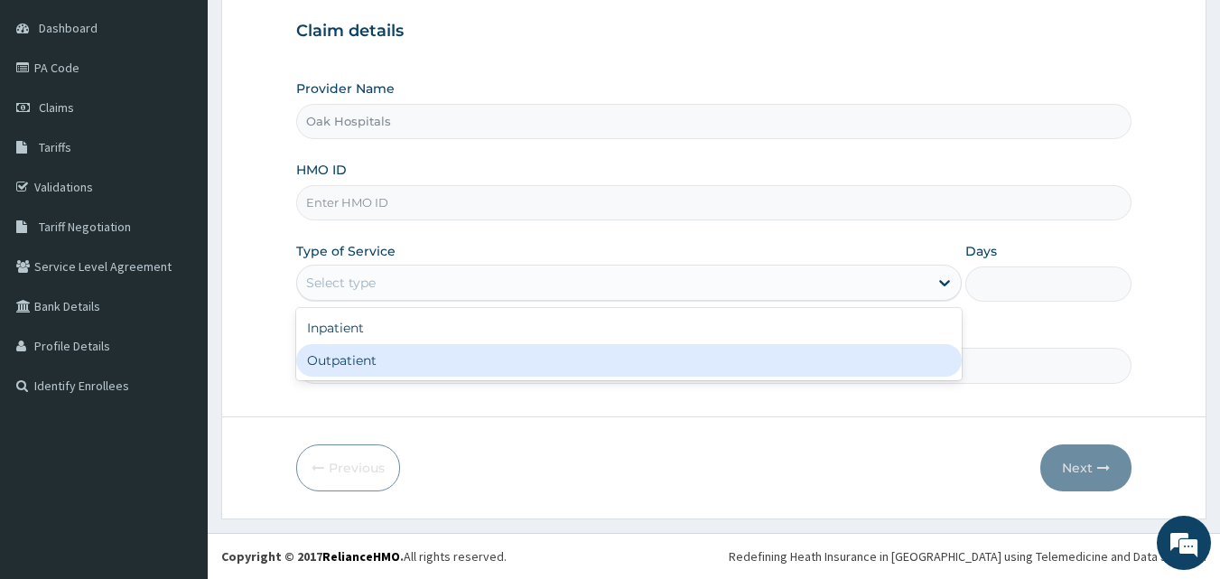
click at [434, 367] on div "Outpatient" at bounding box center [629, 360] width 666 height 33
type input "1"
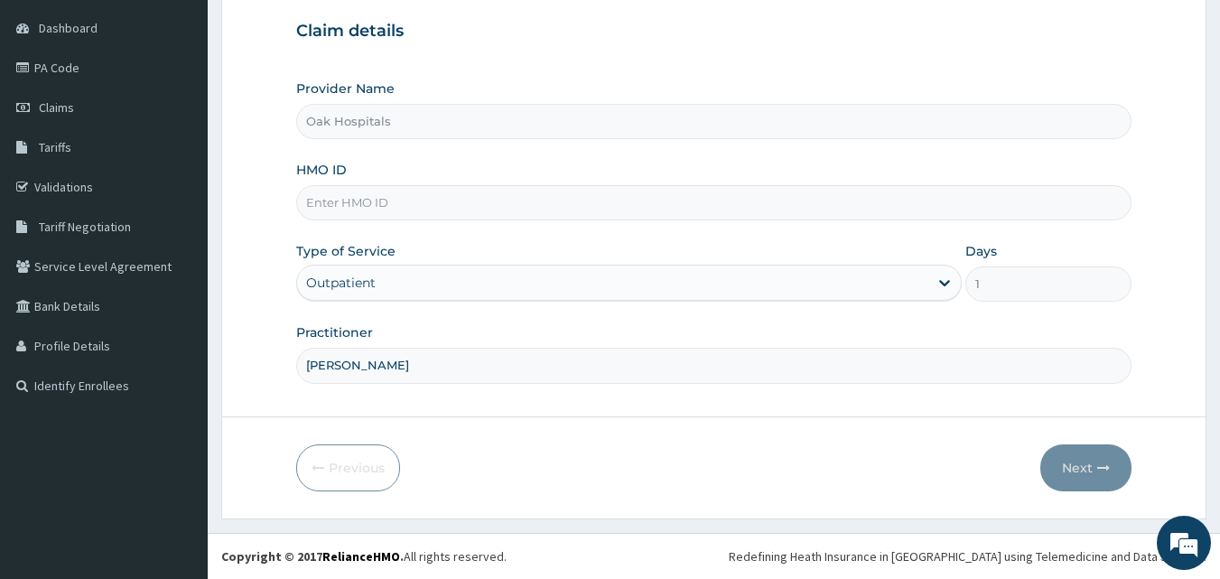
click at [405, 201] on input "HMO ID" at bounding box center [714, 202] width 836 height 35
type input "TAN/10038/D"
click at [1073, 461] on button "Next" at bounding box center [1085, 467] width 91 height 47
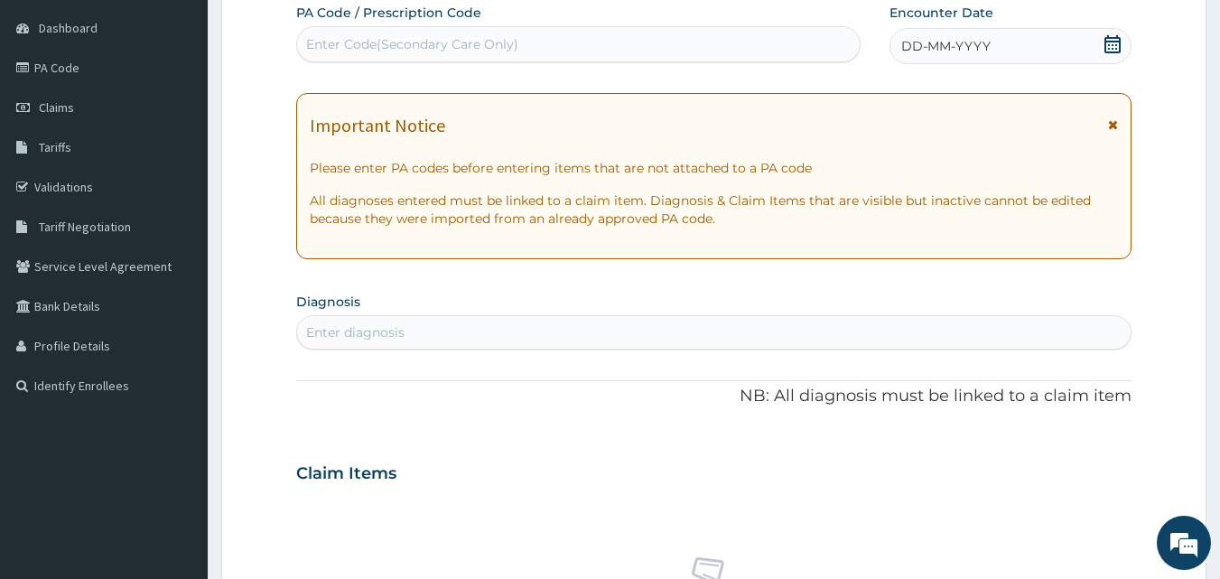
click at [944, 51] on span "DD-MM-YYYY" at bounding box center [945, 46] width 89 height 18
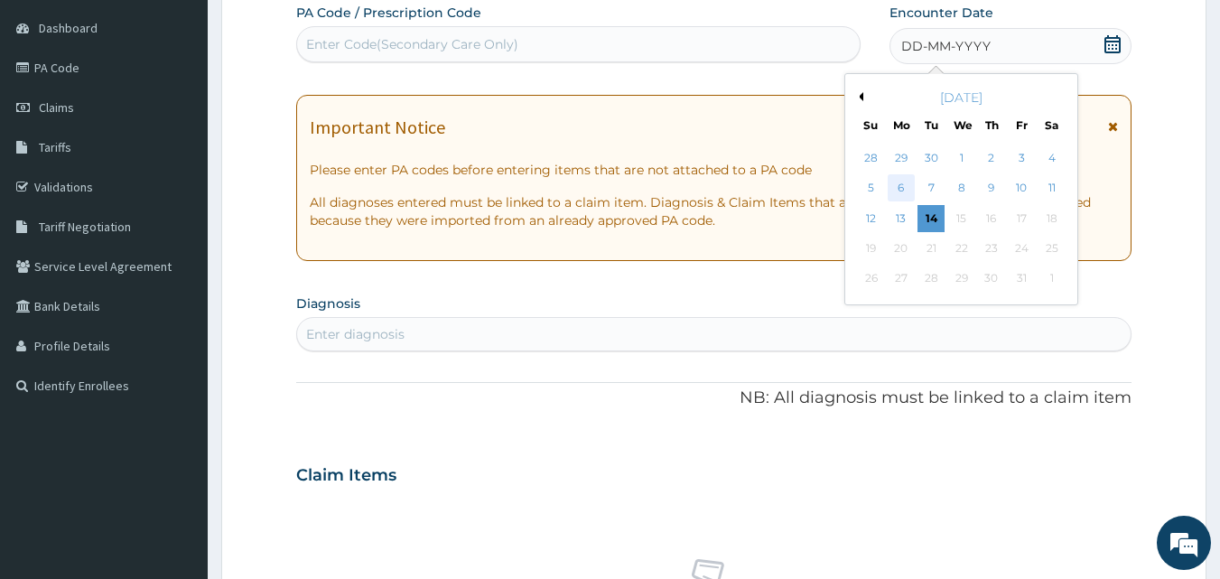
click at [899, 188] on div "6" at bounding box center [901, 188] width 27 height 27
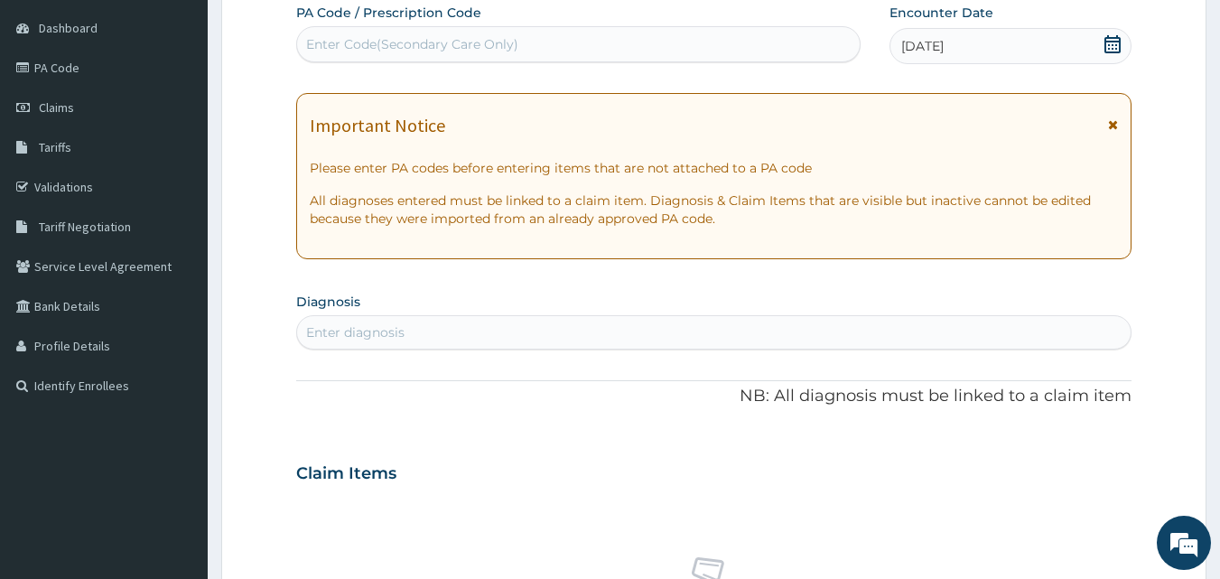
click at [426, 334] on div "Enter diagnosis" at bounding box center [714, 332] width 834 height 29
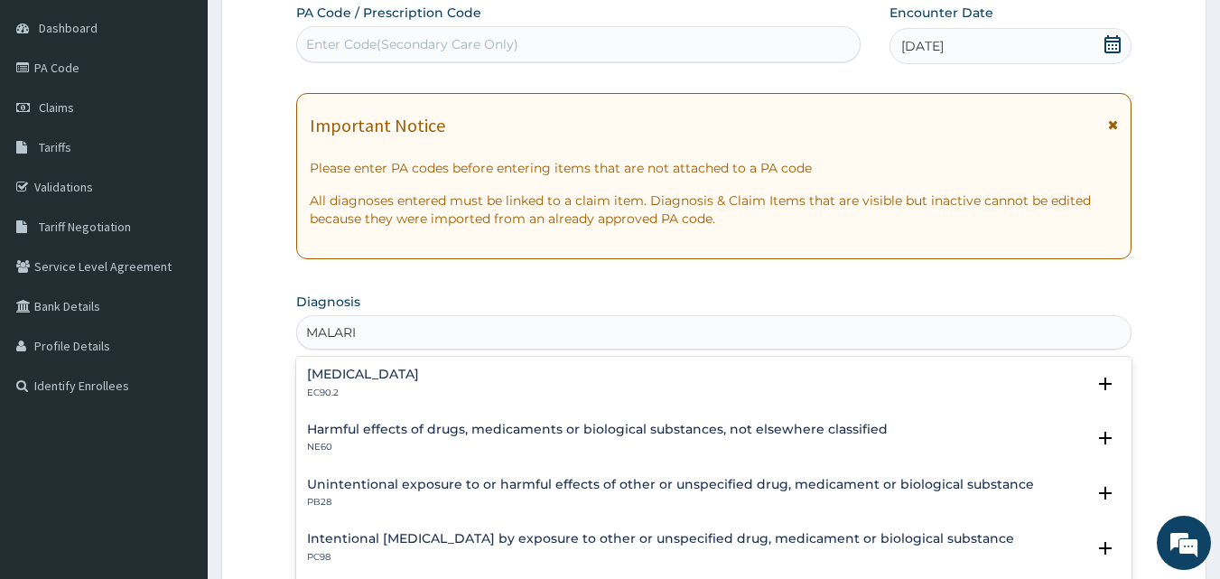
type input "[MEDICAL_DATA]"
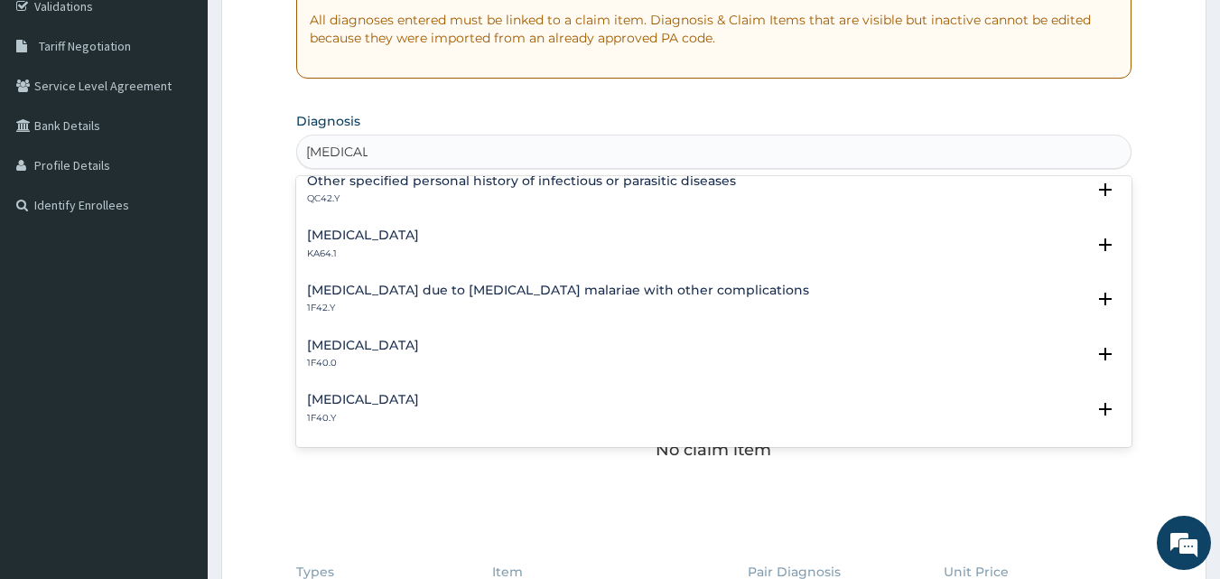
scroll to position [542, 0]
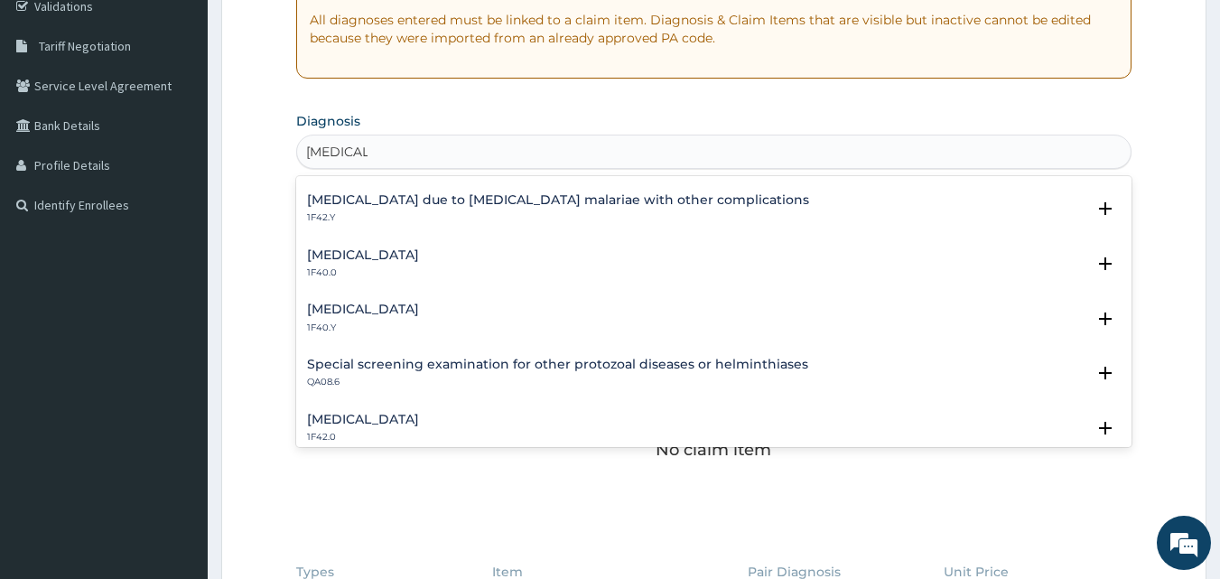
click at [419, 311] on h4 "[MEDICAL_DATA]" at bounding box center [363, 310] width 112 height 14
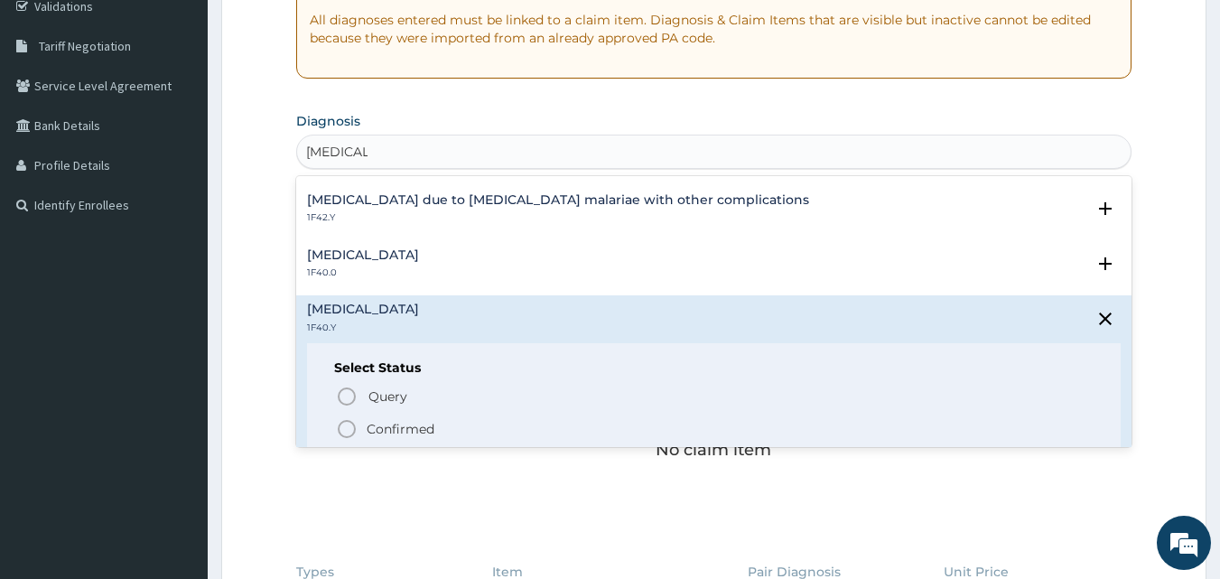
click at [406, 430] on p "Confirmed" at bounding box center [401, 429] width 68 height 18
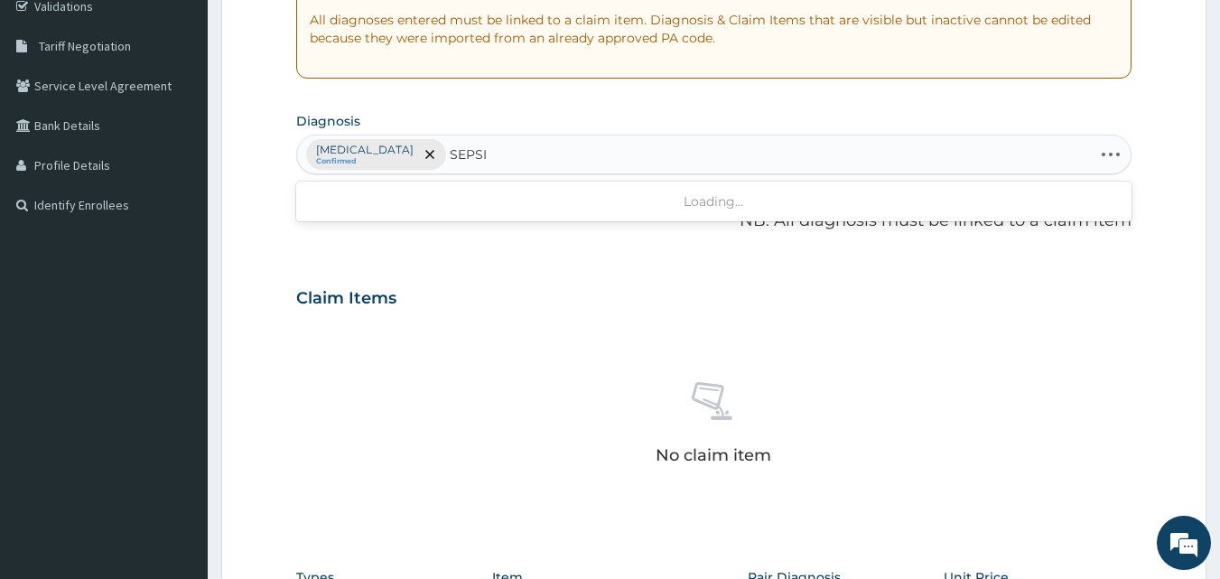
type input "[MEDICAL_DATA]"
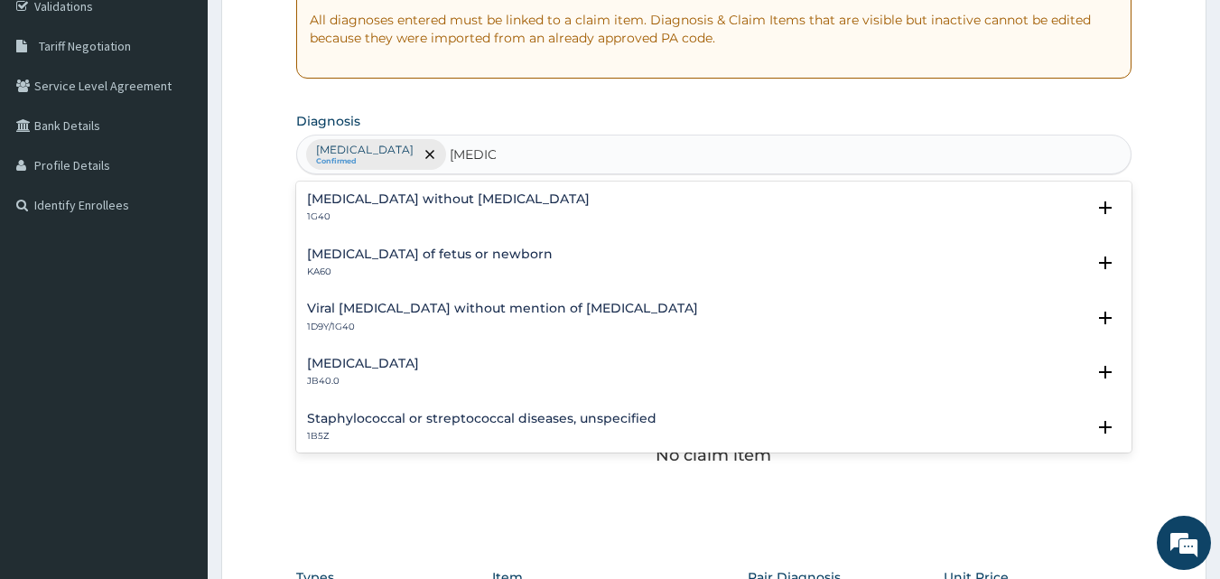
click at [324, 209] on div "[MEDICAL_DATA] without [MEDICAL_DATA] 1G40" at bounding box center [448, 208] width 283 height 32
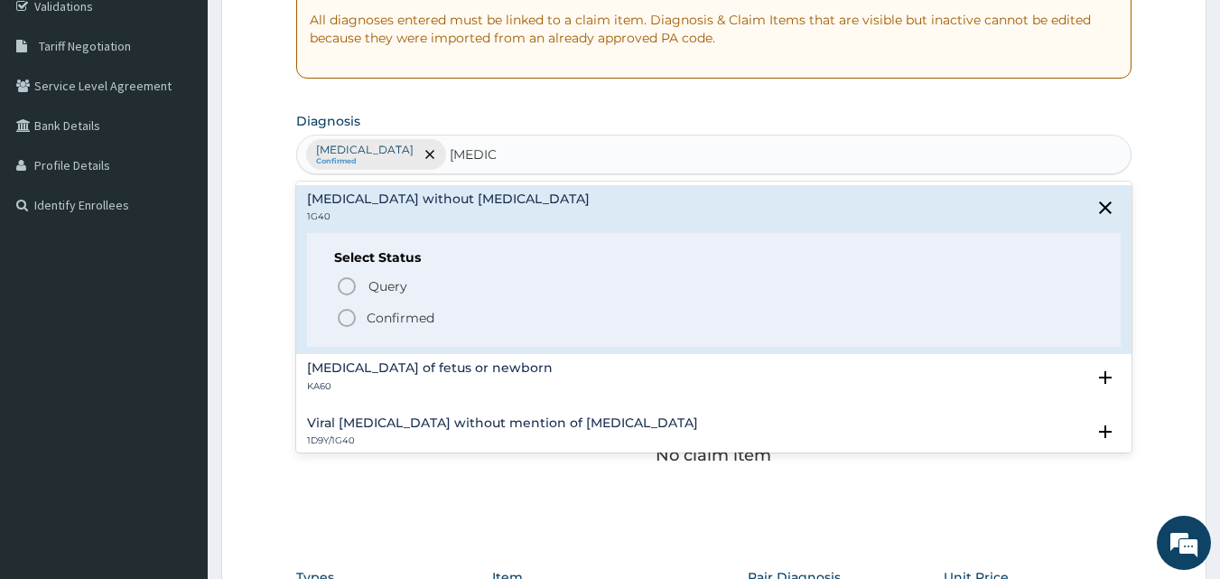
click at [415, 318] on p "Confirmed" at bounding box center [401, 318] width 68 height 18
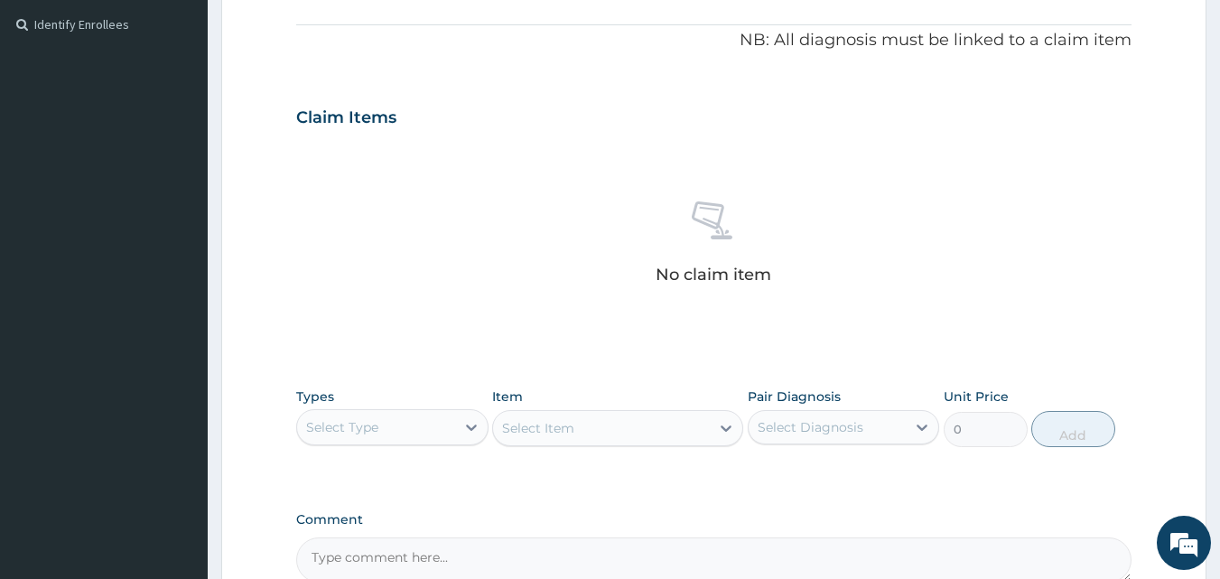
scroll to position [620, 0]
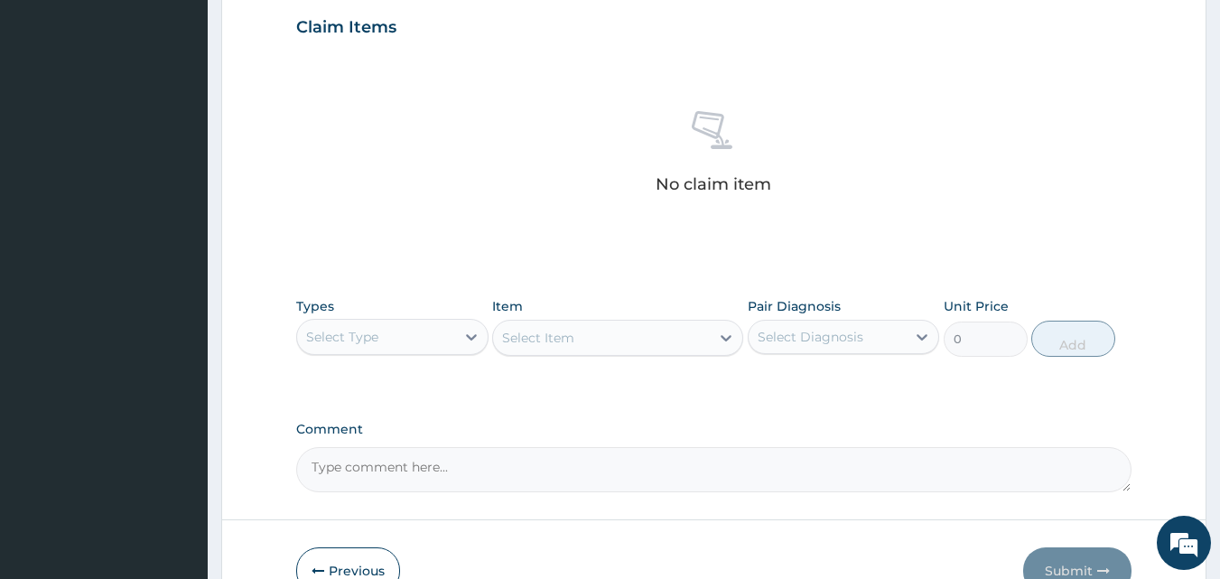
click at [378, 341] on div "Select Type" at bounding box center [342, 337] width 72 height 18
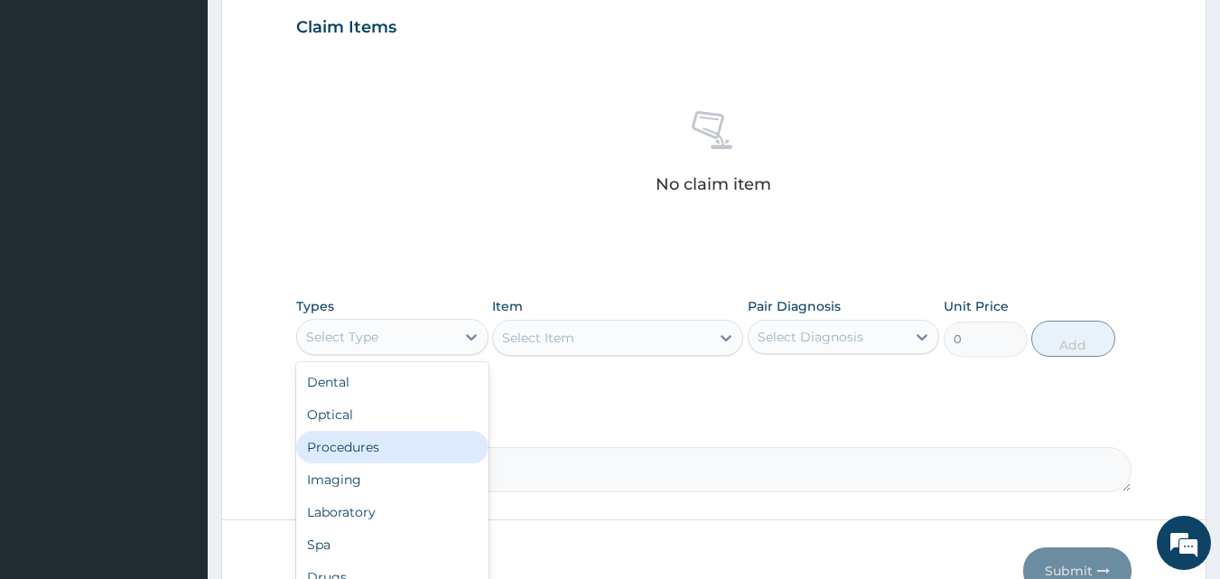
click at [410, 441] on div "Procedures" at bounding box center [392, 447] width 192 height 33
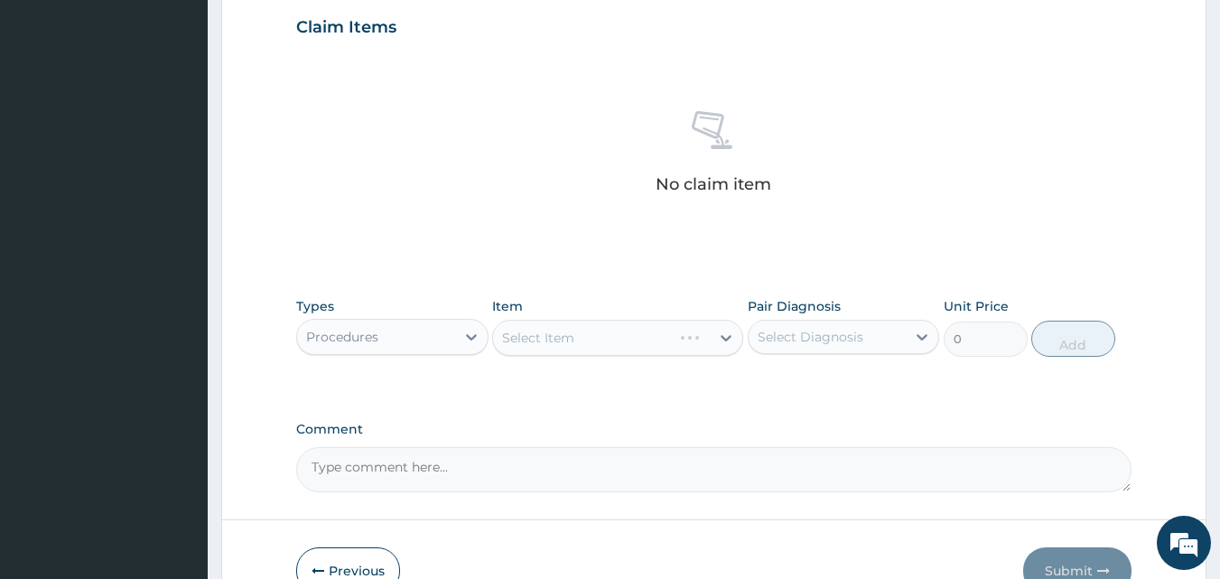
click at [810, 333] on div "Select Diagnosis" at bounding box center [811, 337] width 106 height 18
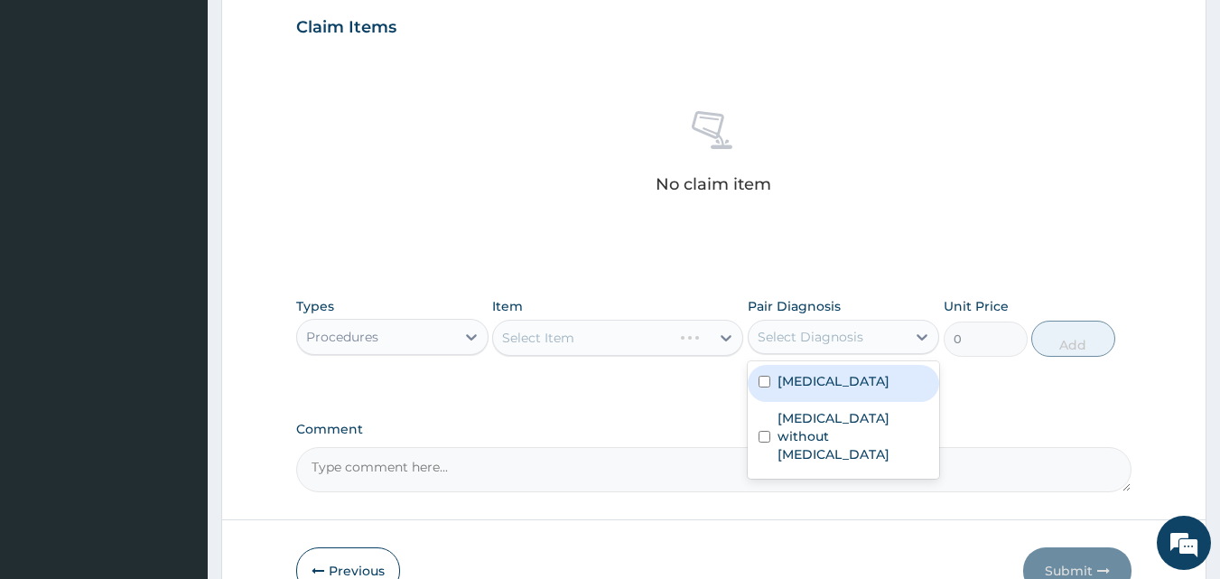
click at [815, 382] on label "[MEDICAL_DATA]" at bounding box center [834, 381] width 112 height 18
checkbox input "true"
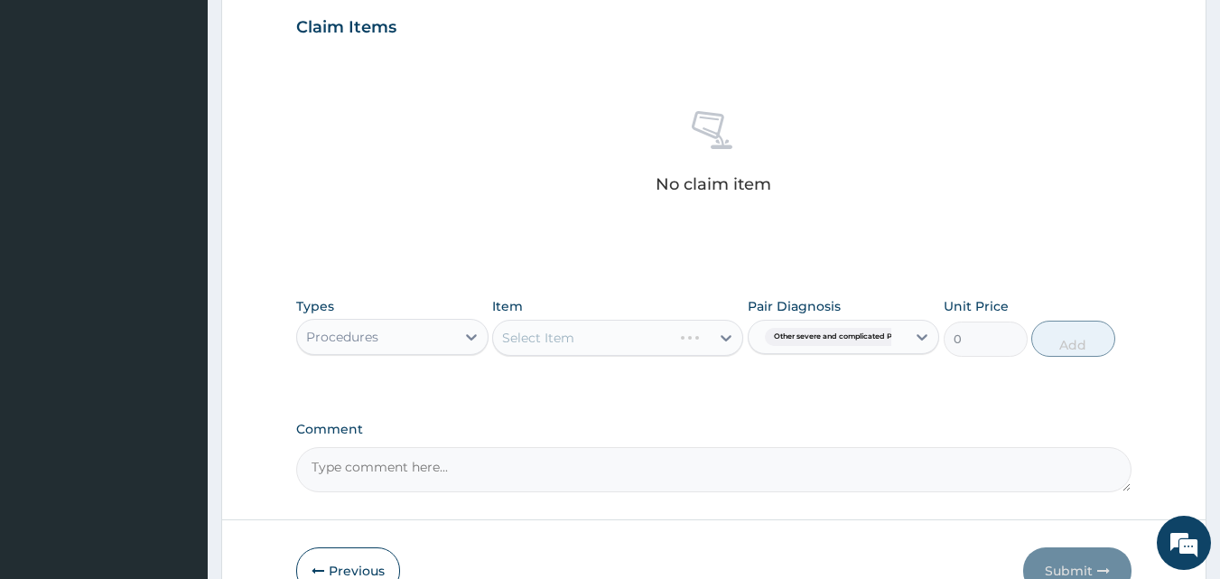
click at [583, 339] on div "Select Item" at bounding box center [617, 338] width 251 height 36
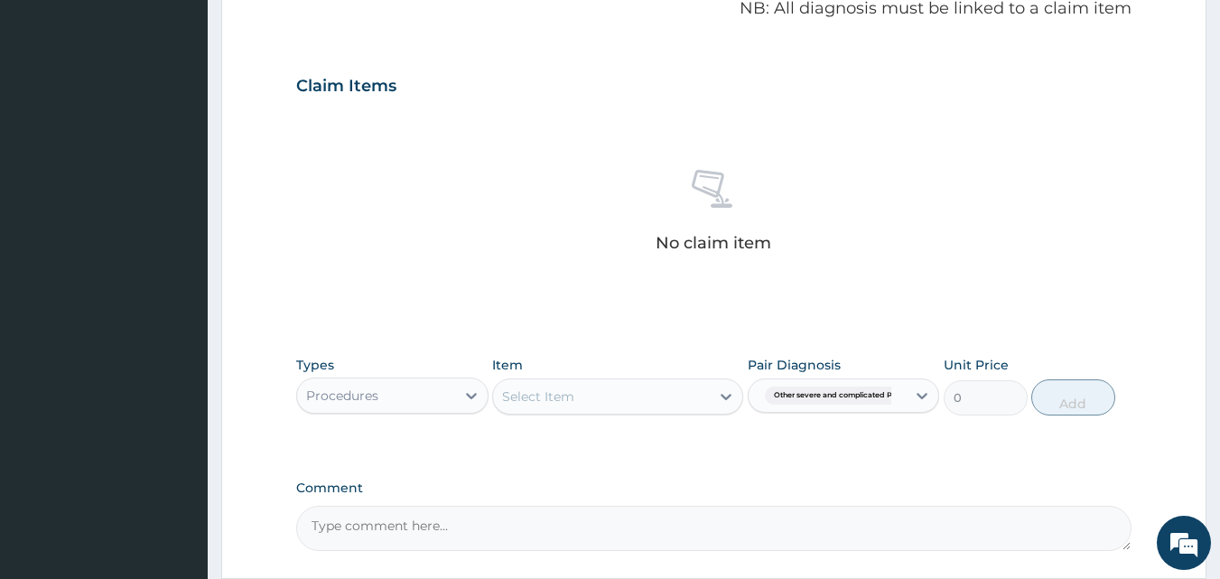
scroll to position [530, 0]
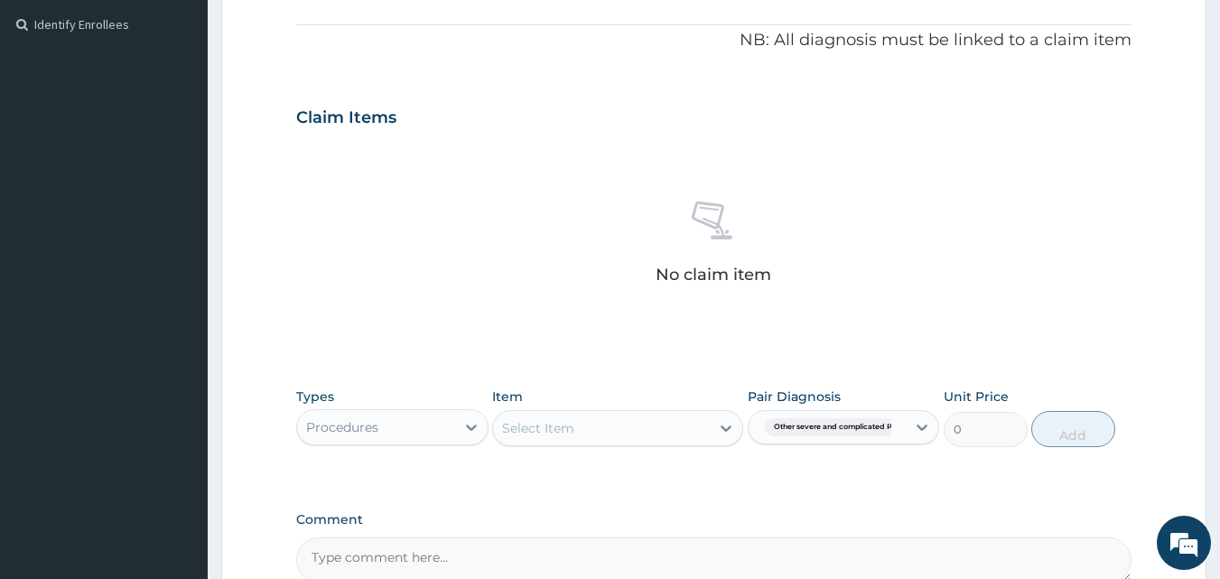
click at [613, 423] on div "Select Item" at bounding box center [601, 428] width 217 height 29
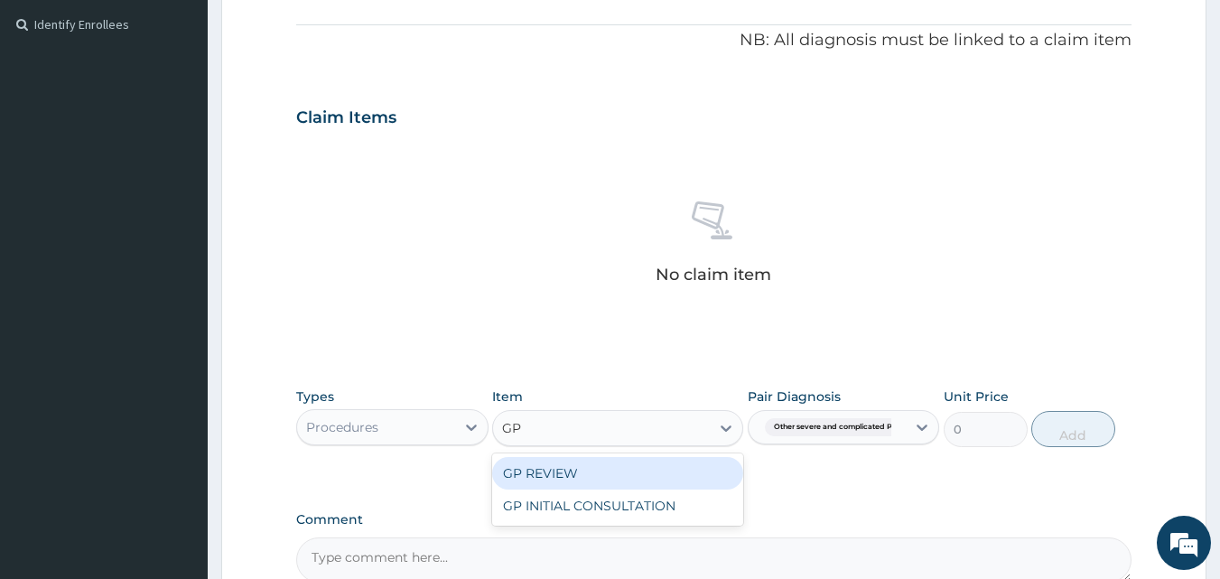
type input "GP"
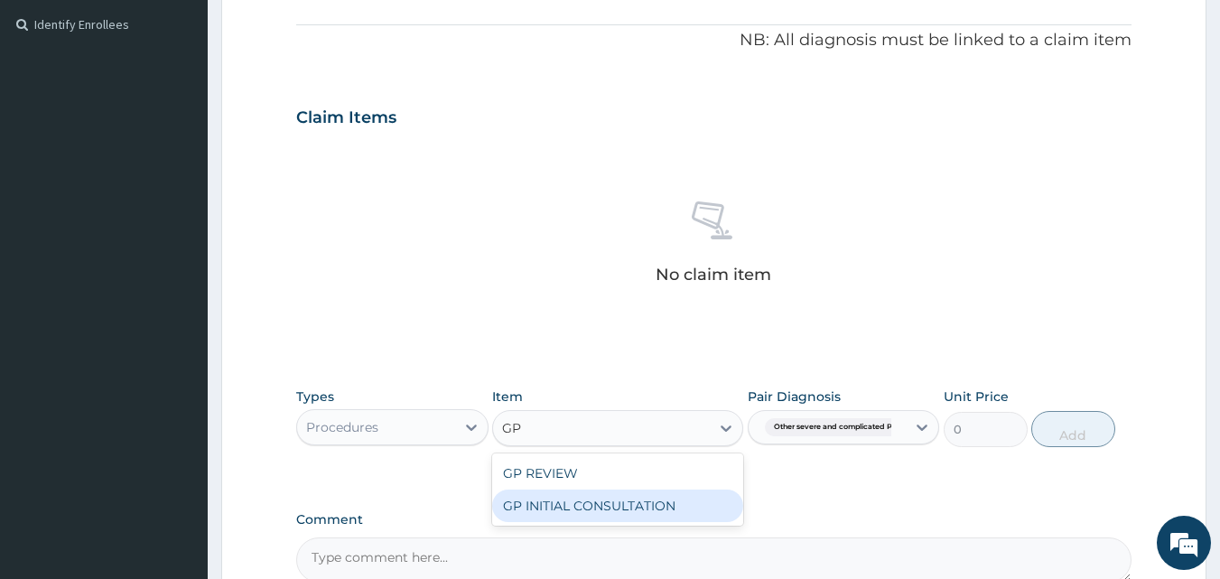
click at [642, 511] on div "GP INITIAL CONSULTATION" at bounding box center [617, 505] width 251 height 33
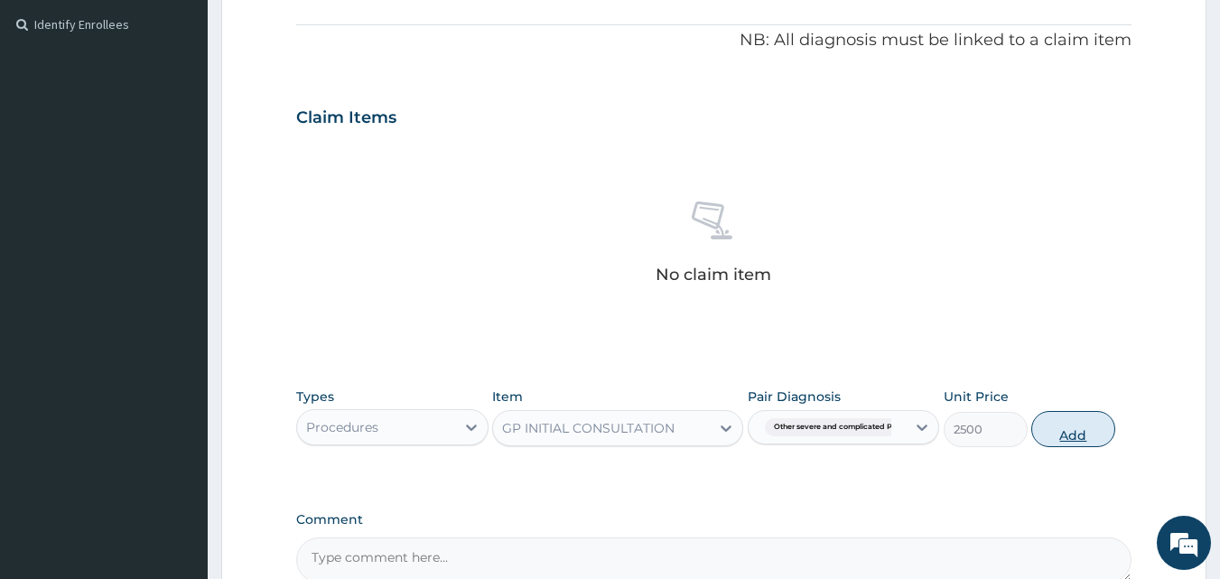
click at [1050, 431] on button "Add" at bounding box center [1073, 429] width 84 height 36
type input "0"
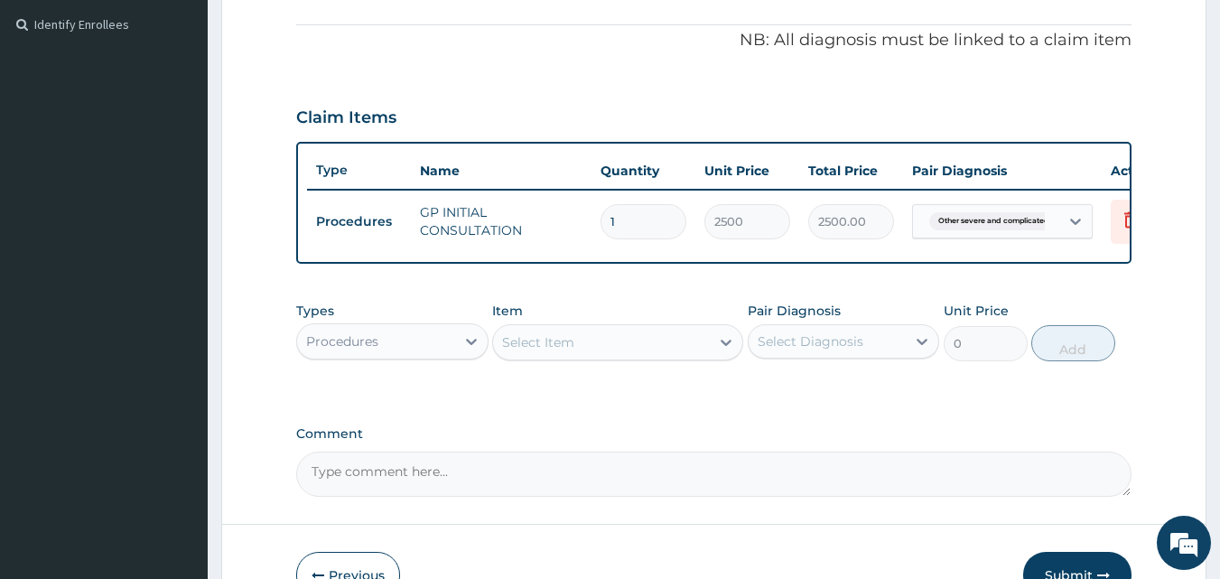
click at [399, 356] on div "Procedures" at bounding box center [376, 341] width 158 height 29
type input "LAB"
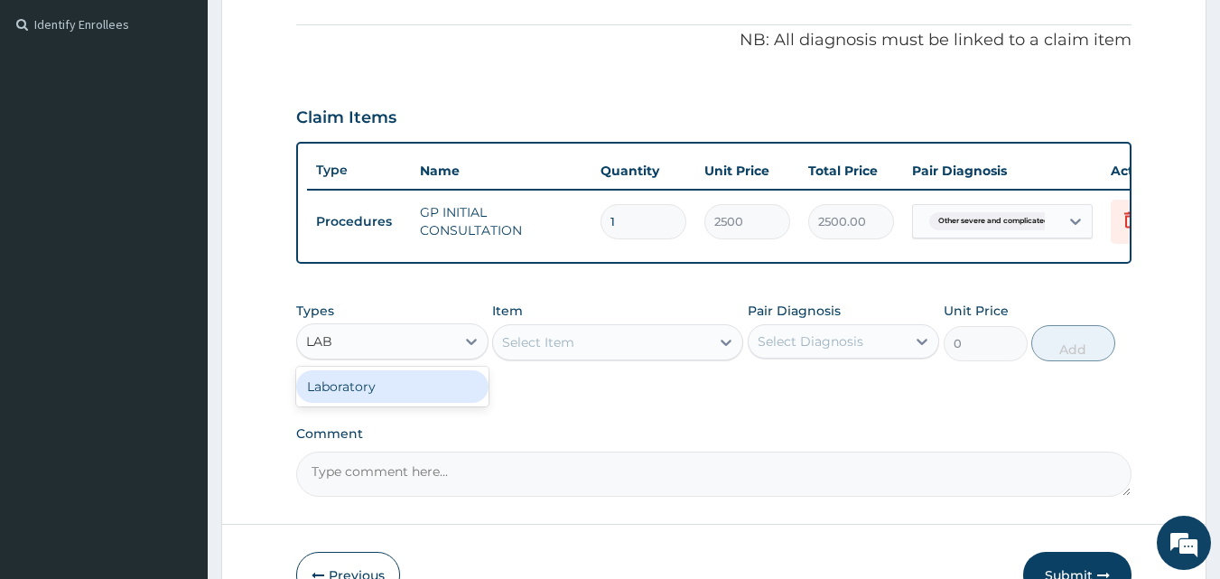
click at [424, 392] on div "Laboratory" at bounding box center [392, 386] width 192 height 33
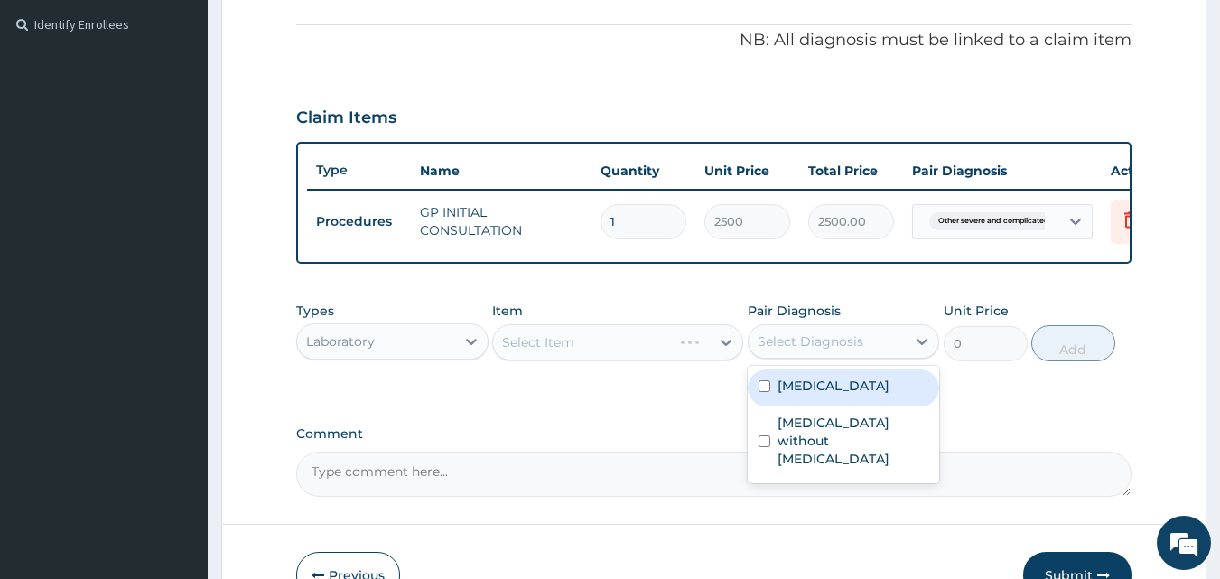
click at [783, 356] on div "Select Diagnosis" at bounding box center [828, 341] width 158 height 29
click at [816, 395] on label "[MEDICAL_DATA]" at bounding box center [834, 386] width 112 height 18
checkbox input "true"
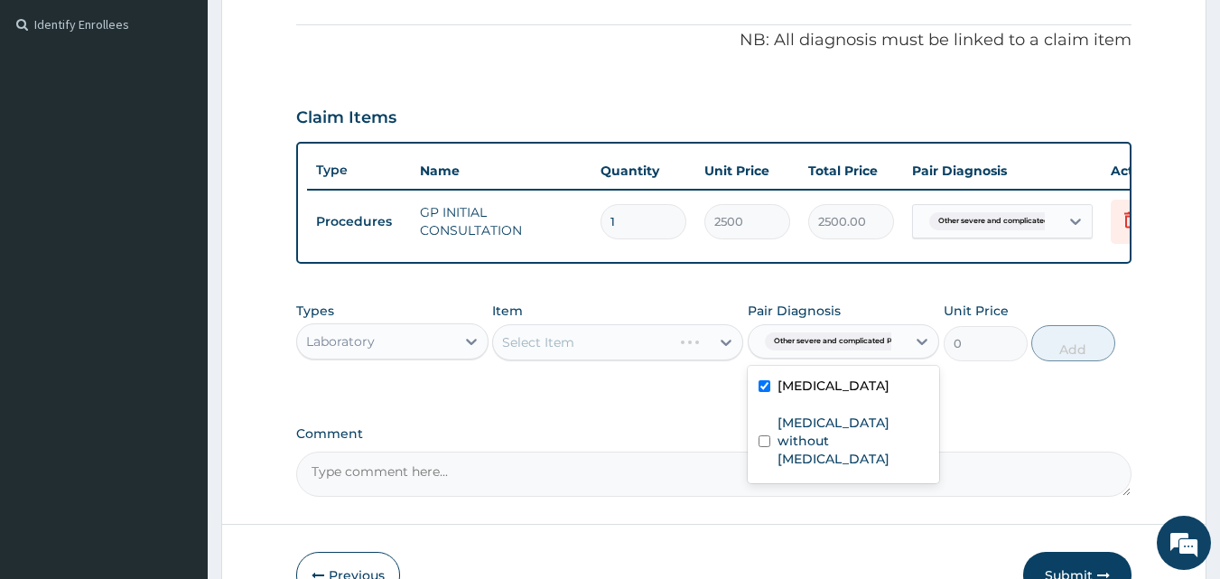
click at [601, 360] on div "Select Item" at bounding box center [617, 342] width 251 height 36
click at [601, 358] on div "Select Item" at bounding box center [617, 342] width 251 height 36
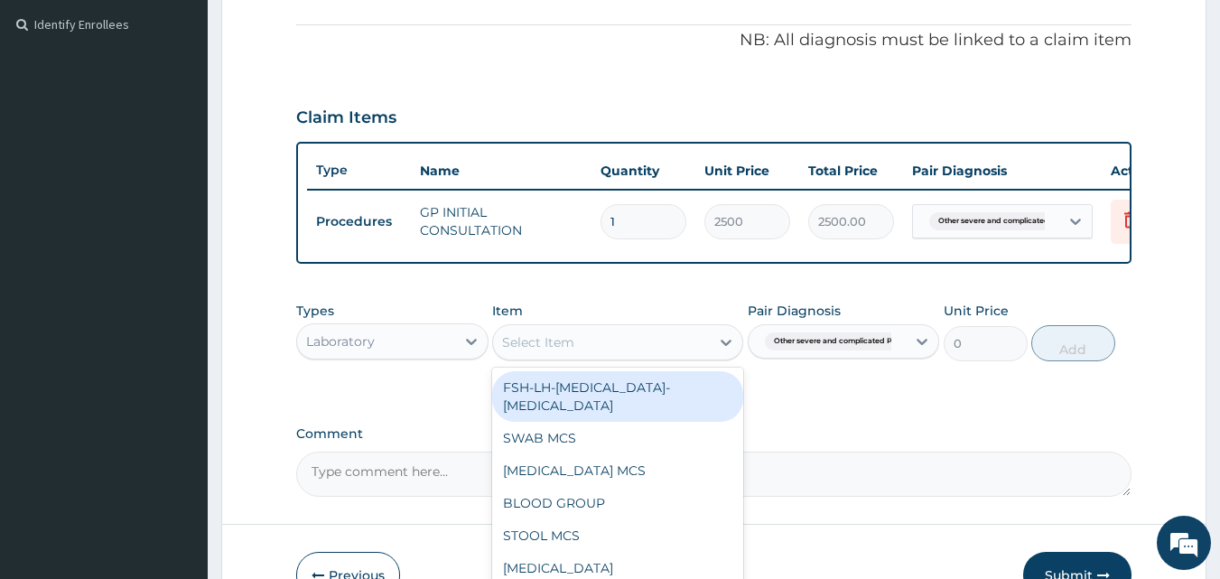
click at [601, 357] on div "Select Item" at bounding box center [601, 342] width 217 height 29
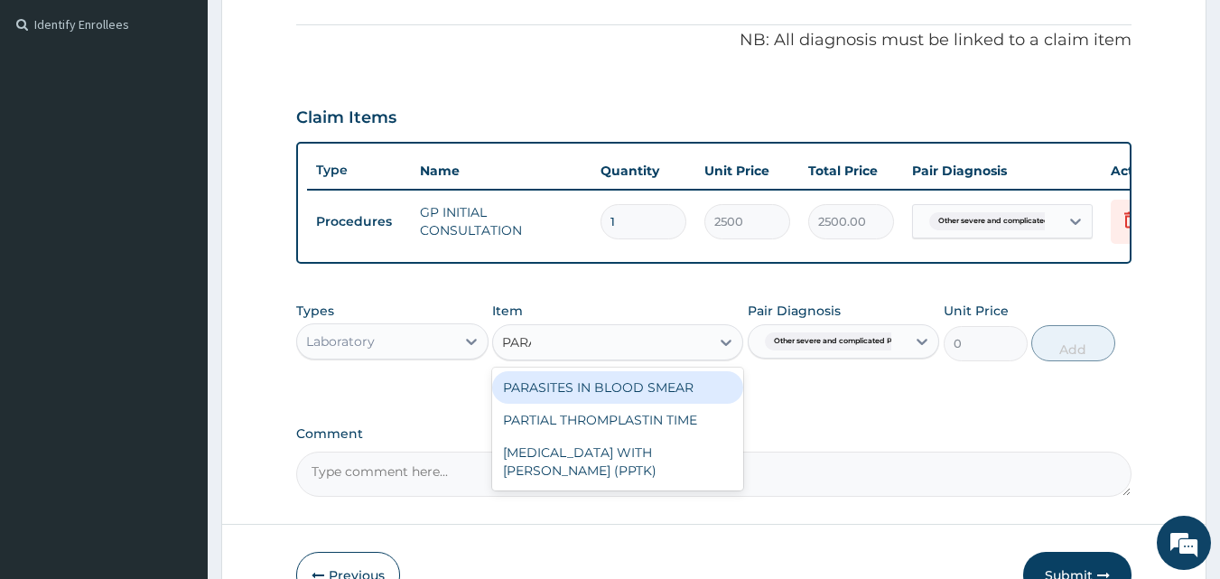
type input "PARAS"
click at [637, 400] on div "PARASITES IN BLOOD SMEAR" at bounding box center [617, 387] width 251 height 33
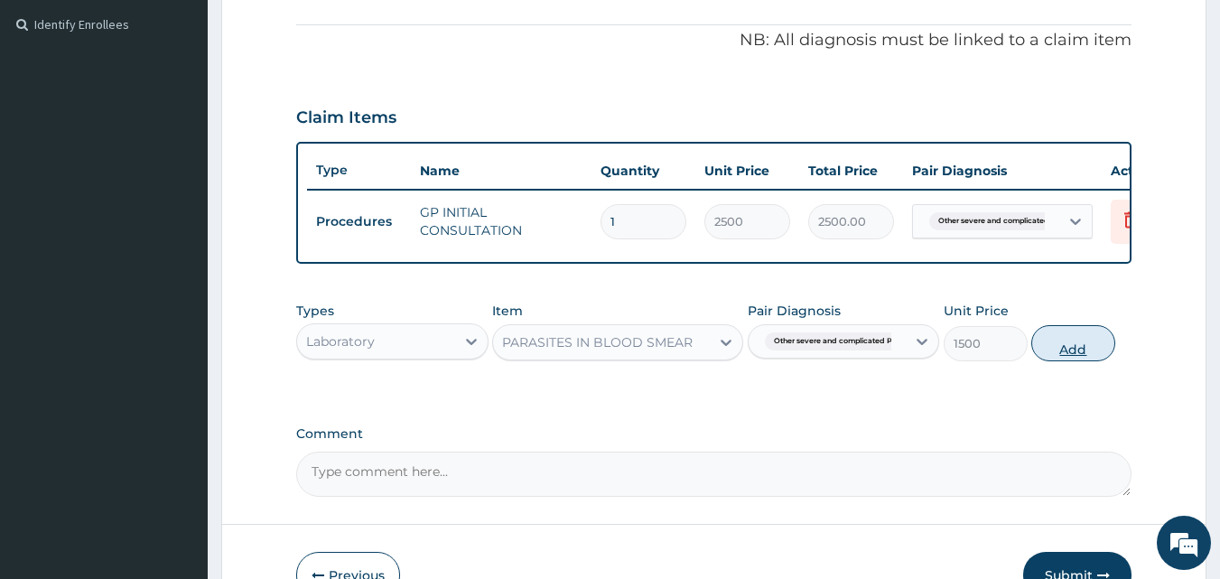
click at [1084, 361] on button "Add" at bounding box center [1073, 343] width 84 height 36
type input "0"
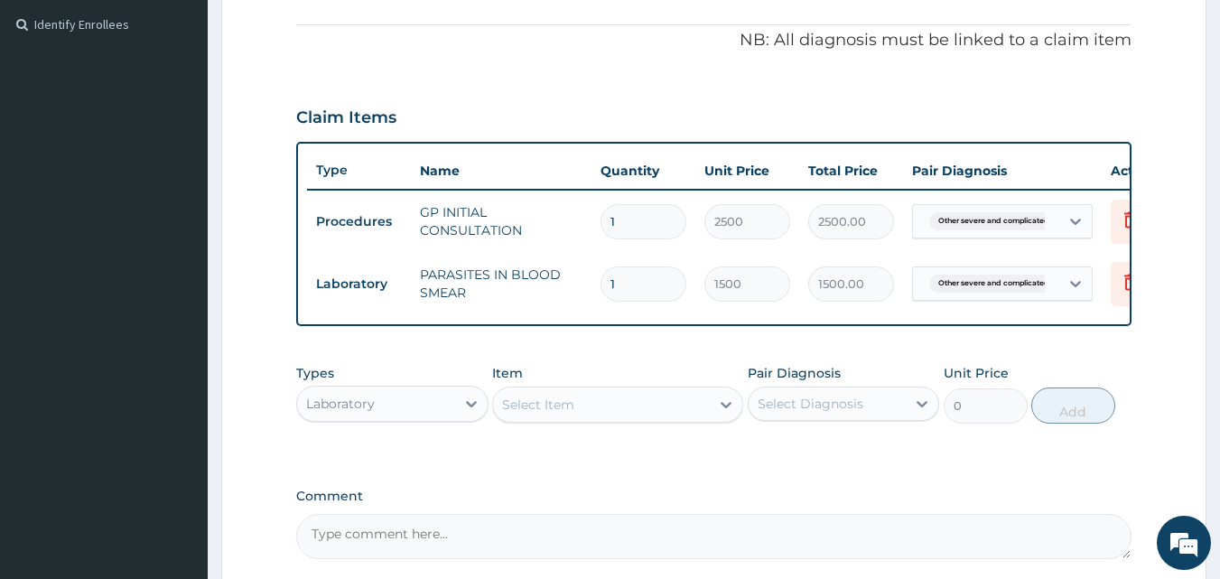
click at [662, 419] on div "Select Item" at bounding box center [601, 404] width 217 height 29
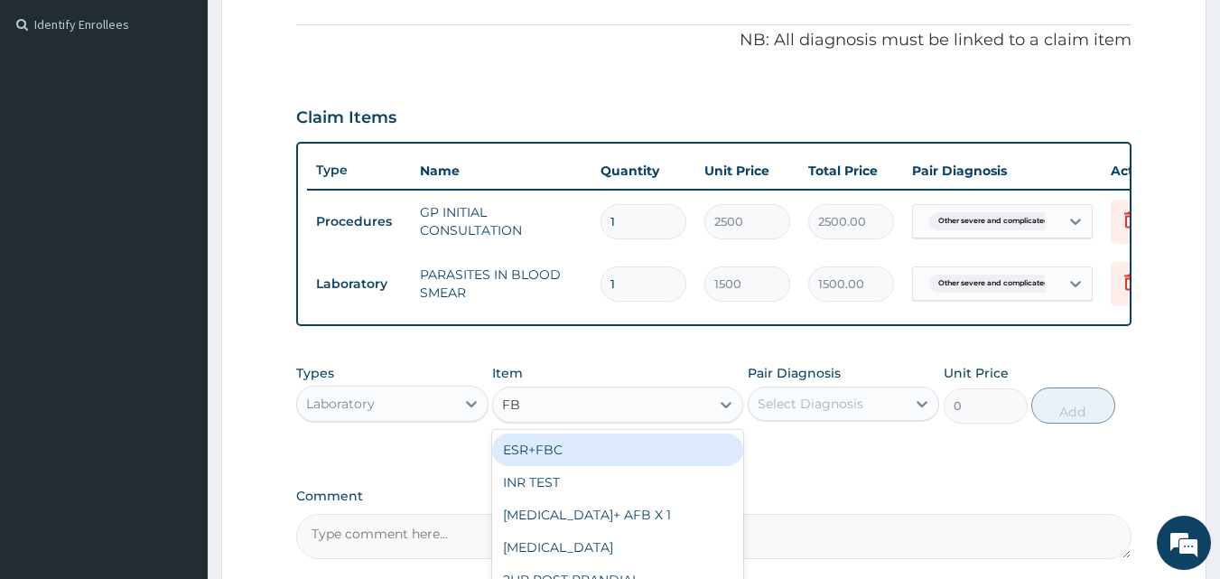
type input "FBC"
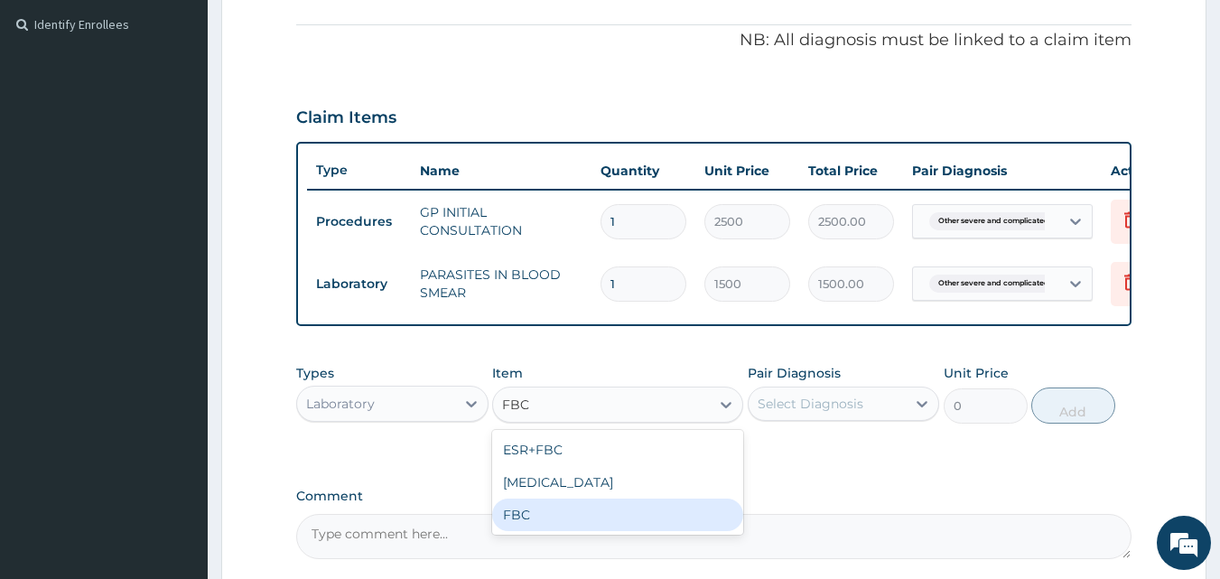
click at [697, 524] on div "FBC" at bounding box center [617, 515] width 251 height 33
type input "2500"
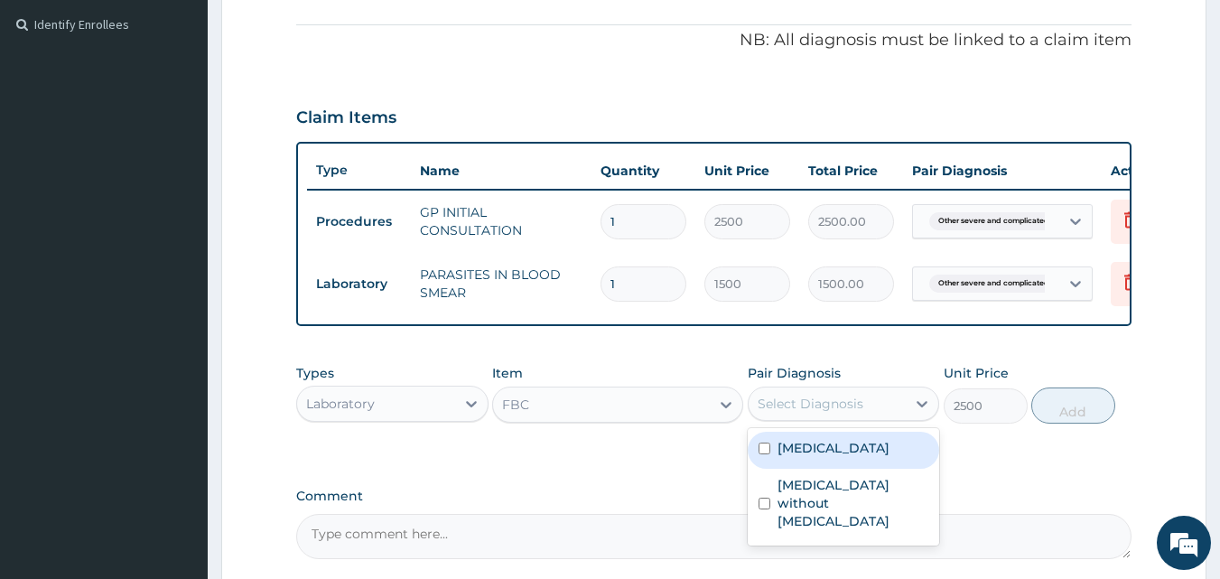
click at [832, 418] on div "Select Diagnosis" at bounding box center [828, 403] width 158 height 29
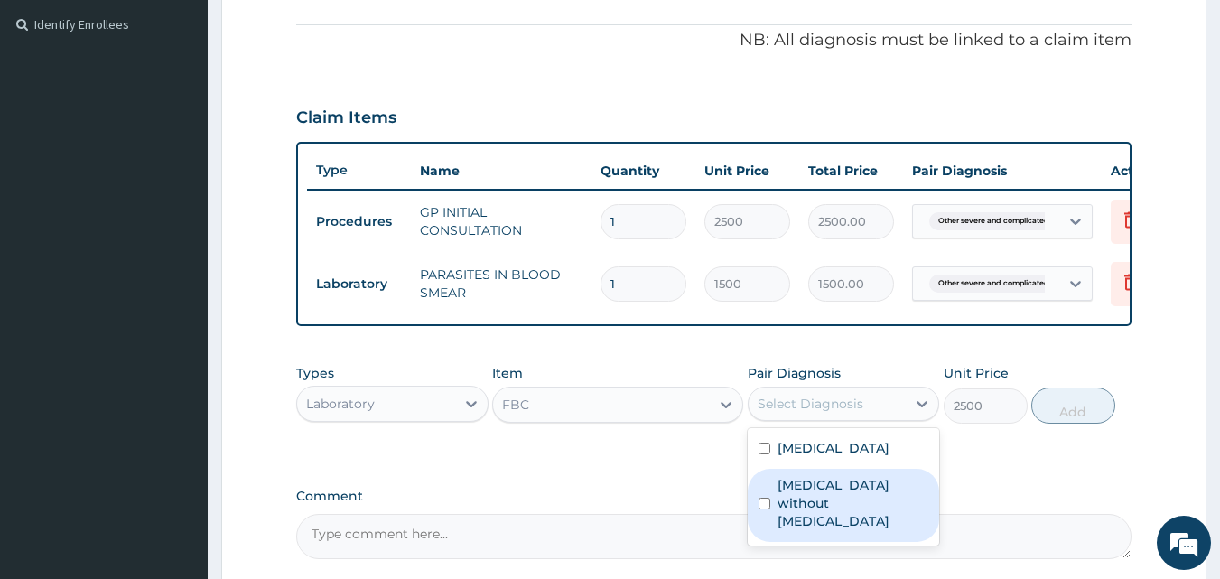
click at [796, 530] on label "Sepsis without septic shock" at bounding box center [854, 503] width 152 height 54
checkbox input "true"
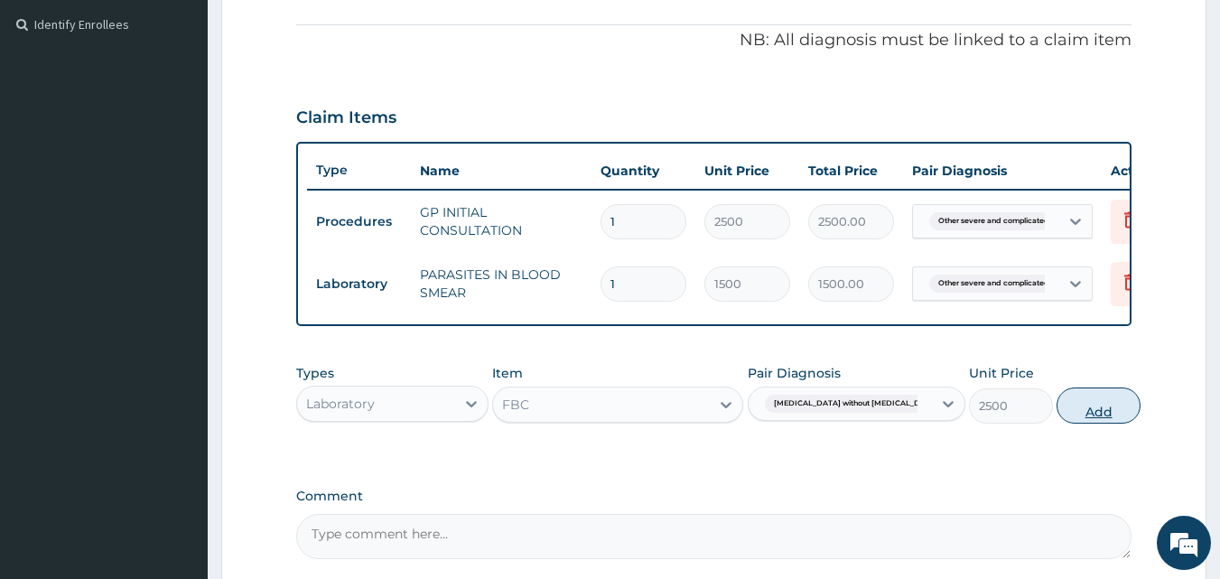
click at [1057, 413] on button "Add" at bounding box center [1099, 405] width 84 height 36
type input "0"
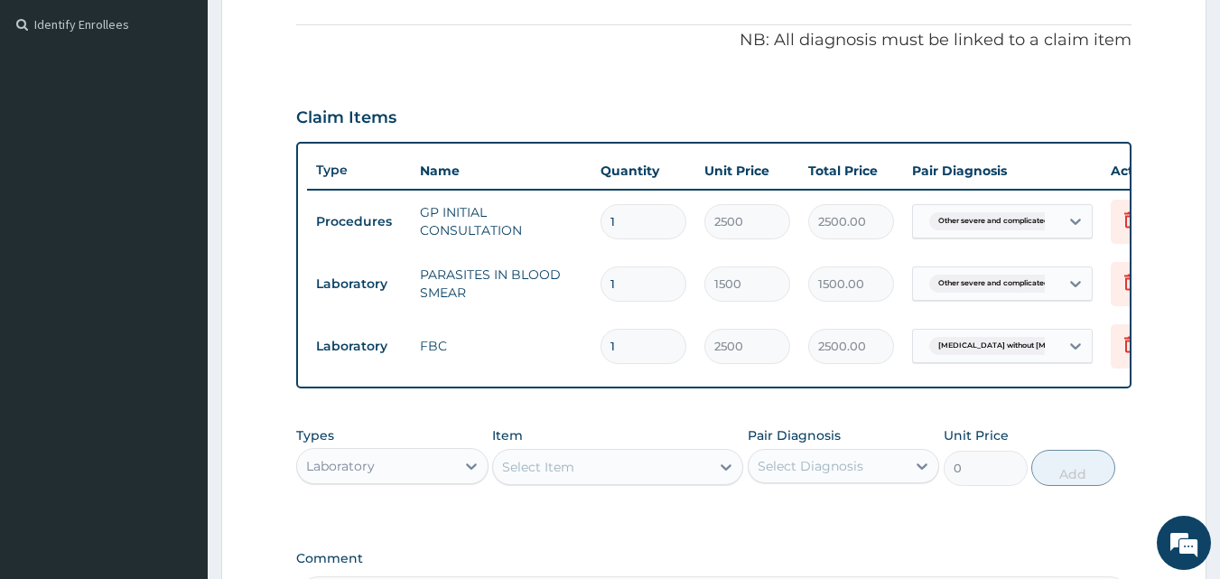
click at [415, 472] on div "Laboratory" at bounding box center [376, 466] width 158 height 29
type input "DR"
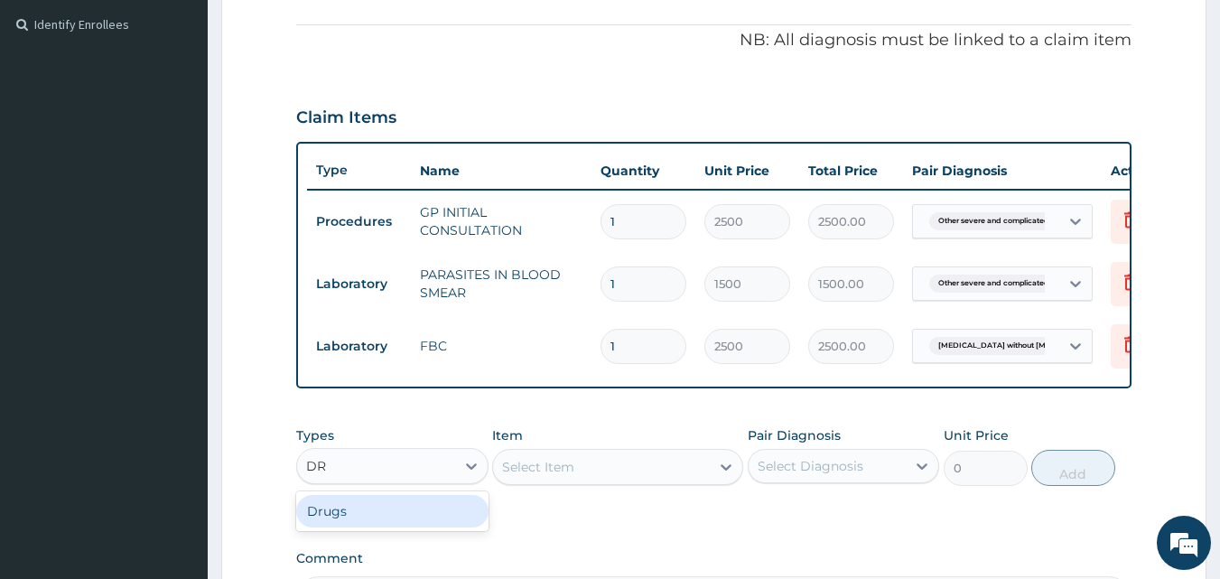
click at [422, 520] on div "Drugs" at bounding box center [392, 511] width 192 height 33
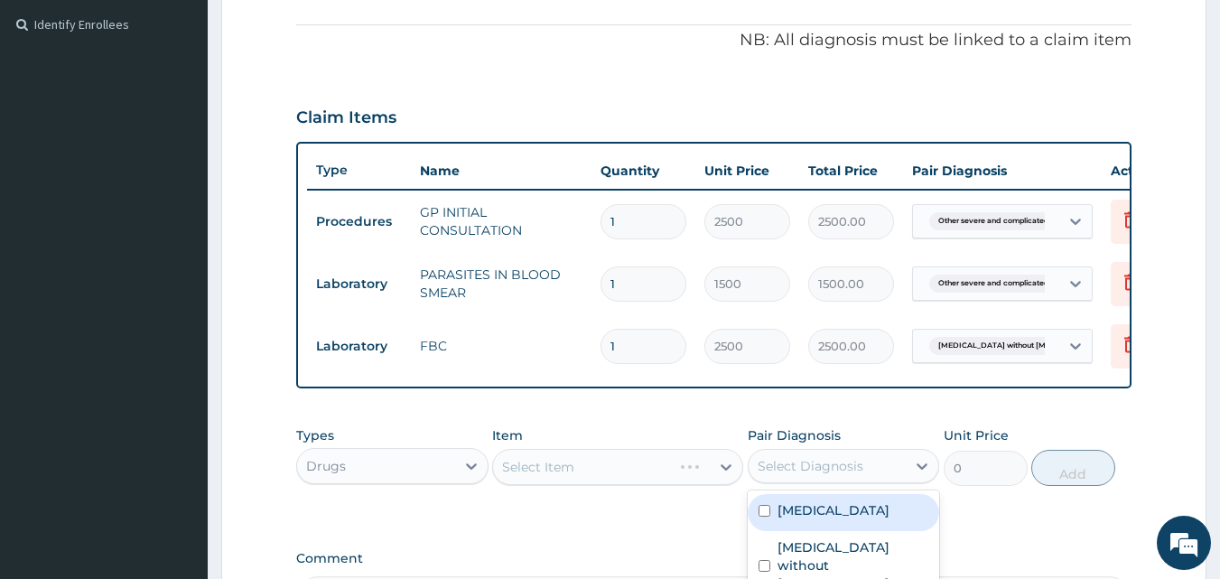
click at [765, 475] on div "Select Diagnosis" at bounding box center [811, 466] width 106 height 18
click at [814, 519] on label "Other severe and complicated Plasmodium falciparum malaria" at bounding box center [834, 510] width 112 height 18
checkbox input "true"
click at [643, 481] on div "Select Item" at bounding box center [617, 467] width 251 height 36
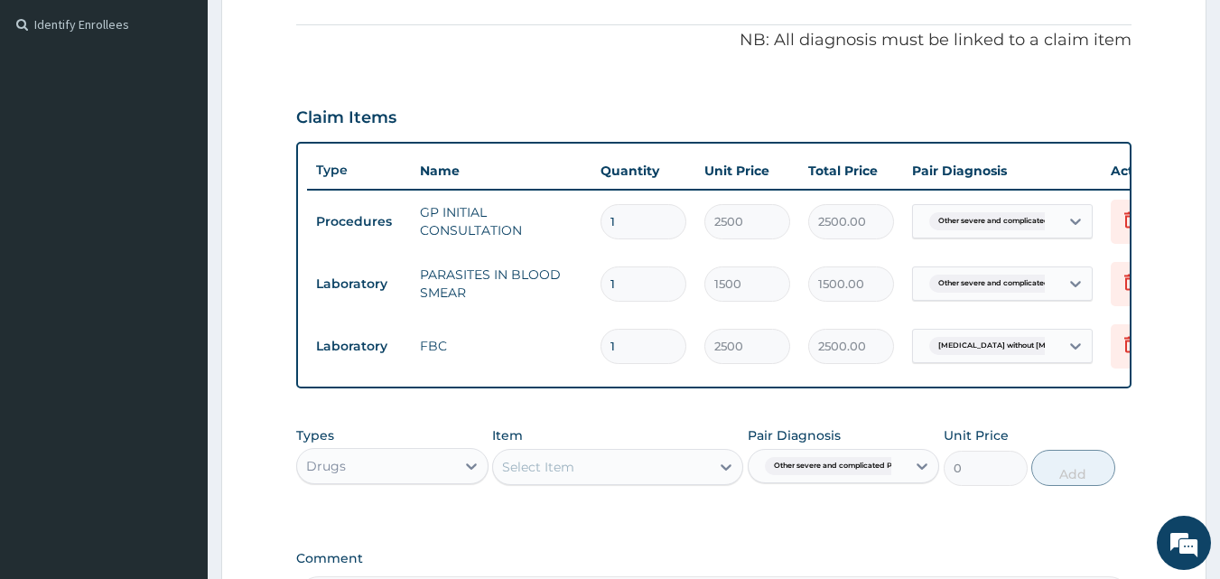
click at [643, 481] on div "Select Item" at bounding box center [601, 466] width 217 height 29
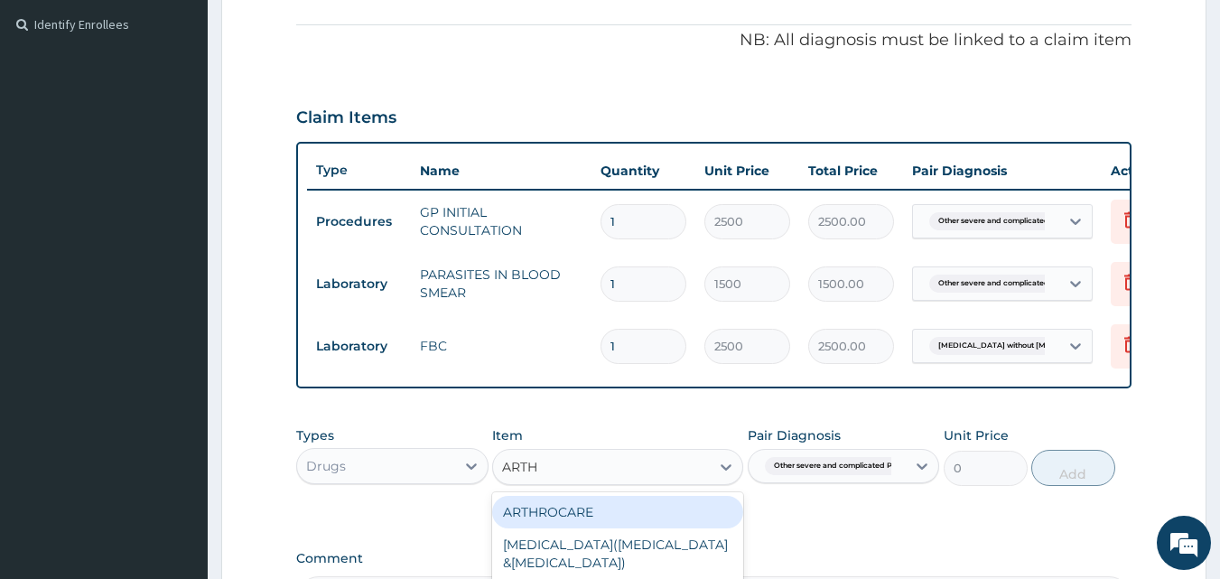
type input "ARTHE"
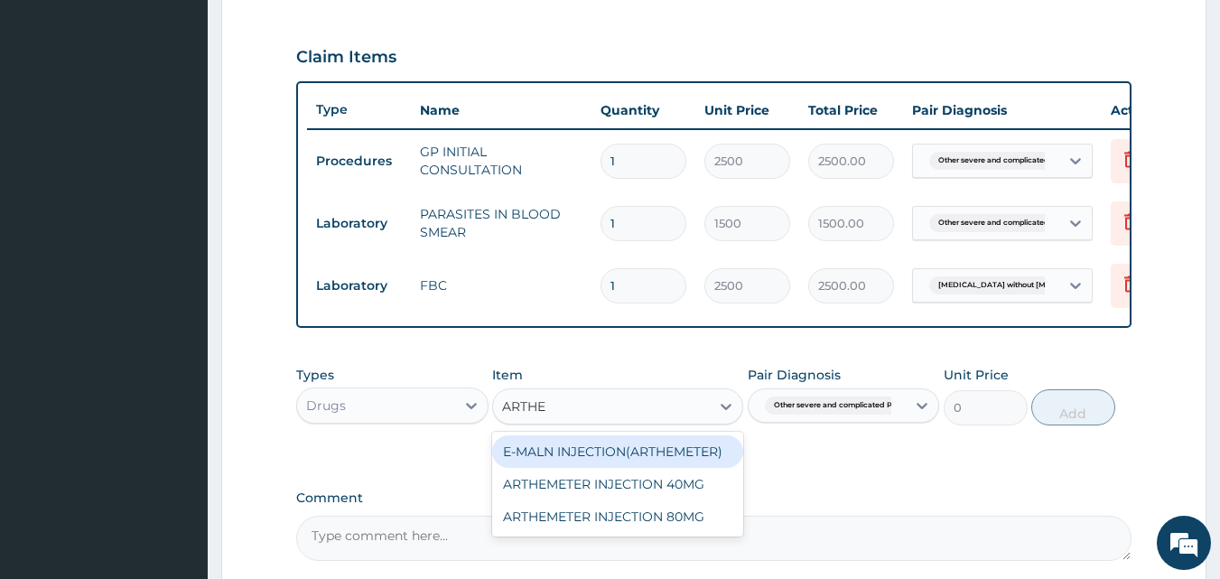
scroll to position [620, 0]
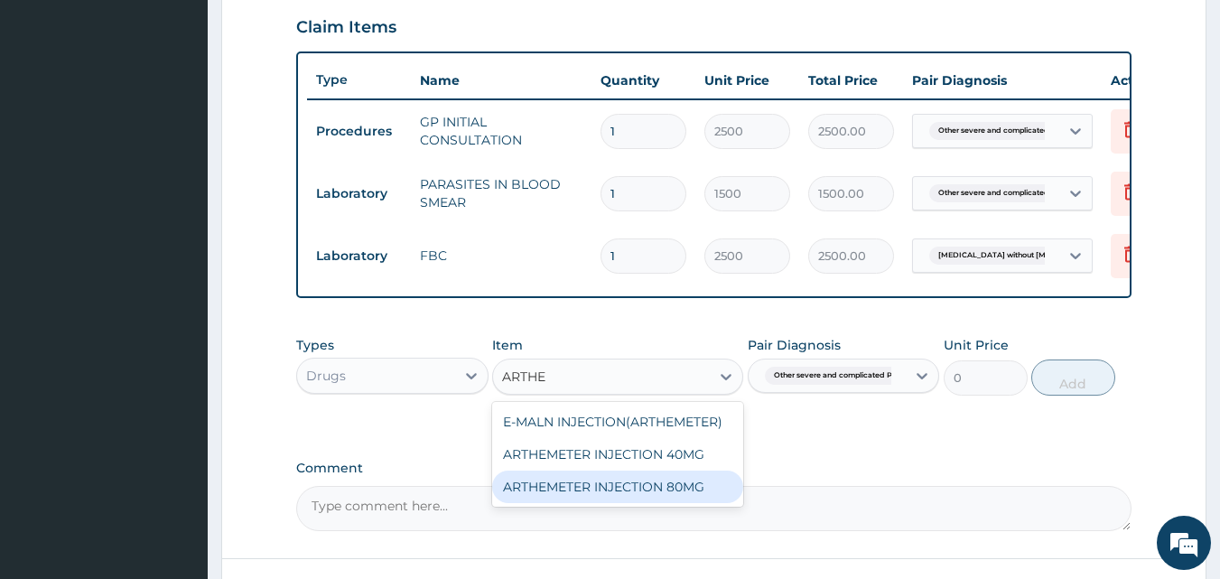
click at [669, 498] on div "ARTHEMETER INJECTION 80MG" at bounding box center [617, 487] width 251 height 33
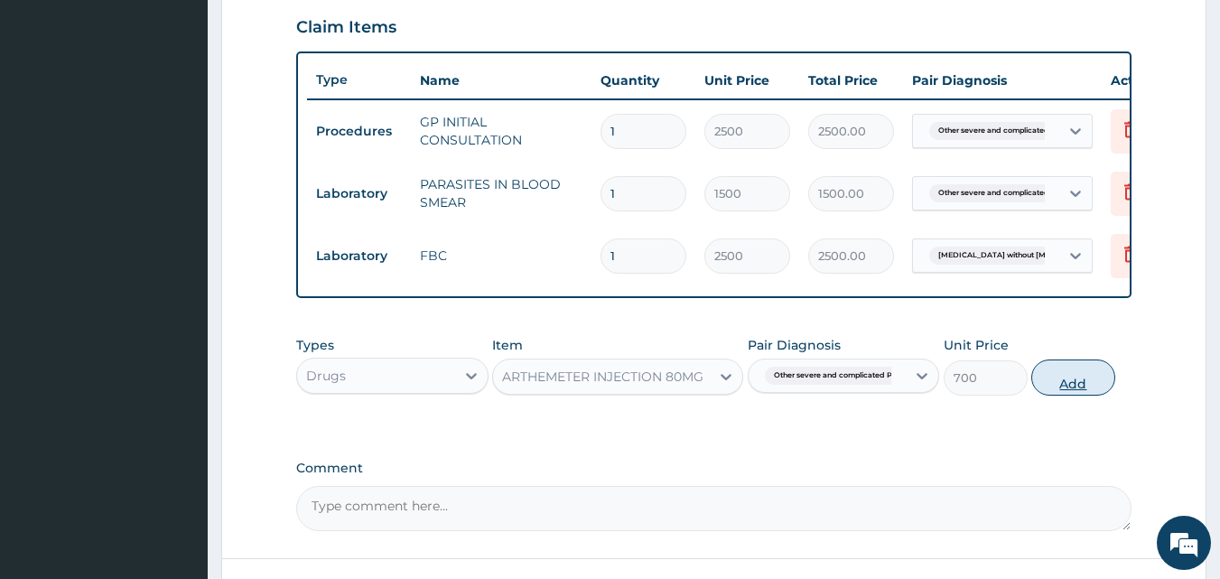
click at [1041, 396] on button "Add" at bounding box center [1073, 377] width 84 height 36
type input "0"
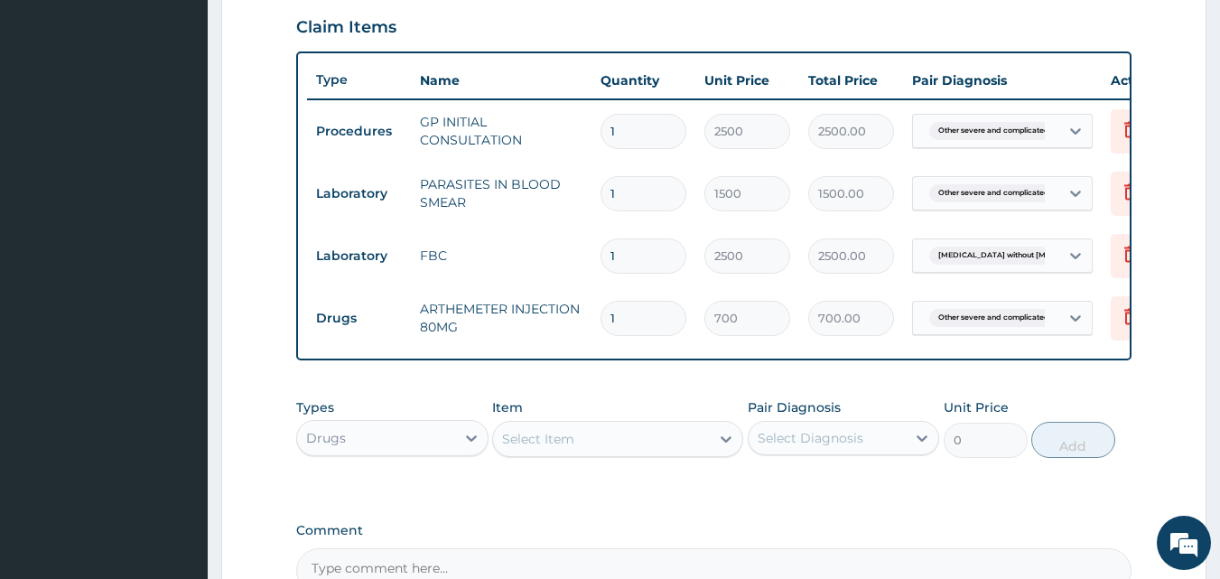
type input "0.00"
type input "2"
type input "1400.00"
type input "2"
click at [667, 448] on div "Select Item" at bounding box center [601, 438] width 217 height 29
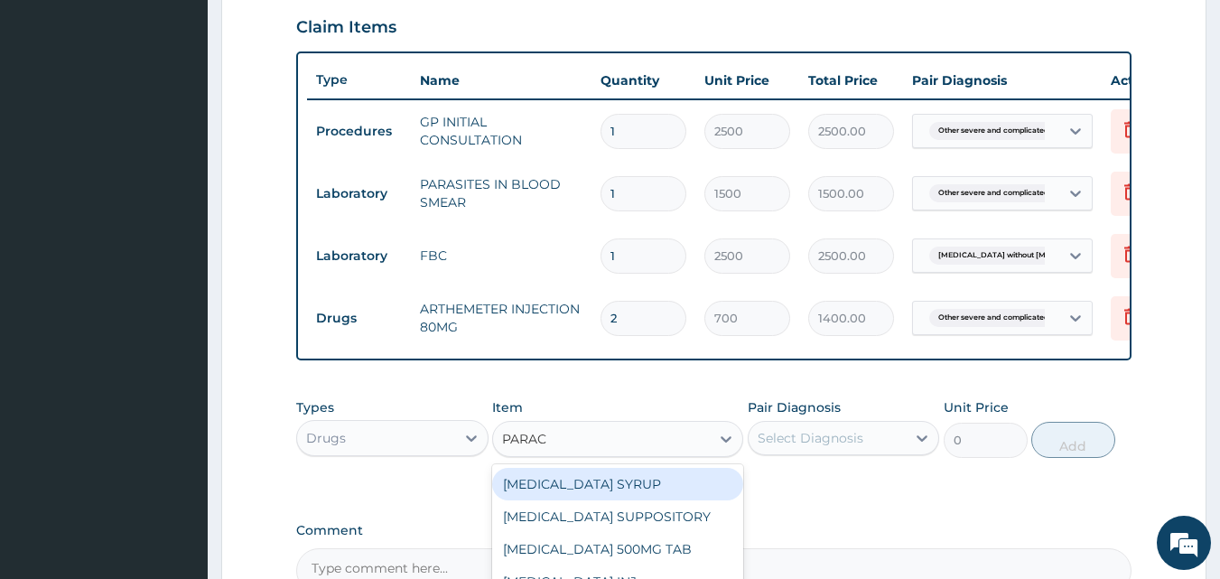
type input "PARACE"
click at [706, 500] on div "PARACETAMOL SYRUP" at bounding box center [617, 484] width 251 height 33
type input "560"
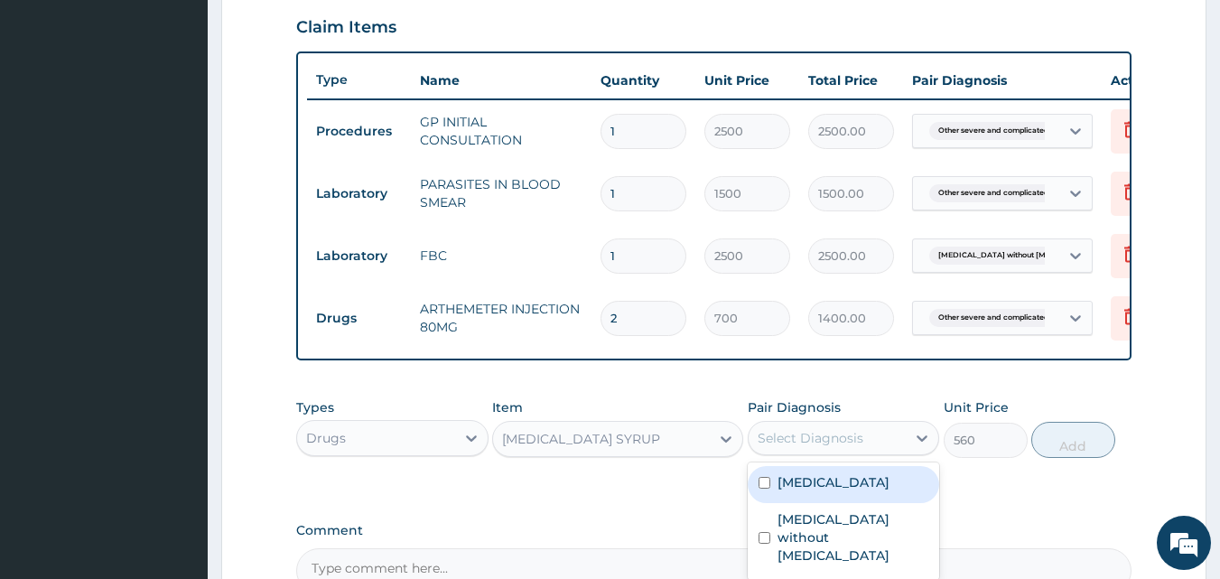
click at [850, 447] on div "Select Diagnosis" at bounding box center [811, 438] width 106 height 18
click at [846, 491] on label "Other severe and complicated Plasmodium falciparum malaria" at bounding box center [834, 482] width 112 height 18
checkbox input "true"
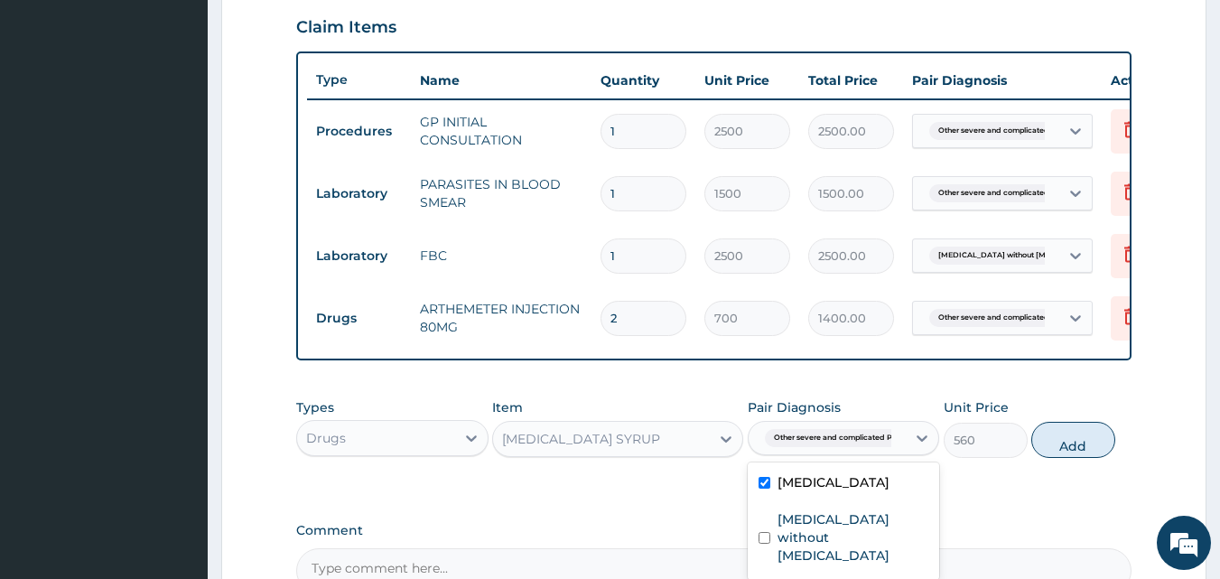
click at [622, 443] on div "PARACETAMOL SYRUP" at bounding box center [581, 439] width 158 height 18
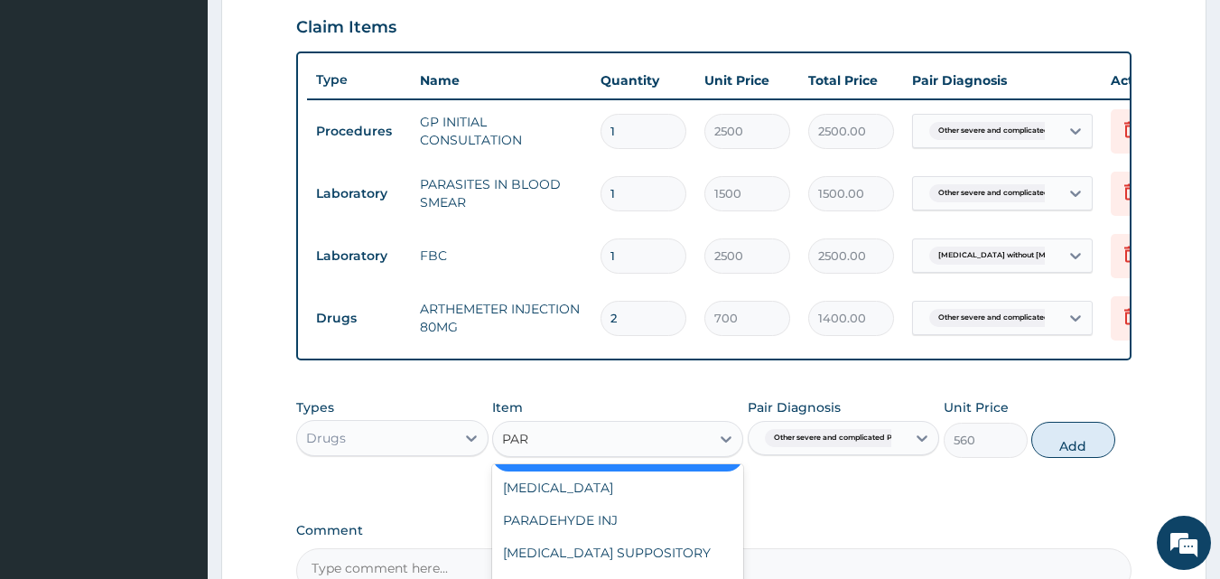
scroll to position [0, 0]
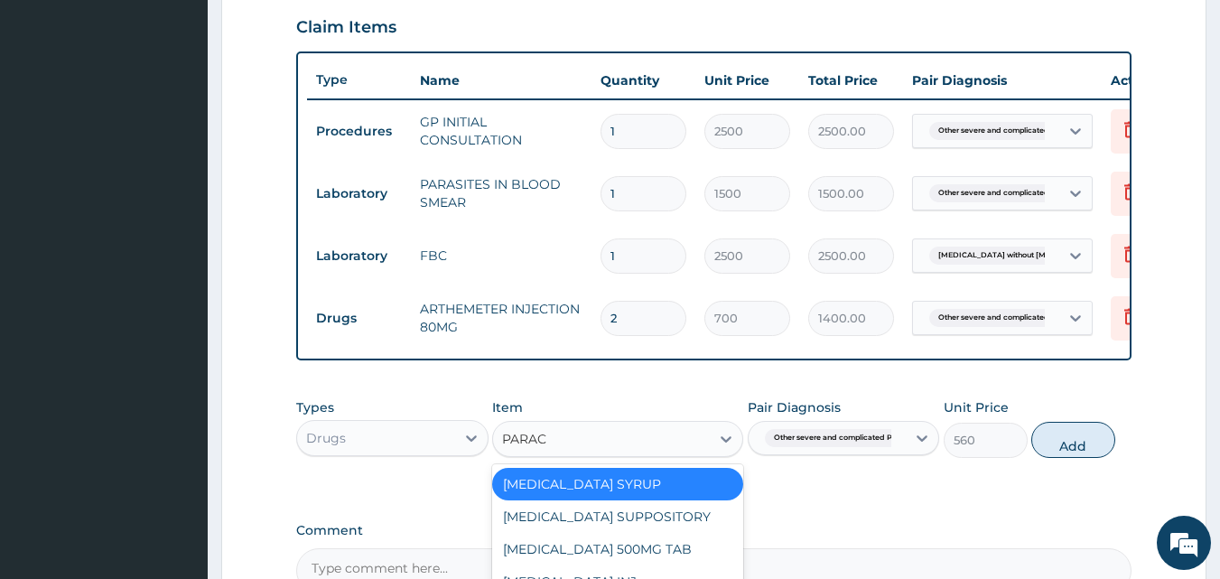
type input "PARACE"
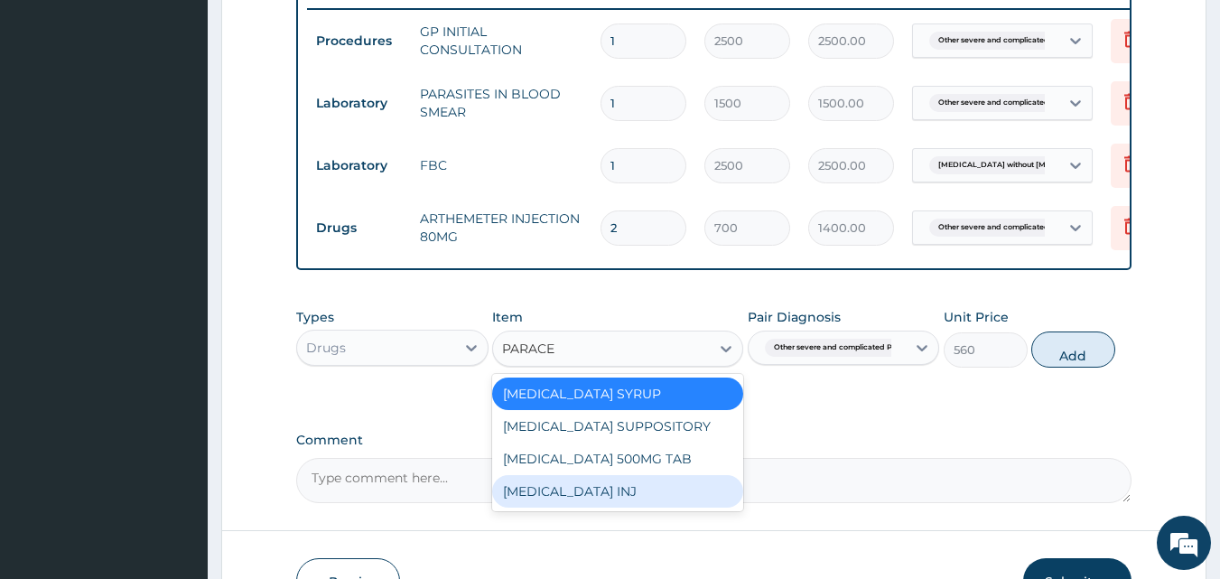
click at [637, 500] on div "PARACETAMOL INJ" at bounding box center [617, 491] width 251 height 33
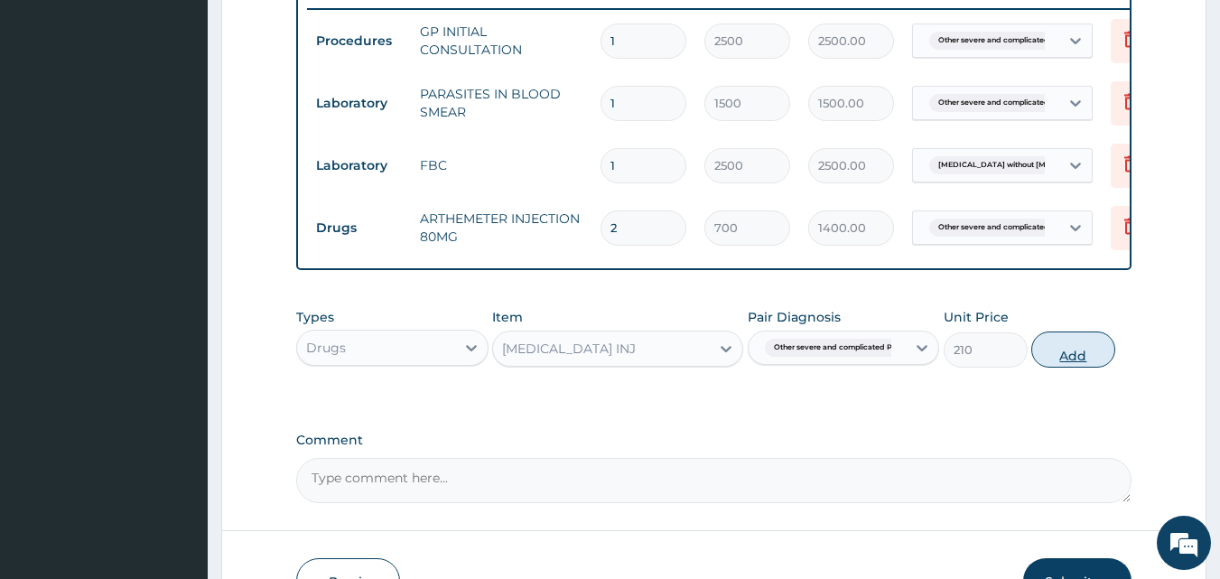
click at [1059, 368] on button "Add" at bounding box center [1073, 349] width 84 height 36
type input "0"
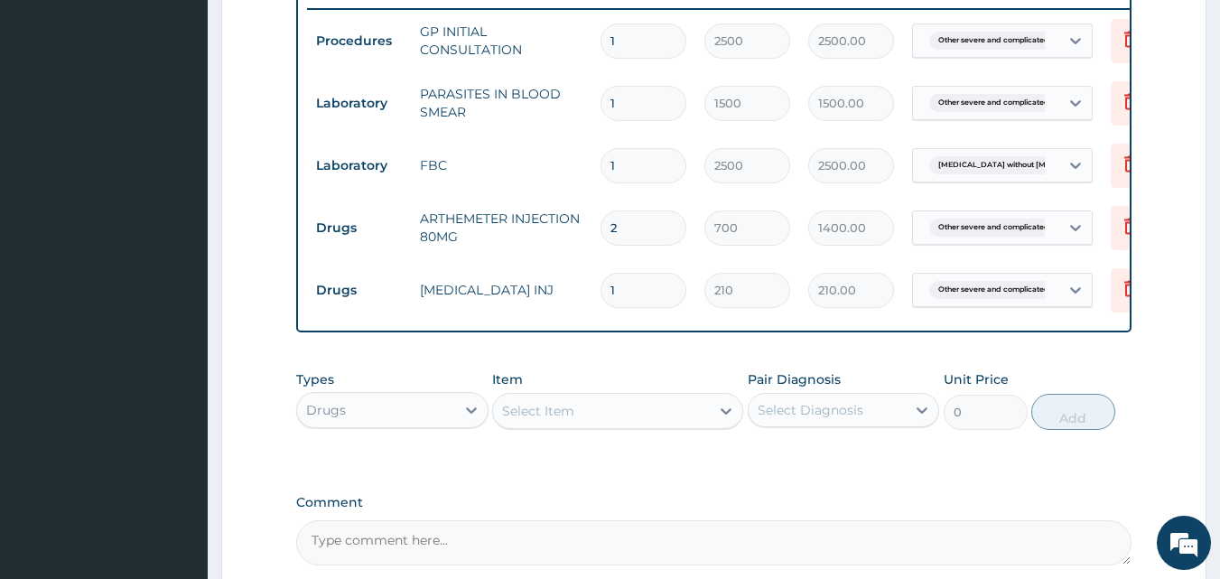
click at [648, 425] on div "Select Item" at bounding box center [601, 410] width 217 height 29
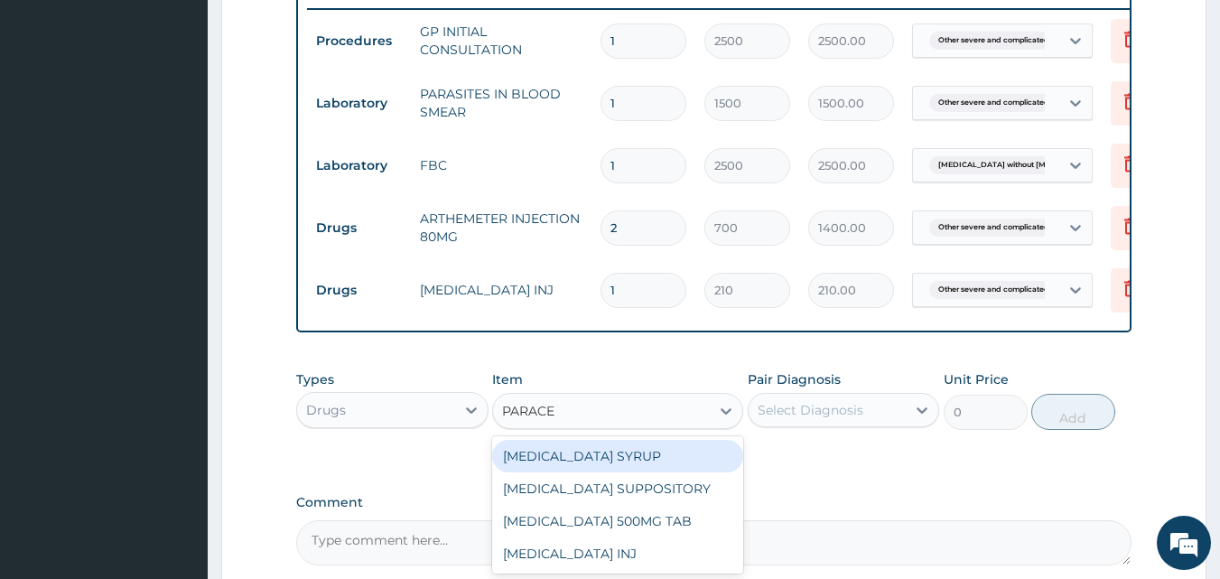
type input "PARACET"
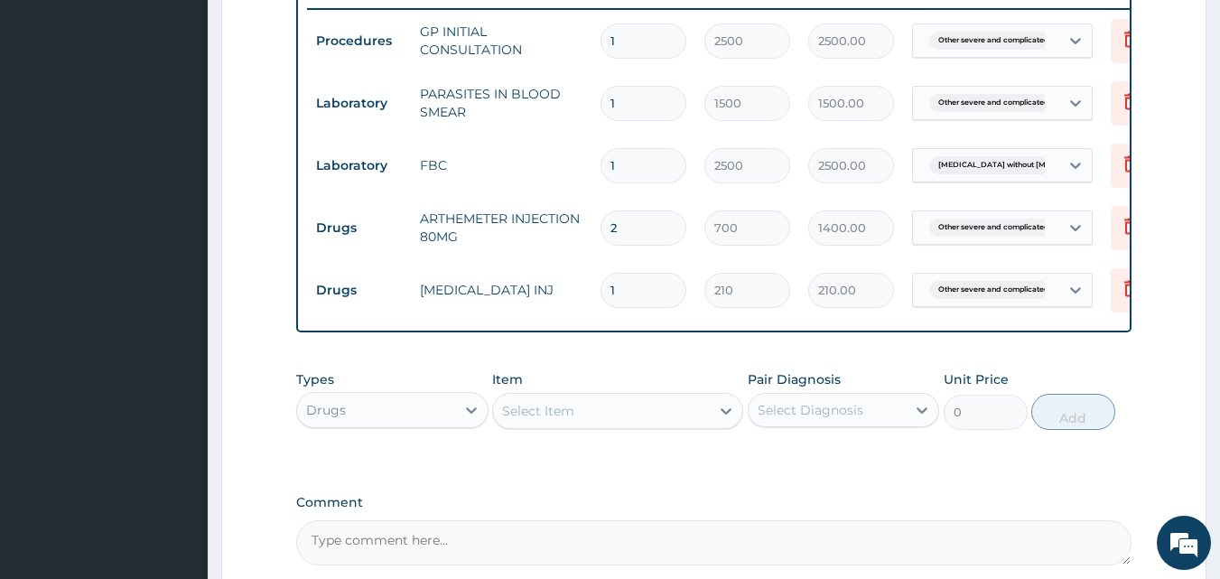
click at [648, 425] on div "Select Item" at bounding box center [601, 410] width 217 height 29
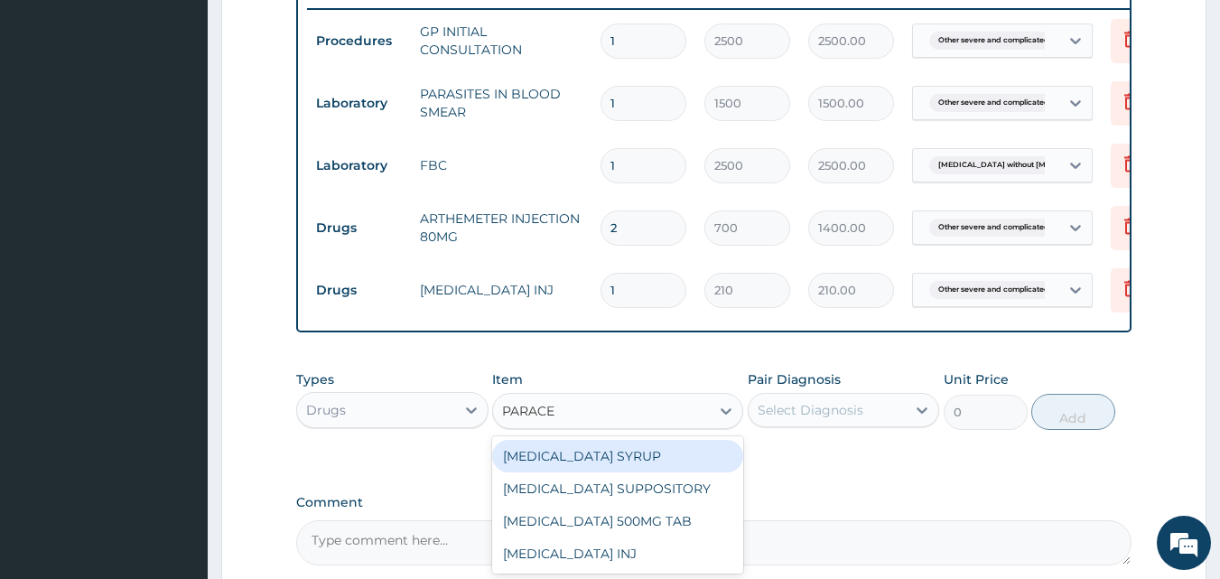
type input "PARACET"
click at [678, 462] on div "PARACETAMOL SYRUP" at bounding box center [617, 456] width 251 height 33
type input "560"
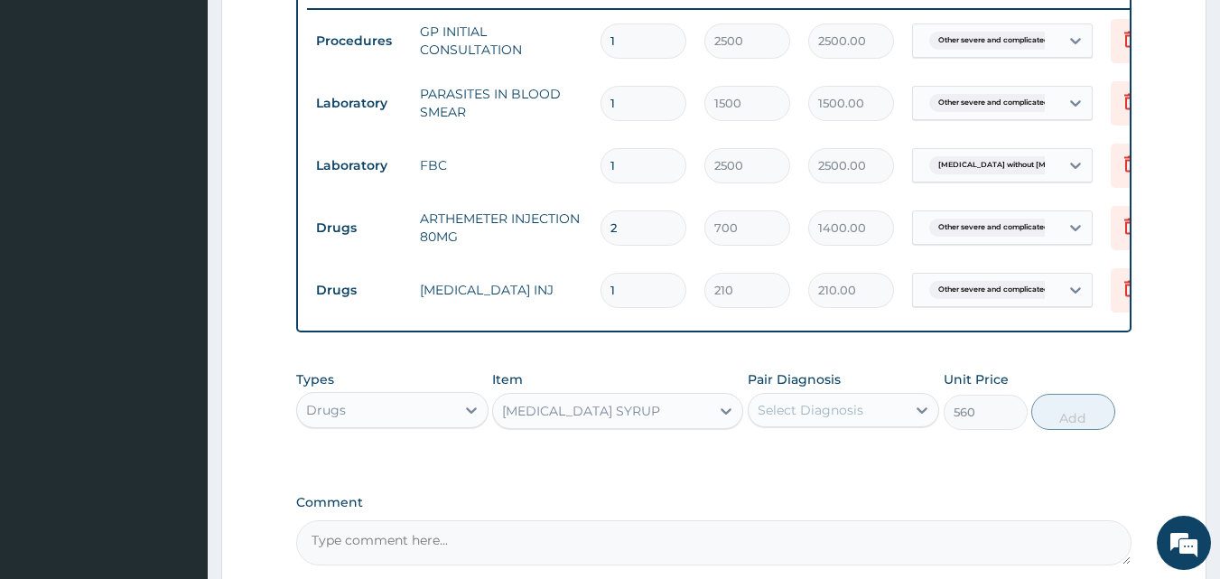
click at [818, 419] on div "Select Diagnosis" at bounding box center [811, 410] width 106 height 18
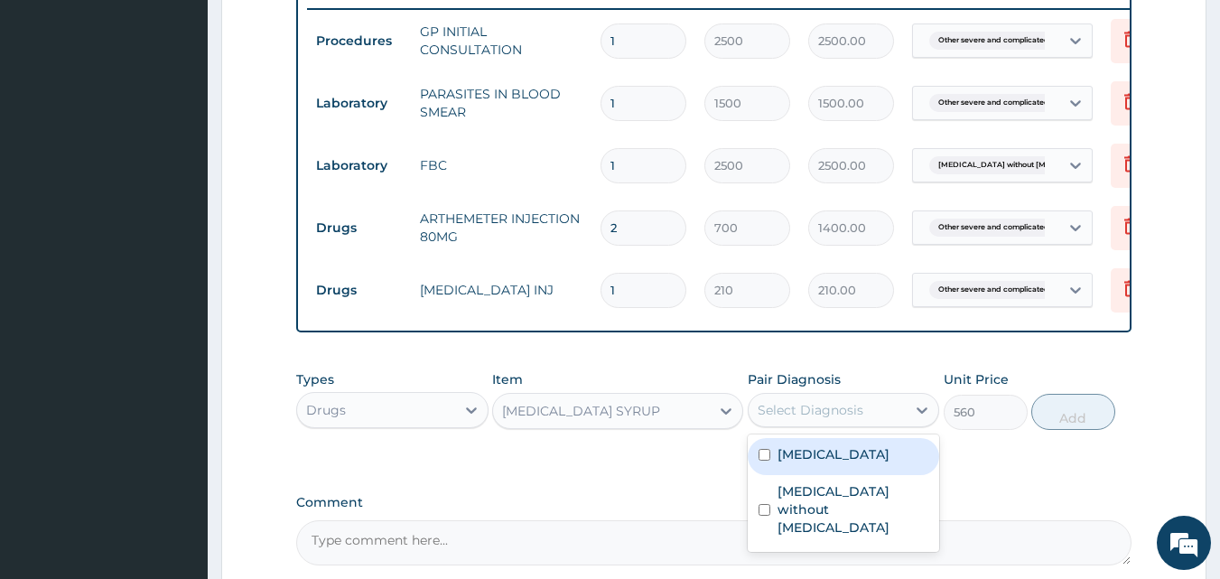
click at [859, 463] on label "[MEDICAL_DATA]" at bounding box center [834, 454] width 112 height 18
checkbox input "true"
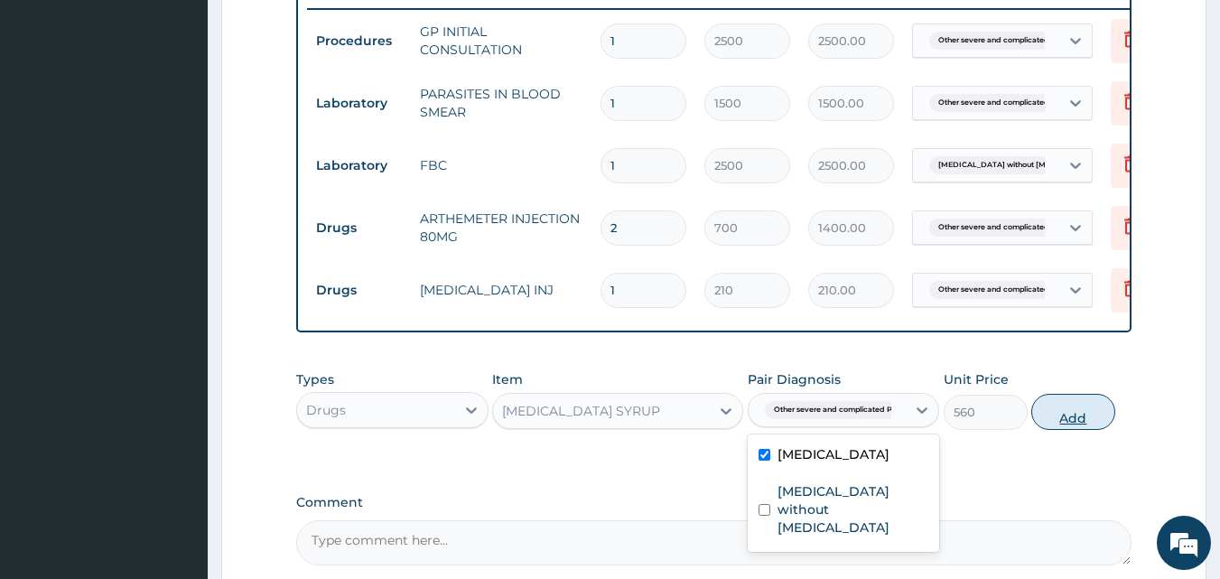
click at [1091, 430] on button "Add" at bounding box center [1073, 412] width 84 height 36
type input "0"
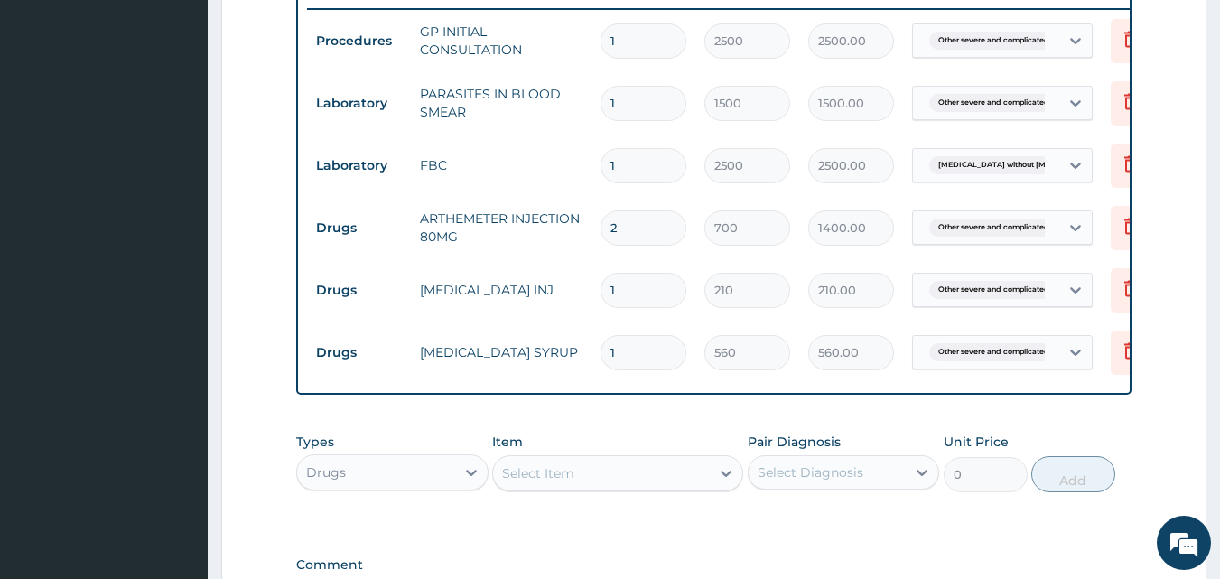
click at [662, 483] on div "Select Item" at bounding box center [601, 473] width 217 height 29
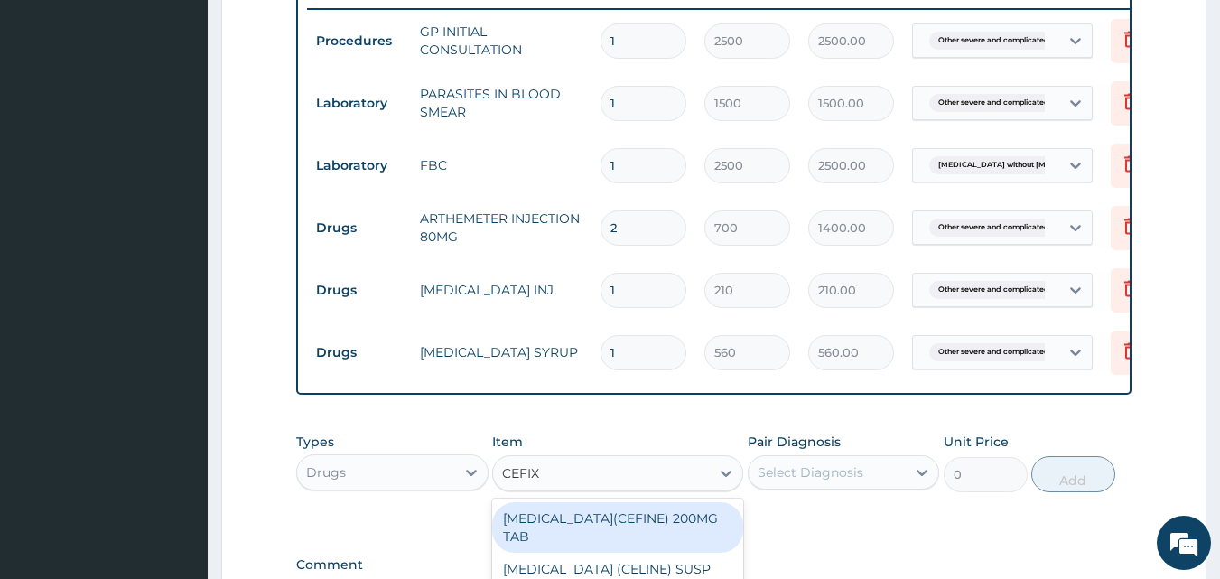
type input "CEFIXI"
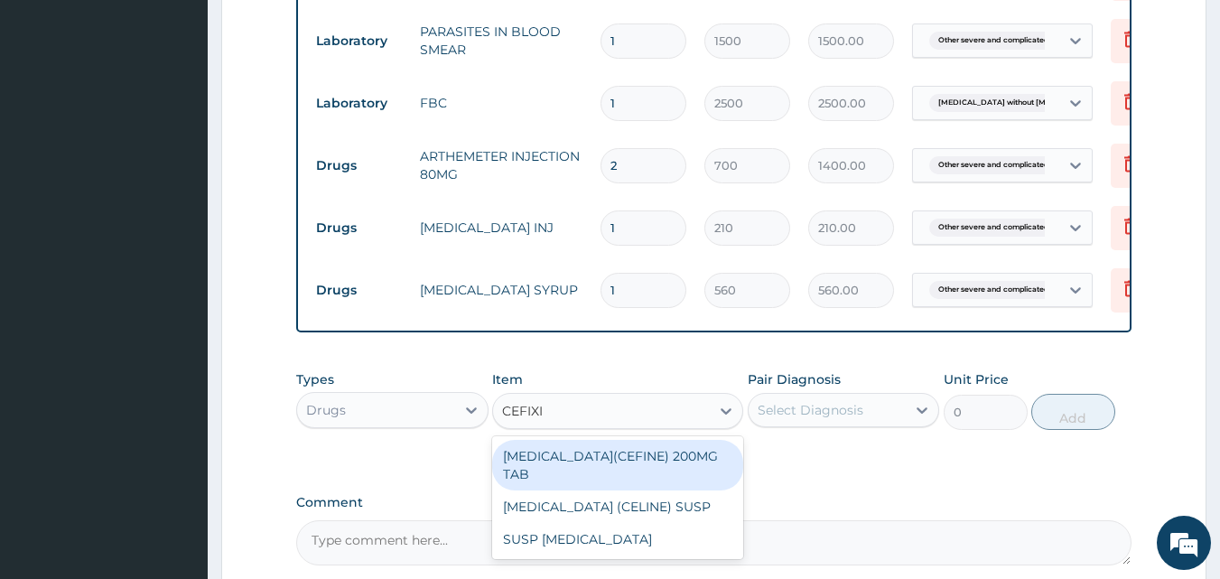
scroll to position [801, 0]
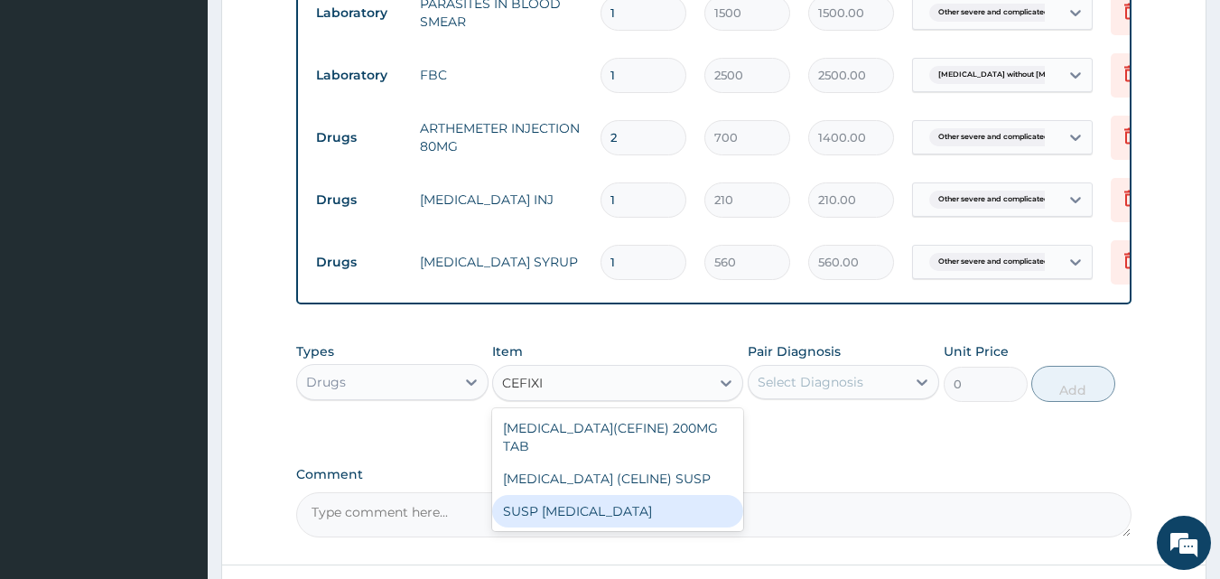
click at [657, 517] on div "SUSP [MEDICAL_DATA]" at bounding box center [617, 511] width 251 height 33
type input "4500"
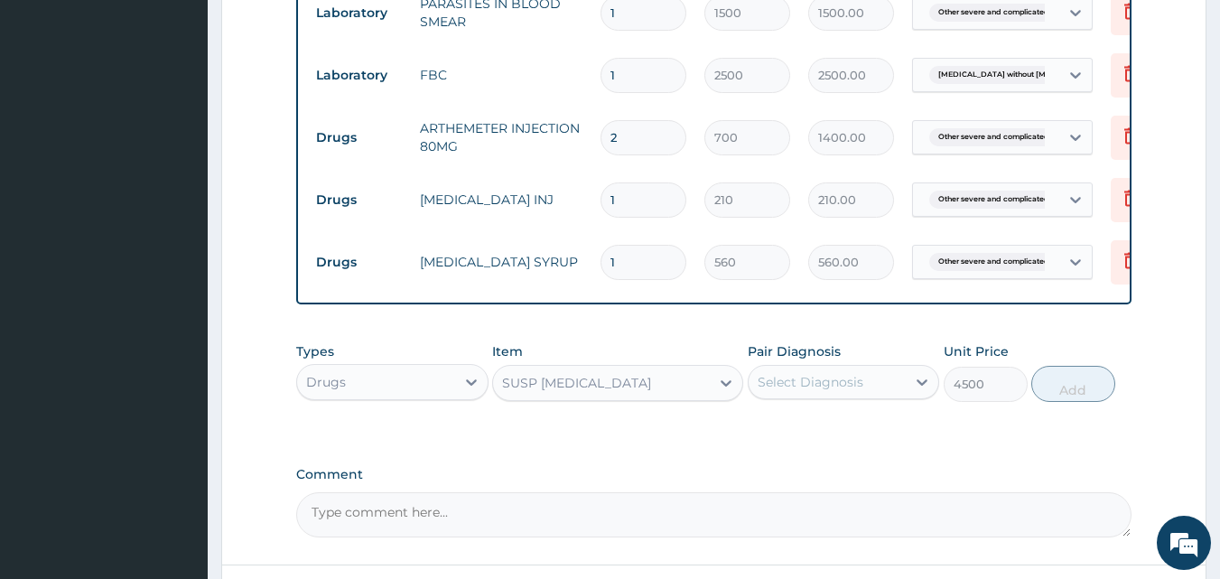
click at [813, 391] on div "Select Diagnosis" at bounding box center [811, 382] width 106 height 18
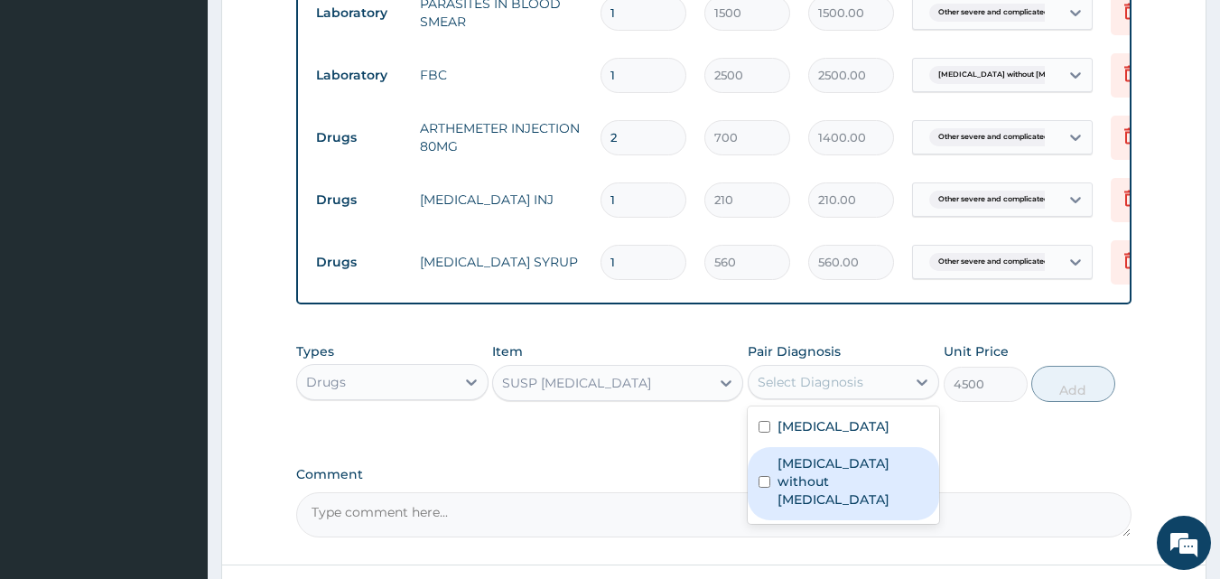
click at [801, 508] on label "[MEDICAL_DATA] without [MEDICAL_DATA]" at bounding box center [854, 481] width 152 height 54
checkbox input "true"
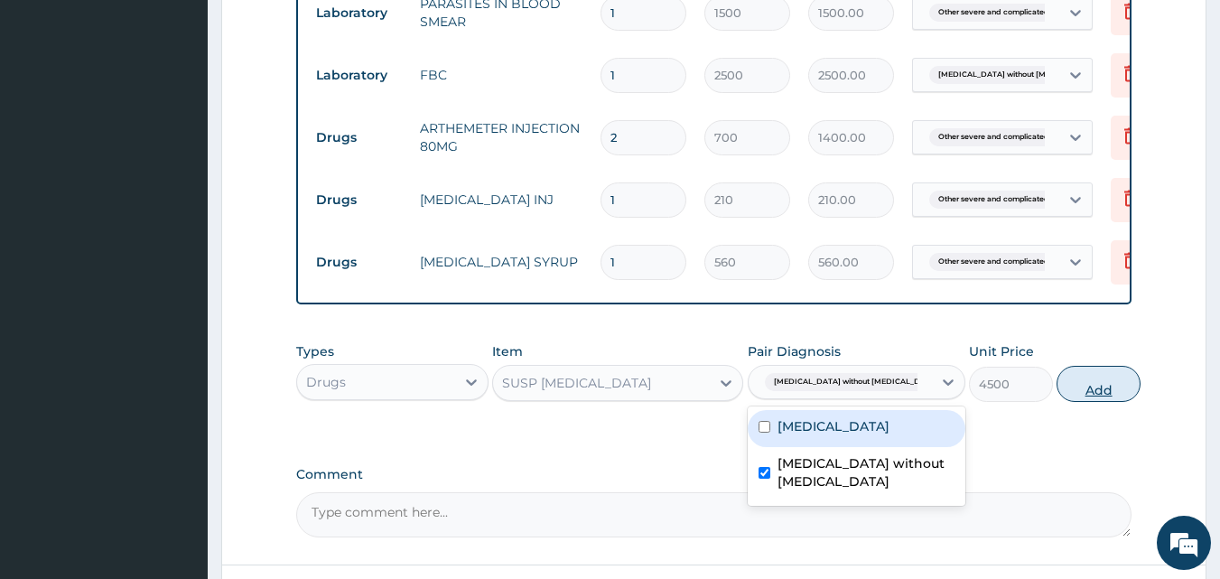
click at [1067, 402] on button "Add" at bounding box center [1099, 384] width 84 height 36
type input "0"
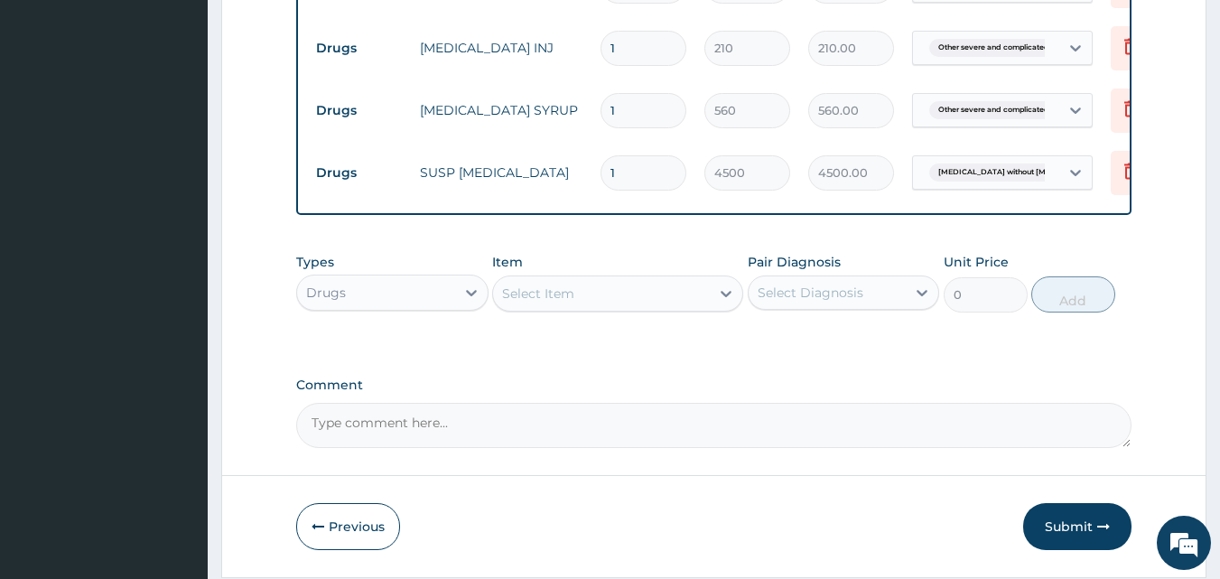
scroll to position [1025, 0]
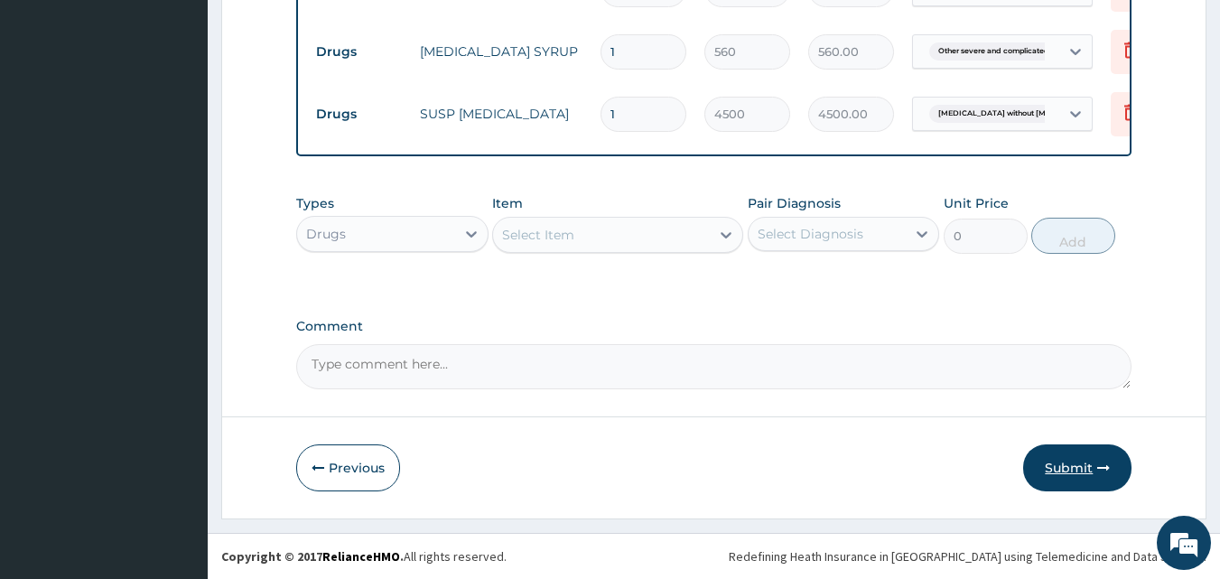
click at [1097, 462] on icon "button" at bounding box center [1103, 468] width 13 height 13
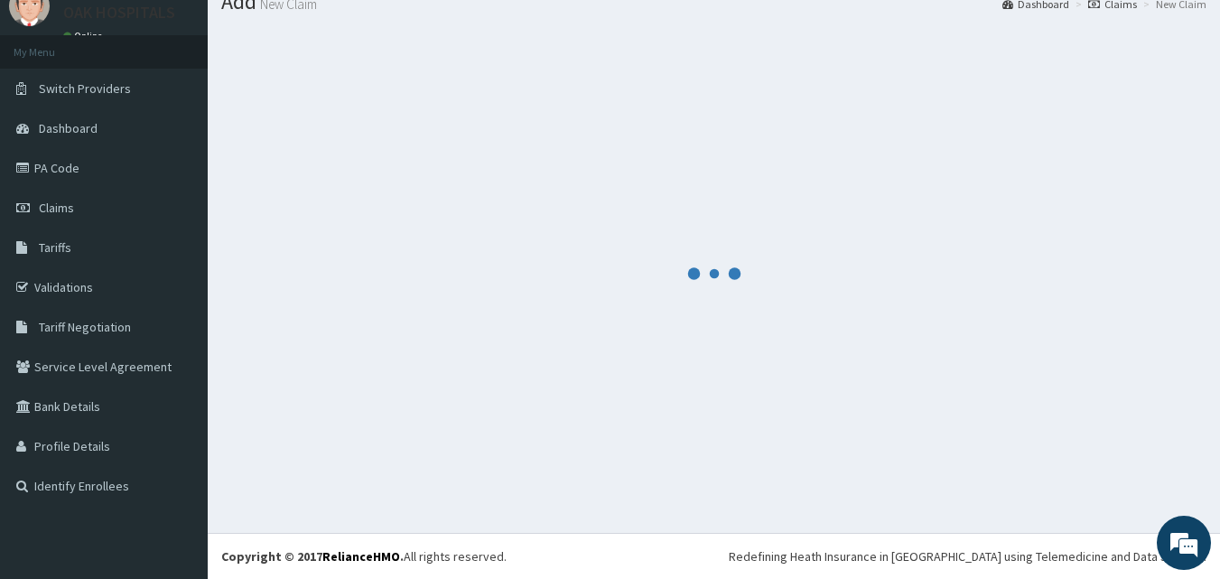
scroll to position [69, 0]
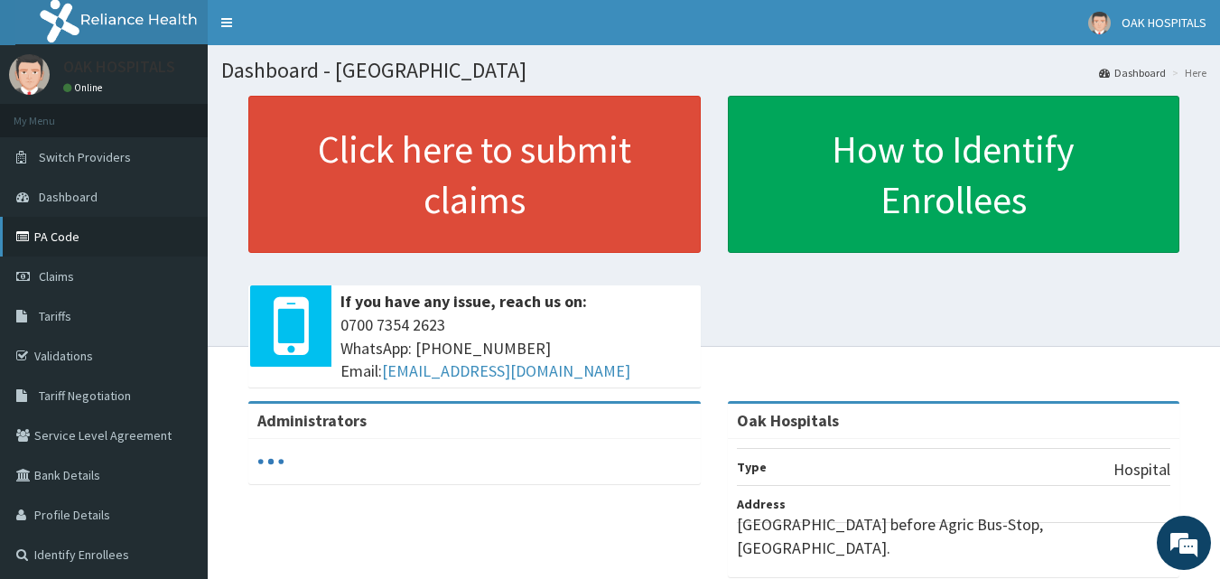
click at [107, 239] on link "PA Code" at bounding box center [104, 237] width 208 height 40
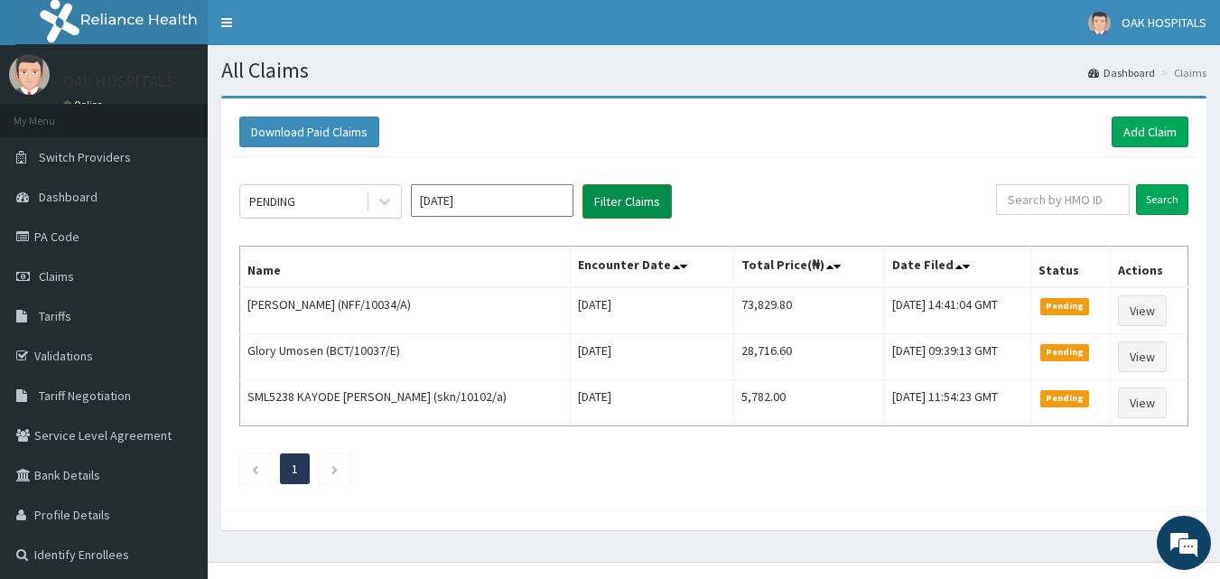
click at [608, 200] on button "Filter Claims" at bounding box center [627, 201] width 89 height 34
click at [1058, 206] on input "text" at bounding box center [1063, 199] width 134 height 31
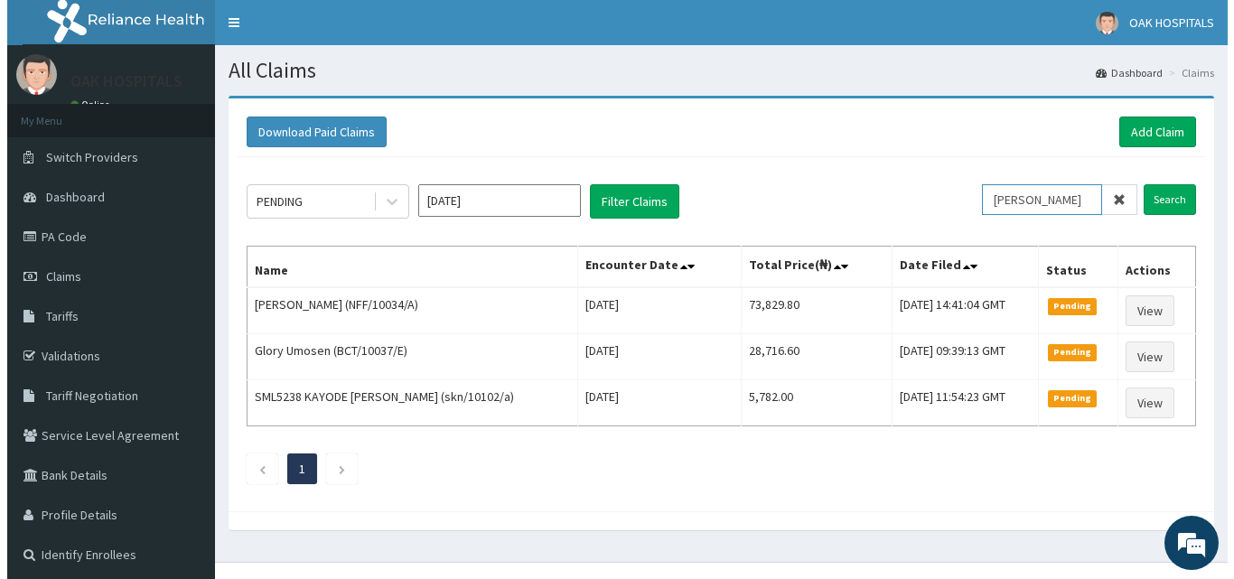
scroll to position [0, 23]
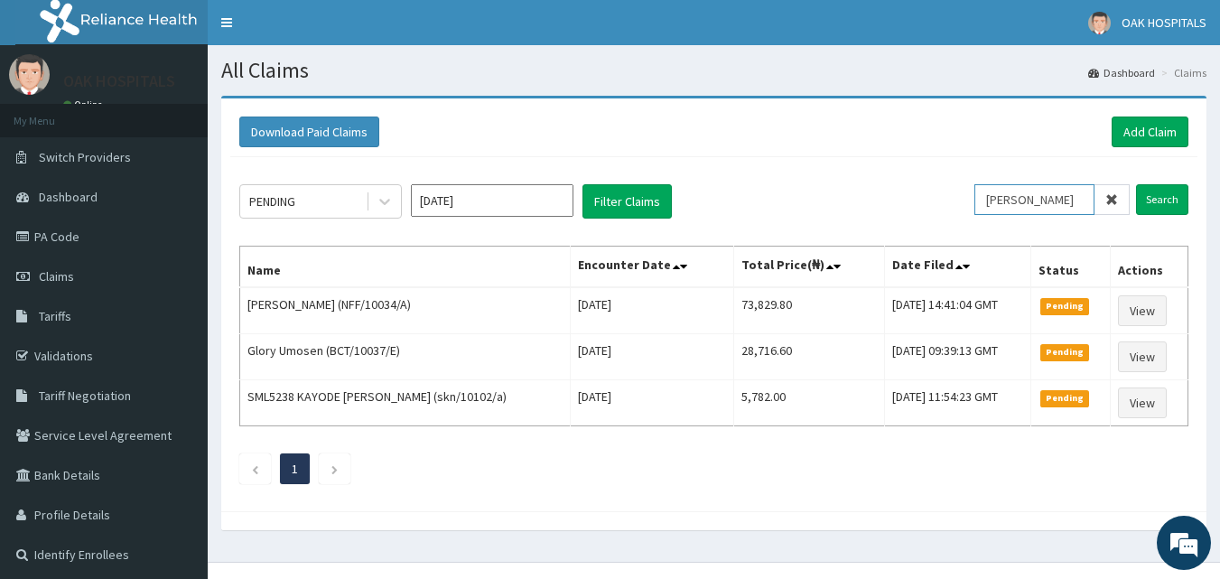
type input "[PERSON_NAME]"
click at [1136, 184] on input "Search" at bounding box center [1162, 199] width 52 height 31
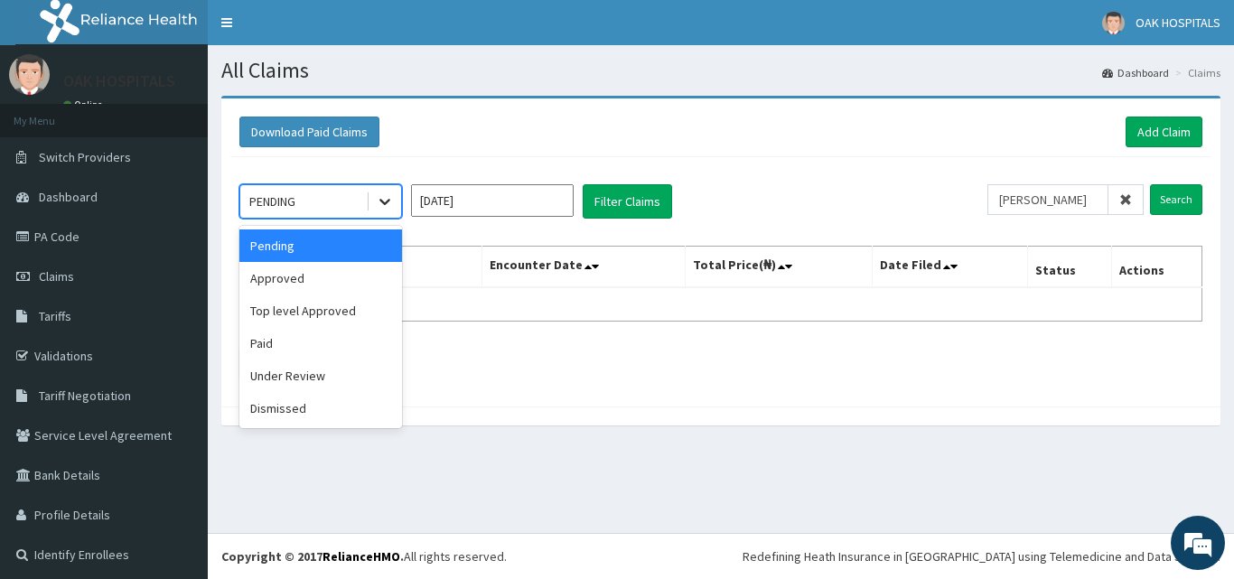
click at [389, 201] on icon at bounding box center [384, 203] width 11 height 6
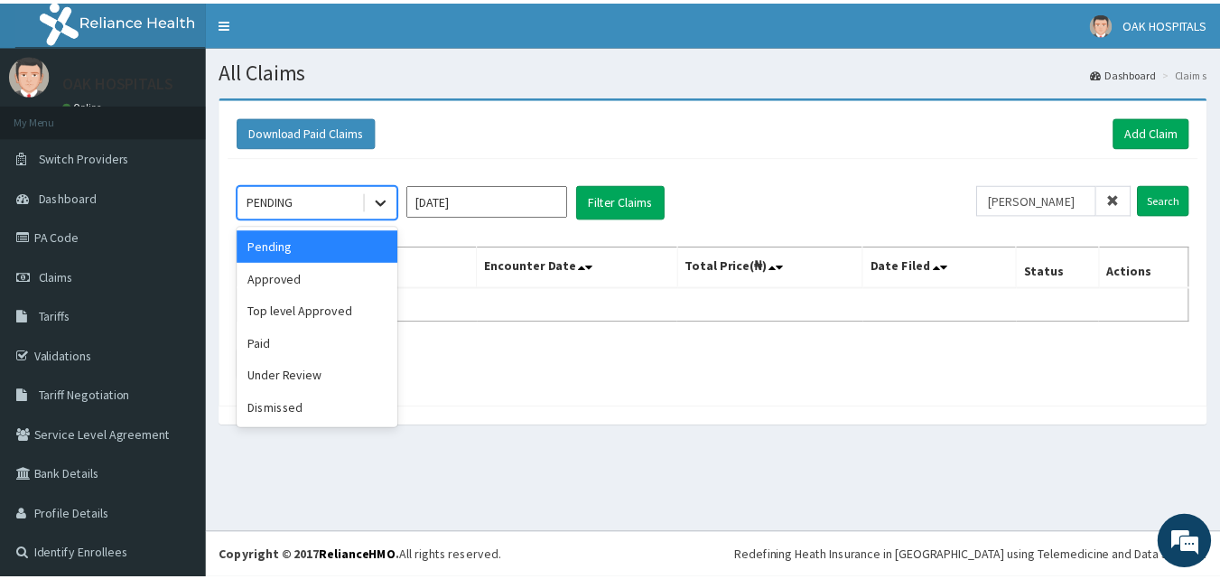
scroll to position [0, 0]
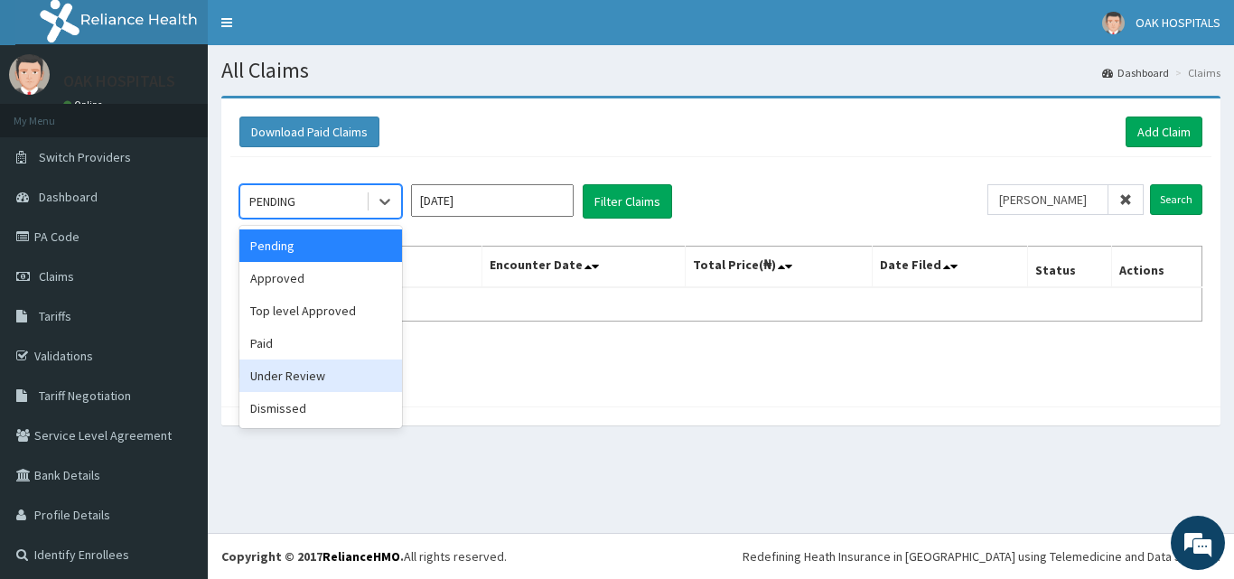
click at [363, 378] on div "Under Review" at bounding box center [320, 375] width 163 height 33
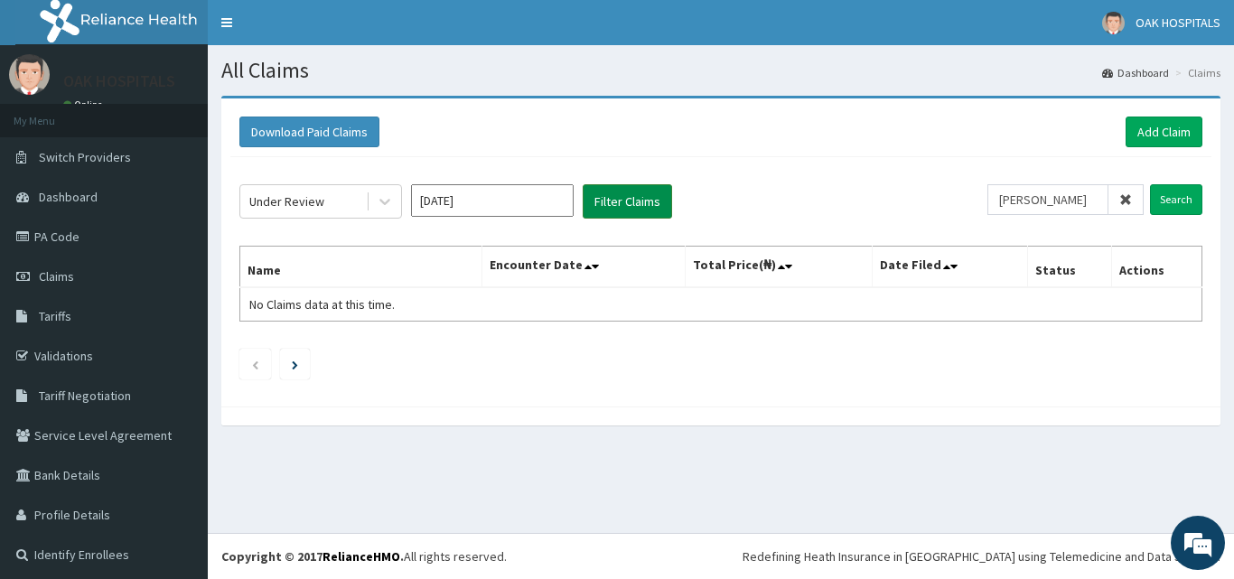
click at [612, 201] on button "Filter Claims" at bounding box center [627, 201] width 89 height 34
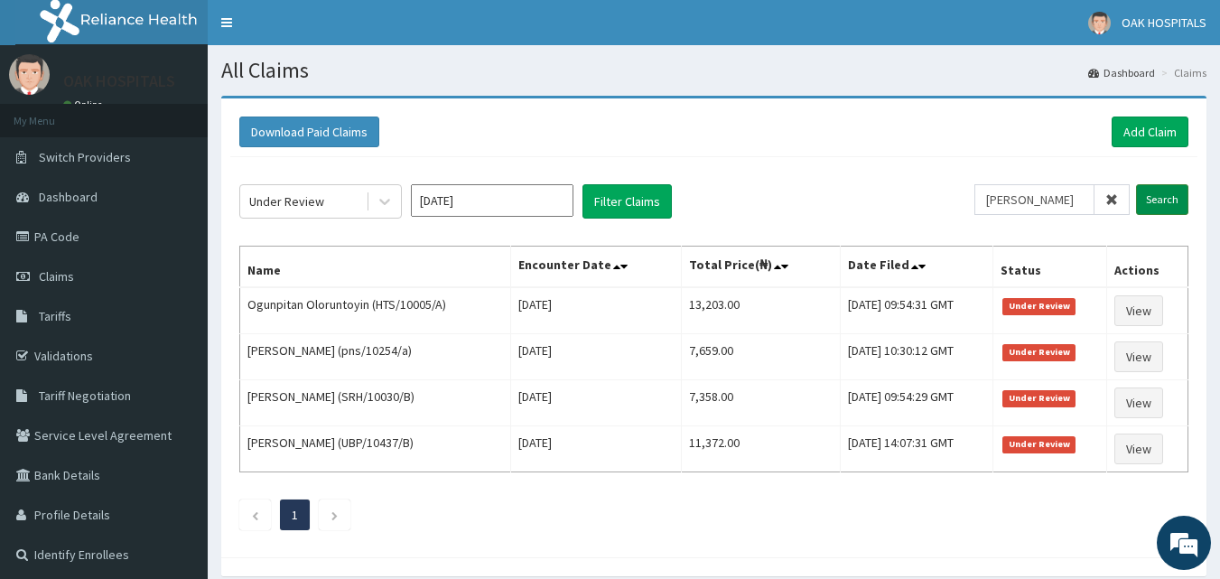
click at [1166, 188] on input "Search" at bounding box center [1162, 199] width 52 height 31
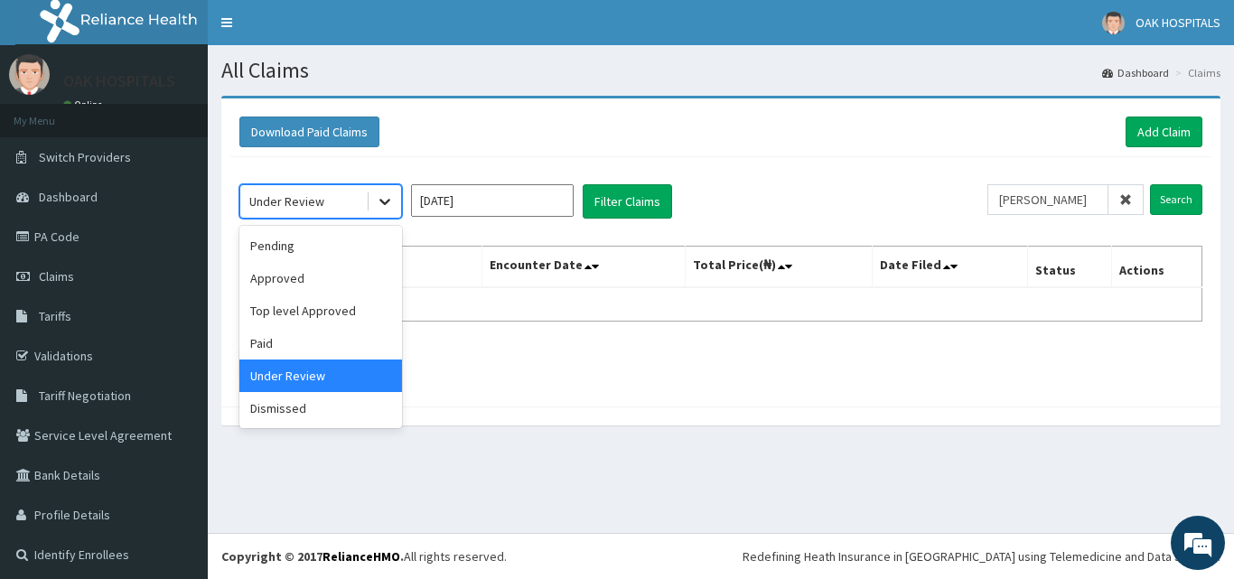
click at [387, 202] on icon at bounding box center [384, 203] width 11 height 6
click at [375, 281] on div "Approved" at bounding box center [320, 278] width 163 height 33
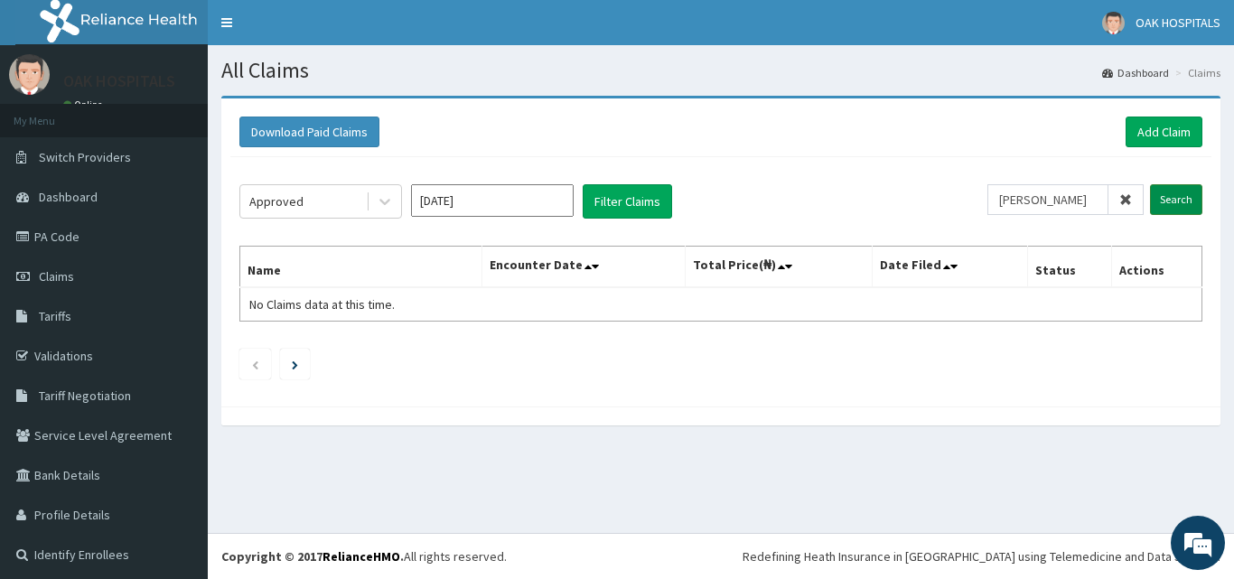
click at [1150, 201] on input "Search" at bounding box center [1176, 199] width 52 height 31
click at [637, 203] on button "Filter Claims" at bounding box center [627, 201] width 89 height 34
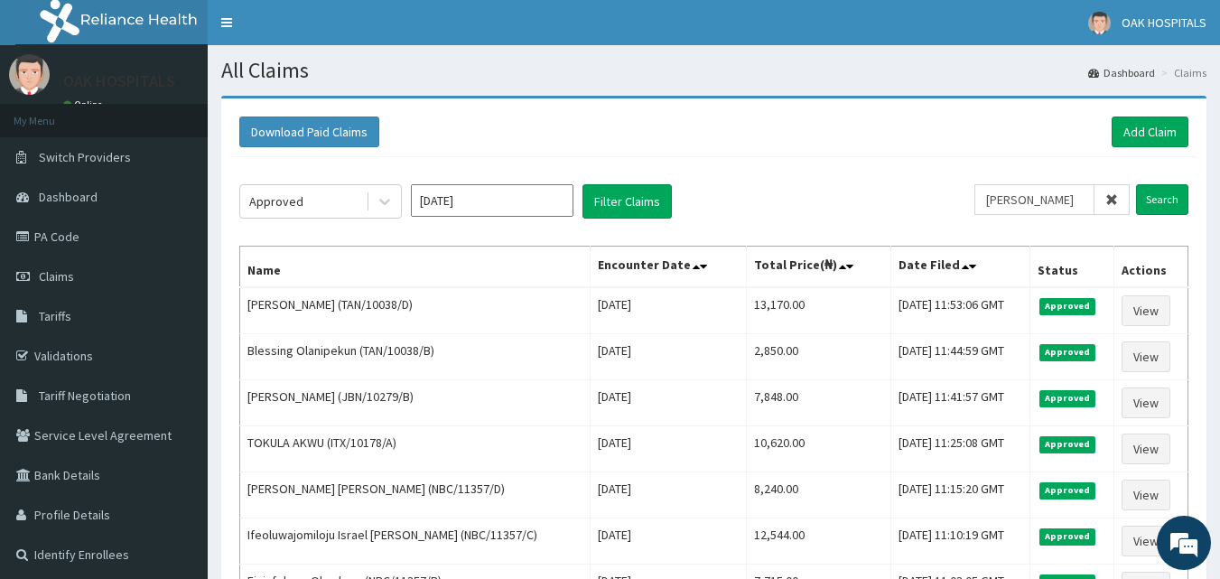
click at [1093, 217] on div "[PERSON_NAME] Search" at bounding box center [1081, 201] width 214 height 34
click at [1149, 142] on link "Add Claim" at bounding box center [1150, 132] width 77 height 31
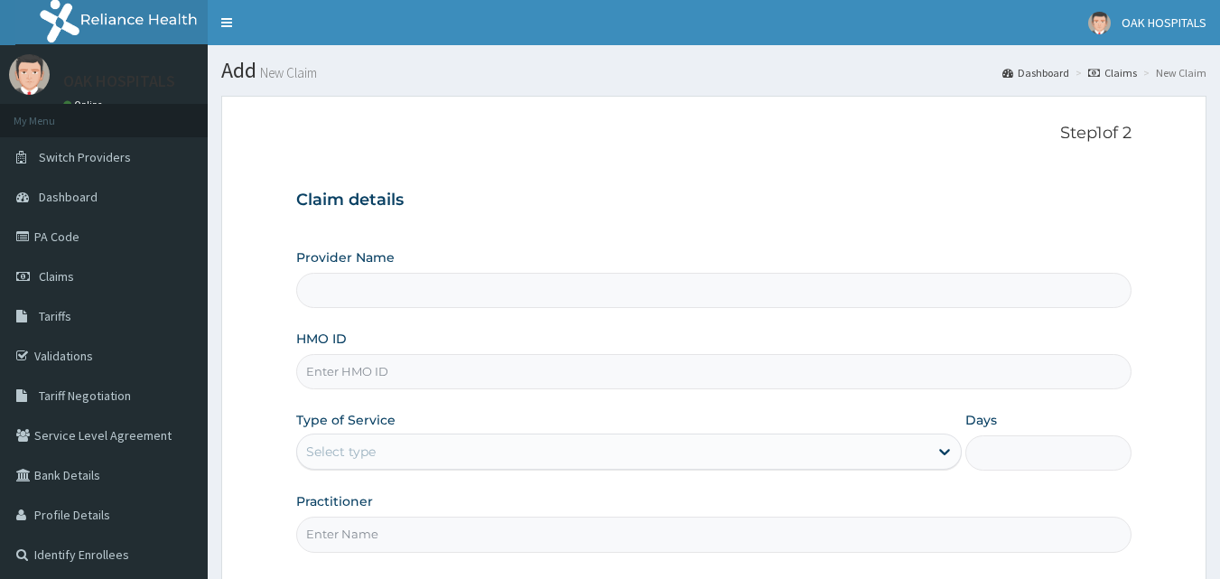
click at [751, 459] on div "Select type" at bounding box center [612, 451] width 631 height 29
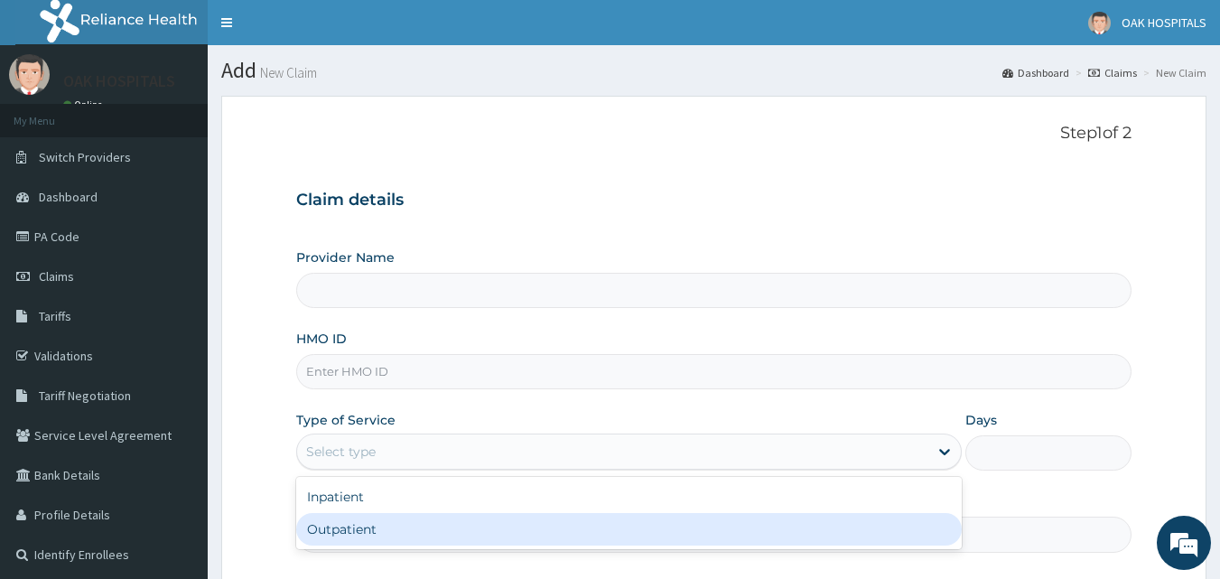
click at [515, 529] on div "Outpatient" at bounding box center [629, 529] width 666 height 33
type input "1"
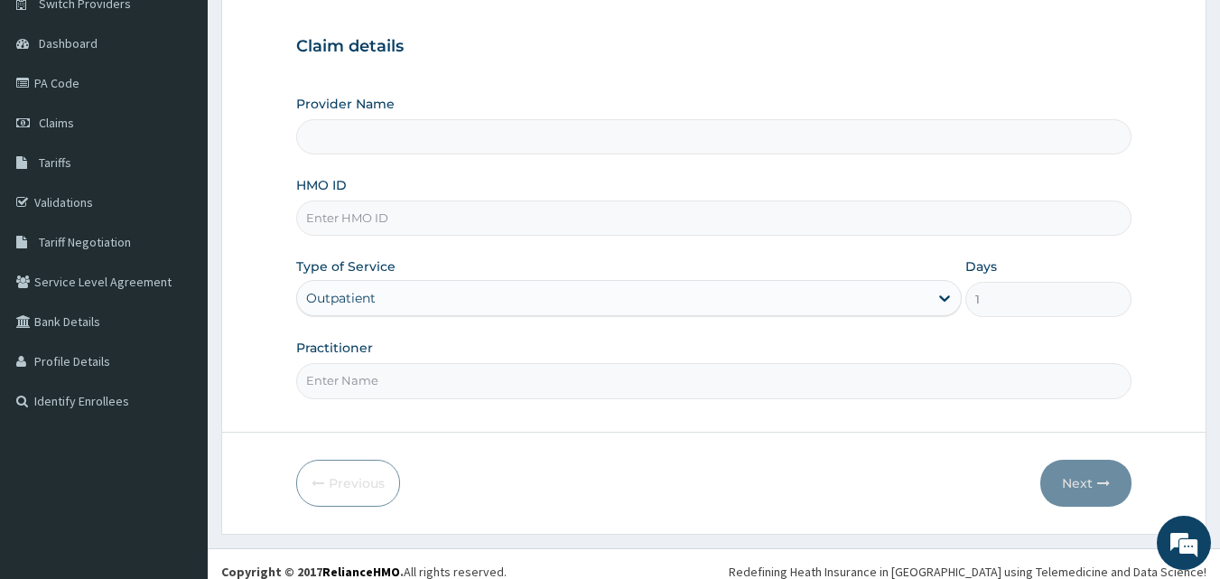
scroll to position [169, 0]
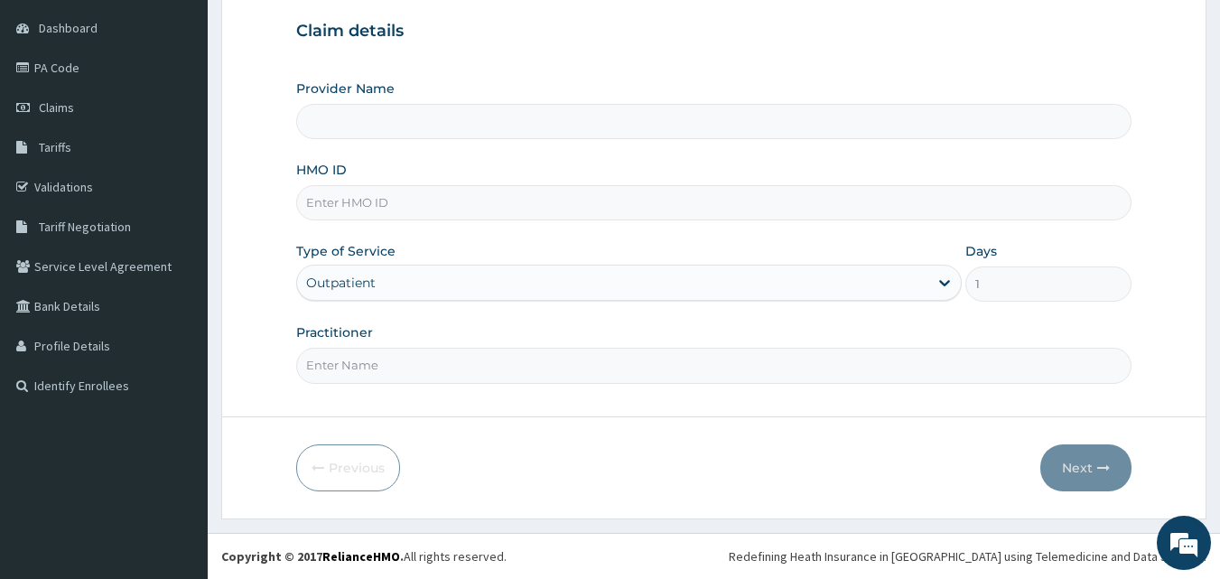
type input "Oak Hospitals"
click at [332, 363] on input "Practitioner" at bounding box center [714, 365] width 836 height 35
type input "[PERSON_NAME]"
click at [438, 208] on input "HMO ID" at bounding box center [714, 202] width 836 height 35
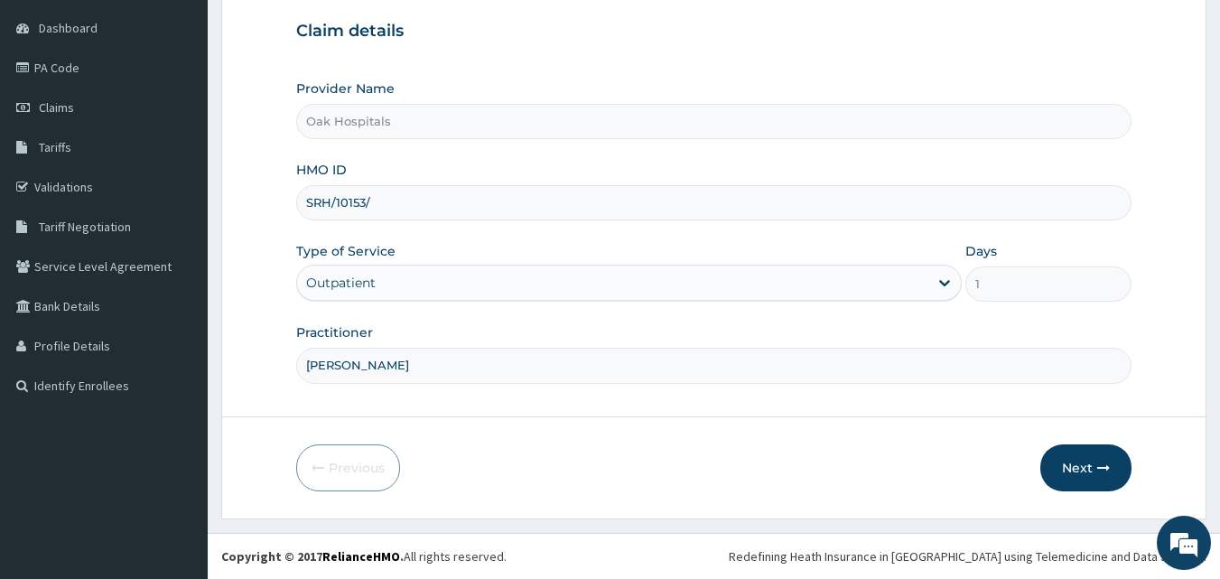
type input "SRH/10153/A"
click at [1059, 463] on button "Next" at bounding box center [1085, 467] width 91 height 47
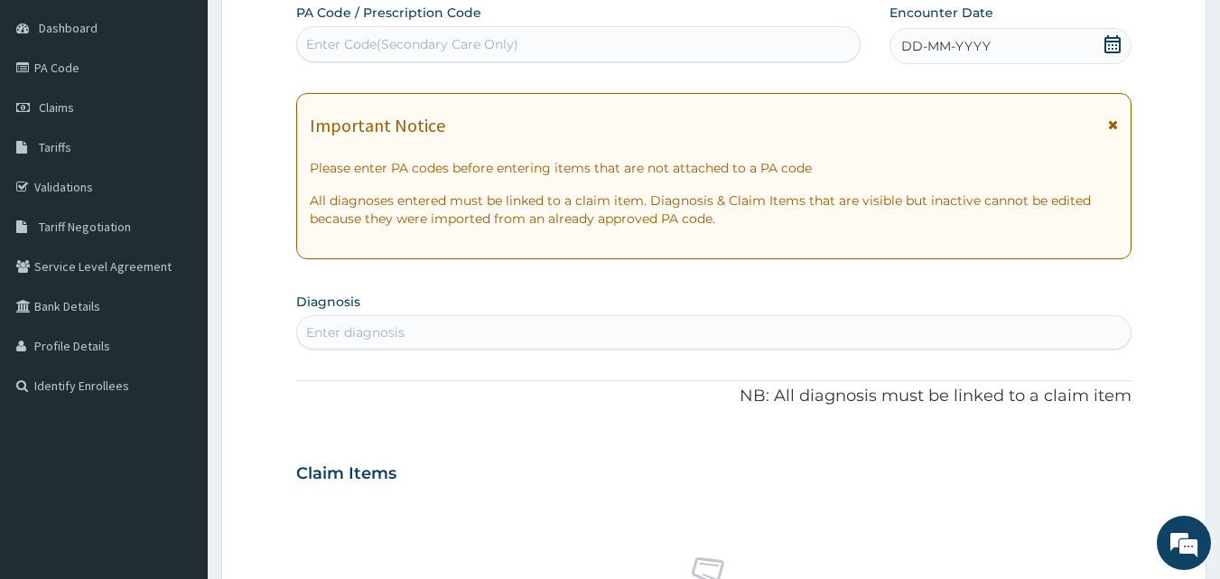
click at [967, 47] on span "DD-MM-YYYY" at bounding box center [945, 46] width 89 height 18
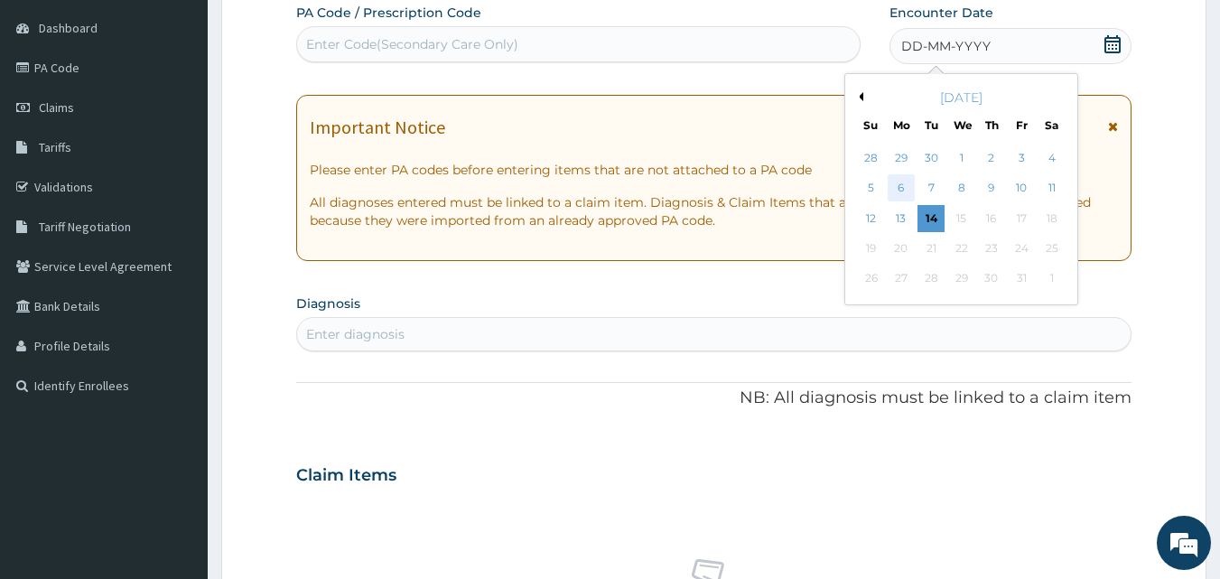
click at [905, 189] on div "6" at bounding box center [901, 188] width 27 height 27
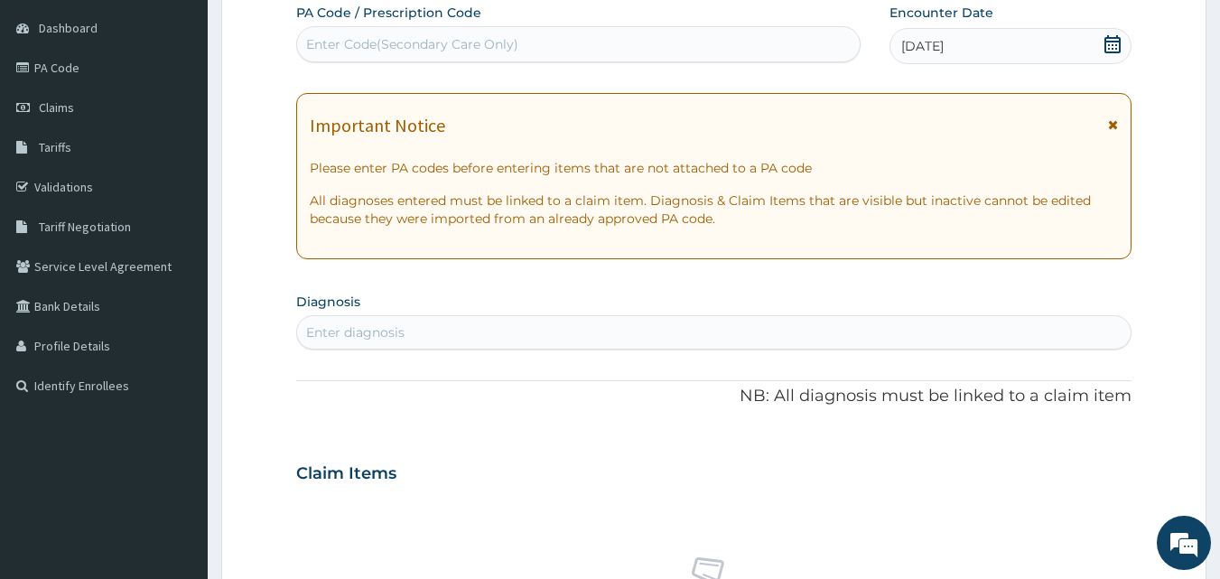
click at [576, 339] on div "Enter diagnosis" at bounding box center [714, 332] width 834 height 29
type input "MALARIA"
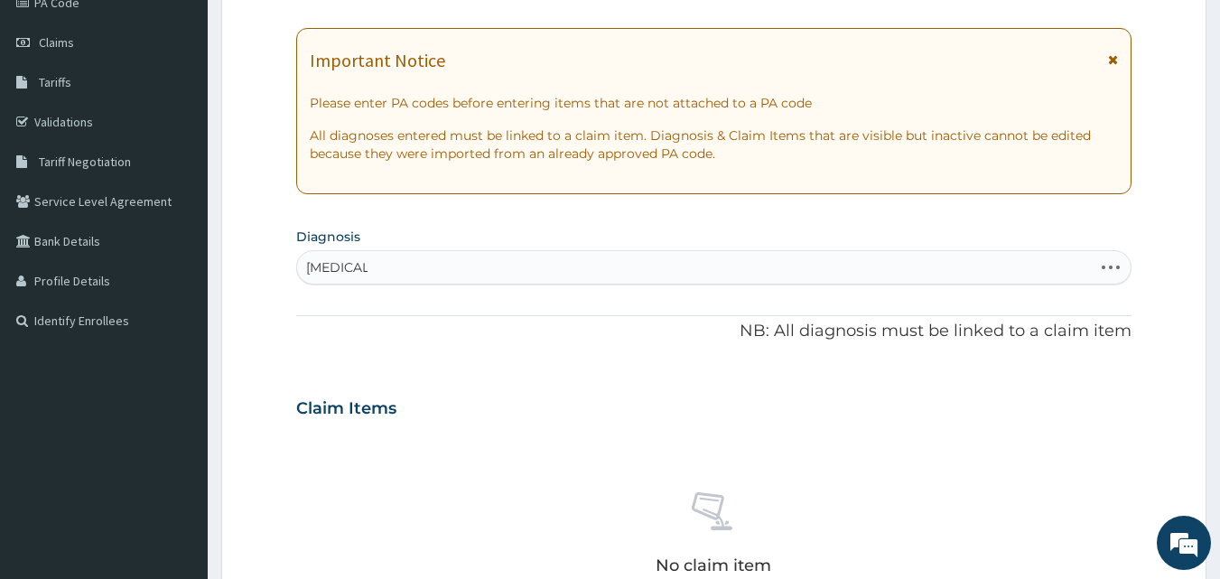
scroll to position [350, 0]
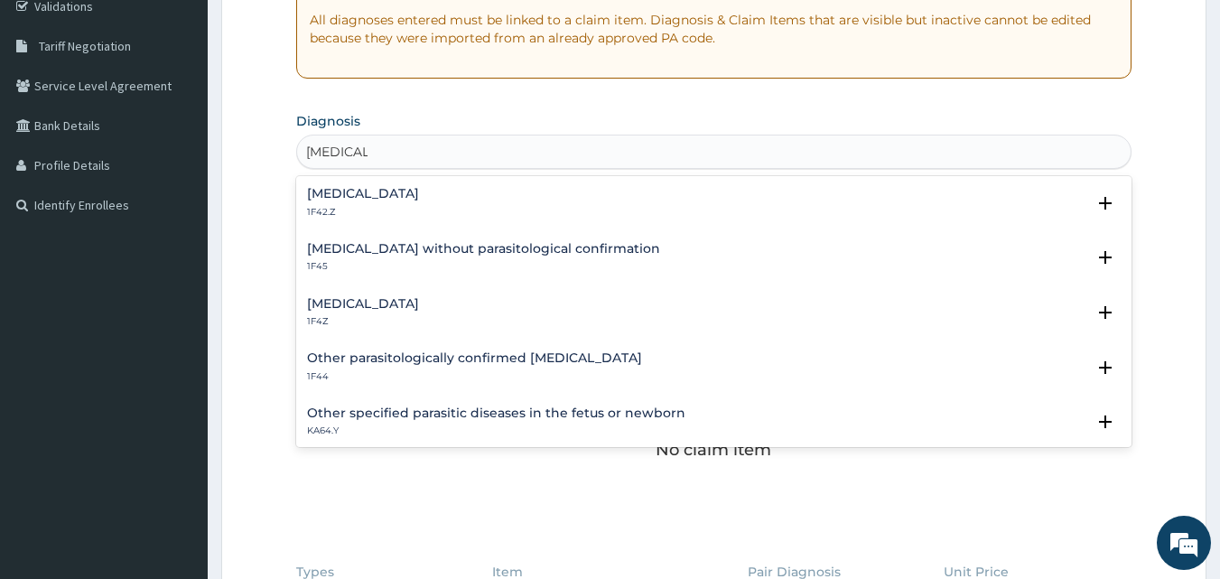
click at [391, 300] on h4 "Malaria, unspecified" at bounding box center [363, 304] width 112 height 14
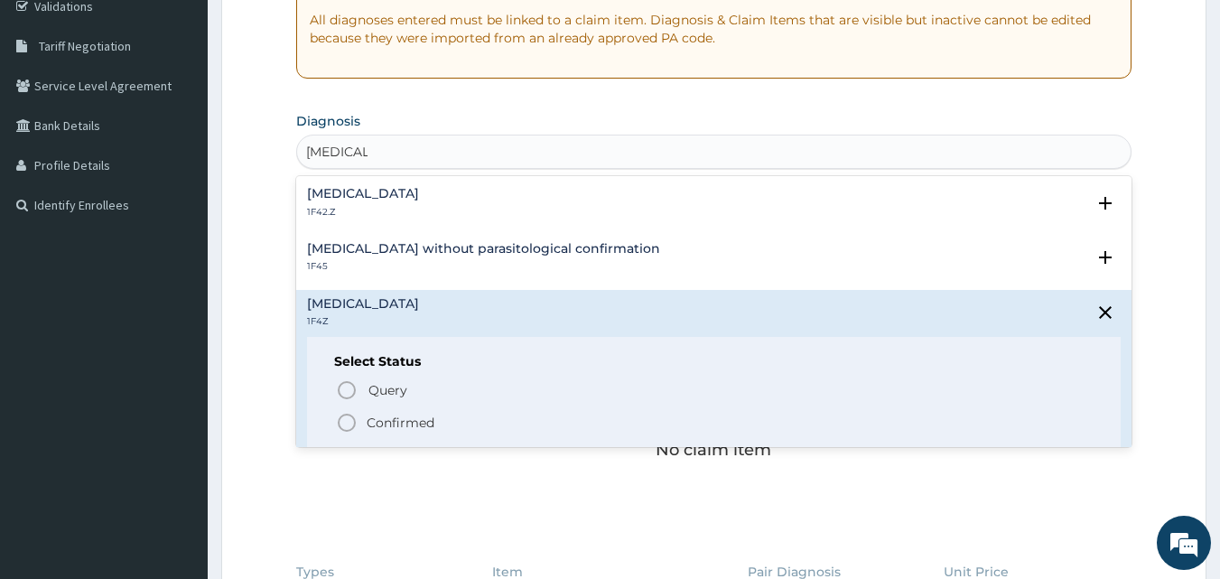
click at [394, 419] on p "Confirmed" at bounding box center [401, 423] width 68 height 18
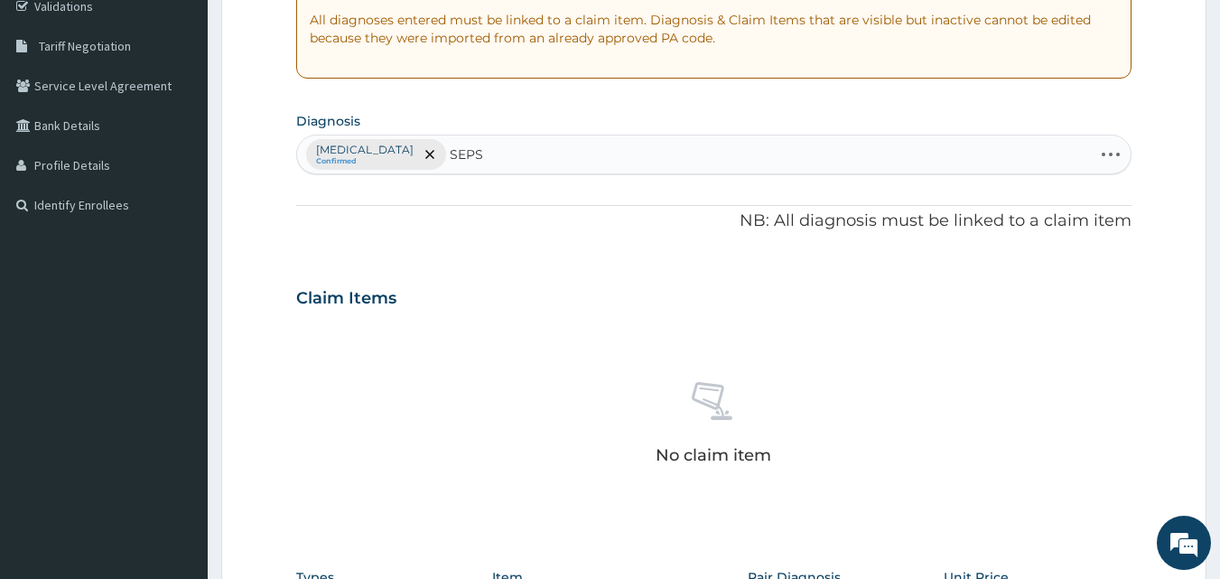
type input "SEPSI"
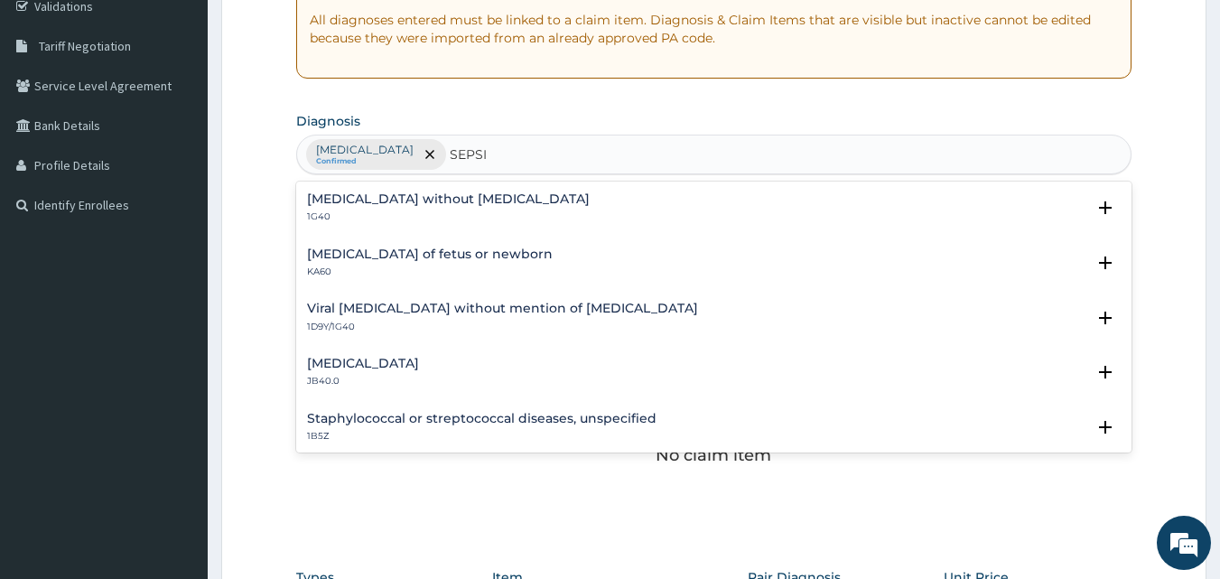
click at [429, 192] on h4 "Sepsis without septic shock" at bounding box center [448, 199] width 283 height 14
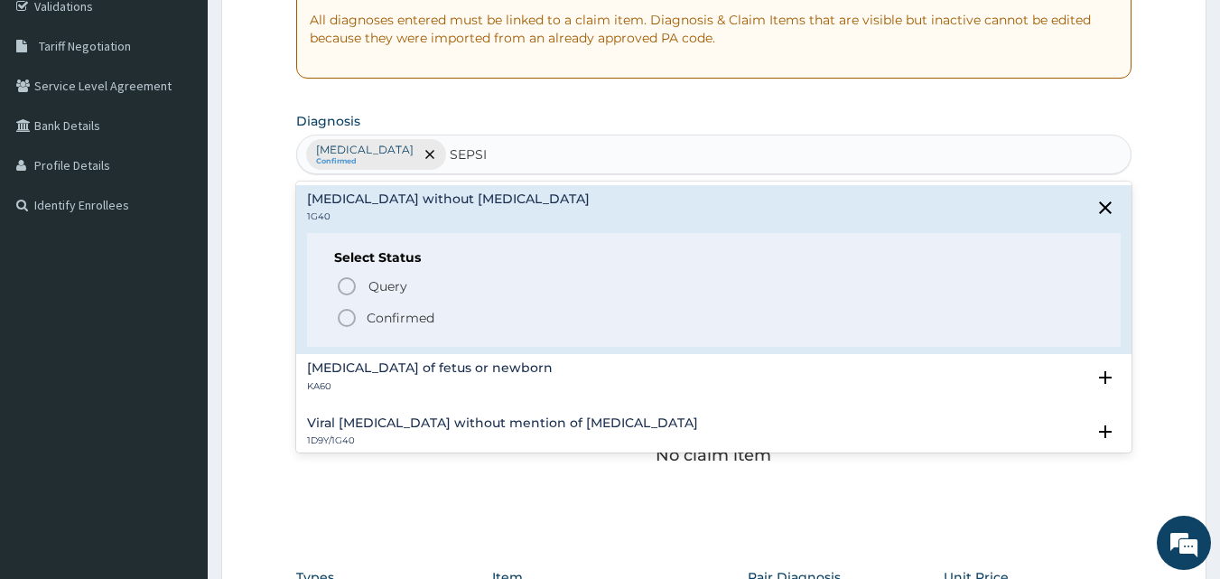
click at [420, 315] on p "Confirmed" at bounding box center [401, 318] width 68 height 18
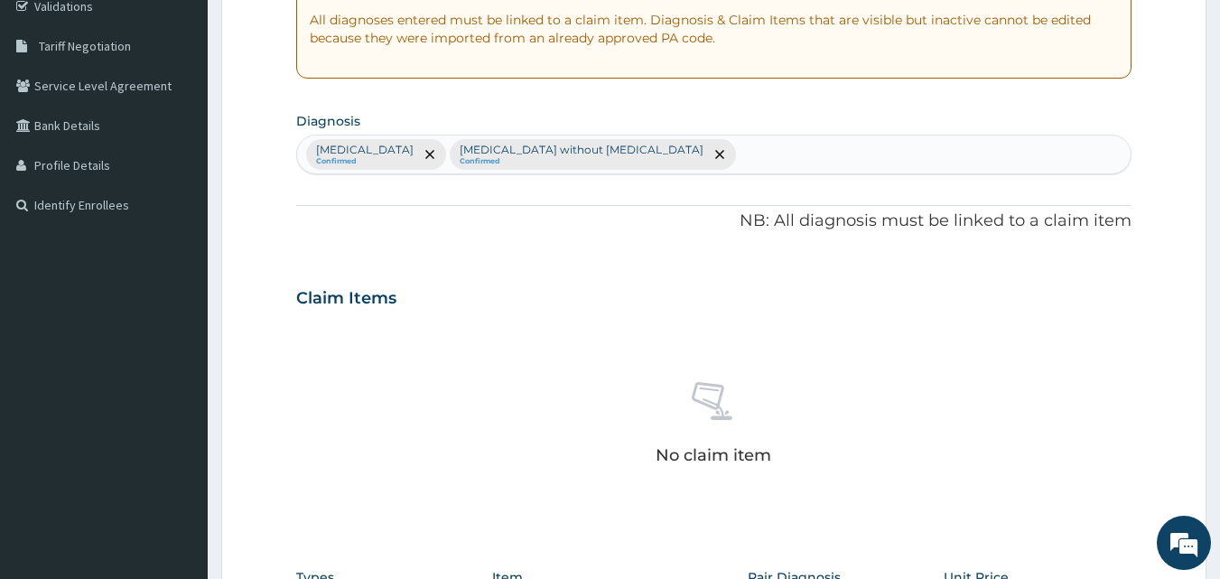
click at [718, 117] on section "Diagnosis Malaria, unspecified Confirmed Sepsis without septic shock Confirmed" at bounding box center [714, 140] width 836 height 67
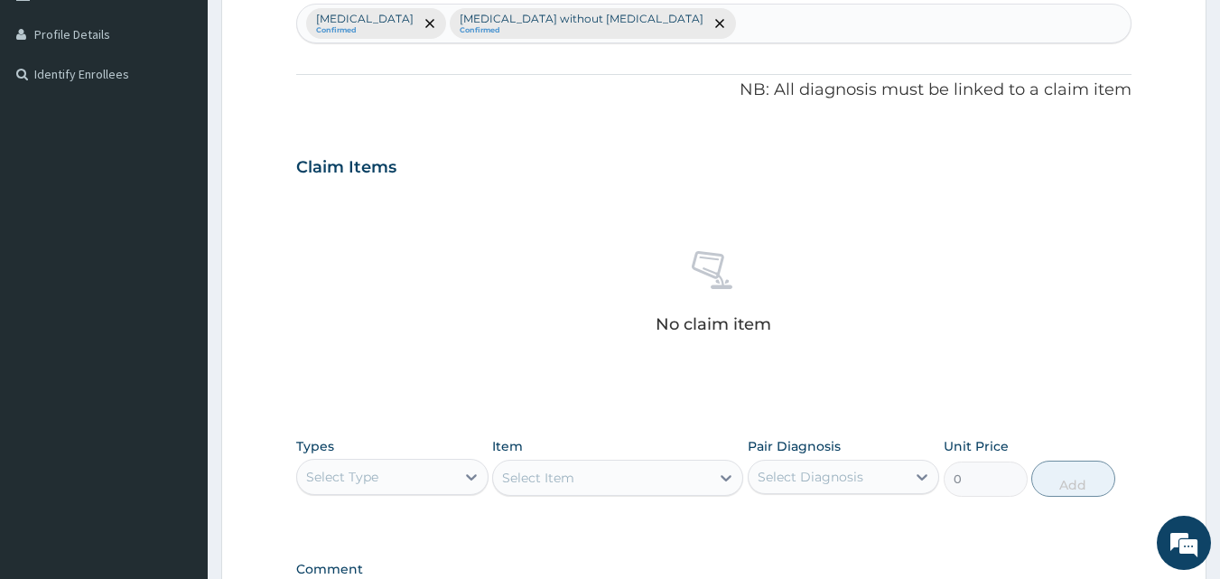
scroll to position [452, 0]
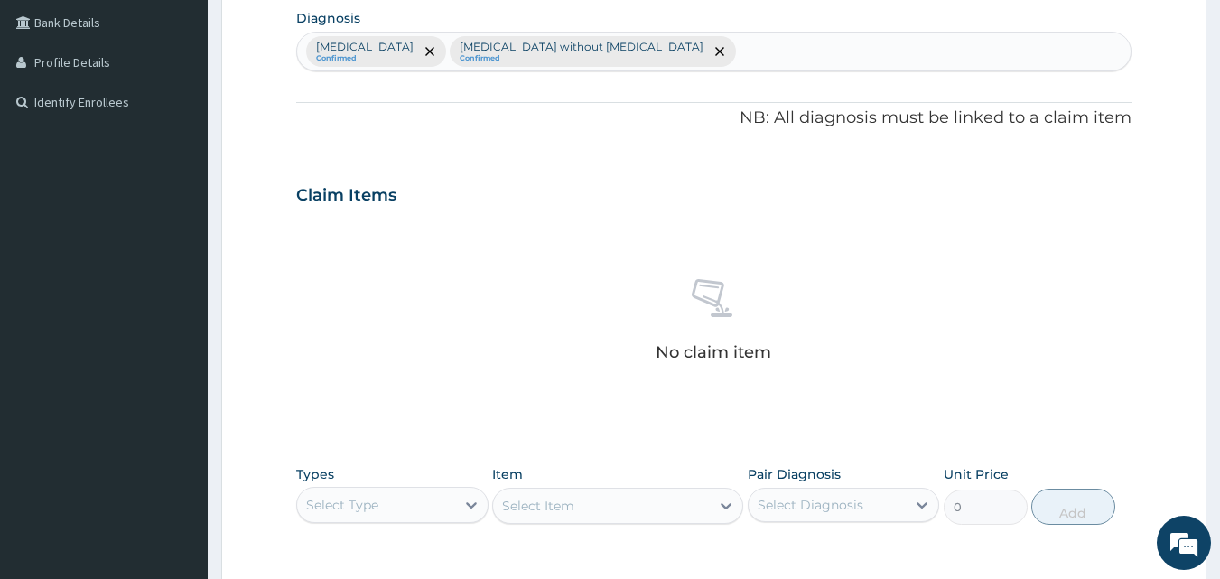
click at [690, 37] on div "Malaria, unspecified Confirmed Sepsis without septic shock Confirmed" at bounding box center [714, 52] width 834 height 38
type input "URTI"
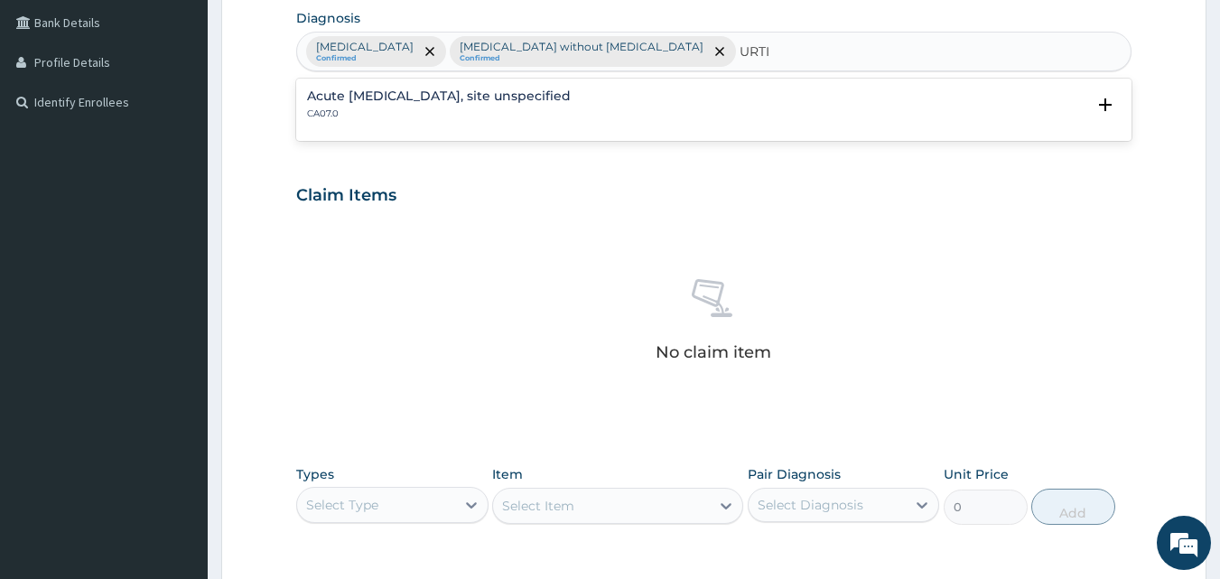
click at [571, 98] on h4 "Acute upper respiratory infection, site unspecified" at bounding box center [439, 96] width 264 height 14
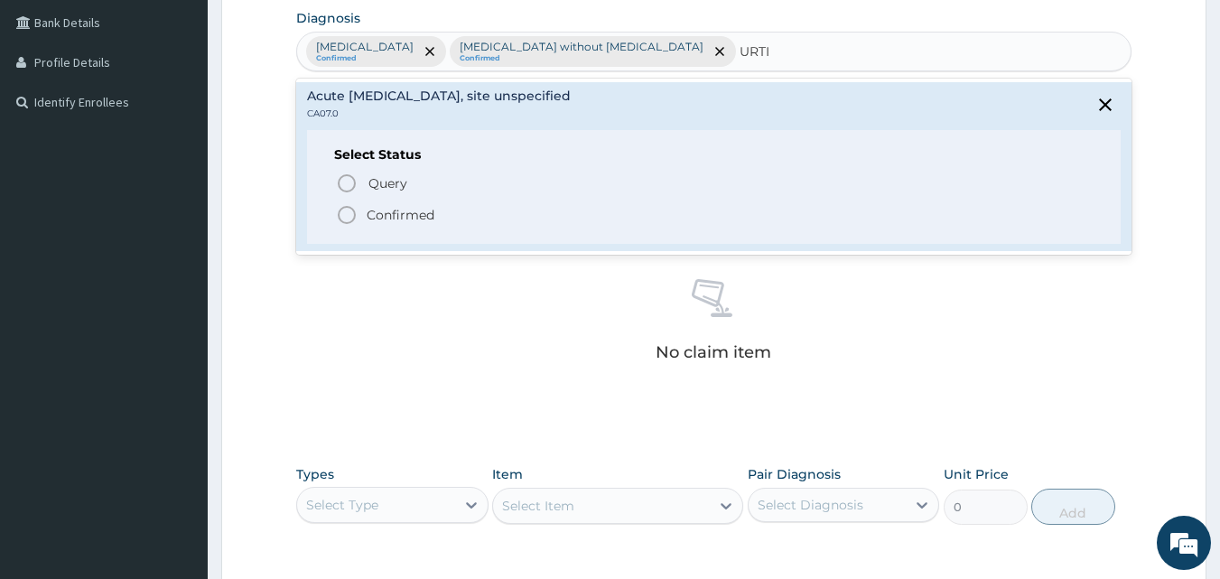
click at [417, 213] on p "Confirmed" at bounding box center [401, 215] width 68 height 18
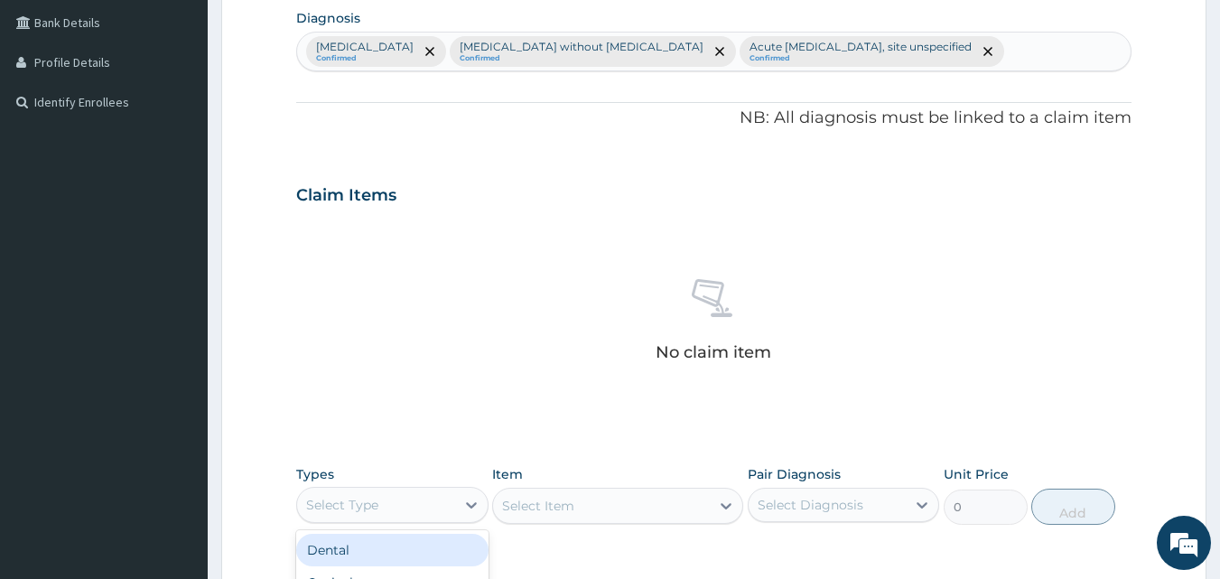
click at [351, 511] on div "Select Type" at bounding box center [342, 505] width 72 height 18
type input "PR"
click at [385, 544] on div "Procedures" at bounding box center [392, 550] width 192 height 33
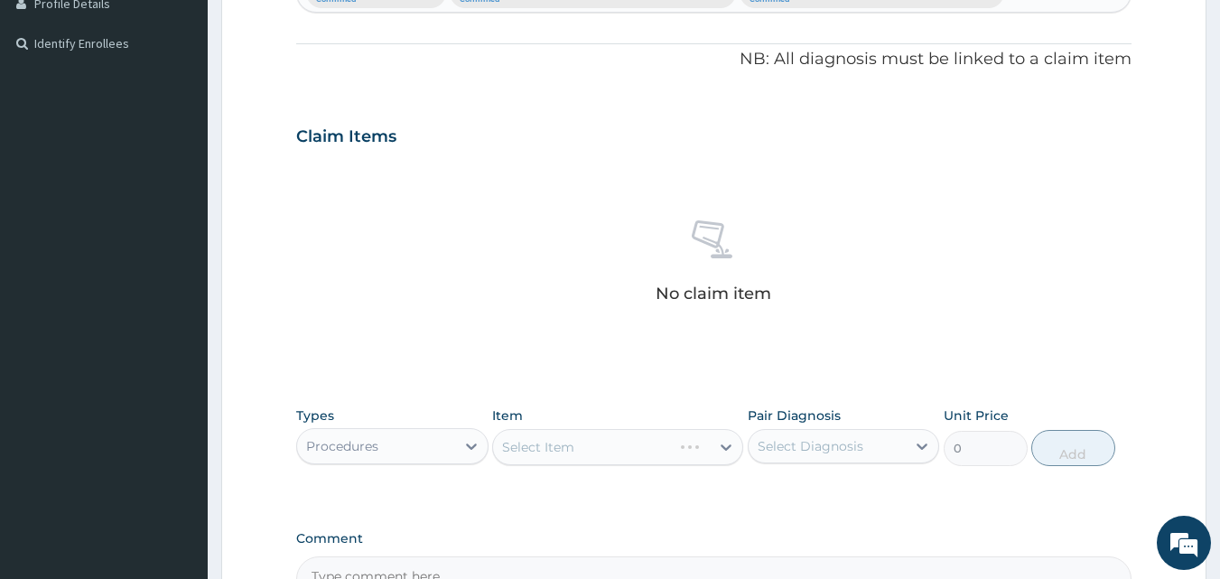
scroll to position [543, 0]
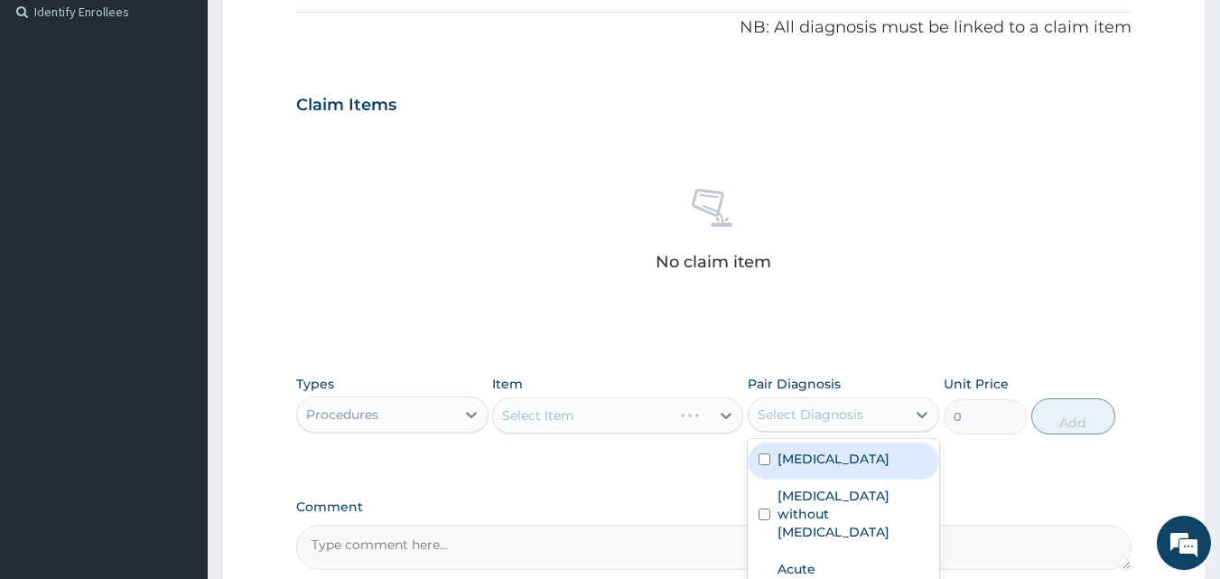
click at [817, 417] on div "Select Diagnosis" at bounding box center [811, 415] width 106 height 18
click at [819, 453] on label "Malaria, unspecified" at bounding box center [834, 459] width 112 height 18
checkbox input "true"
click at [600, 406] on div "Select Item" at bounding box center [601, 415] width 217 height 29
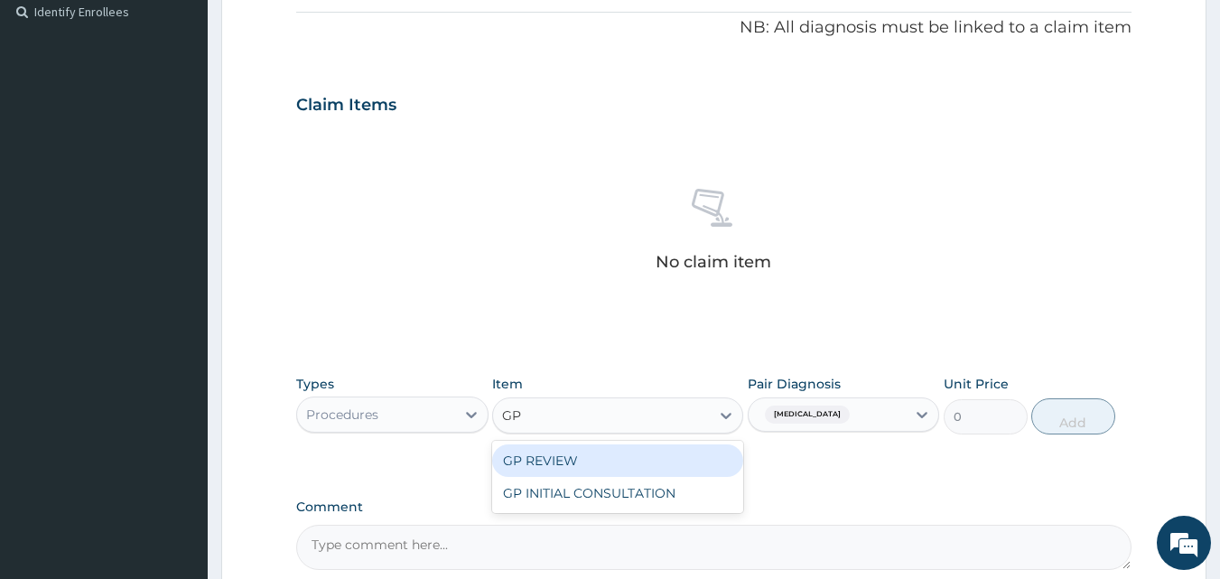
type input "GP"
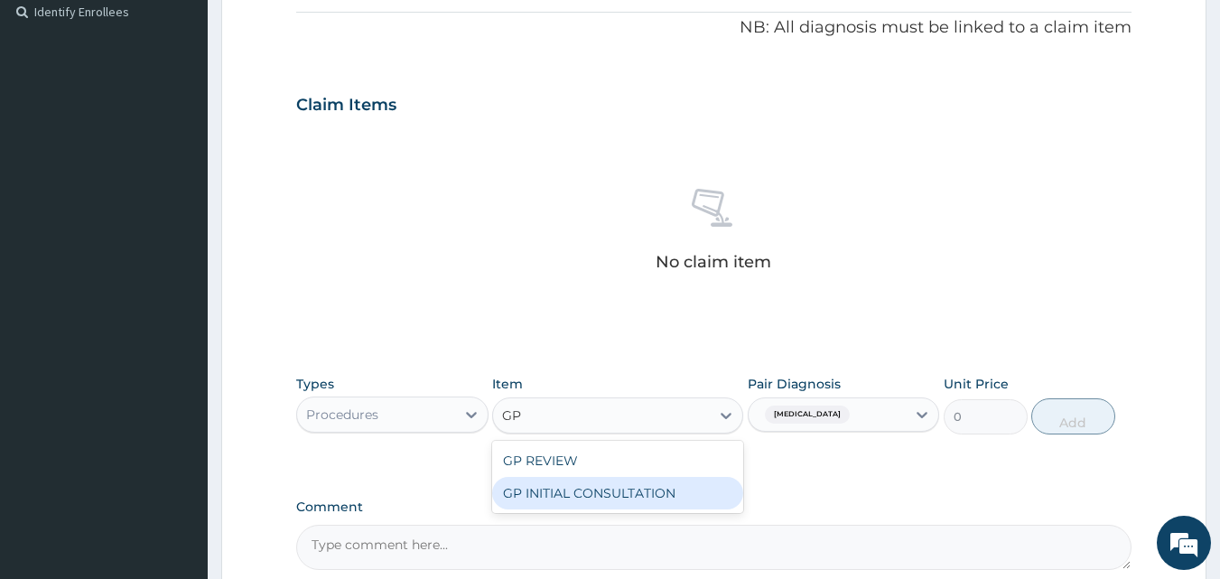
click at [659, 502] on div "GP INITIAL CONSULTATION" at bounding box center [617, 493] width 251 height 33
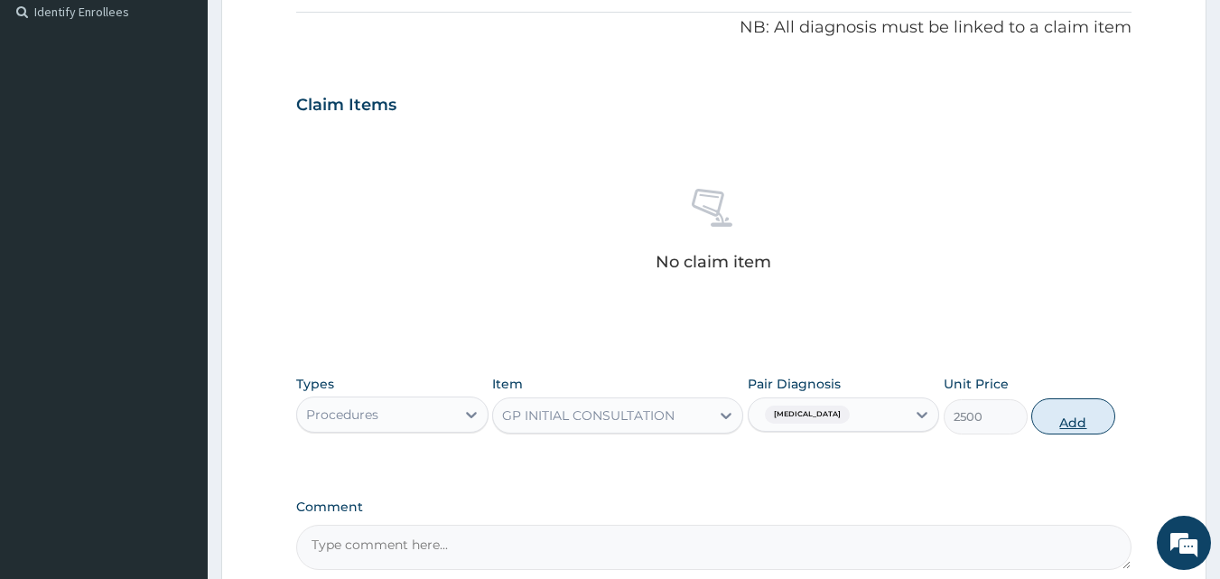
click at [1053, 412] on button "Add" at bounding box center [1073, 416] width 84 height 36
type input "0"
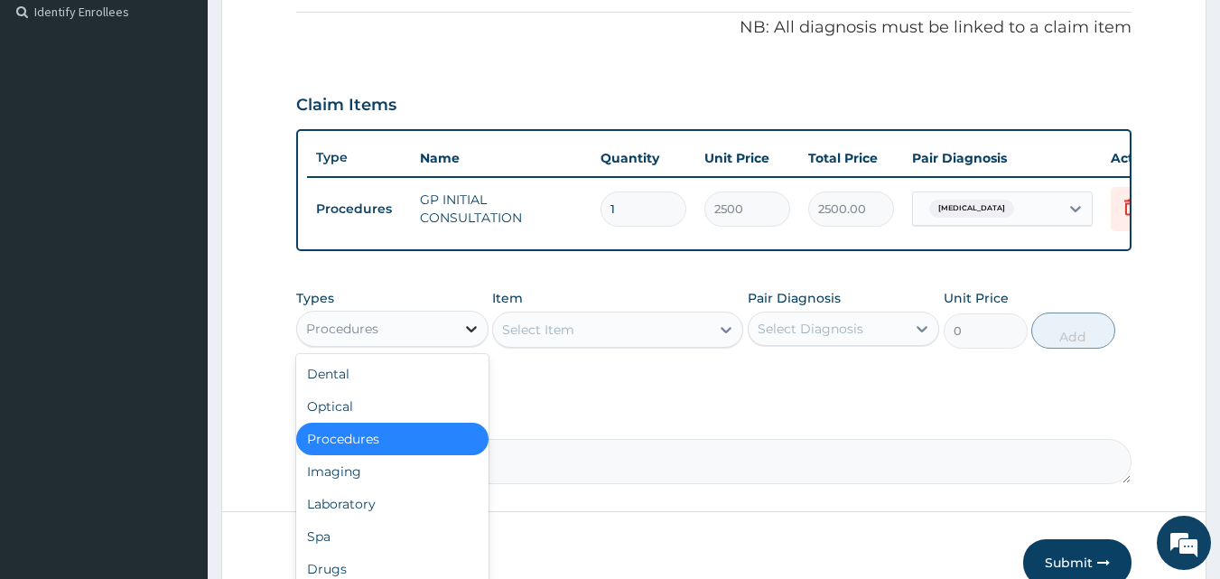
click at [465, 338] on icon at bounding box center [471, 329] width 18 height 18
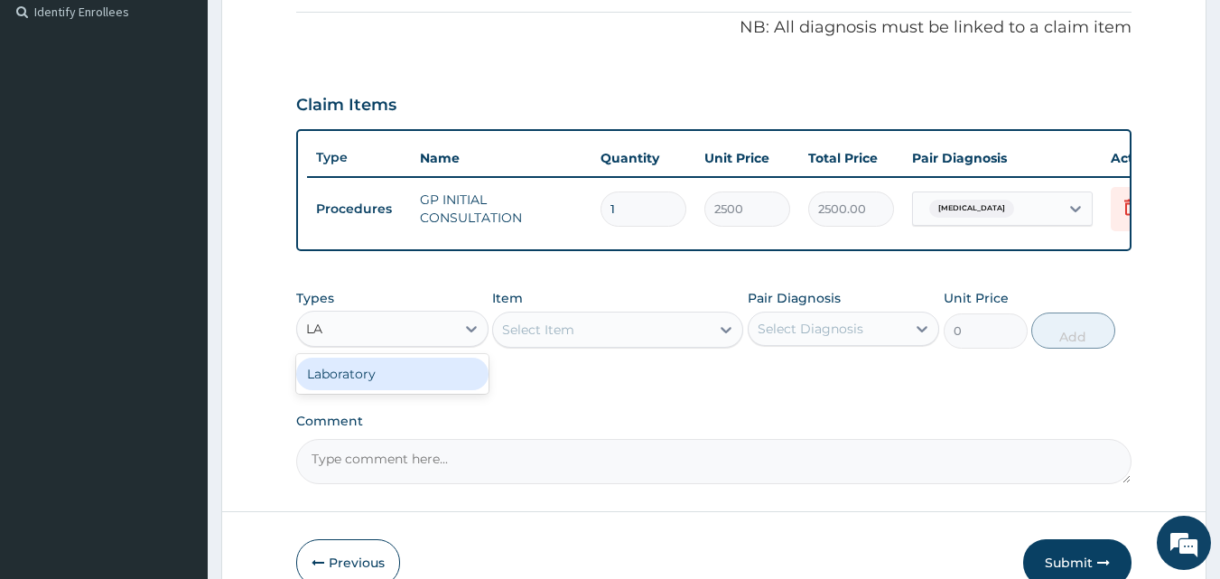
type input "LAB"
click at [446, 382] on div "Laboratory" at bounding box center [392, 374] width 192 height 33
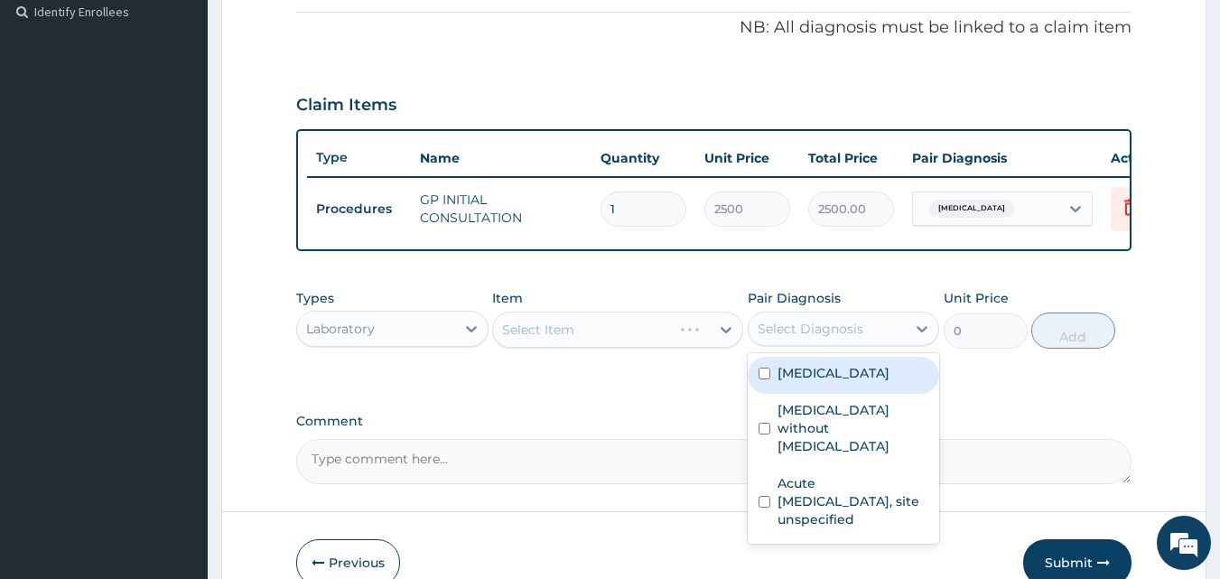
click at [816, 338] on div "Select Diagnosis" at bounding box center [811, 329] width 106 height 18
click at [836, 382] on label "Malaria, unspecified" at bounding box center [834, 373] width 112 height 18
checkbox input "true"
click at [648, 345] on div "Select Item" at bounding box center [617, 330] width 251 height 36
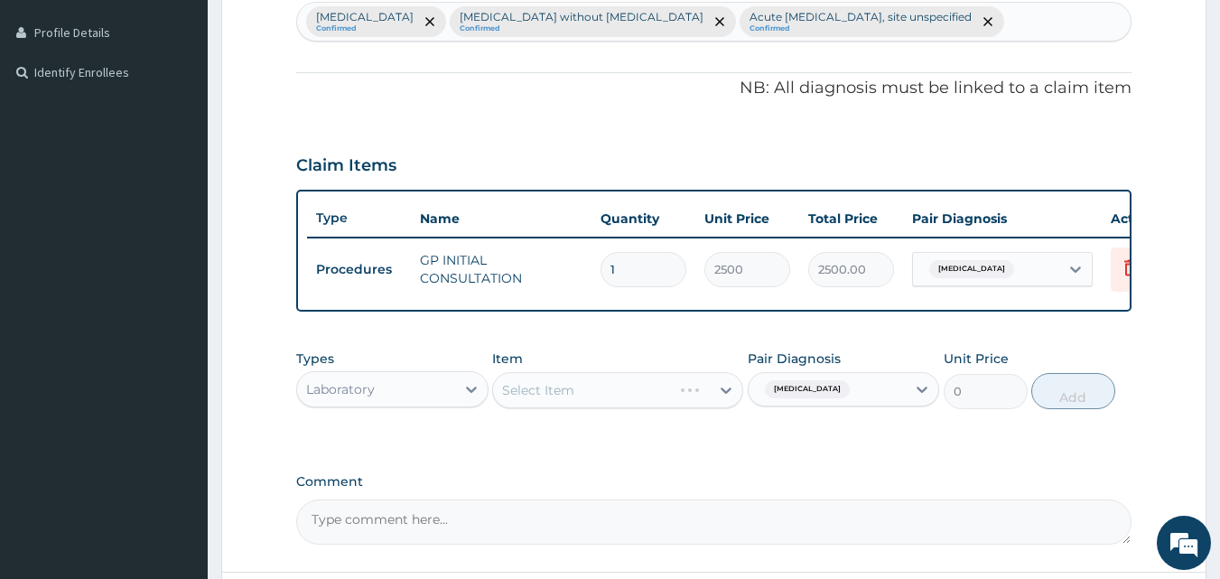
scroll to position [452, 0]
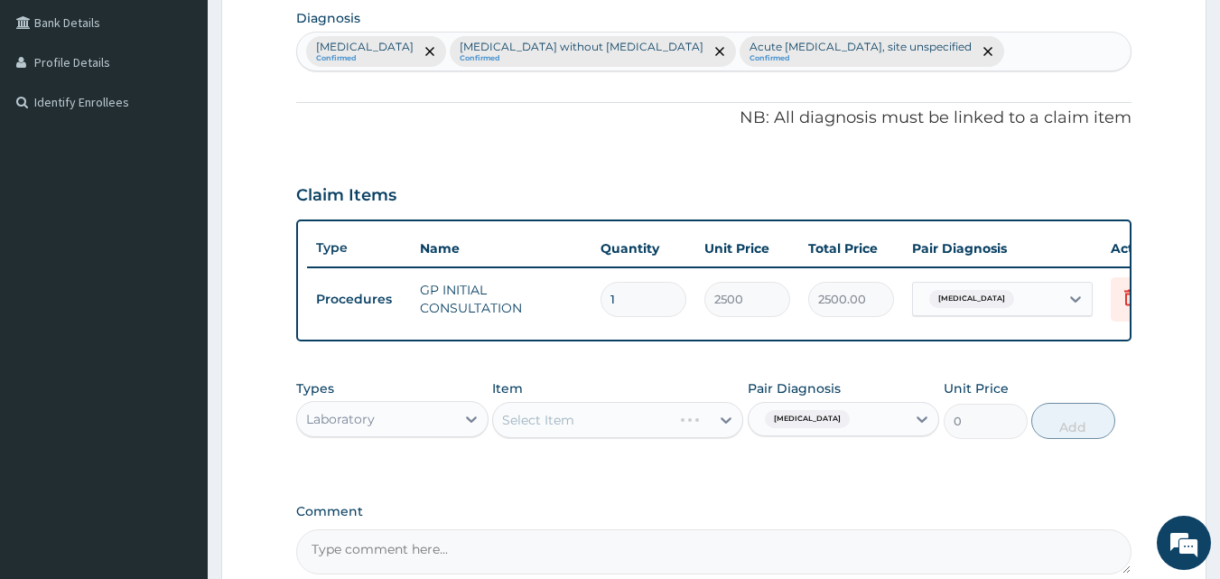
click at [680, 438] on div "Select Item" at bounding box center [617, 420] width 251 height 36
click at [585, 434] on div "Select Item" at bounding box center [601, 420] width 217 height 29
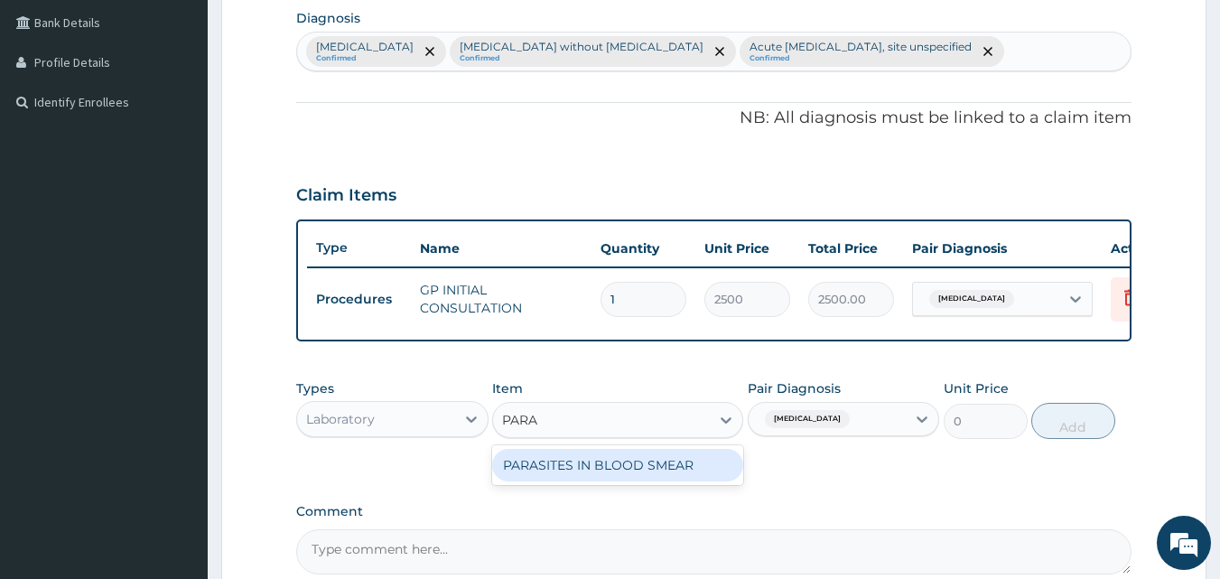
type input "PARAS"
click at [617, 481] on div "PARASITES IN BLOOD SMEAR" at bounding box center [617, 465] width 251 height 33
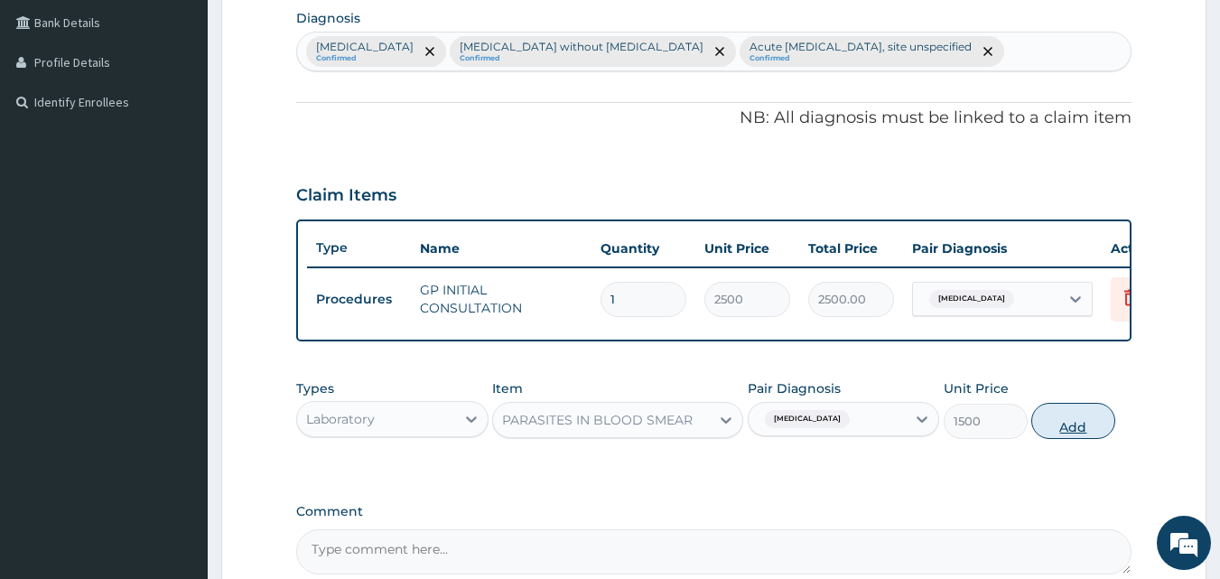
click at [1077, 428] on button "Add" at bounding box center [1073, 421] width 84 height 36
type input "0"
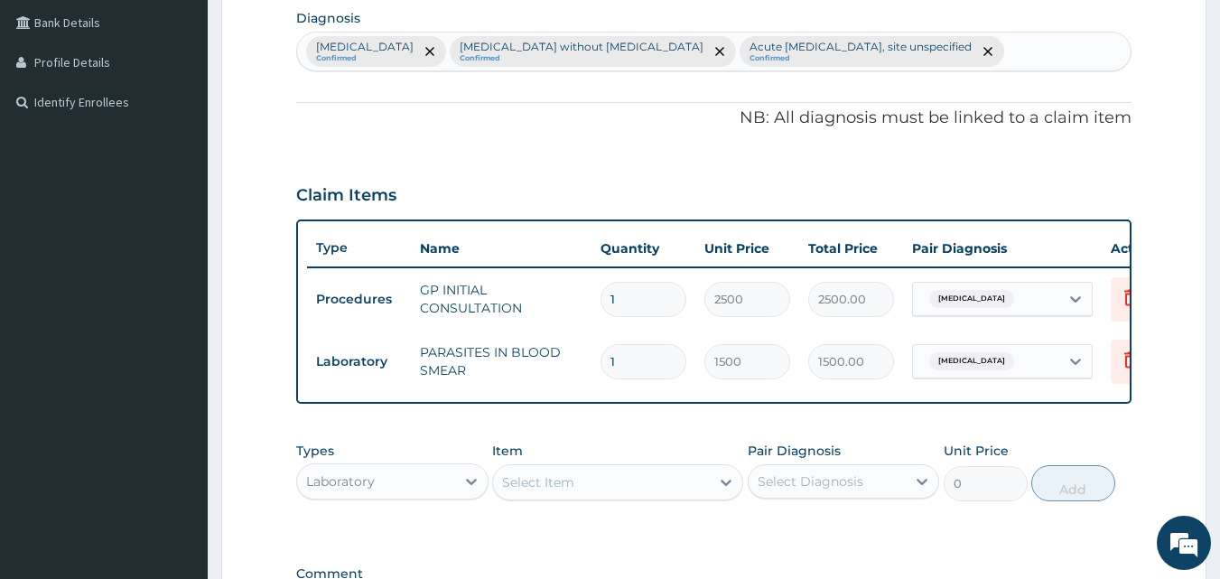
click at [572, 488] on div "Select Item" at bounding box center [538, 482] width 72 height 18
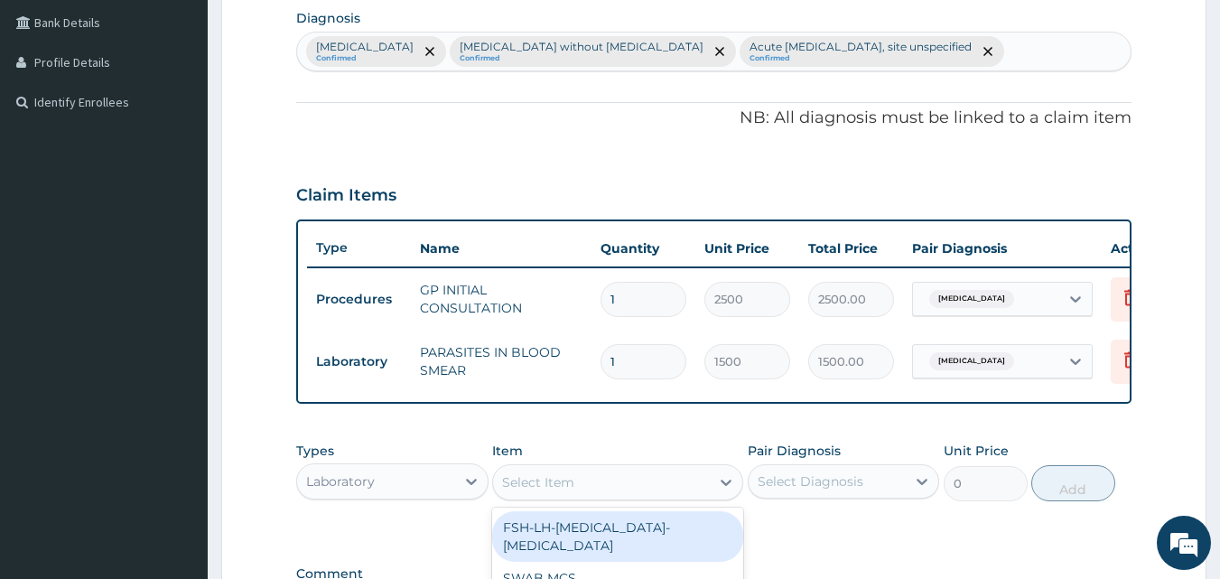
type input "F"
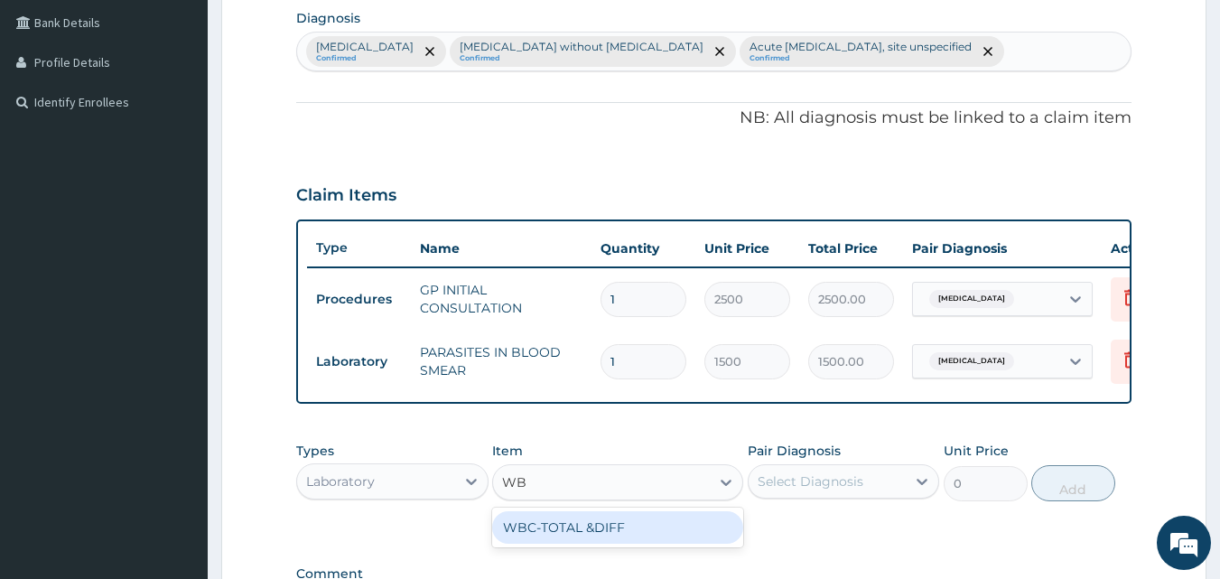
type input "WBC"
click at [624, 544] on div "WBC-TOTAL &DIFF" at bounding box center [617, 527] width 251 height 33
type input "2000"
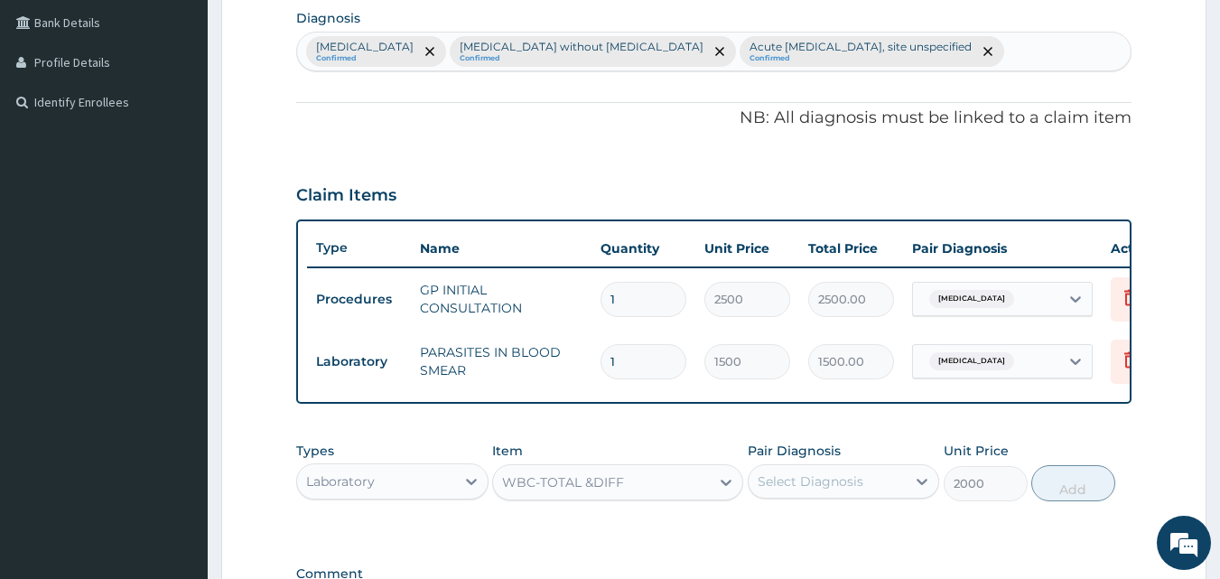
click at [791, 490] on div "Select Diagnosis" at bounding box center [811, 481] width 106 height 18
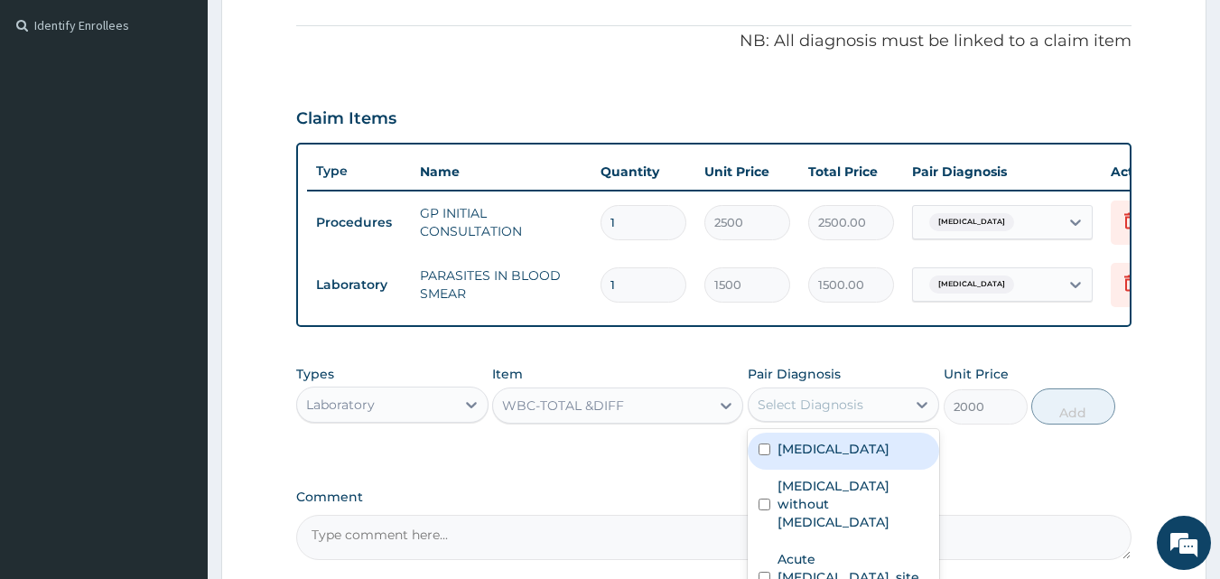
scroll to position [543, 0]
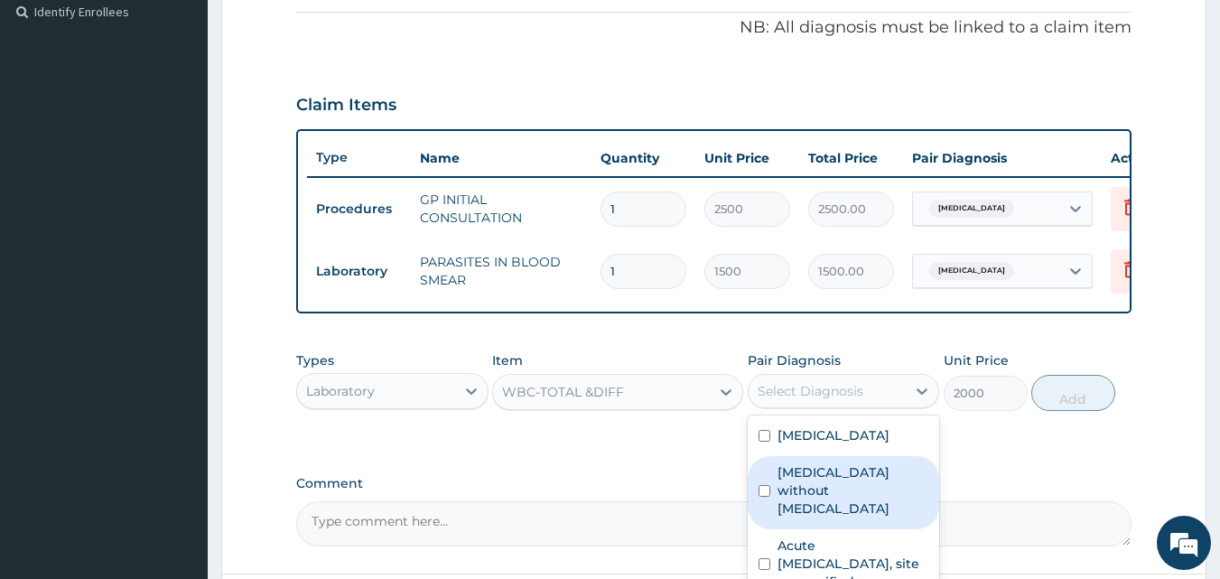
click at [821, 489] on label "Sepsis without septic shock" at bounding box center [854, 490] width 152 height 54
checkbox input "true"
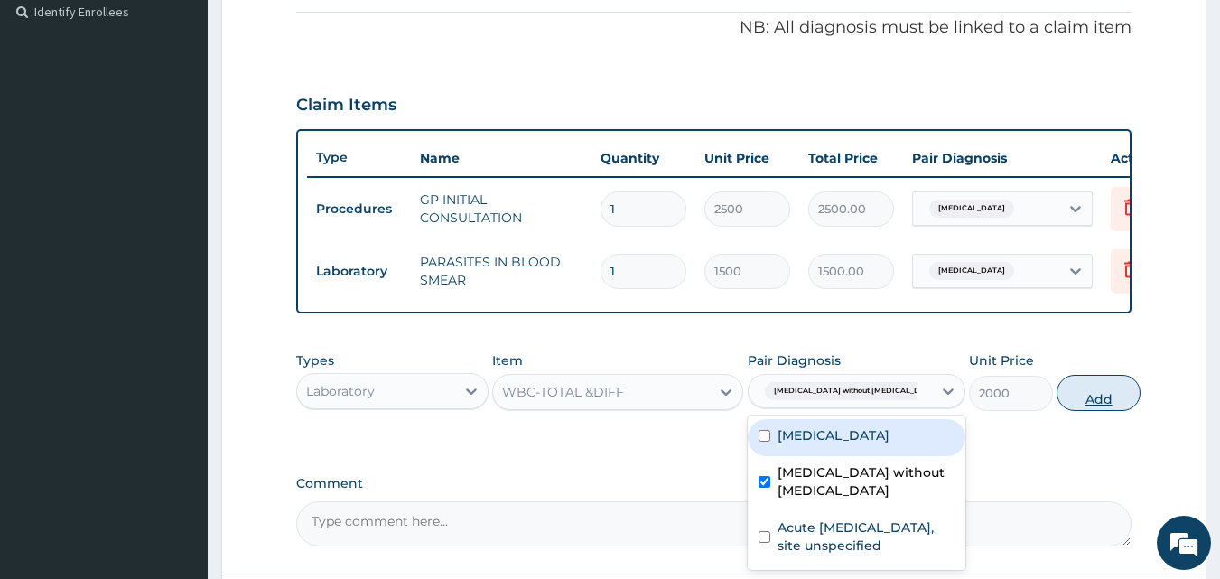
click at [1066, 391] on button "Add" at bounding box center [1099, 393] width 84 height 36
type input "0"
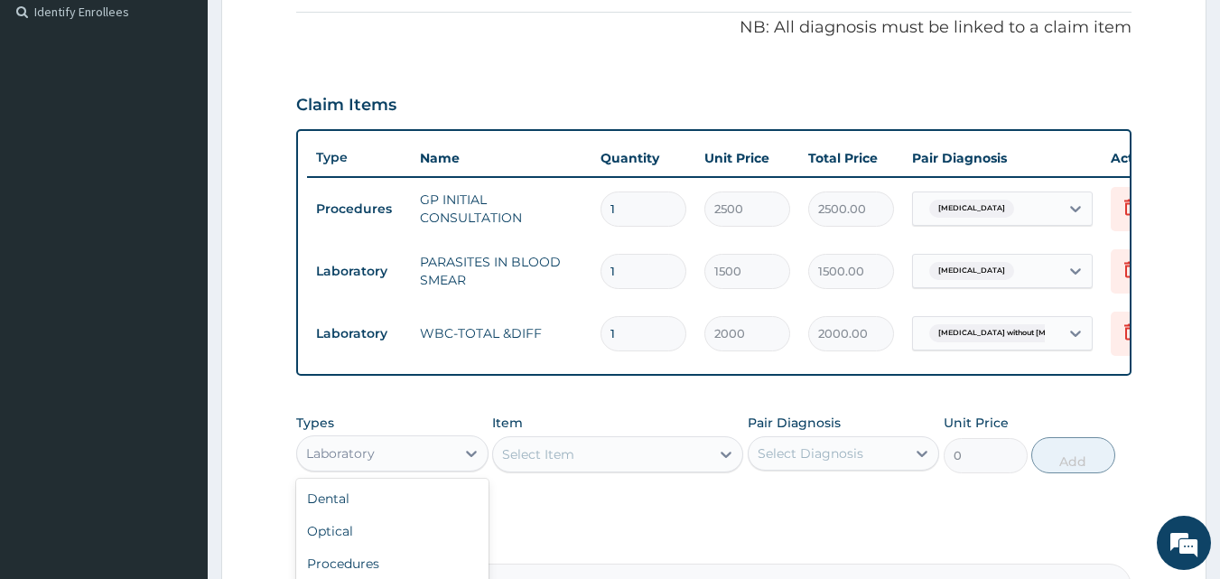
click at [394, 463] on div "Laboratory" at bounding box center [376, 453] width 158 height 29
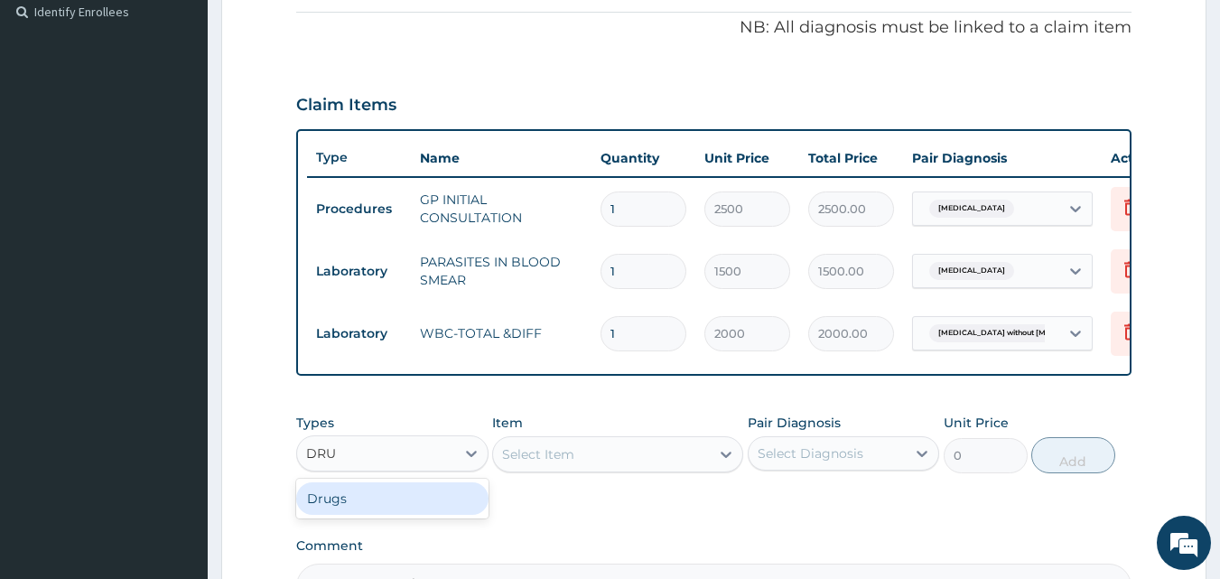
type input "DRUG"
click at [444, 499] on div "Drugs" at bounding box center [392, 498] width 192 height 33
click at [648, 472] on div "Select Item" at bounding box center [617, 454] width 251 height 36
click at [790, 462] on div "Select Diagnosis" at bounding box center [811, 453] width 106 height 18
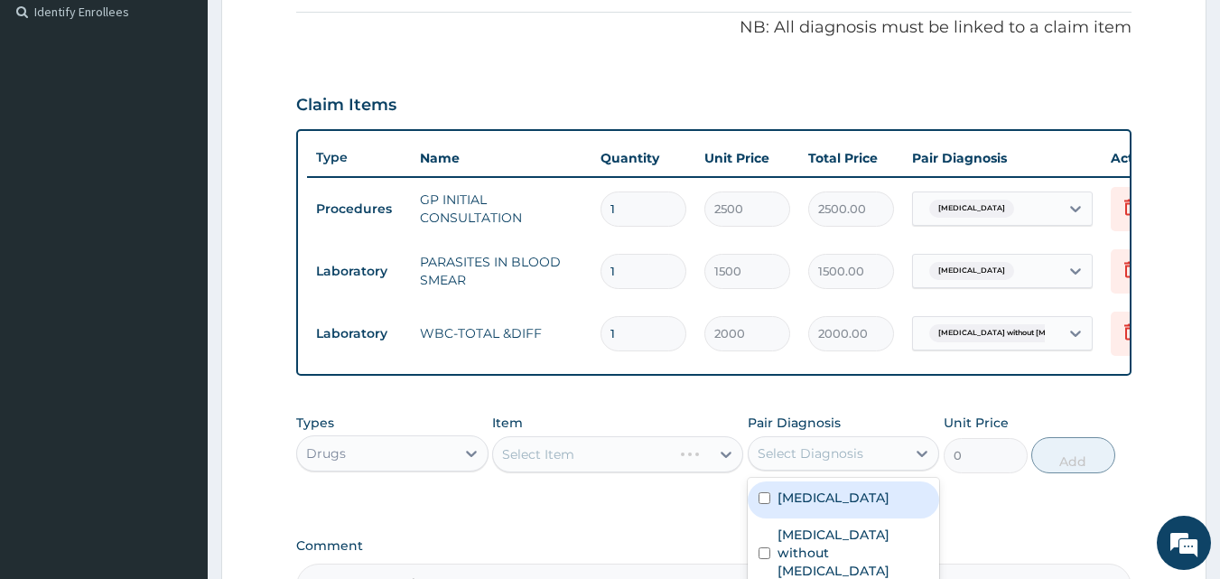
click at [826, 507] on label "Malaria, unspecified" at bounding box center [834, 498] width 112 height 18
checkbox input "true"
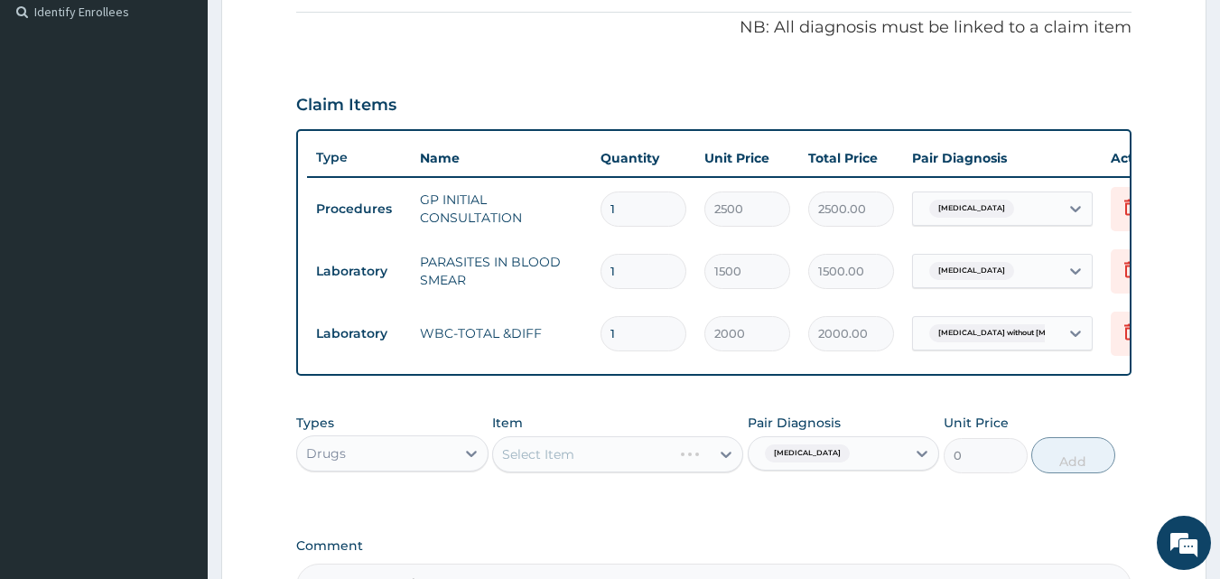
click at [604, 472] on div "Select Item" at bounding box center [617, 454] width 251 height 36
click at [613, 469] on div "Select Item" at bounding box center [601, 454] width 217 height 29
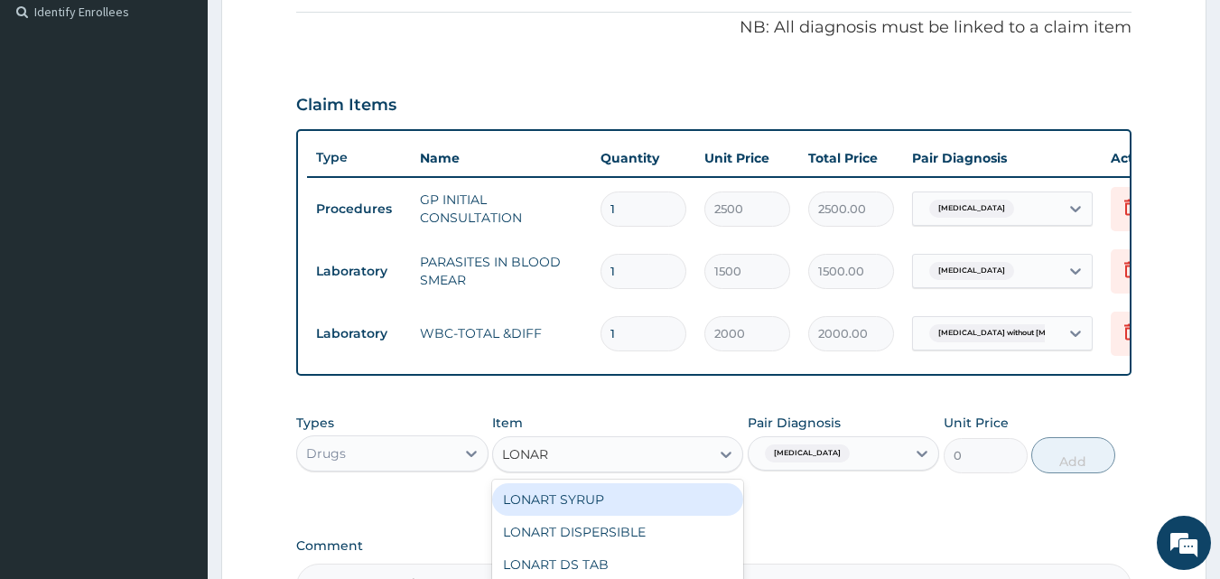
type input "LONART"
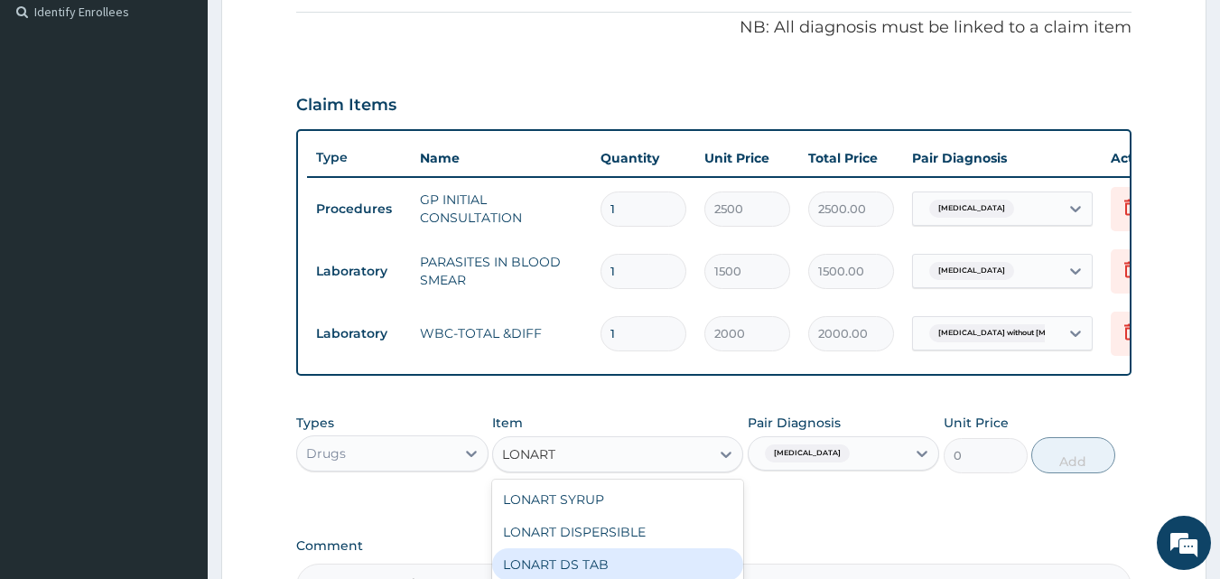
click at [651, 566] on div "LONART DS TAB" at bounding box center [617, 564] width 251 height 33
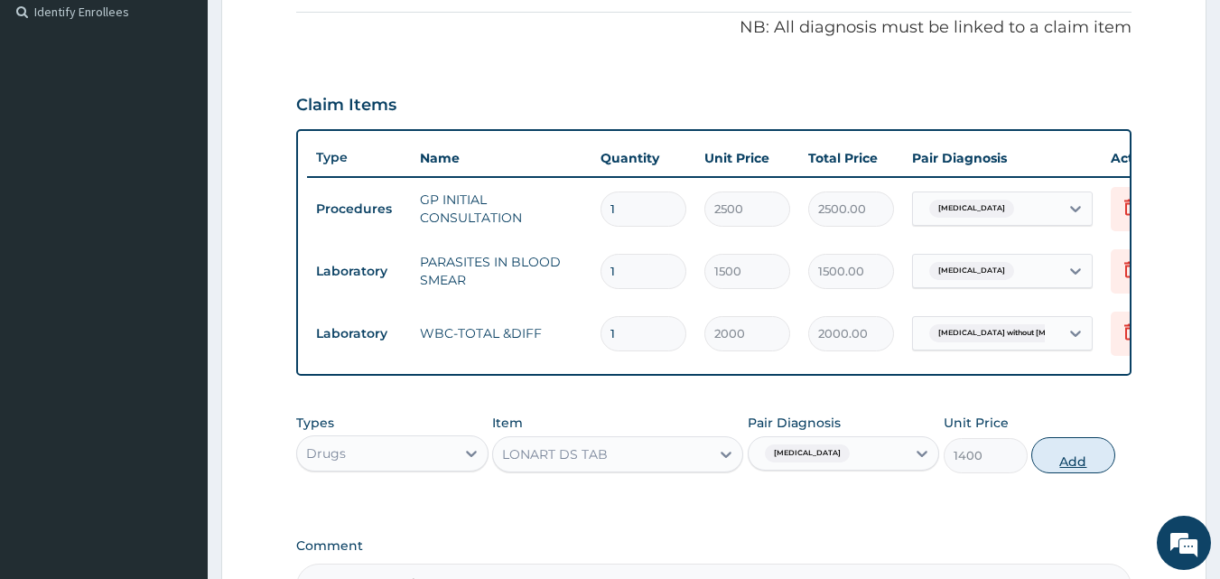
click at [1065, 471] on button "Add" at bounding box center [1073, 455] width 84 height 36
type input "0"
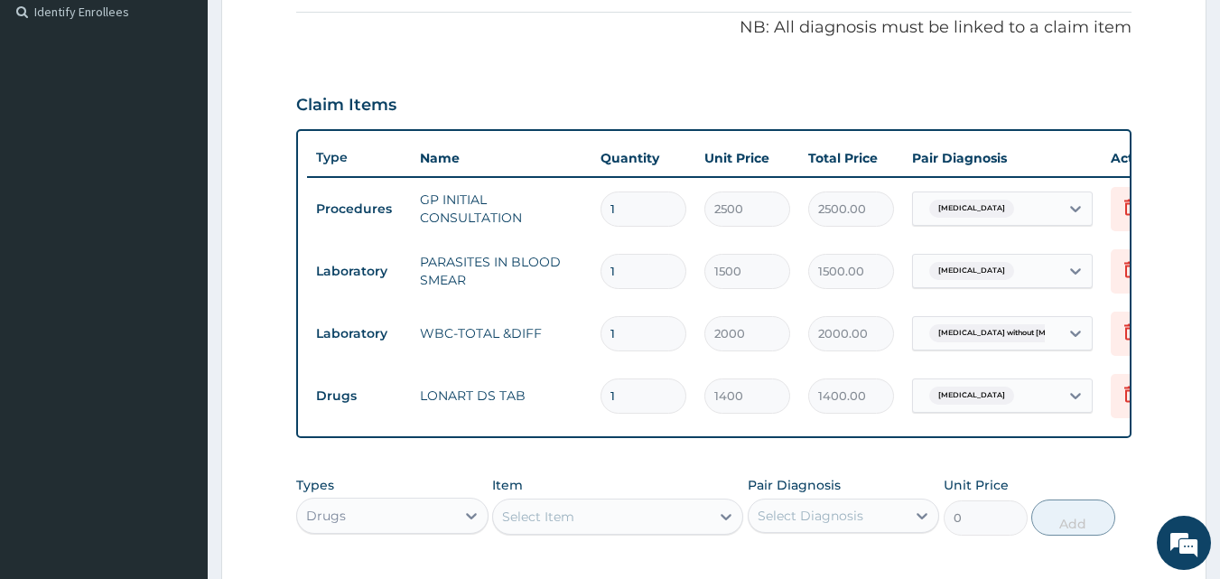
click at [598, 527] on div "Select Item" at bounding box center [601, 516] width 217 height 29
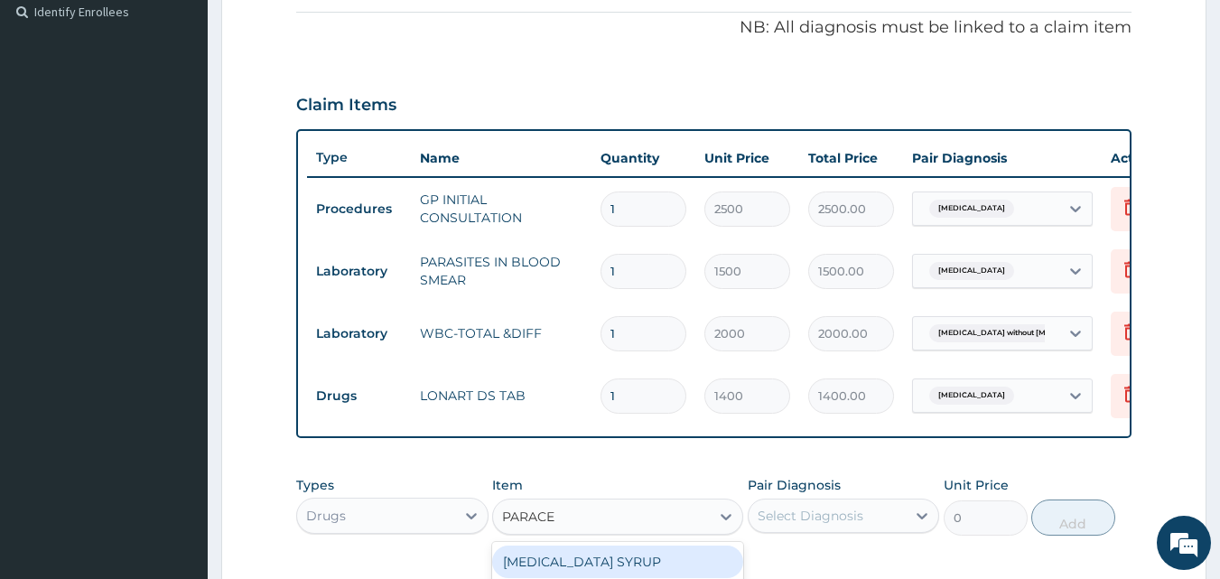
type input "PARACET"
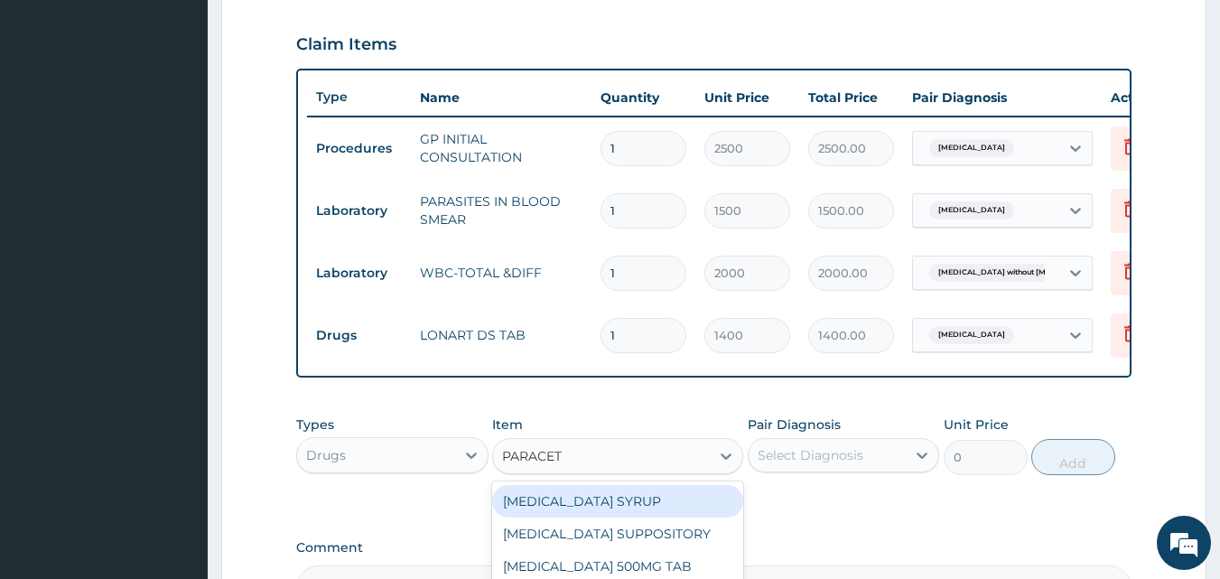
scroll to position [633, 0]
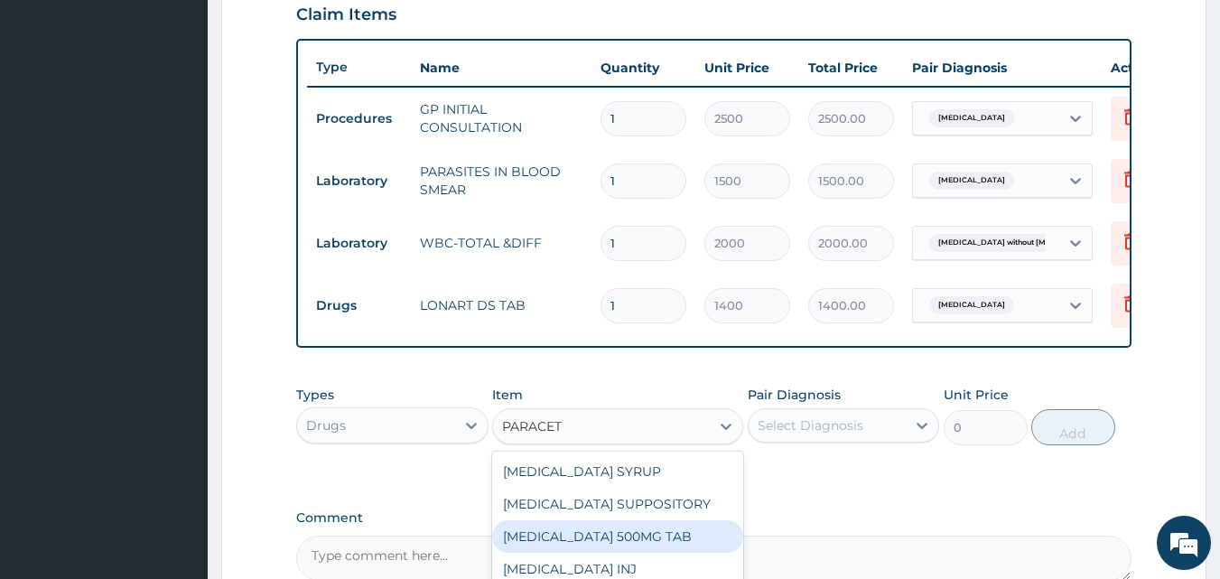
click at [618, 541] on div "[MEDICAL_DATA] 500MG TAB" at bounding box center [617, 536] width 251 height 33
type input "14"
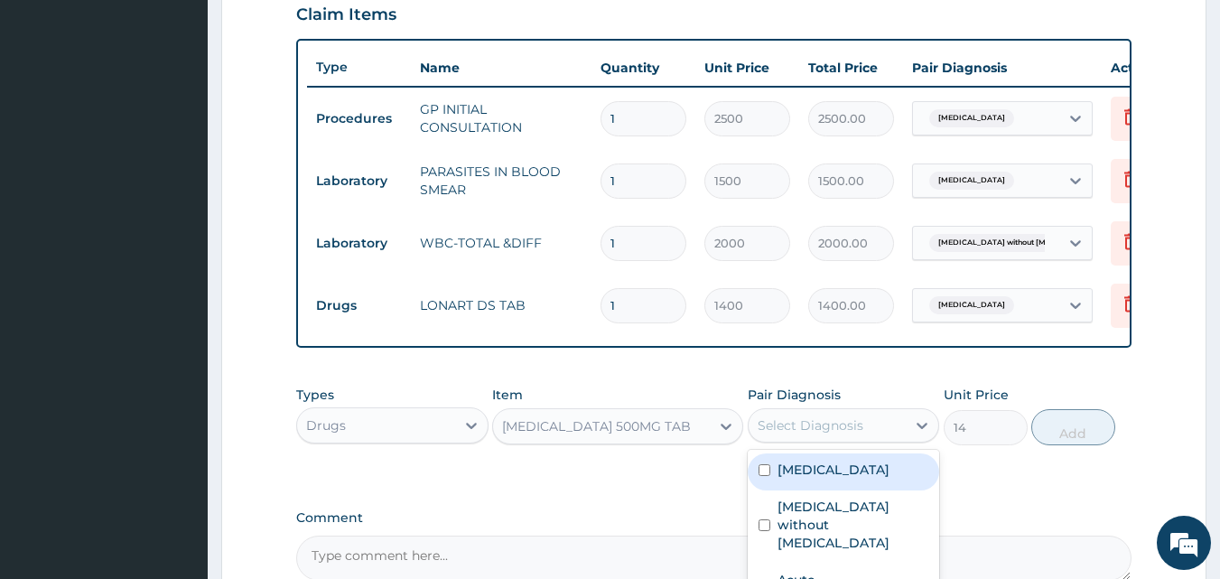
click at [839, 434] on div "Select Diagnosis" at bounding box center [811, 425] width 106 height 18
click at [831, 479] on label "Malaria, unspecified" at bounding box center [834, 470] width 112 height 18
checkbox input "true"
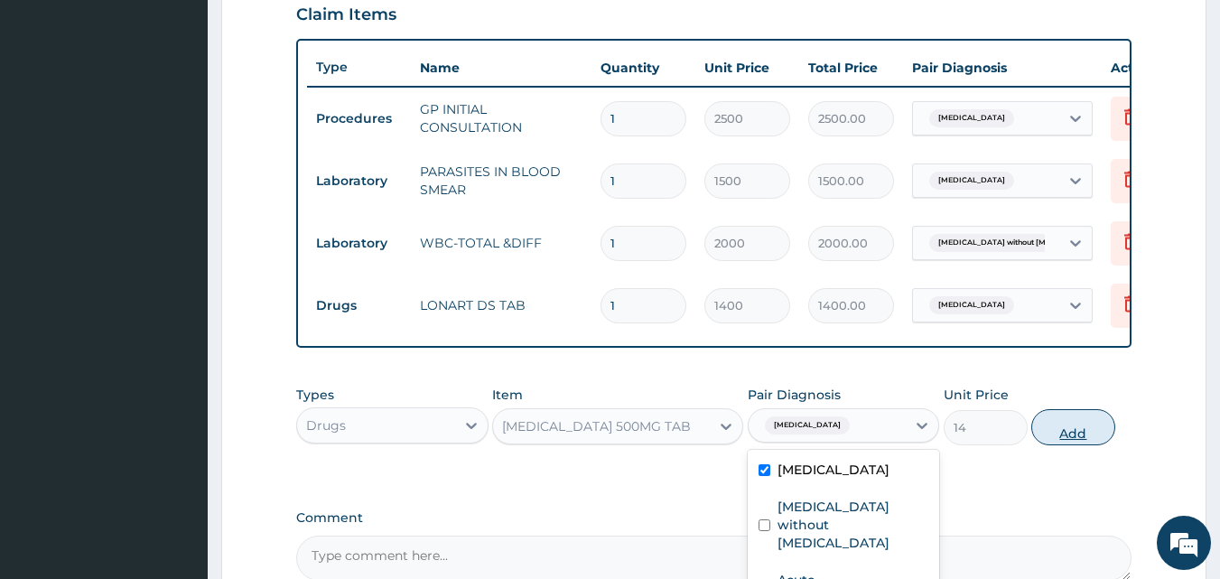
click at [1064, 444] on button "Add" at bounding box center [1073, 427] width 84 height 36
type input "0"
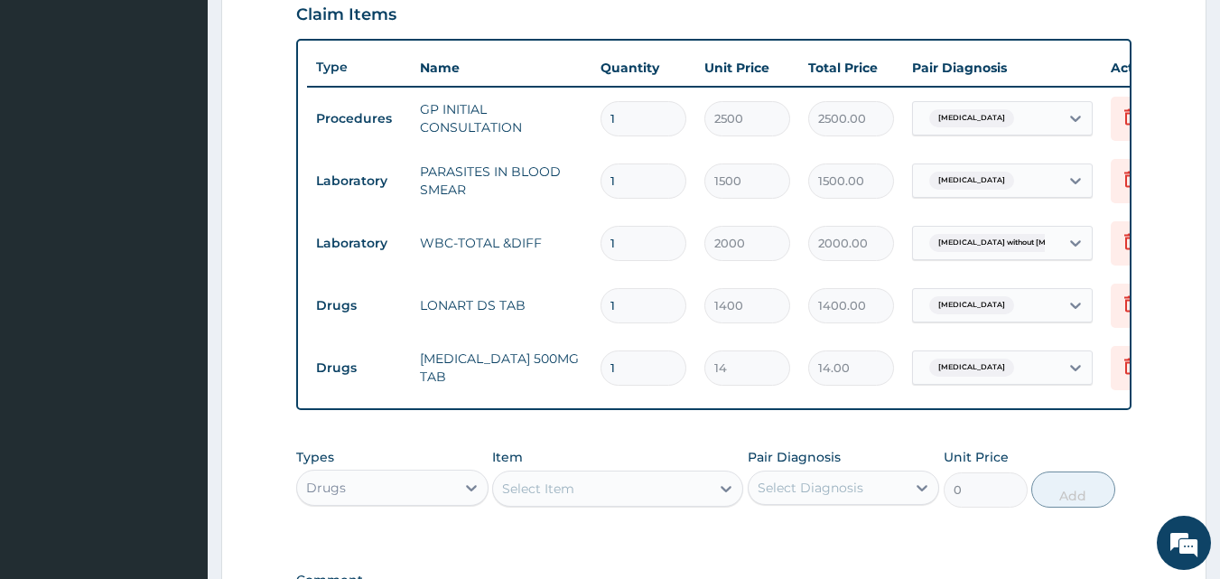
type input "18"
type input "252.00"
type input "18"
click at [665, 500] on div "Select Item" at bounding box center [601, 488] width 217 height 29
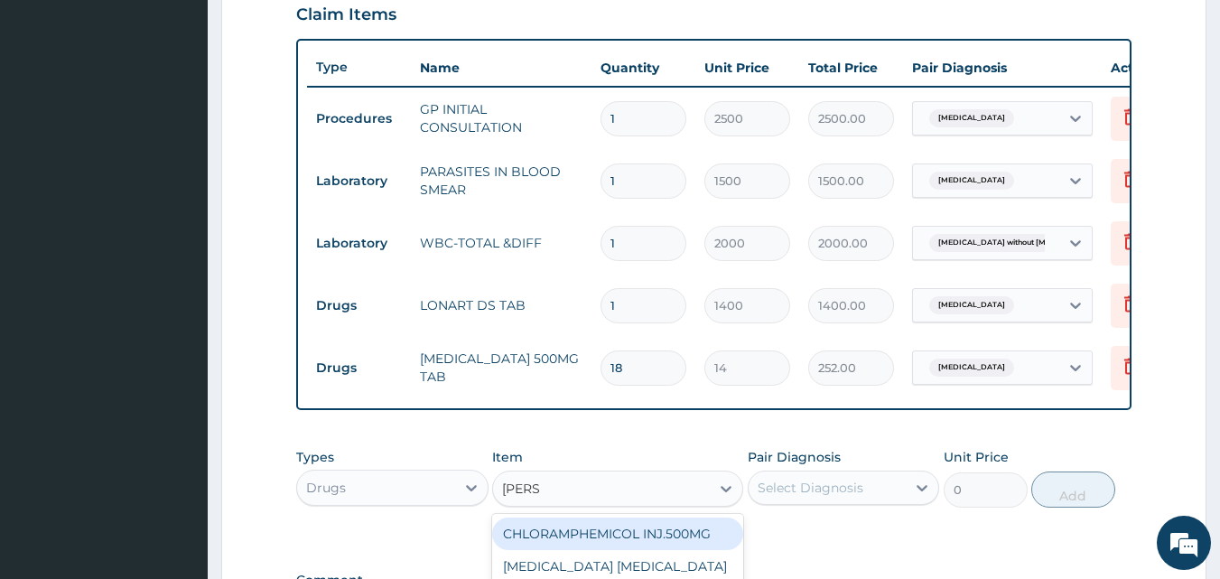
type input "LORAT"
click at [675, 543] on div "LORATIDINE 10MG TAB" at bounding box center [617, 533] width 251 height 33
type input "70"
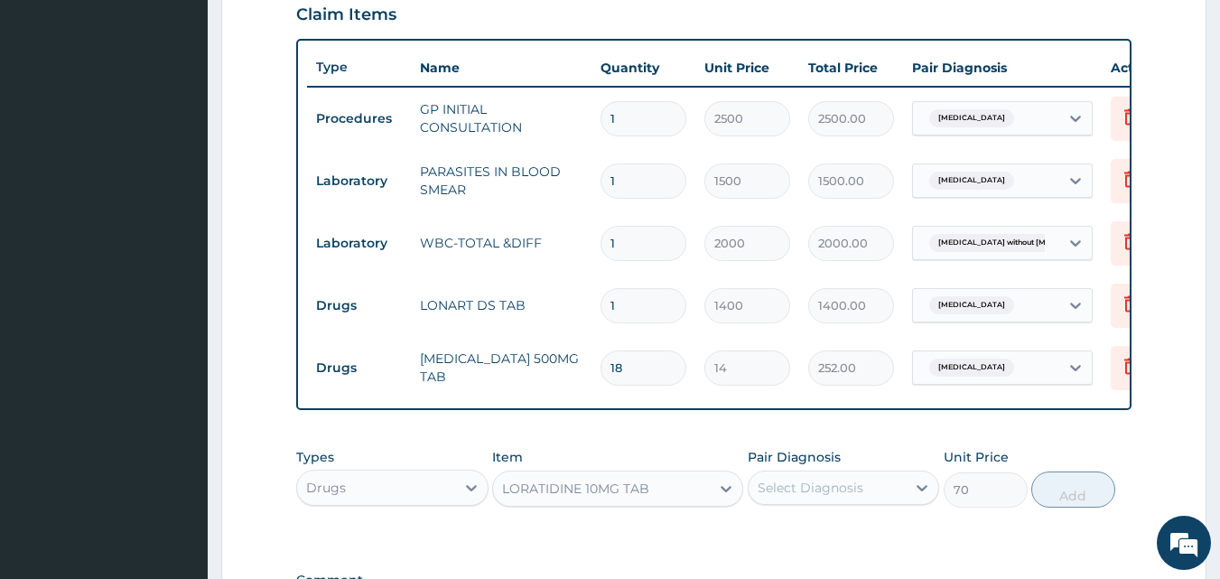
click at [797, 497] on div "Select Diagnosis" at bounding box center [811, 488] width 106 height 18
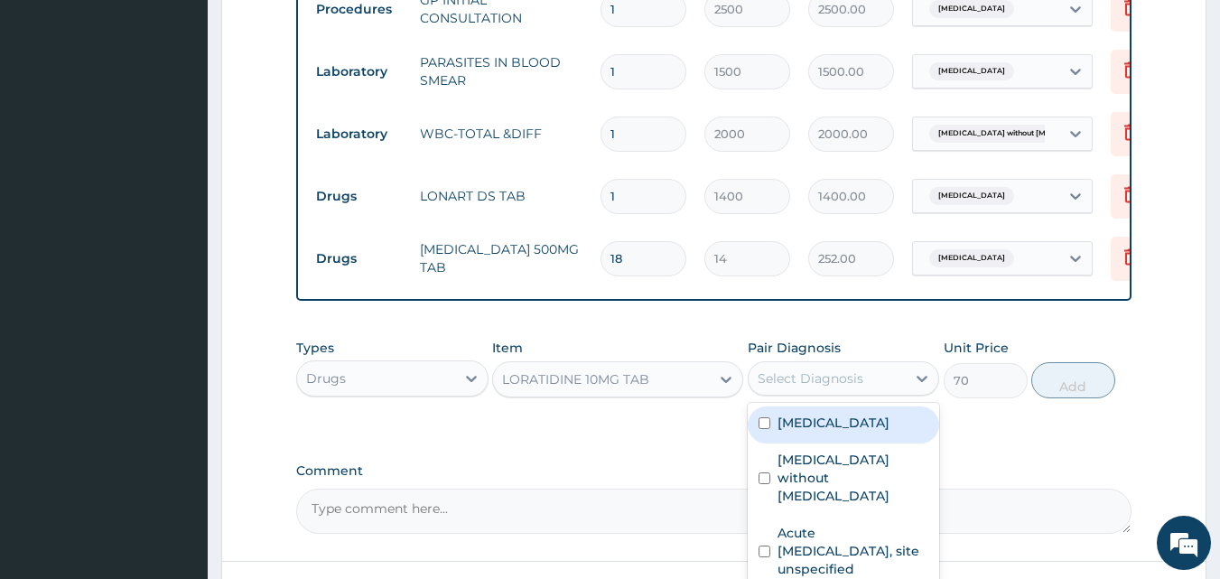
scroll to position [814, 0]
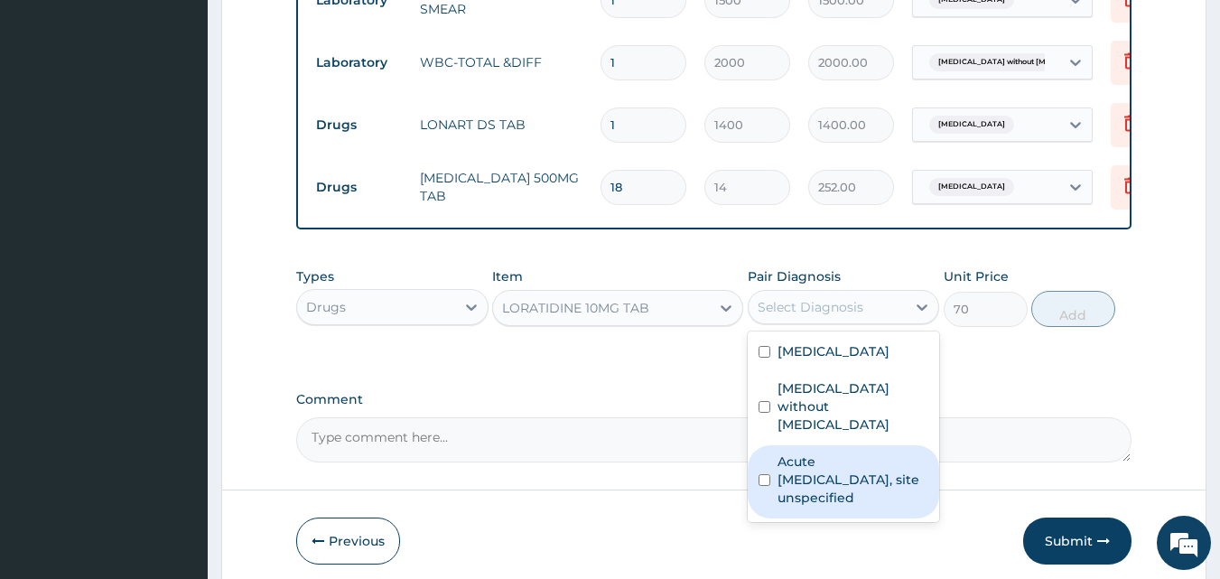
click at [821, 480] on label "Acute upper respiratory infection, site unspecified" at bounding box center [854, 479] width 152 height 54
checkbox input "true"
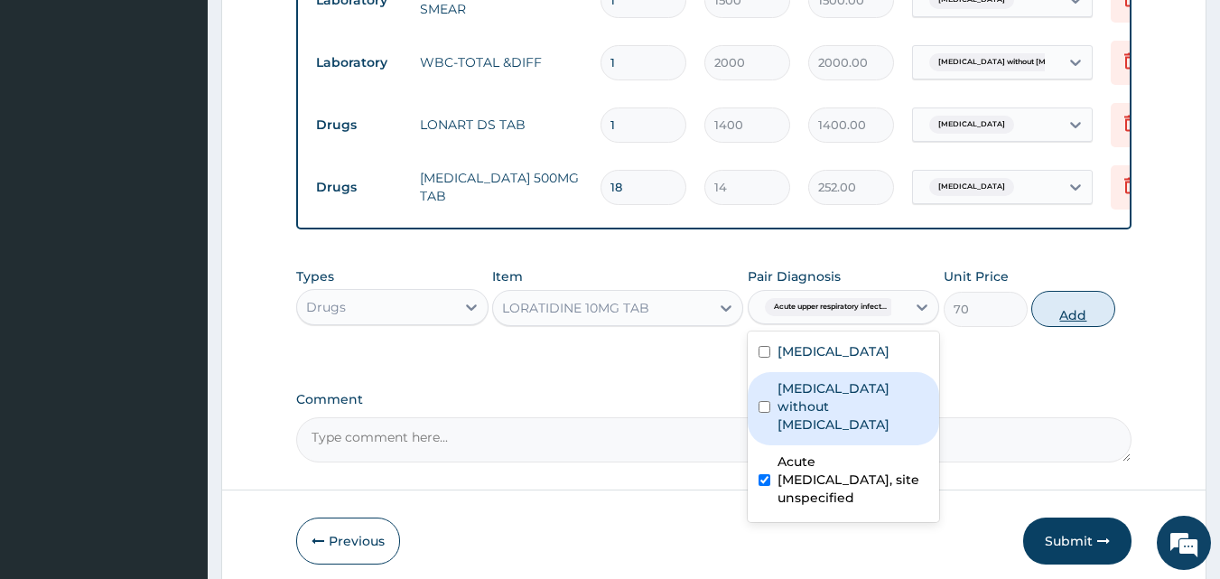
click at [1067, 327] on button "Add" at bounding box center [1073, 309] width 84 height 36
type input "0"
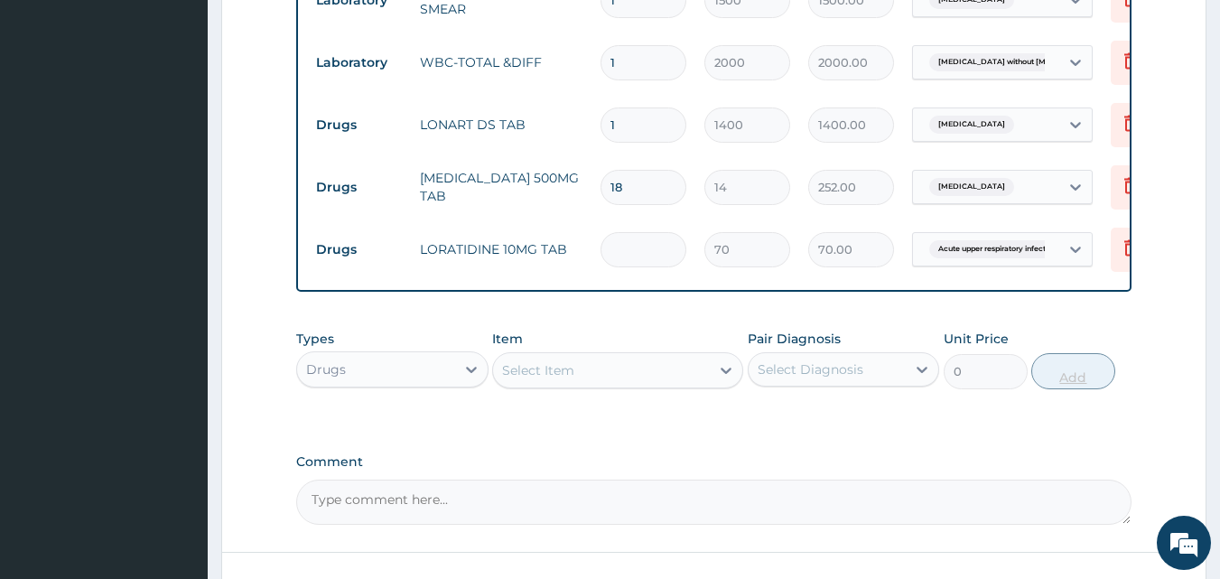
type input "0.00"
type input "5"
type input "350.00"
type input "5"
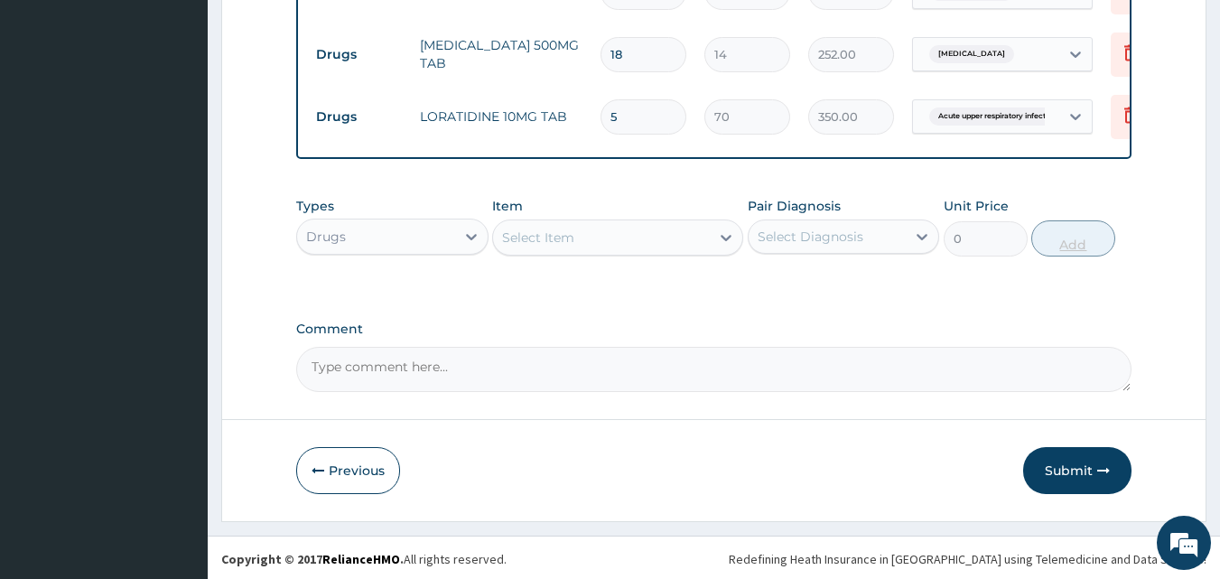
scroll to position [963, 0]
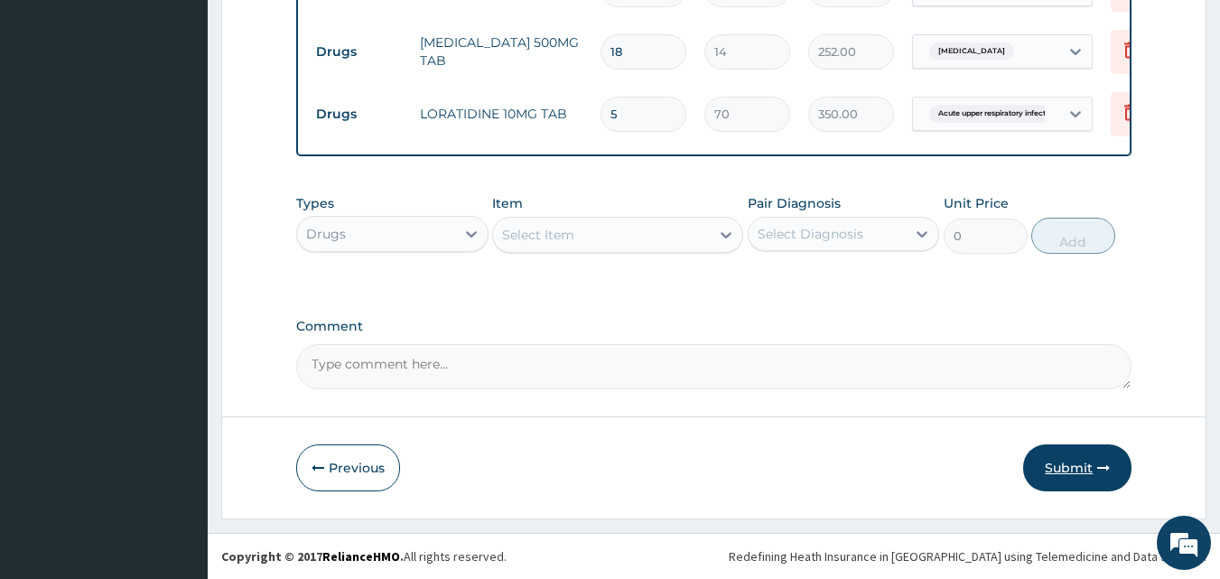
click at [1076, 461] on button "Submit" at bounding box center [1077, 467] width 108 height 47
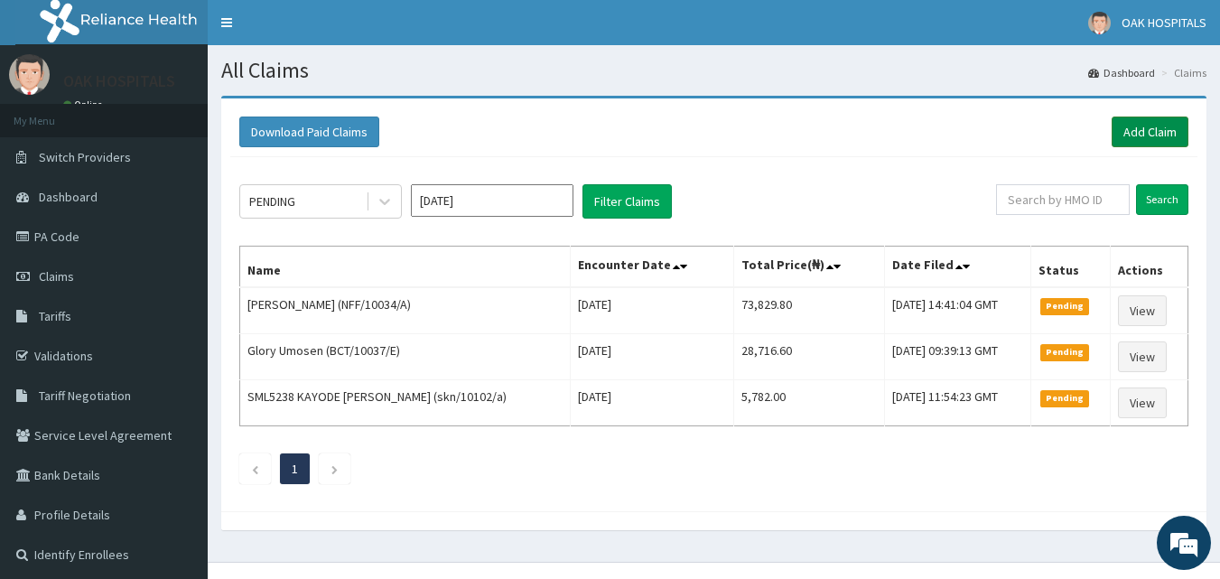
click at [1129, 129] on link "Add Claim" at bounding box center [1150, 132] width 77 height 31
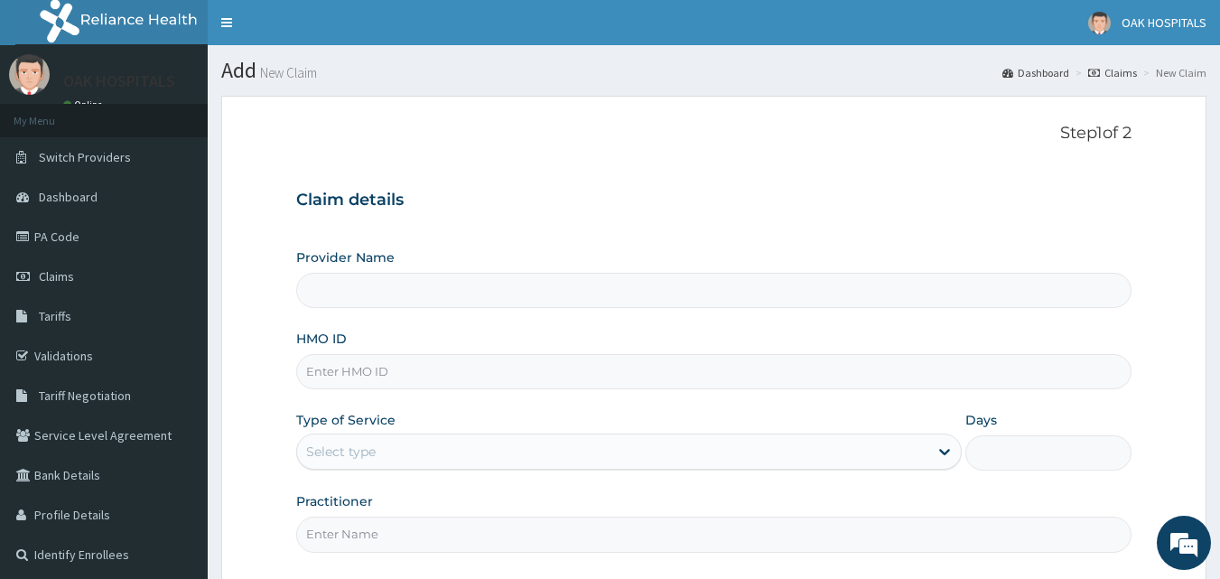
click at [528, 517] on input "Practitioner" at bounding box center [714, 534] width 836 height 35
type input "Oak Hospitals"
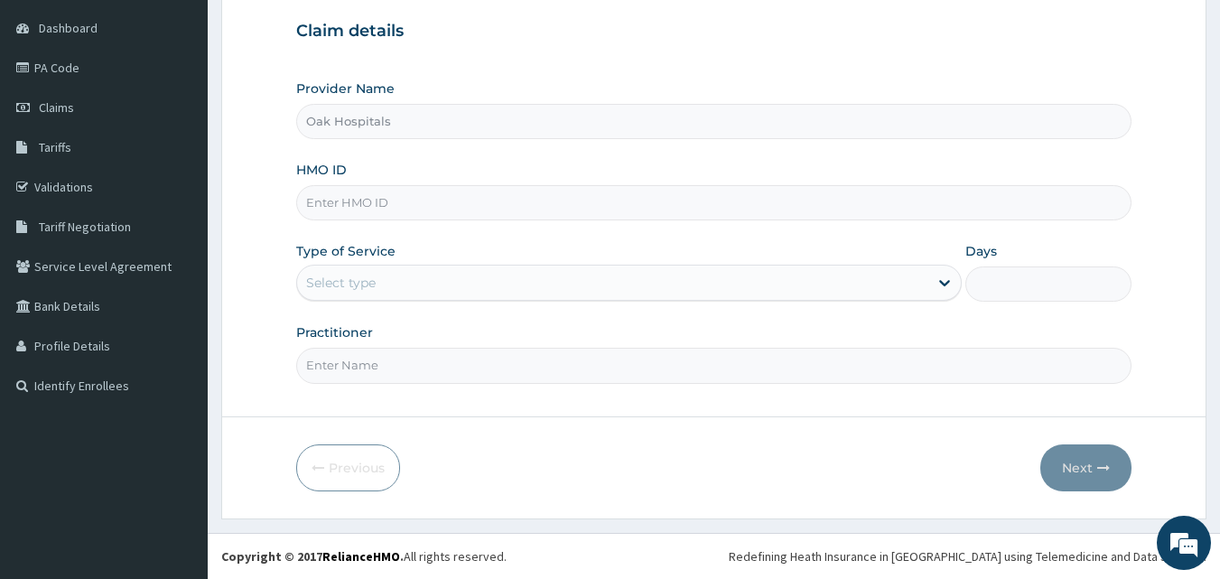
type input "[PERSON_NAME]"
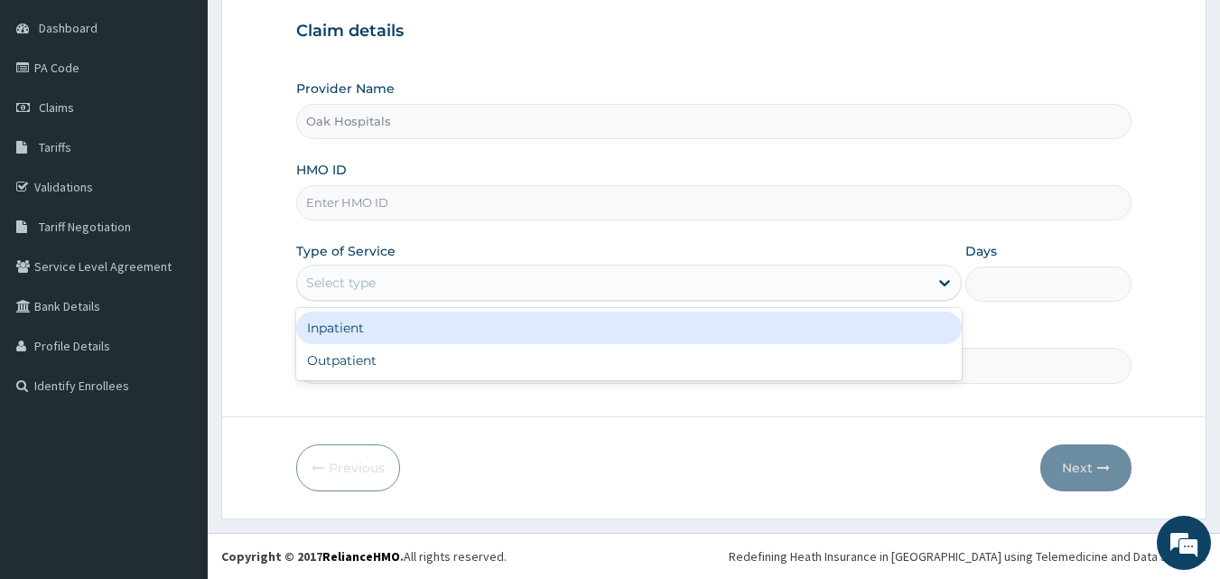
click at [412, 273] on div "Select type" at bounding box center [612, 282] width 631 height 29
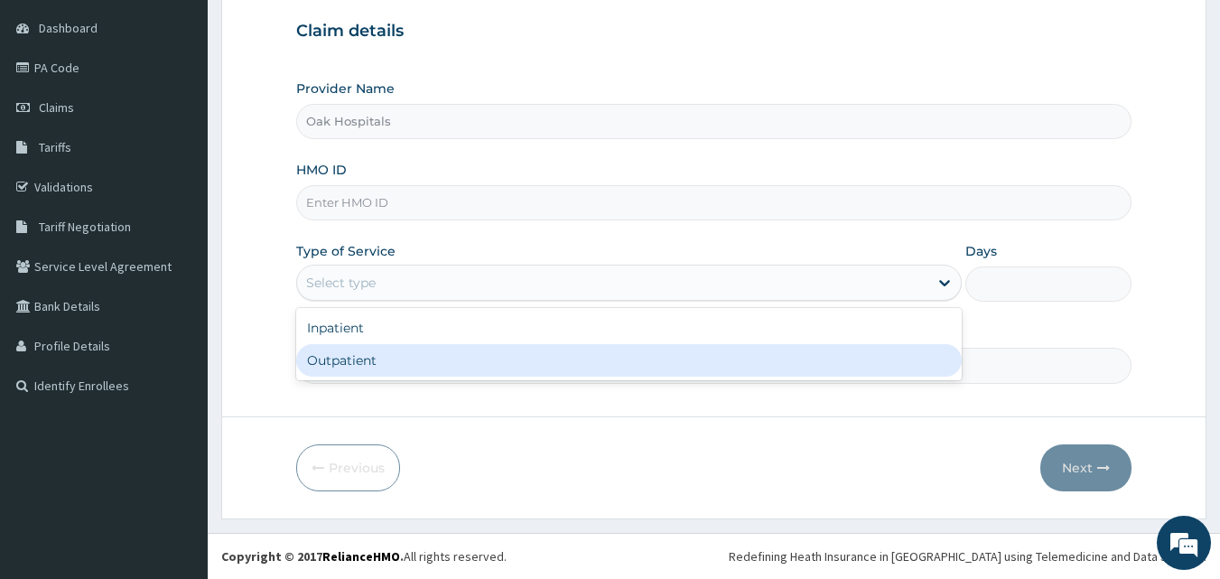
click at [423, 358] on div "Outpatient" at bounding box center [629, 360] width 666 height 33
type input "1"
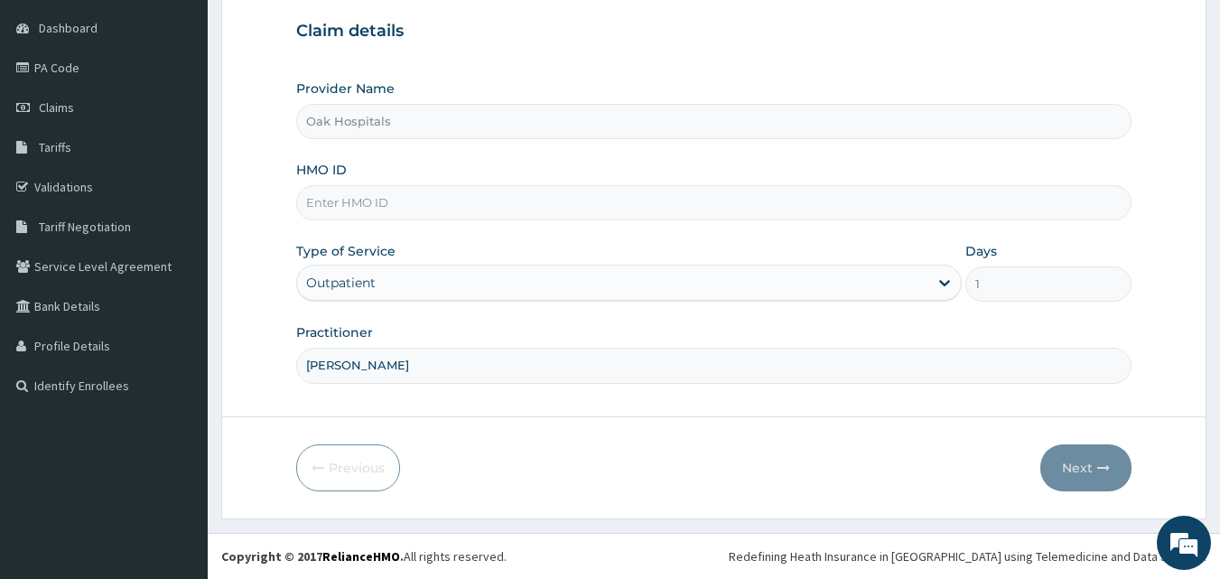
click at [437, 203] on input "HMO ID" at bounding box center [714, 202] width 836 height 35
type input "FPS/10089/A"
click at [1091, 460] on button "Next" at bounding box center [1085, 467] width 91 height 47
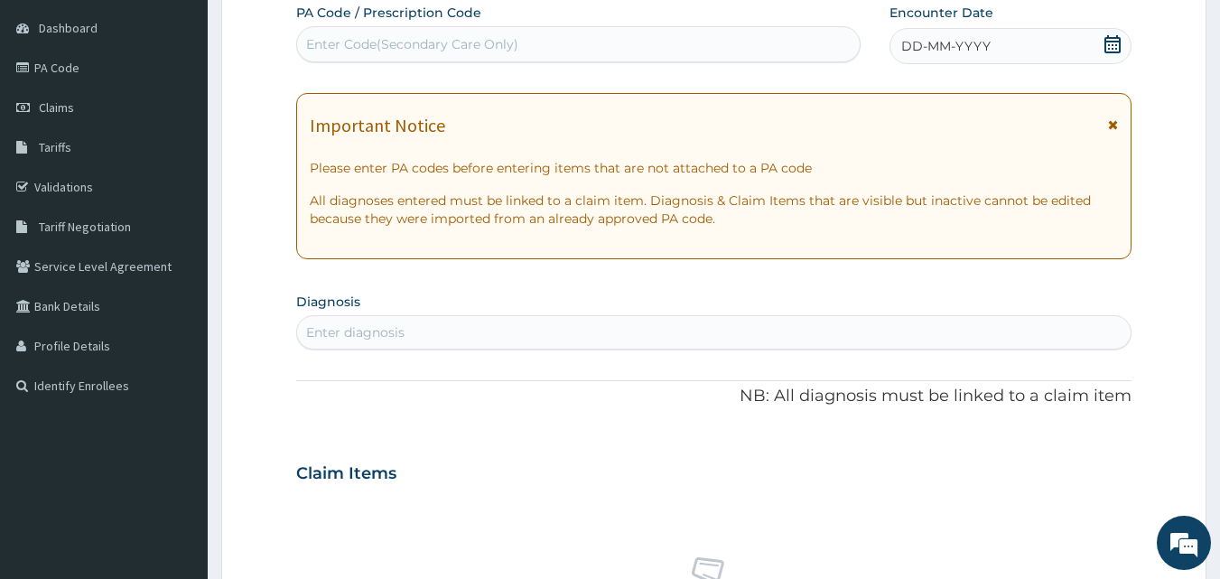
click at [700, 42] on div "Enter Code(Secondary Care Only)" at bounding box center [579, 44] width 564 height 29
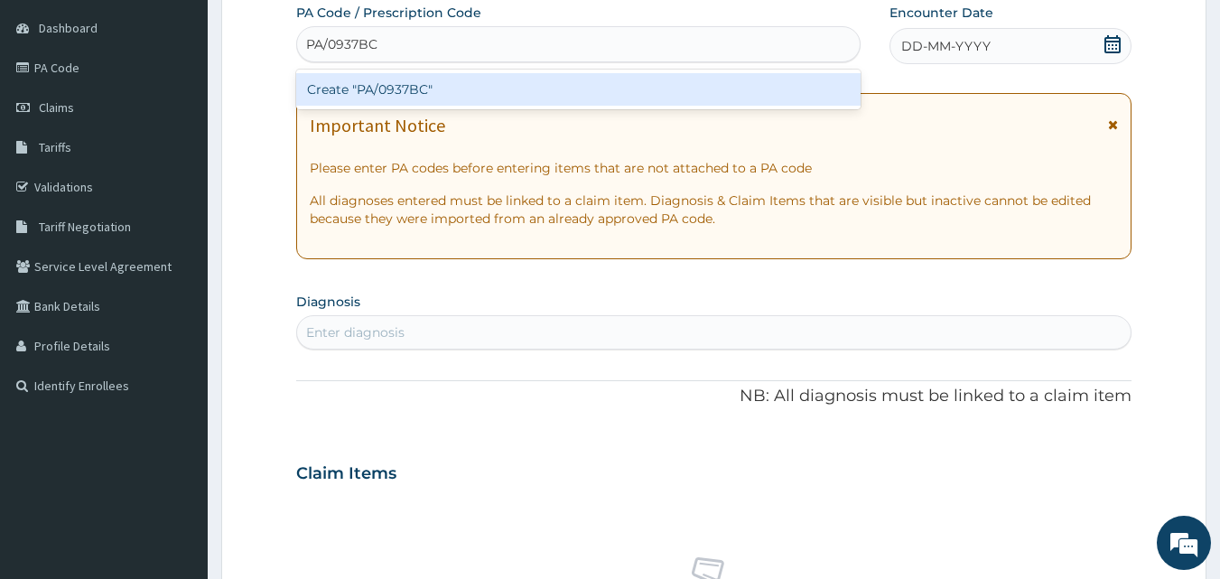
type input "PA/0937BC"
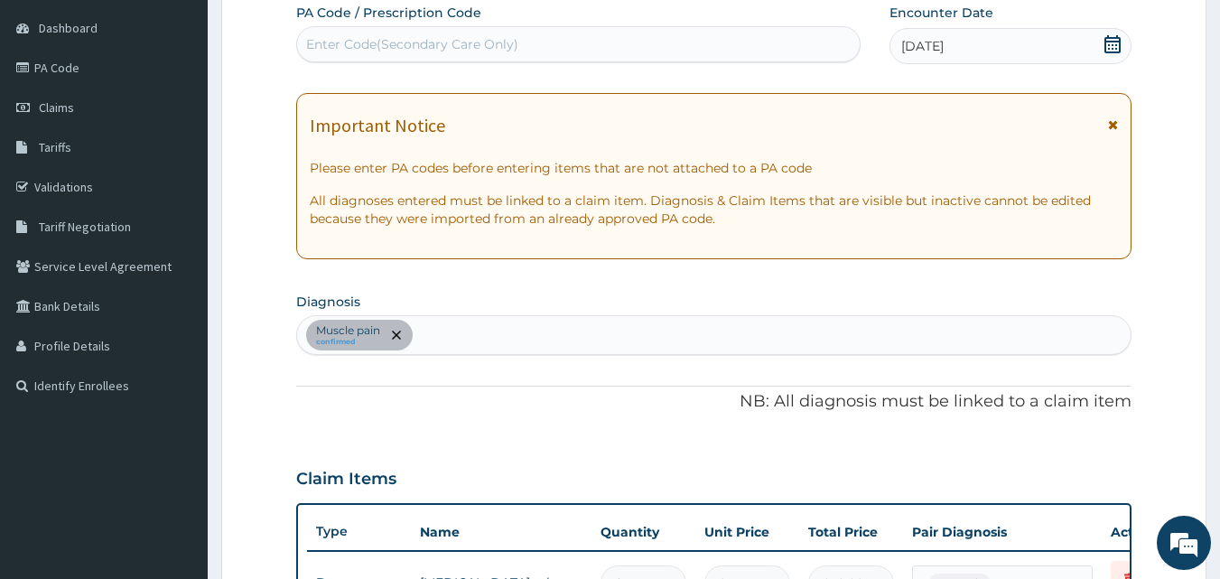
scroll to position [525, 0]
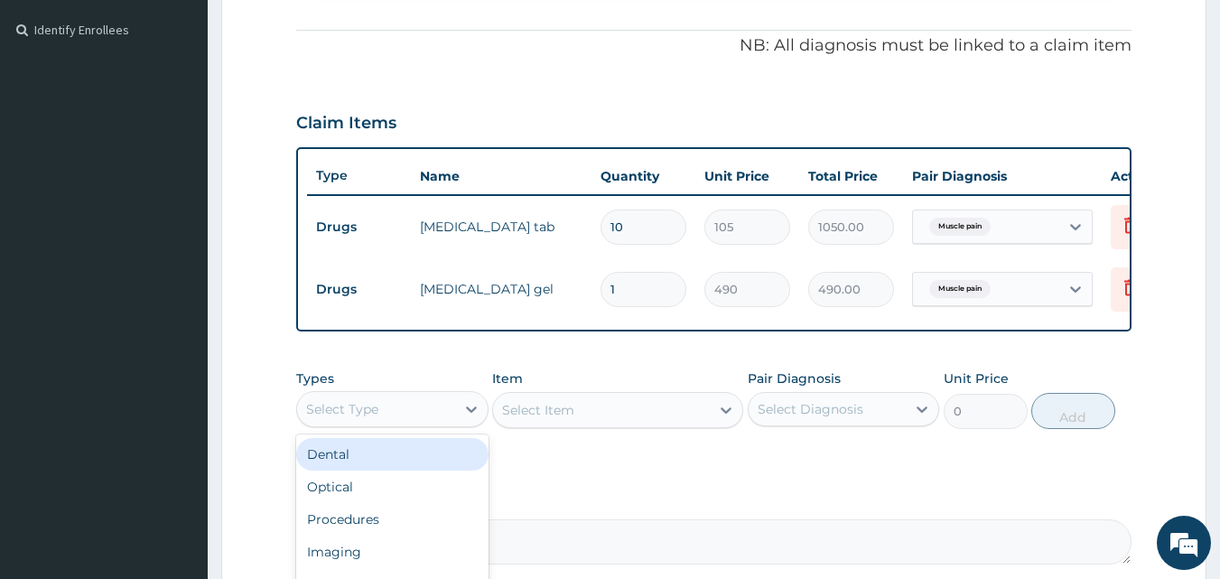
click at [414, 423] on div "Select Type" at bounding box center [376, 409] width 158 height 29
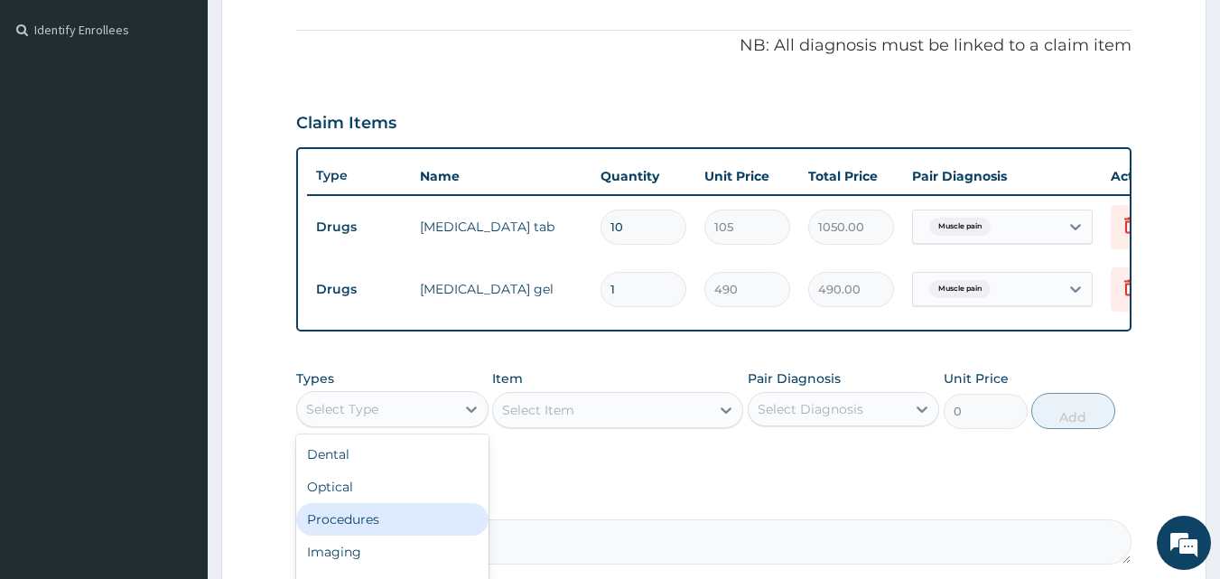
click at [454, 528] on div "Procedures" at bounding box center [392, 519] width 192 height 33
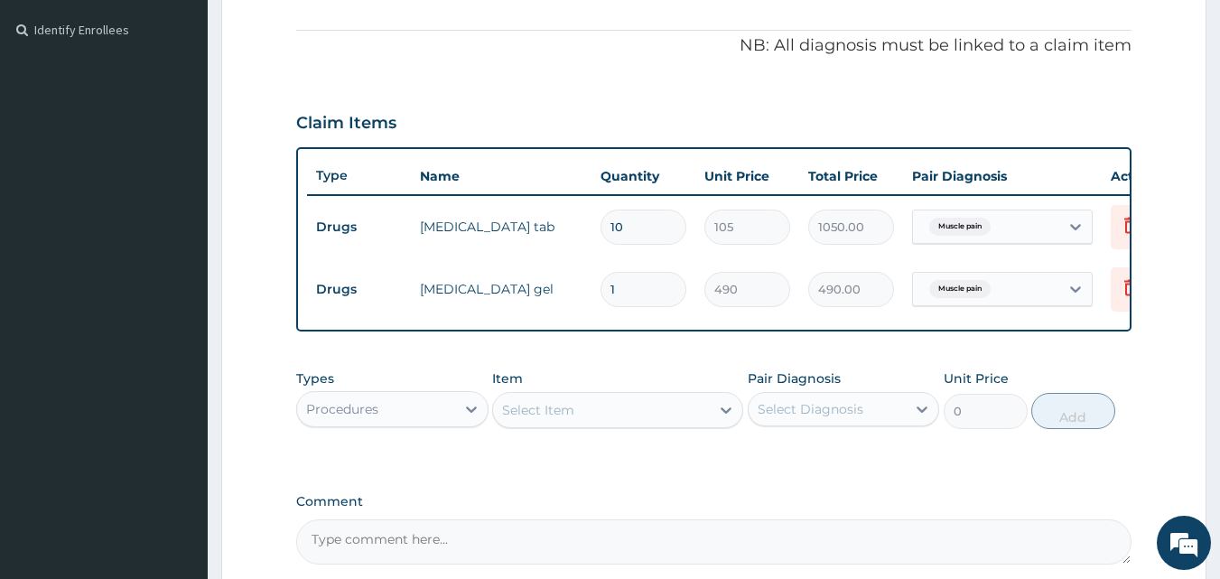
click at [582, 424] on div "Select Item" at bounding box center [601, 410] width 217 height 29
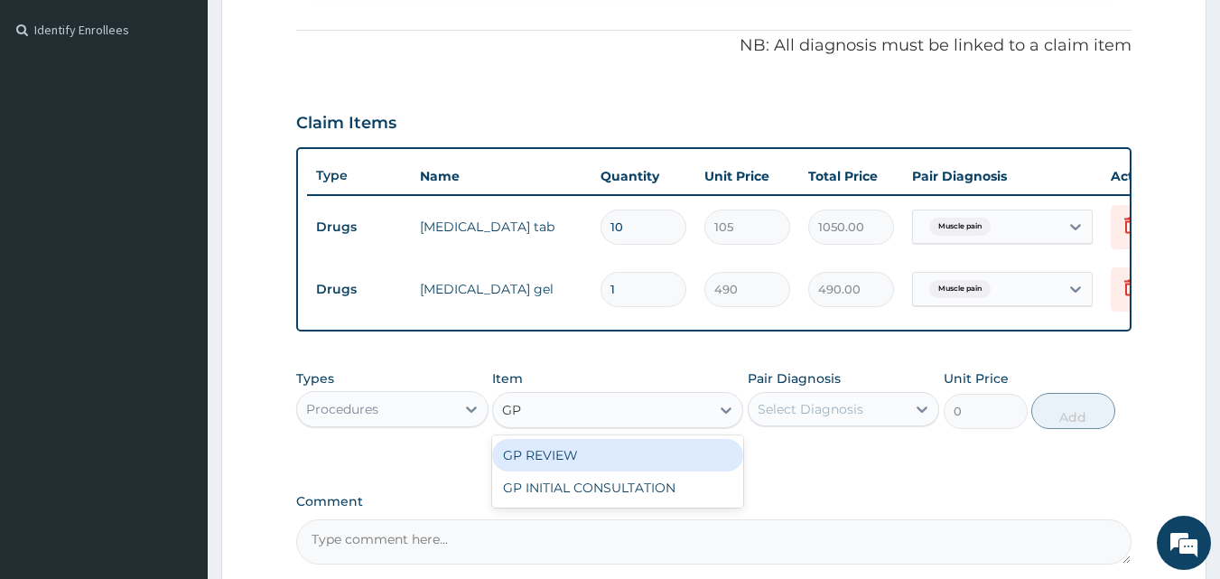
type input "GP"
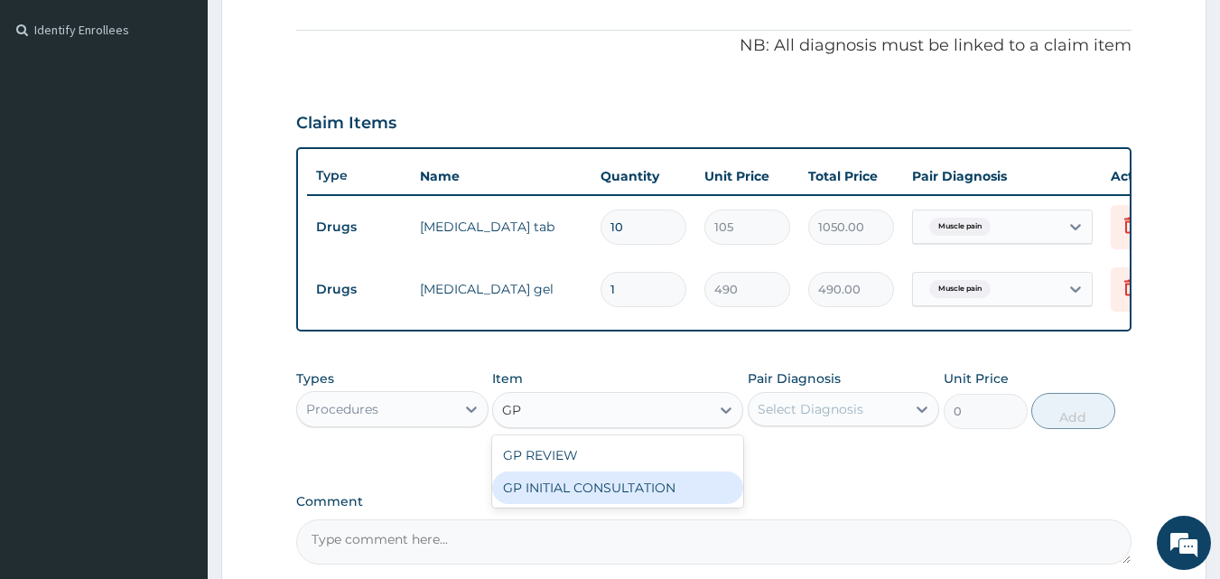
click at [653, 498] on div "GP INITIAL CONSULTATION" at bounding box center [617, 487] width 251 height 33
type input "2500"
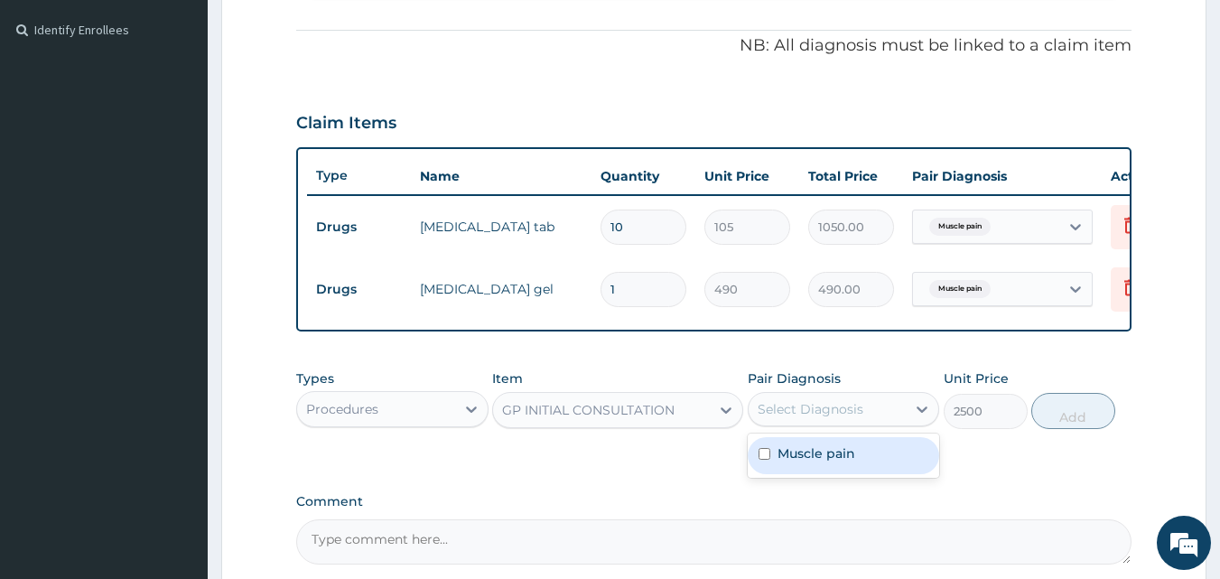
click at [832, 418] on div "Select Diagnosis" at bounding box center [811, 409] width 106 height 18
click at [872, 474] on div "Muscle pain" at bounding box center [844, 455] width 192 height 37
checkbox input "true"
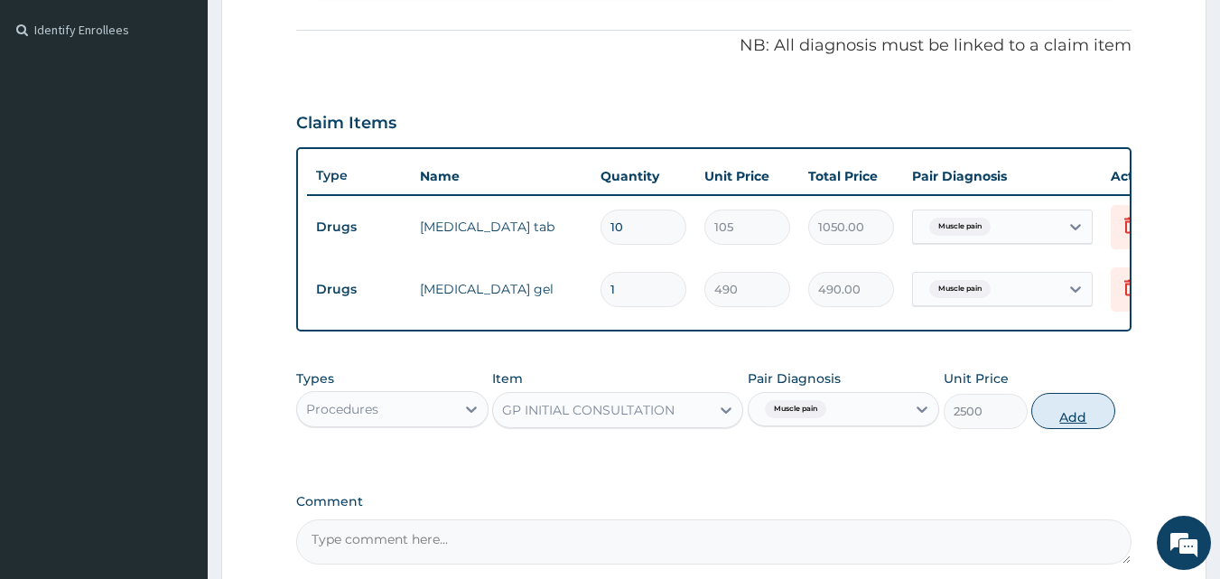
click at [1077, 429] on button "Add" at bounding box center [1073, 411] width 84 height 36
type input "0"
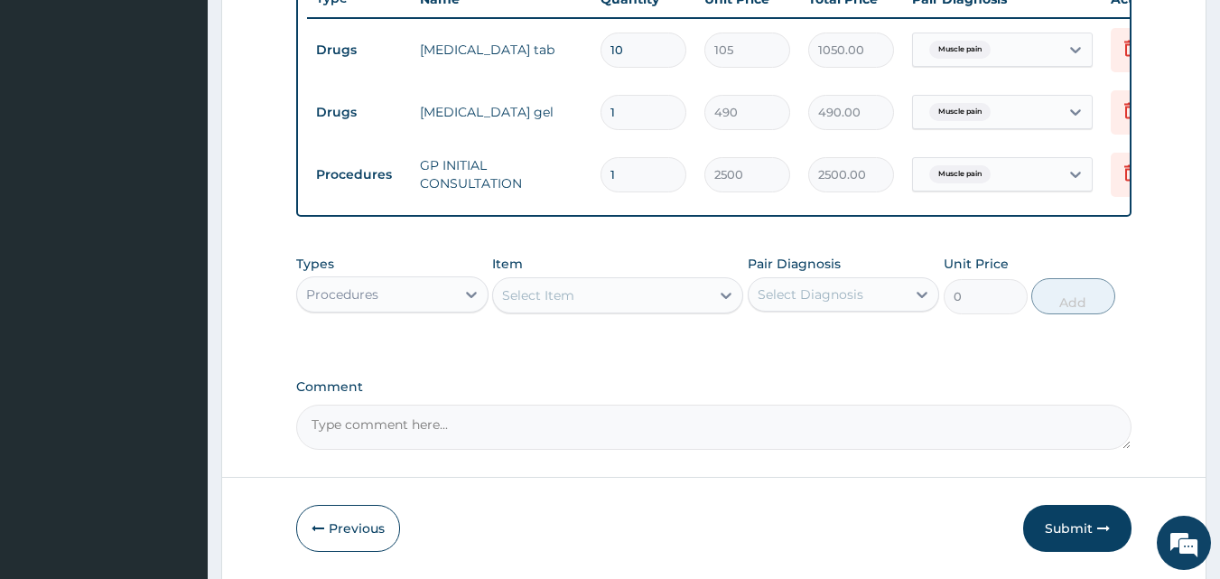
scroll to position [705, 0]
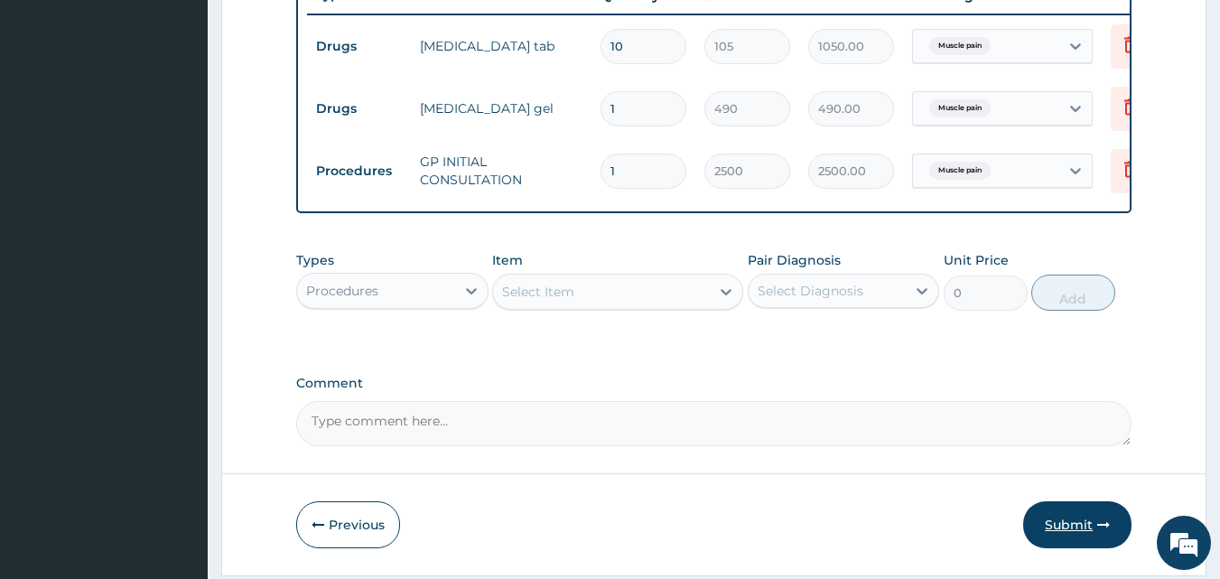
click at [1074, 537] on button "Submit" at bounding box center [1077, 524] width 108 height 47
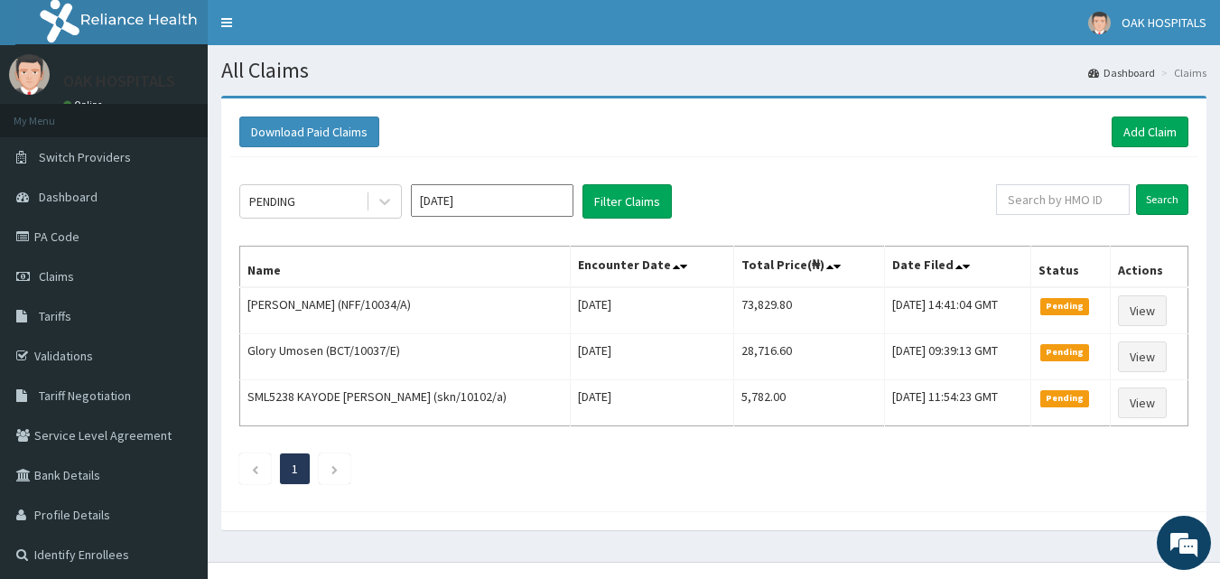
click at [1143, 148] on div "Download Paid Claims Add Claim" at bounding box center [713, 132] width 967 height 50
click at [1142, 135] on link "Add Claim" at bounding box center [1150, 132] width 77 height 31
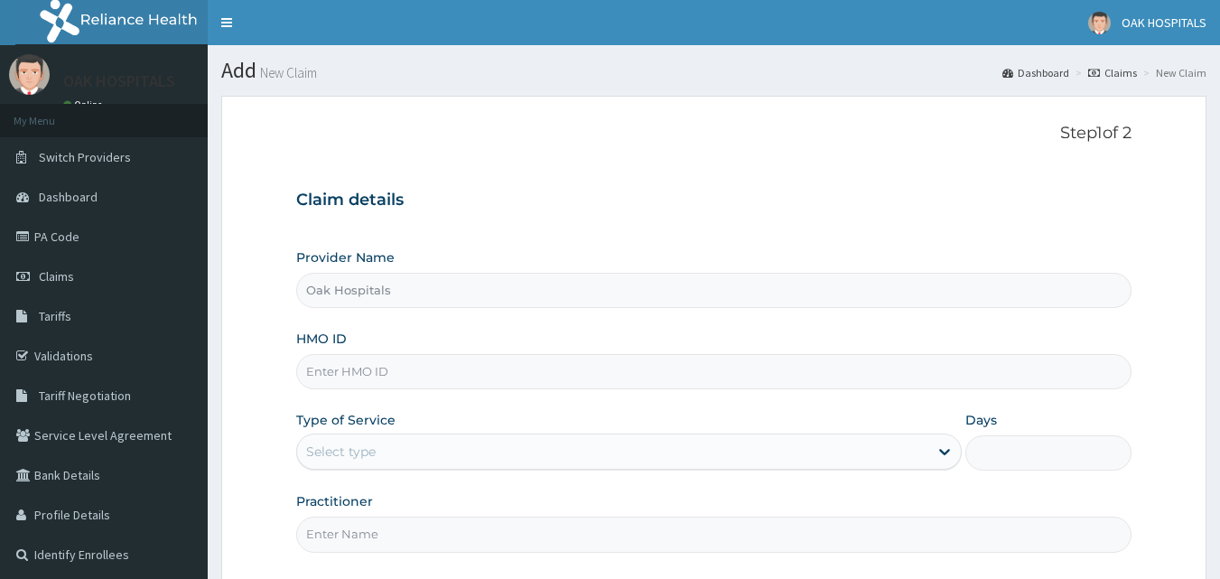
type input "Oak Hospitals"
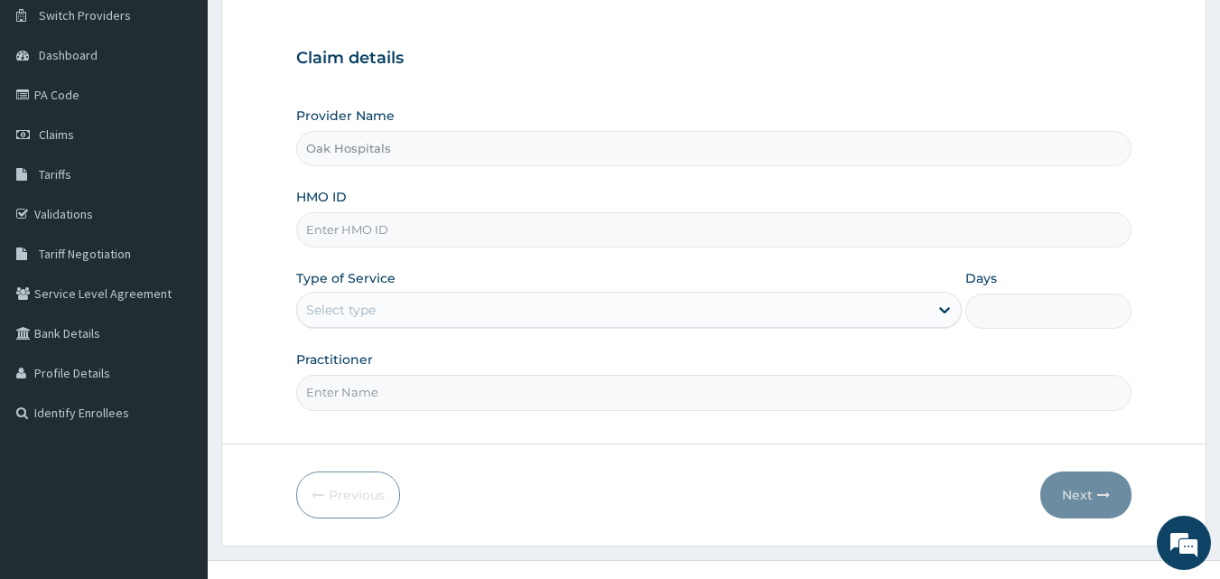
scroll to position [169, 0]
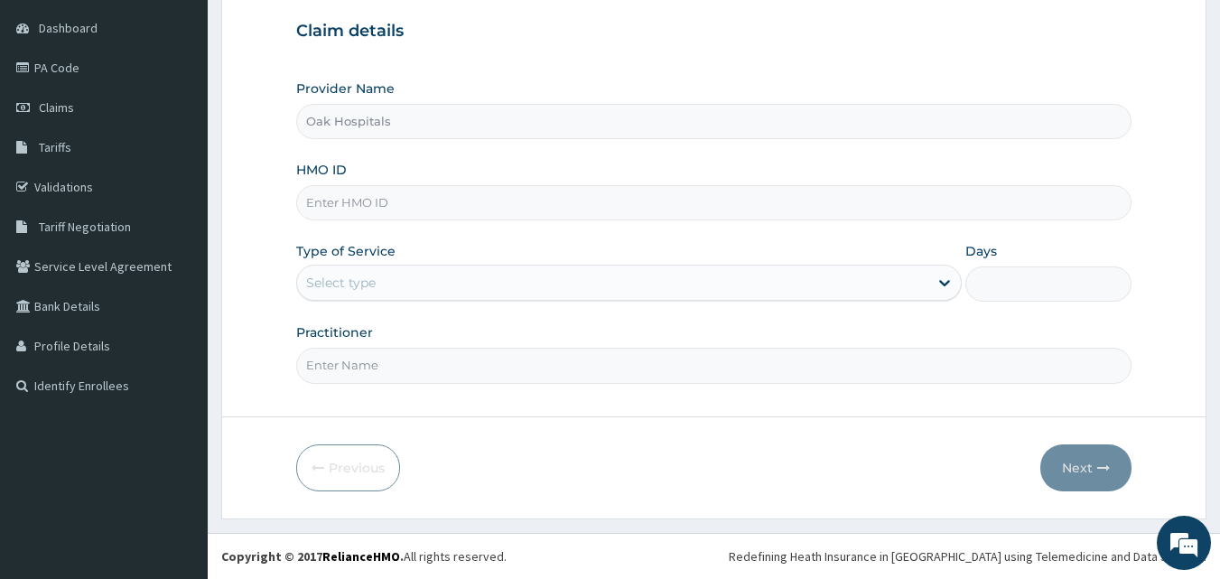
click at [538, 371] on input "Practitioner" at bounding box center [714, 365] width 836 height 35
type input "[PERSON_NAME]"
click at [438, 278] on div "Select type" at bounding box center [612, 282] width 631 height 29
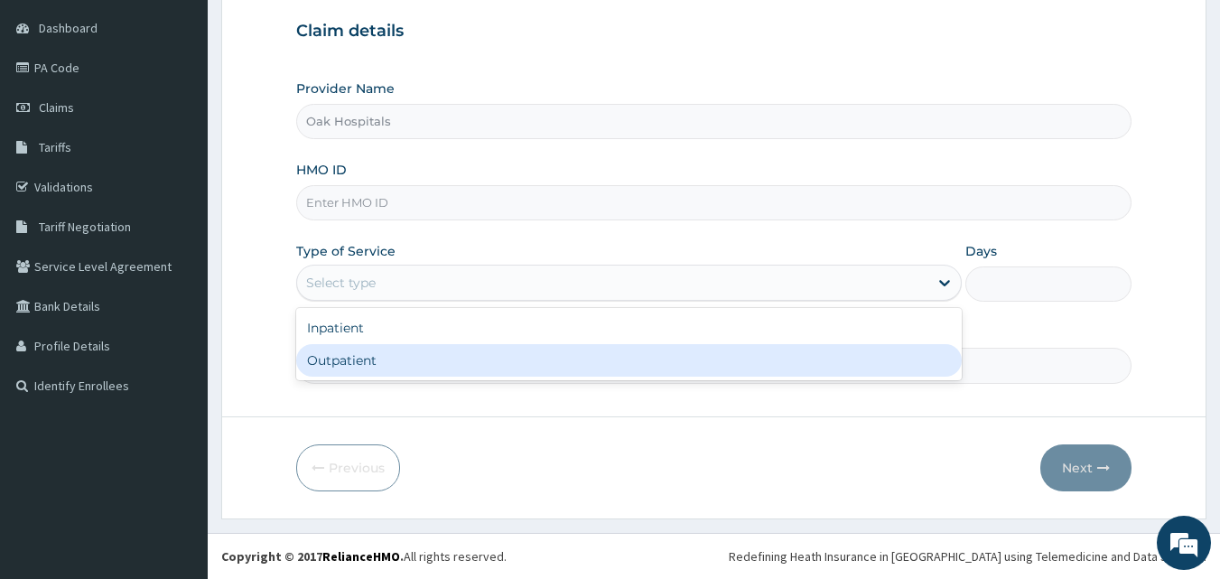
click at [449, 368] on div "Outpatient" at bounding box center [629, 360] width 666 height 33
type input "1"
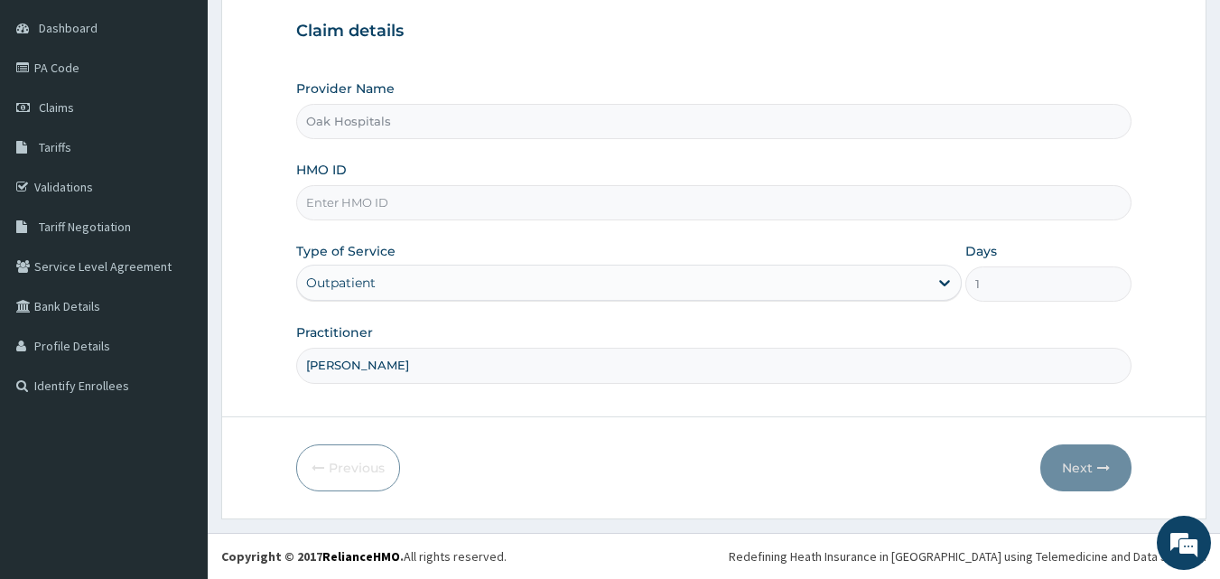
click at [410, 204] on input "HMO ID" at bounding box center [714, 202] width 836 height 35
type input "SRH/10280/A"
click at [1068, 462] on button "Next" at bounding box center [1085, 467] width 91 height 47
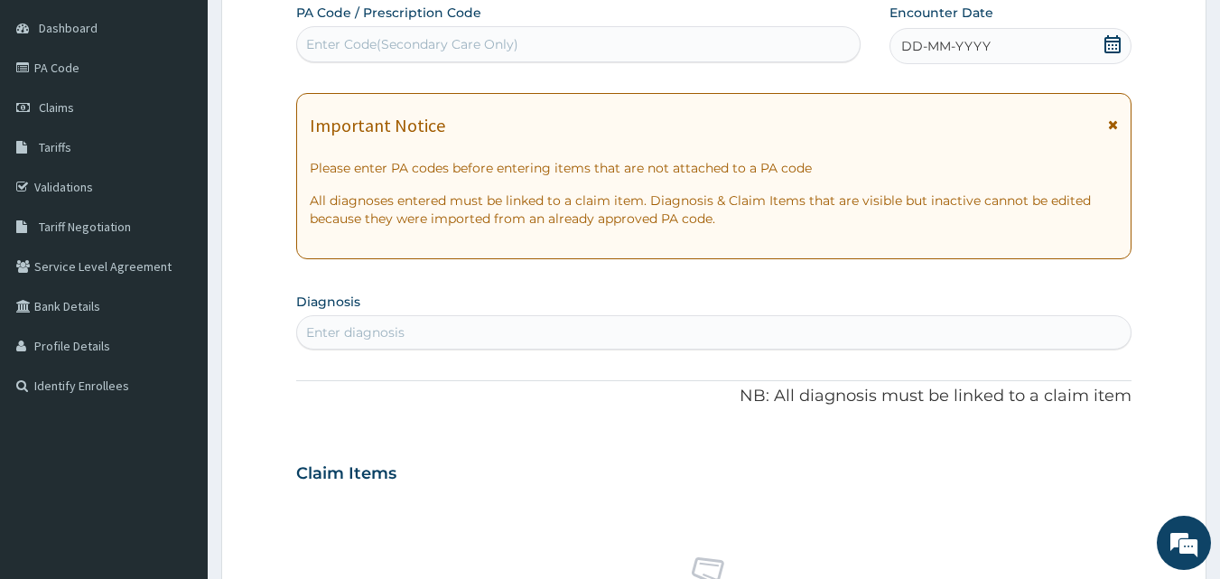
click at [985, 42] on span "DD-MM-YYYY" at bounding box center [945, 46] width 89 height 18
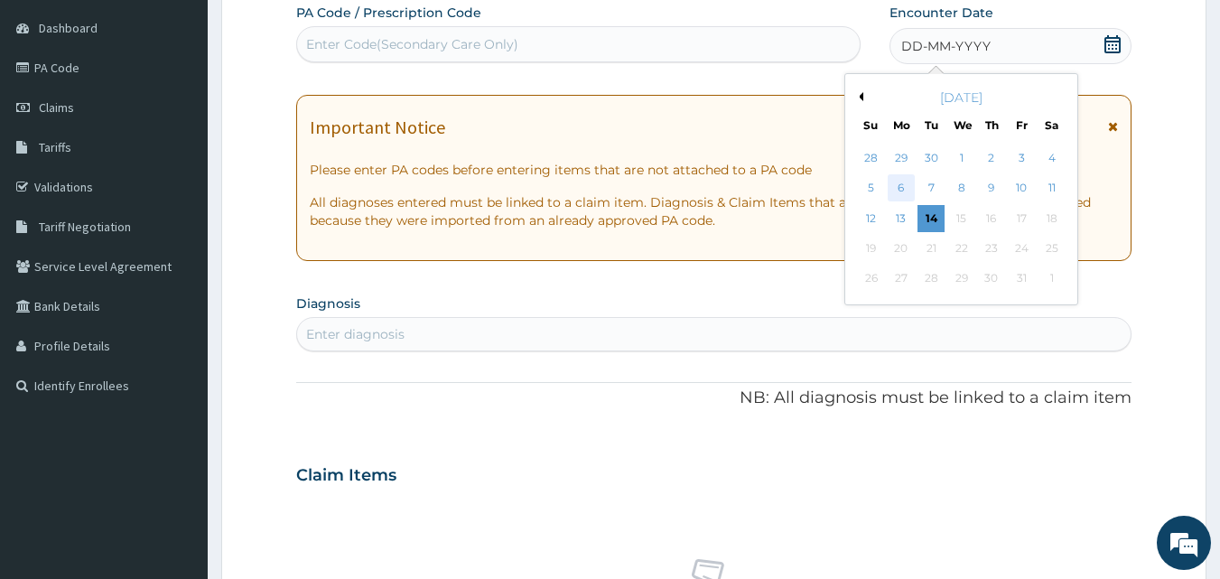
click at [905, 179] on div "6" at bounding box center [901, 188] width 27 height 27
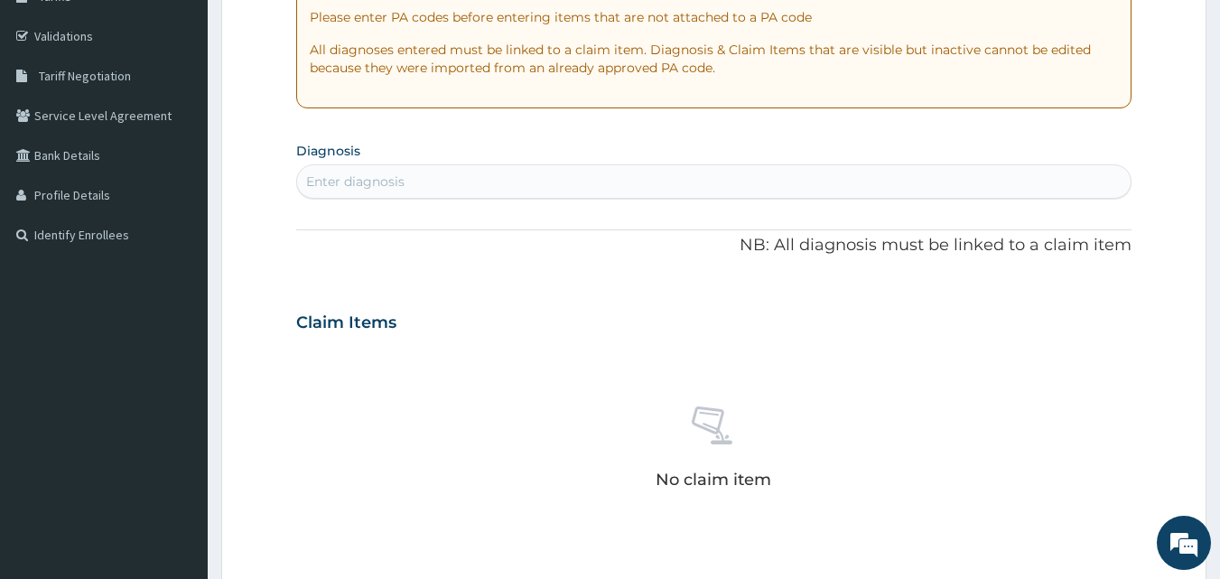
scroll to position [350, 0]
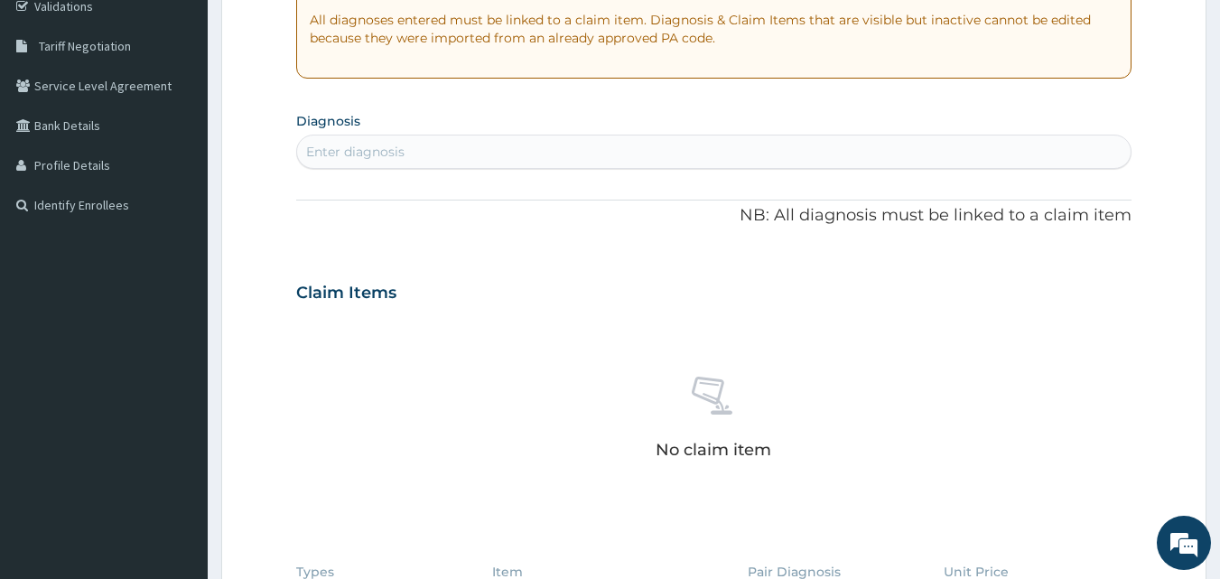
click at [526, 157] on div "Enter diagnosis" at bounding box center [714, 151] width 834 height 29
type input "M"
type input "URINARY TRACT"
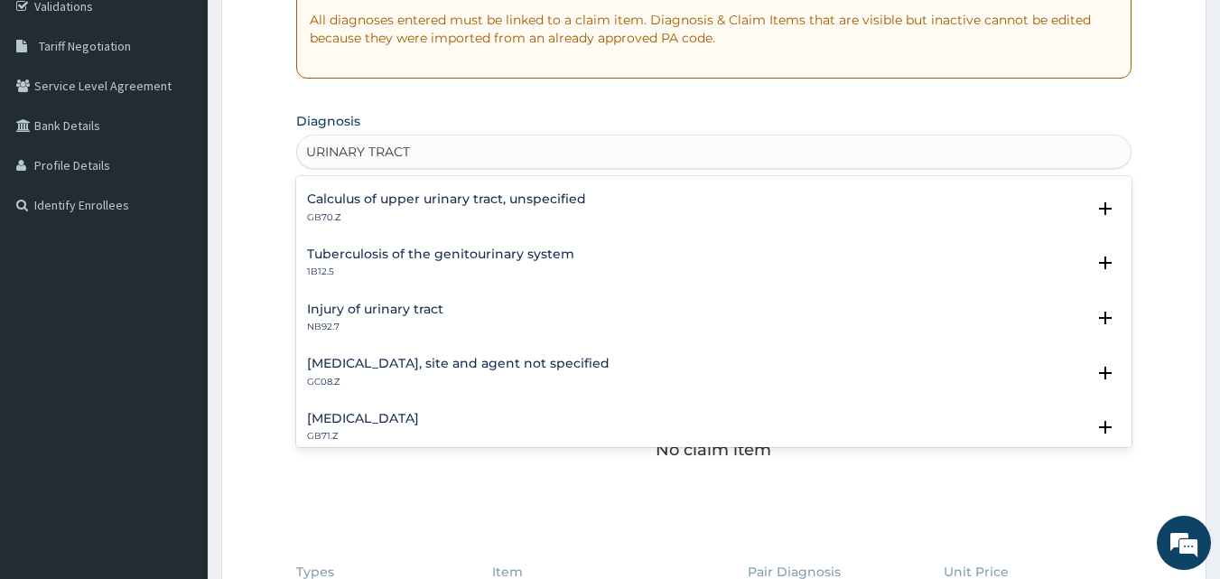
scroll to position [181, 0]
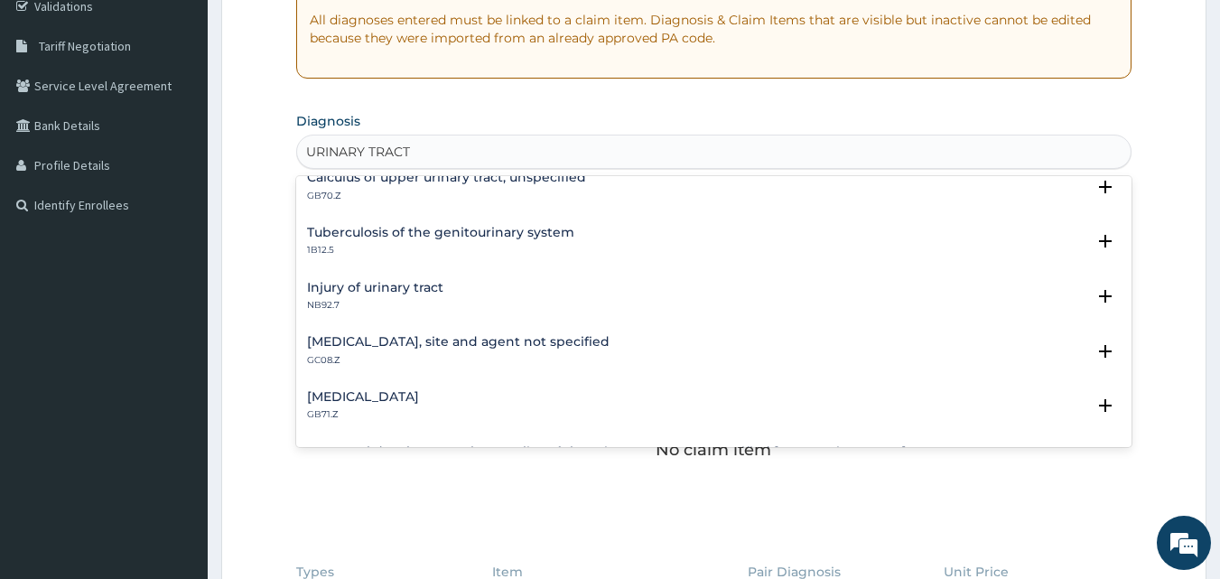
click at [537, 348] on h4 "[MEDICAL_DATA], site and agent not specified" at bounding box center [458, 342] width 303 height 14
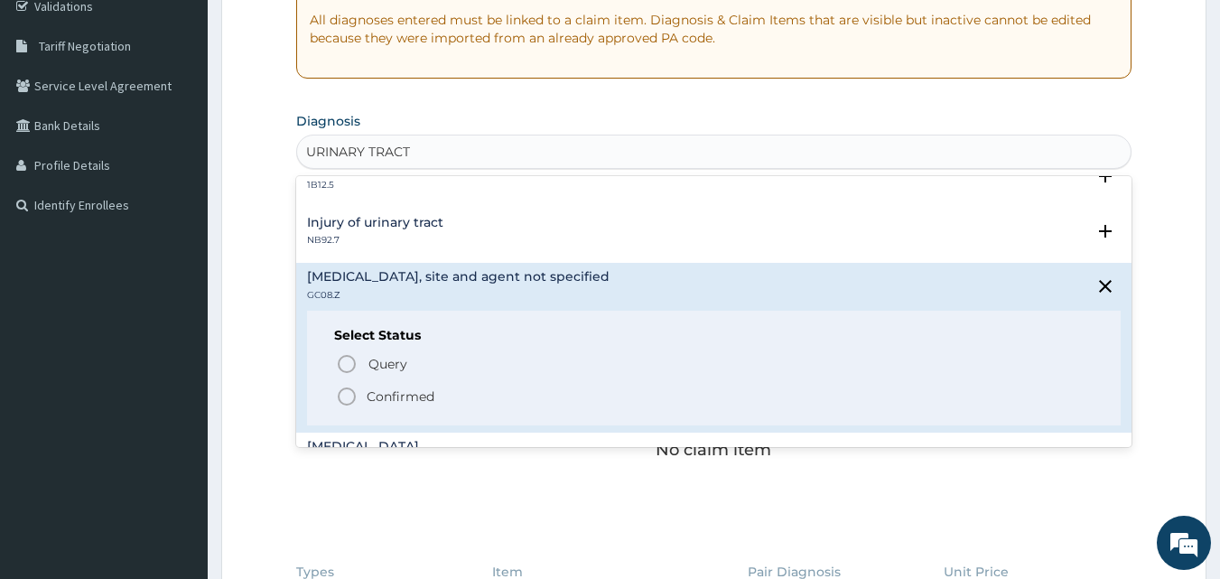
scroll to position [271, 0]
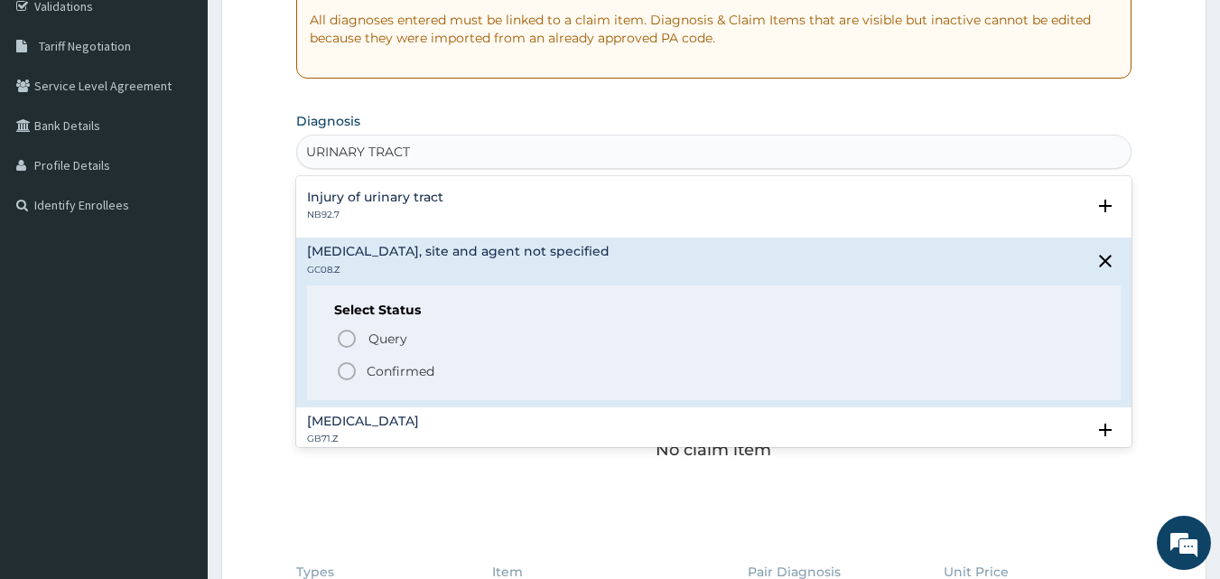
click at [394, 374] on p "Confirmed" at bounding box center [401, 371] width 68 height 18
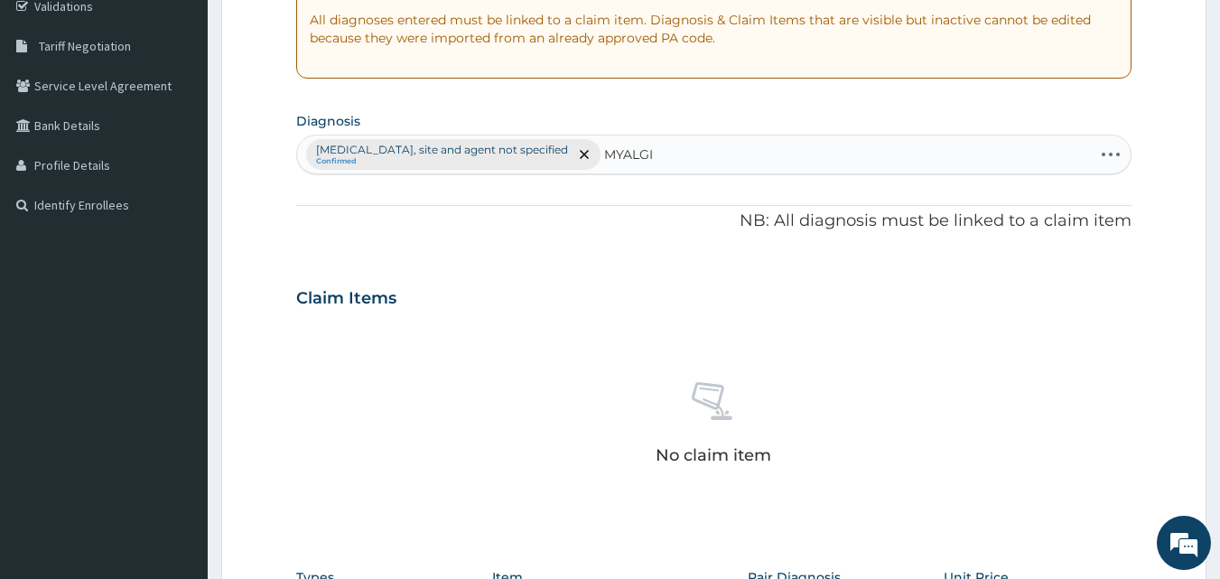
type input "MYALGIA"
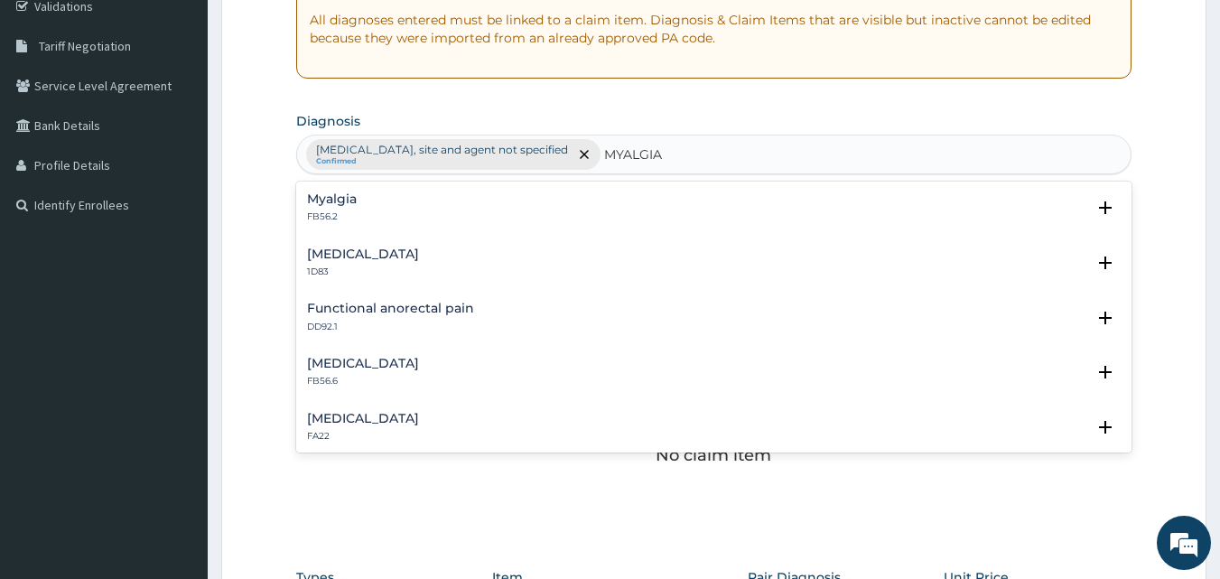
click at [352, 197] on h4 "Myalgia" at bounding box center [332, 199] width 50 height 14
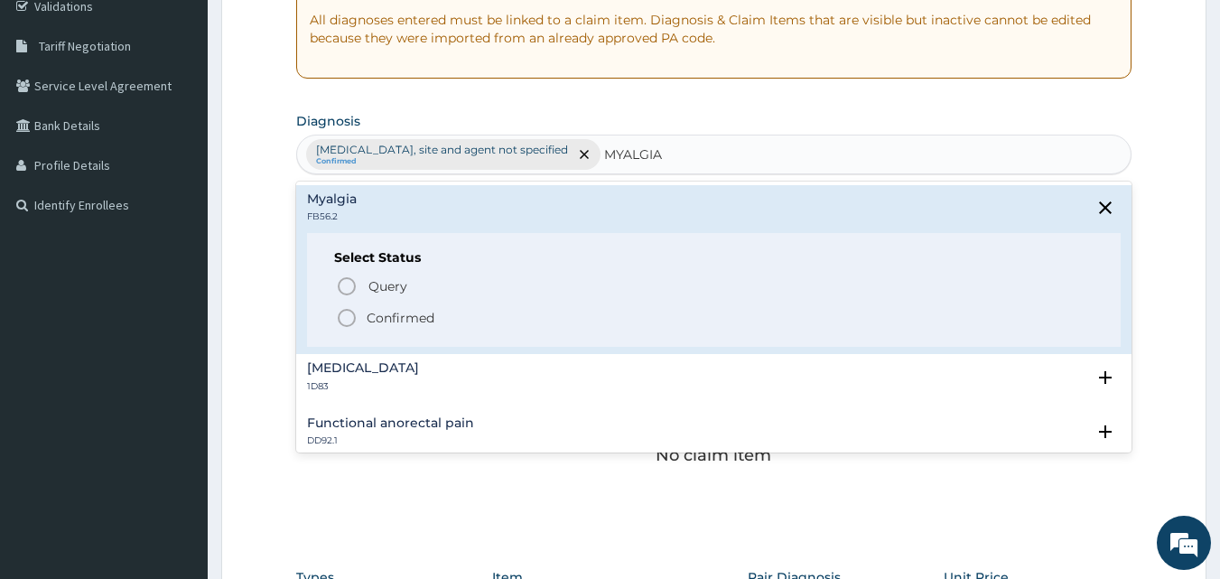
click at [399, 317] on p "Confirmed" at bounding box center [401, 318] width 68 height 18
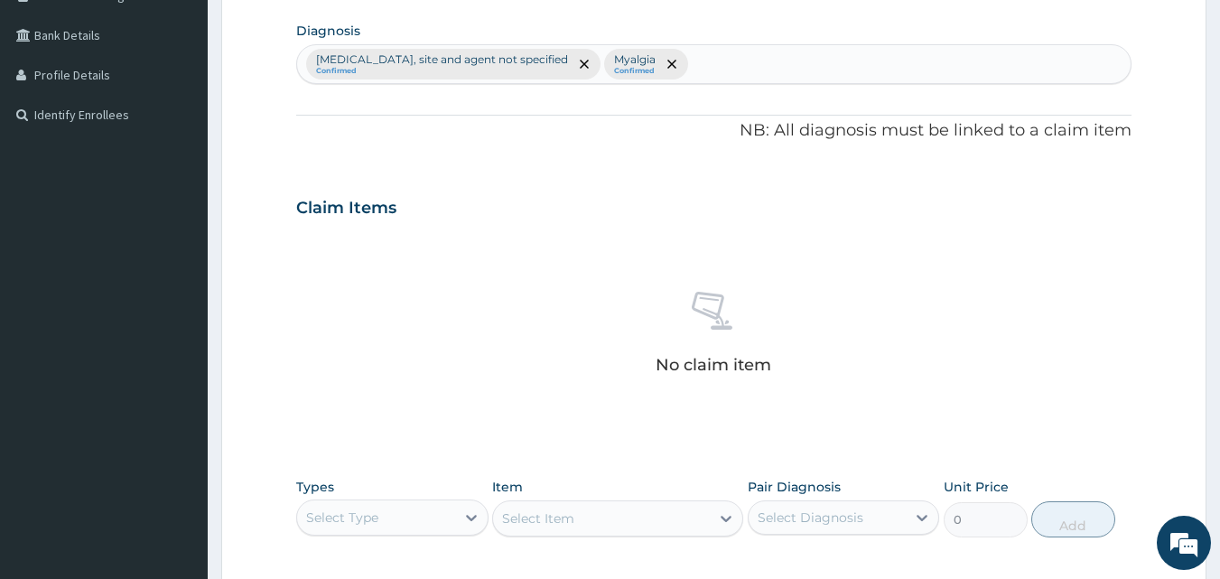
scroll to position [530, 0]
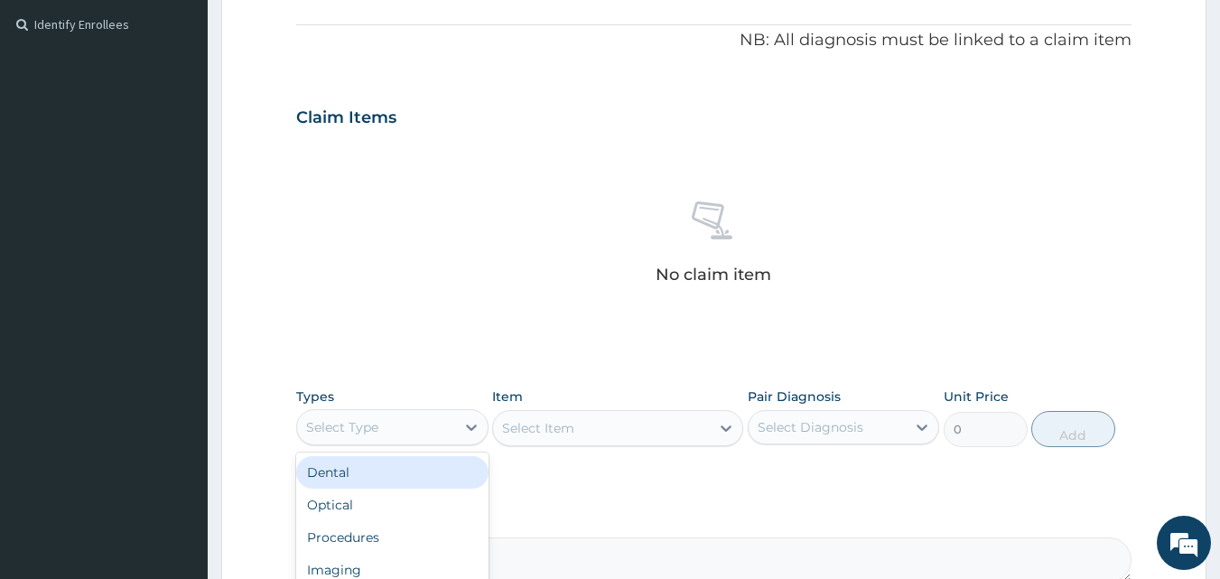
click at [392, 429] on div "Select Type" at bounding box center [376, 427] width 158 height 29
type input "PR"
click at [431, 476] on div "Procedures" at bounding box center [392, 472] width 192 height 33
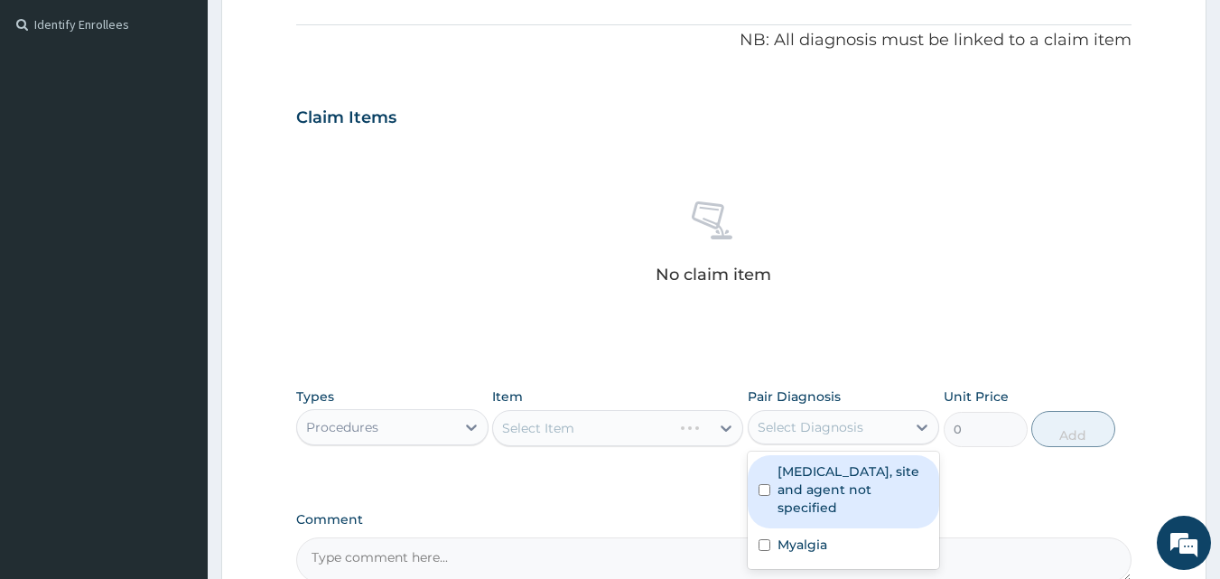
click at [815, 421] on div "Select Diagnosis" at bounding box center [811, 427] width 106 height 18
click at [825, 478] on label "[MEDICAL_DATA], site and agent not specified" at bounding box center [854, 489] width 152 height 54
checkbox input "true"
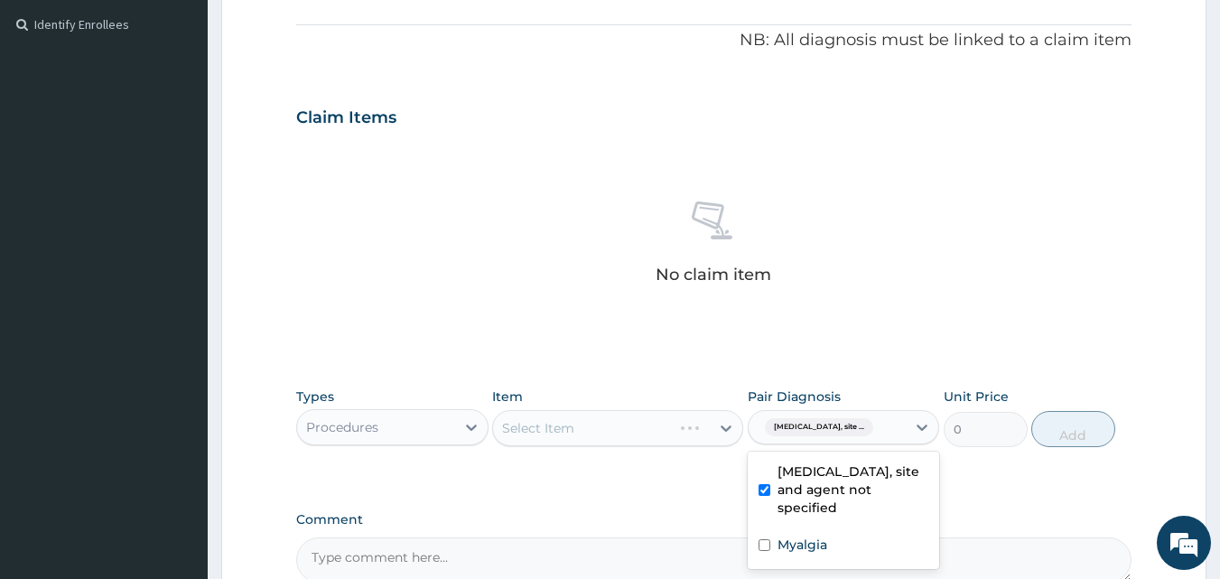
click at [624, 430] on div "Select Item" at bounding box center [617, 428] width 251 height 36
click at [624, 430] on div "Select Item" at bounding box center [601, 428] width 217 height 29
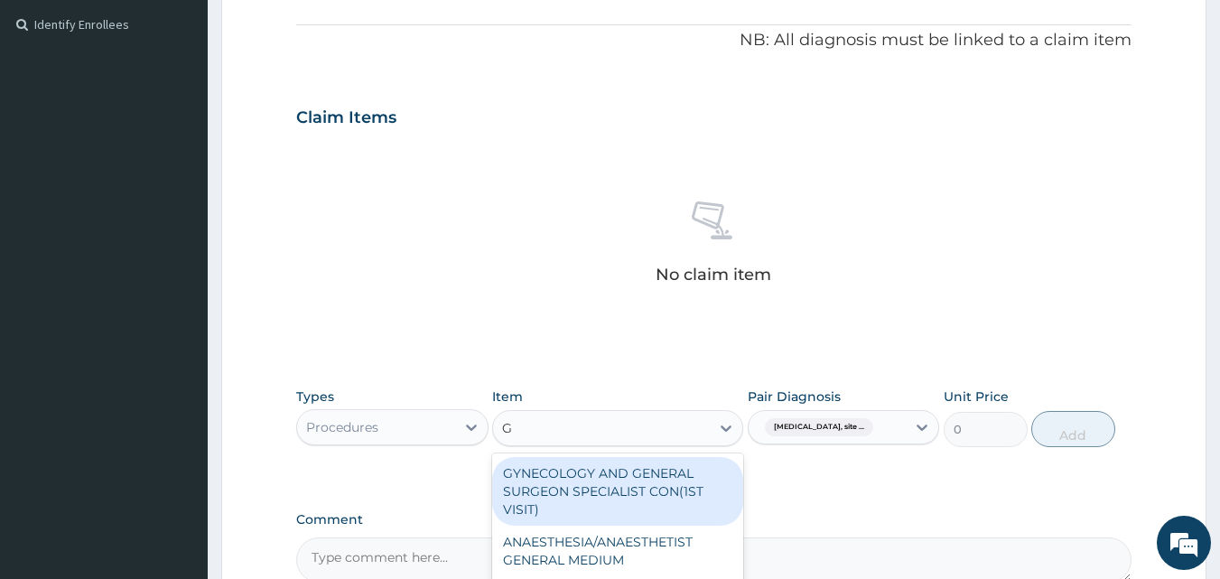
type input "GP"
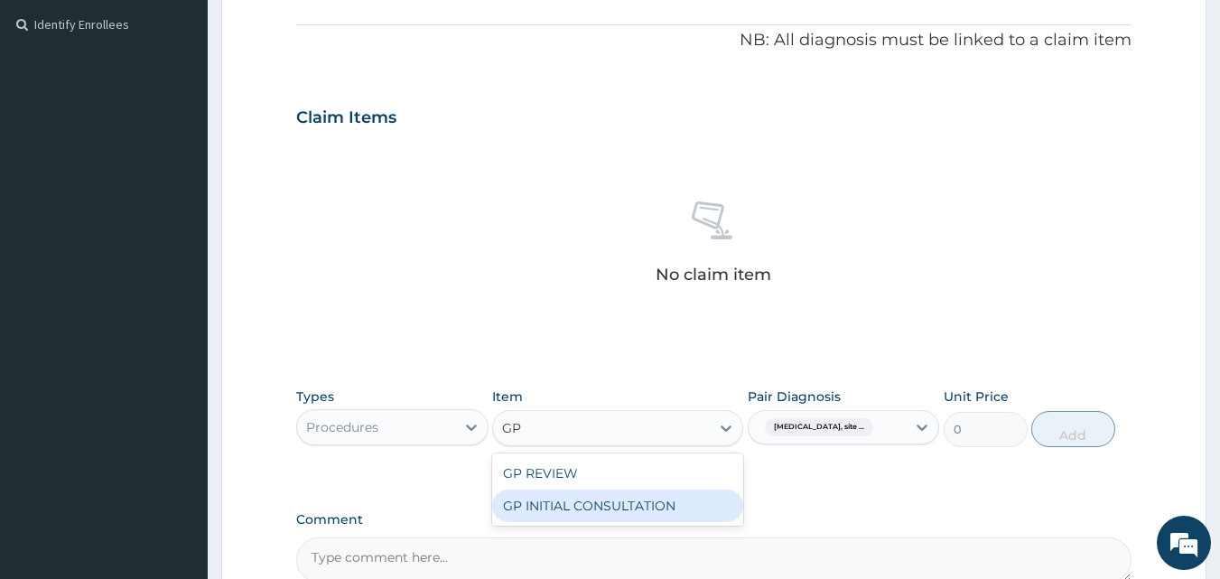
click at [652, 499] on div "GP INITIAL CONSULTATION" at bounding box center [617, 505] width 251 height 33
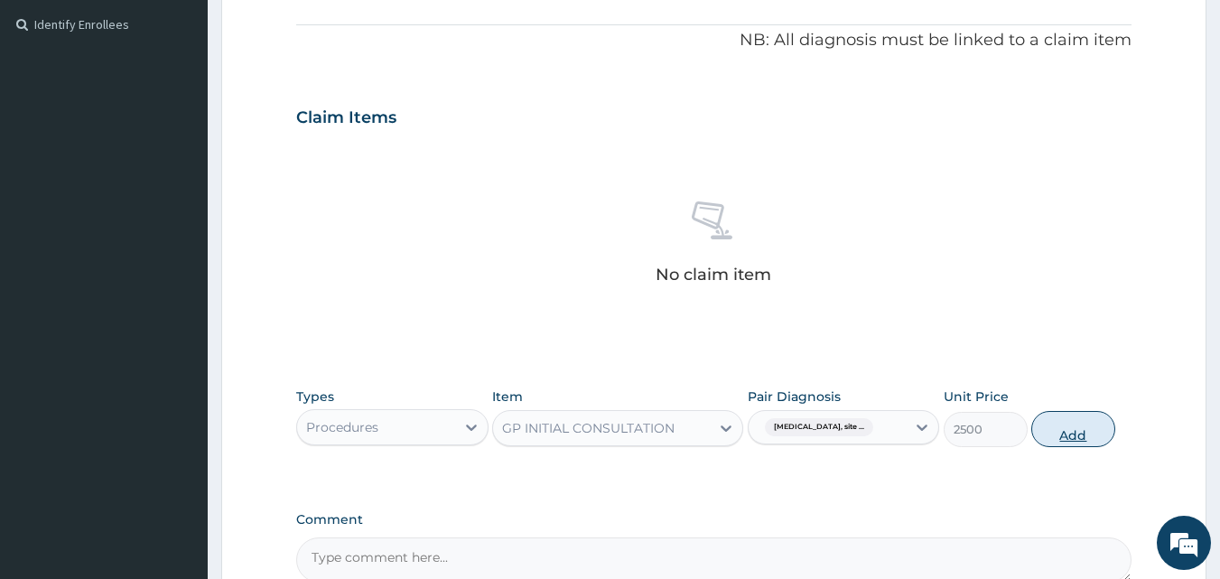
click at [1046, 432] on button "Add" at bounding box center [1073, 429] width 84 height 36
type input "0"
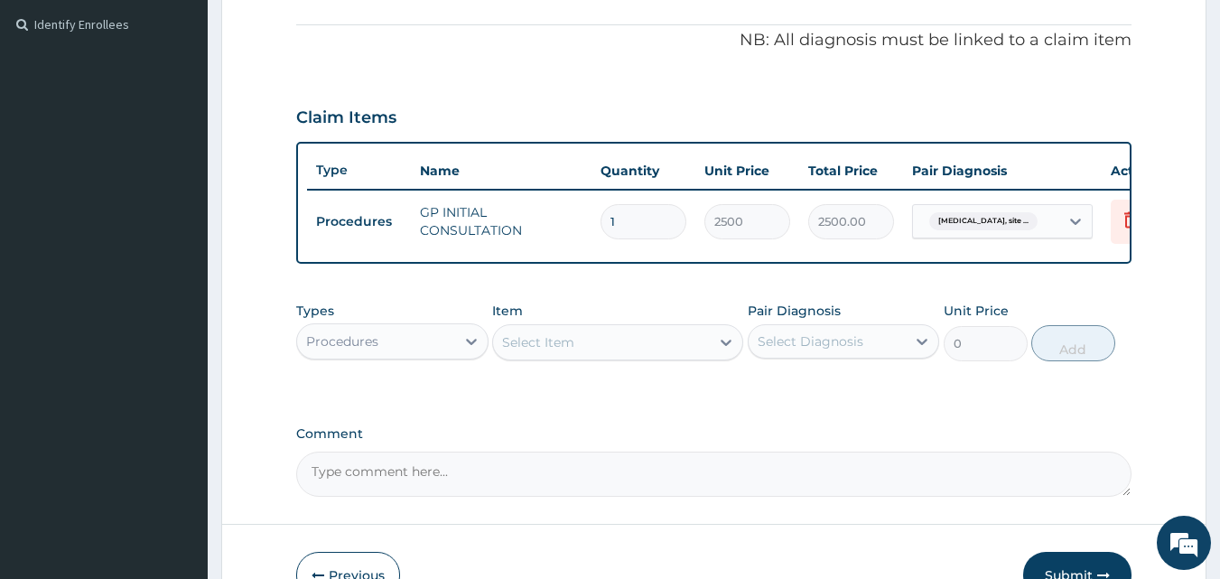
click at [382, 356] on div "Procedures" at bounding box center [376, 341] width 158 height 29
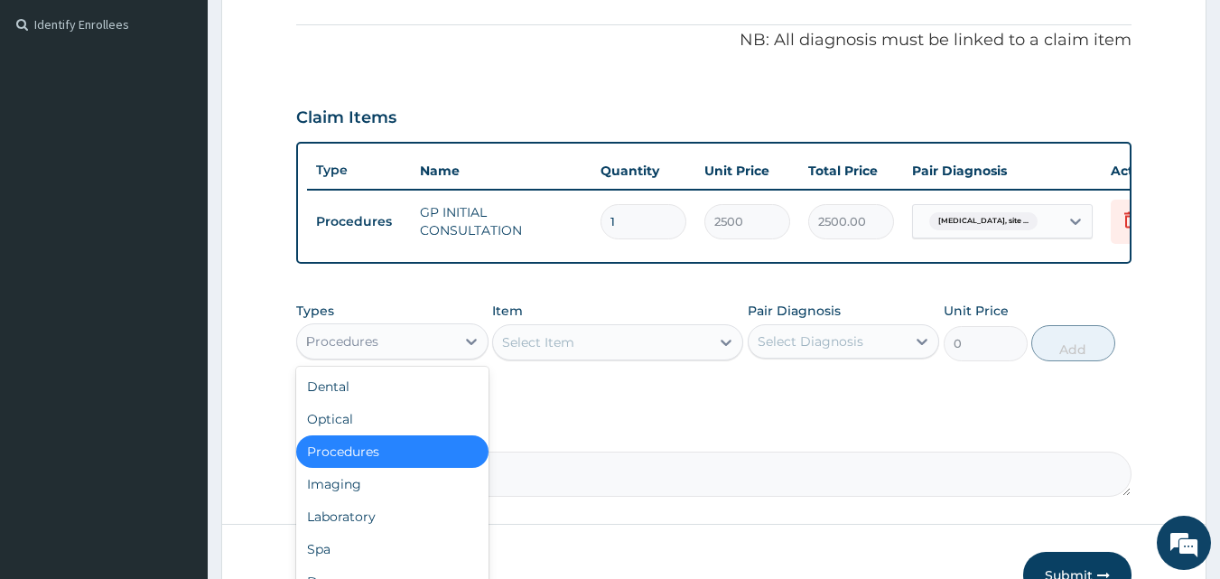
type input "DR"
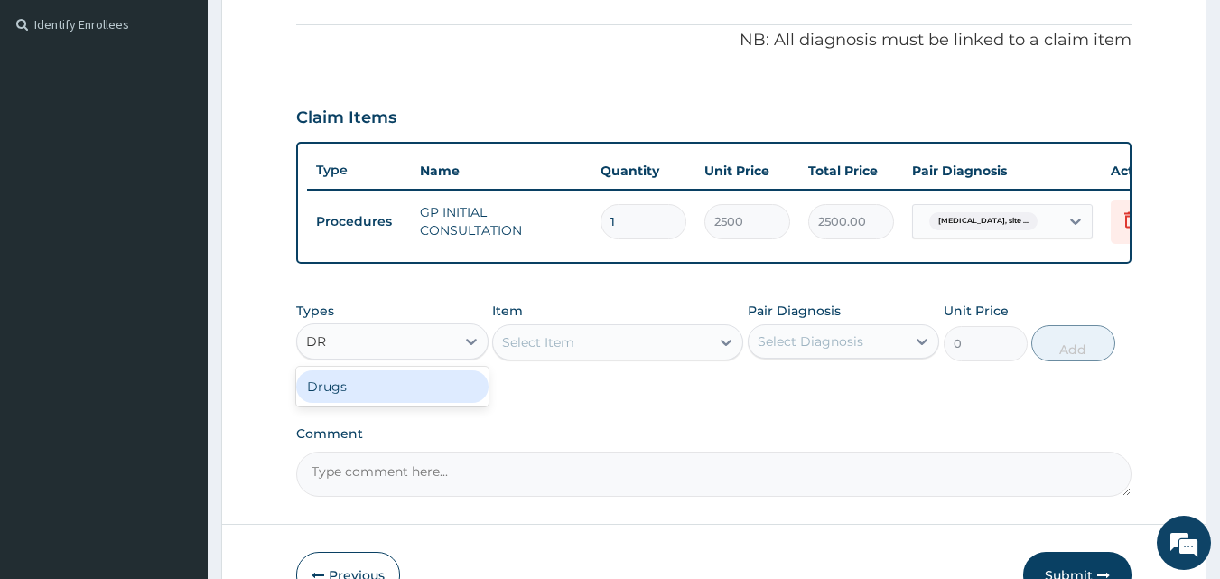
click at [406, 391] on div "Drugs" at bounding box center [392, 386] width 192 height 33
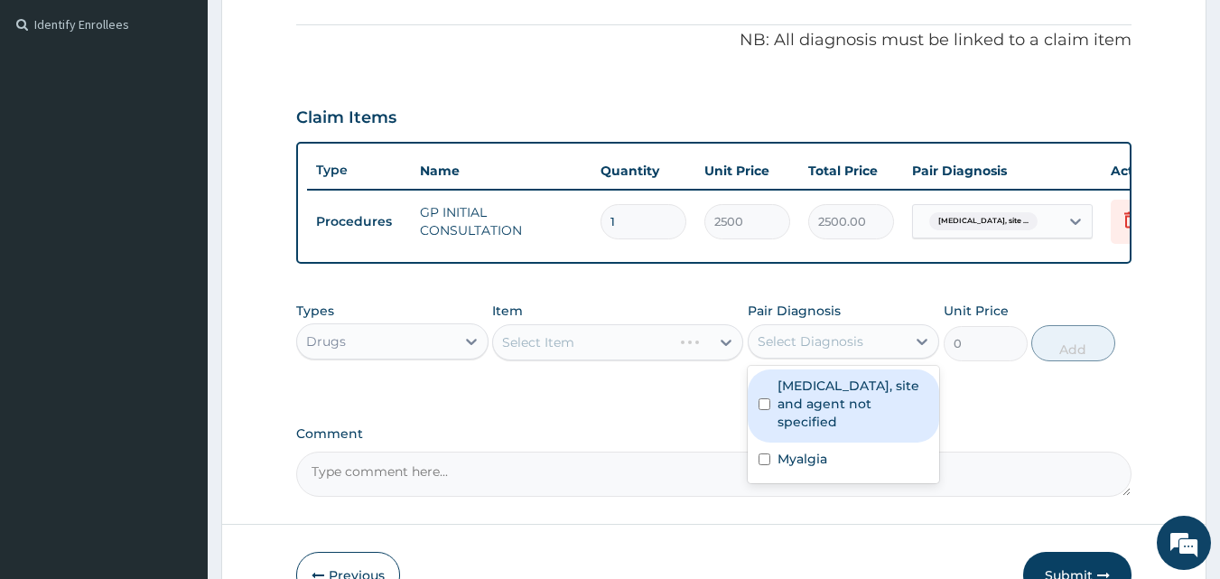
click at [785, 356] on div "Select Diagnosis" at bounding box center [828, 341] width 158 height 29
click at [823, 406] on label "[MEDICAL_DATA], site and agent not specified" at bounding box center [854, 404] width 152 height 54
checkbox input "true"
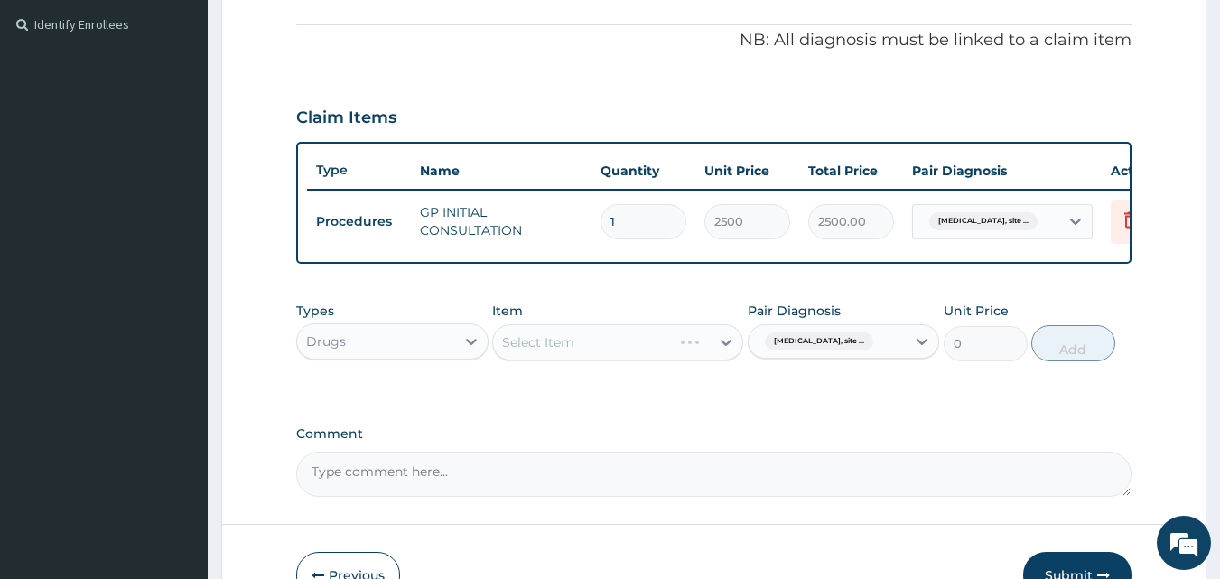
click at [630, 357] on div "Select Item" at bounding box center [617, 342] width 251 height 36
click at [630, 357] on div "Select Item" at bounding box center [601, 342] width 217 height 29
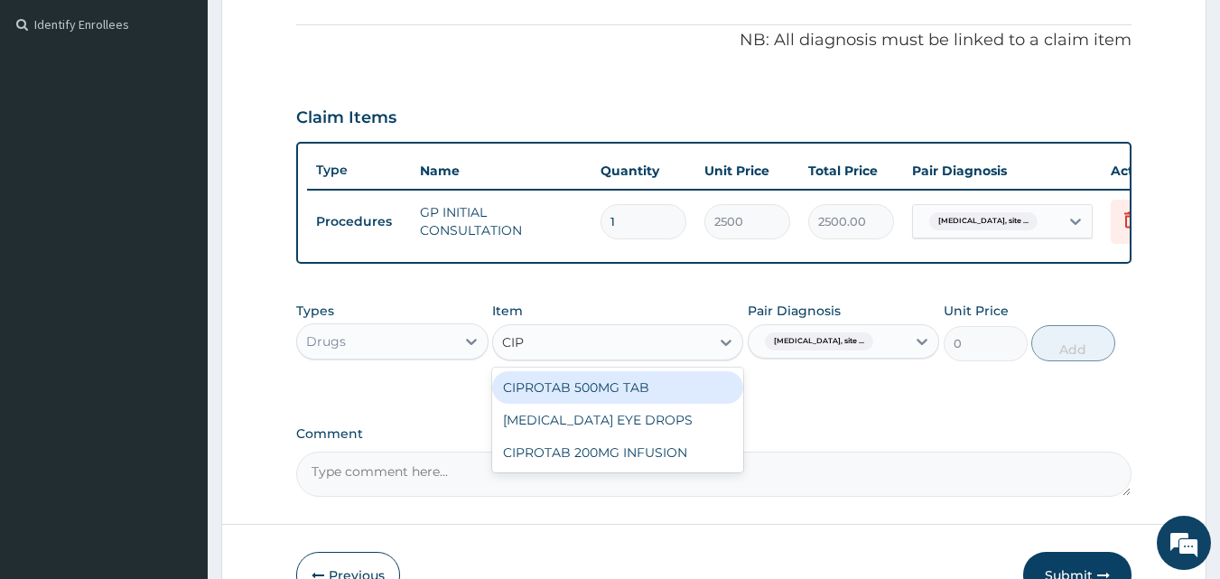
type input "CIPR"
click at [658, 395] on div "CIPROTAB 500MG TAB" at bounding box center [617, 387] width 251 height 33
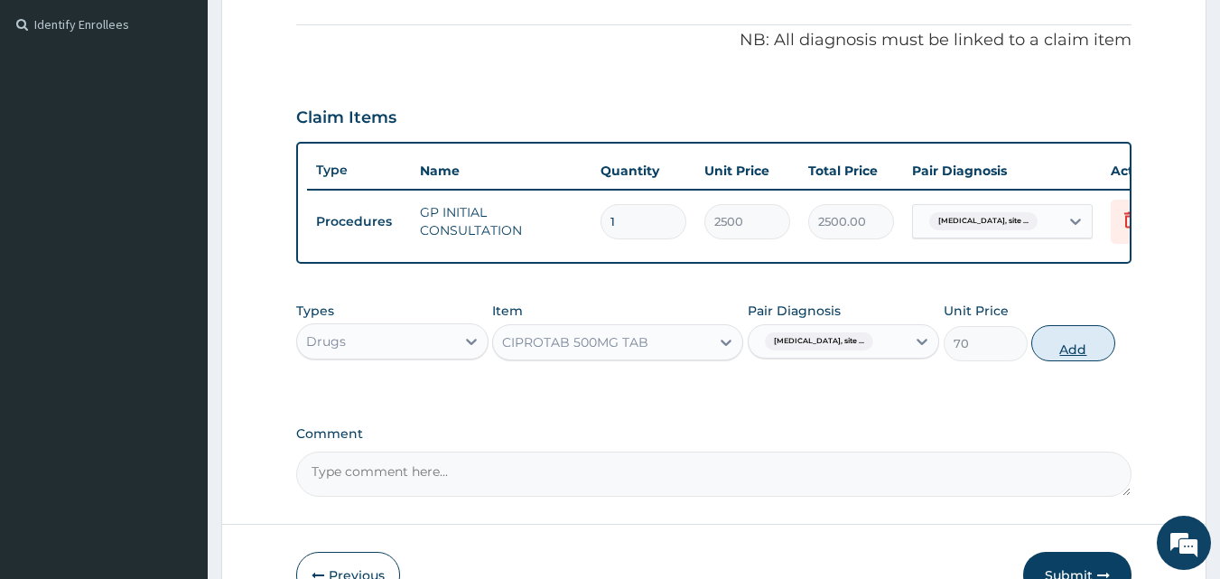
click at [1077, 361] on button "Add" at bounding box center [1073, 343] width 84 height 36
type input "0"
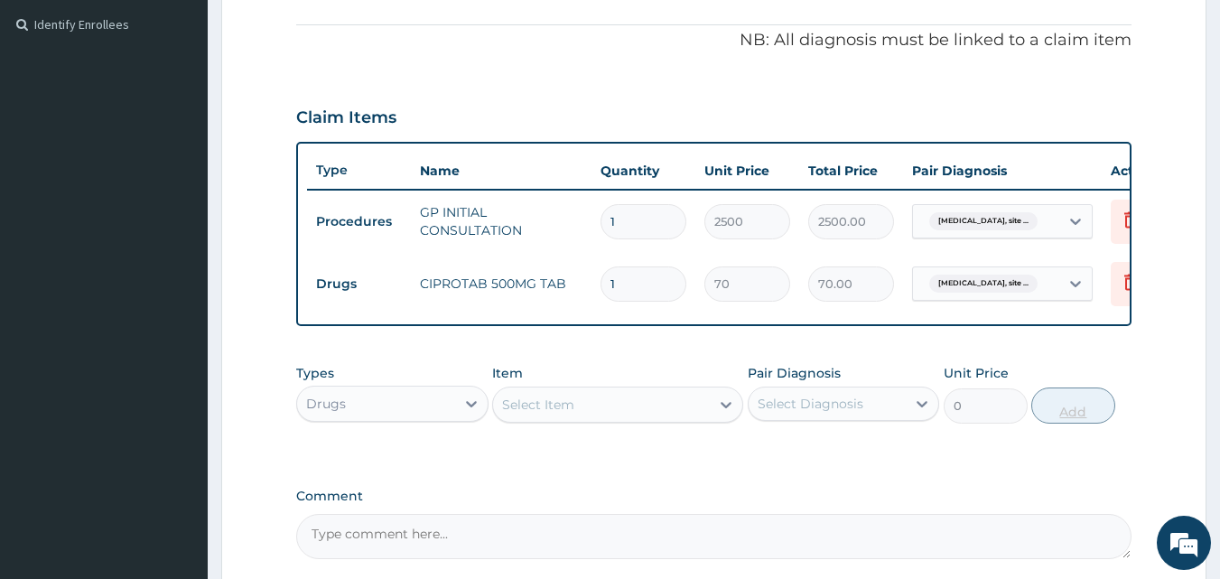
type input "14"
type input "980.00"
type input "14"
click at [698, 418] on div "Select Item" at bounding box center [601, 404] width 217 height 29
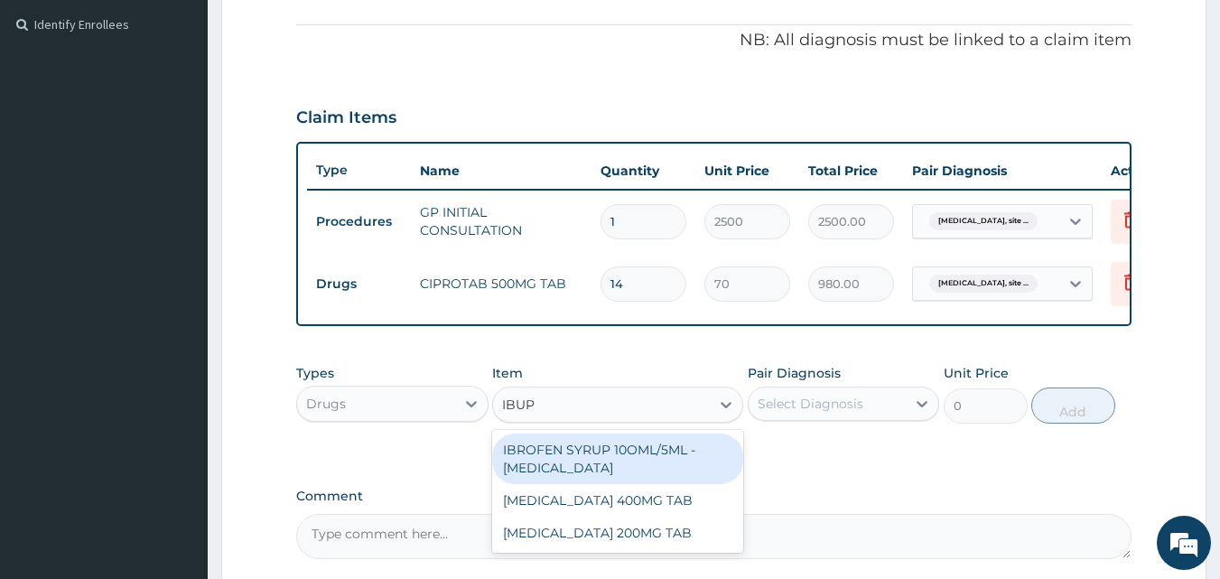
type input "IBUPR"
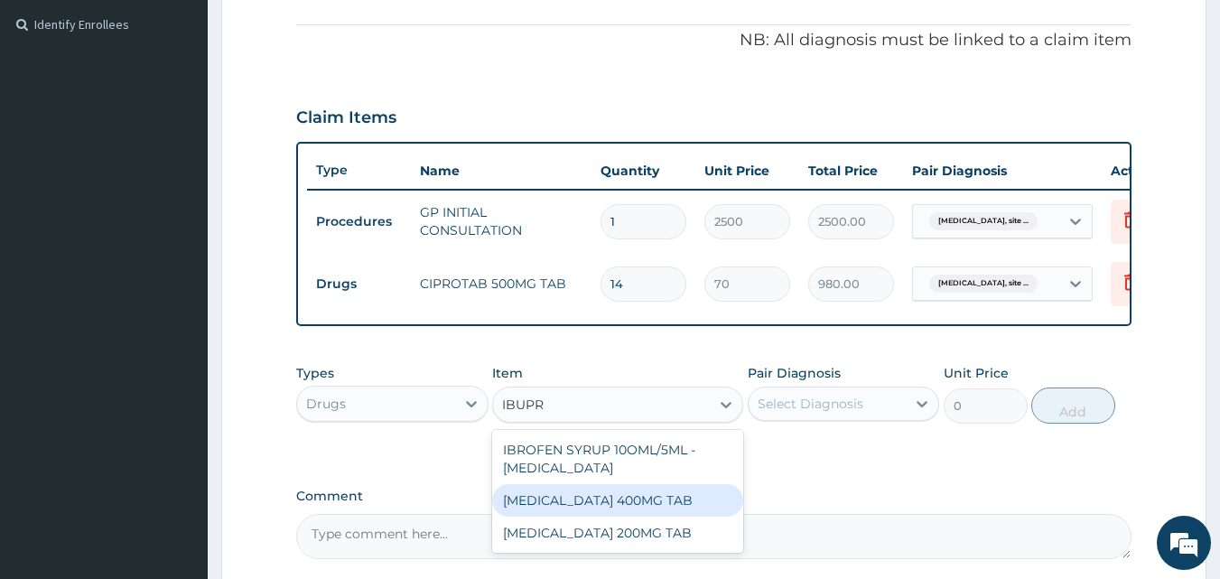
click at [675, 513] on div "[MEDICAL_DATA] 400MG TAB" at bounding box center [617, 500] width 251 height 33
type input "28"
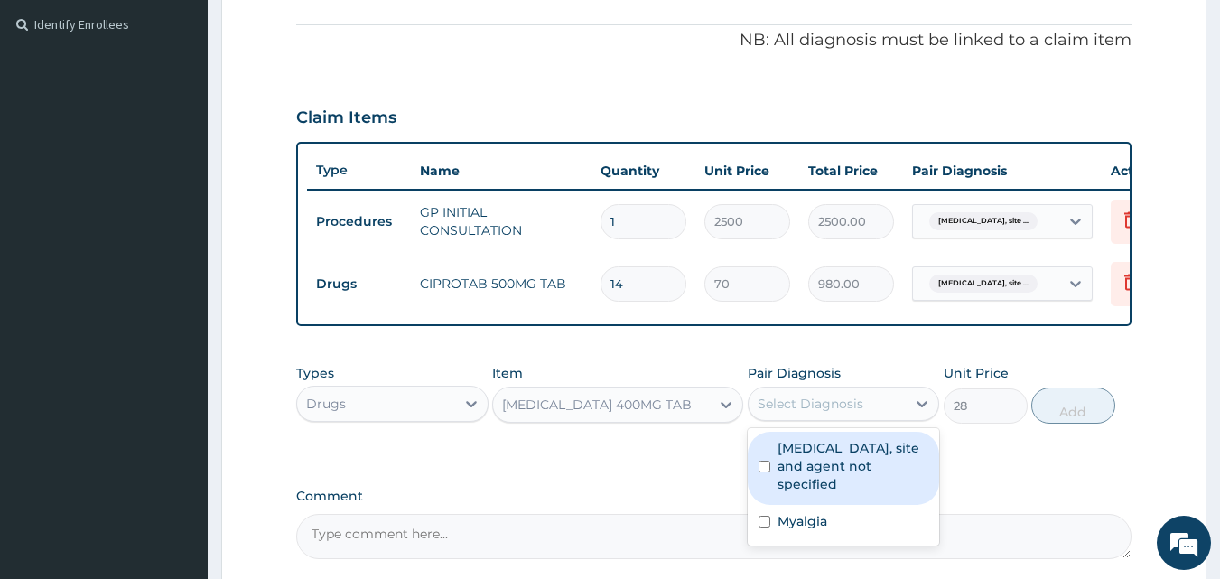
click at [840, 418] on div "Select Diagnosis" at bounding box center [828, 403] width 158 height 29
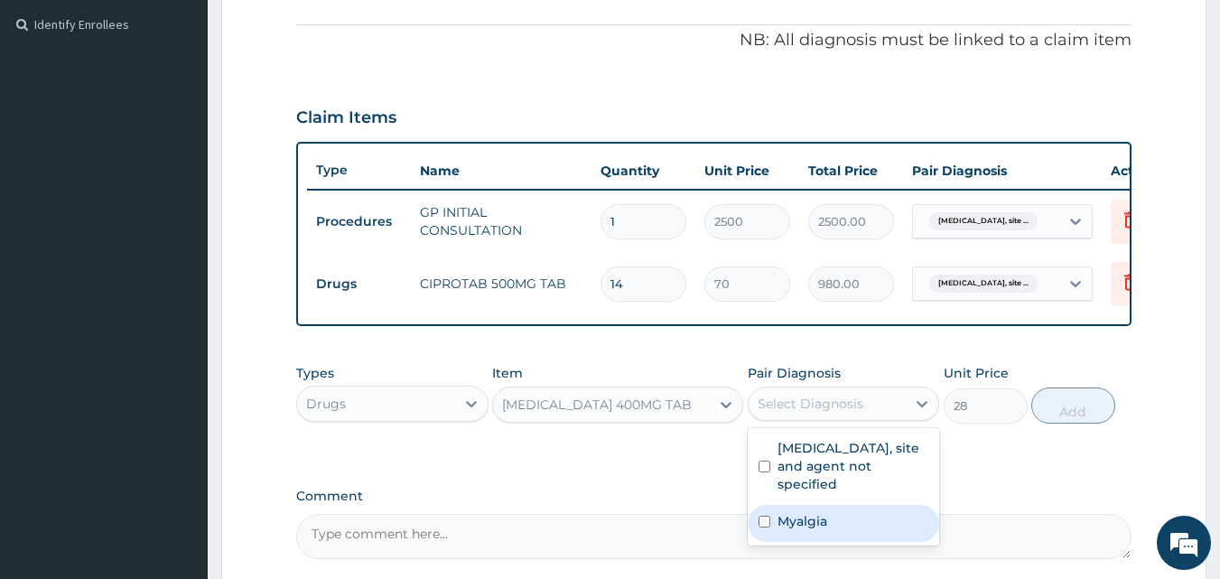
click at [829, 538] on div "Myalgia" at bounding box center [844, 523] width 192 height 37
checkbox input "true"
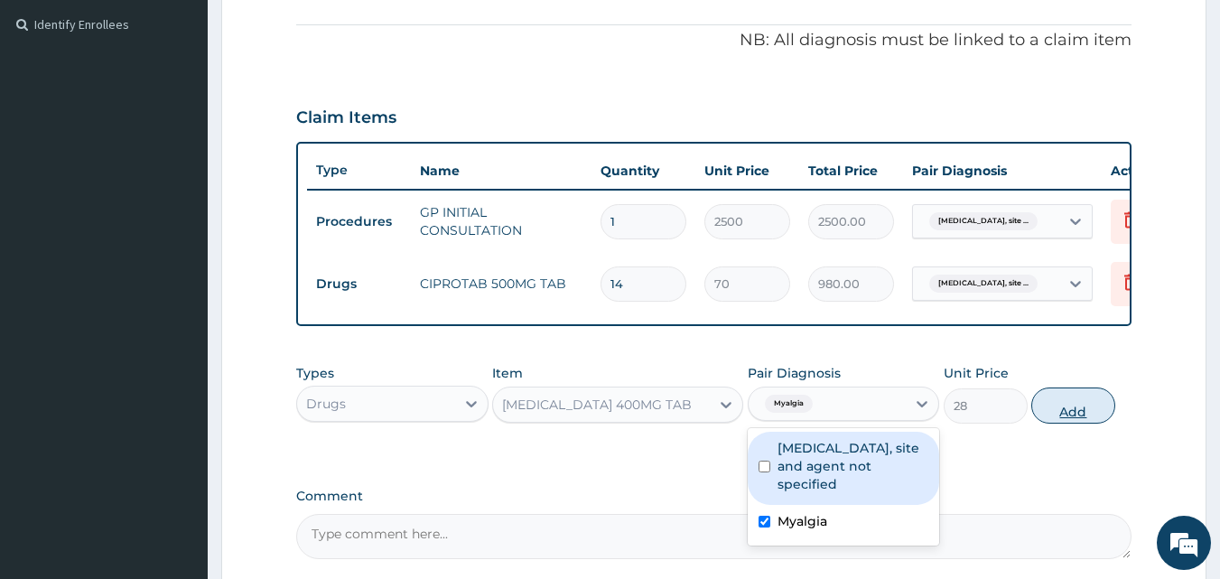
click at [1053, 416] on button "Add" at bounding box center [1073, 405] width 84 height 36
type input "0"
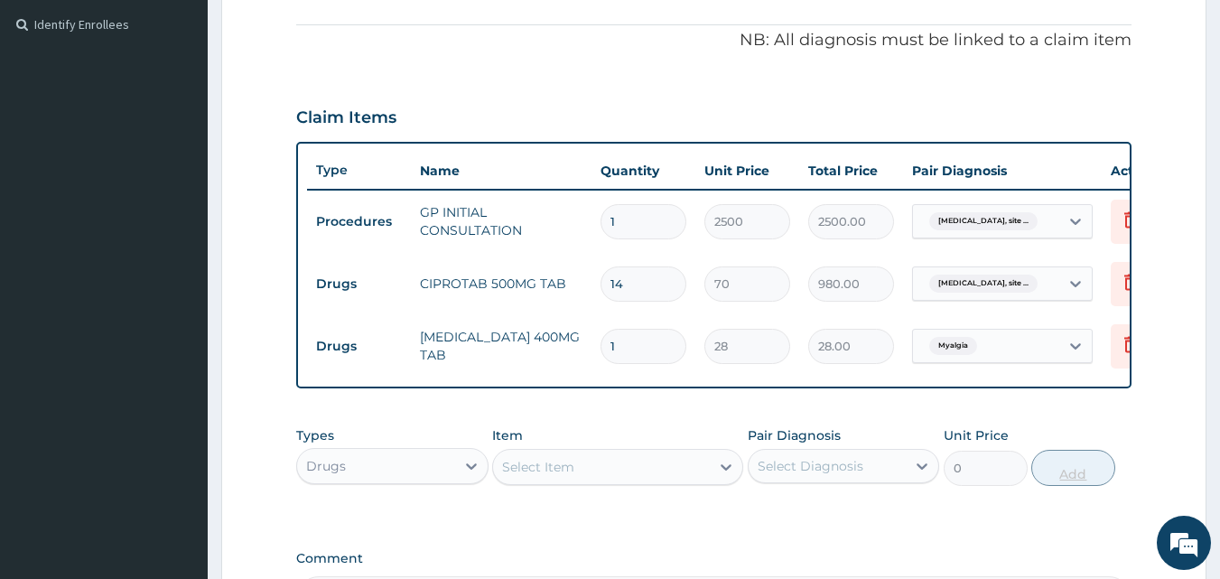
type input "10"
type input "280.00"
type input "10"
click at [1077, 430] on div "Types Drugs Item Select Item Pair Diagnosis Select Diagnosis Unit Price 0 Add" at bounding box center [714, 456] width 836 height 78
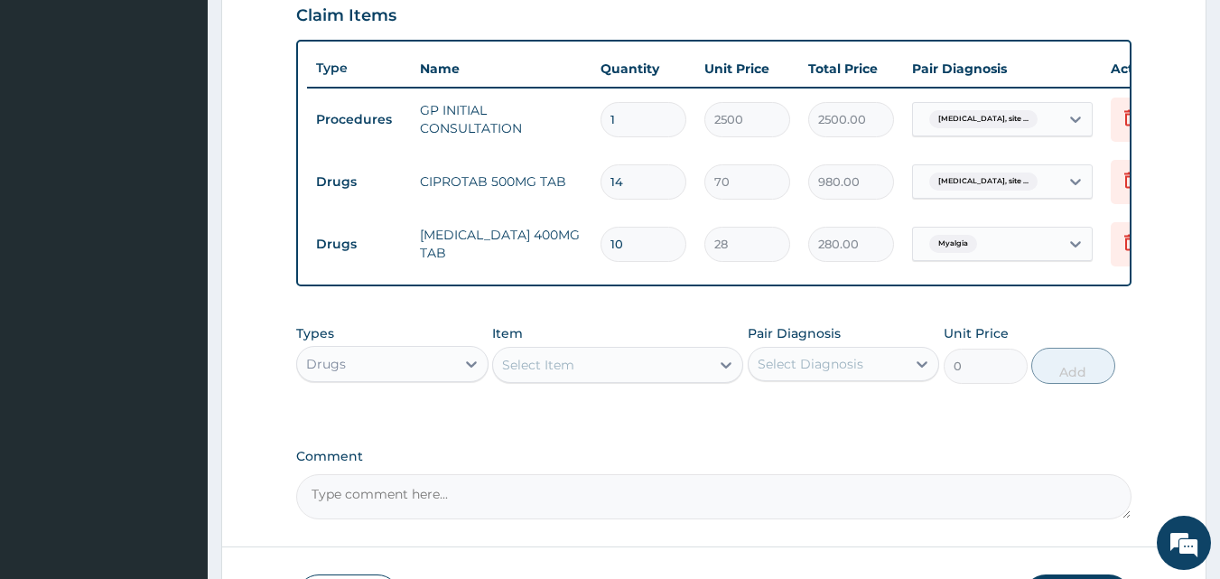
scroll to position [776, 0]
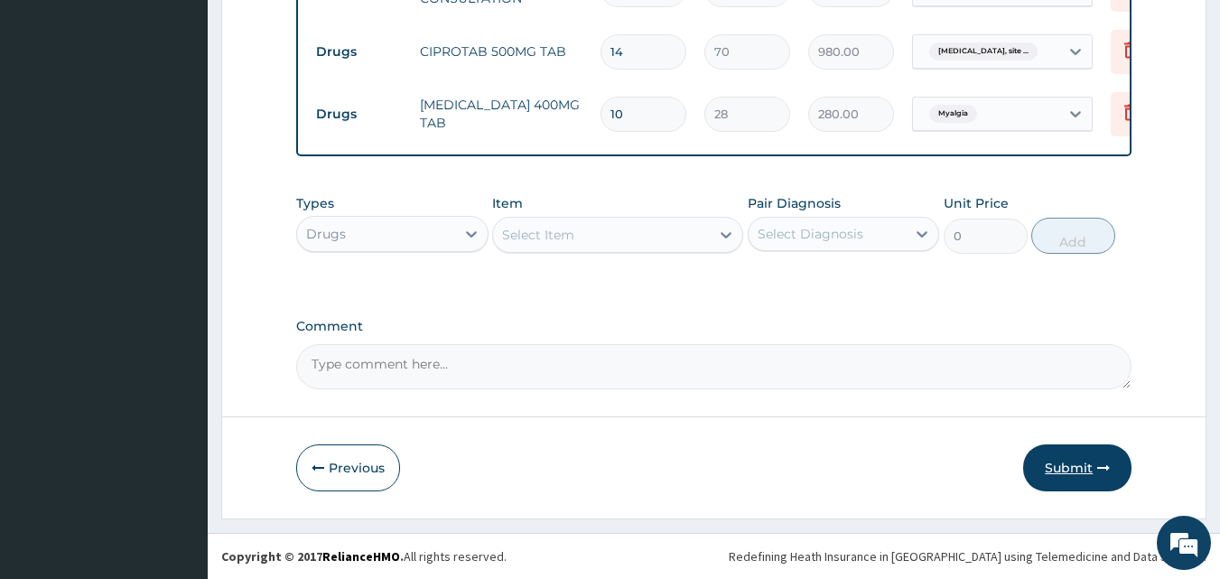
click at [1083, 461] on button "Submit" at bounding box center [1077, 467] width 108 height 47
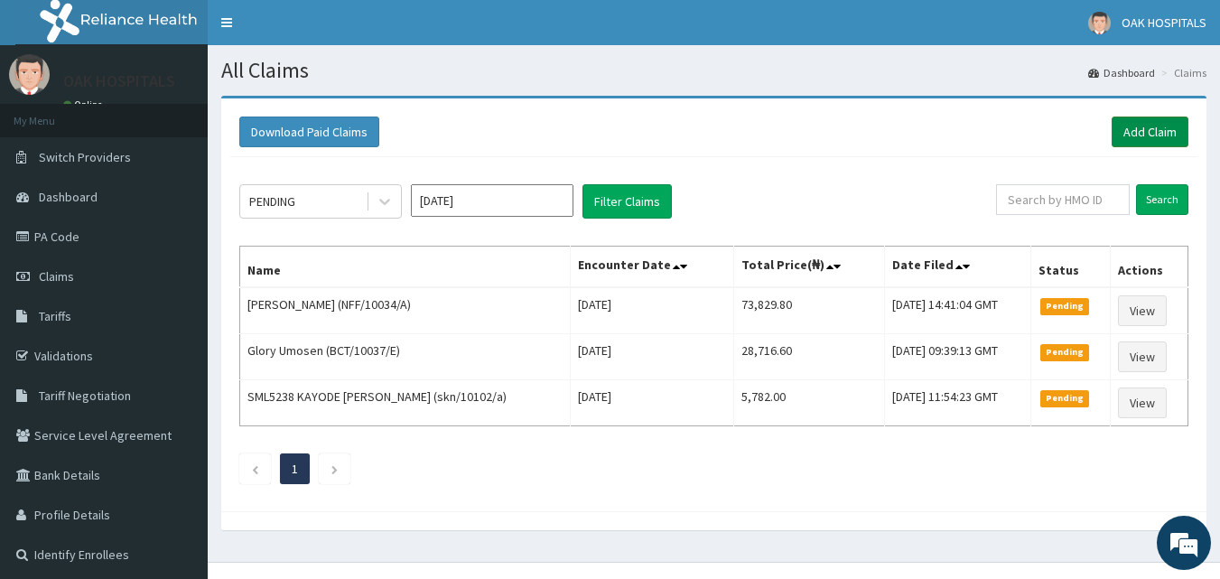
click at [1133, 130] on link "Add Claim" at bounding box center [1150, 132] width 77 height 31
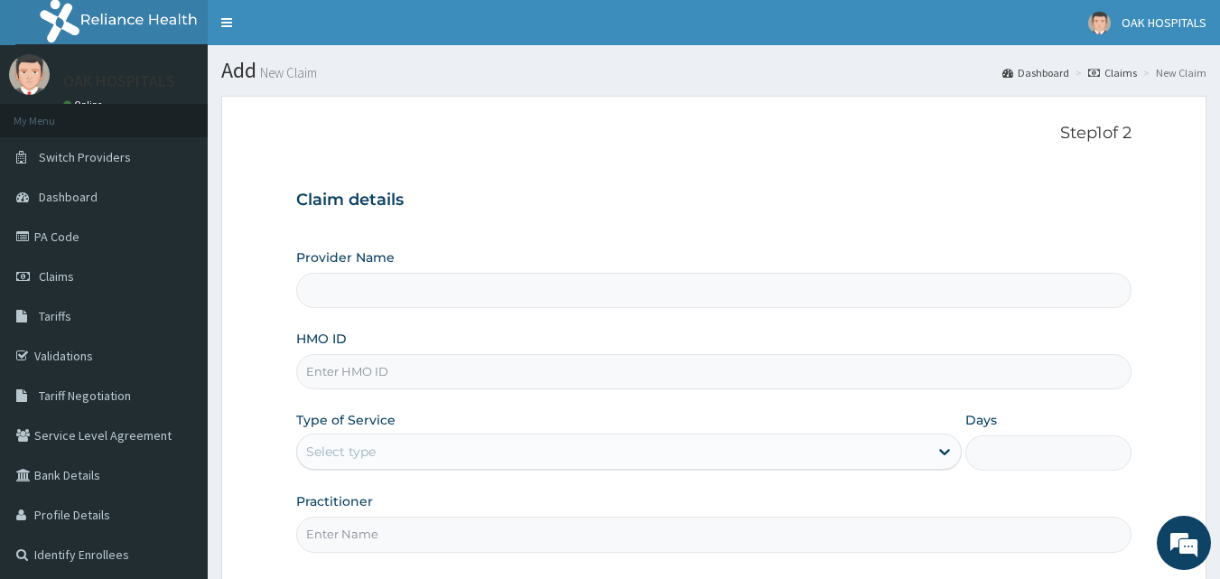
type input "Oak Hospitals"
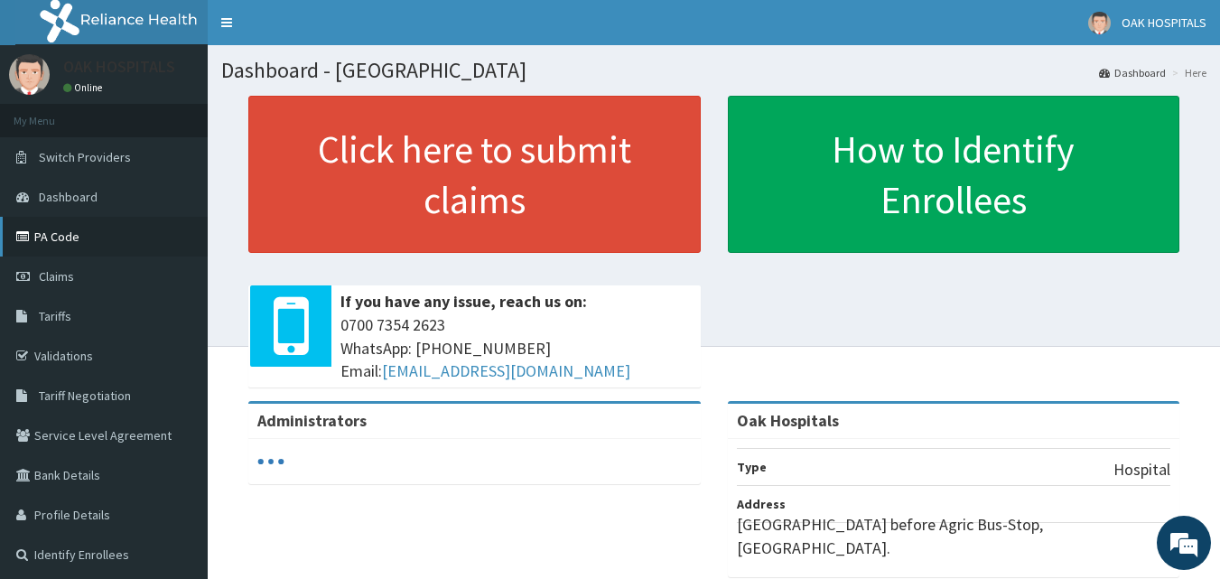
click at [114, 243] on link "PA Code" at bounding box center [104, 237] width 208 height 40
